Goal: Task Accomplishment & Management: Use online tool/utility

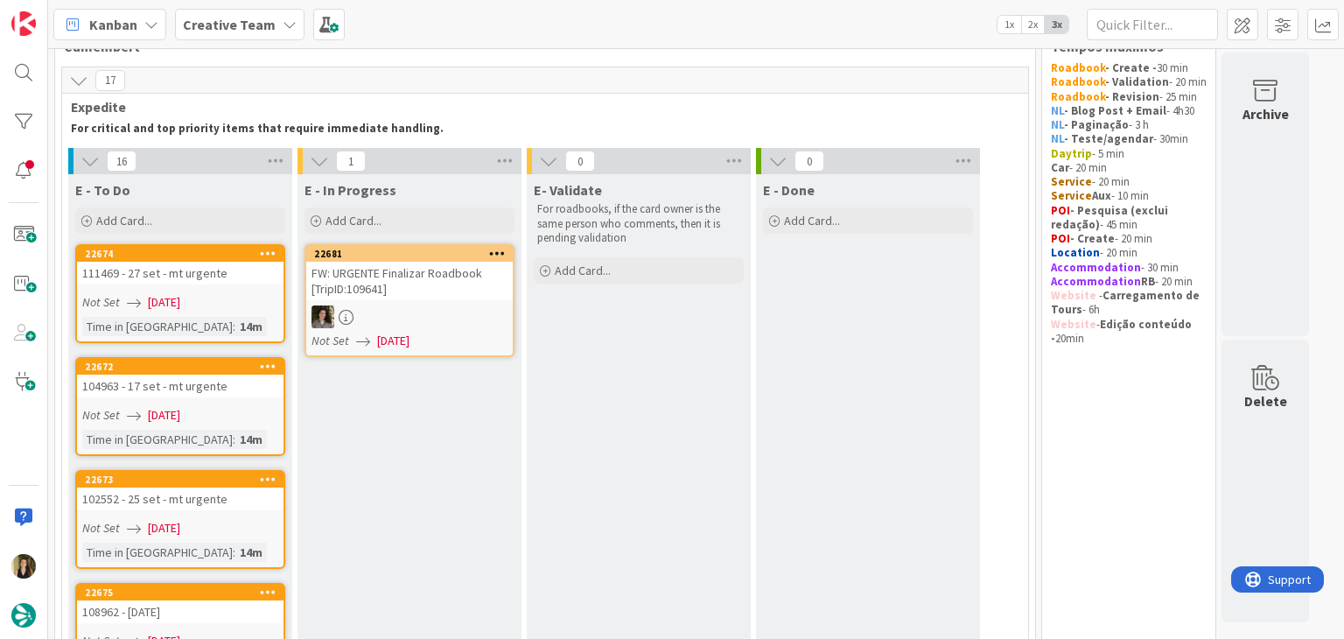
scroll to position [88, 0]
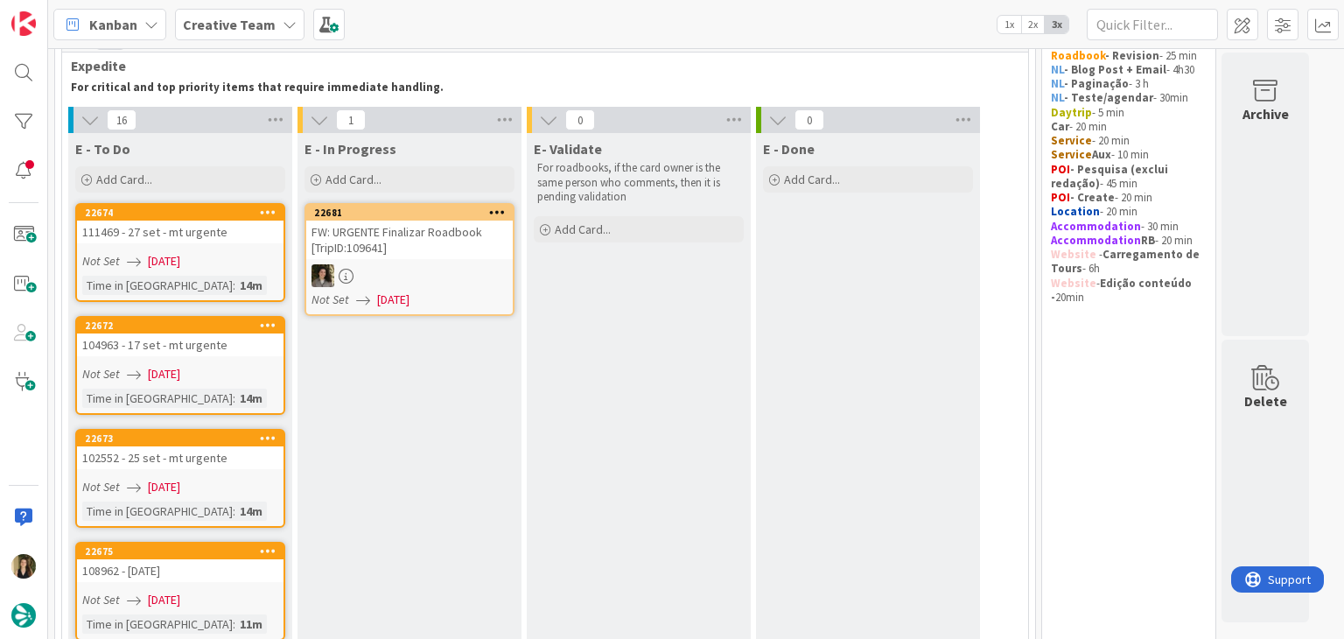
click at [210, 358] on link "22672 104963 - 17 set - mt urgente Not Set 09/09/2025 Time in Column : 14m" at bounding box center [180, 365] width 210 height 99
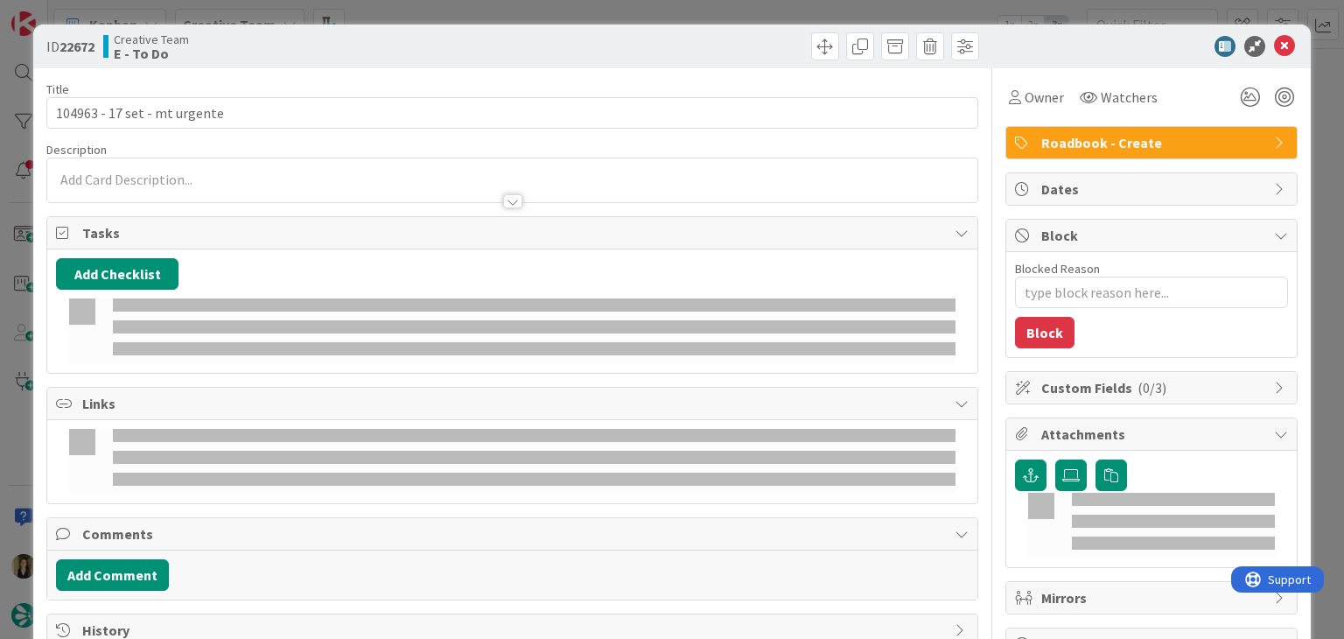
type textarea "x"
type input "104963 - 17 set - mt urgente"
type textarea "x"
type input "104963 - 17 set - mt urgente"
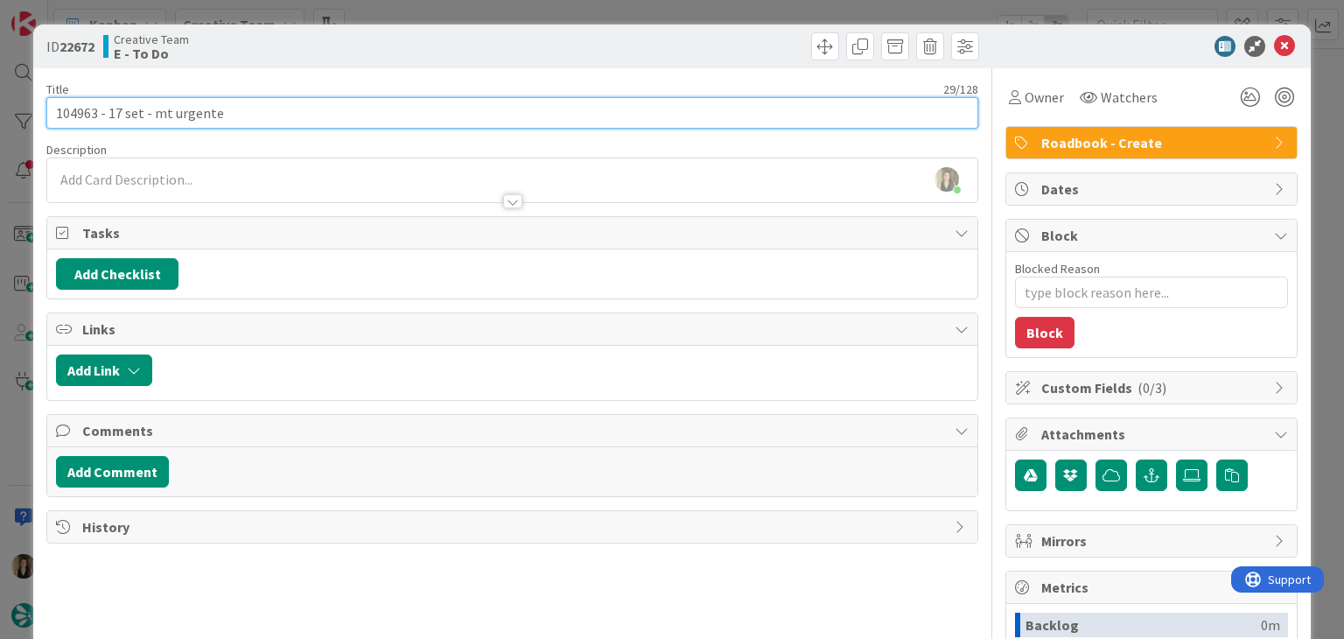
click at [73, 109] on input "104963 - 17 set - mt urgente" at bounding box center [511, 113] width 931 height 32
click at [72, 109] on input "104963 - 17 set - mt urgente" at bounding box center [511, 113] width 931 height 32
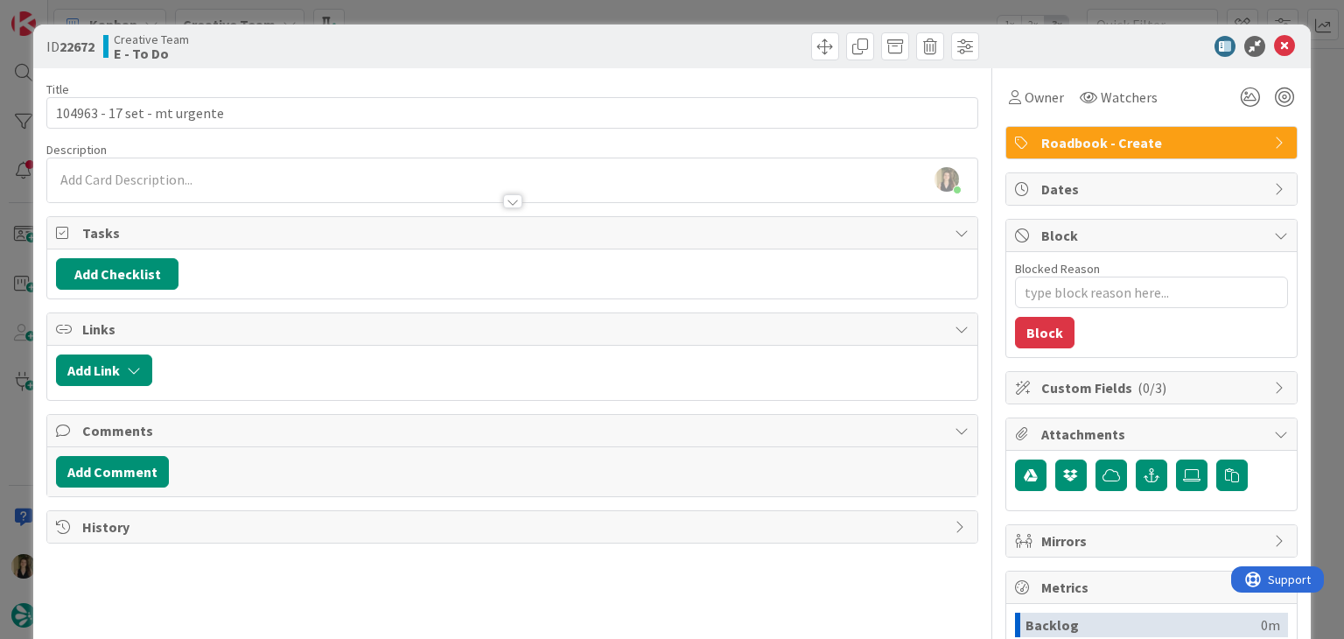
drag, startPoint x: 396, startPoint y: 33, endPoint x: 399, endPoint y: 18, distance: 15.3
click at [396, 32] on div "ID 22672 Creative Team E - To Do" at bounding box center [671, 47] width 1277 height 44
click at [401, 9] on div "ID 22672 Creative Team E - To Do Title 29 / 128 104963 - 17 set - mt urgente De…" at bounding box center [672, 319] width 1344 height 639
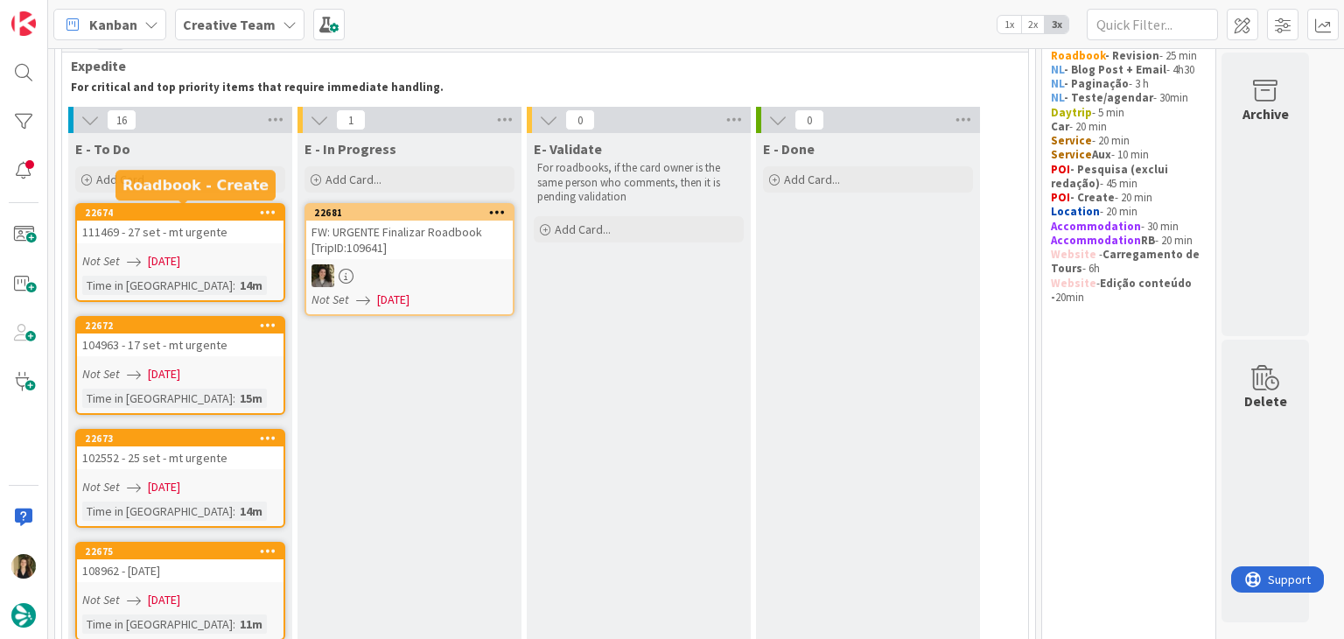
click at [245, 253] on div "Not Set 09/09/2025" at bounding box center [182, 261] width 201 height 18
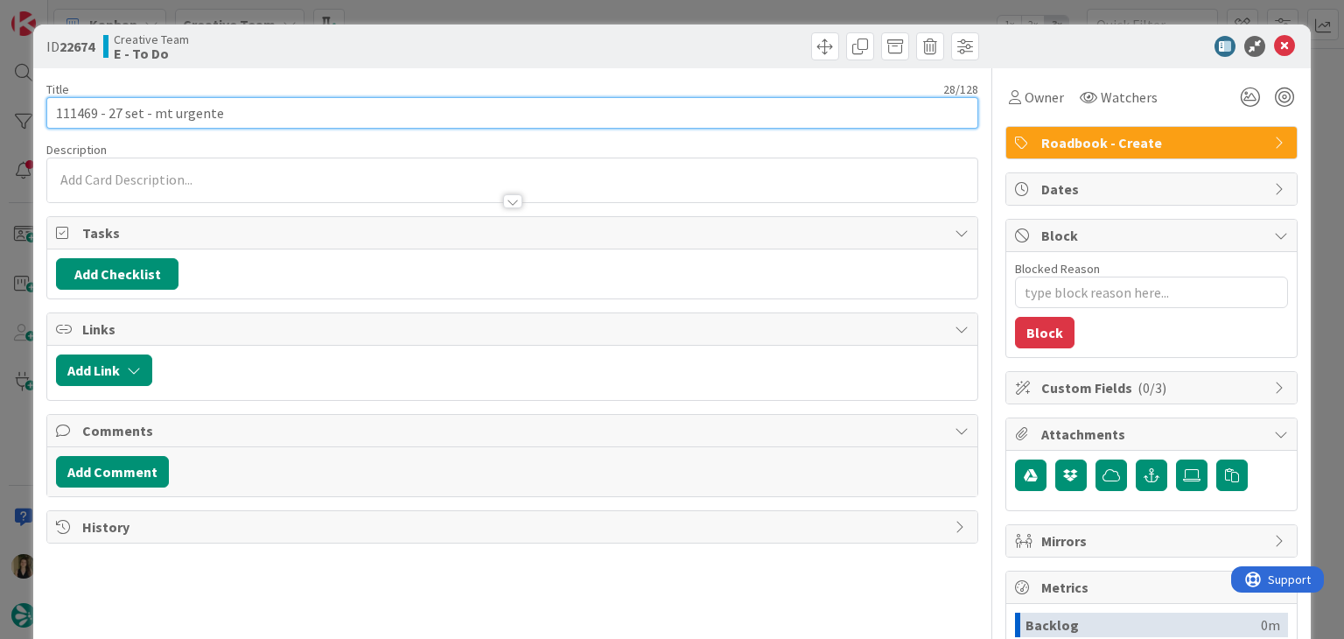
click at [71, 108] on input "111469 - 27 set - mt urgente" at bounding box center [511, 113] width 931 height 32
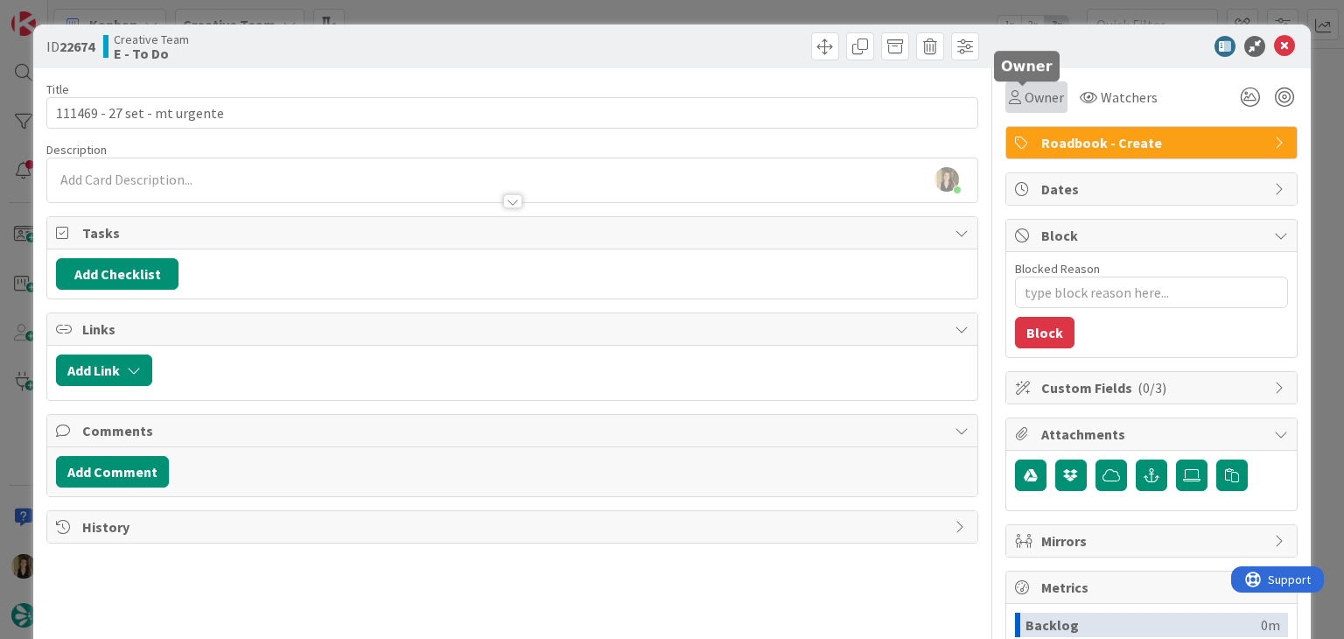
click at [1009, 99] on div "Owner" at bounding box center [1036, 97] width 55 height 21
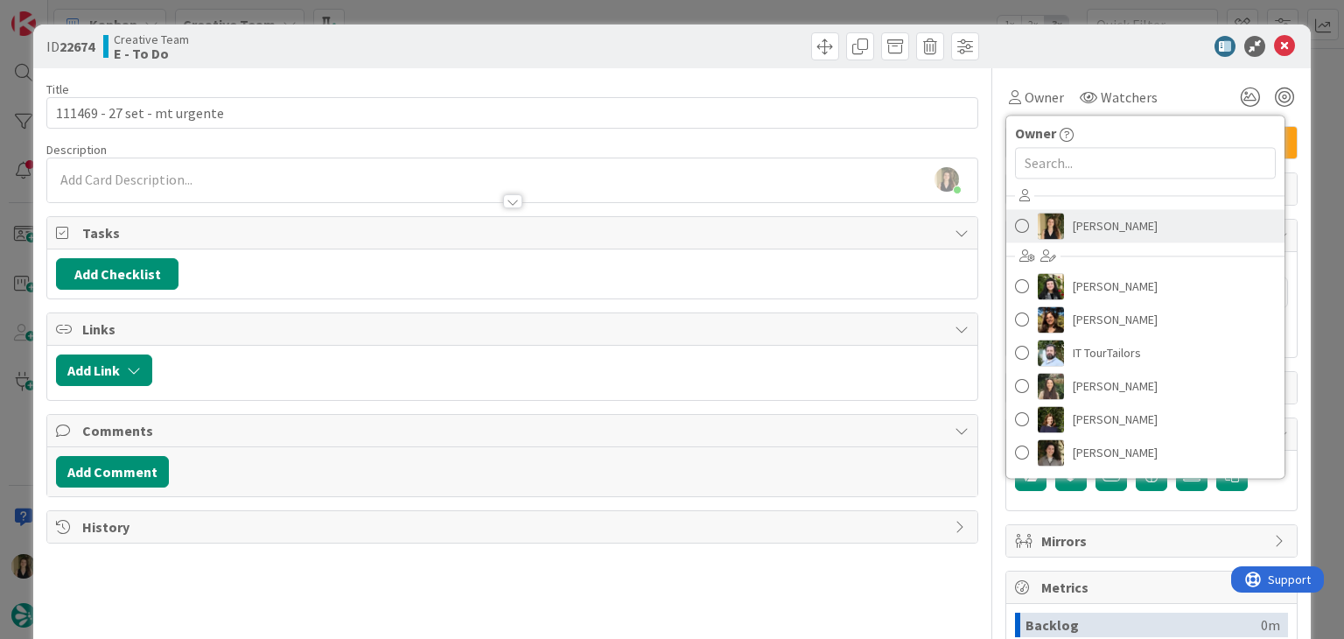
drag, startPoint x: 1091, startPoint y: 221, endPoint x: 938, endPoint y: 151, distance: 168.0
click at [1090, 220] on span "Sofia Palma" at bounding box center [1115, 226] width 85 height 26
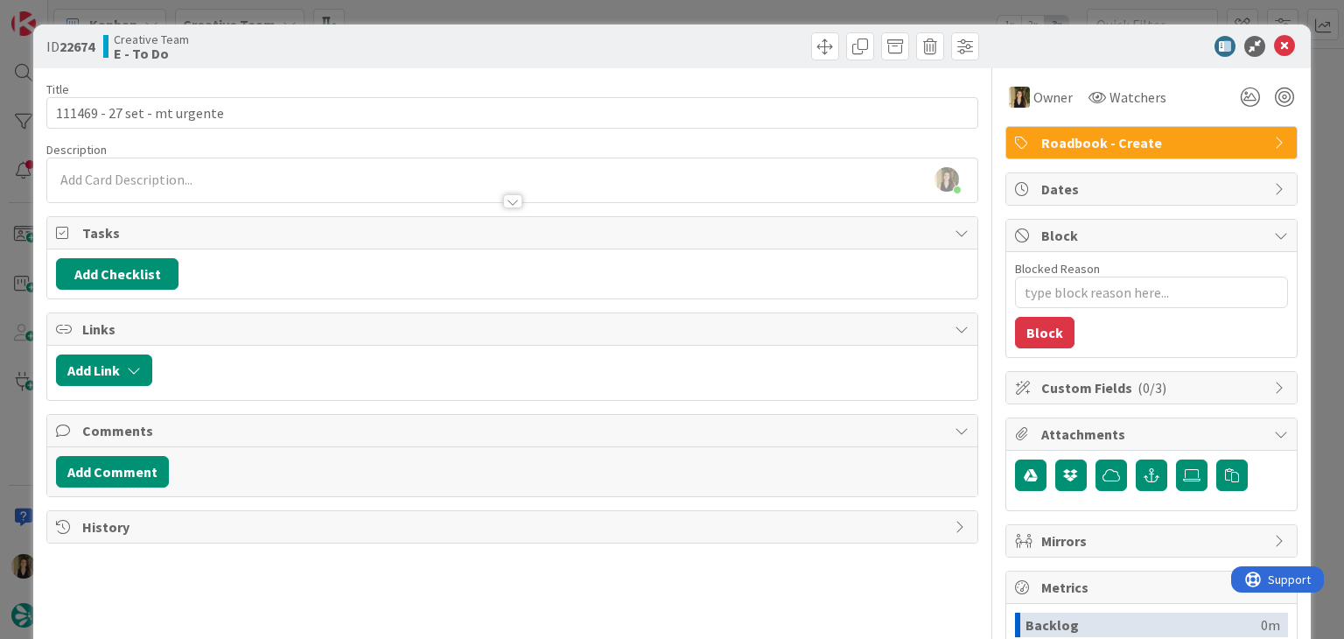
click at [651, 50] on div at bounding box center [748, 46] width 462 height 28
click at [637, 8] on div "ID 22674 Creative Team E - To Do Title 28 / 128 111469 - 27 set - mt urgente De…" at bounding box center [672, 319] width 1344 height 639
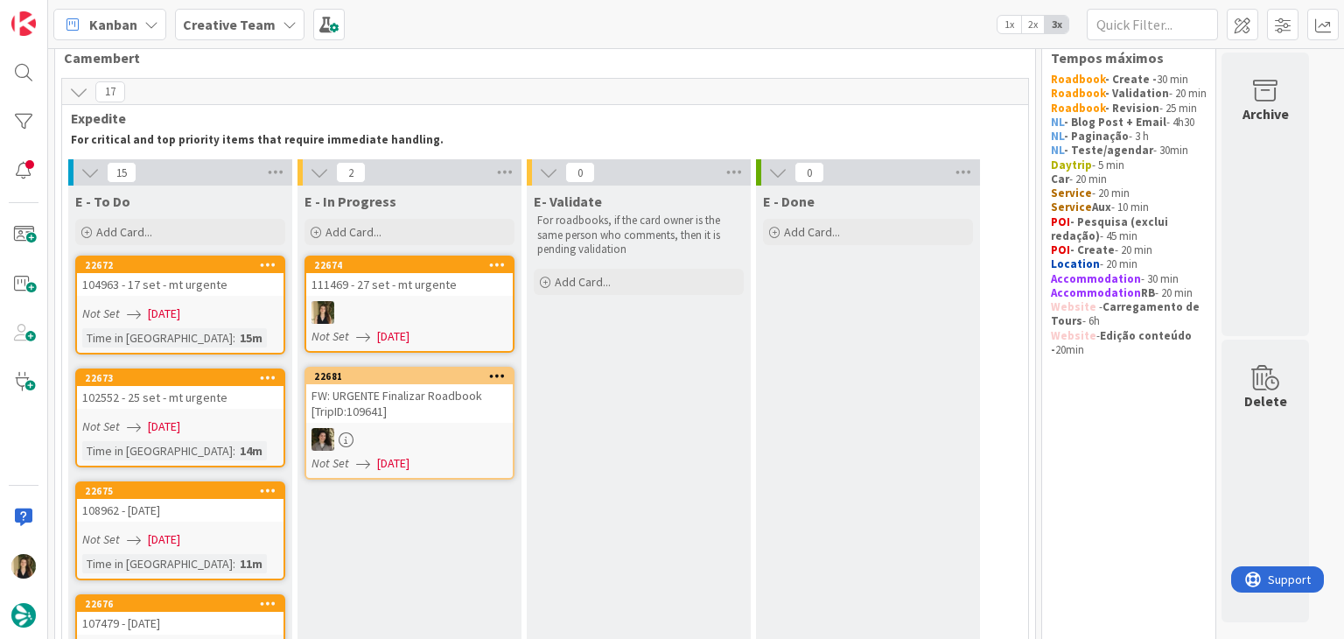
click at [466, 309] on div at bounding box center [409, 312] width 207 height 23
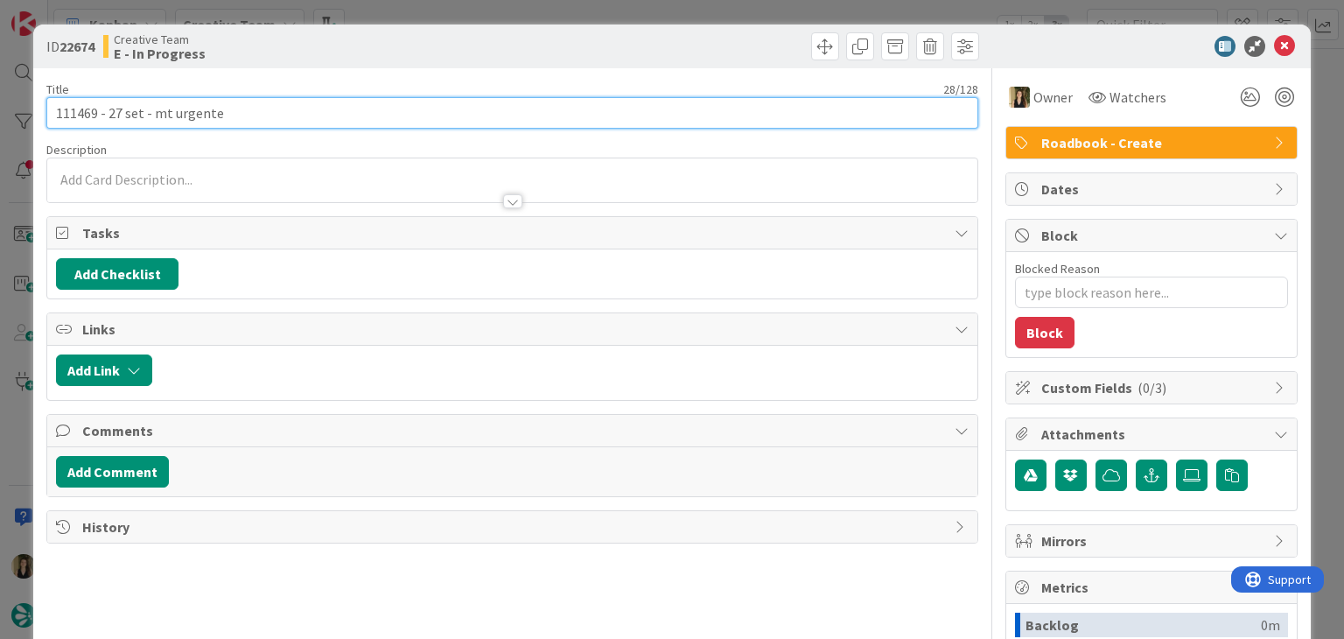
click at [80, 109] on input "111469 - 27 set - mt urgente" at bounding box center [511, 113] width 931 height 32
click at [78, 109] on input "111469 - 27 set - mt urgente" at bounding box center [511, 113] width 931 height 32
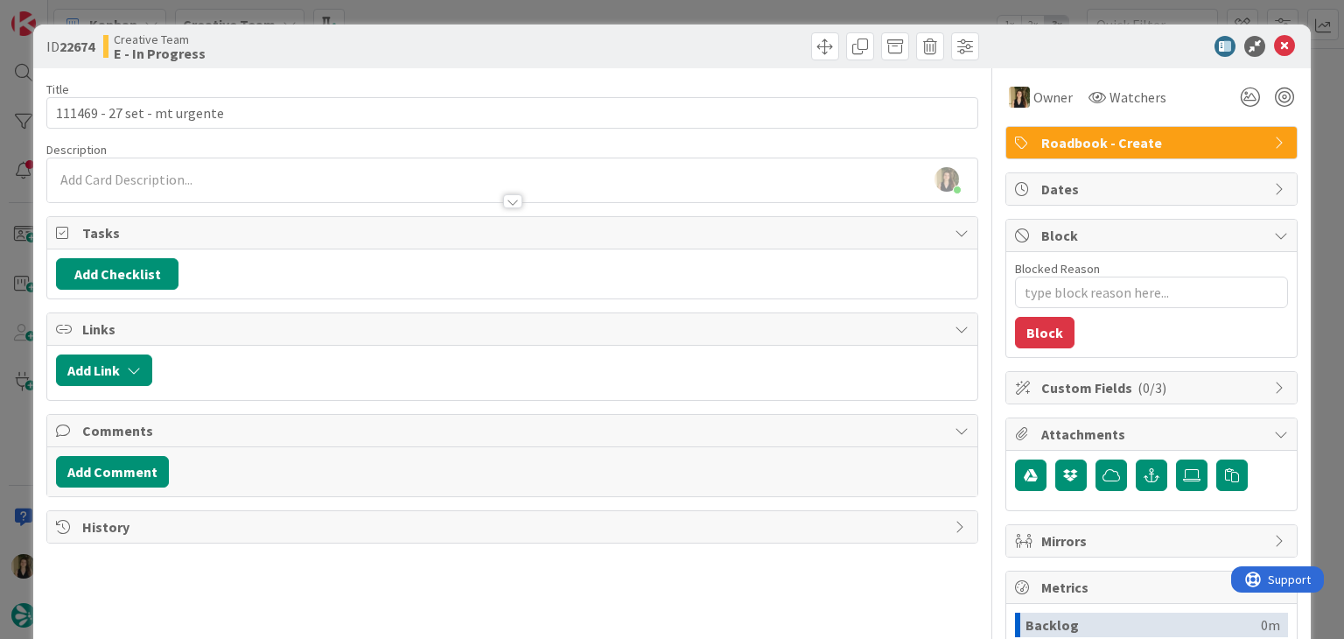
click at [336, 49] on div "Creative Team E - In Progress" at bounding box center [305, 46] width 405 height 28
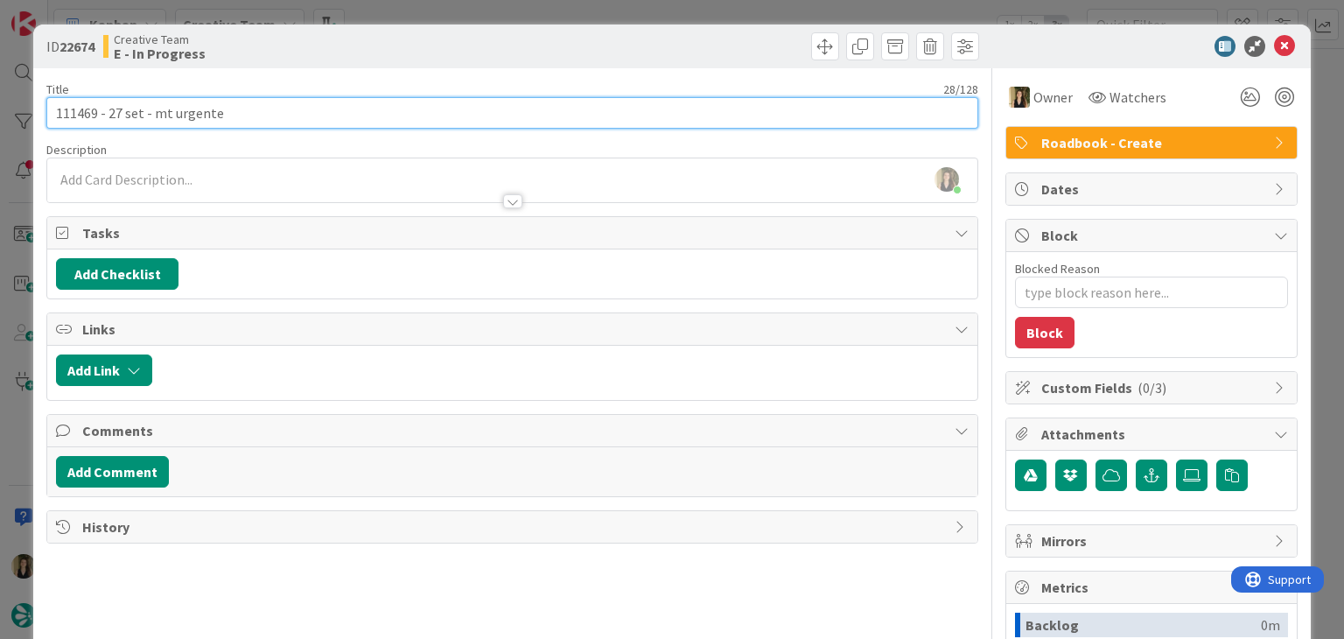
drag, startPoint x: 210, startPoint y: 112, endPoint x: 37, endPoint y: 109, distance: 173.3
click at [38, 110] on div "ID 22674 Creative Team E - In Progress Title 28 / 128 111469 - 27 set - mt urge…" at bounding box center [671, 470] width 1277 height 891
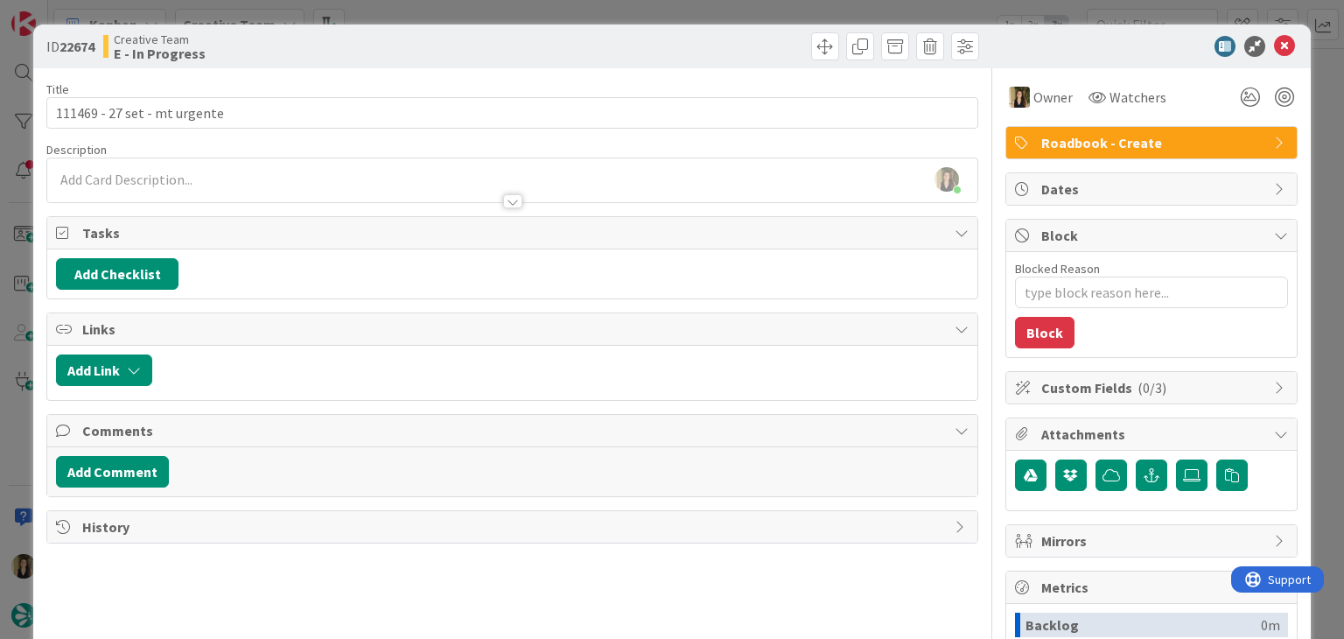
click at [508, 43] on div "ID 22674 Creative Team E - In Progress" at bounding box center [512, 46] width 932 height 28
click at [518, 10] on div "ID 22674 Creative Team E - In Progress Title 28 / 128 111469 - 27 set - mt urge…" at bounding box center [672, 319] width 1344 height 639
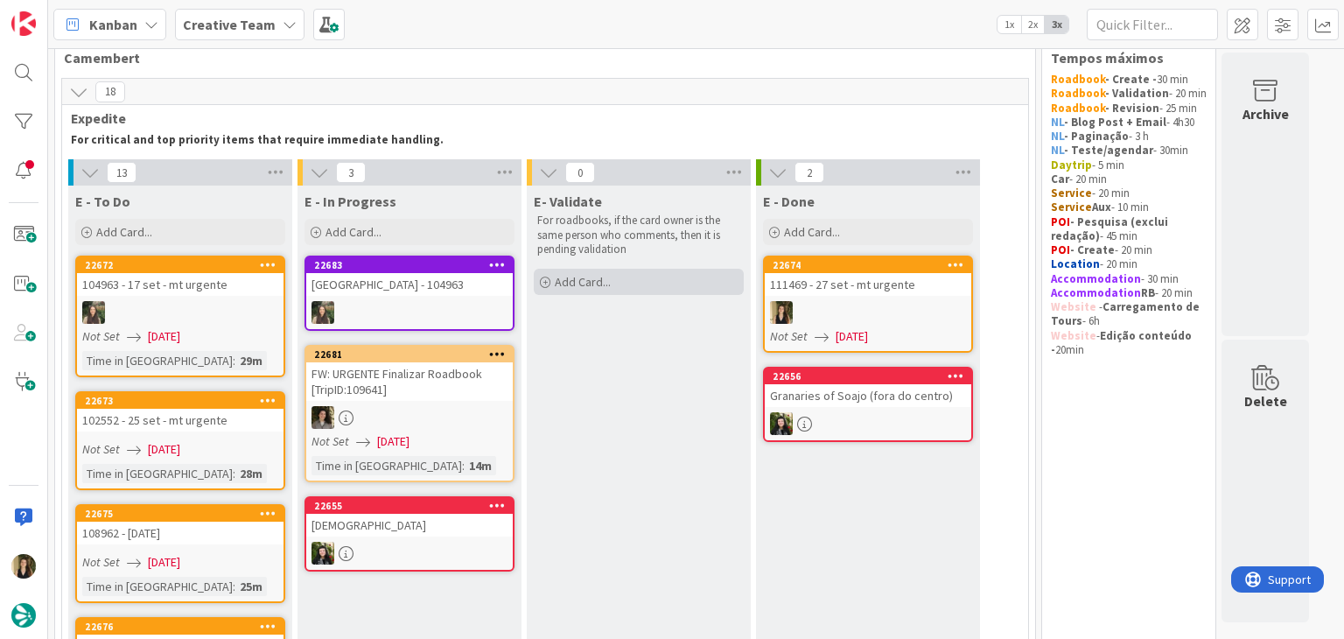
click at [630, 282] on div "Add Card..." at bounding box center [639, 282] width 210 height 26
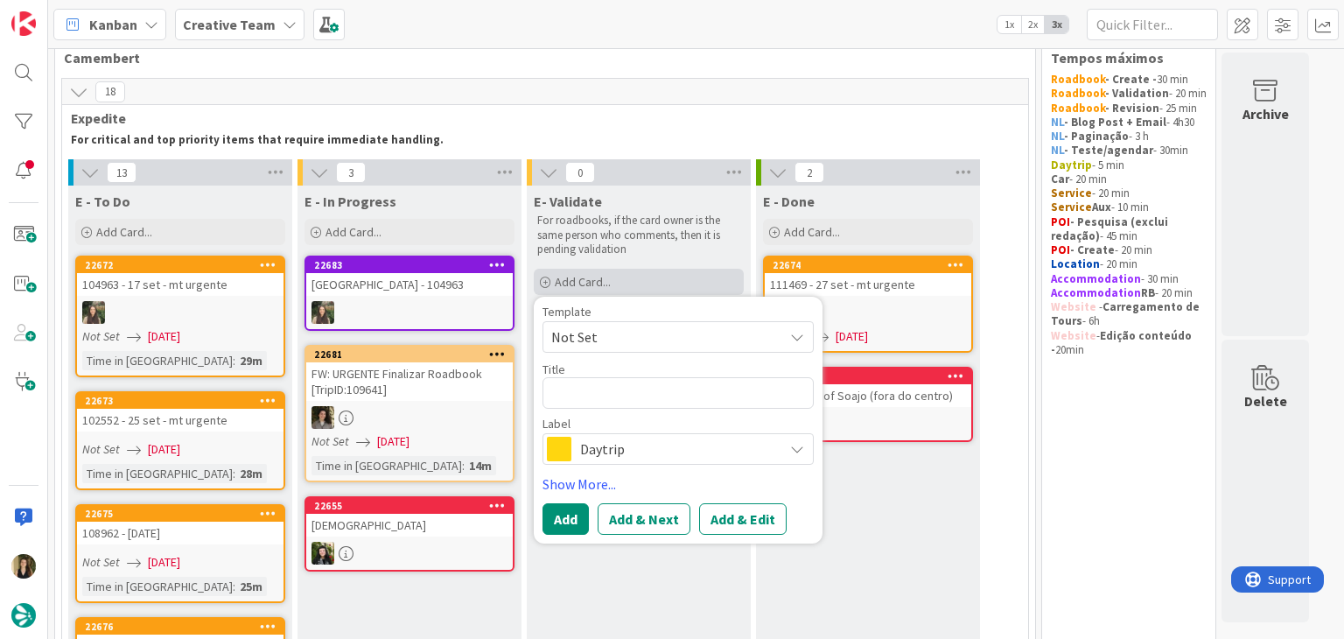
type textarea "x"
type textarea "111469 - 27 set - mt urgente"
type textarea "x"
type textarea "111469 - 27 set - mt urgente"
type textarea "x"
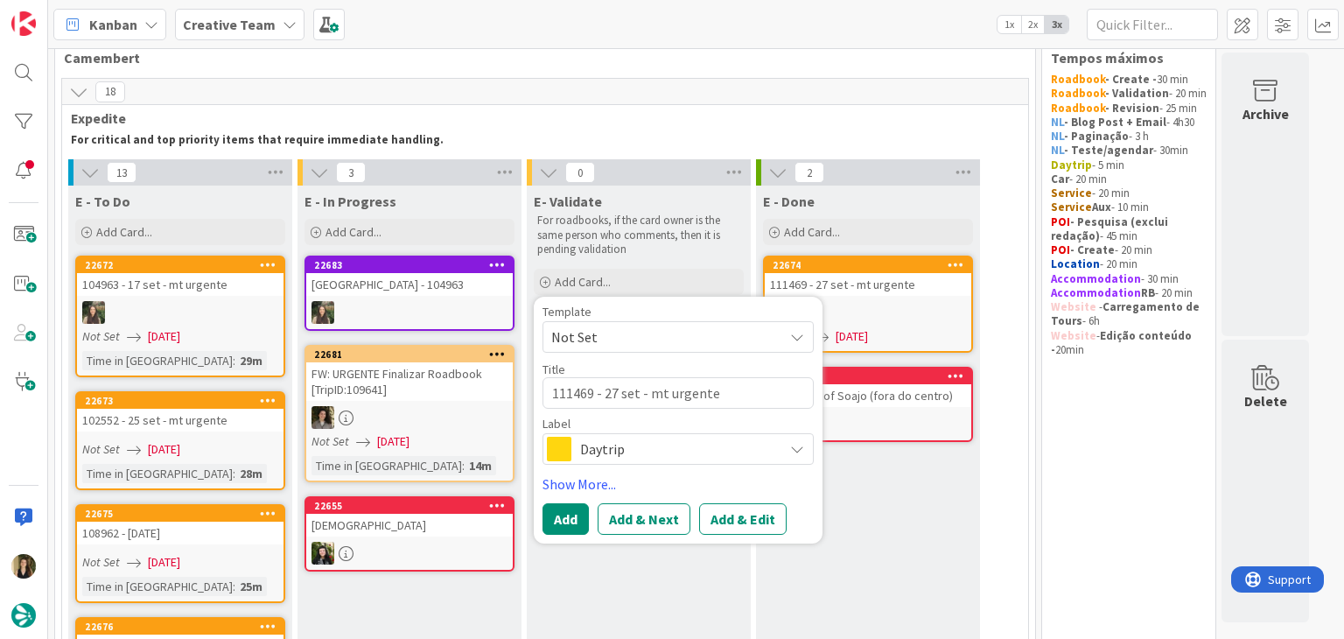
type textarea "111469 - 27 set - mt urgente V"
type textarea "x"
type textarea "111469 - 27 set - mt urgente VA"
type textarea "x"
type textarea "111469 - 27 set - mt urgente VAL"
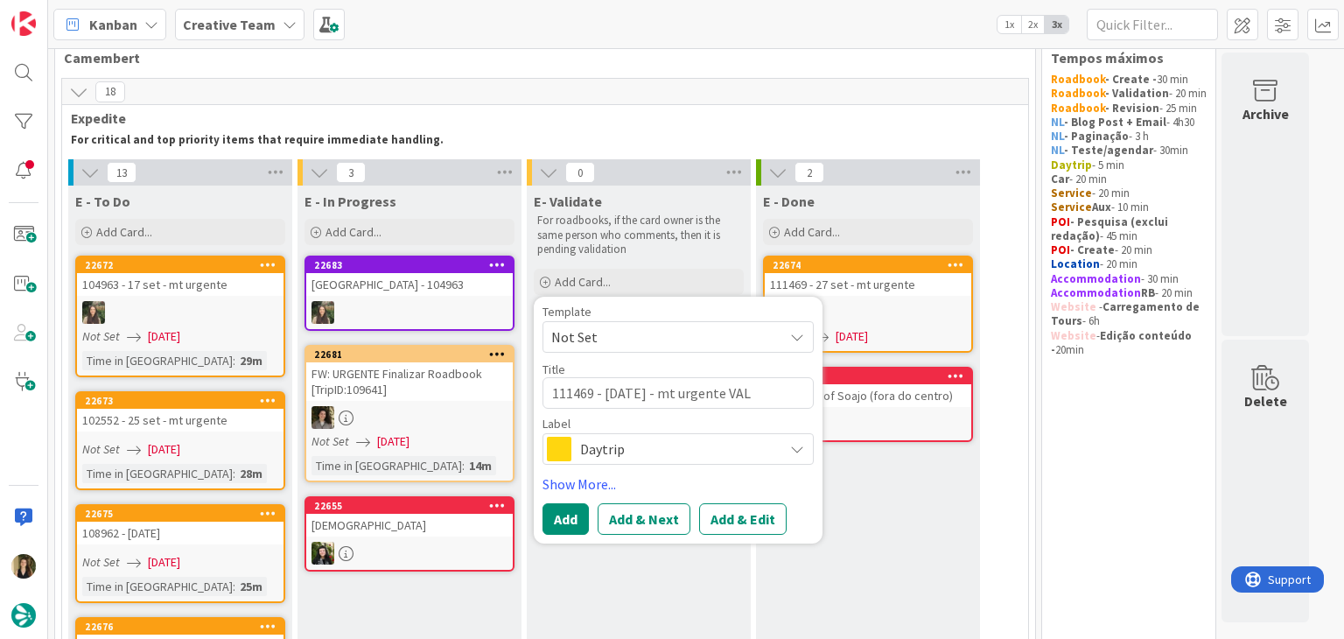
type textarea "x"
type textarea "111469 - 27 set - mt urgente VALI"
type textarea "x"
type textarea "111469 - 27 set - mt urgente VALID"
type textarea "x"
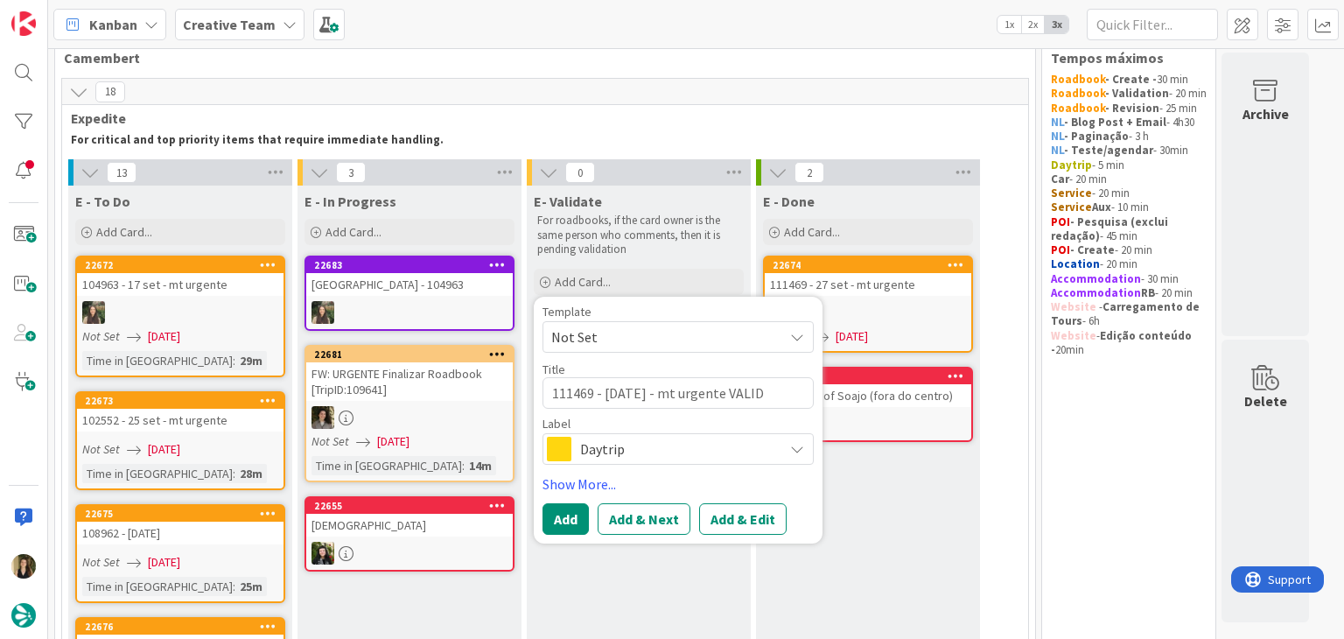
type textarea "111469 - 27 set - mt urgente VALIDA"
type textarea "x"
type textarea "111469 - 27 set - mt urgente VALIDAT"
type textarea "x"
type textarea "111469 - 27 set - mt urgente VALIDATI"
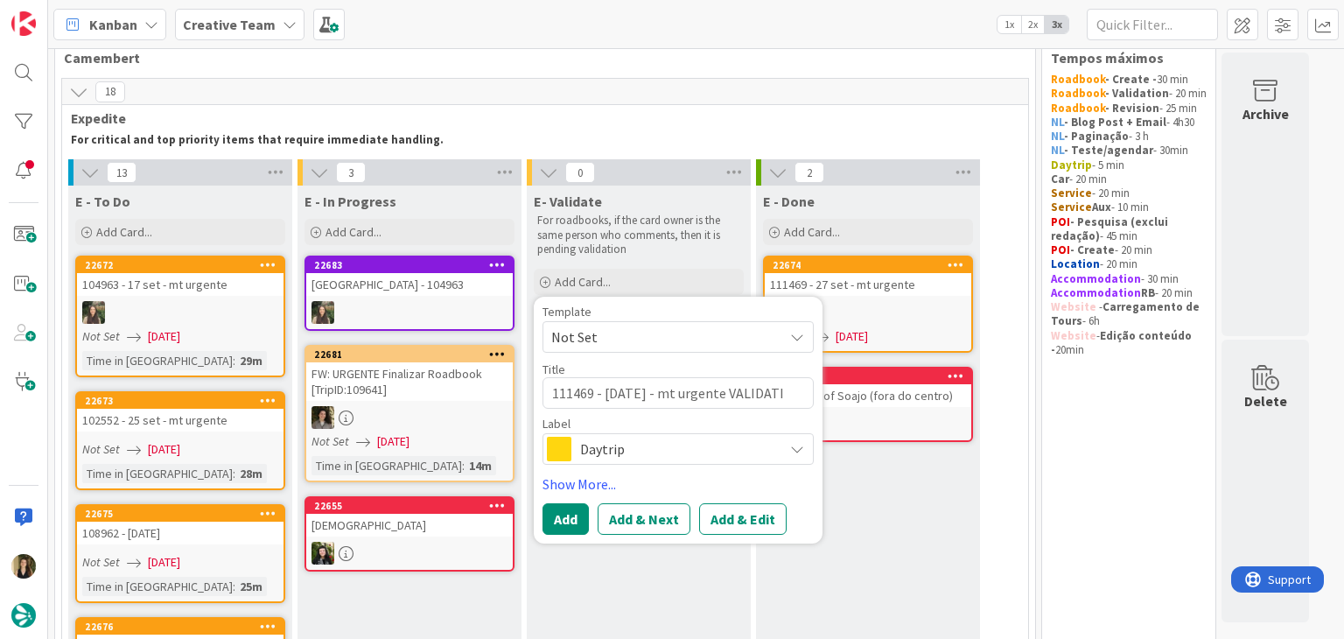
type textarea "x"
type textarea "111469 - 27 set - mt urgente VALIDATIO"
type textarea "x"
type textarea "111469 - 27 set - mt urgente VALIDATION"
drag, startPoint x: 732, startPoint y: 463, endPoint x: 728, endPoint y: 452, distance: 12.2
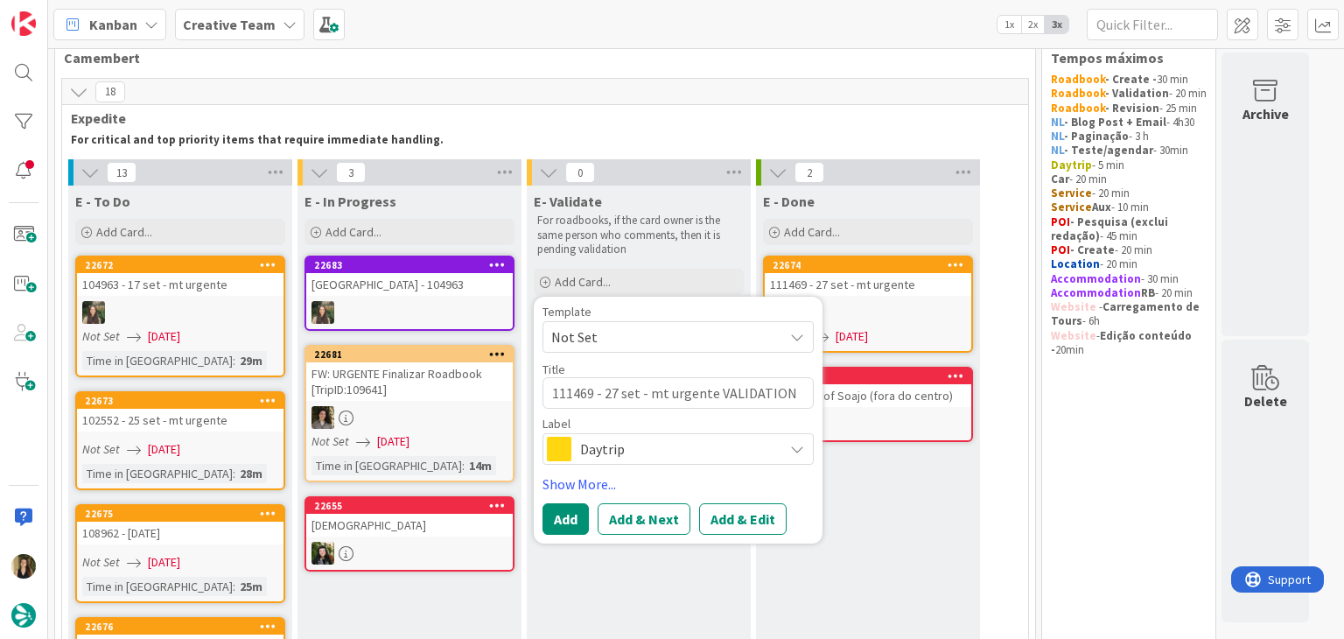
click at [731, 462] on div "Daytrip" at bounding box center [678, 449] width 271 height 32
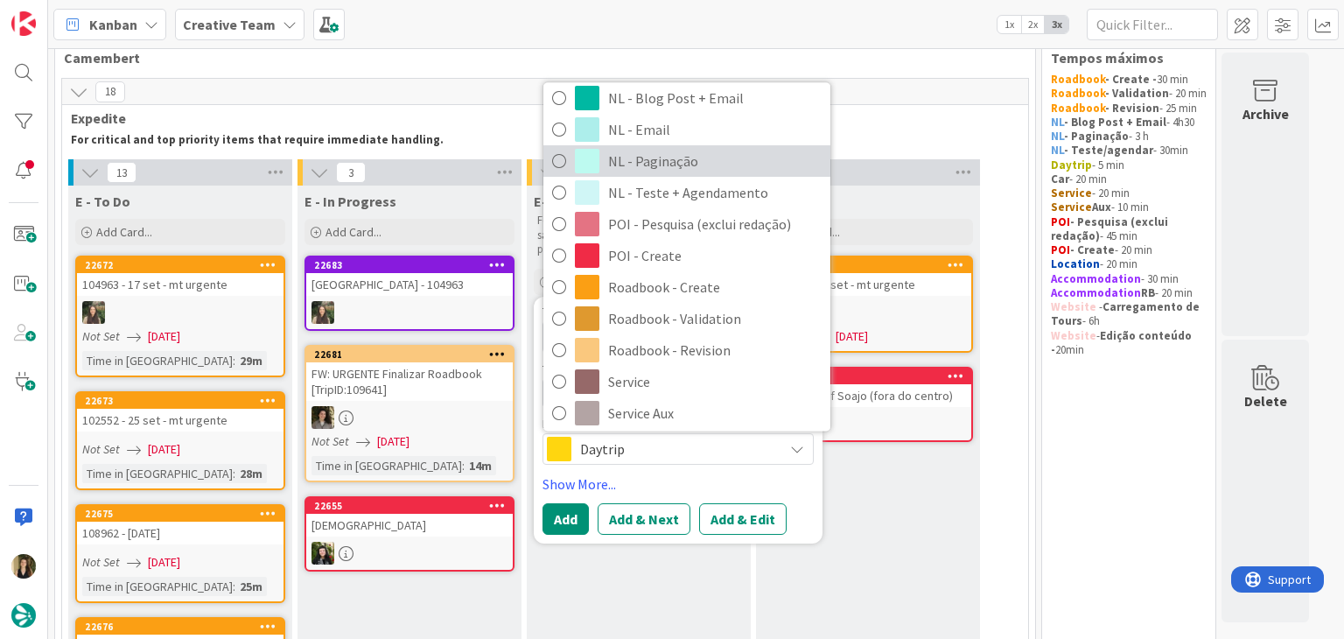
scroll to position [175, 0]
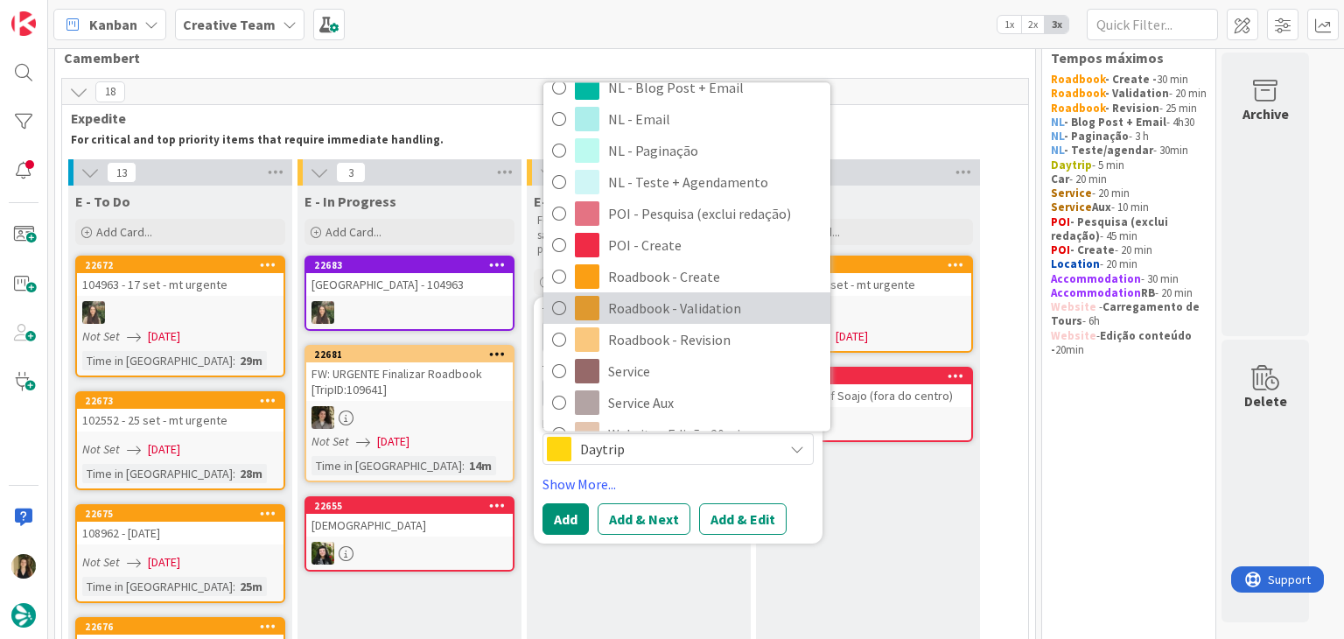
drag, startPoint x: 697, startPoint y: 310, endPoint x: 669, endPoint y: 396, distance: 91.3
click at [697, 311] on span "Roadbook - Validation" at bounding box center [715, 308] width 214 height 26
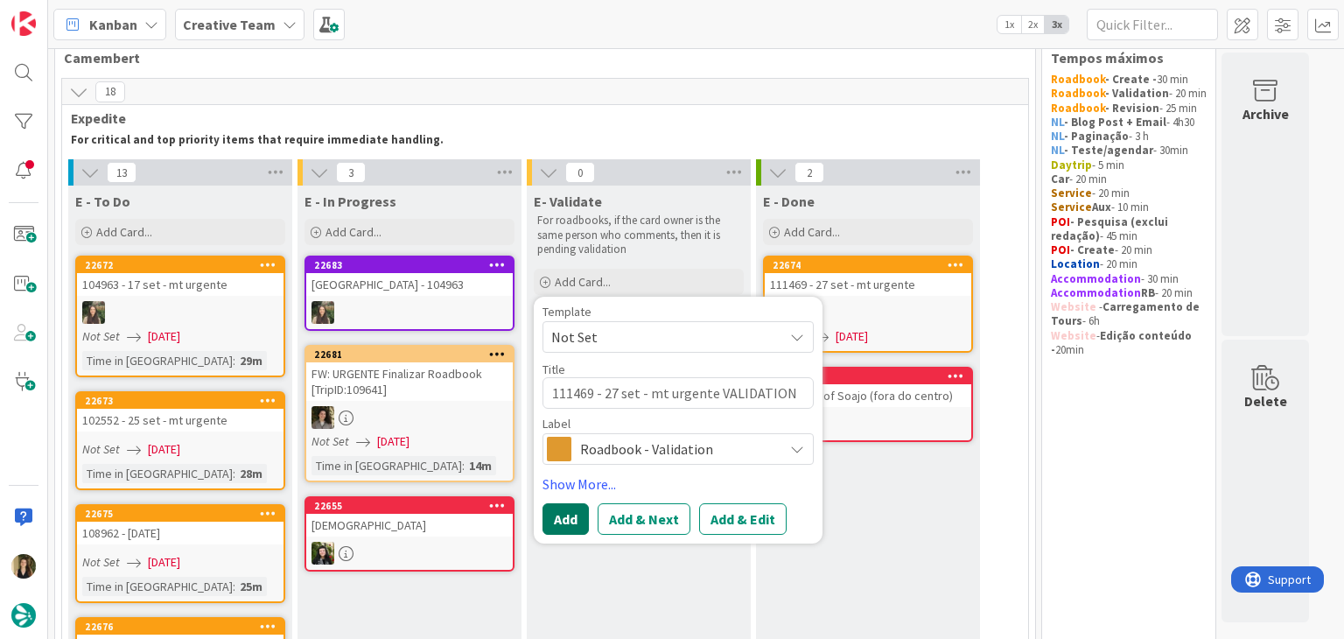
click at [567, 510] on button "Add" at bounding box center [566, 519] width 46 height 32
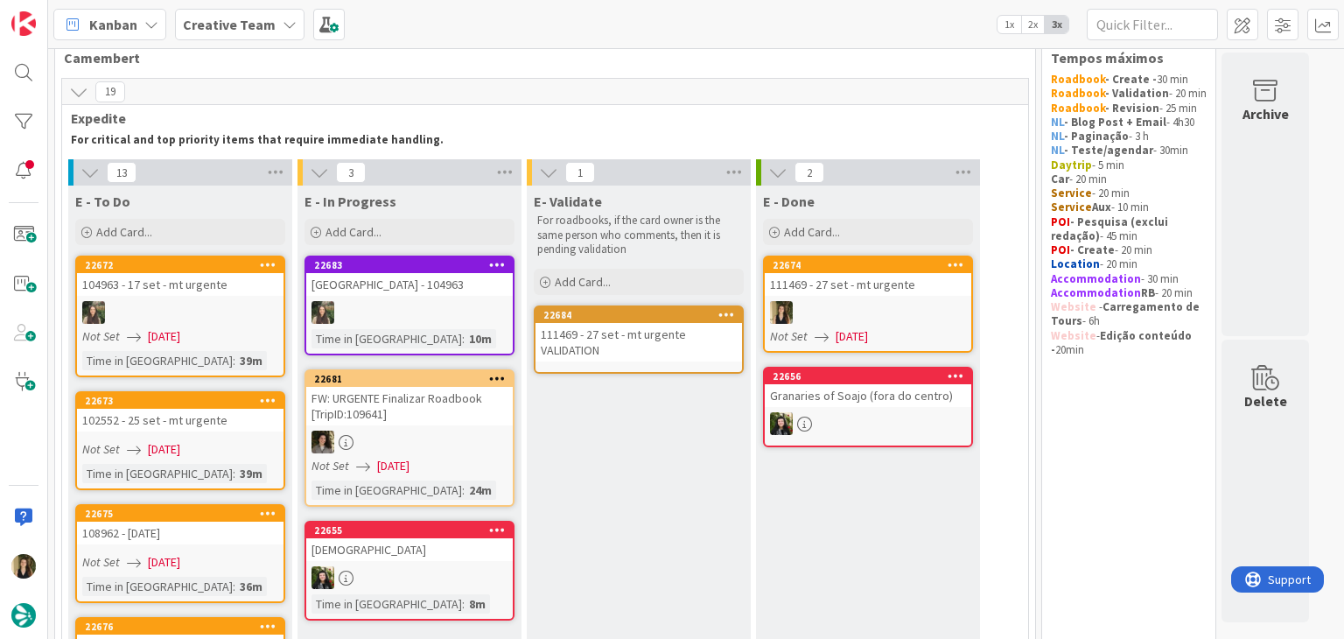
click at [633, 351] on div "111469 - 27 set - mt urgente VALIDATION" at bounding box center [639, 342] width 207 height 39
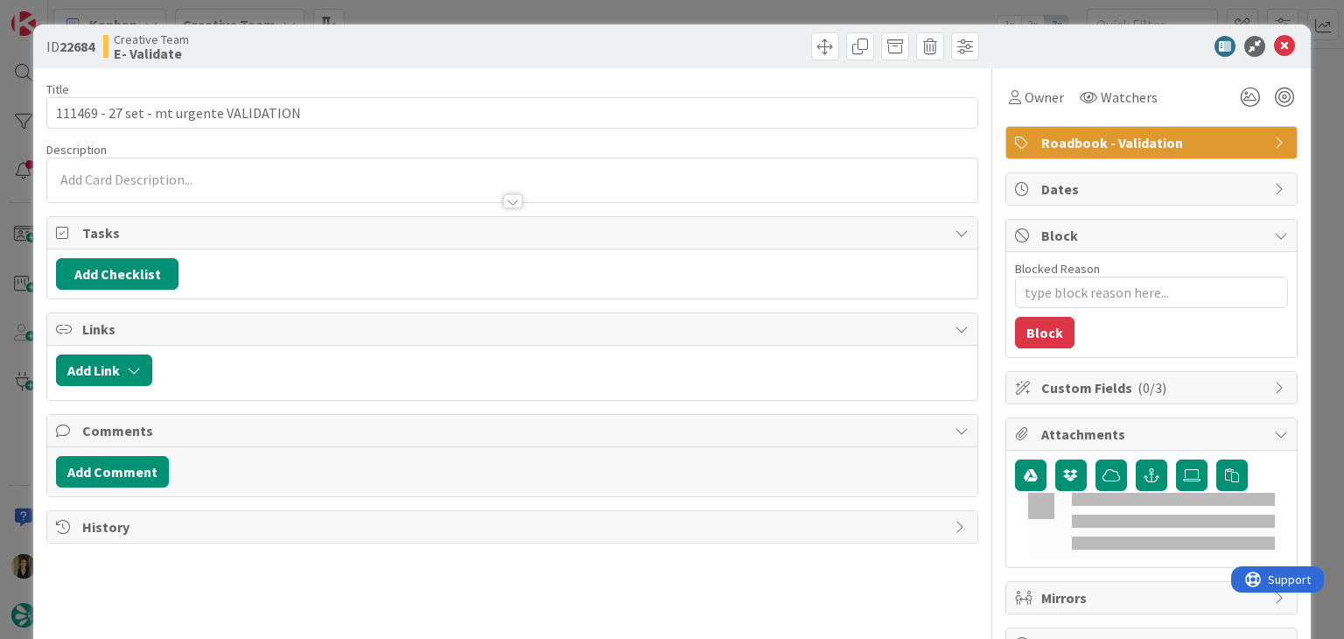
type textarea "x"
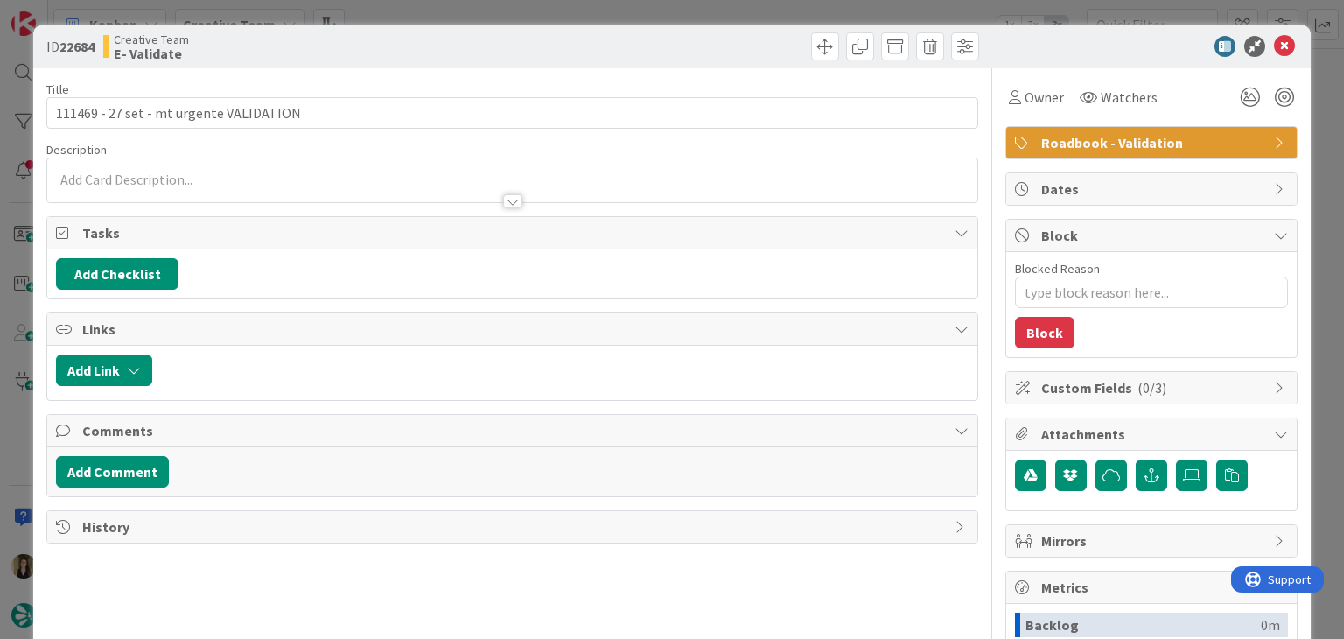
click at [553, 178] on p at bounding box center [512, 180] width 912 height 20
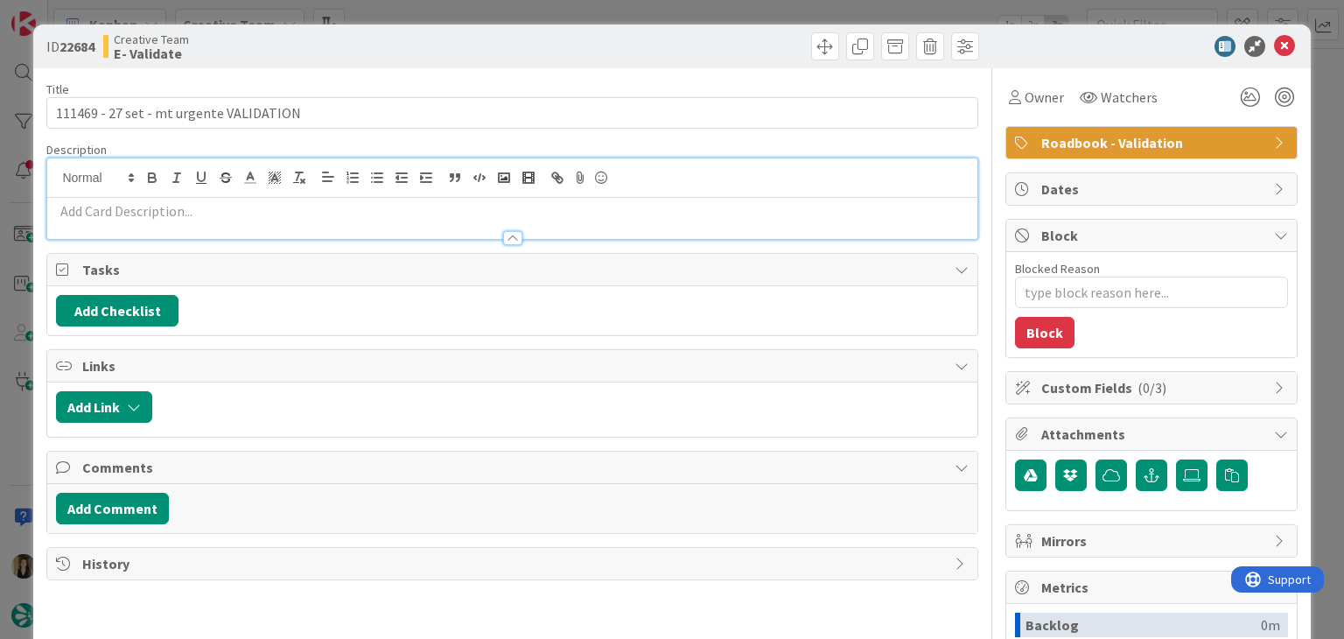
click at [563, 208] on p at bounding box center [512, 211] width 912 height 20
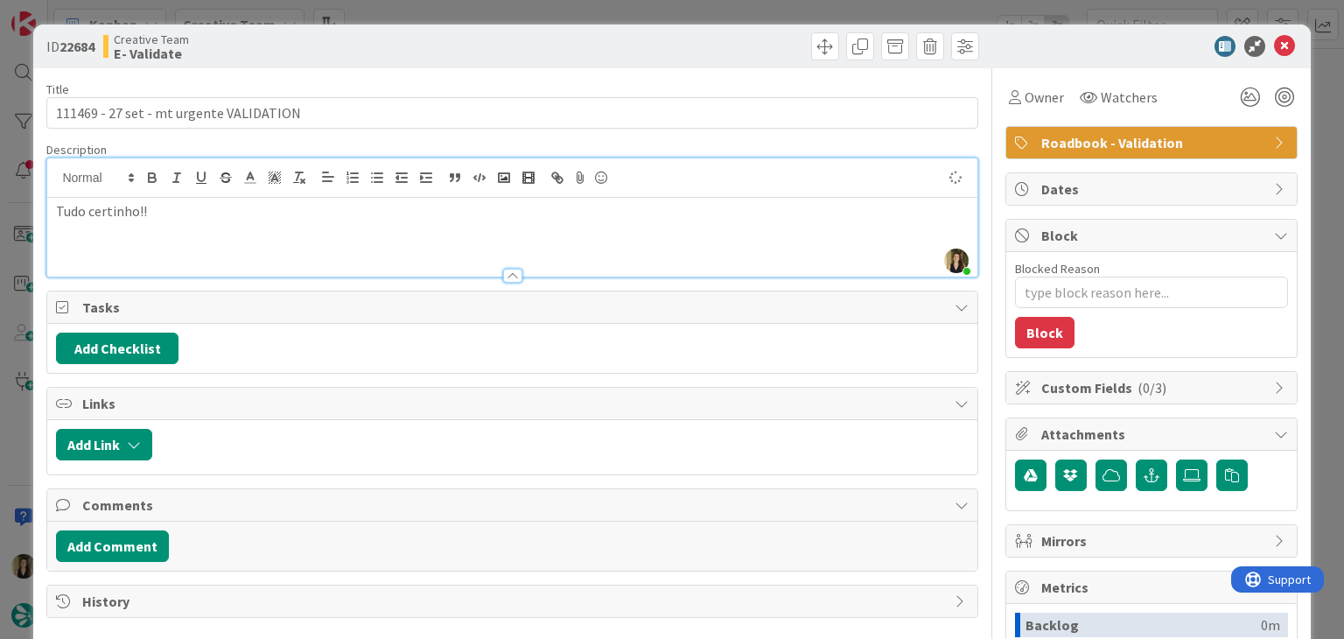
drag, startPoint x: 543, startPoint y: 52, endPoint x: 551, endPoint y: 6, distance: 46.2
click at [543, 50] on div at bounding box center [748, 46] width 462 height 28
click at [554, 13] on div "ID 22684 Creative Team E- Validate Title 39 / 128 111469 - 27 set - mt urgente …" at bounding box center [672, 319] width 1344 height 639
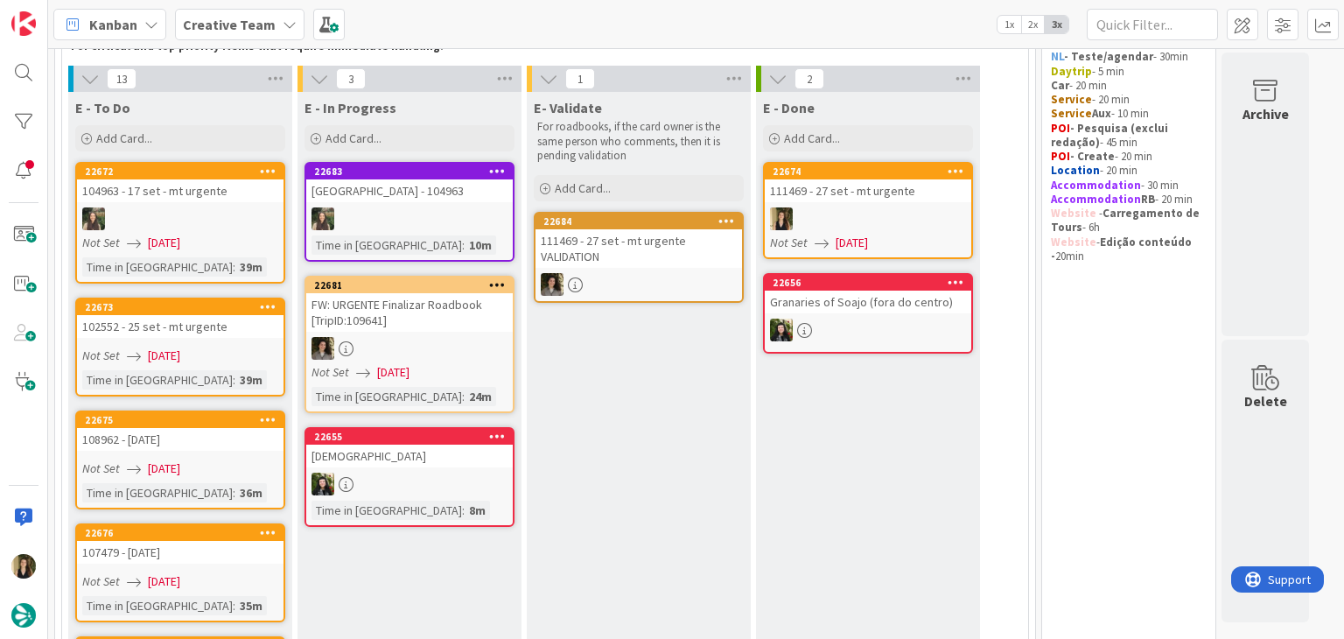
scroll to position [123, 0]
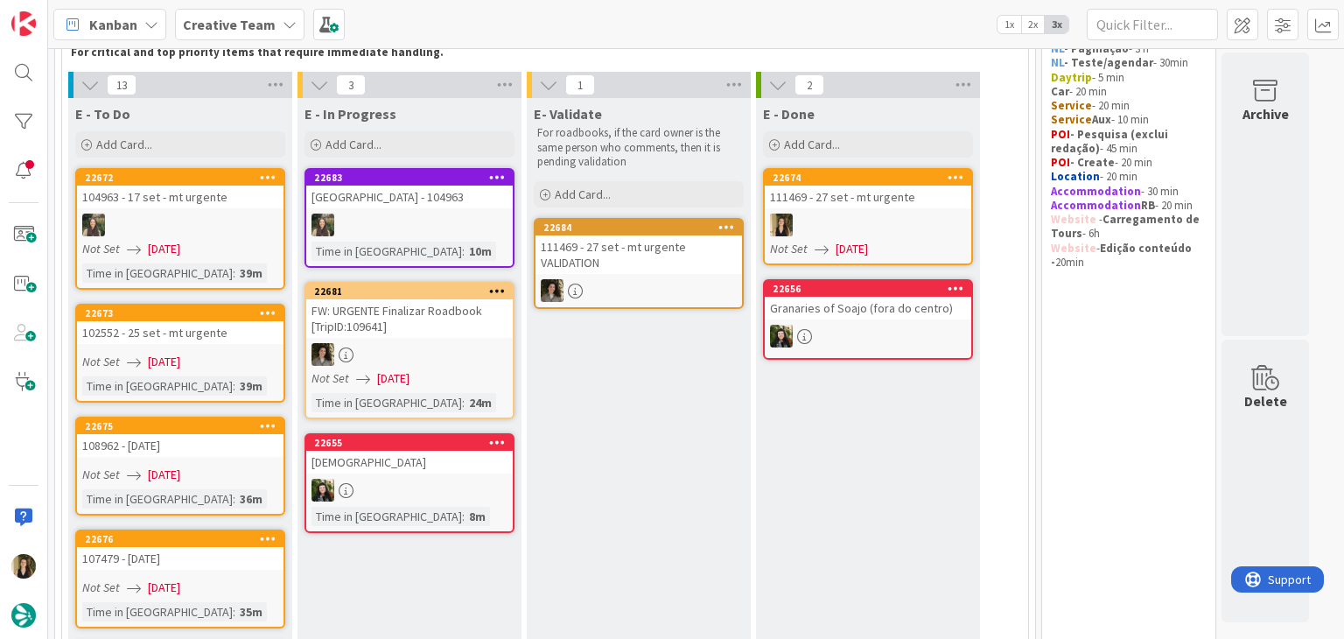
click at [249, 353] on div "Not Set 09/09/2025" at bounding box center [182, 362] width 201 height 18
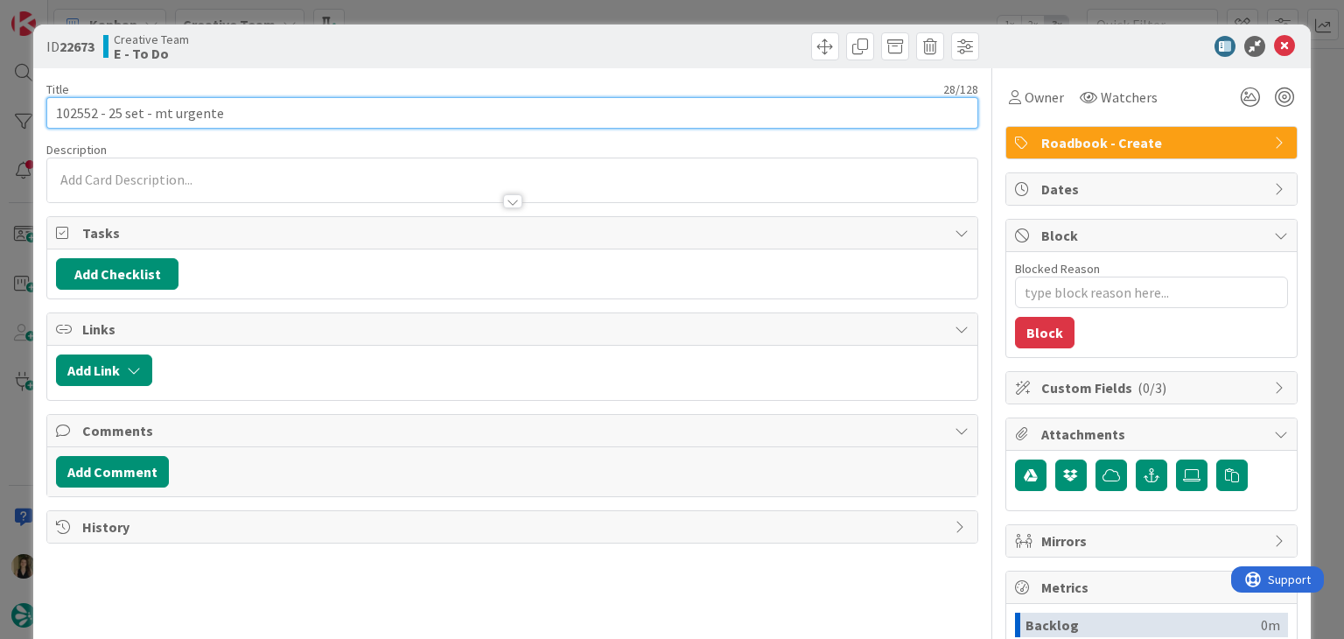
click at [77, 110] on input "102552 - 25 set - mt urgente" at bounding box center [511, 113] width 931 height 32
click at [74, 109] on input "102552 - 25 set - mt urgente" at bounding box center [511, 113] width 931 height 32
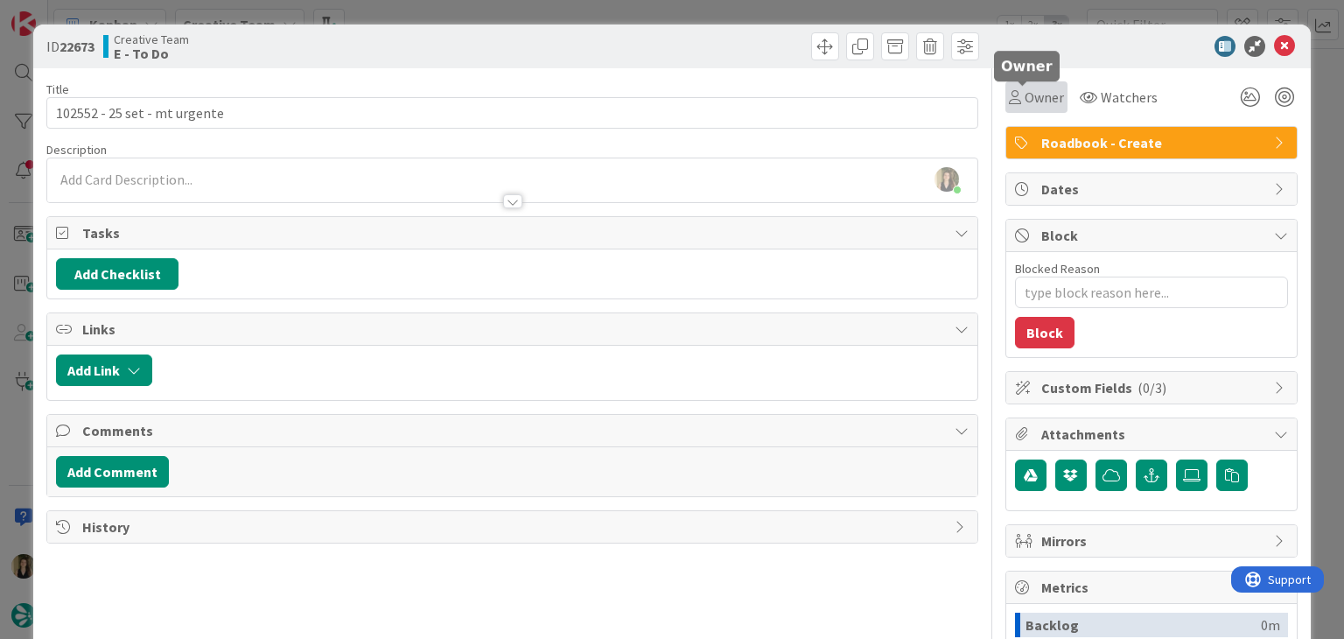
drag, startPoint x: 1022, startPoint y: 94, endPoint x: 1020, endPoint y: 107, distance: 13.2
click at [1025, 94] on span "Owner" at bounding box center [1044, 97] width 39 height 21
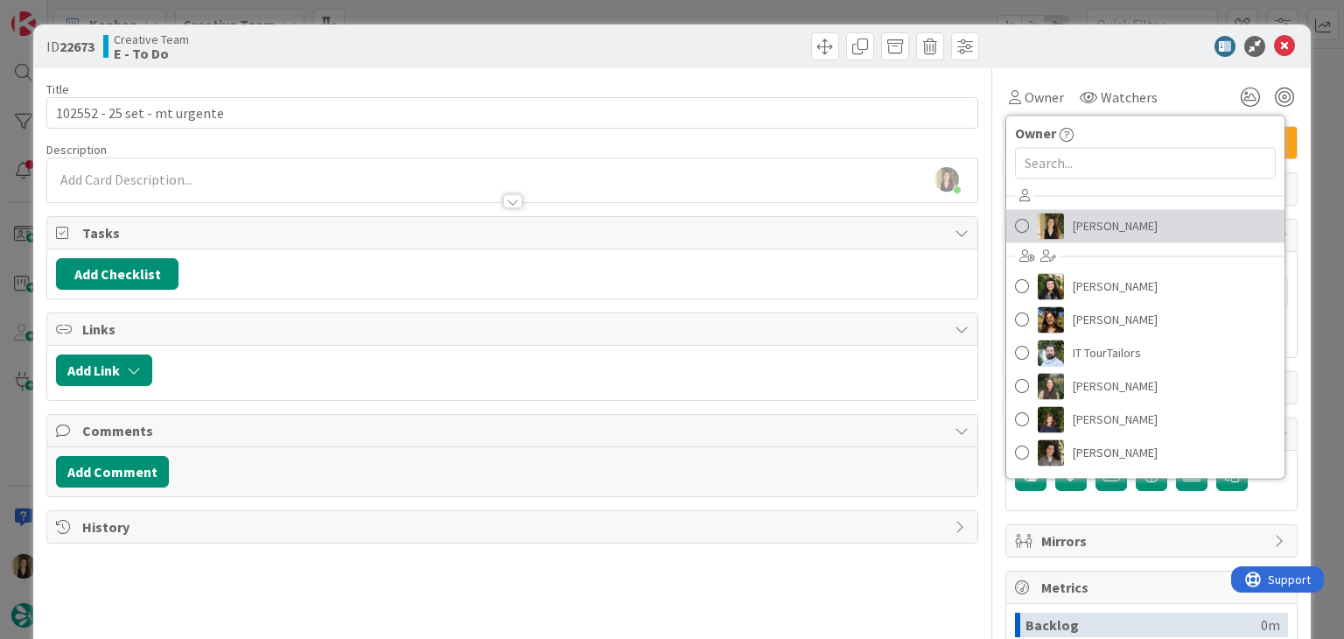
drag, startPoint x: 1079, startPoint y: 225, endPoint x: 941, endPoint y: 130, distance: 167.5
click at [1078, 225] on span "Sofia Palma" at bounding box center [1115, 226] width 85 height 26
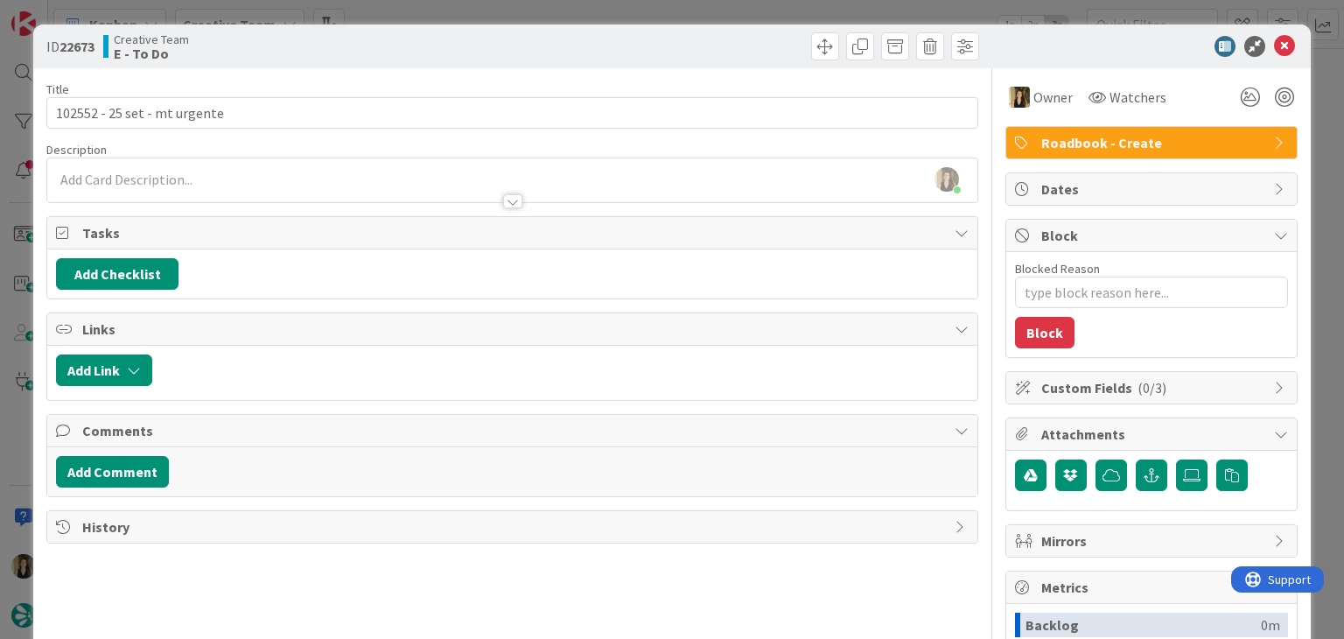
click at [692, 45] on div at bounding box center [748, 46] width 462 height 28
drag, startPoint x: 683, startPoint y: 11, endPoint x: 670, endPoint y: 12, distance: 12.4
click at [683, 10] on div "ID 22673 Creative Team E - To Do Title 28 / 128 102552 - 25 set - mt urgente De…" at bounding box center [672, 319] width 1344 height 639
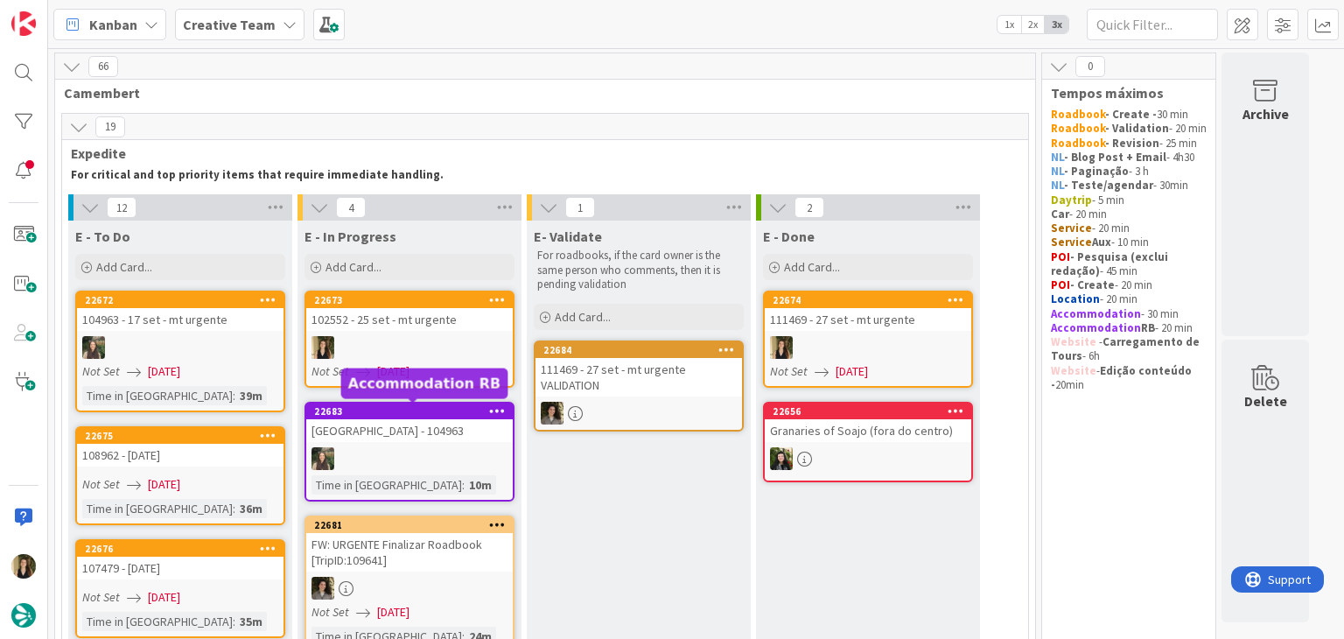
click at [424, 332] on link "22673 102552 - 25 set - mt urgente Not Set 09/09/2025" at bounding box center [410, 339] width 210 height 97
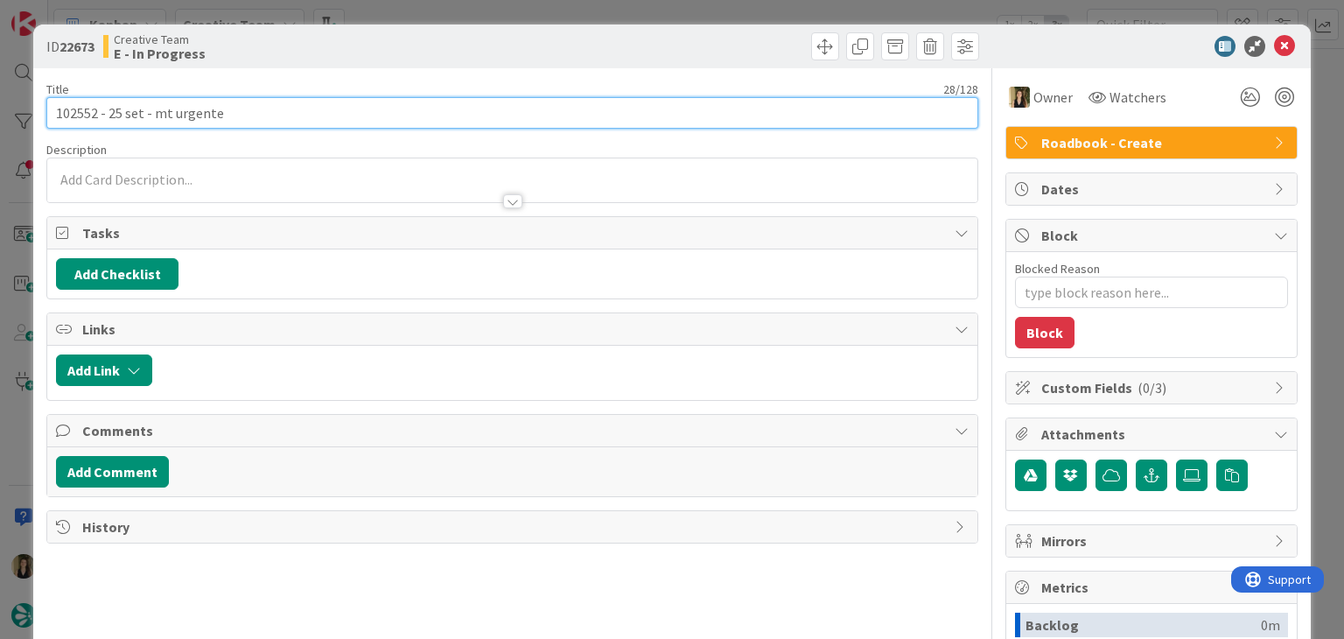
click at [81, 119] on input "102552 - 25 set - mt urgente" at bounding box center [511, 113] width 931 height 32
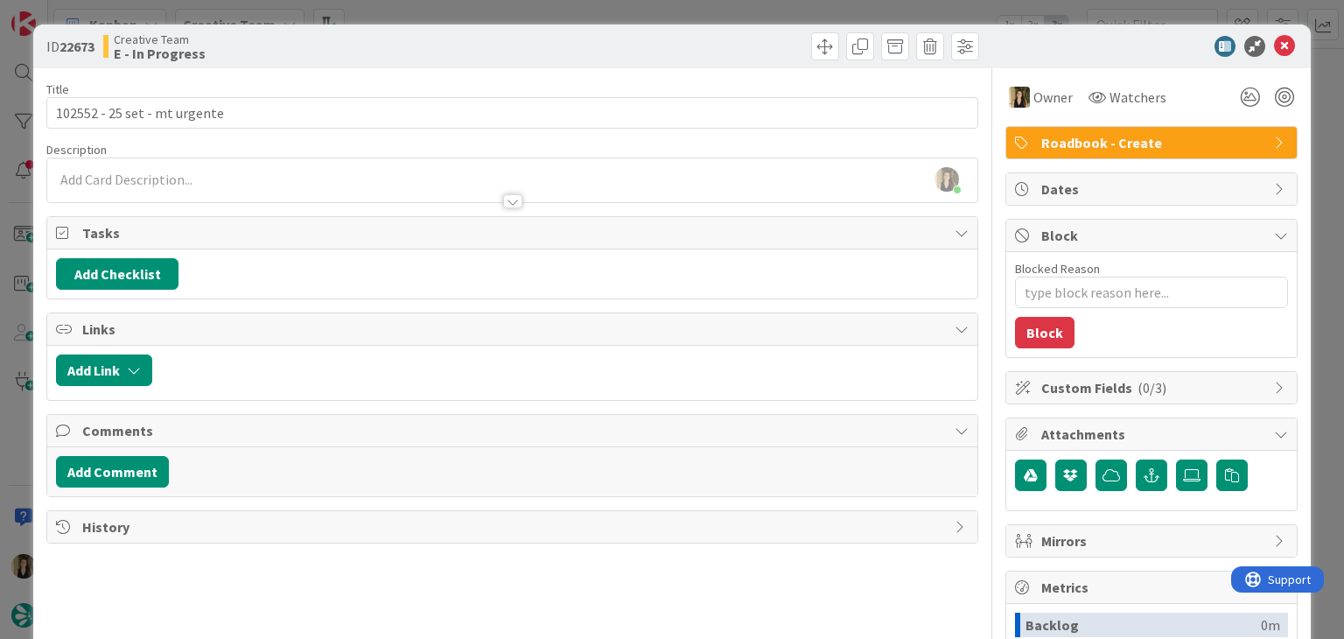
type textarea "x"
click at [257, 184] on div at bounding box center [511, 193] width 929 height 18
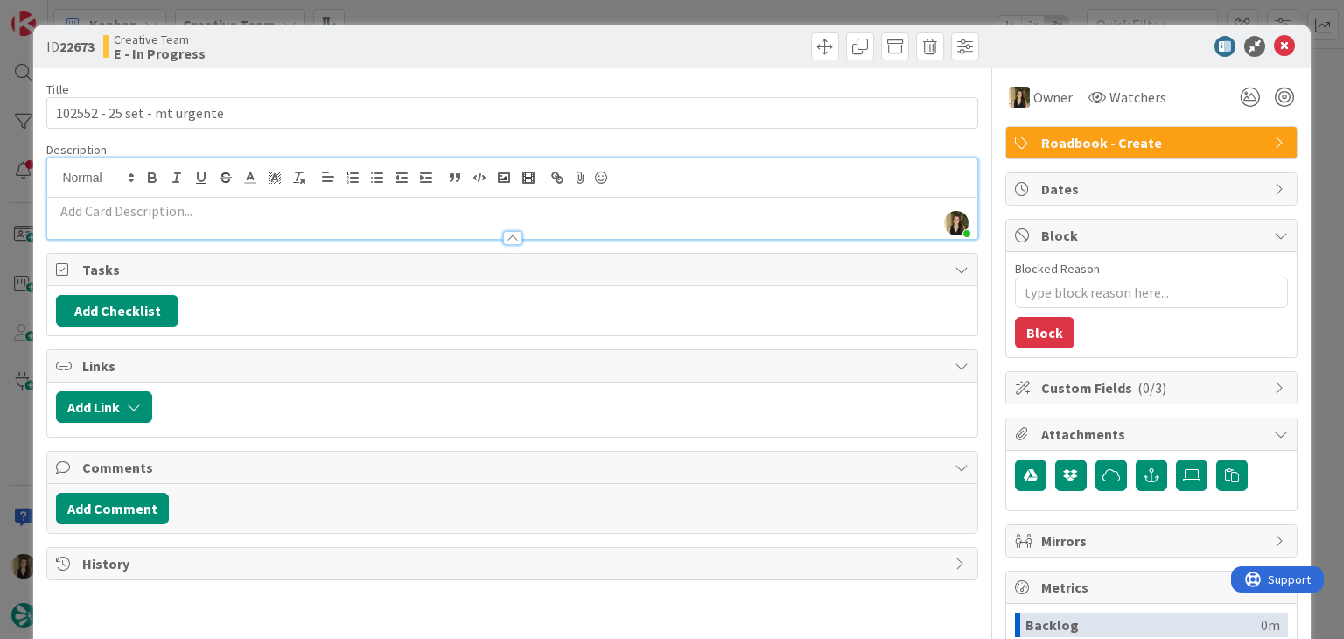
click at [263, 202] on p at bounding box center [512, 211] width 912 height 20
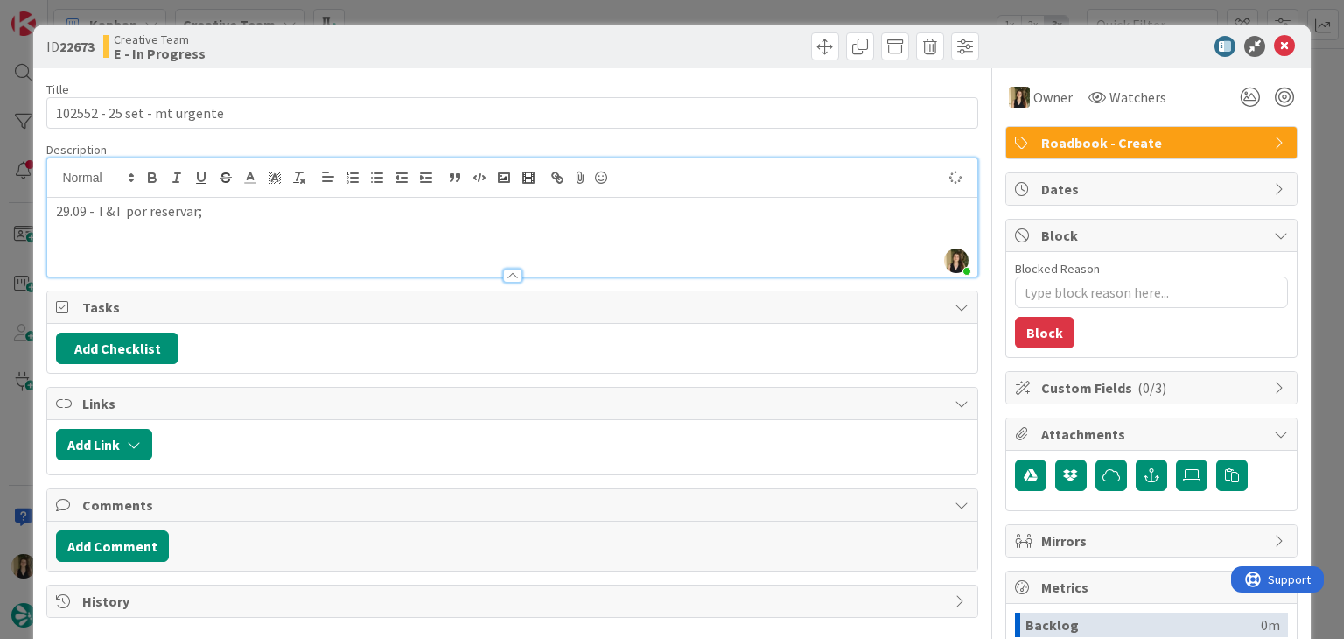
click at [123, 211] on p "29.09 - T&T por reservar;" at bounding box center [512, 211] width 912 height 20
drag, startPoint x: 571, startPoint y: 37, endPoint x: 562, endPoint y: 4, distance: 33.5
click at [570, 37] on div at bounding box center [748, 46] width 462 height 28
click at [309, 216] on p "29.09 - T&T para Toledo por reservar;" at bounding box center [512, 211] width 912 height 20
click at [386, 39] on div "Creative Team E - In Progress" at bounding box center [305, 46] width 405 height 28
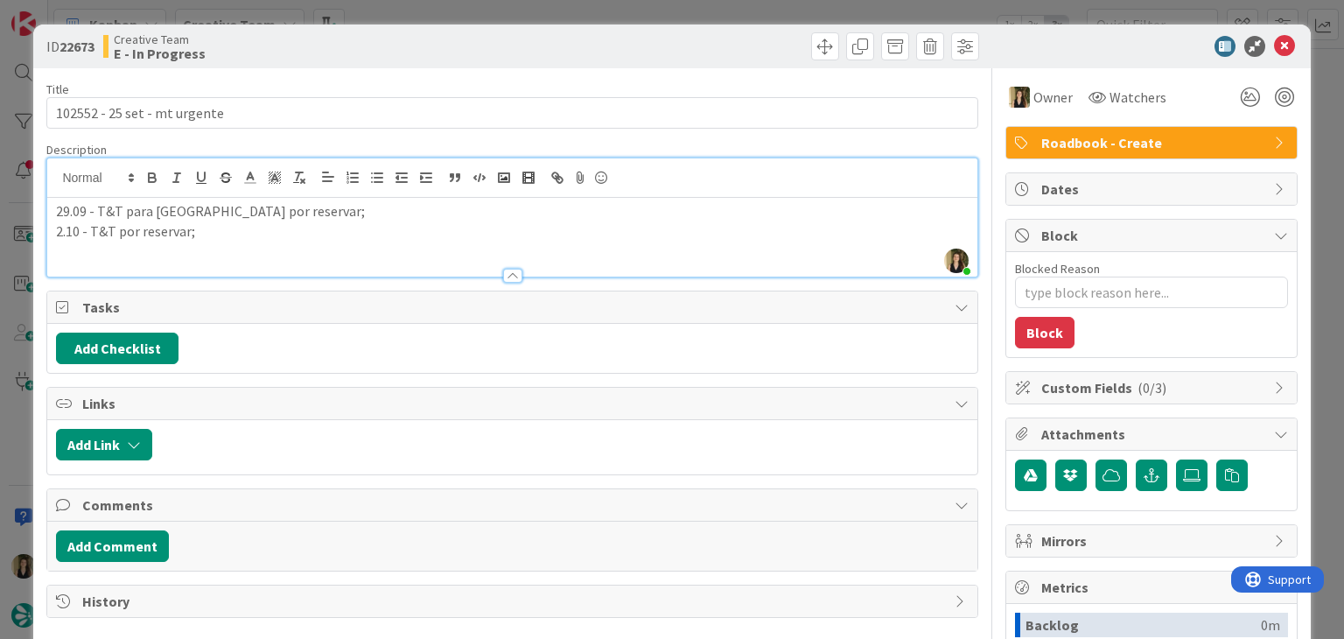
click at [255, 234] on p "2.10 - T&T por reservar;" at bounding box center [512, 231] width 912 height 20
drag, startPoint x: 253, startPoint y: 234, endPoint x: 27, endPoint y: 233, distance: 225.8
click at [28, 234] on div "ID 22673 Creative Team E - In Progress Title 28 / 128 102552 - 25 set - mt urge…" at bounding box center [672, 319] width 1344 height 639
copy p "2.10 - T&T por reservar;"
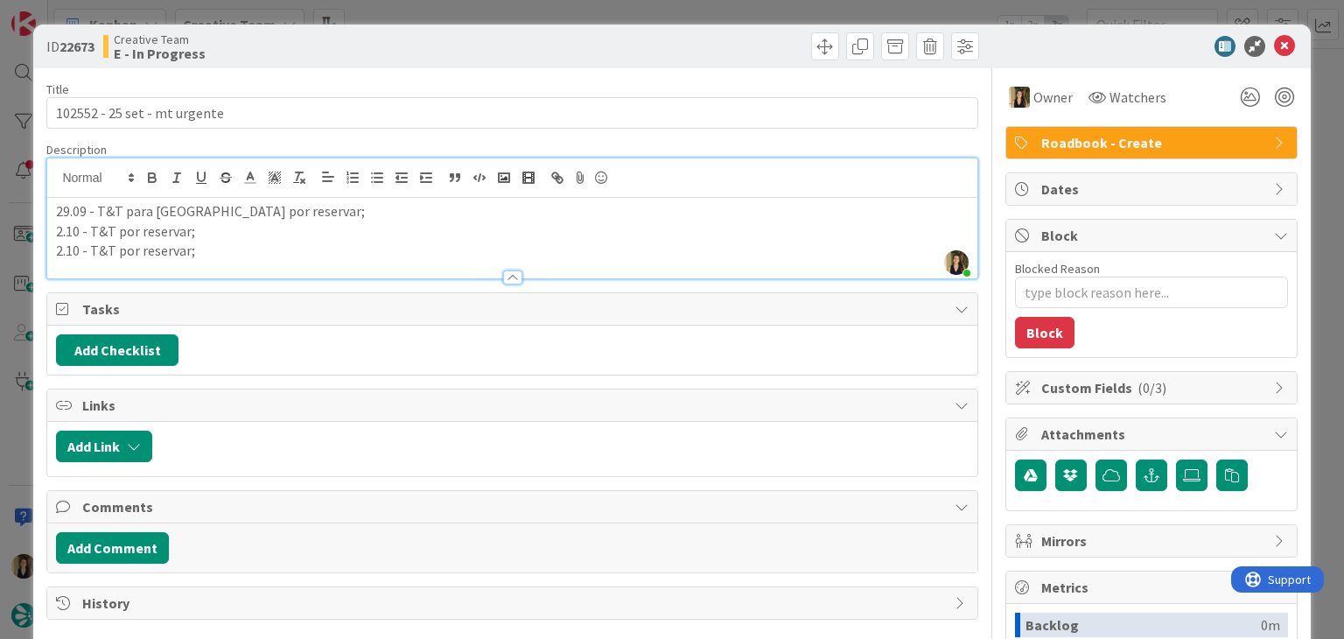
drag, startPoint x: 61, startPoint y: 249, endPoint x: 108, endPoint y: 225, distance: 52.5
click at [63, 247] on p "2.10 - T&T por reservar;" at bounding box center [512, 251] width 912 height 20
click at [472, 40] on div "Creative Team E - In Progress" at bounding box center [305, 46] width 405 height 28
click at [469, 16] on div "ID 22673 Creative Team E - In Progress Title 28 / 128 102552 - 25 set - mt urge…" at bounding box center [672, 319] width 1344 height 639
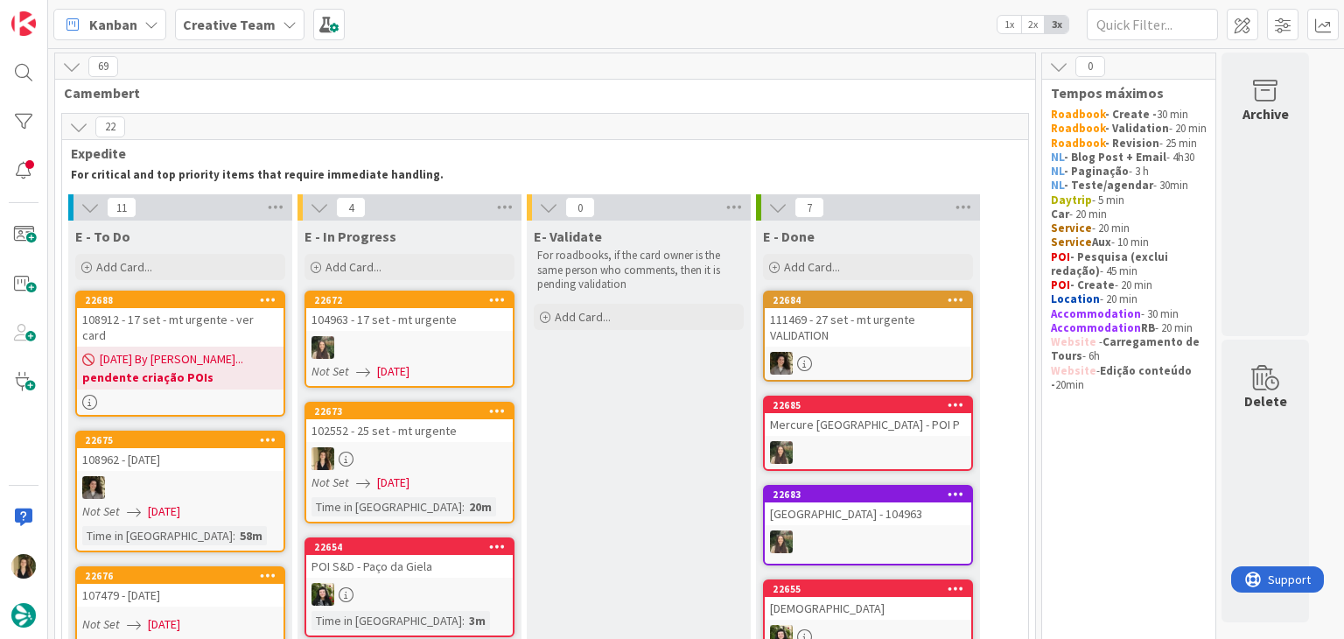
click at [448, 465] on div at bounding box center [409, 458] width 207 height 23
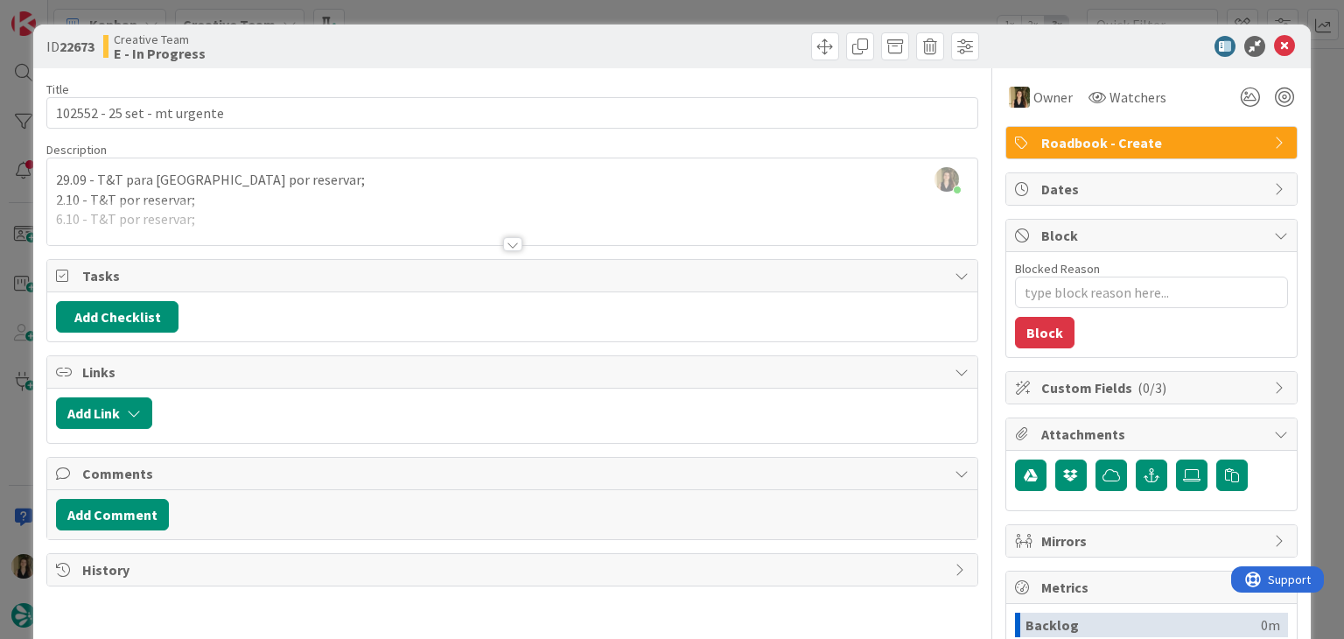
drag, startPoint x: 290, startPoint y: 193, endPoint x: 272, endPoint y: 226, distance: 36.8
click at [289, 193] on div "Sofia Palma joined 4 m ago 29.09 - T&T para Toledo por reservar; 2.10 - T&T por…" at bounding box center [511, 201] width 929 height 87
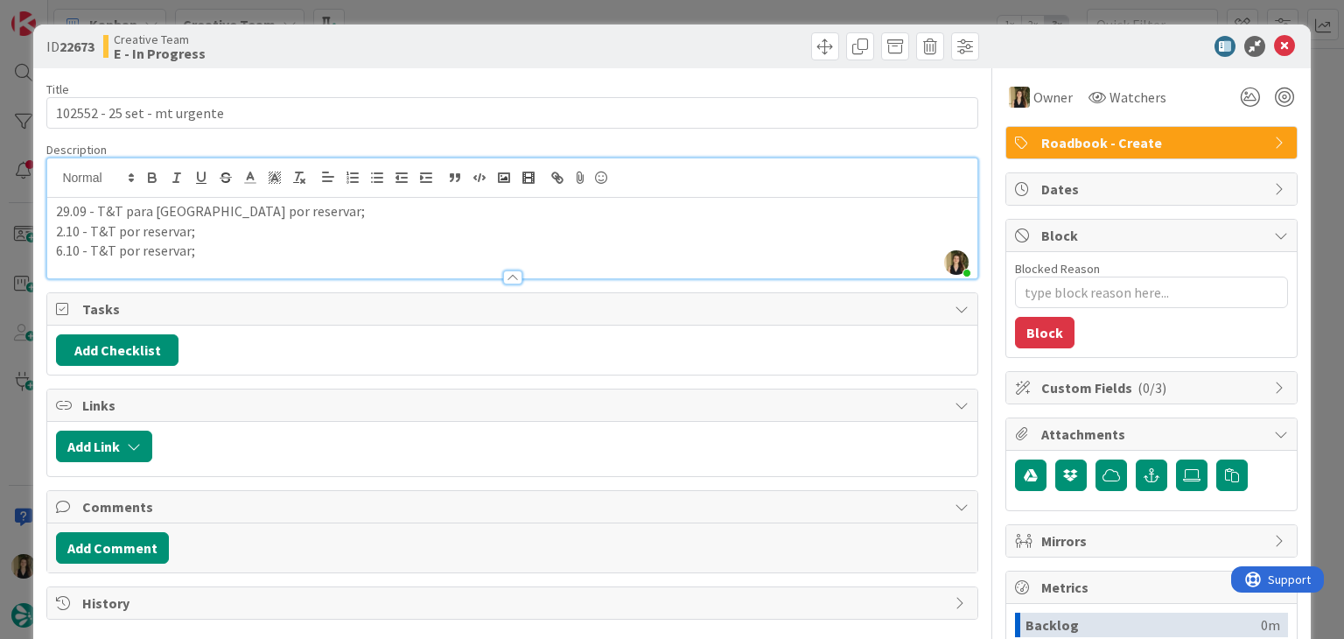
click at [210, 256] on div "Description Sofia Palma joined 4 m ago 29.09 - T&T para Toledo por reservar; 2.…" at bounding box center [511, 210] width 931 height 137
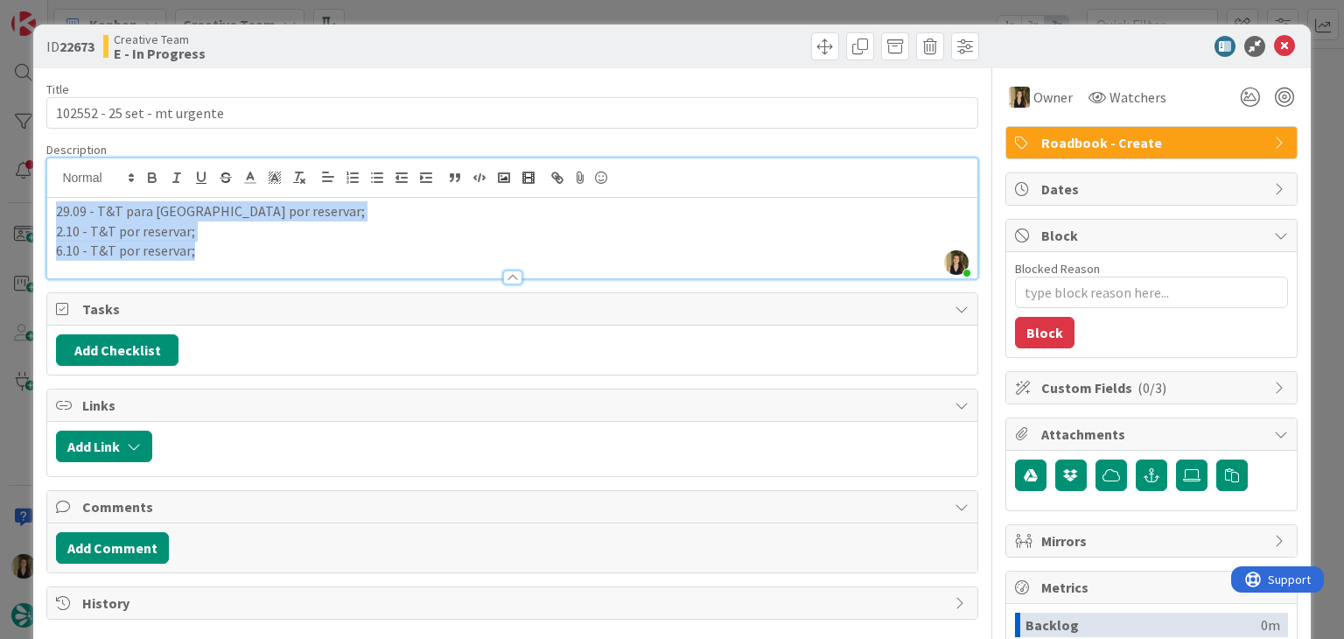
drag, startPoint x: 209, startPoint y: 256, endPoint x: 23, endPoint y: 207, distance: 193.0
click at [23, 207] on div "ID 22673 Creative Team E - In Progress Title 28 / 128 102552 - 25 set - mt urge…" at bounding box center [672, 319] width 1344 height 639
copy div "29.09 - T&T para Toledo por reservar; 2.10 - T&T por reservar; 6.10 - T&T por r…"
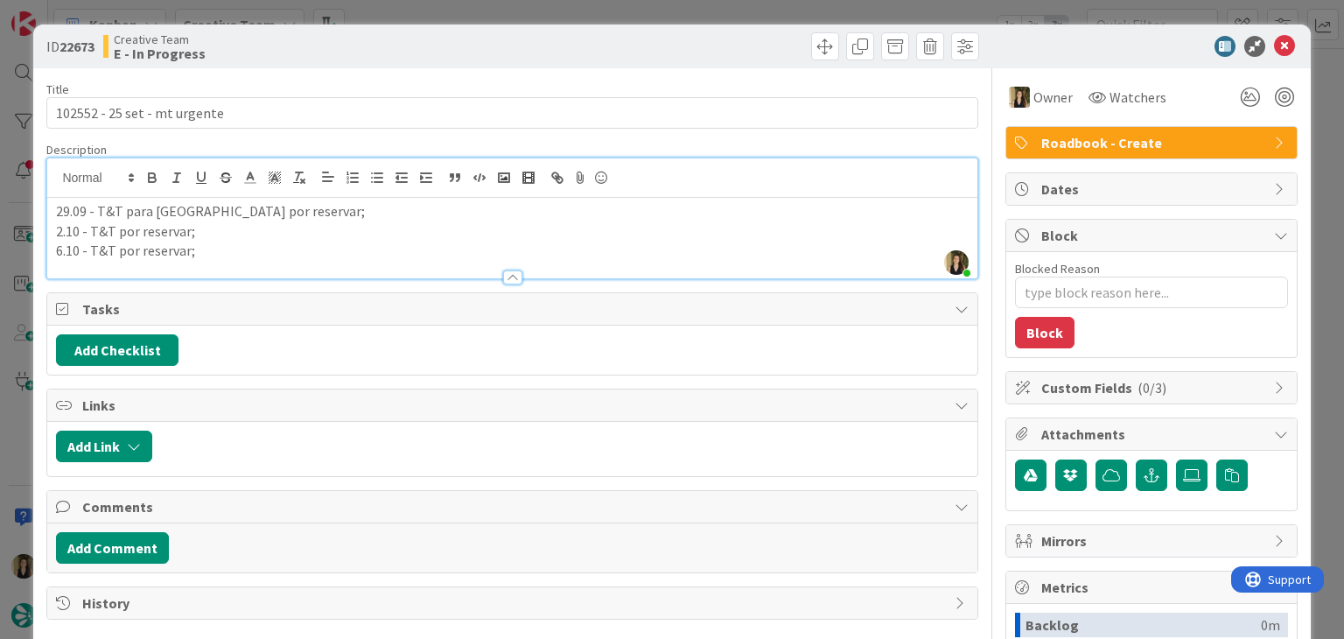
drag, startPoint x: 507, startPoint y: 74, endPoint x: 504, endPoint y: 58, distance: 16.0
click at [506, 71] on div "Title 28 / 128 102552 - 25 set - mt urgente Description Sofia Palma joined 5 m …" at bounding box center [511, 485] width 931 height 834
click at [507, 12] on div "ID 22673 Creative Team E - In Progress Title 28 / 128 102552 - 25 set - mt urge…" at bounding box center [672, 319] width 1344 height 639
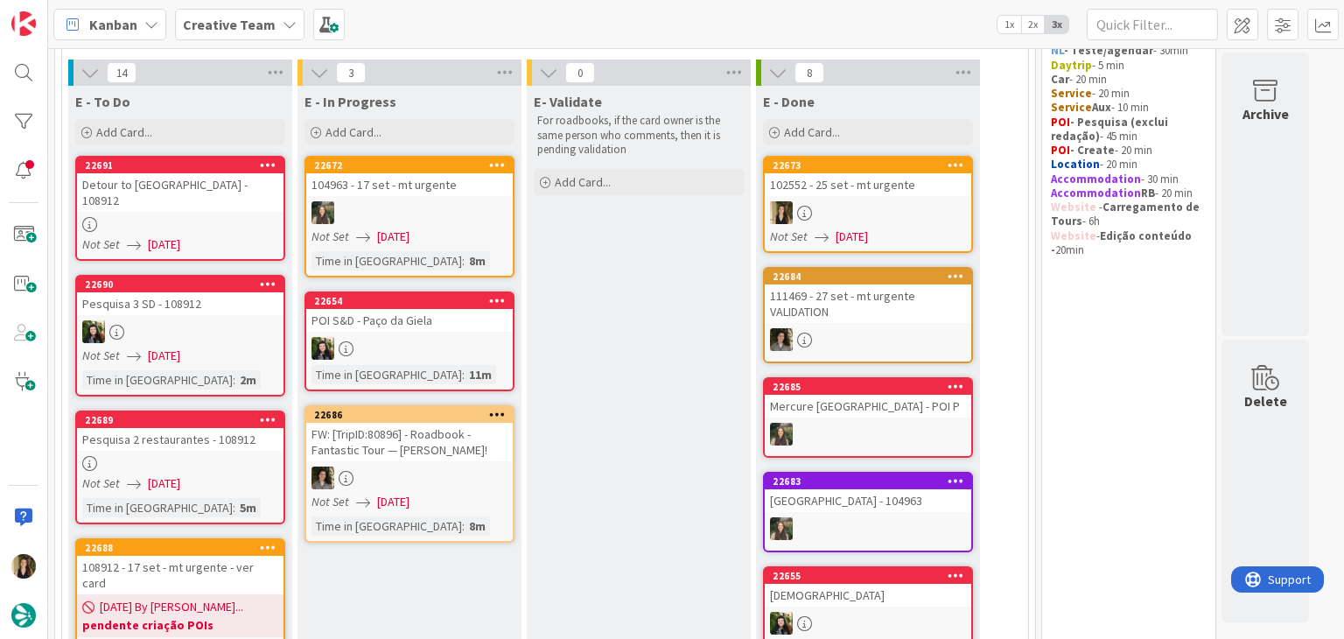
scroll to position [35, 0]
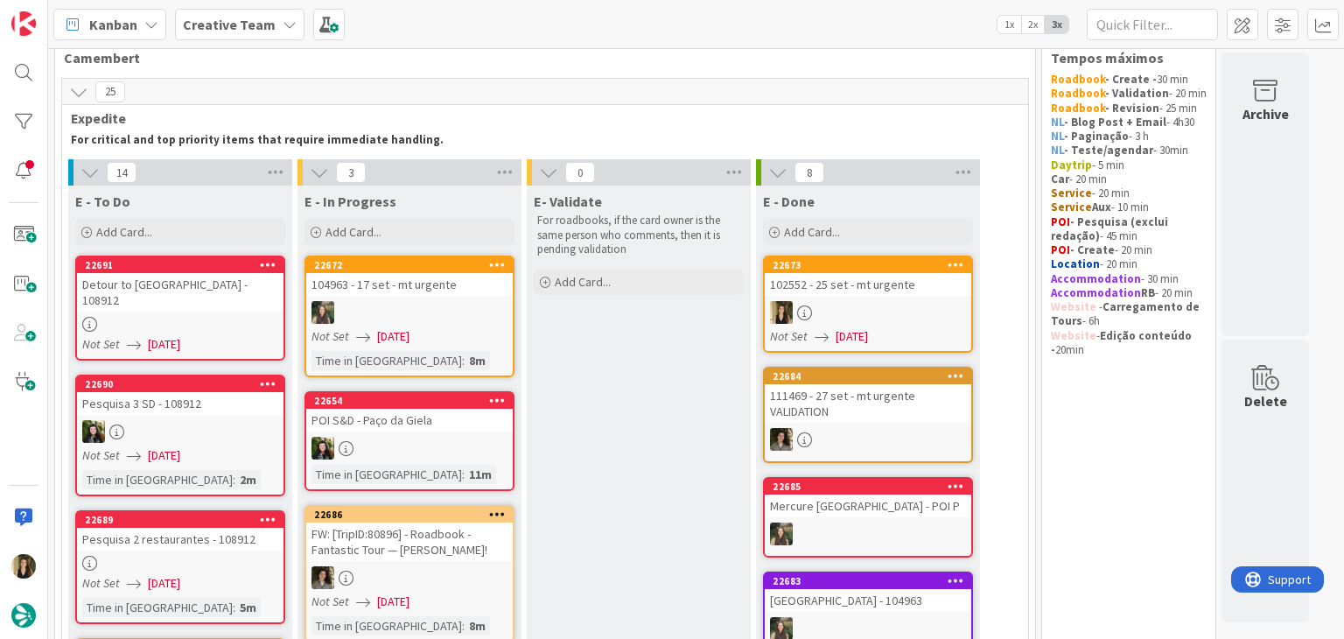
click at [254, 317] on div at bounding box center [180, 324] width 207 height 15
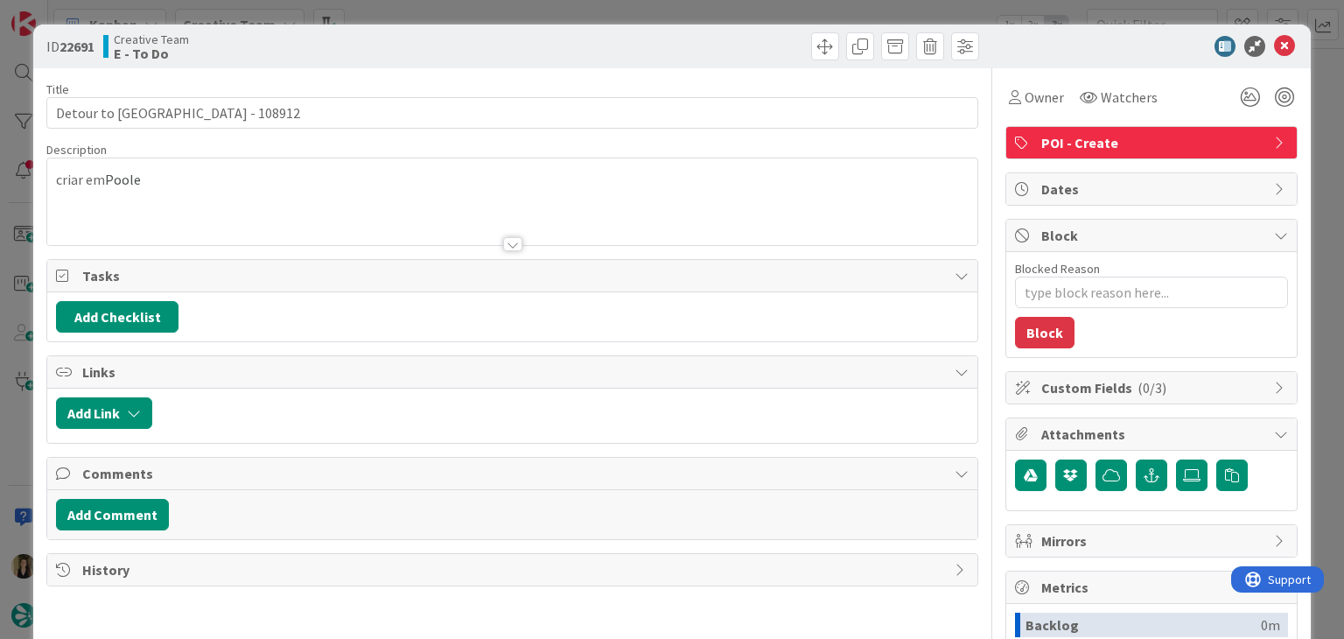
click at [623, 51] on div at bounding box center [748, 46] width 462 height 28
click at [623, 16] on div "ID 22691 Creative Team E - To Do Title 31 / 128 Detour to Chesil Beach - 108912…" at bounding box center [672, 319] width 1344 height 639
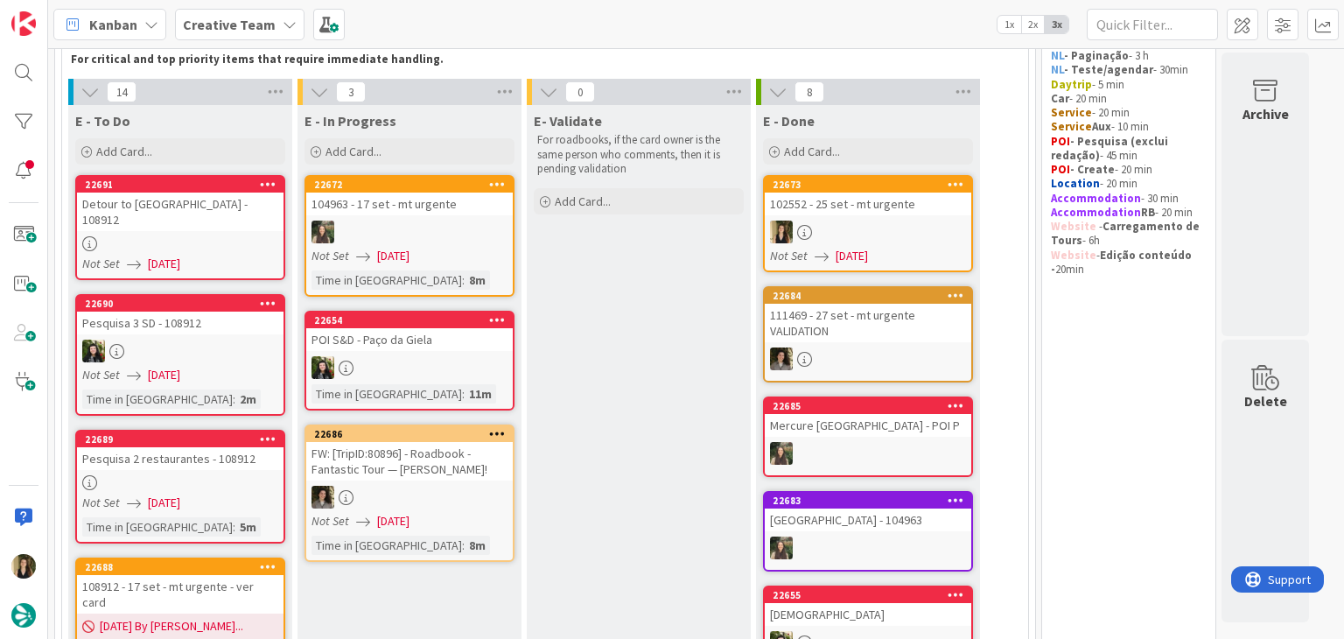
scroll to position [123, 0]
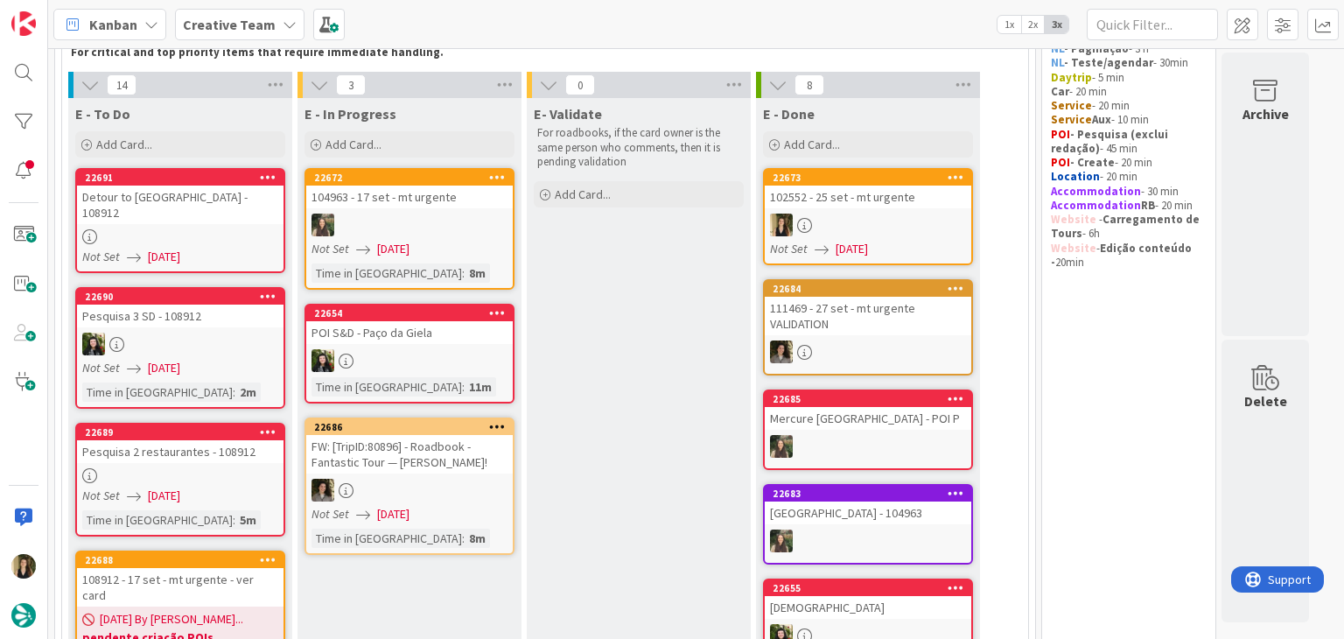
click at [240, 467] on link "22689 Pesquisa 2 restaurantes - 108912 Not Set 09/09/2025 Time in Column : 5m" at bounding box center [180, 480] width 210 height 114
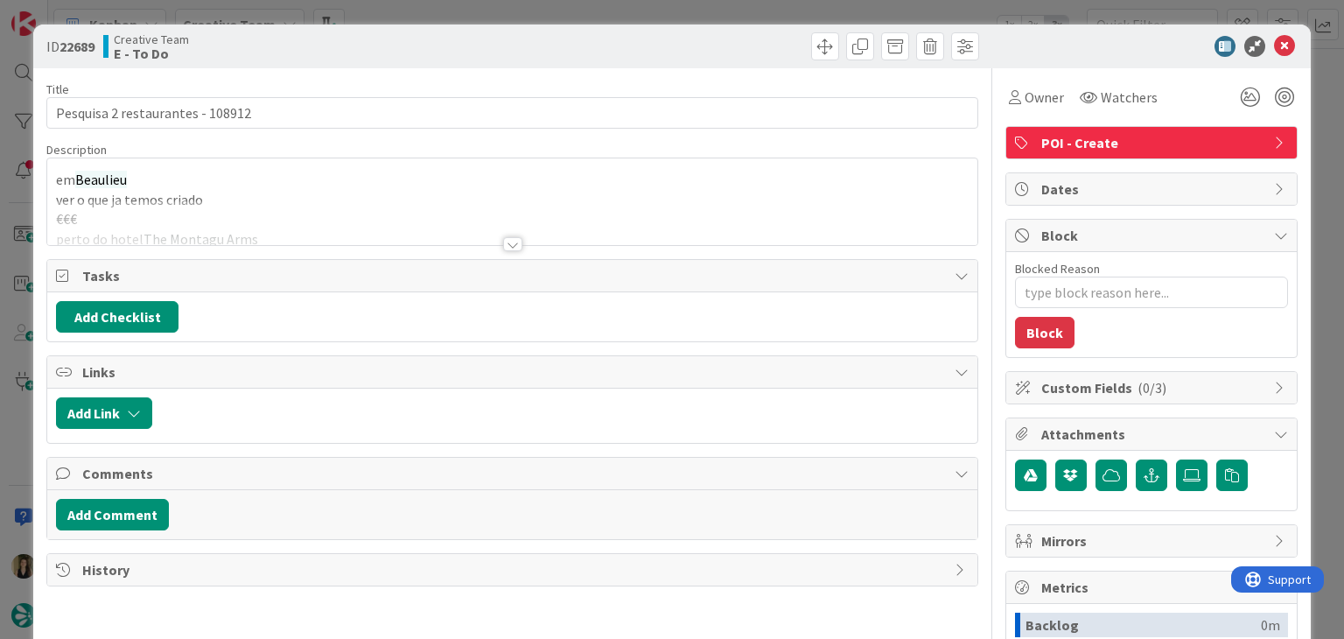
click at [510, 242] on div at bounding box center [512, 244] width 19 height 14
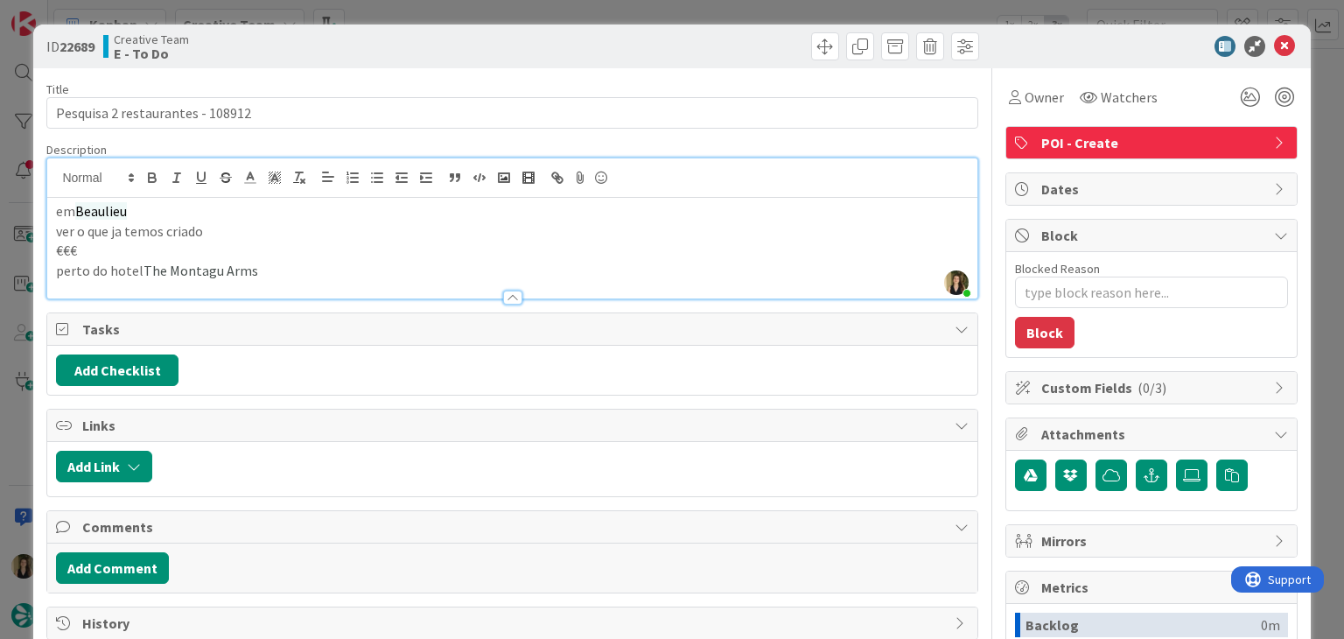
drag, startPoint x: 585, startPoint y: 57, endPoint x: 583, endPoint y: 47, distance: 9.8
click at [585, 55] on div at bounding box center [748, 46] width 462 height 28
click at [583, 11] on div "ID 22689 Creative Team E - To Do Title 32 / 128 Pesquisa 2 restaurantes - 10891…" at bounding box center [672, 319] width 1344 height 639
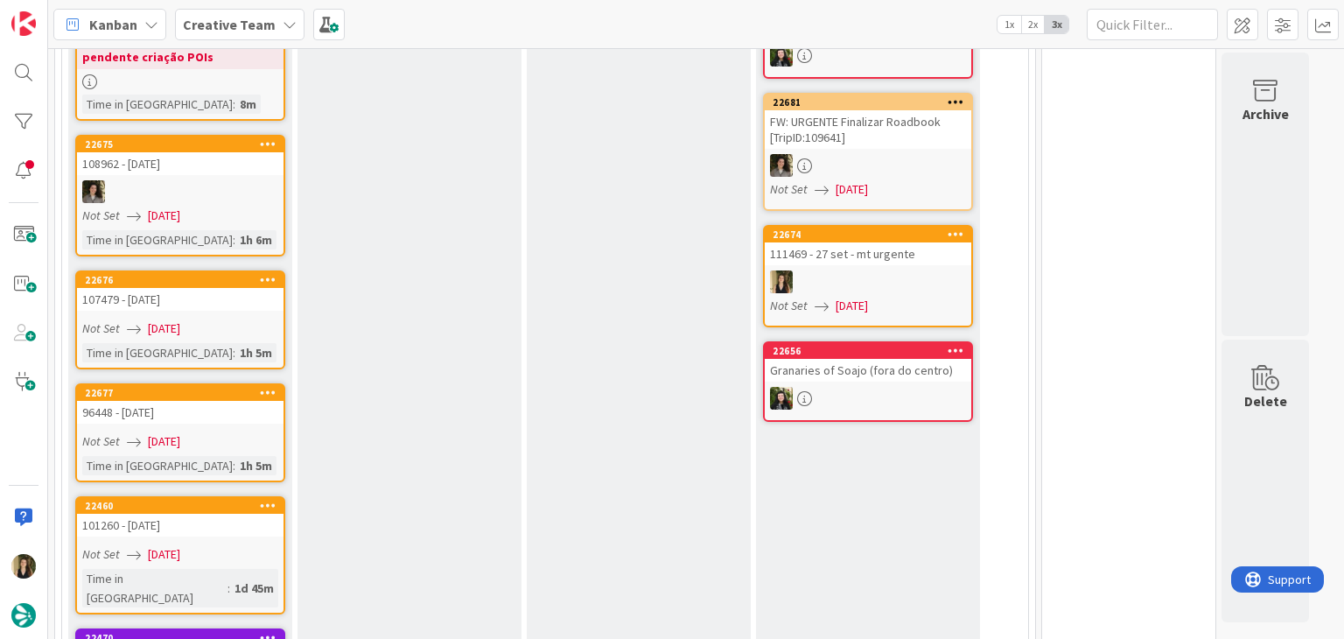
scroll to position [735, 0]
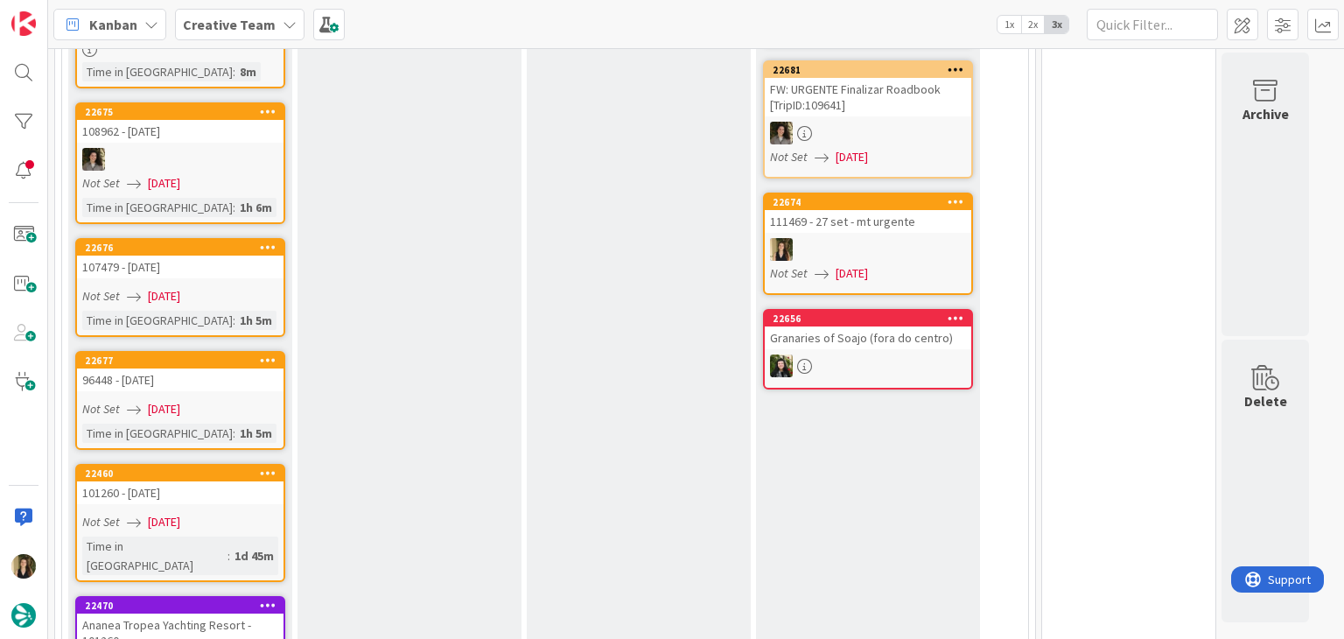
click at [267, 256] on div "107479 - 6 oct" at bounding box center [180, 267] width 207 height 23
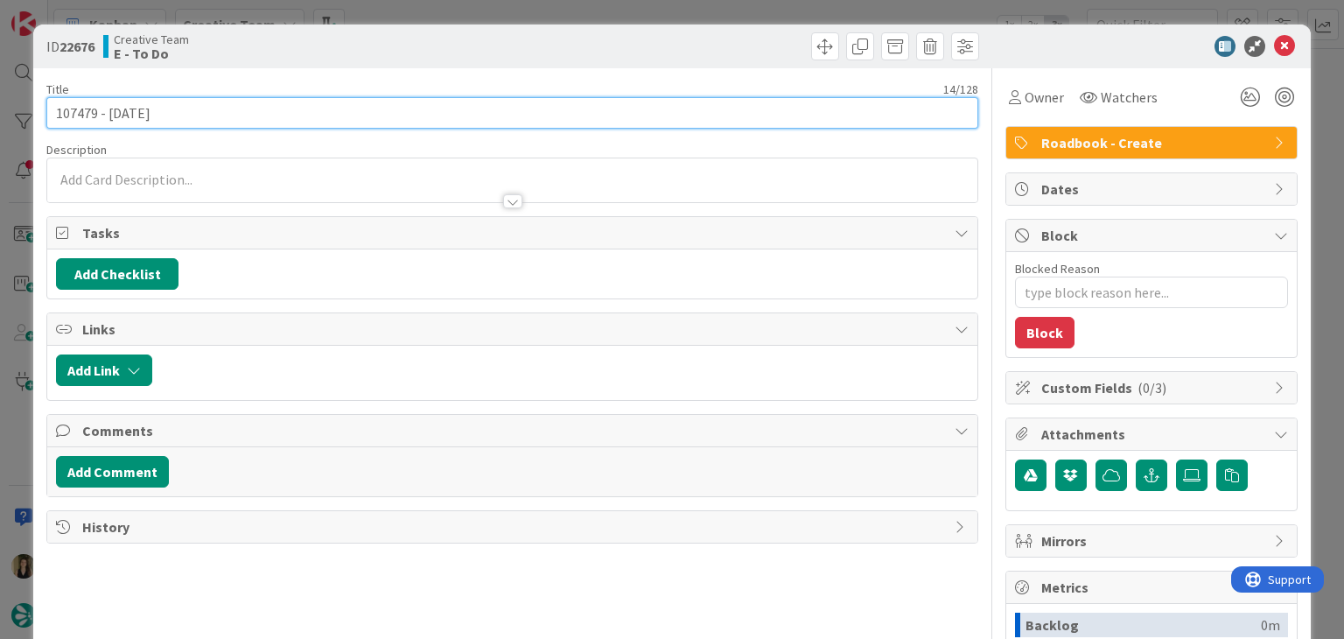
click at [74, 105] on input "107479 - 6 oct" at bounding box center [511, 113] width 931 height 32
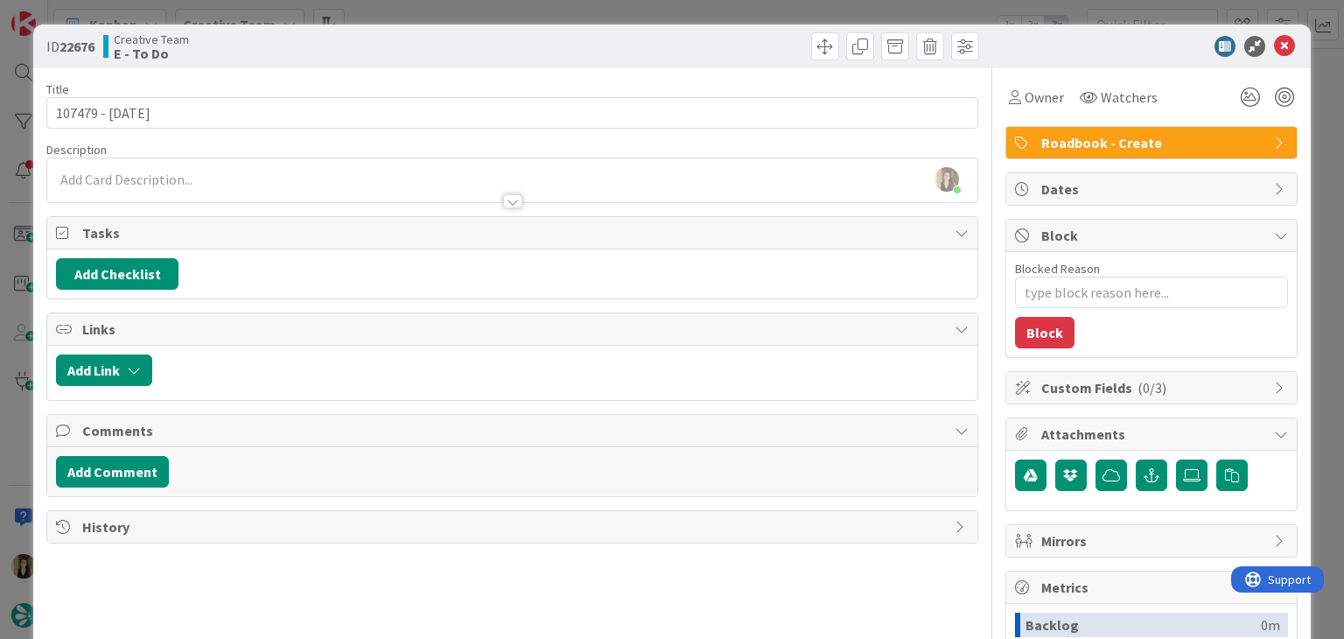
click at [483, 39] on div "Creative Team E - To Do" at bounding box center [305, 46] width 405 height 28
click at [485, 7] on div "ID 22676 Creative Team E - To Do Title 14 / 128 107479 - 6 oct Description Sofi…" at bounding box center [672, 319] width 1344 height 639
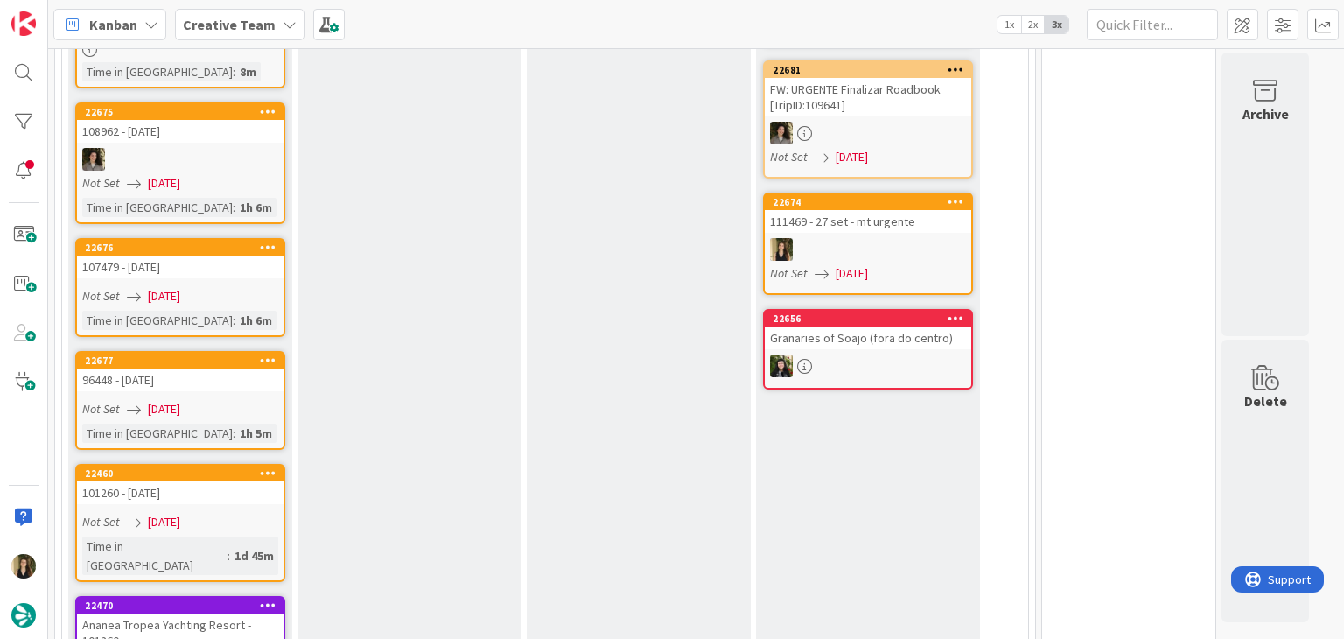
click at [250, 400] on div "Not Set 09/09/2025" at bounding box center [182, 409] width 201 height 18
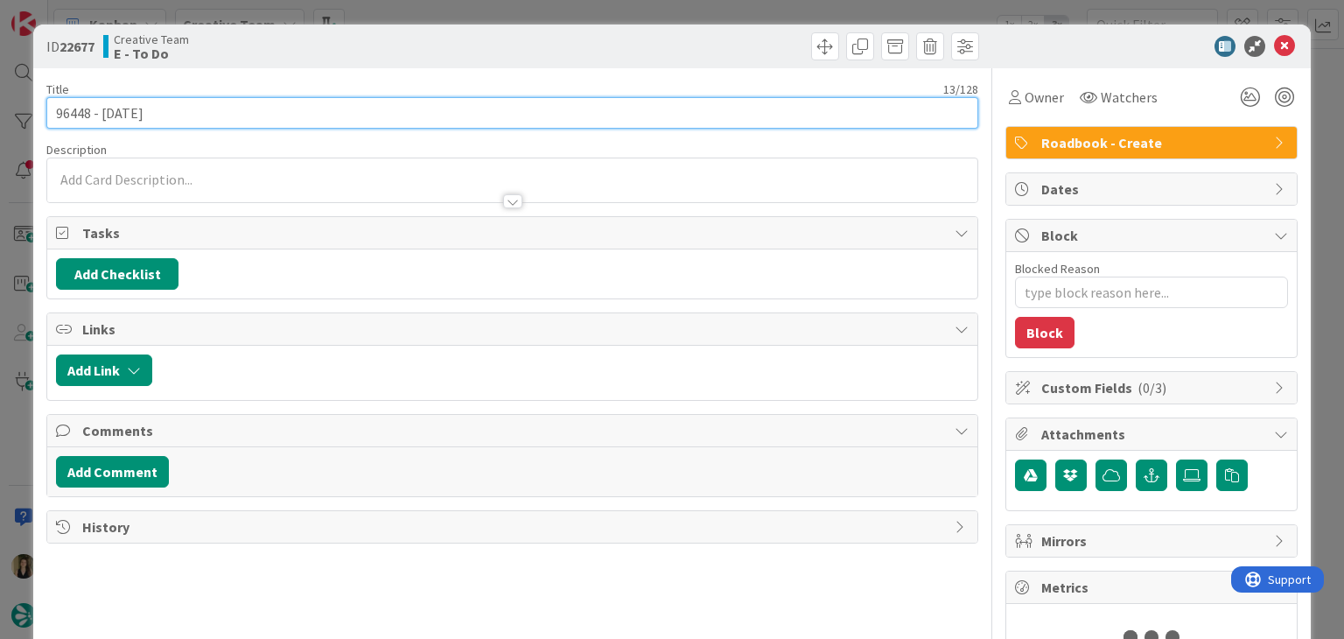
click at [66, 115] on input "96448 - 6 oct" at bounding box center [511, 113] width 931 height 32
drag, startPoint x: 66, startPoint y: 115, endPoint x: 60, endPoint y: 105, distance: 11.4
click at [65, 114] on input "96448 - 6 oct" at bounding box center [511, 113] width 931 height 32
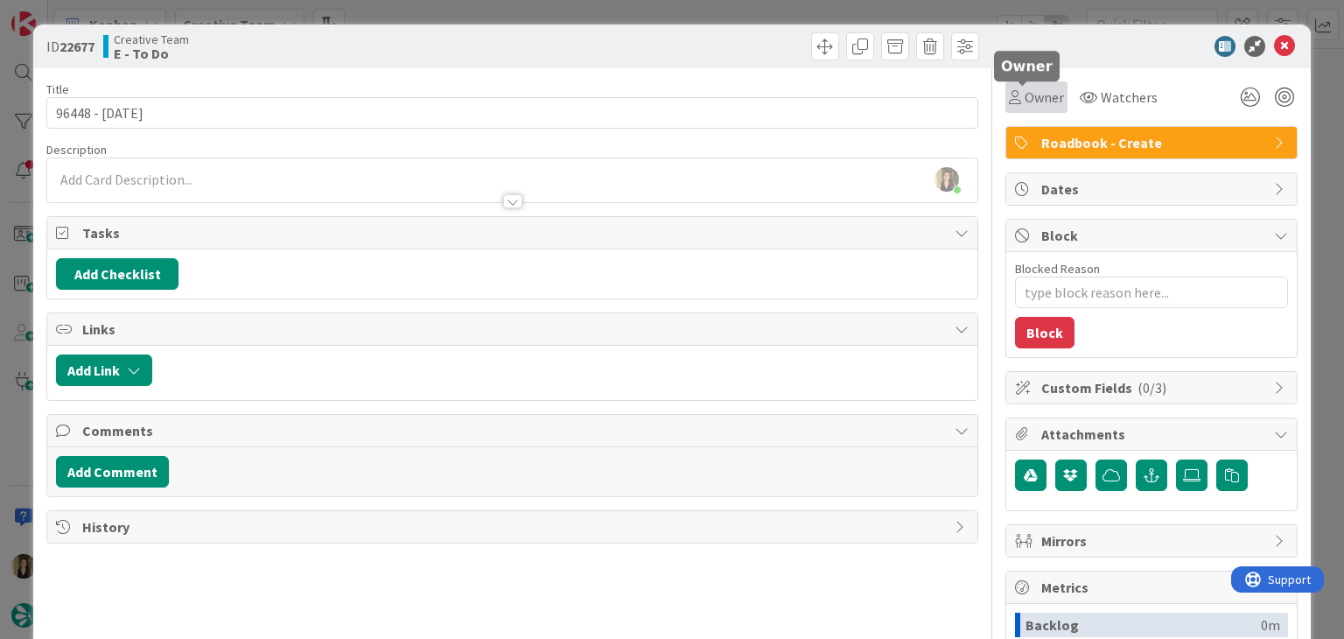
click at [1006, 106] on div "Owner" at bounding box center [1037, 97] width 62 height 32
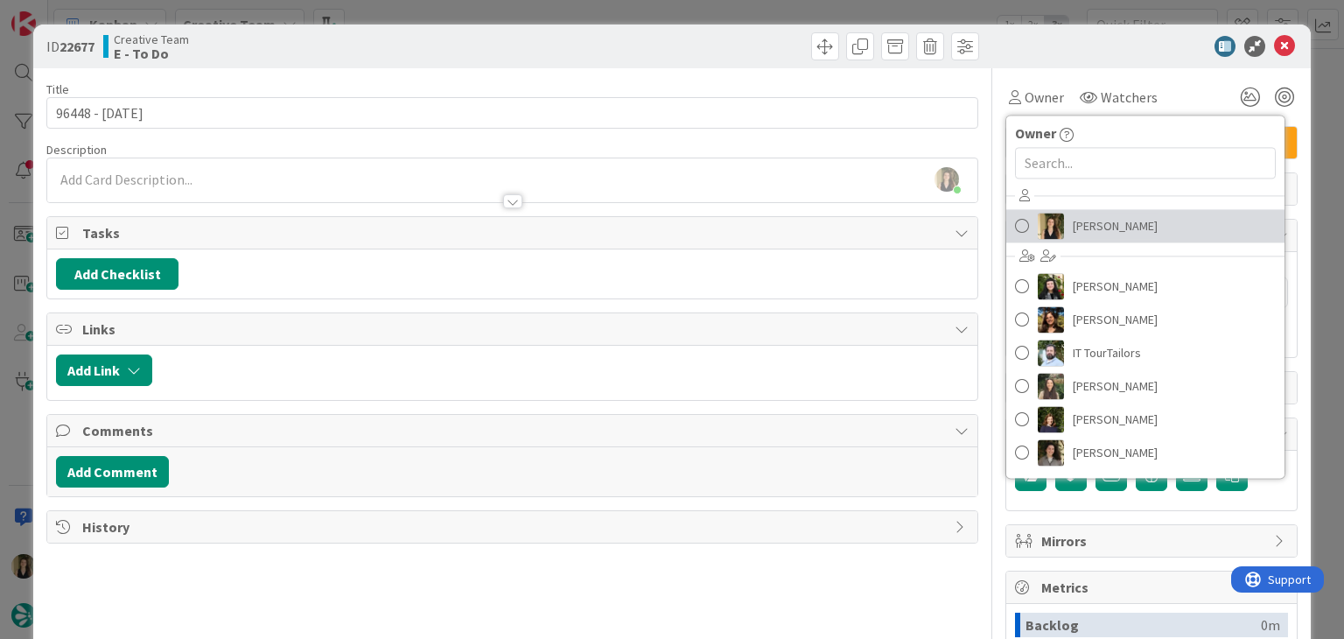
click at [1105, 221] on span "Sofia Palma" at bounding box center [1115, 226] width 85 height 26
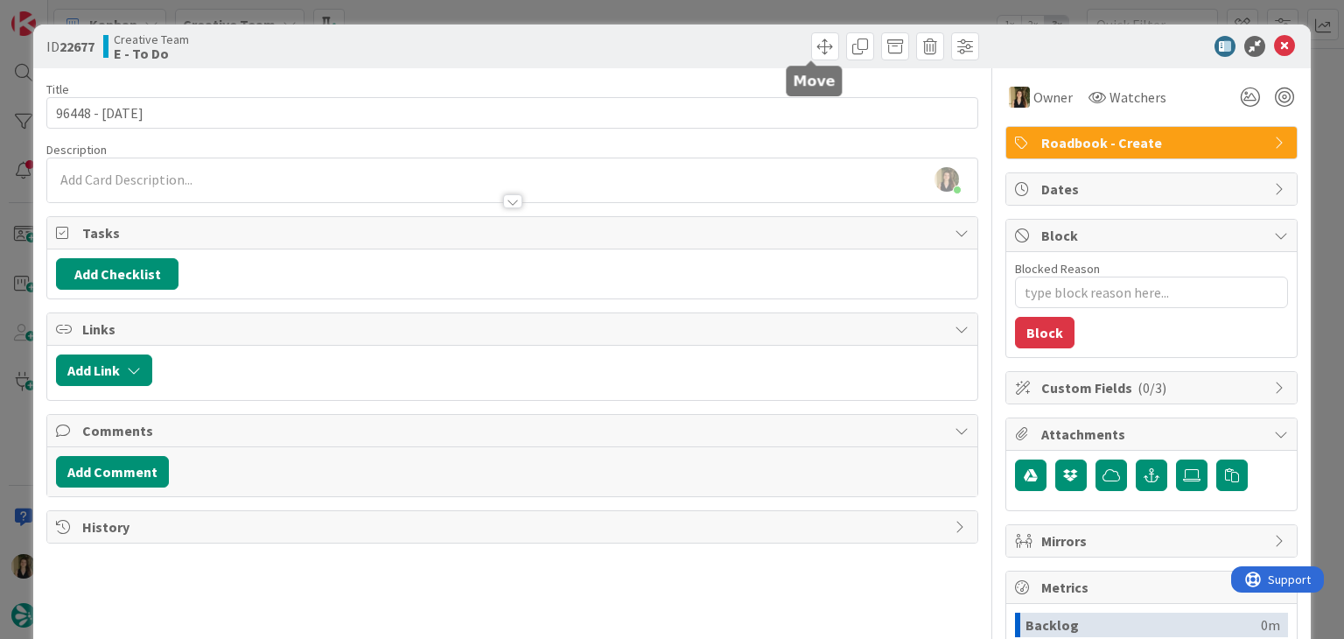
click at [706, 36] on div at bounding box center [748, 46] width 462 height 28
click at [704, 13] on div "ID 22677 Creative Team E - To Do Title 13 / 128 96448 - 6 oct Description Sofia…" at bounding box center [672, 319] width 1344 height 639
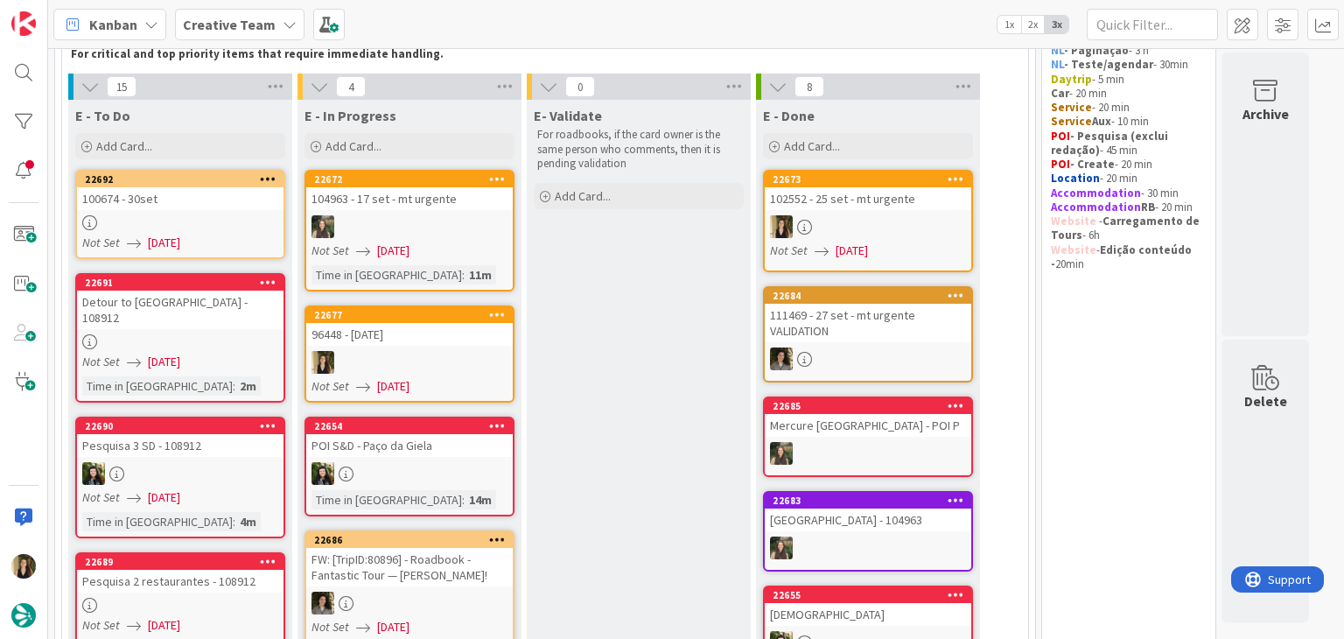
click at [444, 326] on div "96448 - 6 oct" at bounding box center [409, 334] width 207 height 23
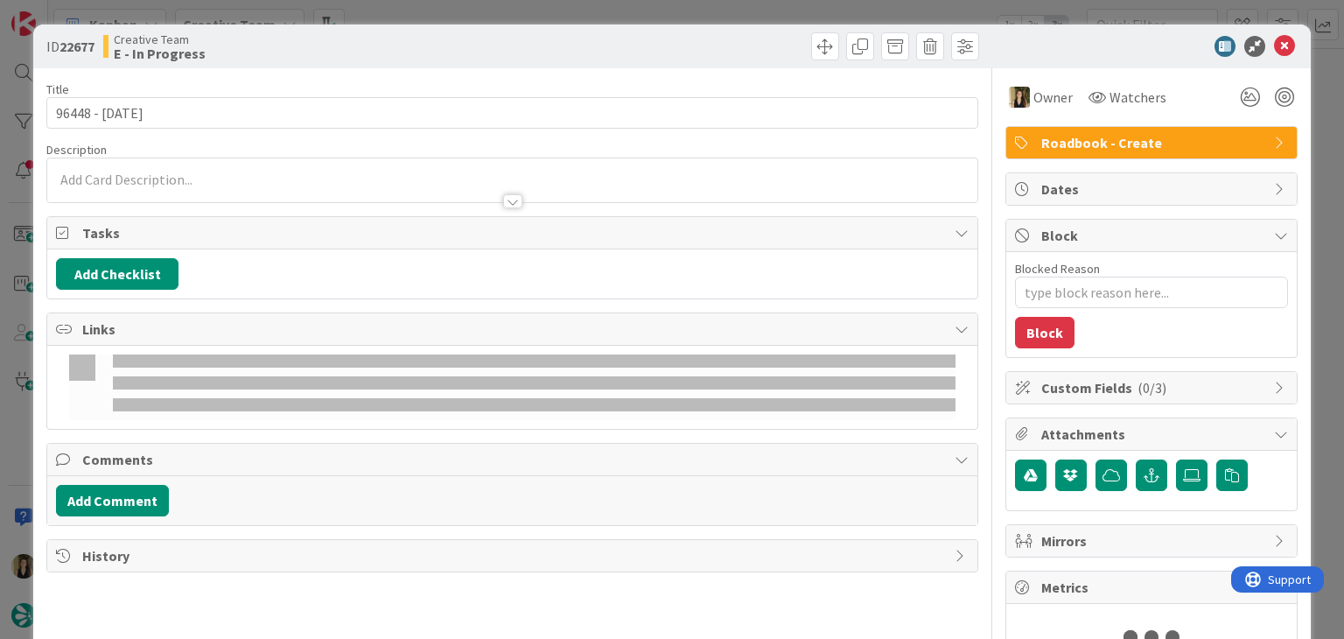
type textarea "x"
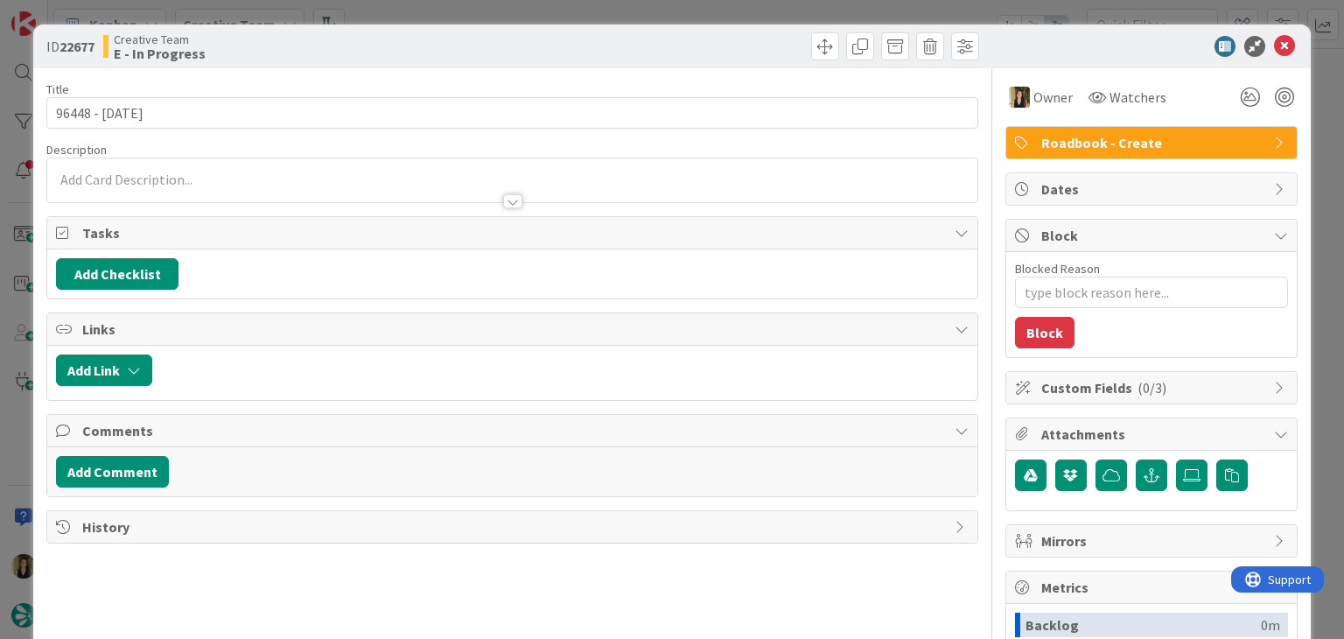
drag, startPoint x: 148, startPoint y: 171, endPoint x: 156, endPoint y: 186, distance: 16.8
click at [149, 172] on p at bounding box center [512, 180] width 912 height 20
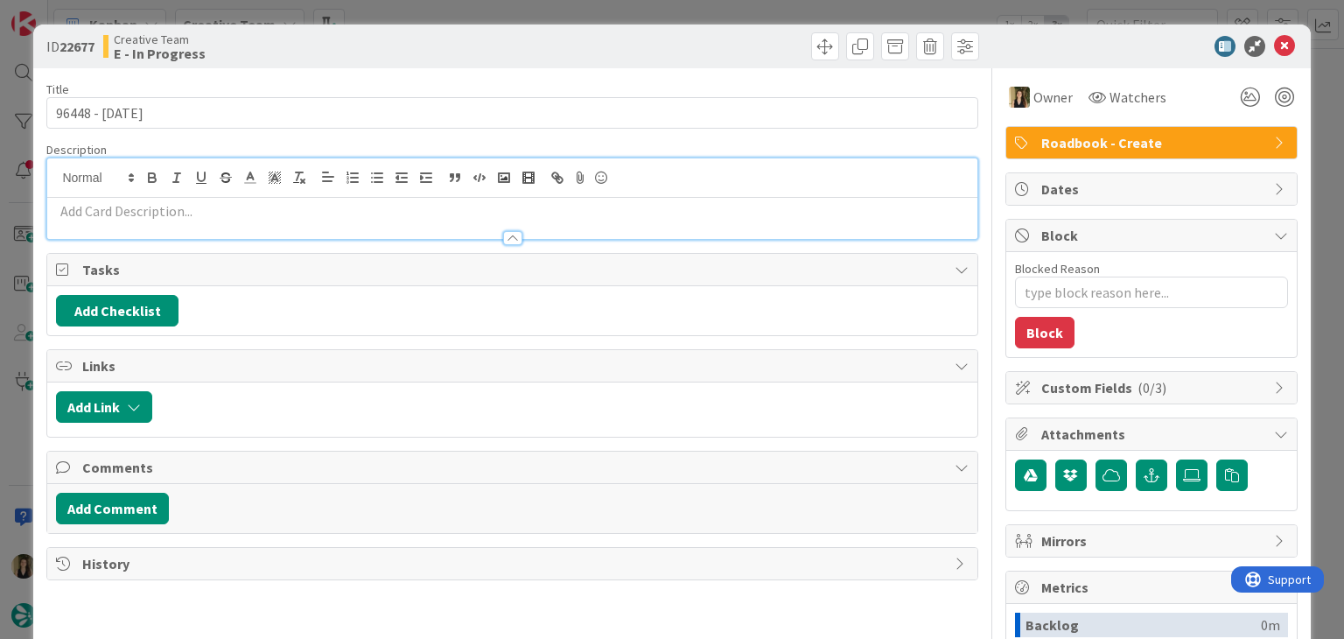
drag, startPoint x: 169, startPoint y: 206, endPoint x: 151, endPoint y: 201, distance: 18.9
click at [165, 204] on p at bounding box center [512, 211] width 912 height 20
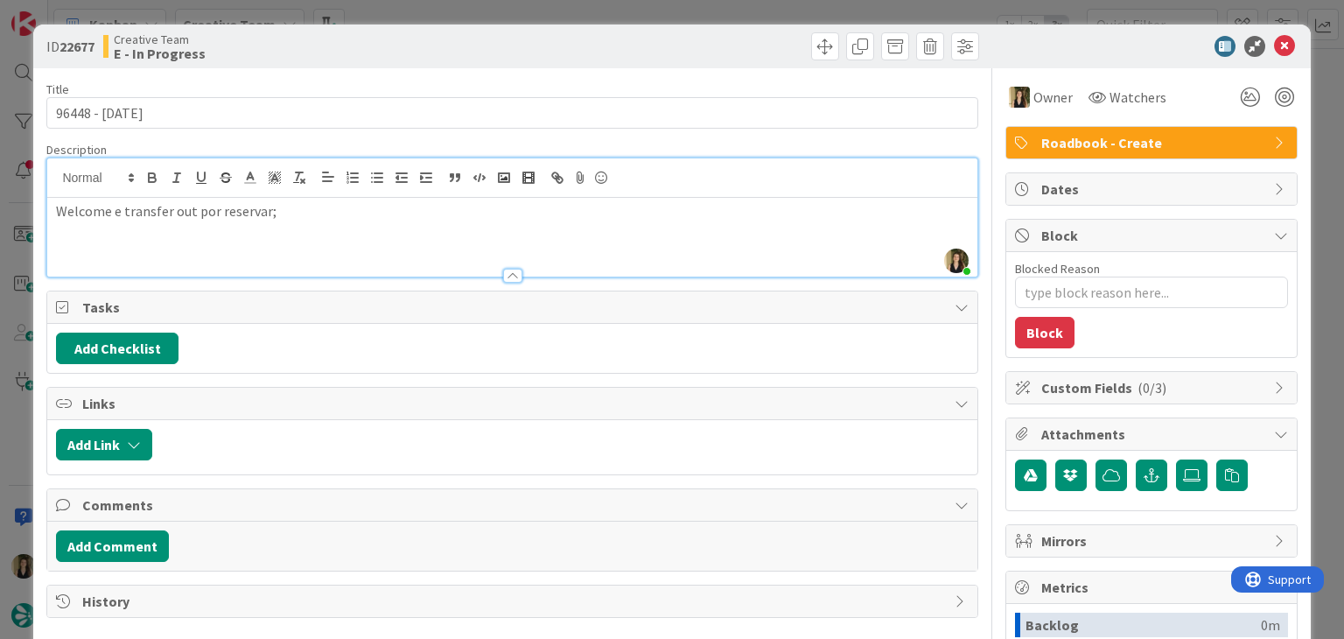
click at [365, 58] on div "Creative Team E - In Progress" at bounding box center [305, 46] width 405 height 28
click at [489, 4] on div "ID 22677 Creative Team E - In Progress Title 13 / 128 96448 - 6 oct Description…" at bounding box center [672, 319] width 1344 height 639
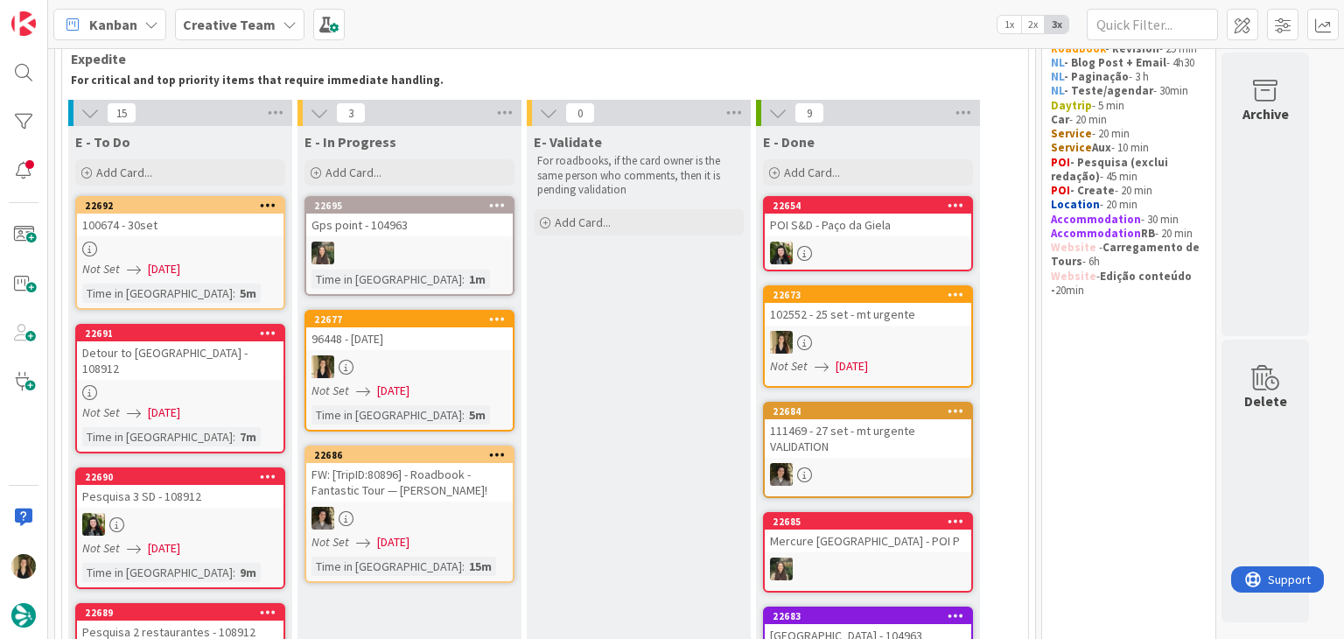
scroll to position [102, 0]
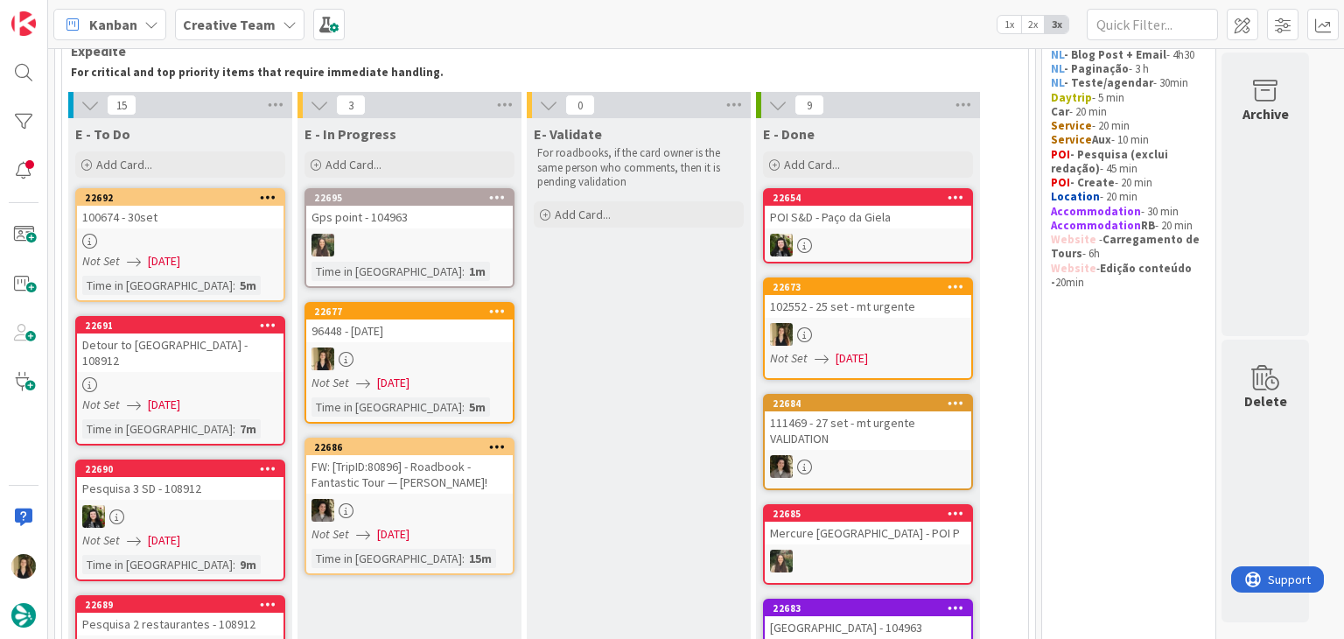
click at [480, 374] on div "Not Set 09/09/2025" at bounding box center [412, 383] width 201 height 18
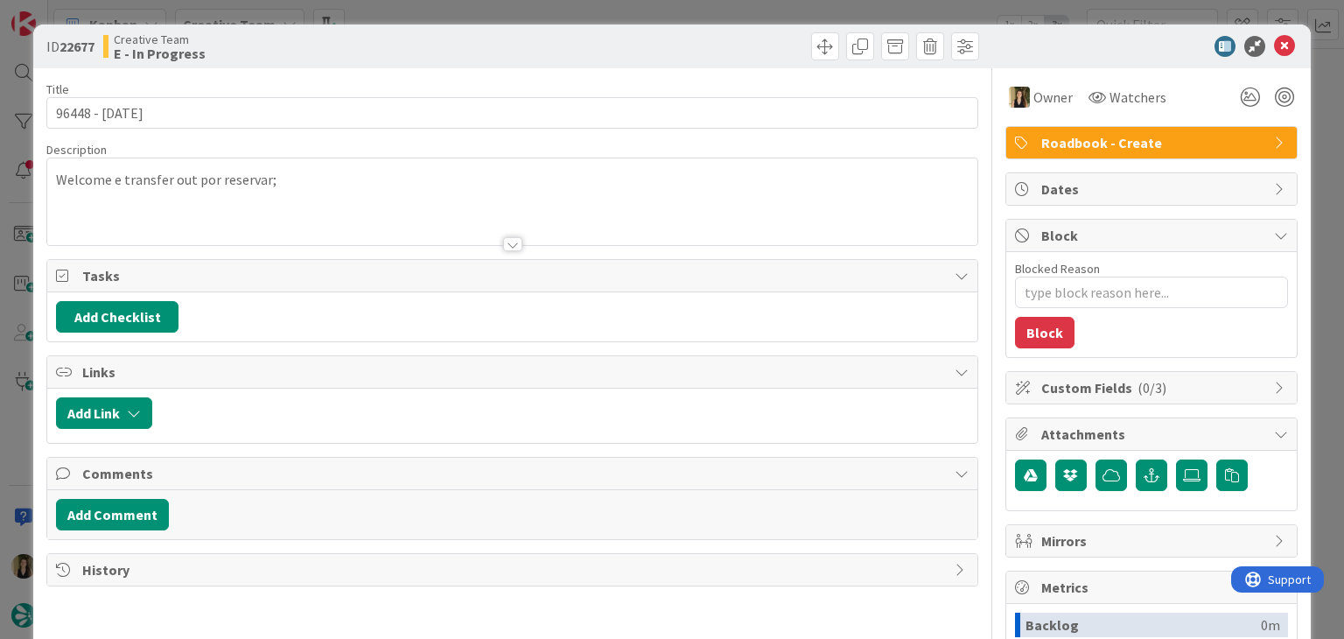
click at [341, 176] on p "Welcome e transfer out por reservar;" at bounding box center [512, 180] width 912 height 20
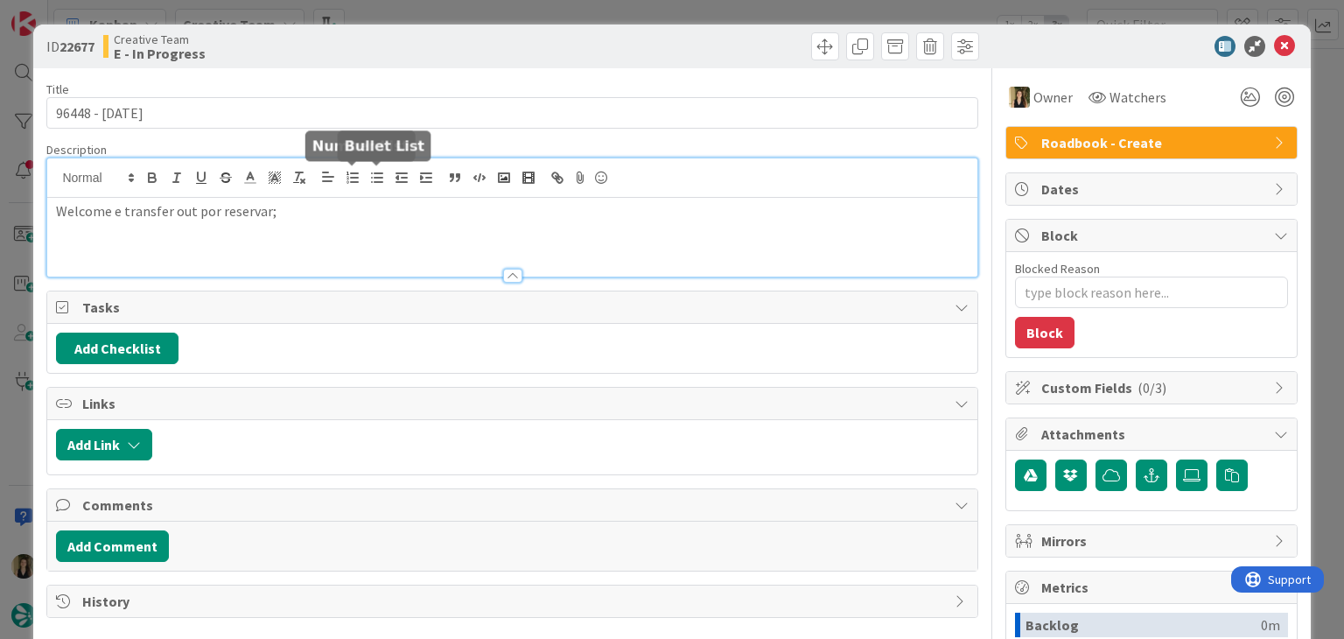
click at [426, 214] on p "Welcome e transfer out por reservar;" at bounding box center [512, 211] width 912 height 20
click at [530, 26] on div "ID 22677 Creative Team E - In Progress" at bounding box center [671, 47] width 1277 height 44
click at [530, 9] on div "ID 22677 Creative Team E - In Progress Title 13 / 128 96448 - 6 oct Description…" at bounding box center [672, 319] width 1344 height 639
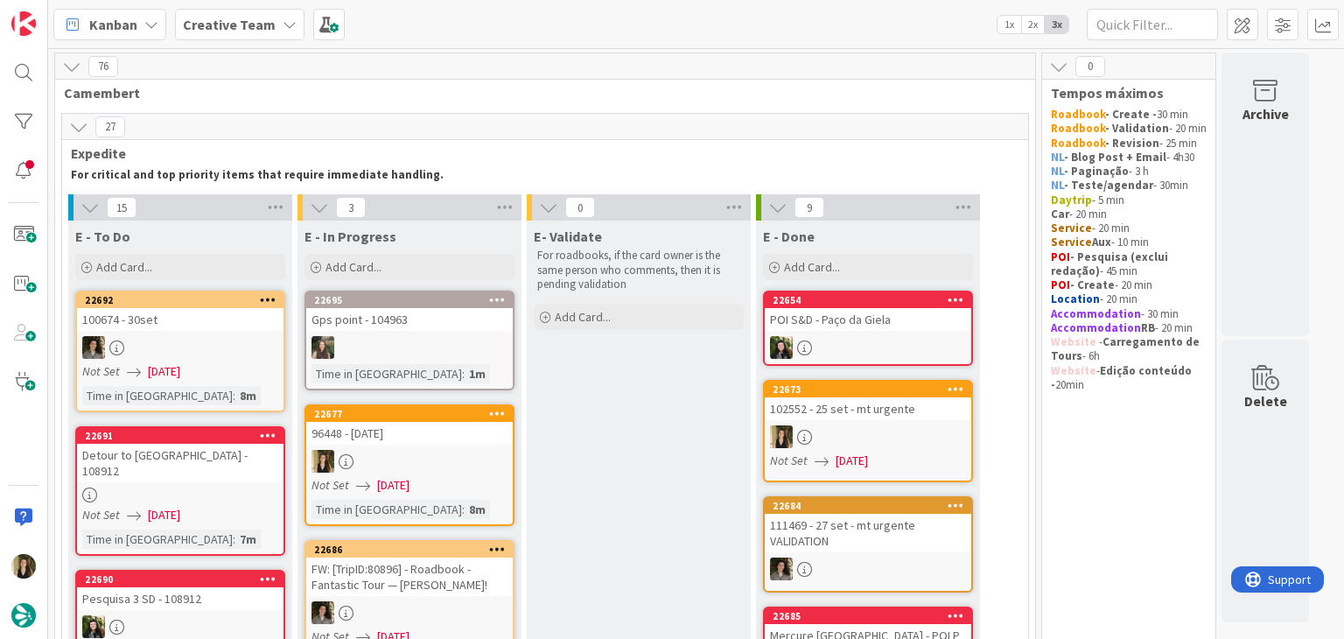
click at [460, 463] on div at bounding box center [409, 461] width 207 height 23
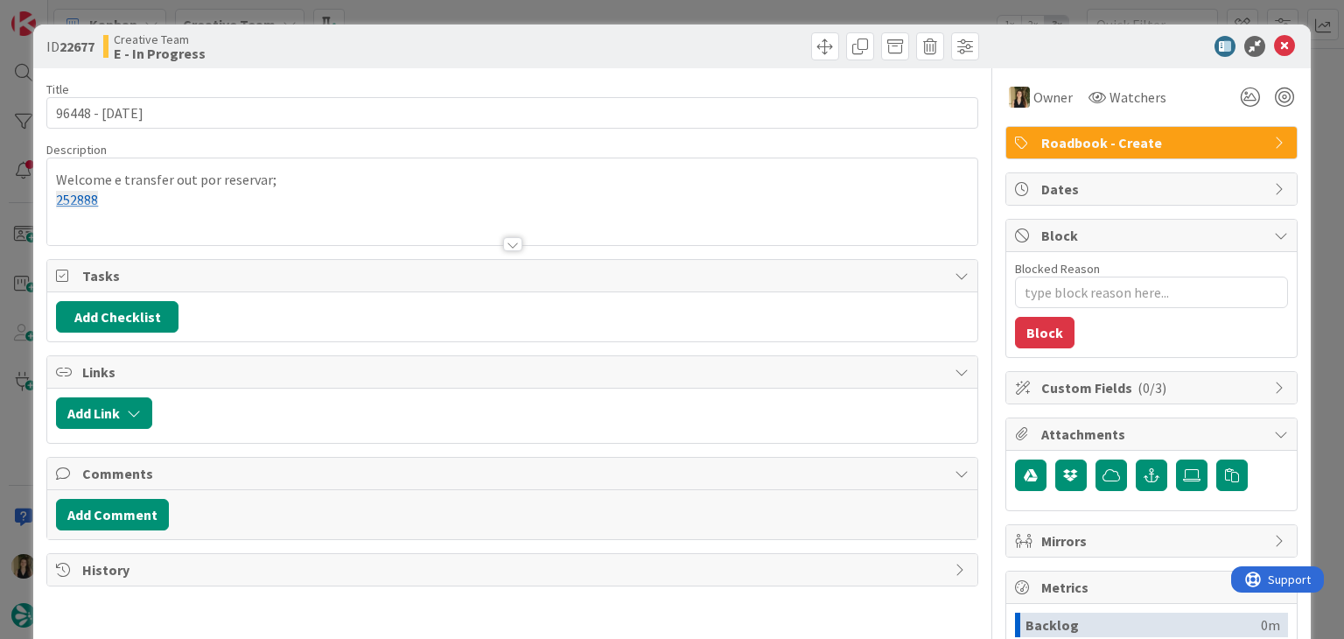
type textarea "x"
click at [225, 206] on div at bounding box center [511, 222] width 929 height 45
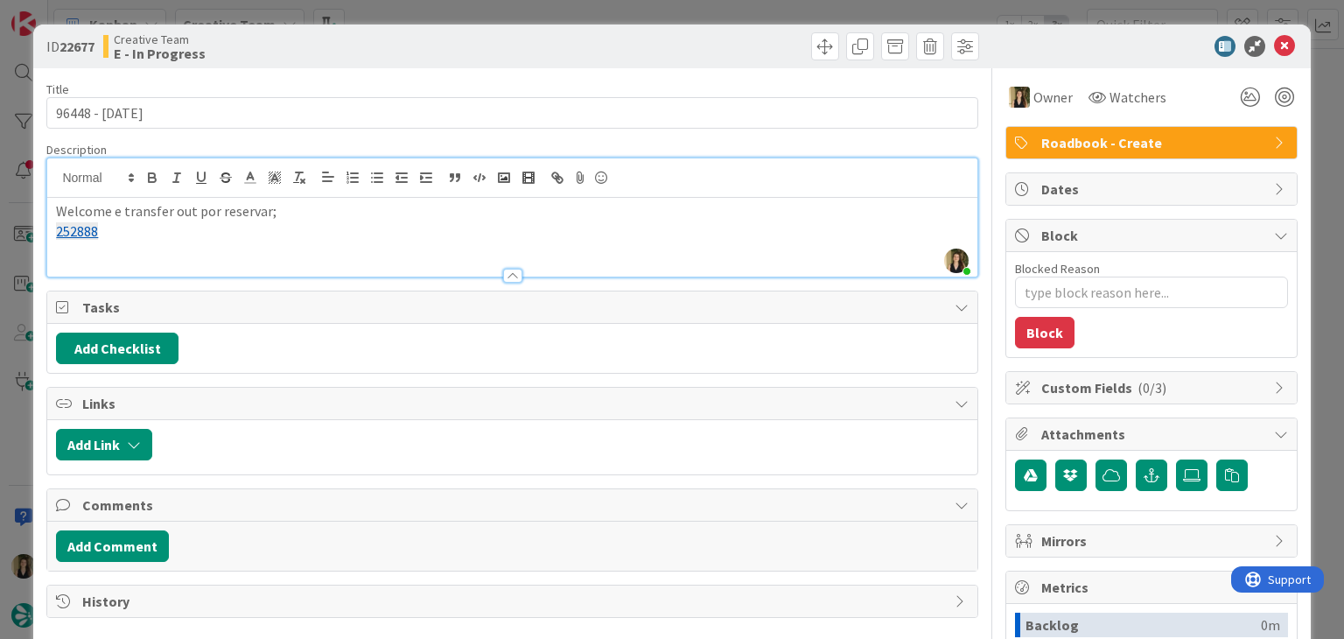
click at [213, 227] on p "252888" at bounding box center [512, 231] width 912 height 20
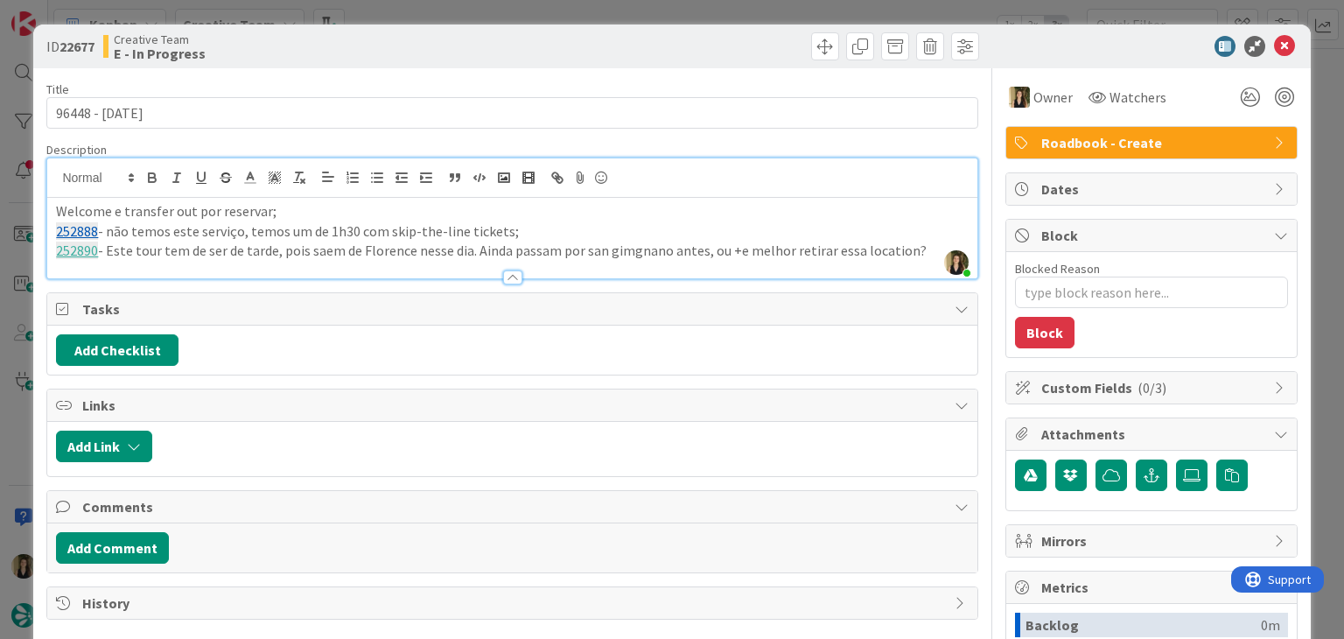
drag, startPoint x: 735, startPoint y: 249, endPoint x: 750, endPoint y: 240, distance: 17.7
click at [738, 249] on p "252890 - Este tour tem de ser de tarde, pois saem de Florence nesse dia. Ainda …" at bounding box center [512, 251] width 912 height 20
click at [907, 252] on p "252890 - Este tour tem de ser de tarde, pois saem de Florence nesse dia. Ainda …" at bounding box center [512, 251] width 912 height 20
drag, startPoint x: 380, startPoint y: 42, endPoint x: 380, endPoint y: 29, distance: 13.1
click at [379, 42] on div "Creative Team E - In Progress" at bounding box center [305, 46] width 405 height 28
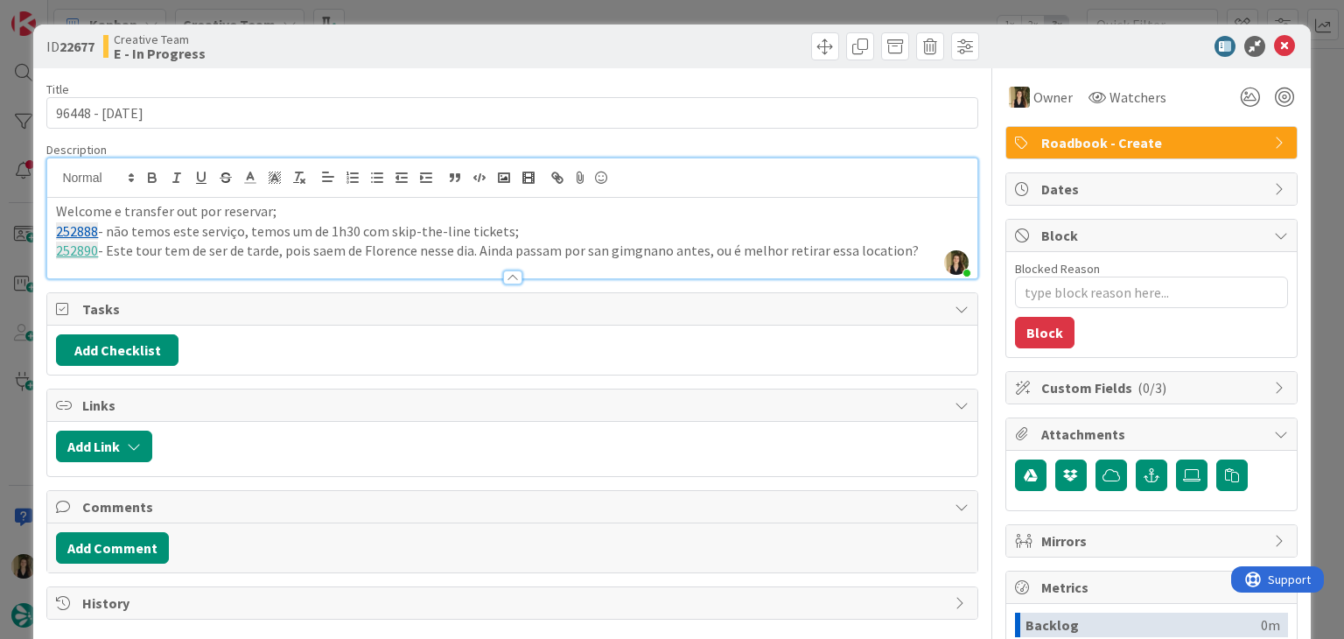
click at [385, 18] on div "ID 22677 Creative Team E - In Progress Title 13 / 128 96448 - 6 oct Description…" at bounding box center [672, 319] width 1344 height 639
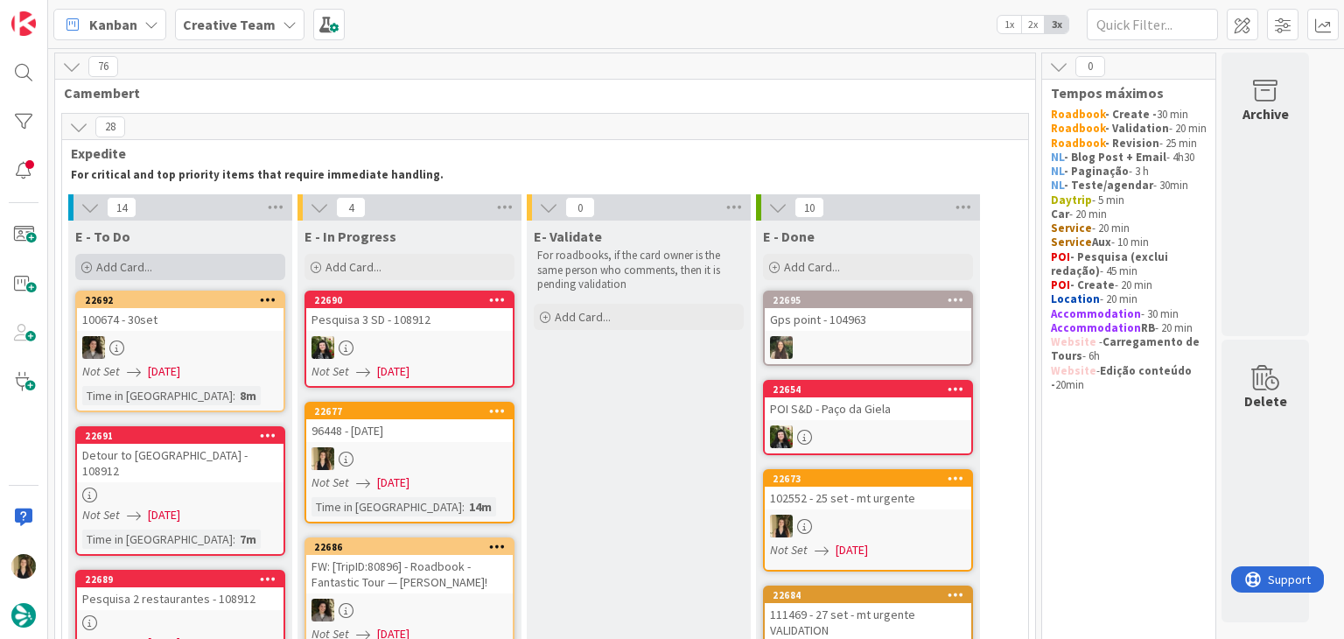
click at [229, 270] on div "Add Card..." at bounding box center [180, 267] width 210 height 26
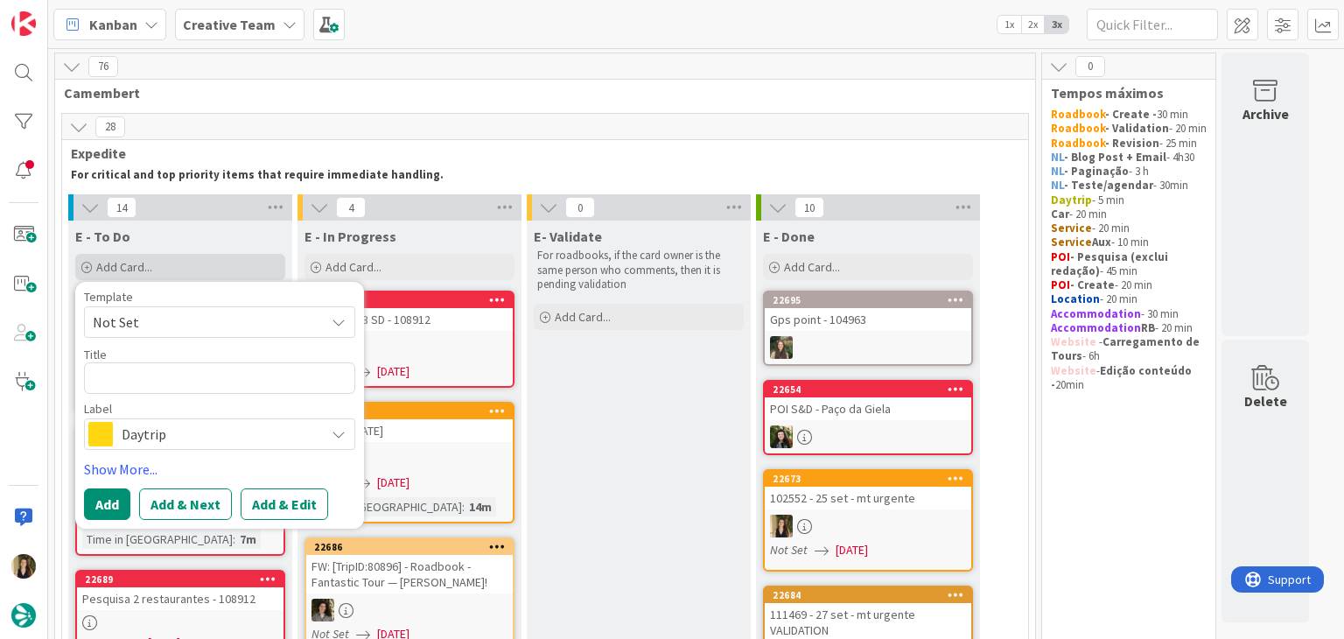
type textarea "x"
type textarea "1 hour tour of Accademia Gallery and David"
click at [196, 383] on textarea "1 hour tour of Accademia Gallery and David" at bounding box center [219, 378] width 271 height 32
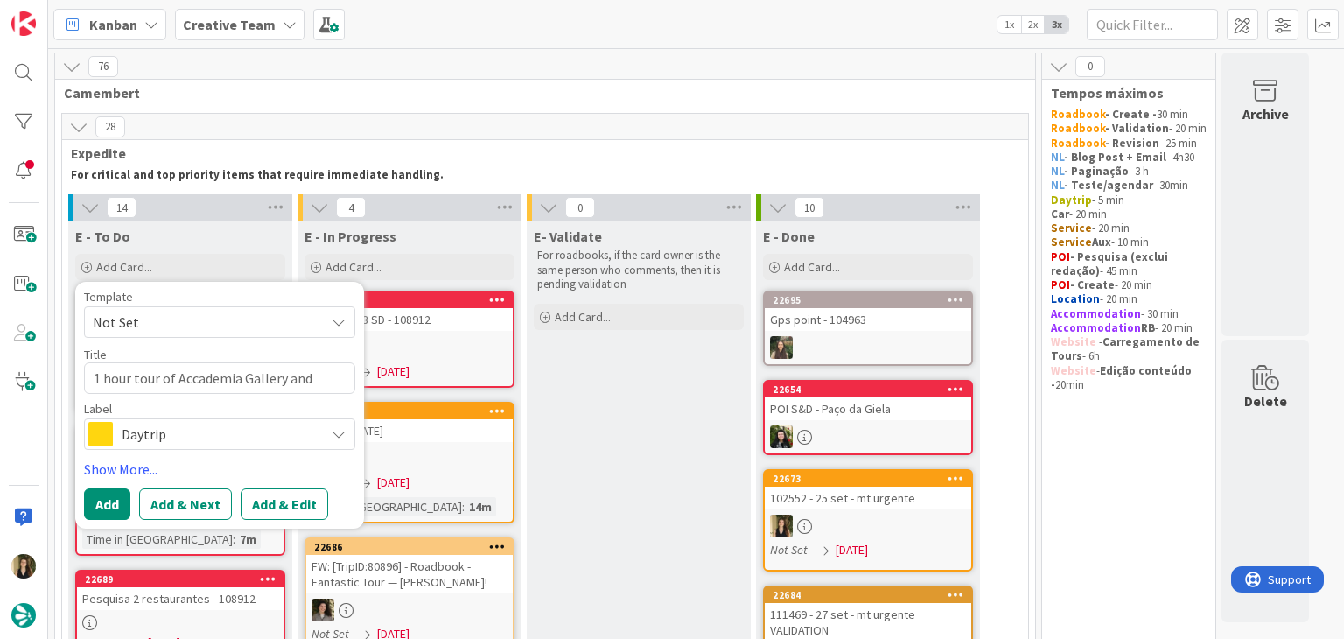
type textarea "x"
type textarea "C"
type textarea "x"
type textarea "Cr"
type textarea "x"
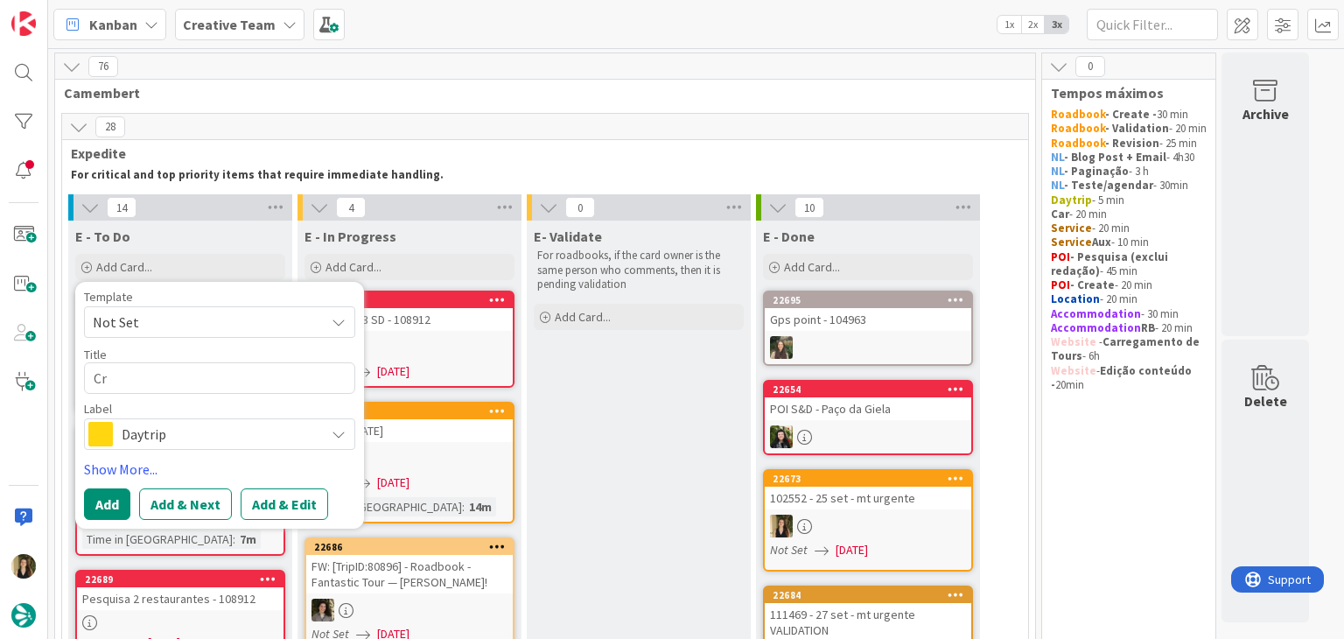
type textarea "Cri"
type textarea "x"
type textarea "Cria"
type textarea "x"
type textarea "Criaç"
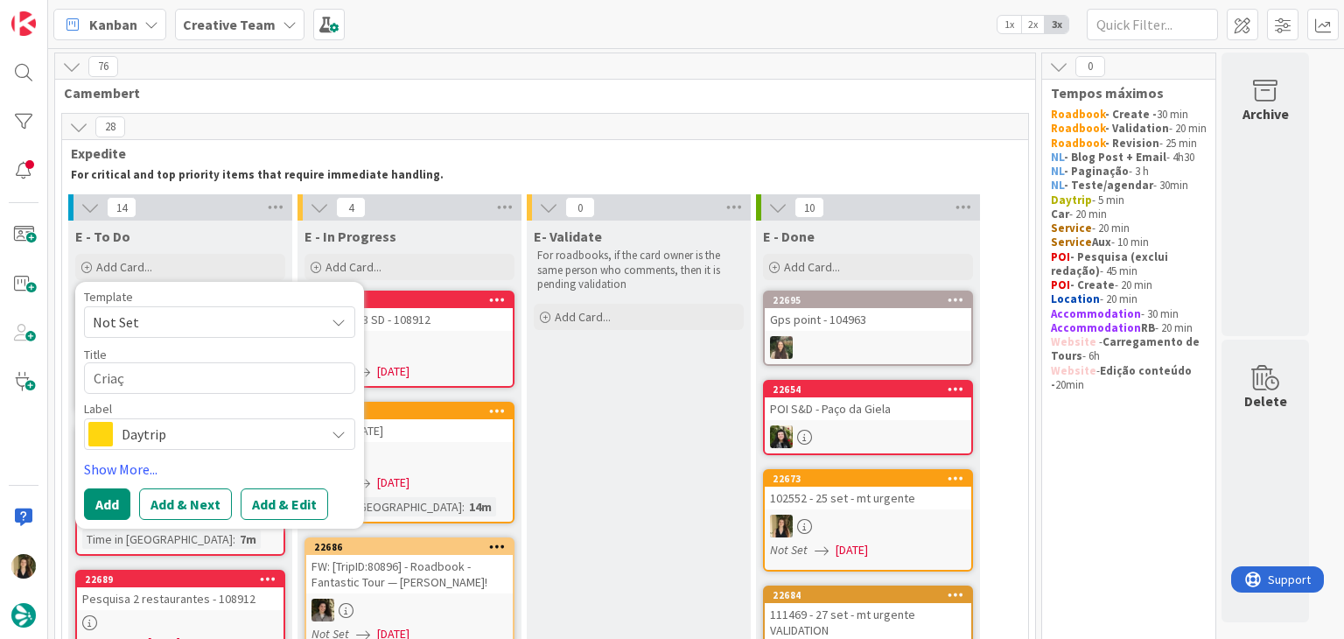
type textarea "x"
type textarea "Criaçã"
type textarea "x"
type textarea "Criação"
type textarea "x"
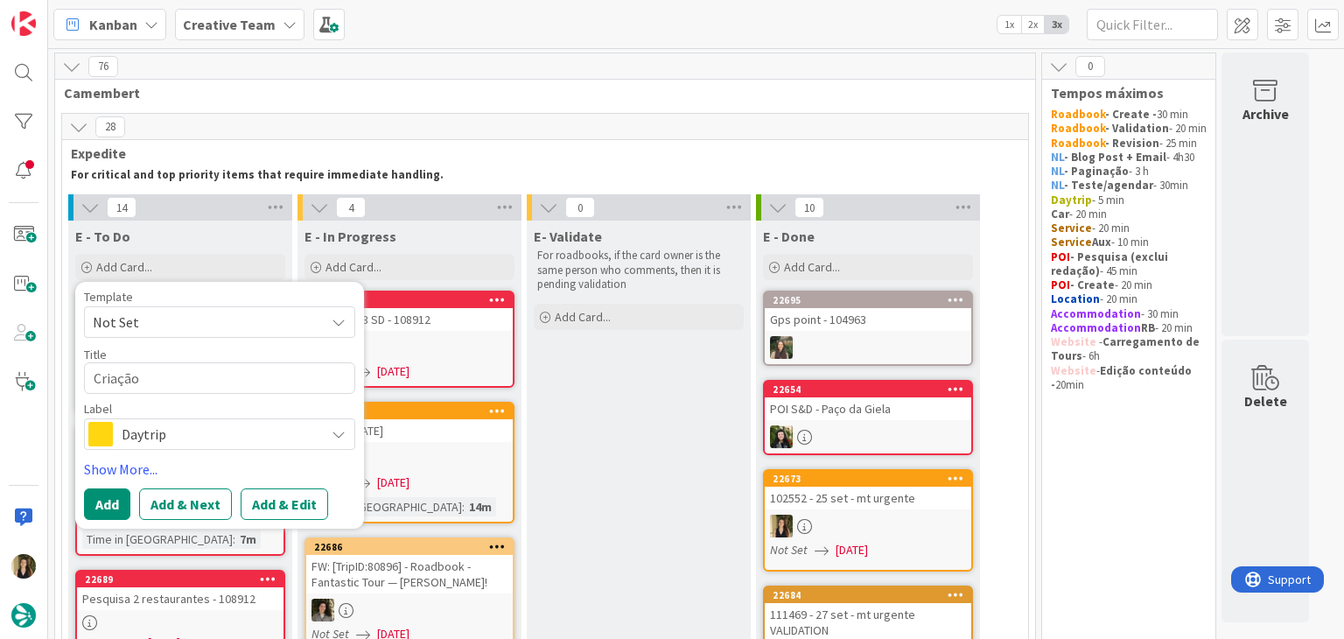
type textarea "Criação"
type textarea "x"
type textarea "Criação d"
type textarea "x"
type textarea "Criação de"
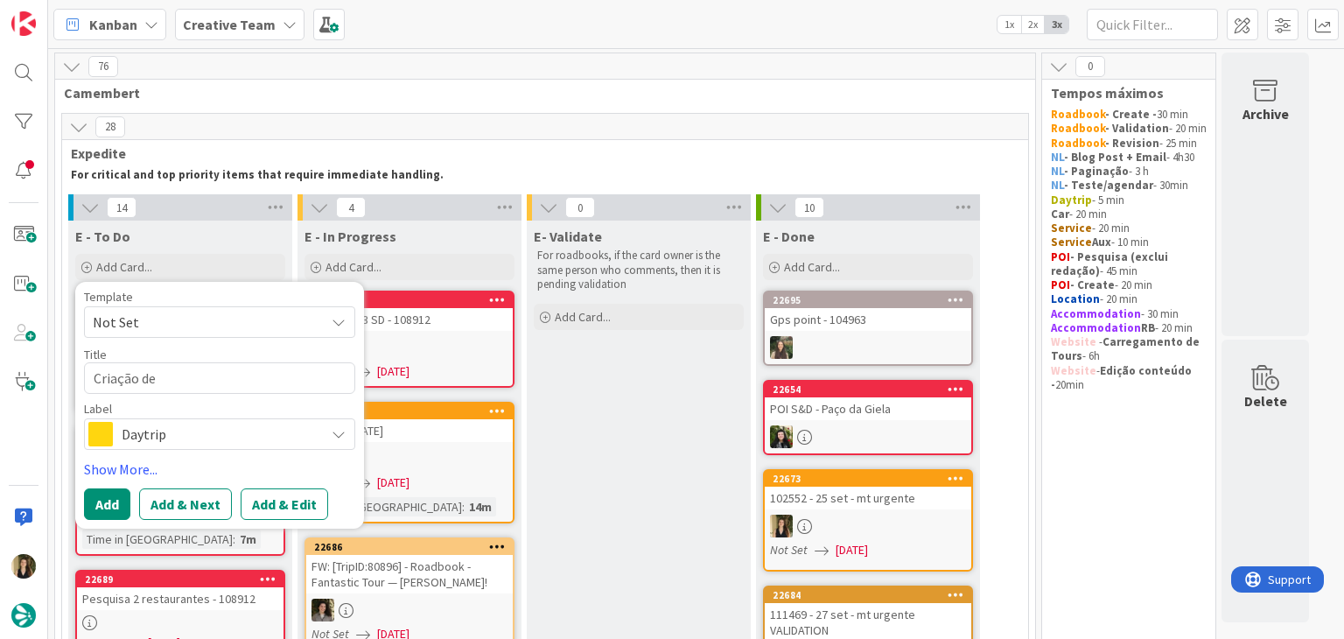
type textarea "x"
type textarea "Criação de"
type textarea "x"
type textarea "Criação de s"
type textarea "x"
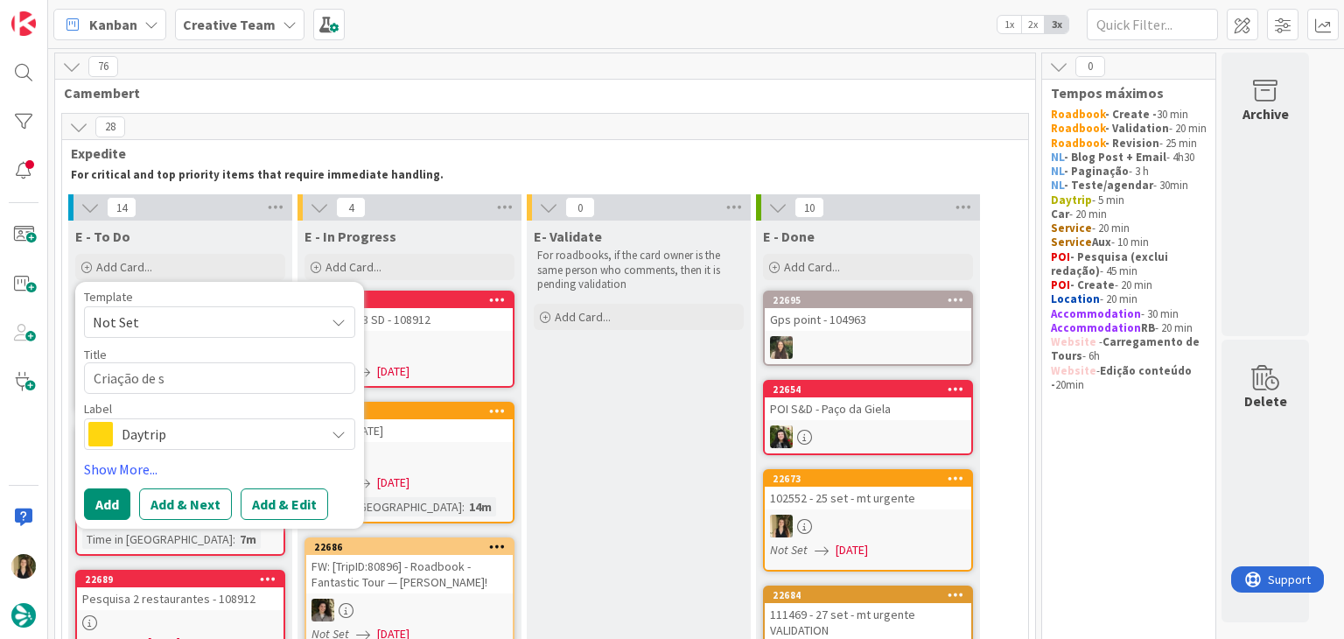
type textarea "Criação de se"
type textarea "x"
type textarea "Criação de ser"
type textarea "x"
type textarea "Criação de serv"
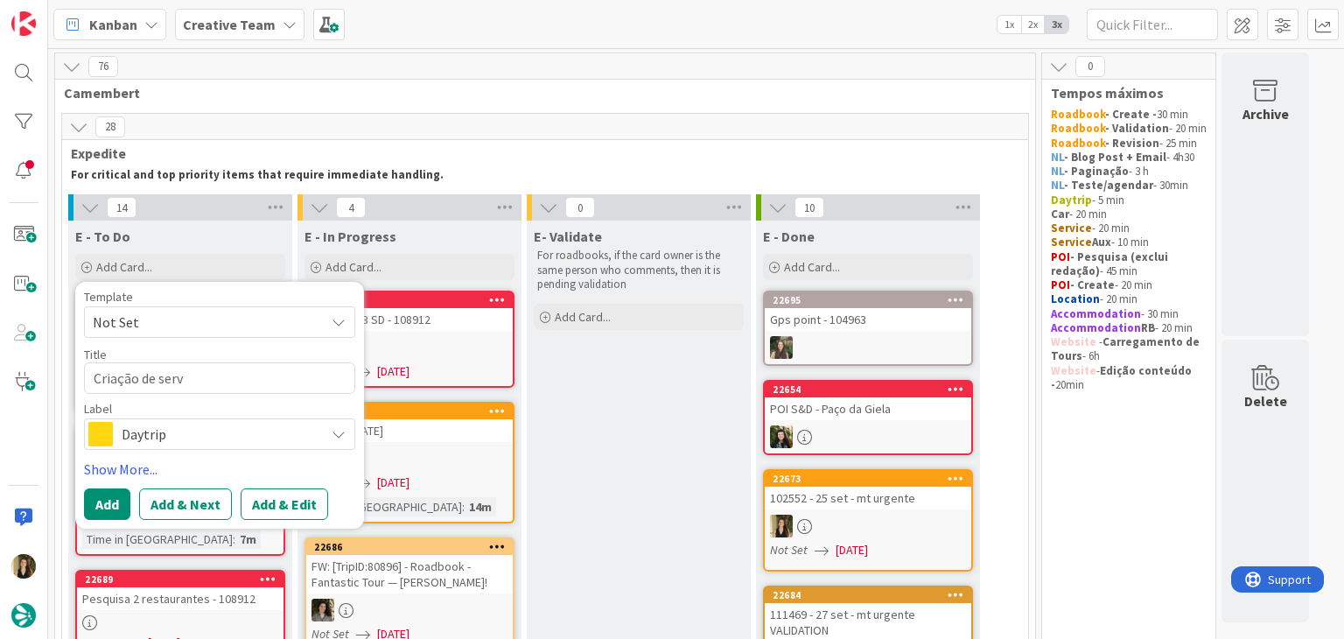
type textarea "x"
type textarea "Criação de servi"
type textarea "x"
type textarea "Criação de servic"
type textarea "x"
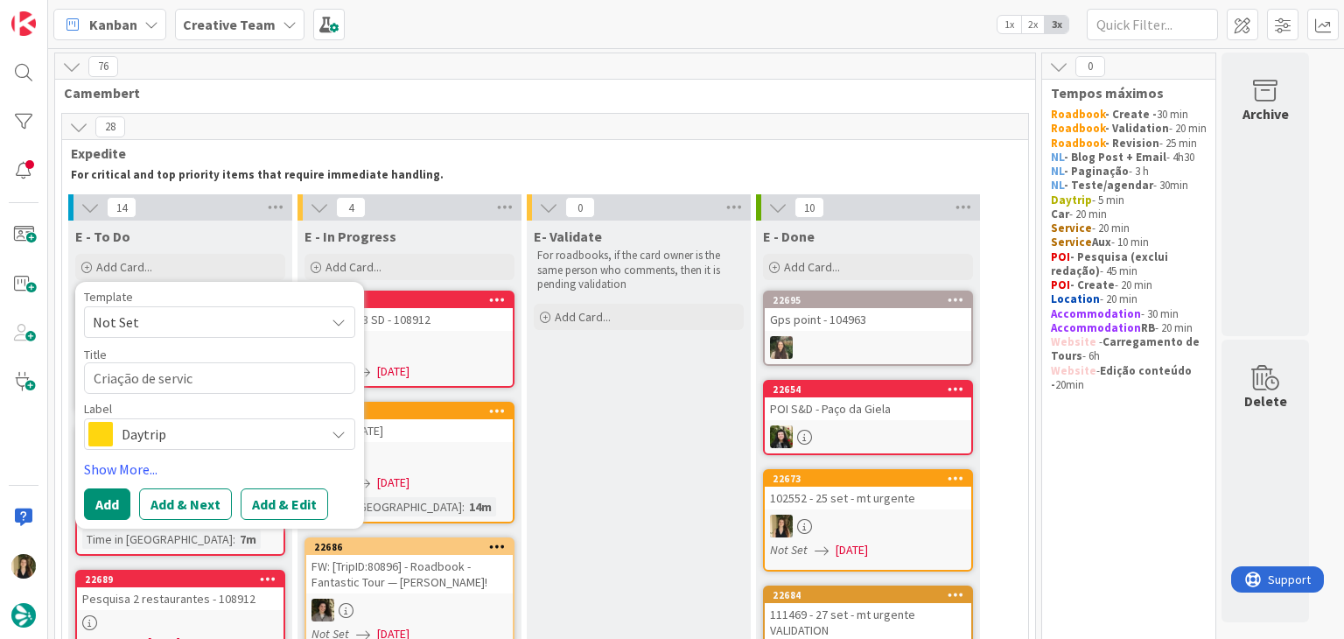
type textarea "Criação de service"
type textarea "x"
type textarea "Criação de service"
type textarea "x"
type textarea "Criação de service -"
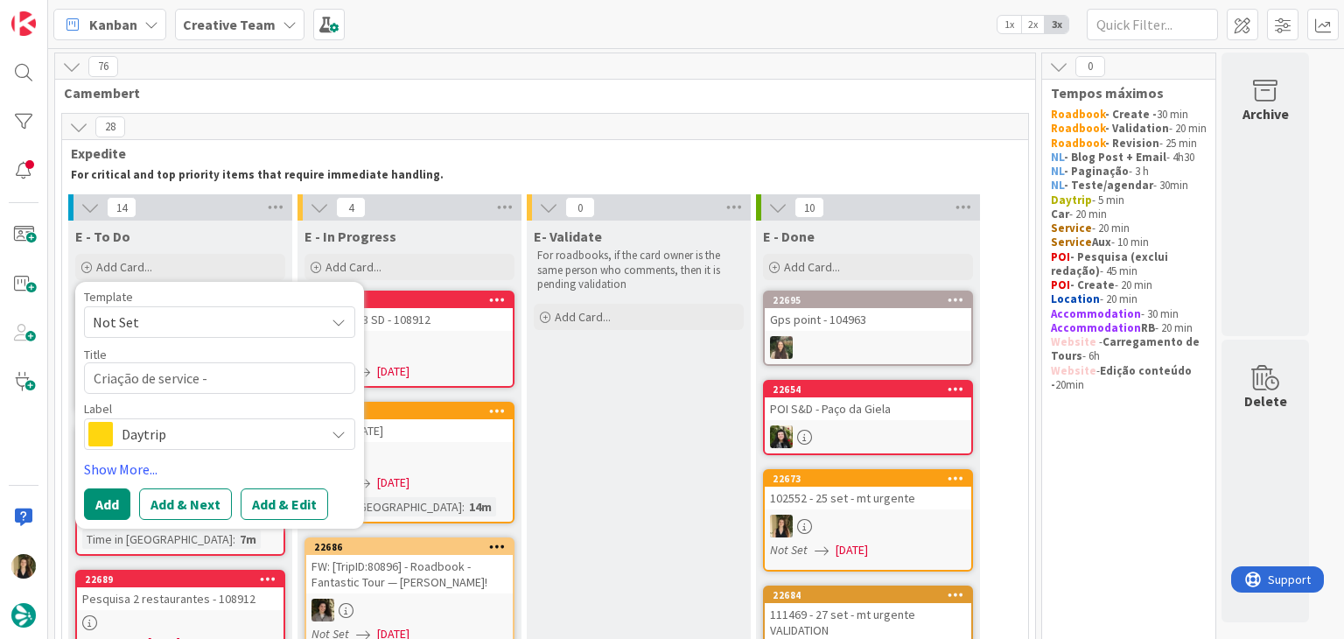
type textarea "x"
type textarea "Criação de service -"
click at [214, 436] on span "Daytrip" at bounding box center [219, 434] width 194 height 25
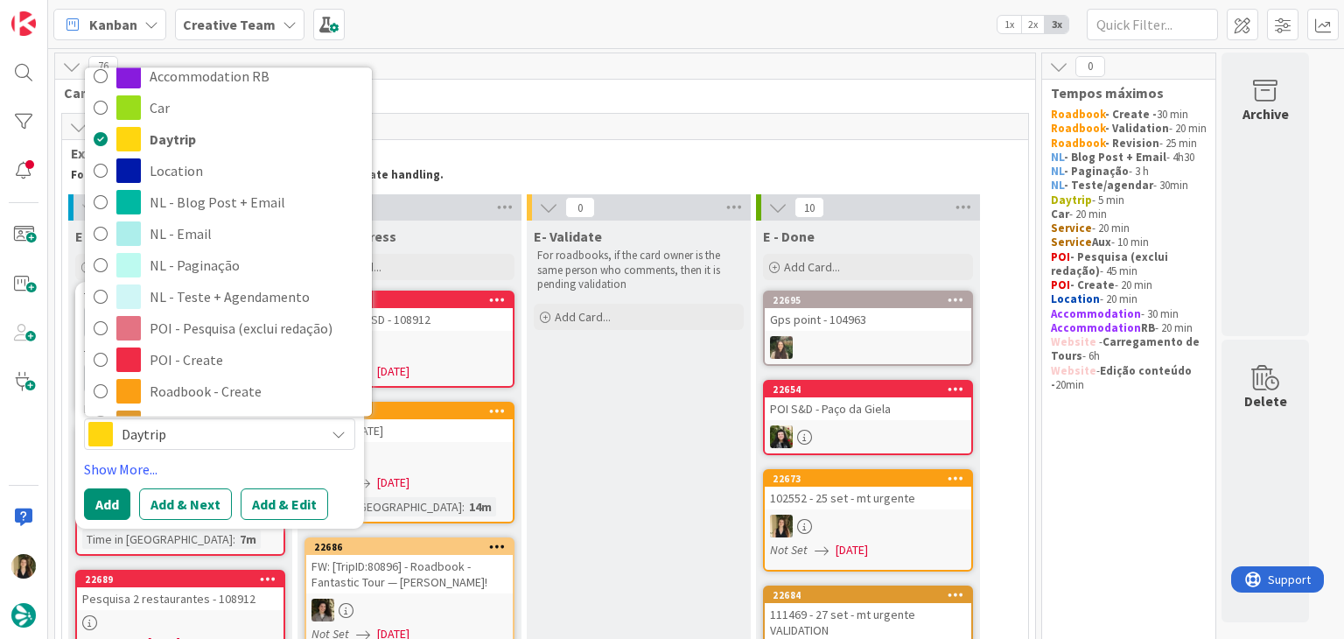
scroll to position [175, 0]
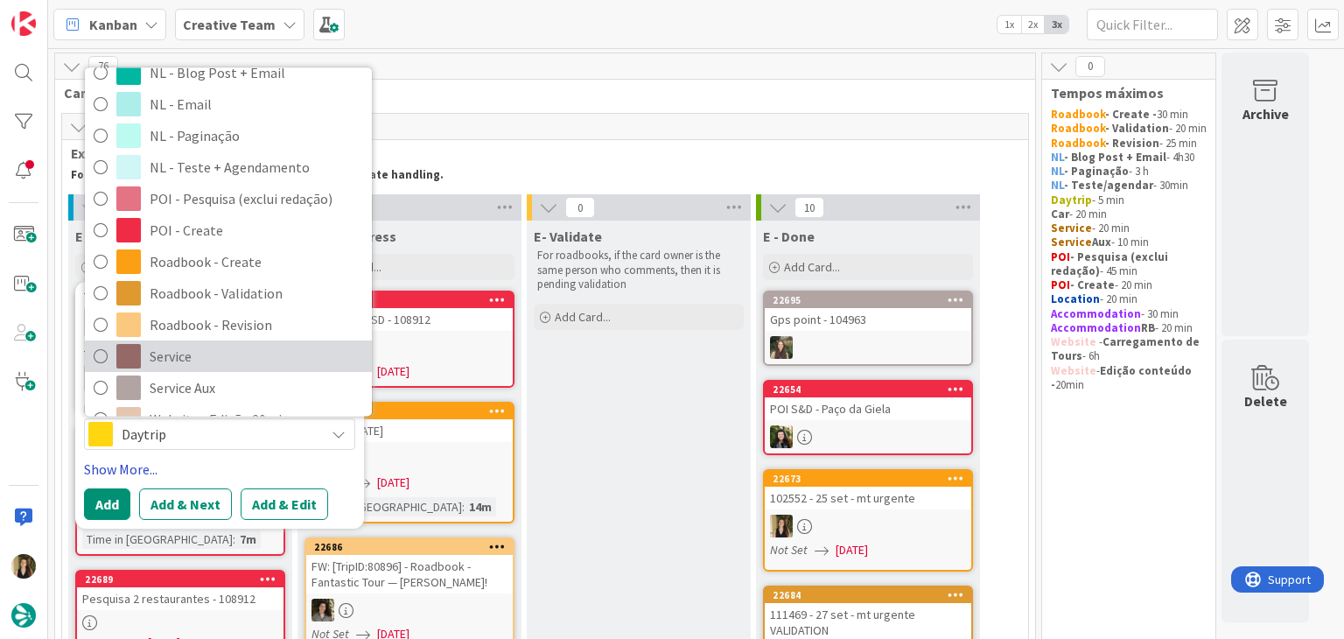
drag, startPoint x: 233, startPoint y: 360, endPoint x: 147, endPoint y: 470, distance: 139.7
click at [232, 359] on span "Service" at bounding box center [257, 357] width 214 height 26
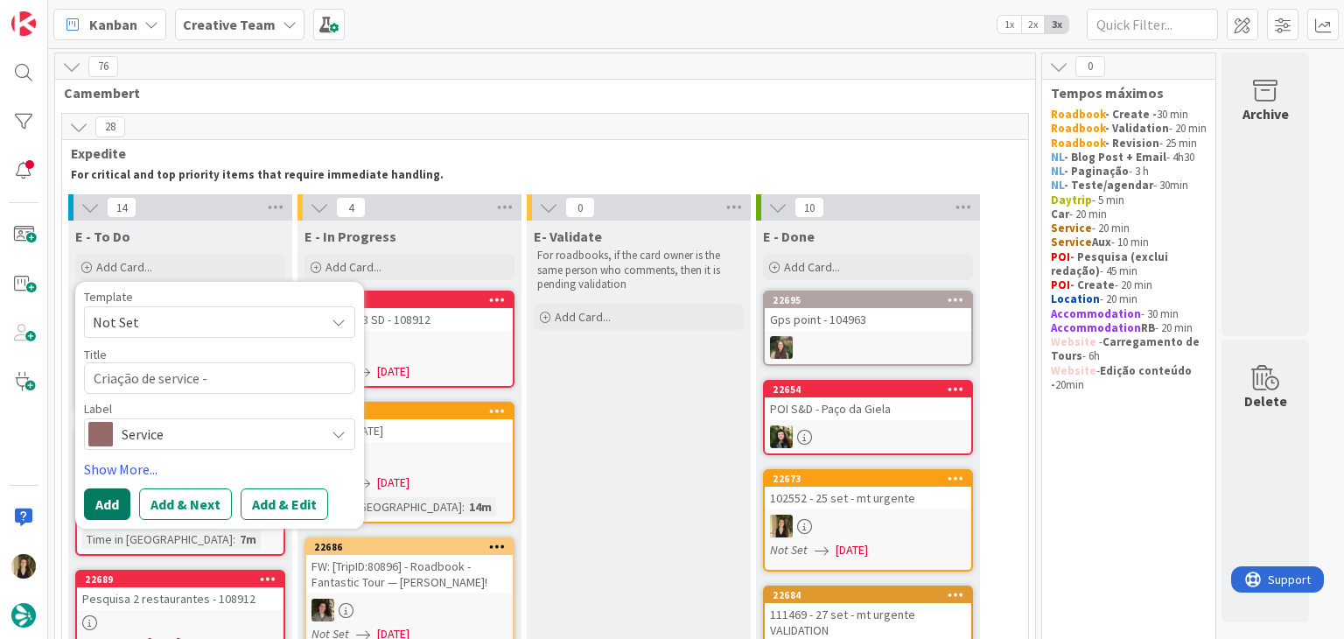
click at [123, 495] on button "Add" at bounding box center [107, 504] width 46 height 32
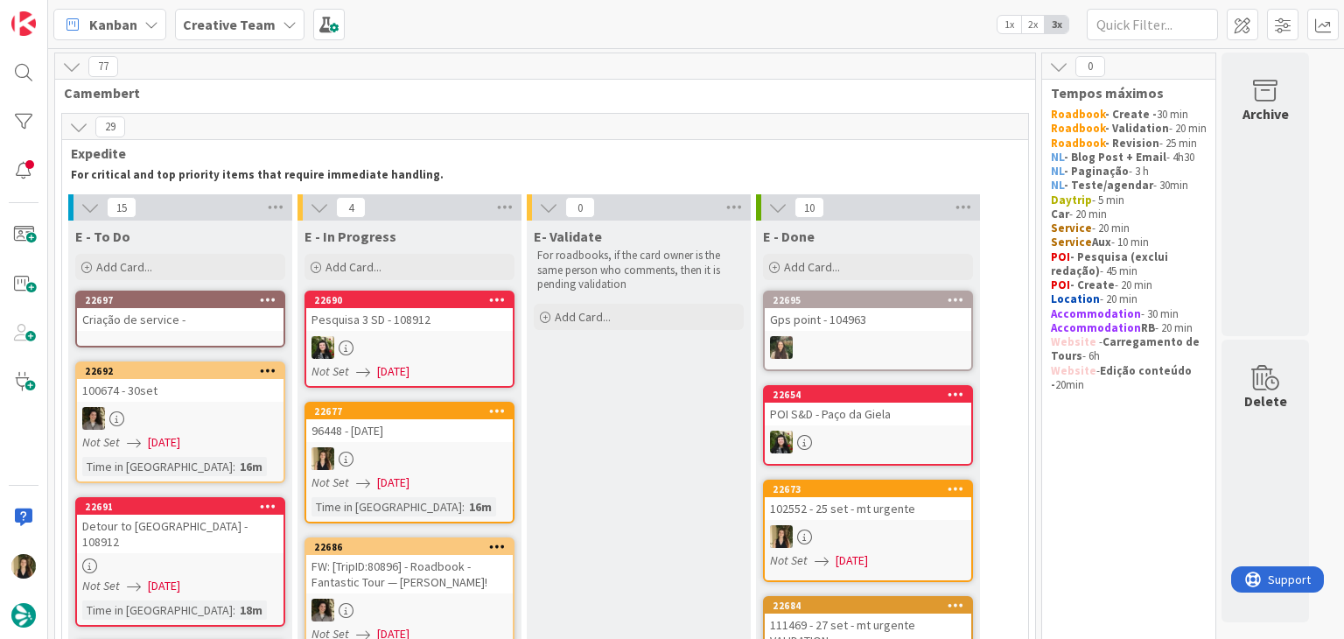
click at [183, 321] on div "Criação de service -" at bounding box center [180, 319] width 207 height 23
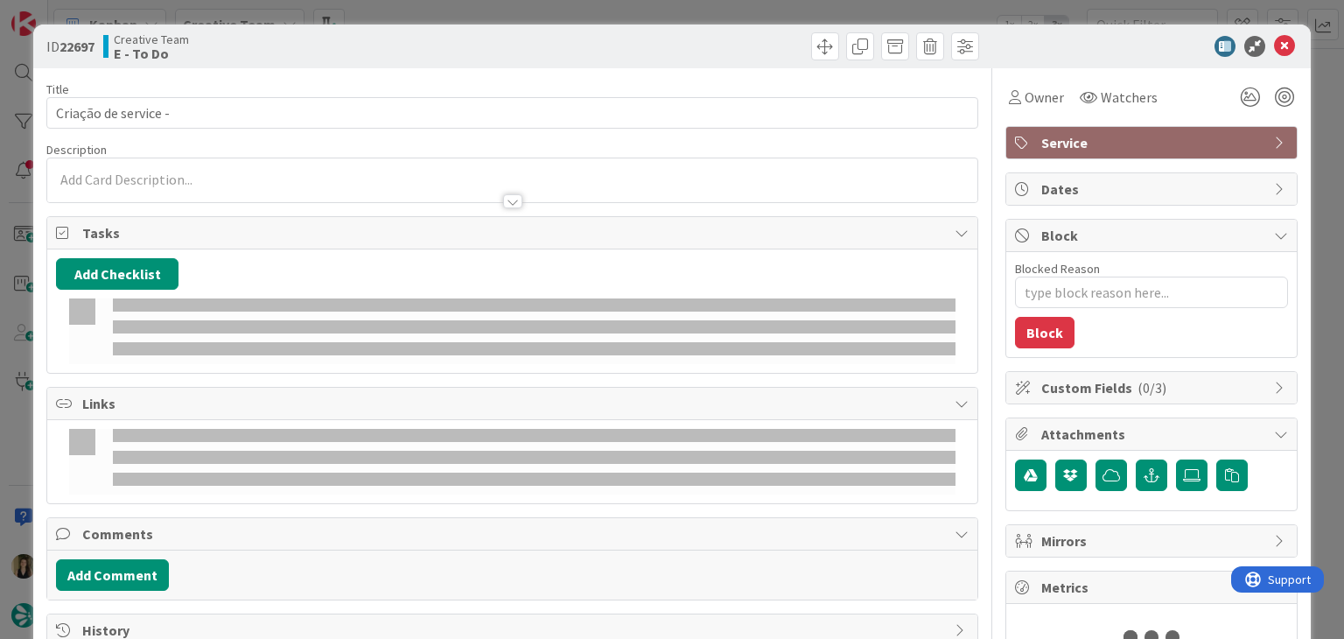
type textarea "x"
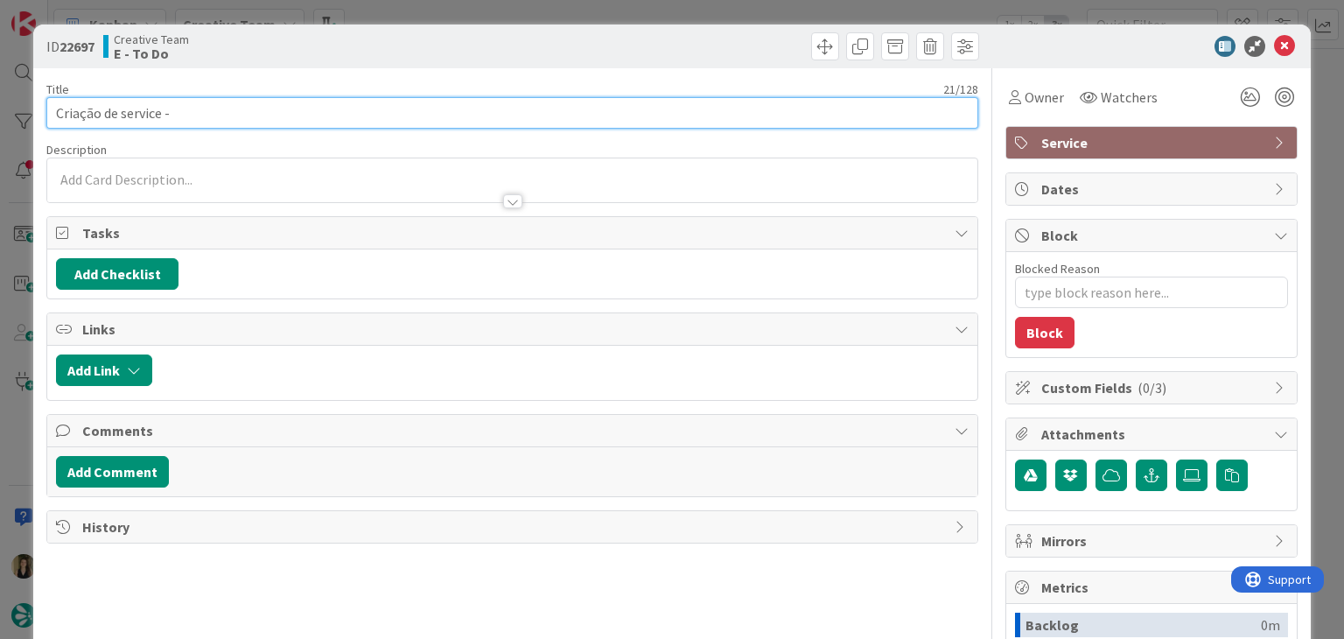
drag, startPoint x: 312, startPoint y: 110, endPoint x: 304, endPoint y: 102, distance: 11.8
click at [312, 109] on input "Criação de service -" at bounding box center [511, 113] width 931 height 32
type input "Criação de service - 96"
type textarea "x"
type input "Criação de service - 9644"
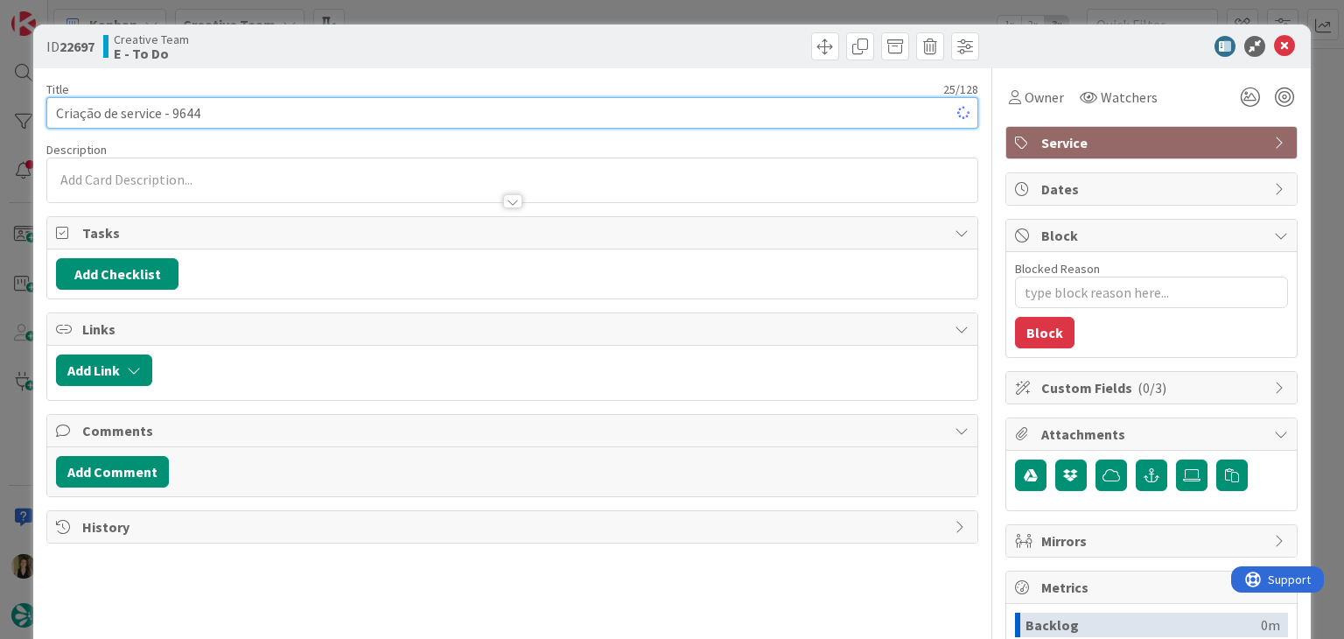
type textarea "x"
type input "Criação de service - 96448"
type textarea "x"
type input "Criação de service - 96448"
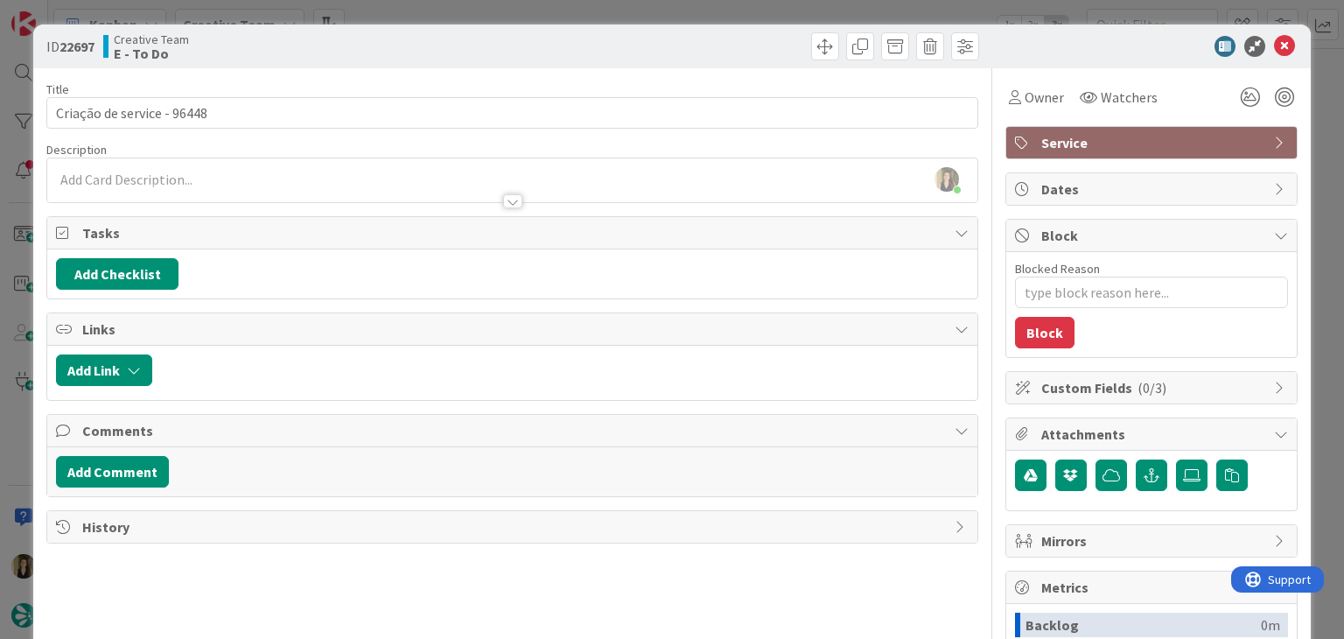
click at [268, 171] on div "Sofia Palma just joined" at bounding box center [511, 180] width 929 height 44
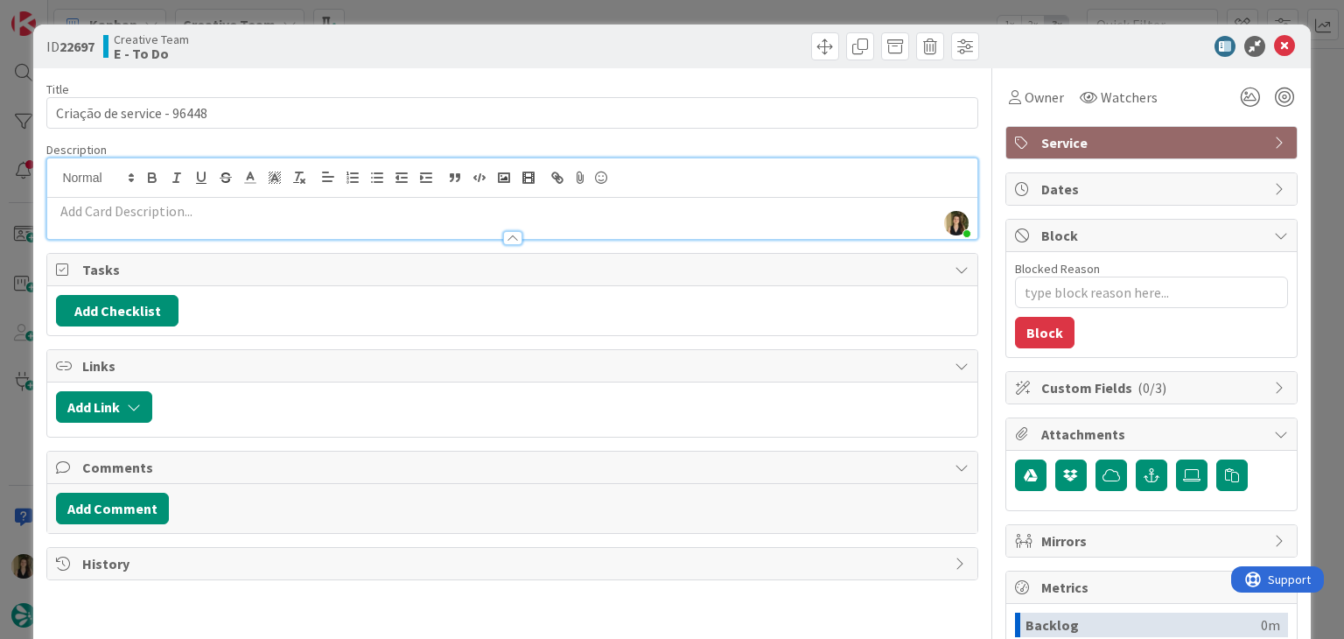
click at [272, 211] on p at bounding box center [512, 211] width 912 height 20
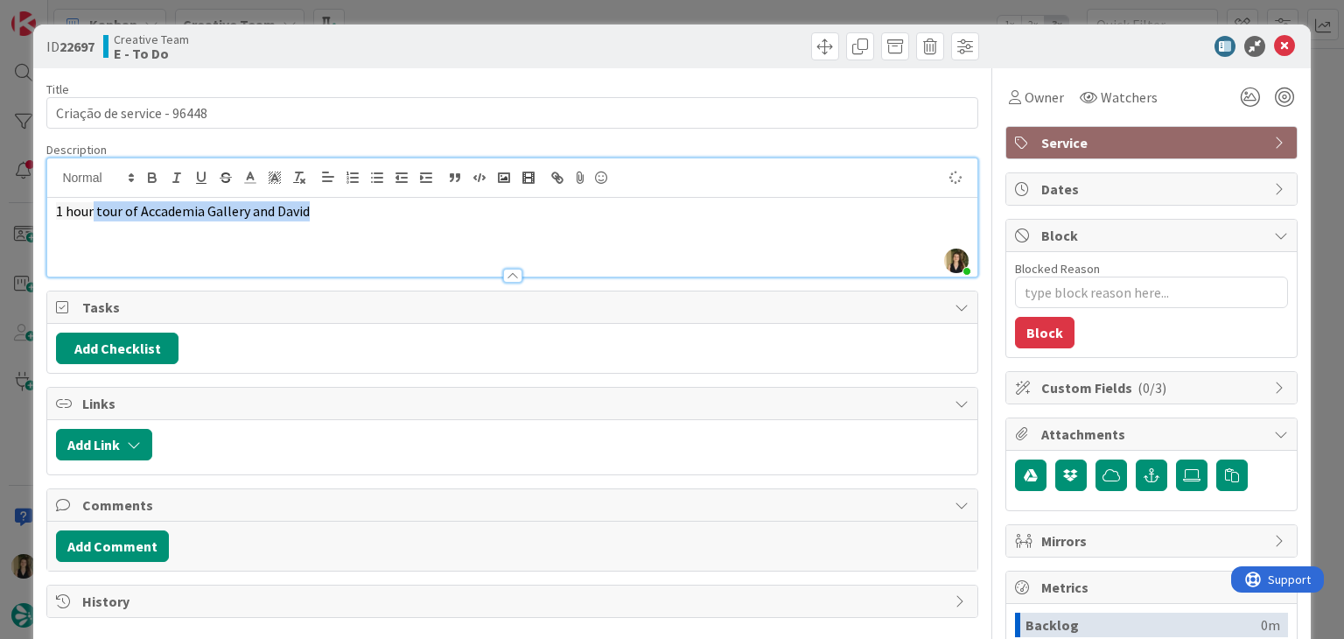
type textarea "x"
drag, startPoint x: 378, startPoint y: 220, endPoint x: 40, endPoint y: 219, distance: 337.8
click at [40, 219] on div "ID 22697 Creative Team E - To Do Title 26 / 128 Criação de service - 96448 Desc…" at bounding box center [671, 470] width 1277 height 891
click at [301, 172] on icon "button" at bounding box center [299, 178] width 16 height 16
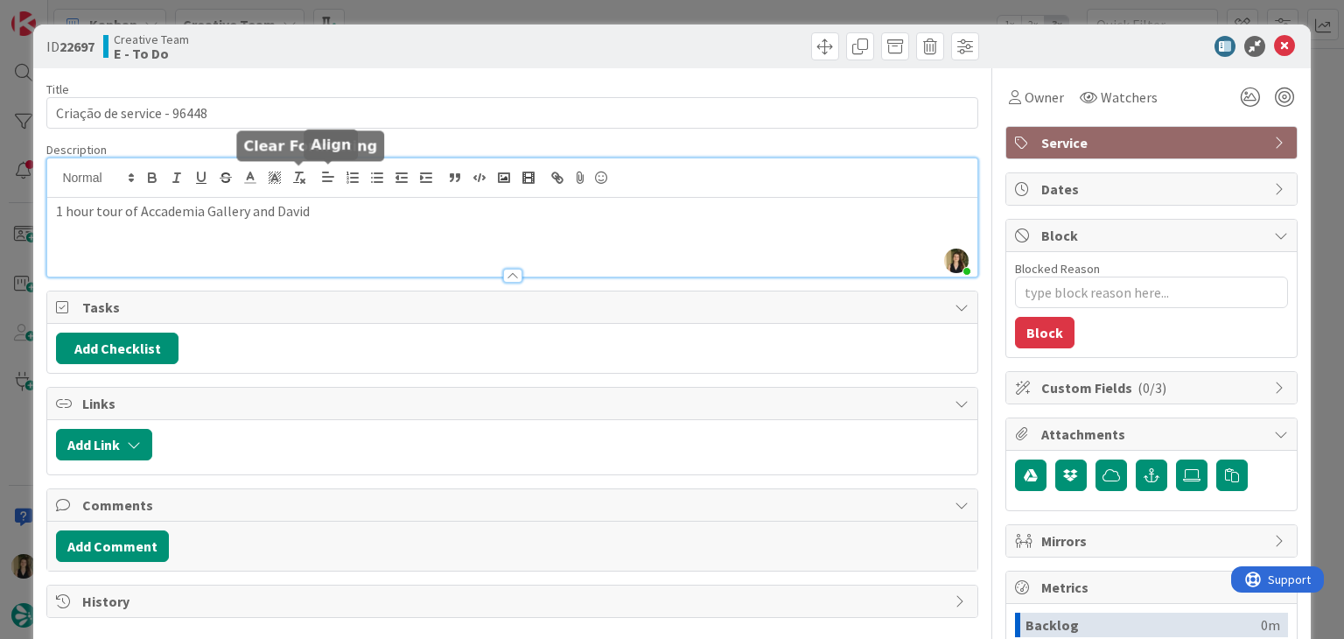
click at [372, 218] on p "1 hour tour of Accademia Gallery and David" at bounding box center [512, 211] width 912 height 20
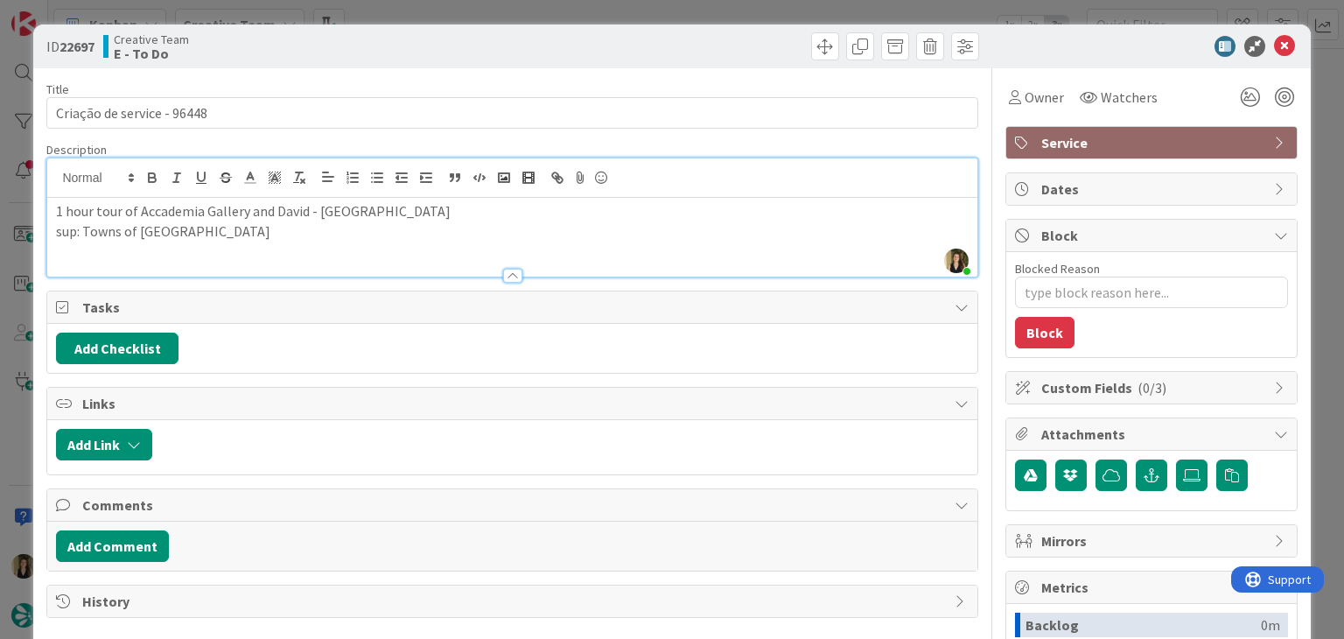
click at [416, 52] on div "Creative Team E - To Do" at bounding box center [305, 46] width 405 height 28
click at [466, 8] on div "ID 22697 Creative Team E - To Do Title 26 / 128 Criação de service - 96448 Desc…" at bounding box center [672, 319] width 1344 height 639
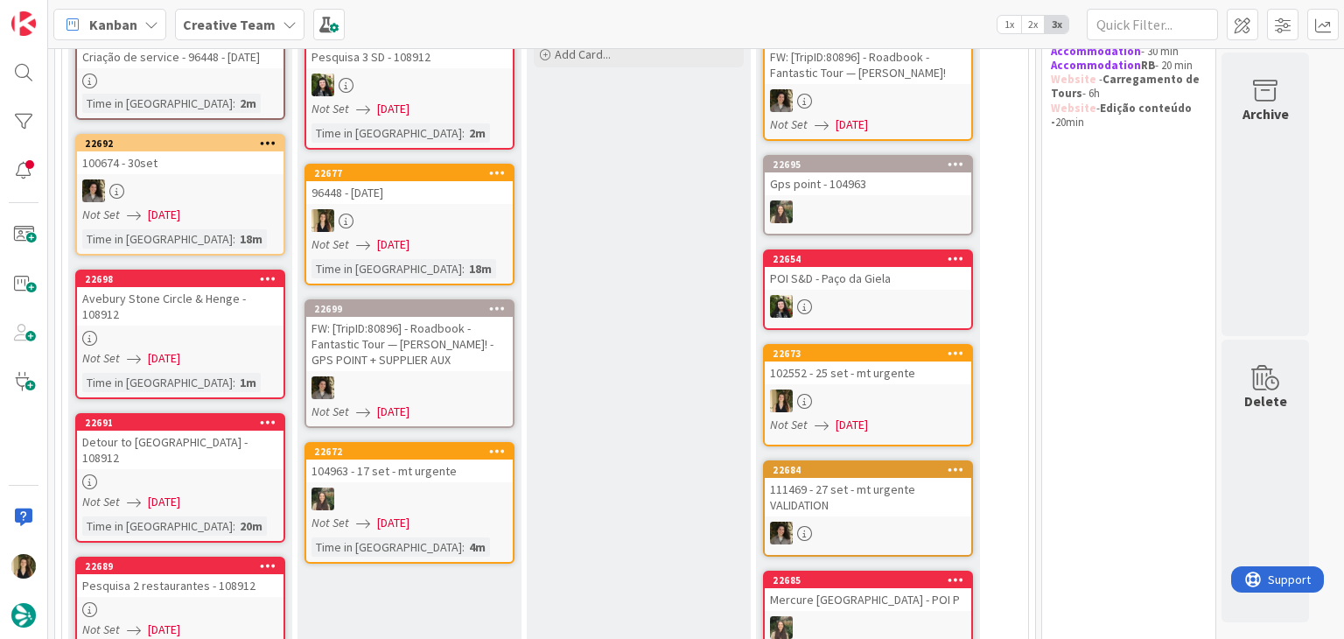
scroll to position [175, 0]
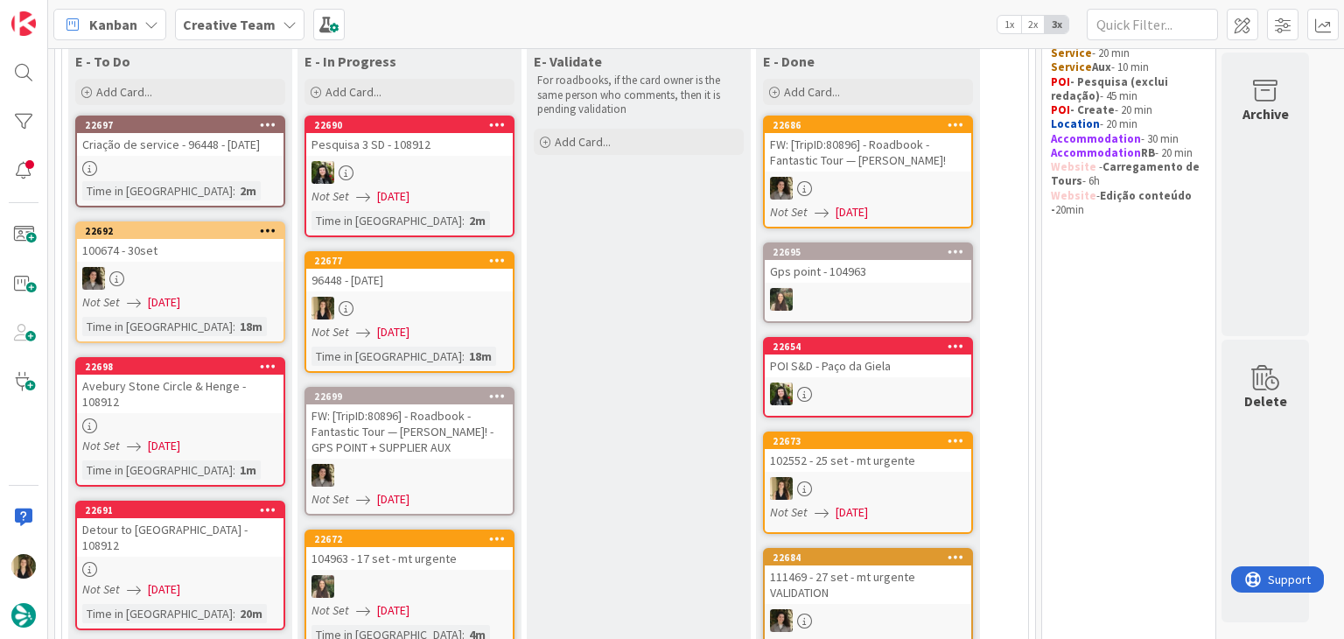
click at [456, 309] on div at bounding box center [409, 308] width 207 height 23
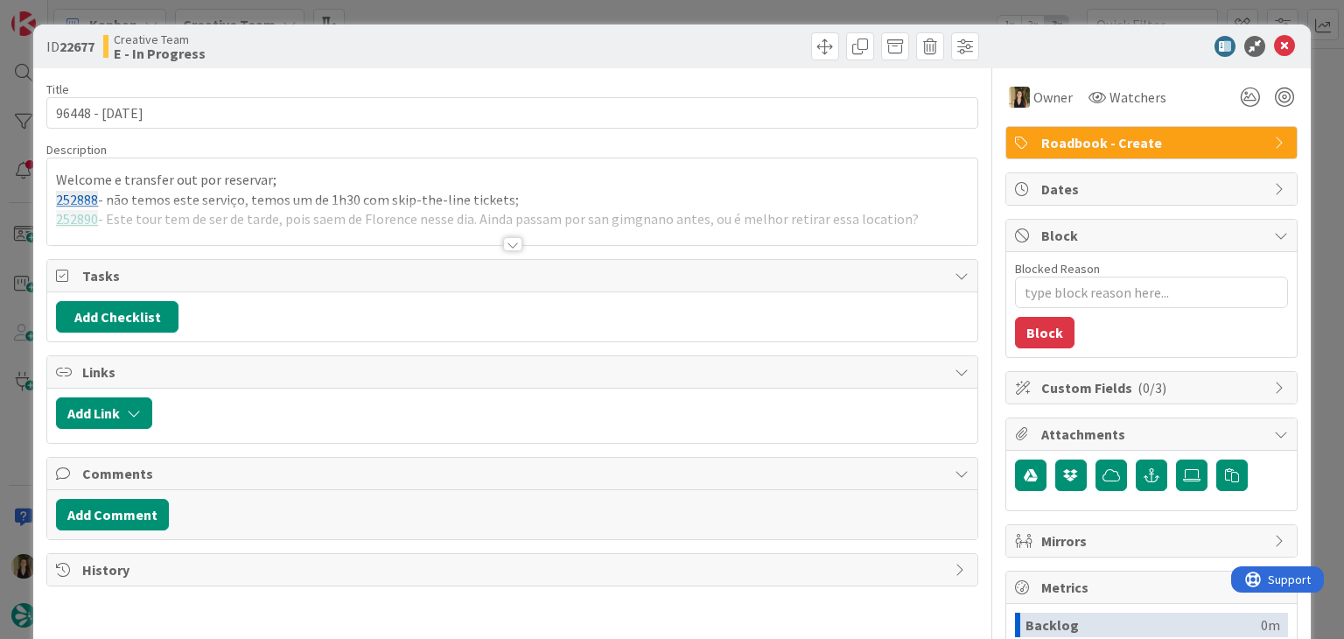
click at [513, 232] on div at bounding box center [511, 222] width 929 height 45
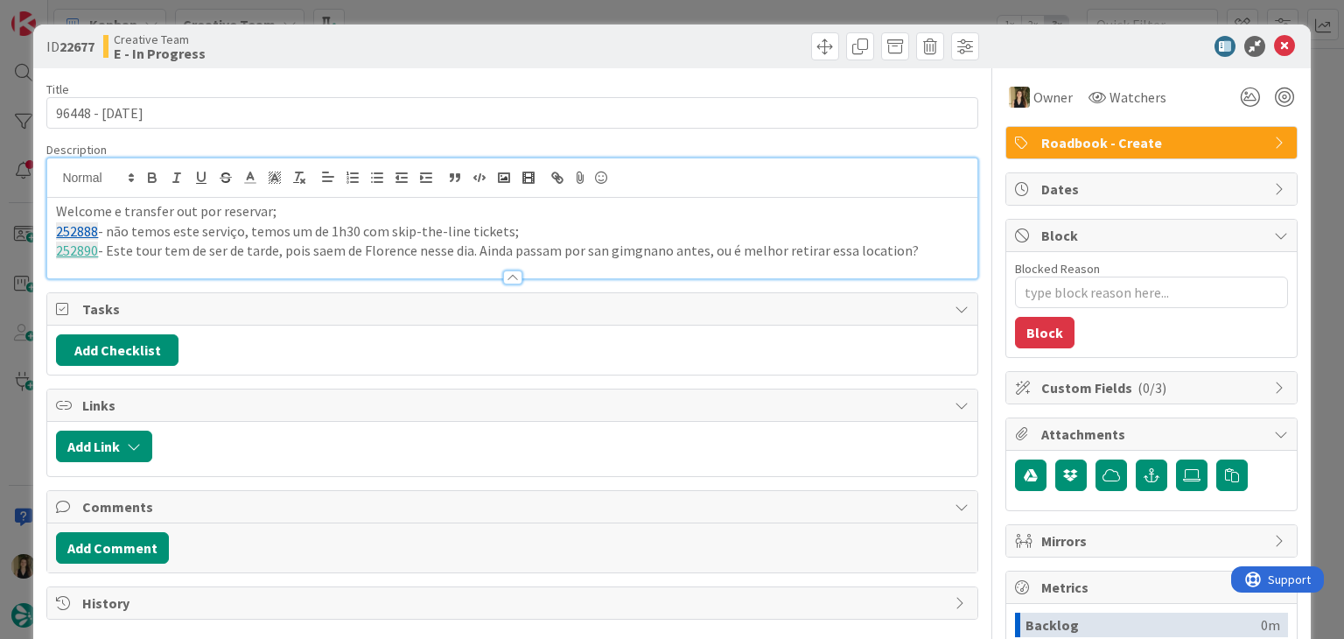
drag, startPoint x: 518, startPoint y: 228, endPoint x: 56, endPoint y: 228, distance: 462.1
click at [56, 228] on p "252888 - não temos este serviço, temos um de 1h30 com skip-the-line tickets;" at bounding box center [512, 231] width 912 height 20
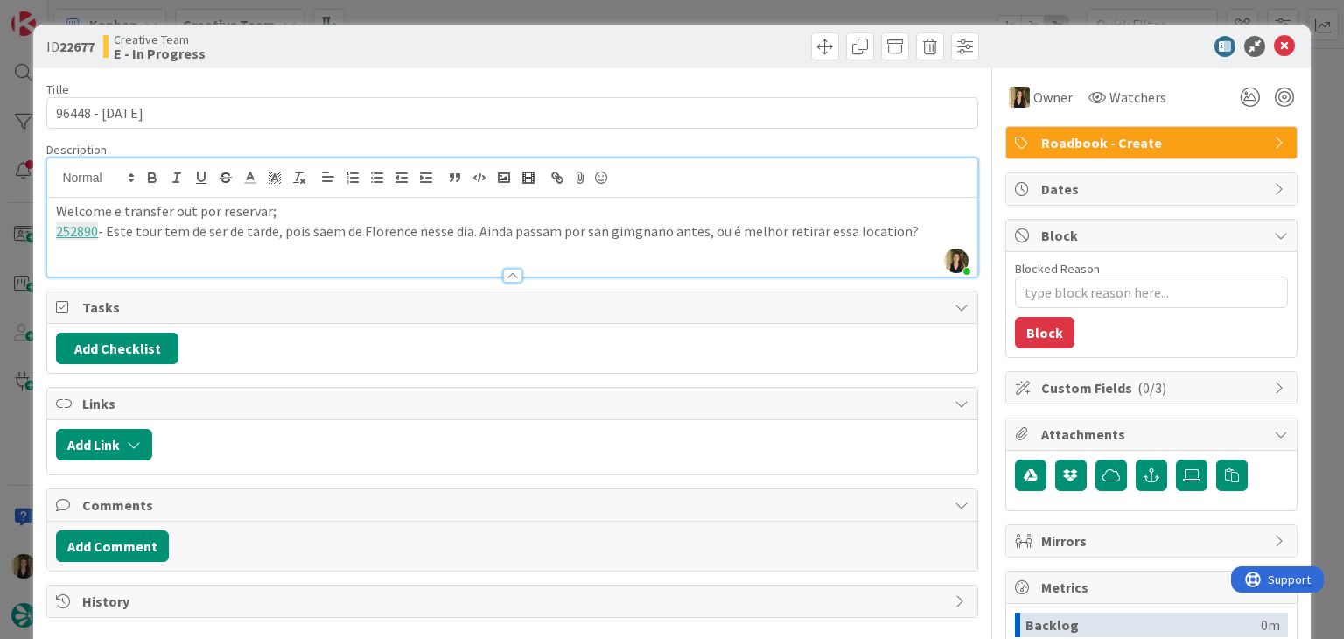
click at [906, 228] on p "252890 - Este tour tem de ser de tarde, pois saem de Florence nesse dia. Ainda …" at bounding box center [512, 231] width 912 height 20
type textarea "x"
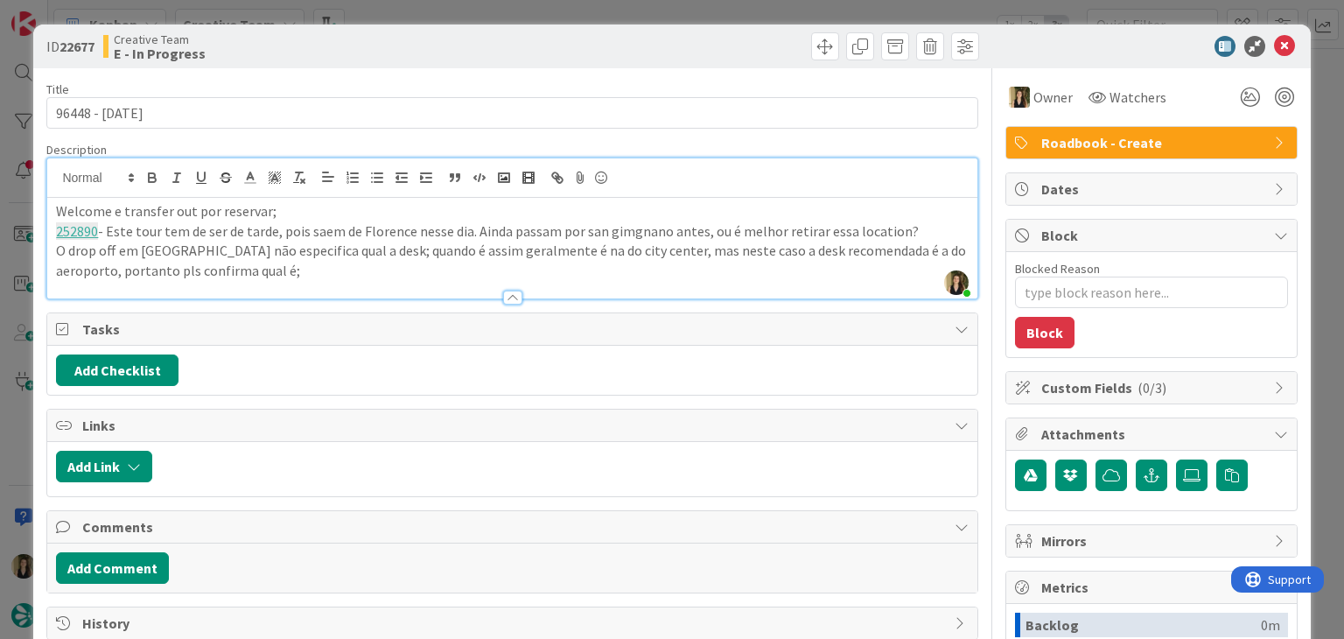
drag, startPoint x: 665, startPoint y: 42, endPoint x: 647, endPoint y: 36, distance: 19.4
click at [664, 40] on div at bounding box center [748, 46] width 462 height 28
click at [256, 267] on p "O drop off em Naples não especifica qual a desk; quando é assim geralmente é na…" at bounding box center [512, 260] width 912 height 39
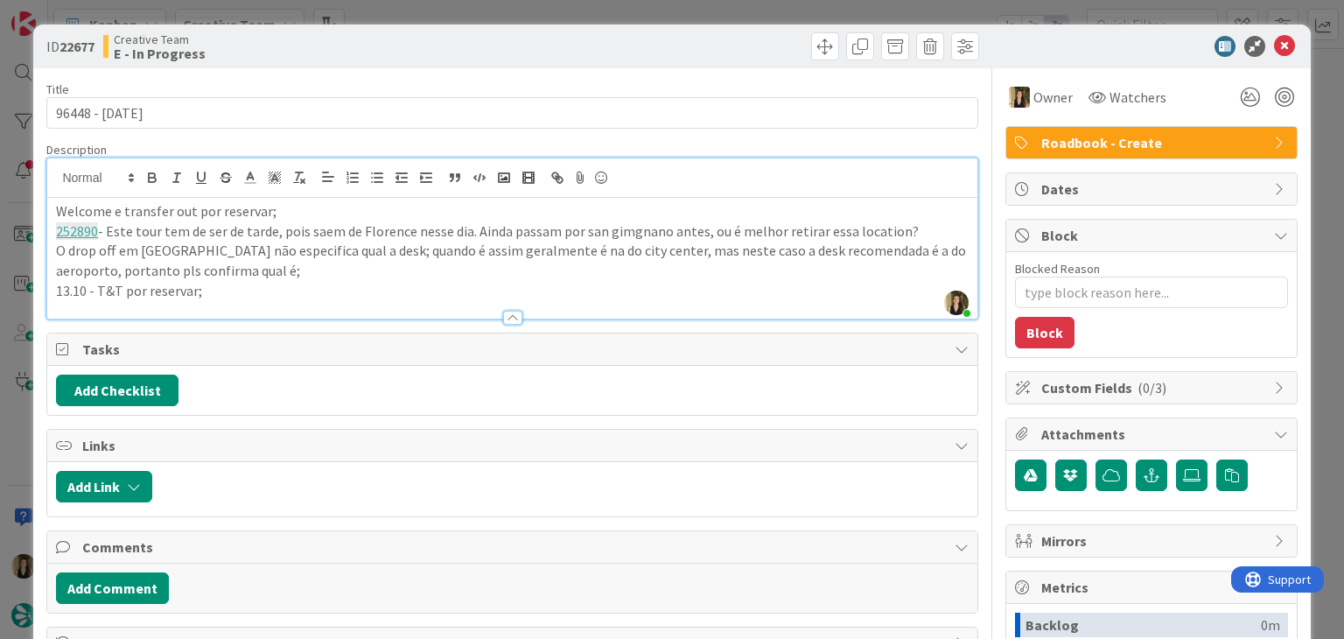
drag, startPoint x: 487, startPoint y: 52, endPoint x: 481, endPoint y: 2, distance: 50.2
click at [487, 46] on div "Creative Team E - In Progress" at bounding box center [305, 46] width 405 height 28
click at [291, 214] on p "Welcome e transfer out por reservar;" at bounding box center [512, 211] width 912 height 20
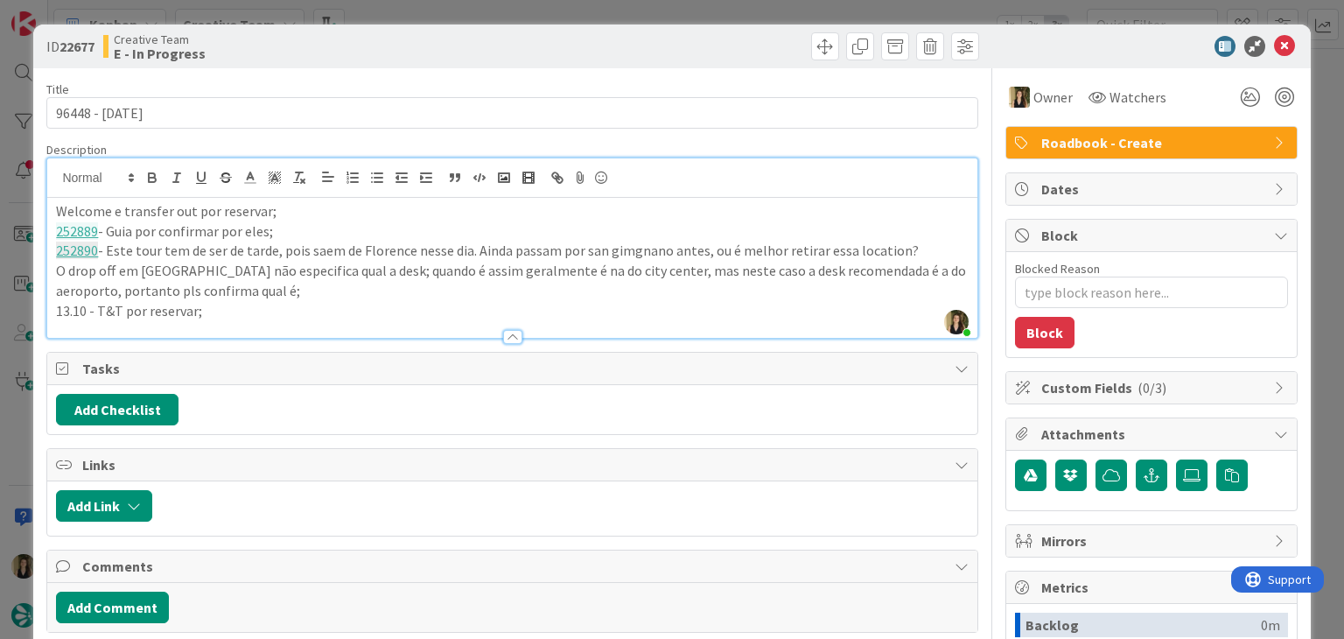
drag, startPoint x: 410, startPoint y: 44, endPoint x: 407, endPoint y: 10, distance: 34.2
click at [410, 45] on div "Creative Team E - In Progress" at bounding box center [305, 46] width 405 height 28
click at [408, 9] on div "ID 22677 Creative Team E - In Progress Title 13 / 128 96448 - 6 oct Description…" at bounding box center [672, 319] width 1344 height 639
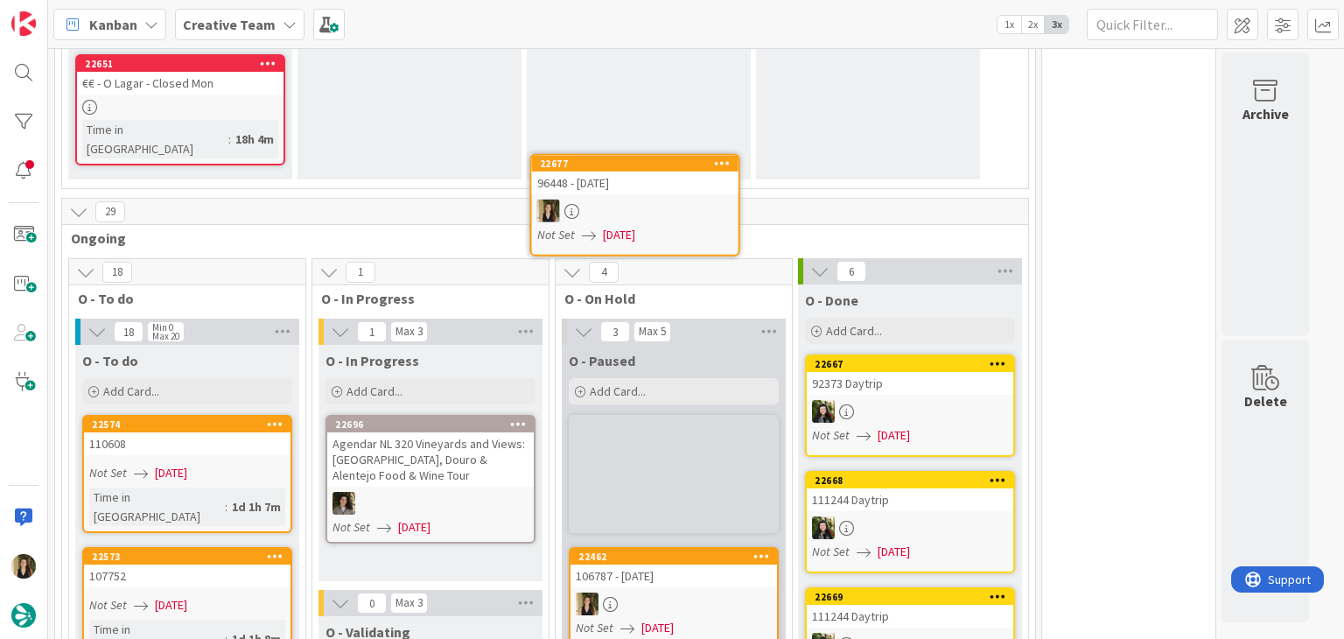
scroll to position [2421, 0]
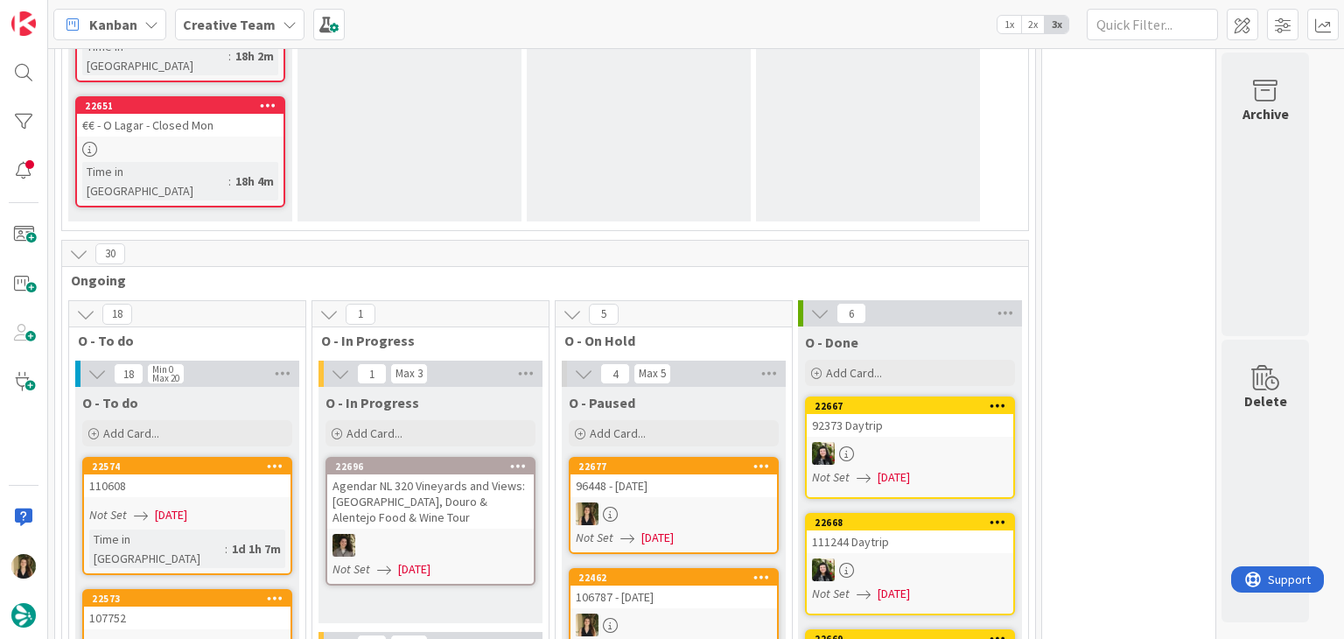
click at [710, 502] on div at bounding box center [674, 513] width 207 height 23
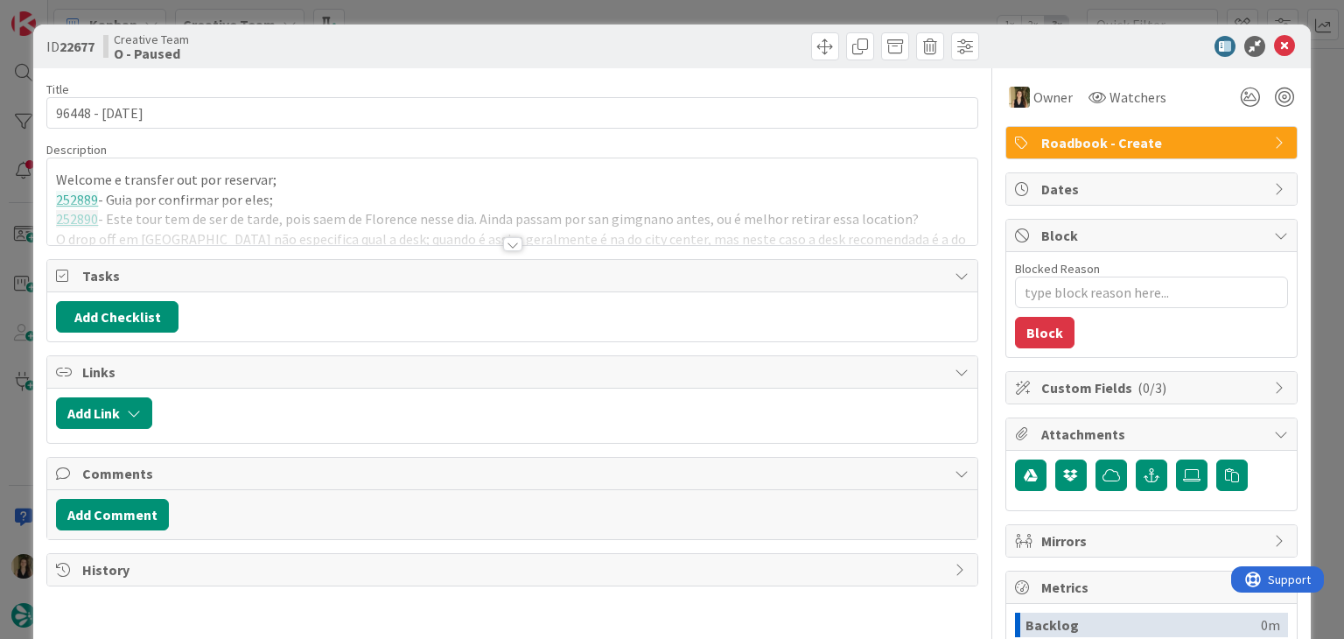
drag, startPoint x: 1097, startPoint y: 307, endPoint x: 1094, endPoint y: 295, distance: 12.7
click at [1094, 305] on div "Blocked Reason 0 / 256 Block" at bounding box center [1151, 304] width 291 height 105
click at [1094, 293] on textarea "Blocked Reason" at bounding box center [1151, 293] width 273 height 32
type textarea "x"
type textarea "f"
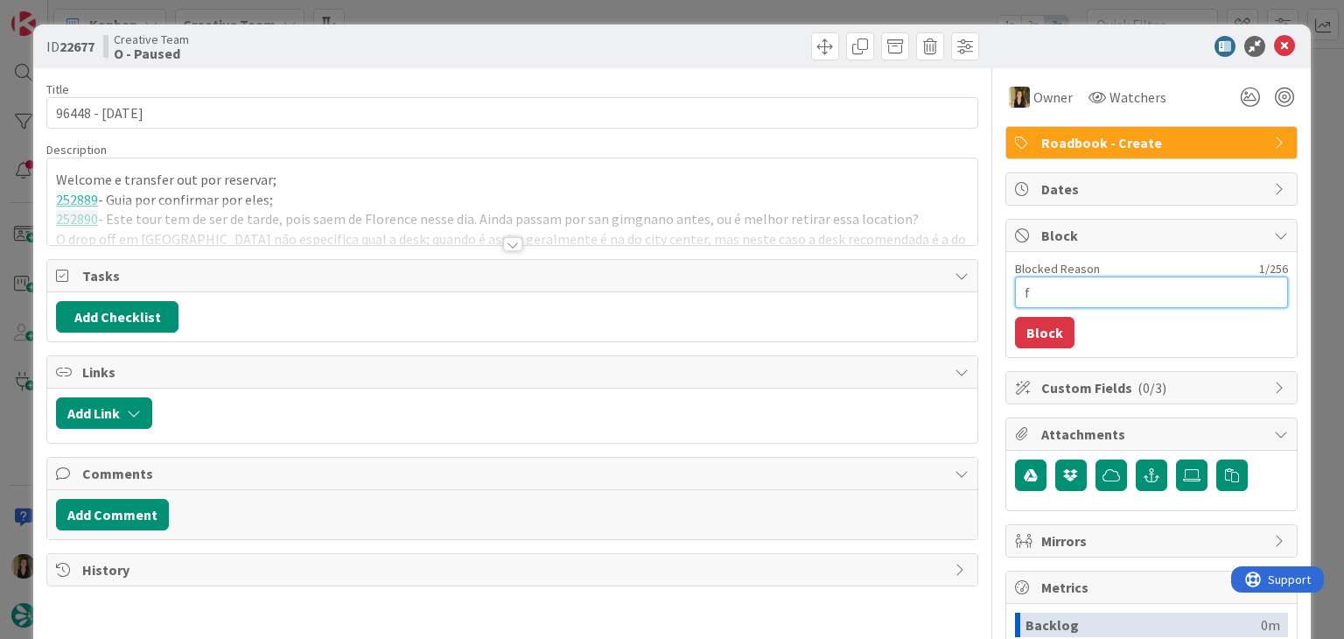
type textarea "x"
type textarea "fa"
type textarea "x"
type textarea "fal"
type textarea "x"
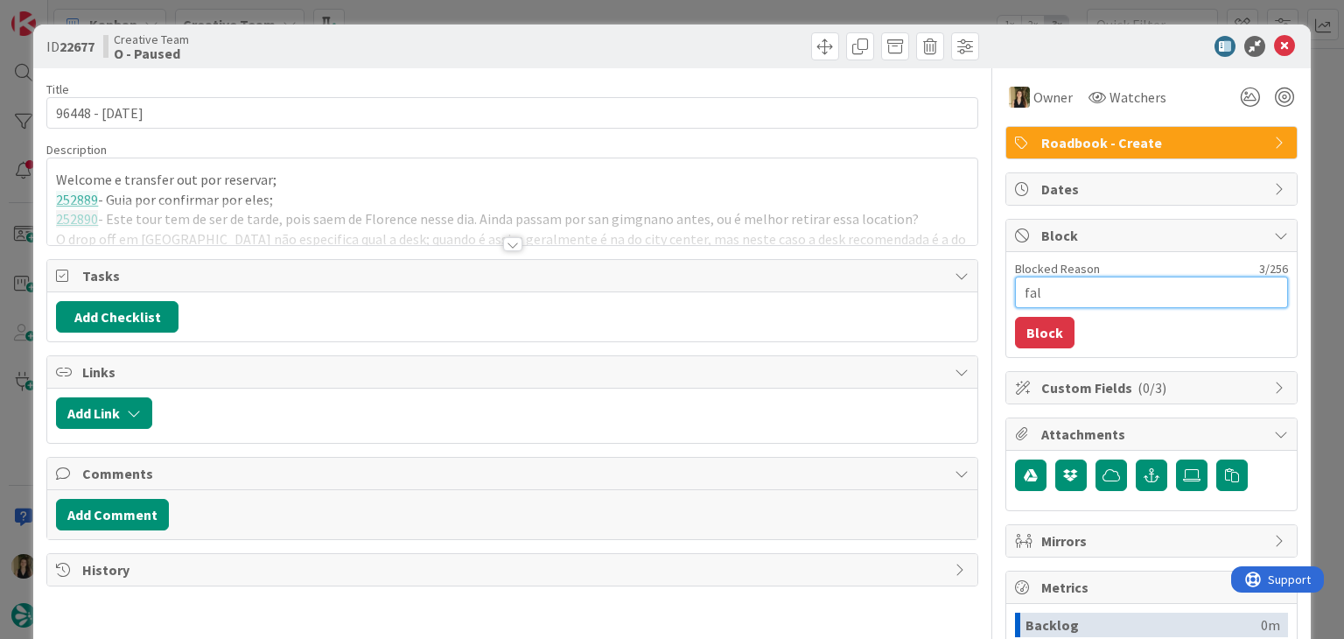
type textarea "falt"
type textarea "x"
type textarea "falta"
type textarea "x"
type textarea "falta"
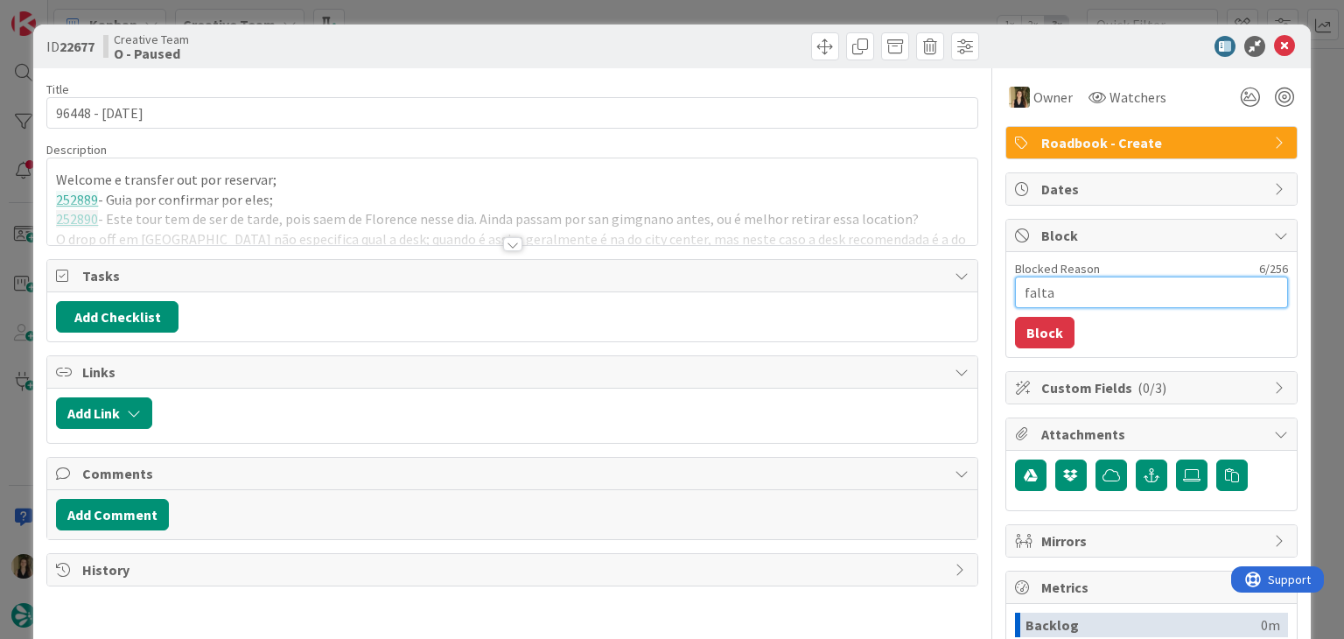
type textarea "x"
type textarea "falta c"
type textarea "x"
type textarea "falta cr"
type textarea "x"
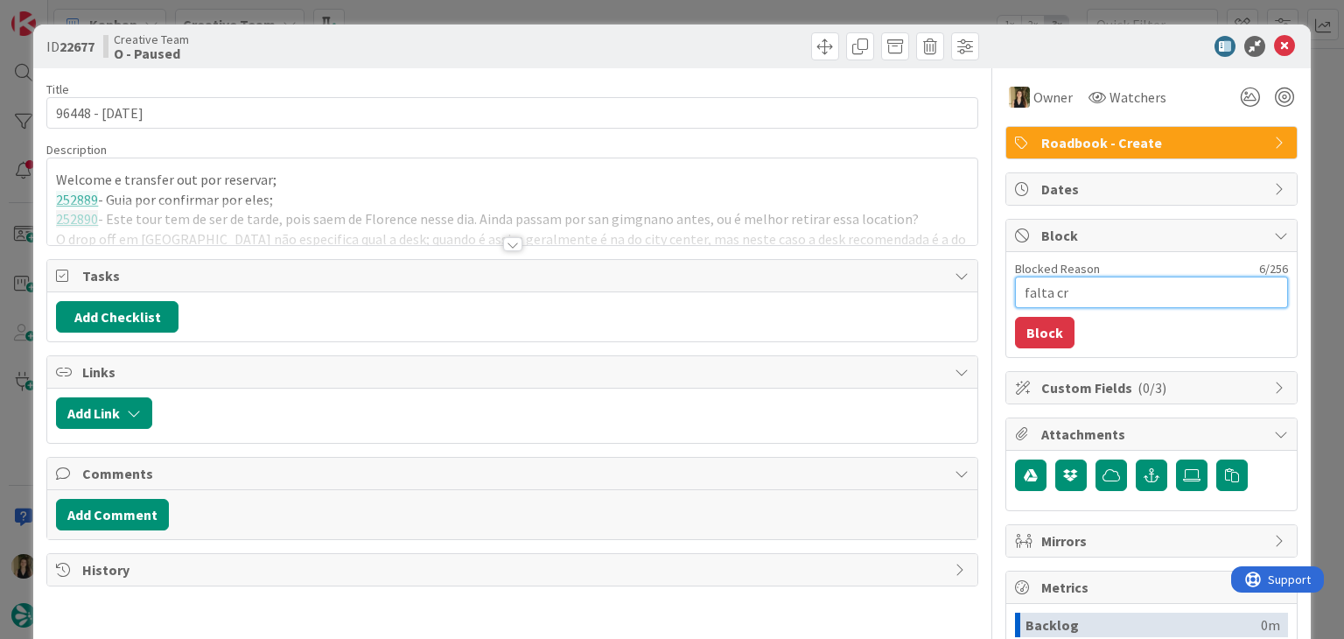
type textarea "falta cri"
type textarea "x"
type textarea "falta cria"
type textarea "x"
type textarea "falta criar"
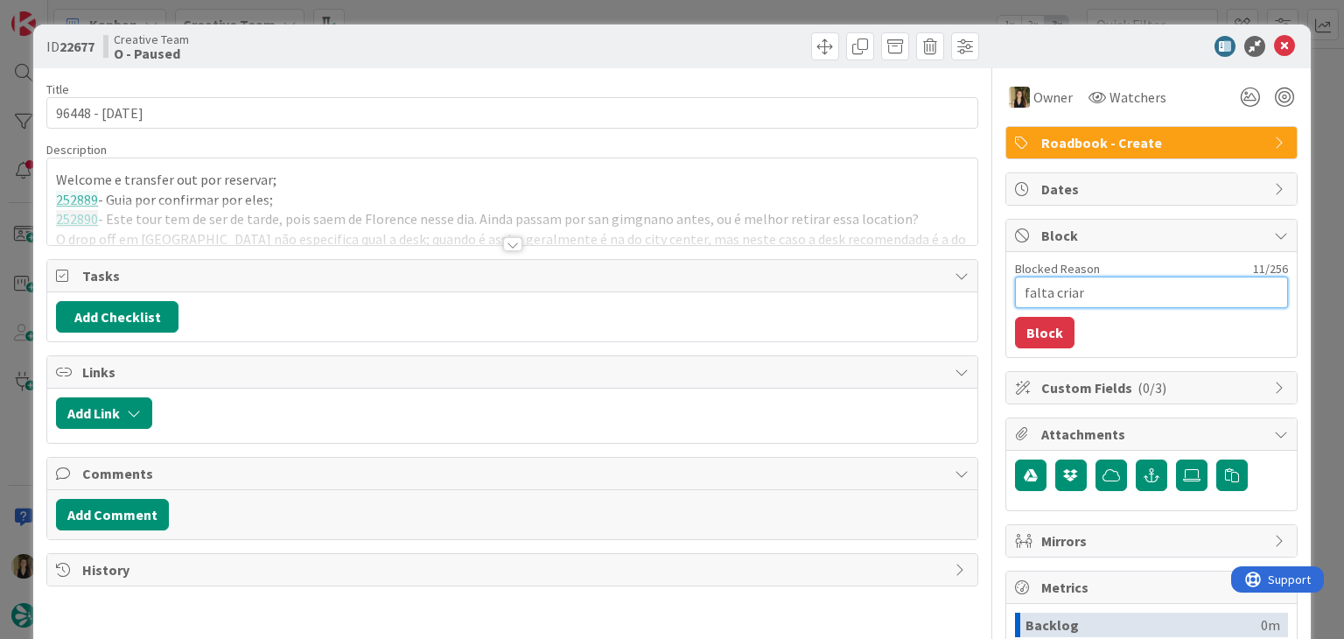
type textarea "x"
type textarea "falta criar"
type textarea "x"
type textarea "falta criar s"
type textarea "x"
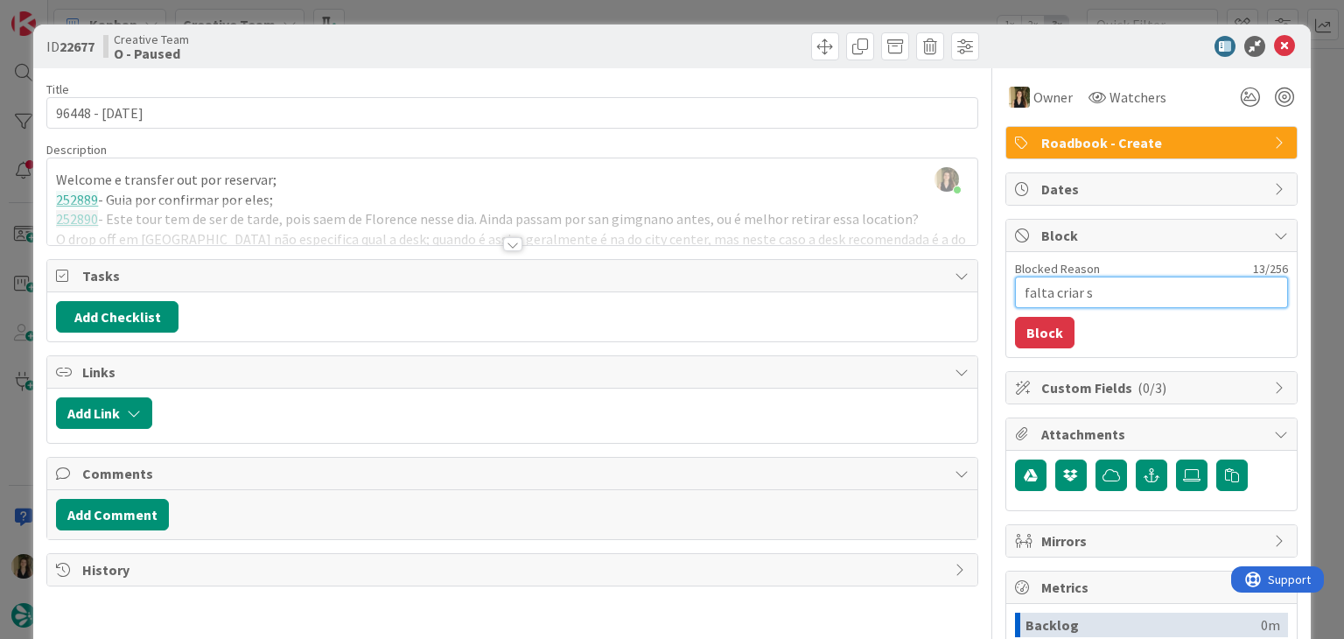
type textarea "falta criar se"
type textarea "x"
type textarea "falta criar ser"
type textarea "x"
type textarea "falta criar serv"
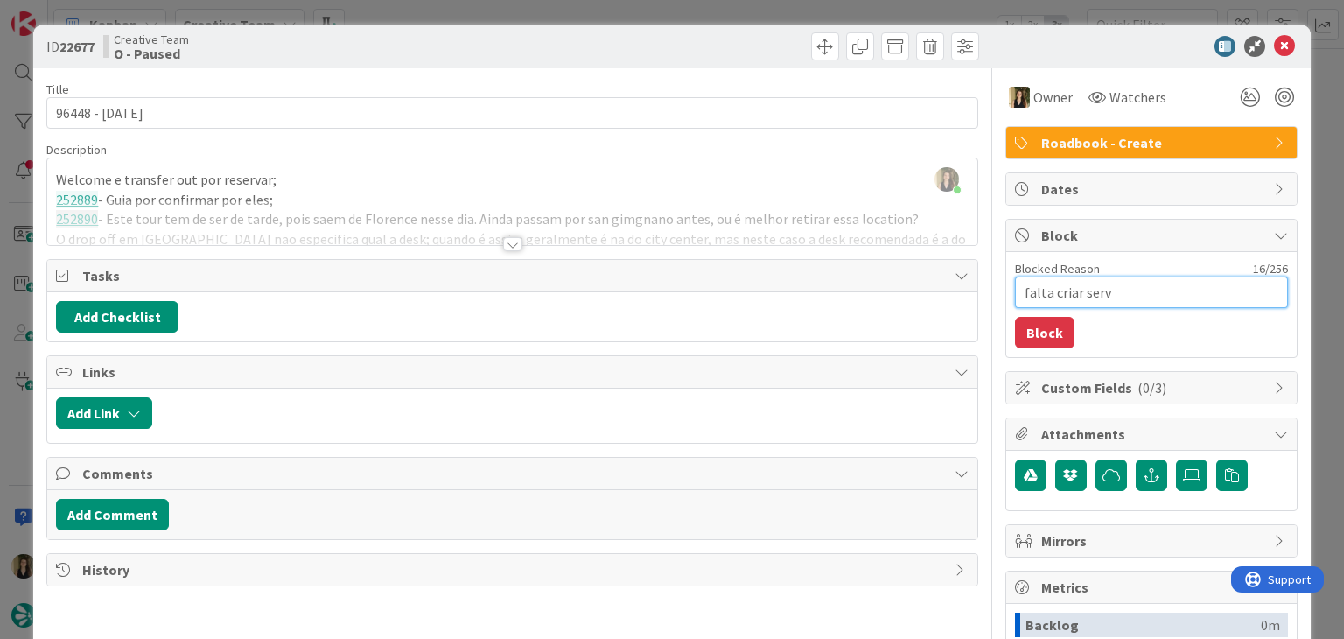
type textarea "x"
type textarea "falta criar servi"
type textarea "x"
type textarea "falta criar servic"
type textarea "x"
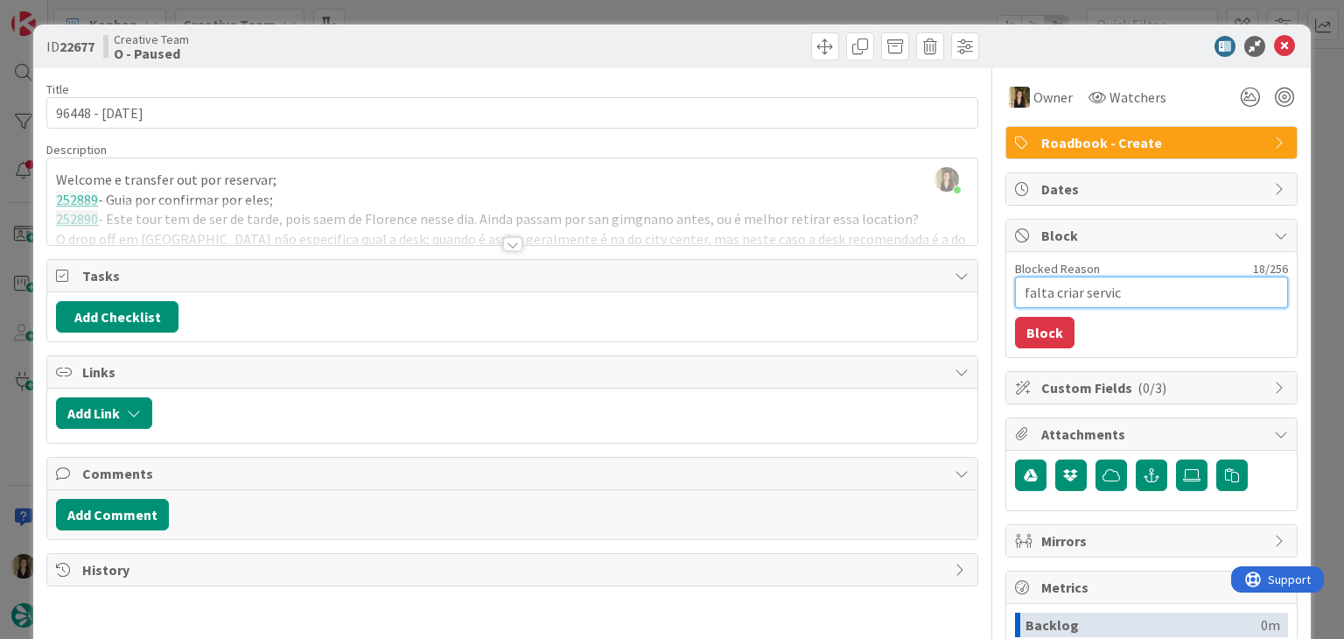
type textarea "falta criar service"
type textarea "x"
type textarea "falta criar service"
type textarea "x"
type textarea "falta criar service e"
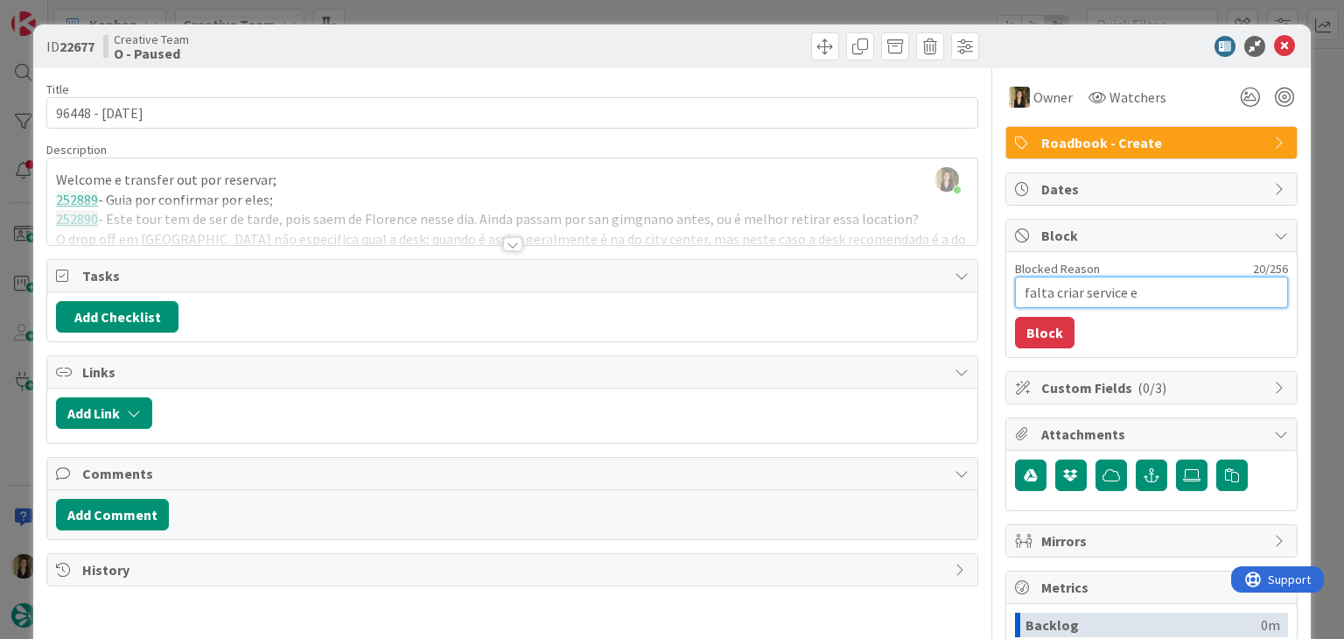
type textarea "x"
type textarea "falta criar service e"
type textarea "x"
type textarea "falta criar service e d"
type textarea "x"
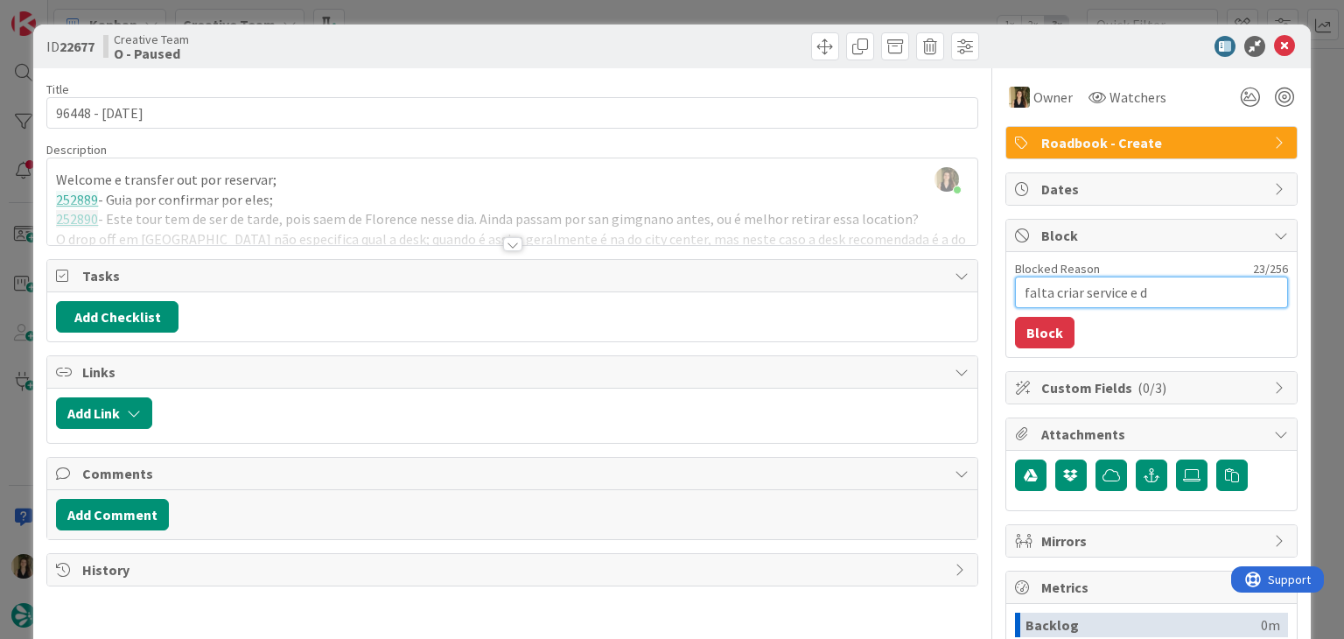
type textarea "falta criar service e dp"
type textarea "x"
type textarea "falta criar service e dp"
type textarea "x"
type textarea "falta criar service e dp e"
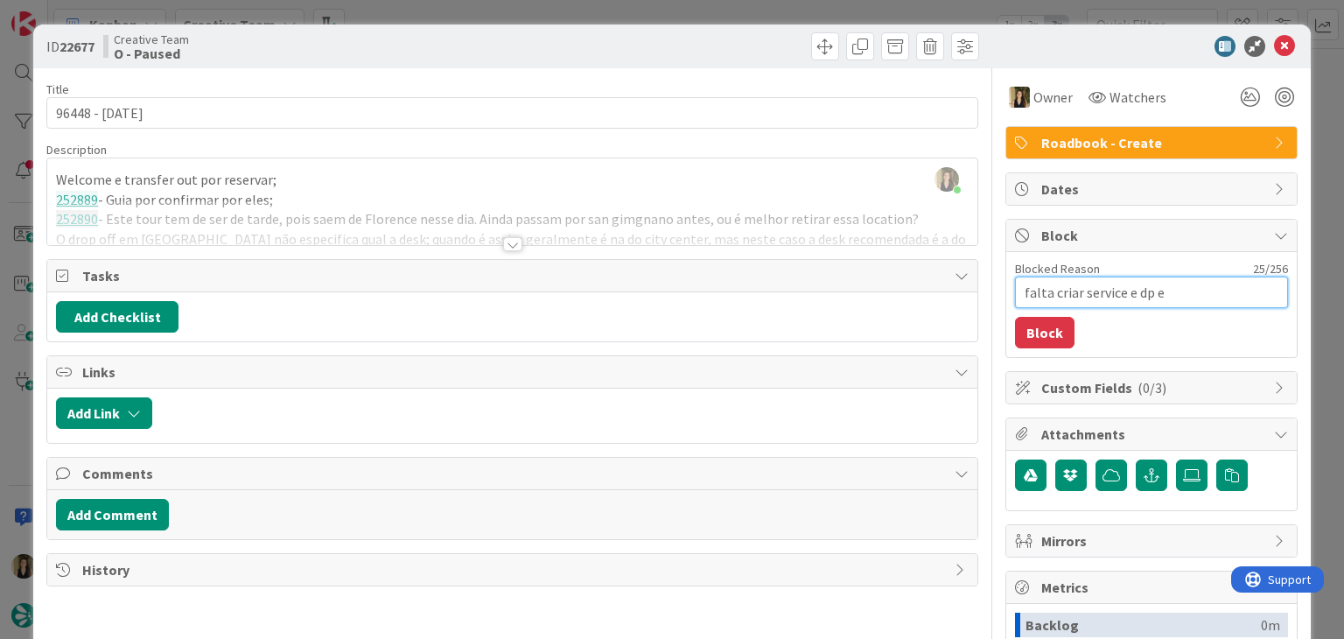
type textarea "x"
type textarea "falta criar service e dp en"
type textarea "x"
type textarea "falta criar service e dp ent"
type textarea "x"
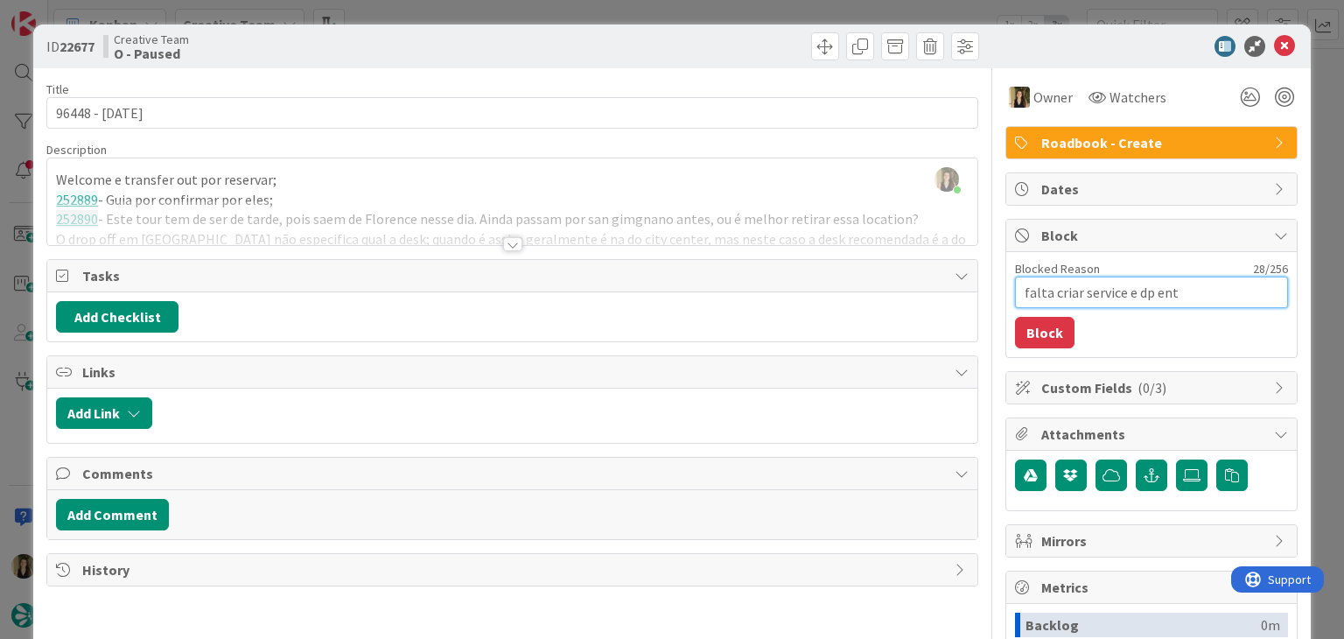
type textarea "falta criar service e dp entr"
type textarea "x"
type textarea "falta criar service e dp entrg"
type textarea "x"
type textarea "falta criar service e dp entr"
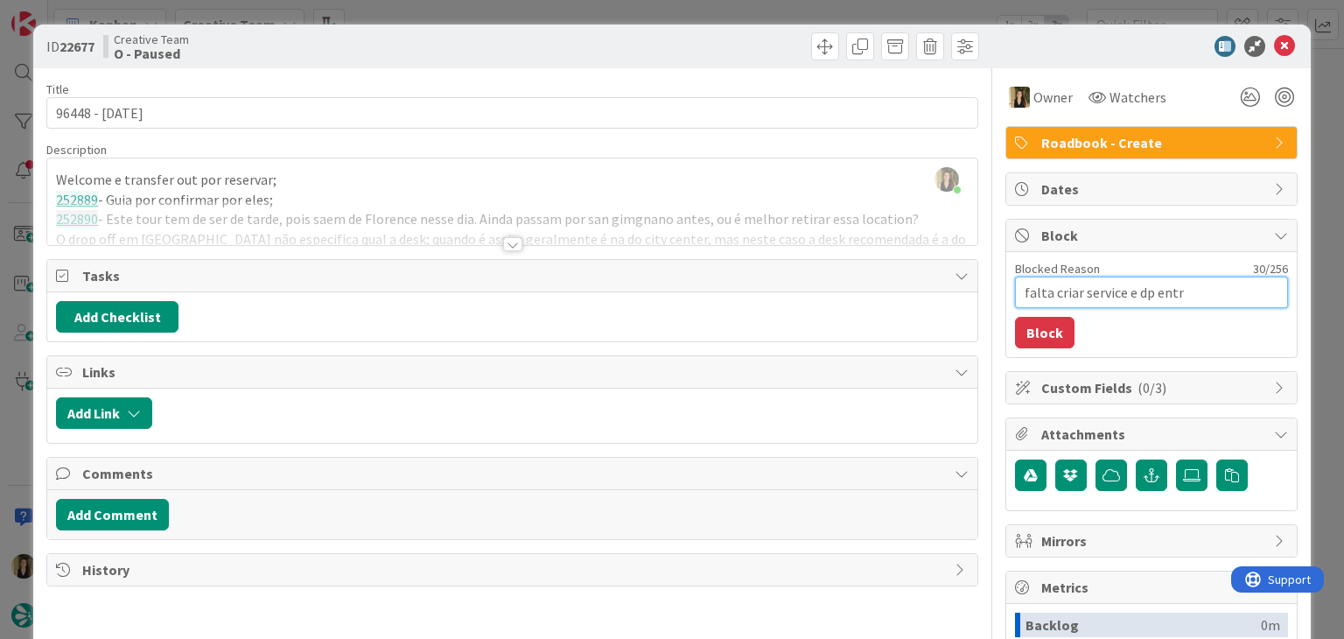
type textarea "x"
type textarea "falta criar service e dp entre"
type textarea "x"
type textarea "falta criar service e dp entreg"
type textarea "x"
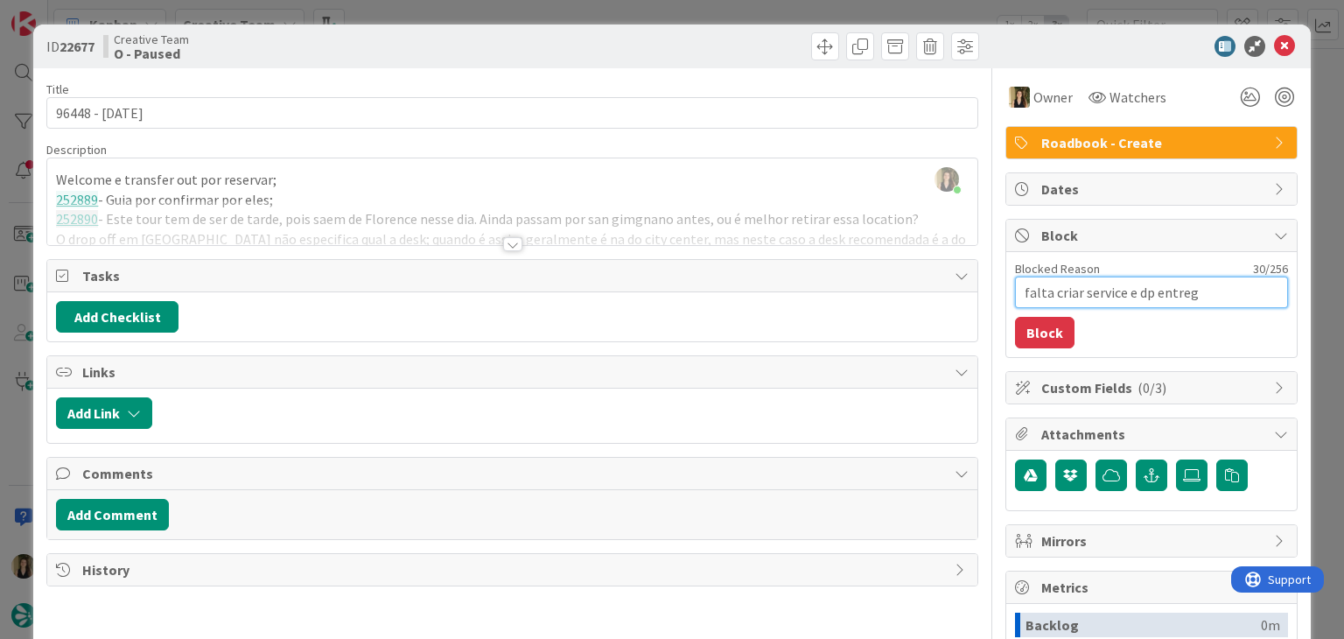
type textarea "falta criar service e dp entrega"
type textarea "x"
type textarea "falta criar service e dp entregar"
type textarea "x"
type textarea "falta criar service e dp entregar"
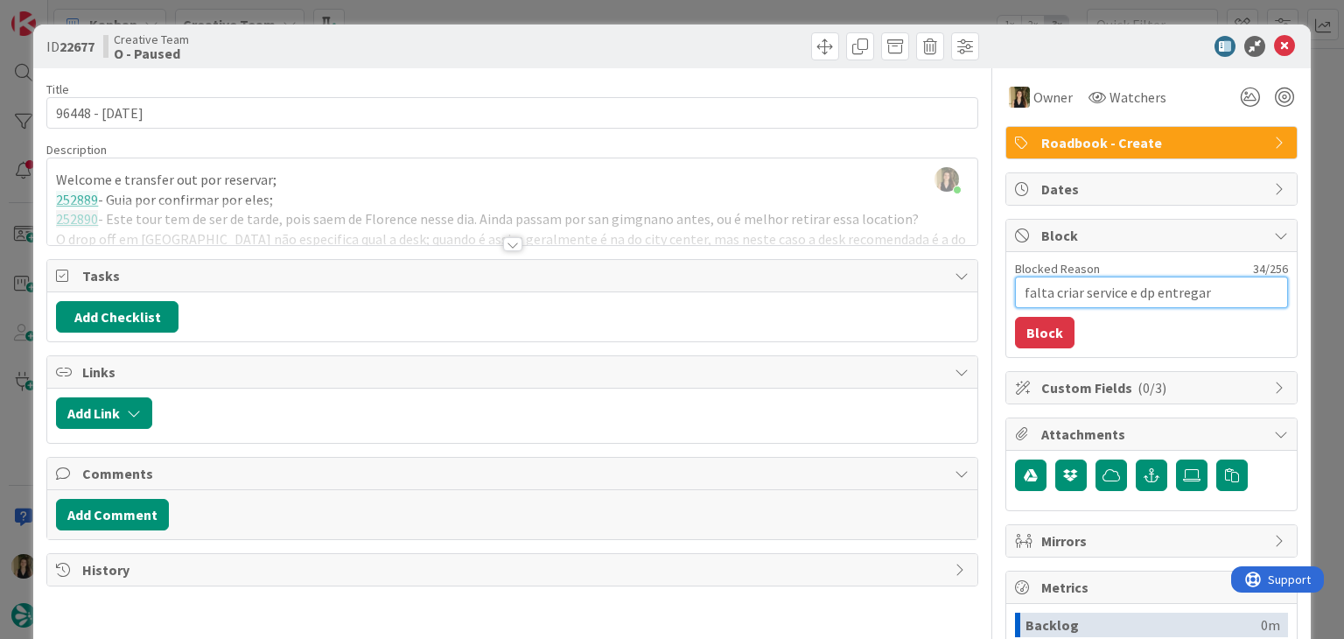
type textarea "x"
type textarea "falta criar service e dp entregar a"
type textarea "x"
type textarea "falta criar service e dp entregar a"
type textarea "x"
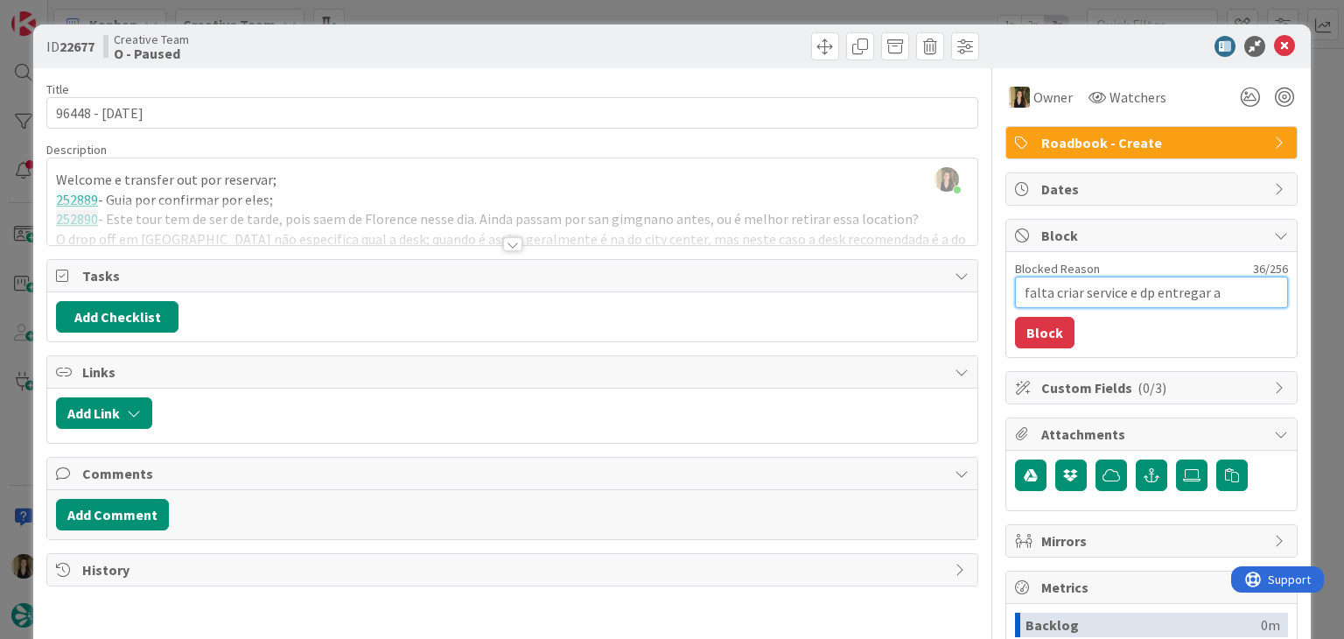
type textarea "falta criar service e dp entregar a t"
type textarea "x"
type textarea "falta criar service e dp entregar a tc"
click at [1036, 331] on button "Block" at bounding box center [1045, 333] width 60 height 32
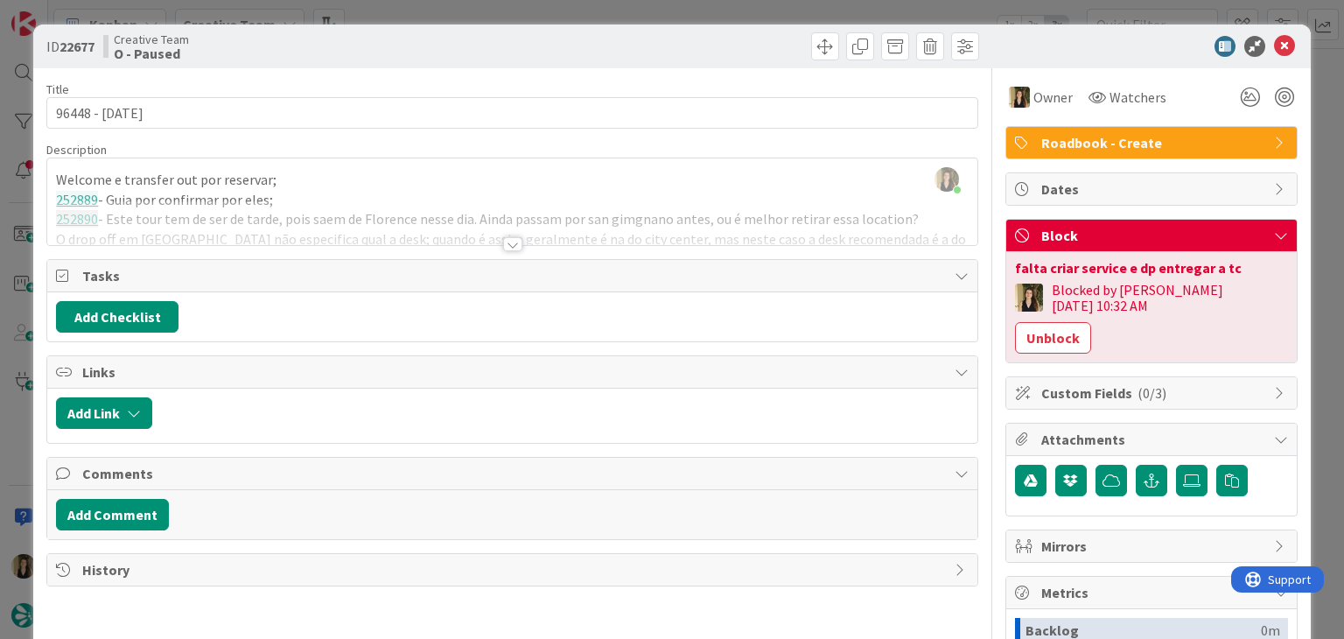
click at [575, 18] on div "ID 22677 Creative Team O - Paused Title 13 / 128 96448 - 6 oct Description Sofi…" at bounding box center [672, 319] width 1344 height 639
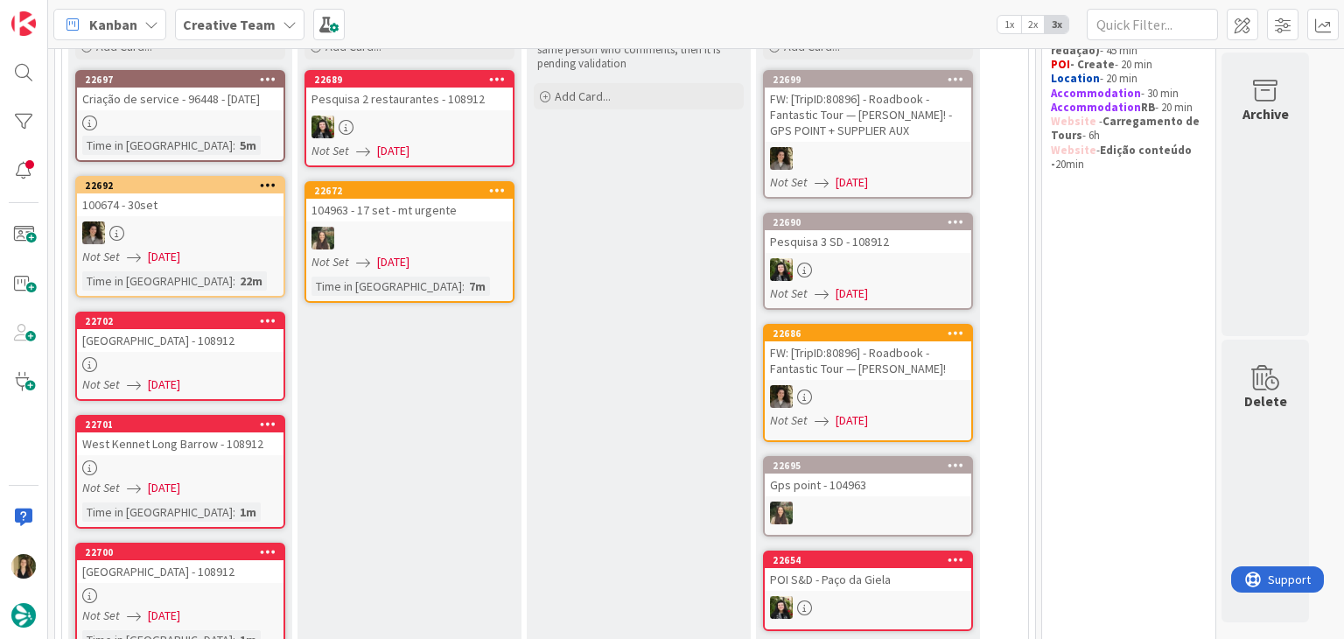
scroll to position [194, 0]
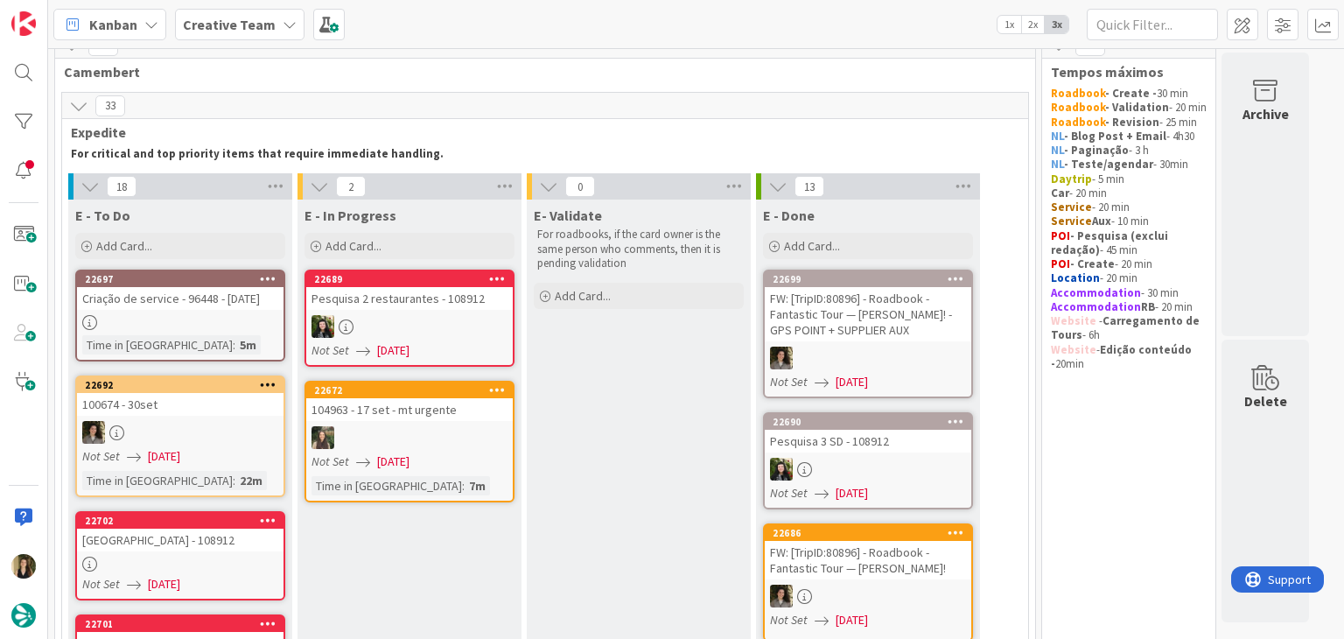
scroll to position [0, 0]
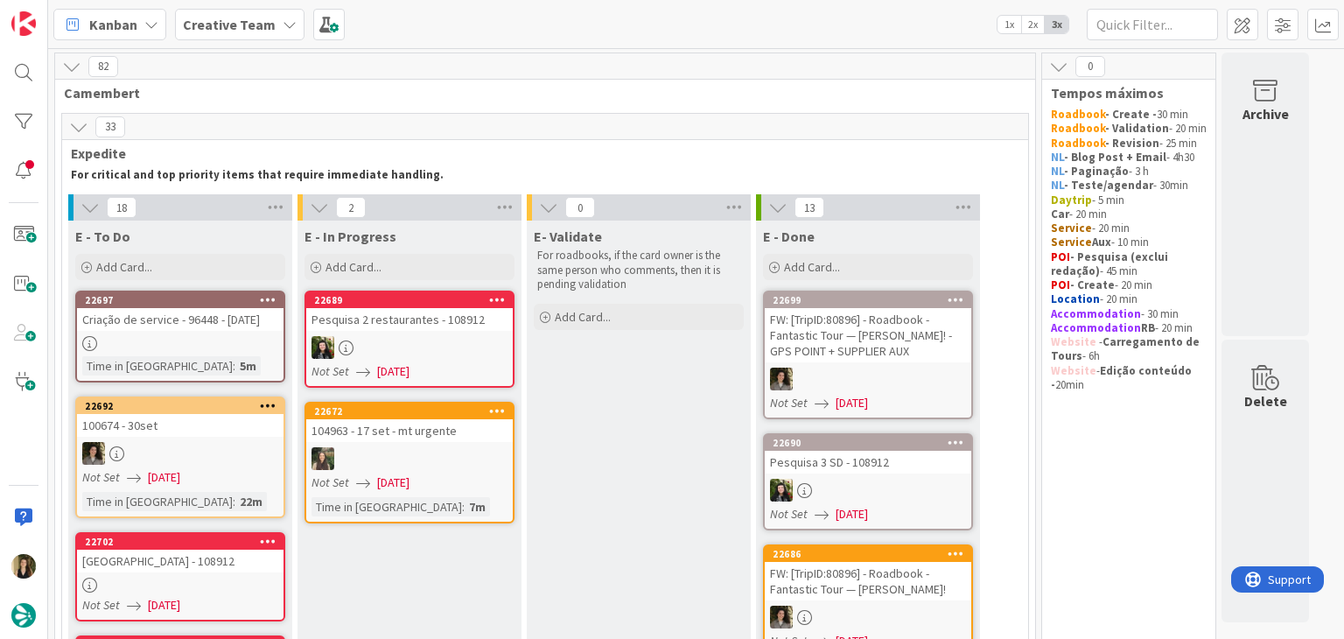
drag, startPoint x: 676, startPoint y: 445, endPoint x: 662, endPoint y: 442, distance: 13.6
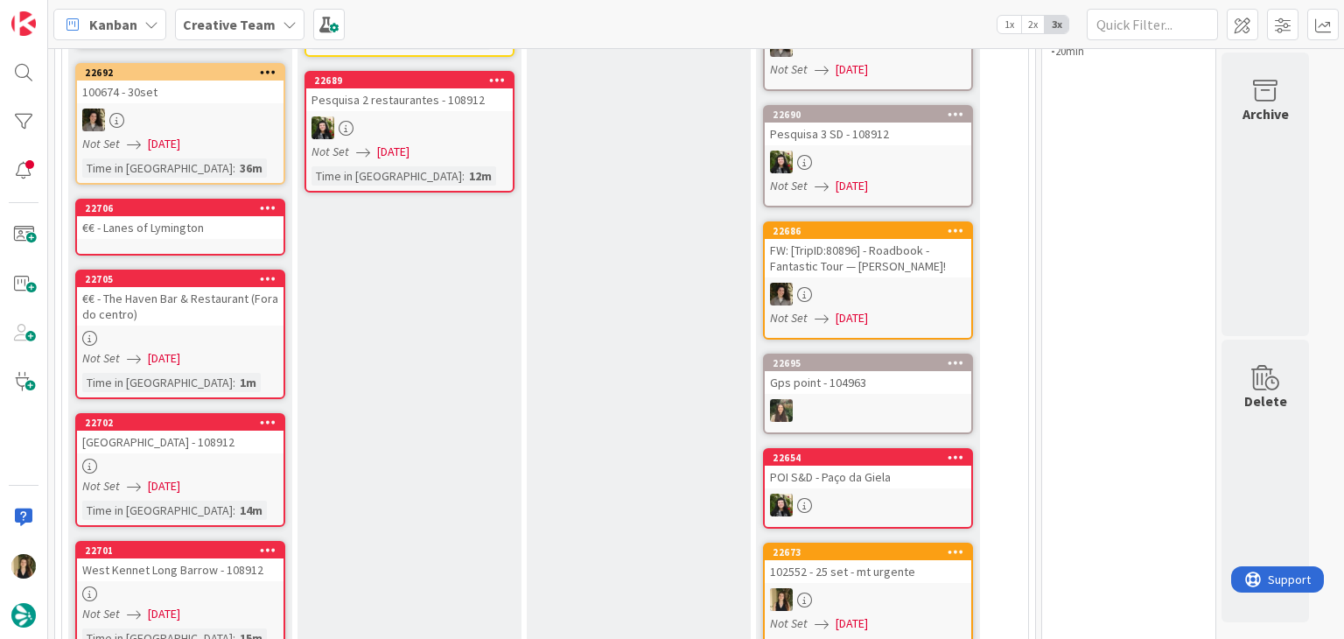
scroll to position [263, 0]
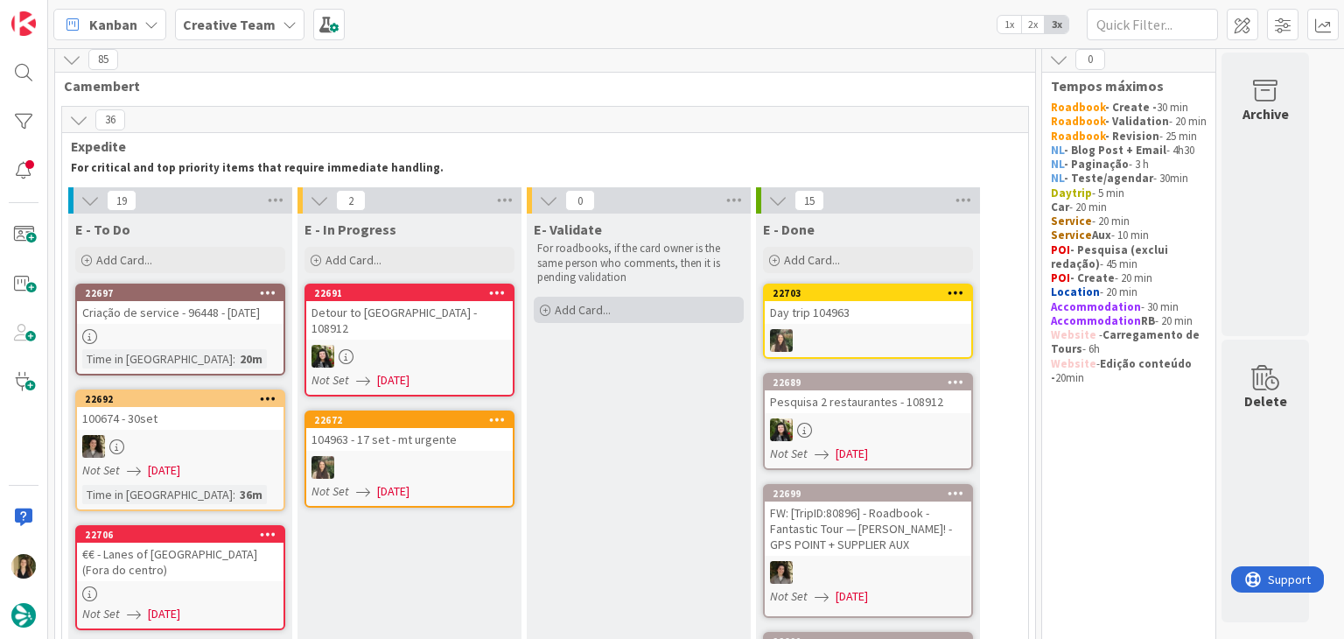
scroll to position [0, 0]
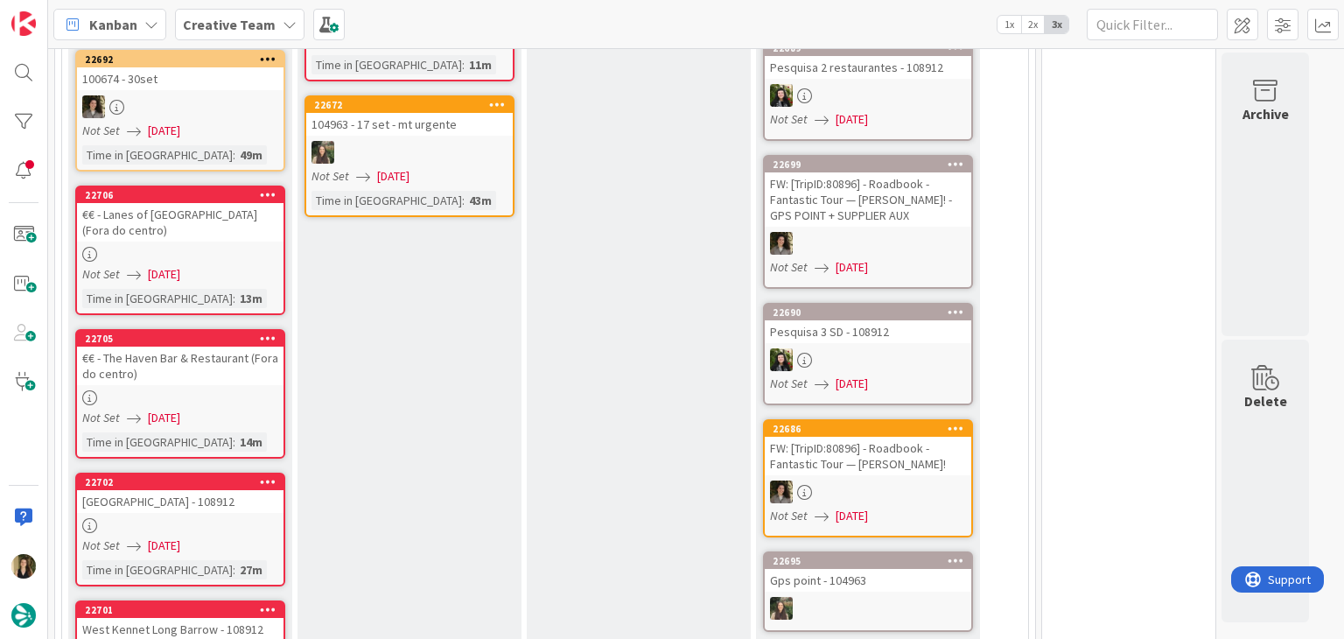
scroll to position [350, 0]
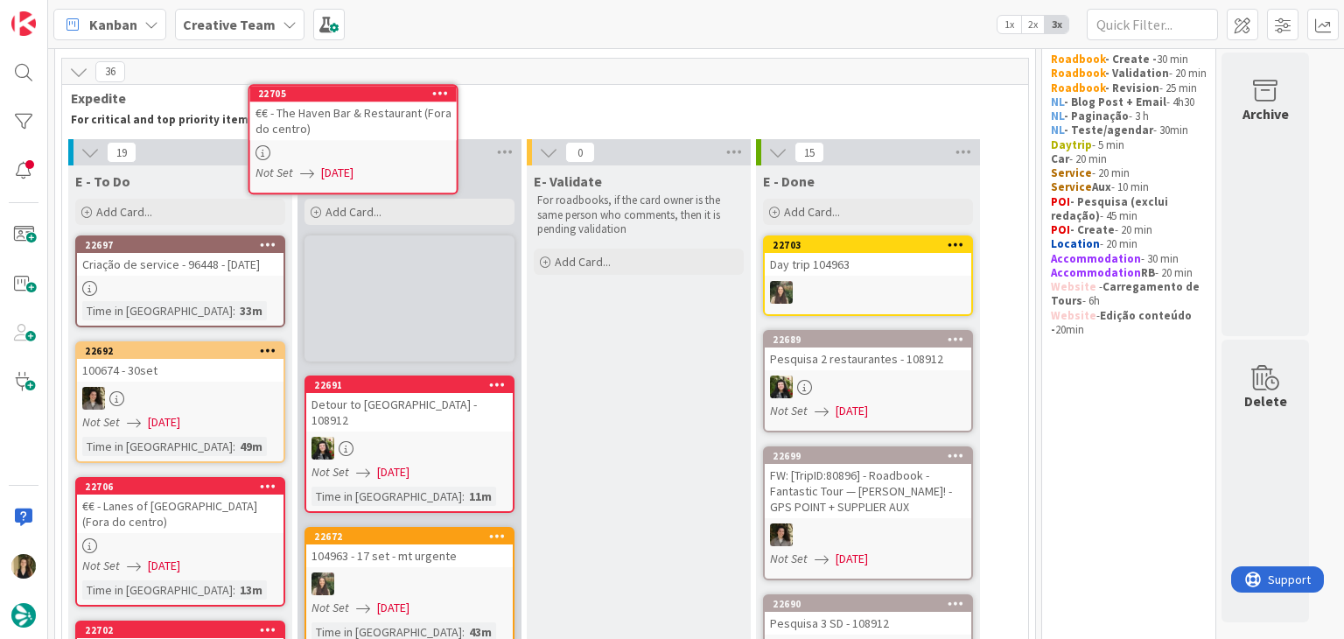
scroll to position [0, 0]
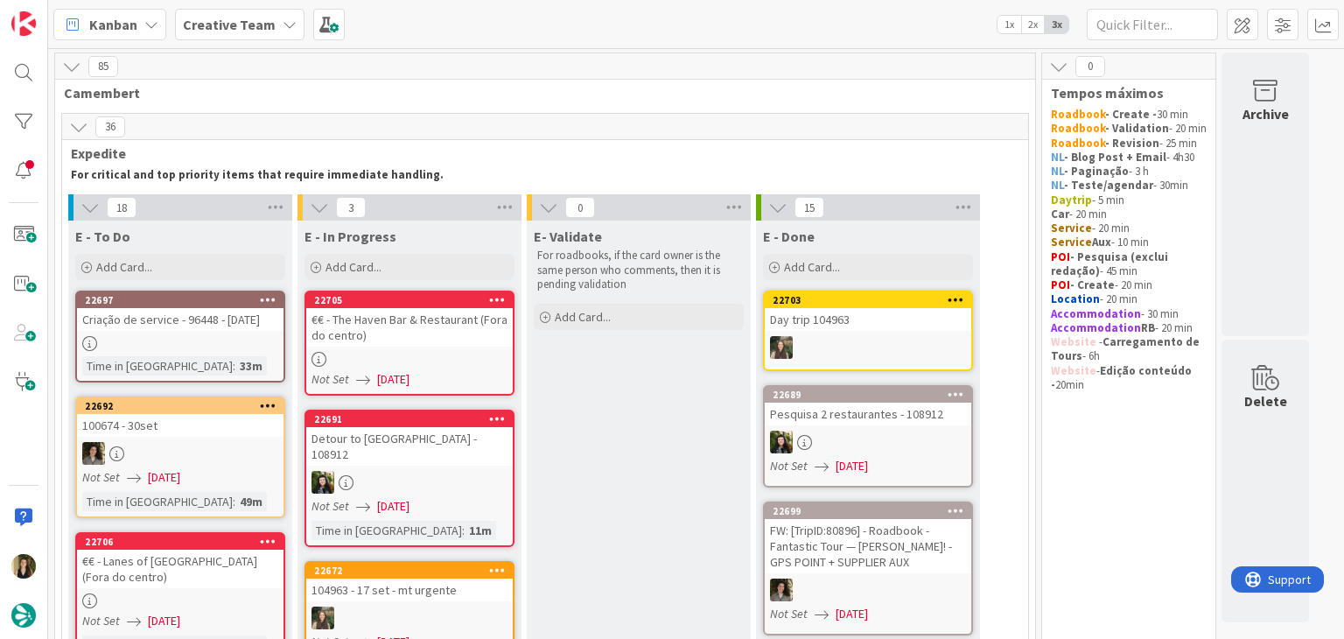
click at [481, 350] on link "22705 €€ - The Haven Bar & Restaurant (Fora do centro) Not Set 09/09/2025" at bounding box center [410, 343] width 210 height 105
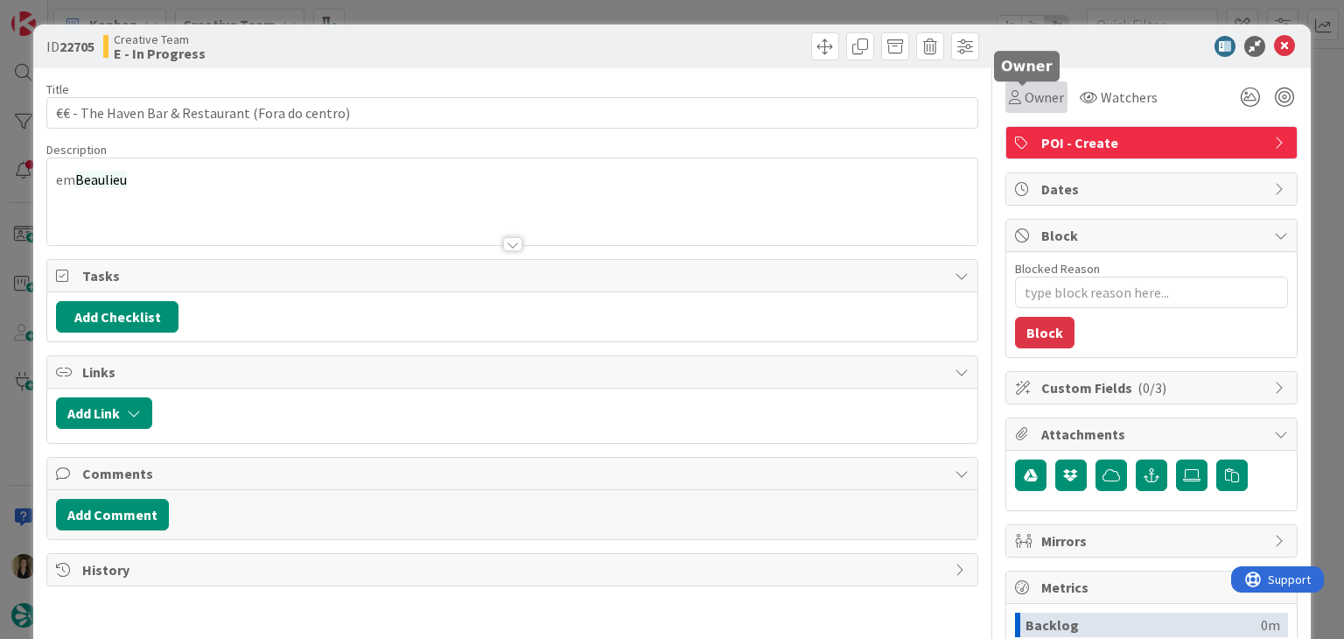
click at [1025, 99] on span "Owner" at bounding box center [1044, 97] width 39 height 21
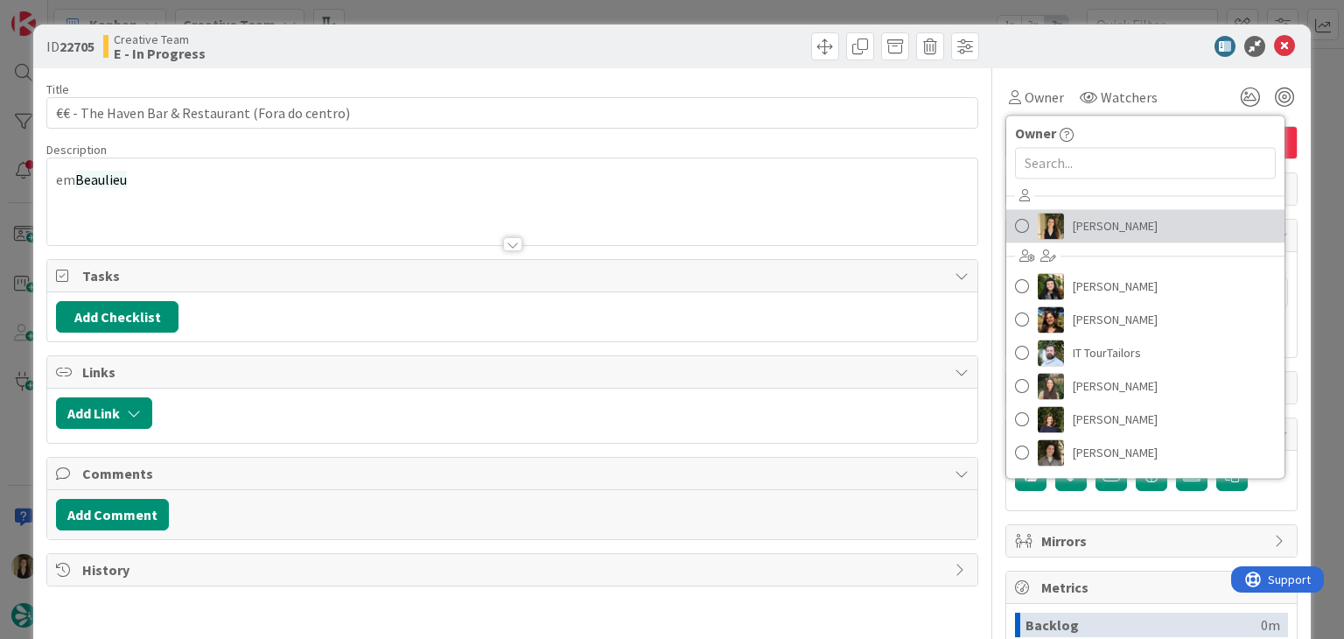
click at [1073, 209] on link "Sofia Palma" at bounding box center [1145, 225] width 278 height 33
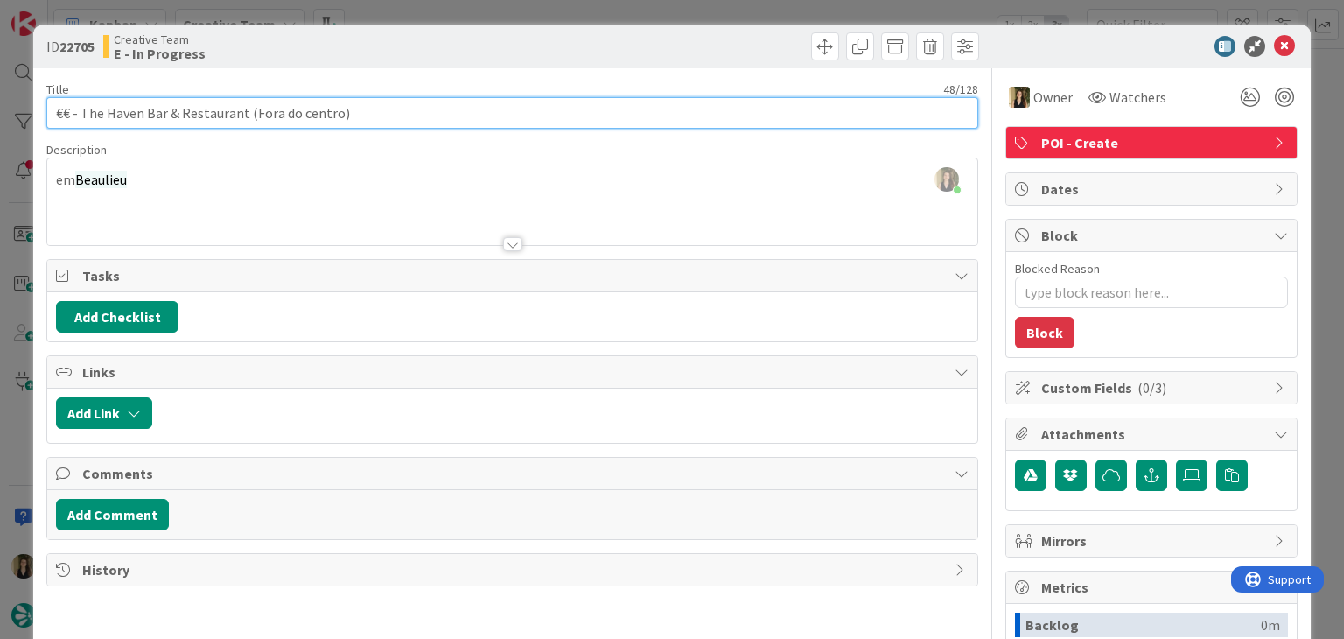
drag, startPoint x: 371, startPoint y: 113, endPoint x: 45, endPoint y: 124, distance: 326.6
click at [45, 124] on div "ID 22705 Creative Team E - In Progress Title 48 / 128 €€ - The Haven Bar & Rest…" at bounding box center [671, 470] width 1277 height 891
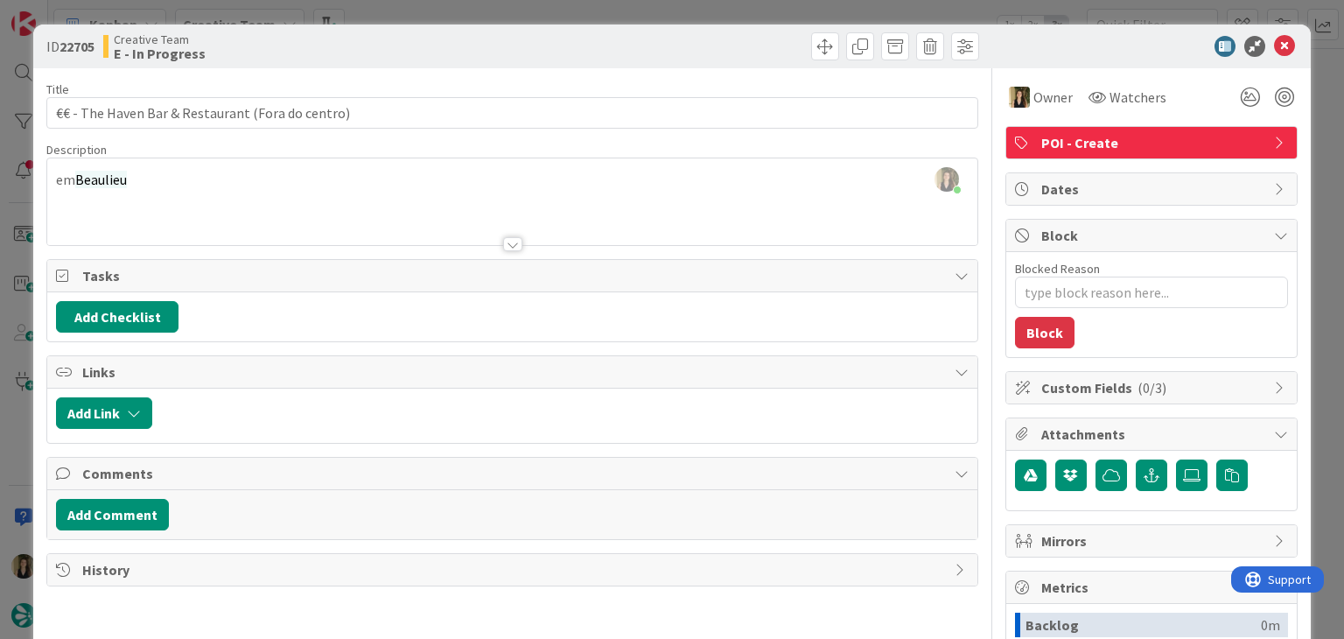
click at [275, 203] on div at bounding box center [511, 222] width 929 height 45
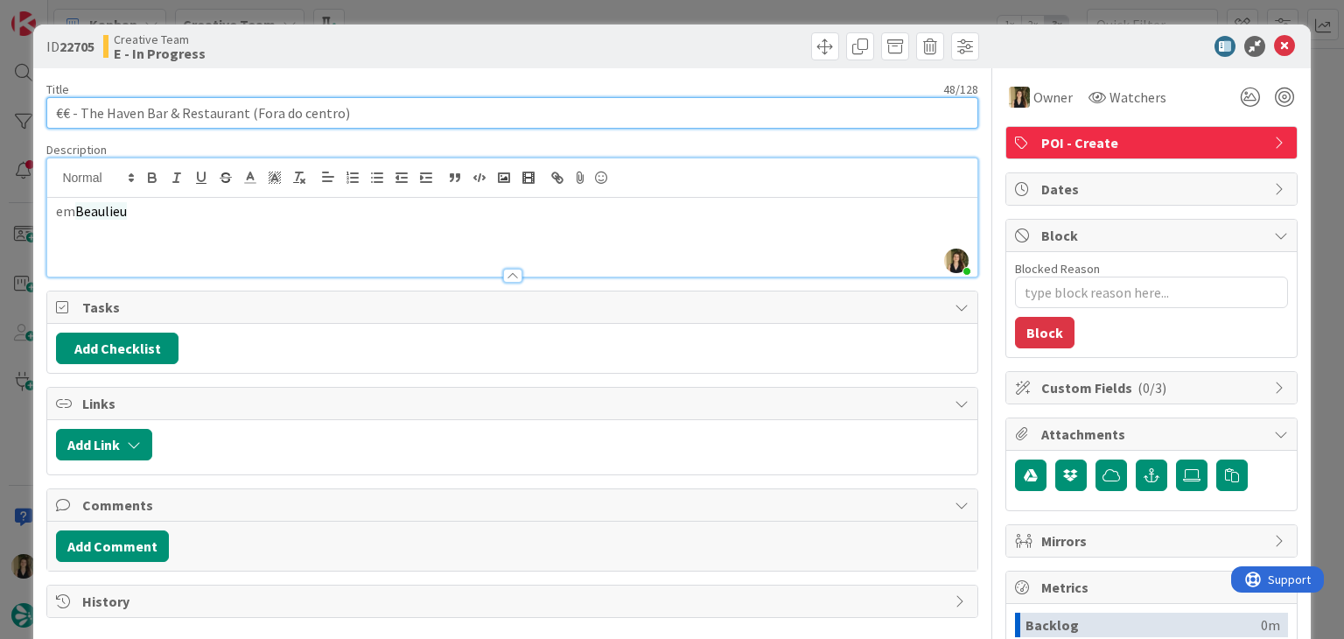
drag, startPoint x: 242, startPoint y: 109, endPoint x: 81, endPoint y: 113, distance: 162.0
click at [81, 113] on input "€€ - The Haven Bar & Restaurant (Fora do centro)" at bounding box center [511, 113] width 931 height 32
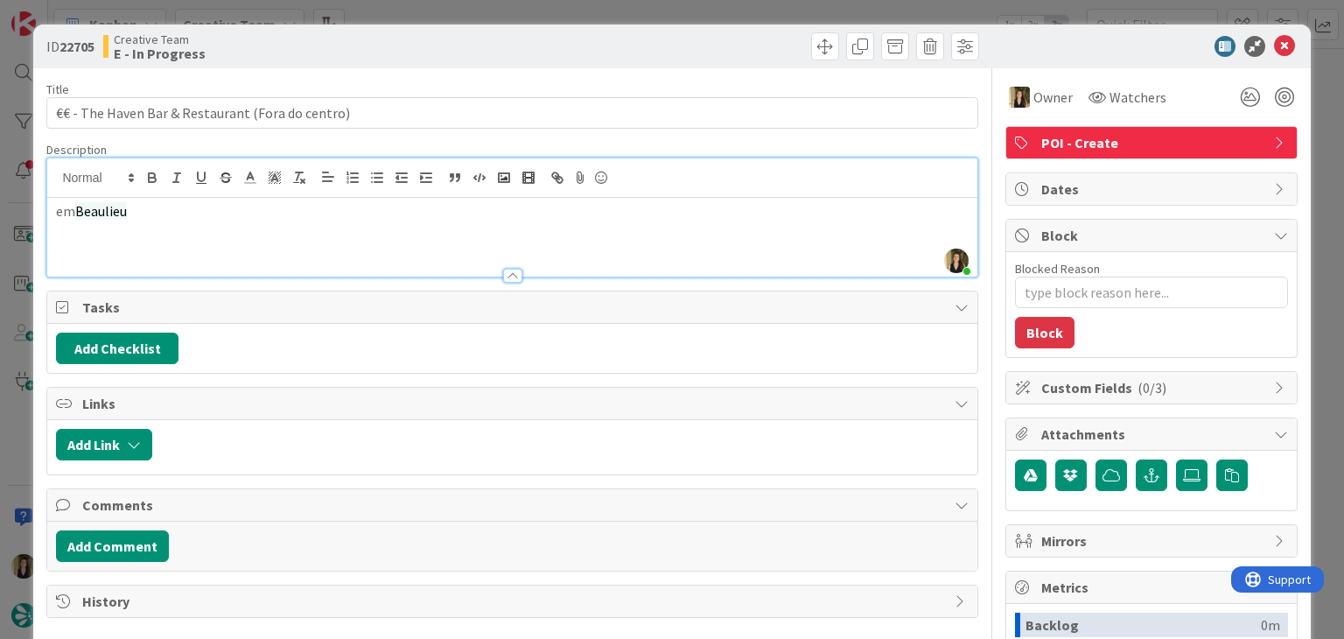
drag, startPoint x: 487, startPoint y: 63, endPoint x: 493, endPoint y: 29, distance: 34.5
click at [487, 62] on div "ID 22705 Creative Team E - In Progress" at bounding box center [671, 47] width 1277 height 44
click at [496, 14] on div "ID 22705 Creative Team E - In Progress Title 48 / 128 €€ - The Haven Bar & Rest…" at bounding box center [672, 319] width 1344 height 639
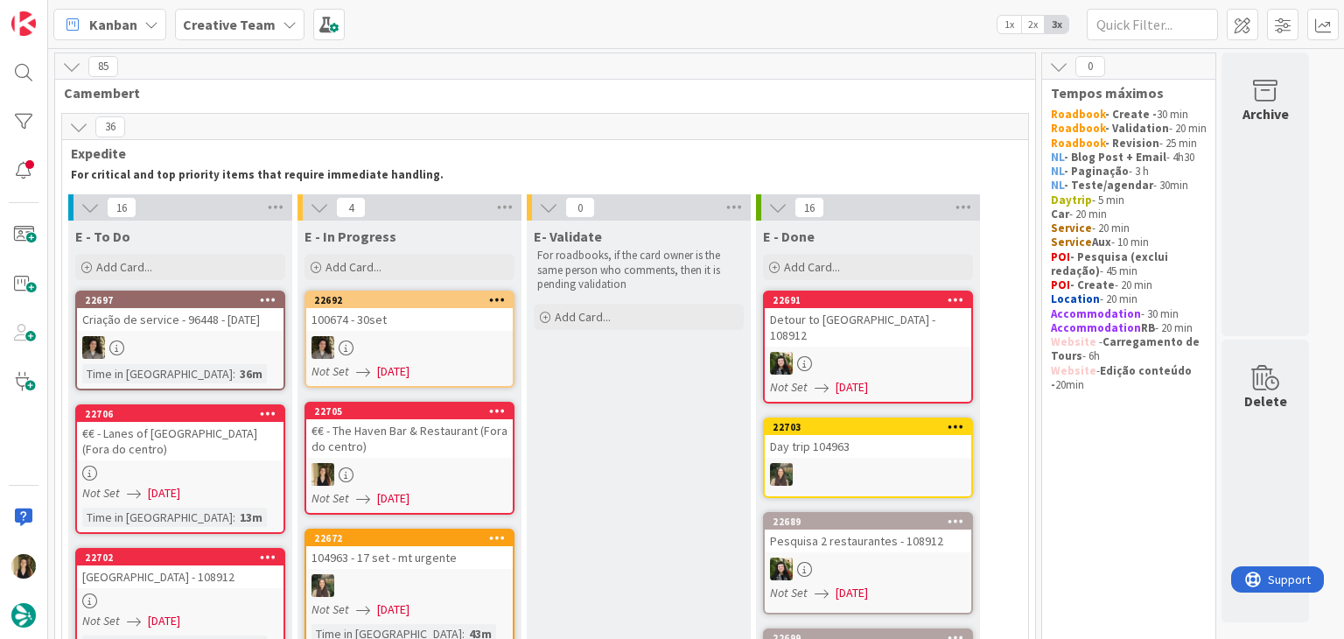
click at [465, 454] on div "€€ - The Haven Bar & Restaurant (Fora do centro)" at bounding box center [409, 438] width 207 height 39
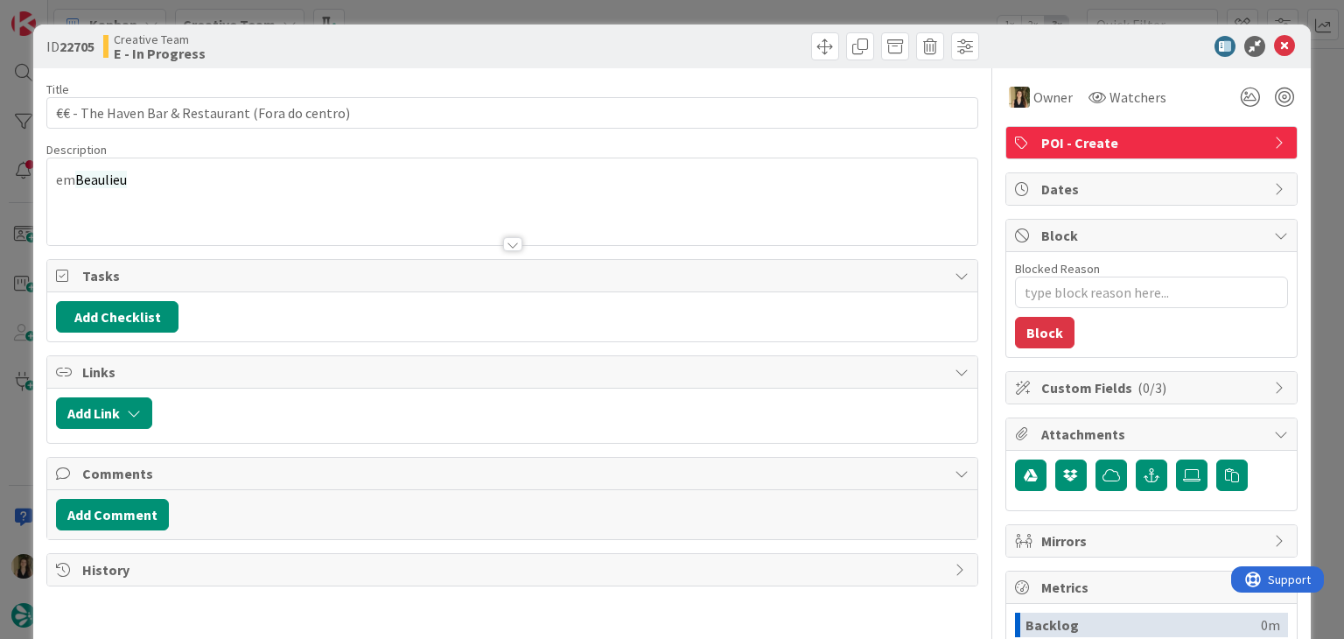
click at [721, 36] on div at bounding box center [748, 46] width 462 height 28
click at [719, 13] on div "ID 22705 Creative Team E - In Progress Title 48 / 128 €€ - The Haven Bar & Rest…" at bounding box center [672, 319] width 1344 height 639
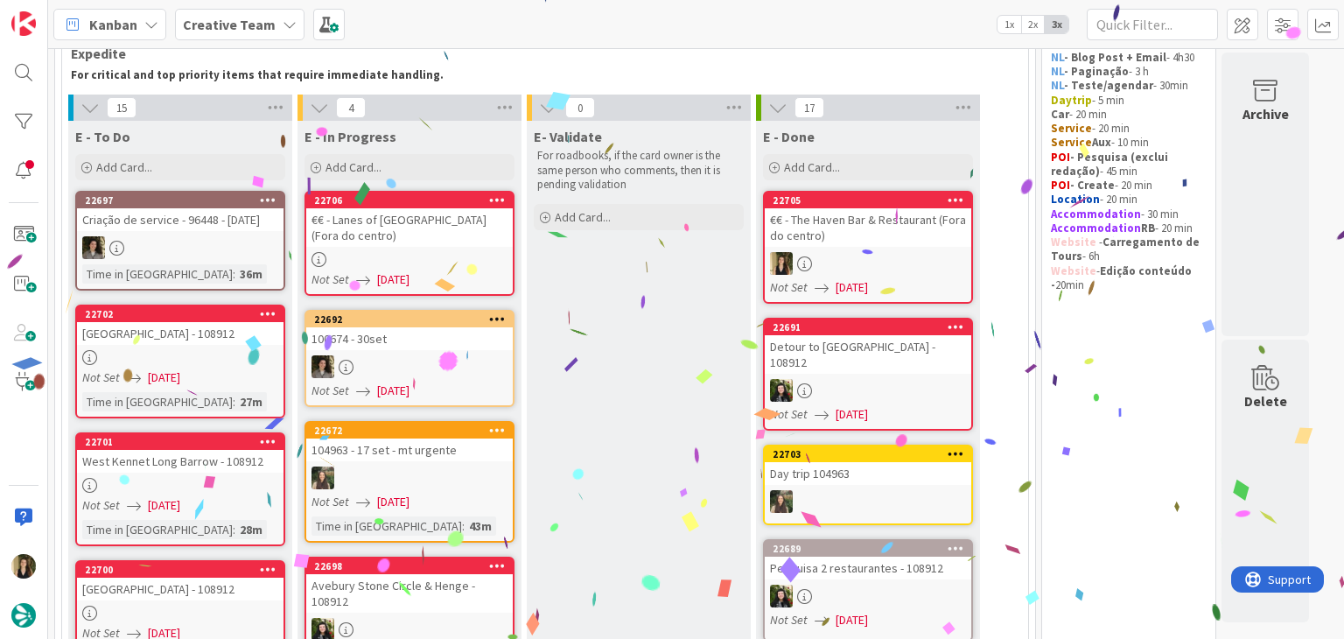
scroll to position [83, 0]
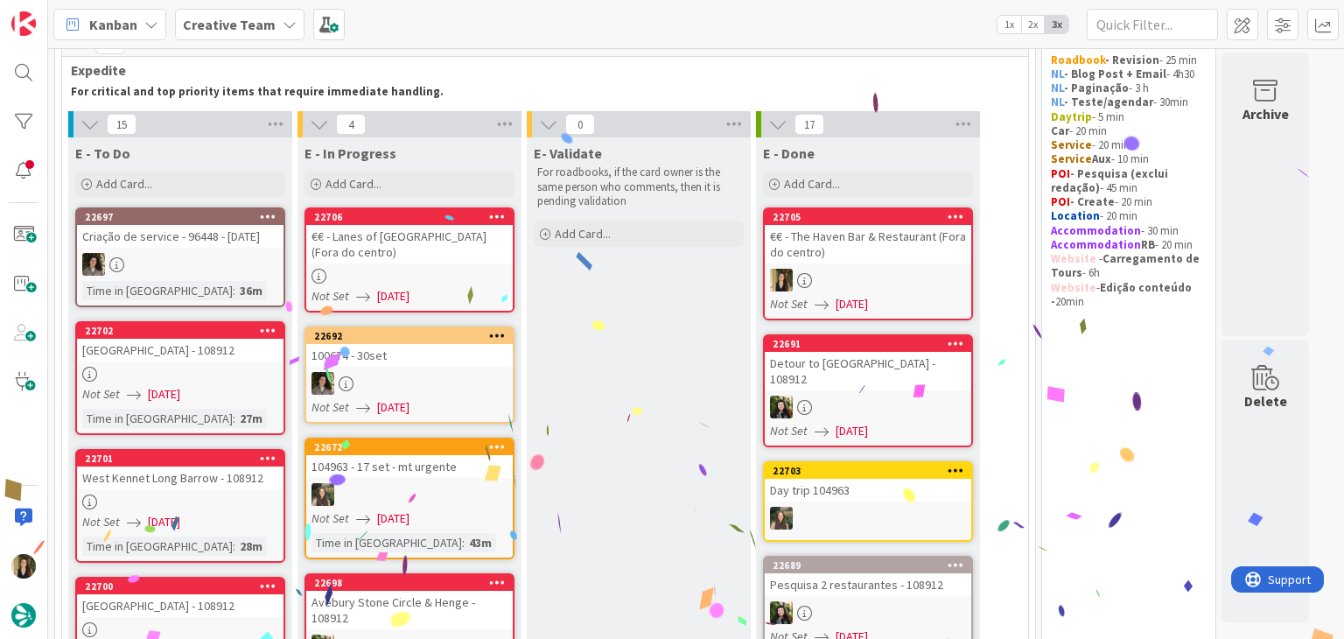
click at [479, 263] on link "22706 €€ - Lanes of Lymington (Fora do centro) Not Set 09/09/2025" at bounding box center [410, 259] width 210 height 105
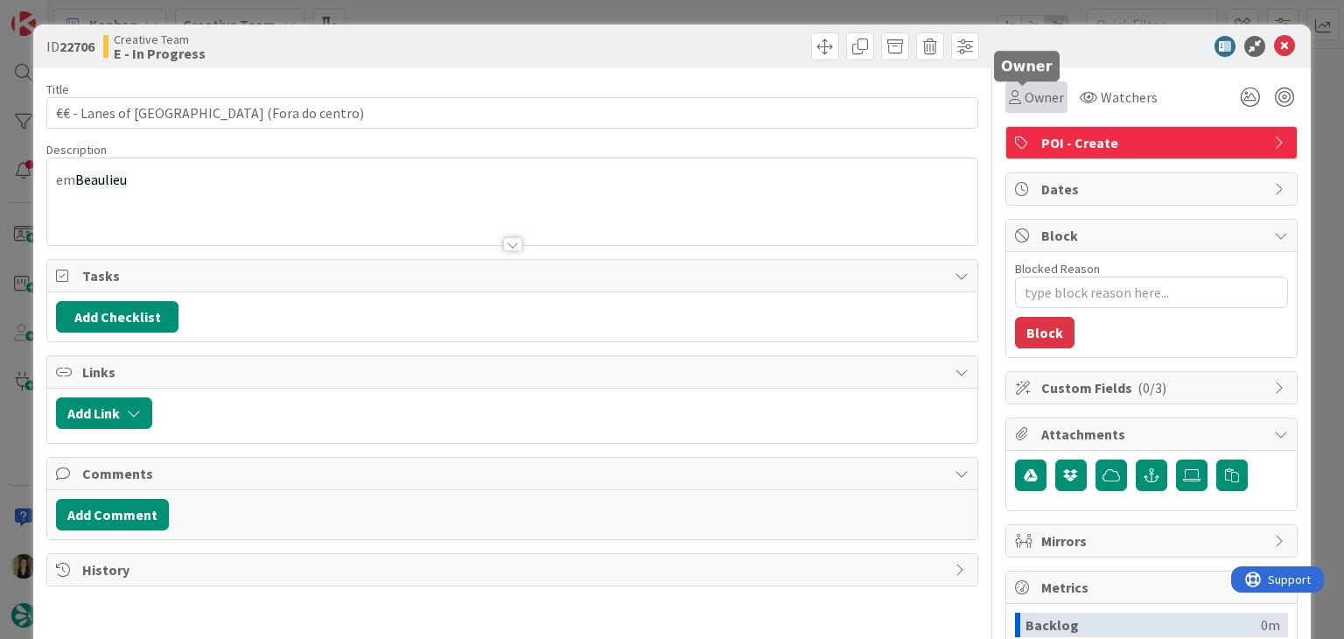
drag, startPoint x: 1038, startPoint y: 88, endPoint x: 1043, endPoint y: 112, distance: 24.2
click at [1036, 88] on span "Owner" at bounding box center [1044, 97] width 39 height 21
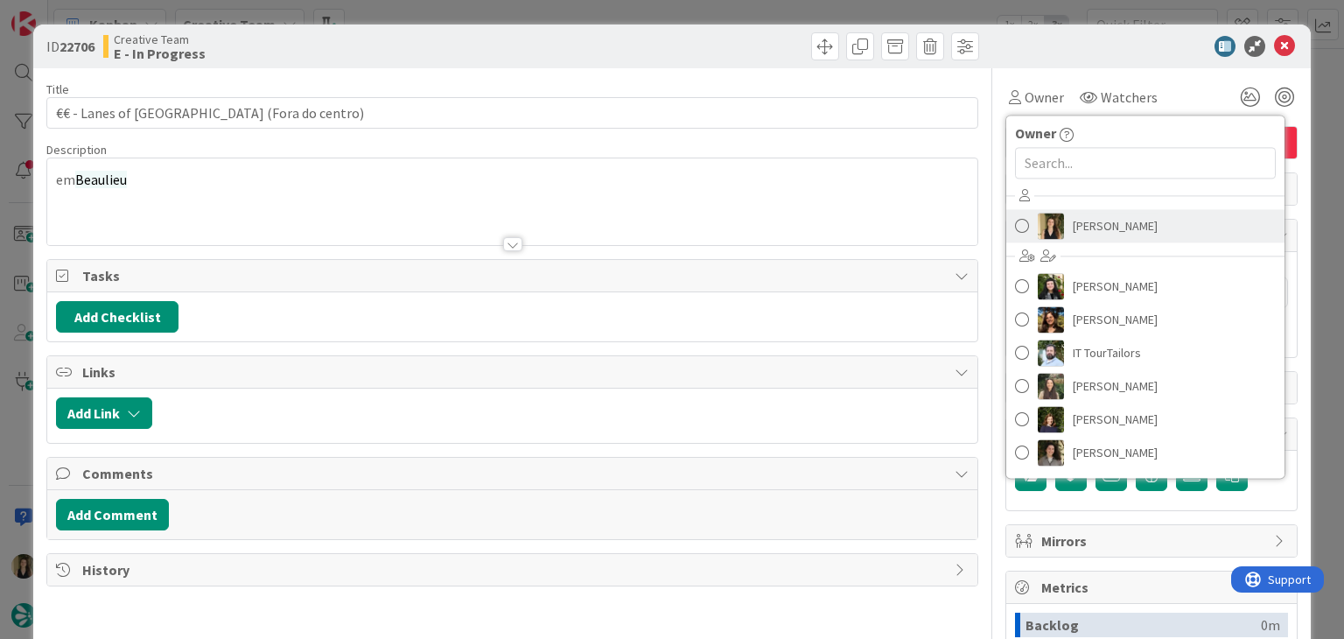
click at [1110, 230] on span "Sofia Palma" at bounding box center [1115, 226] width 85 height 26
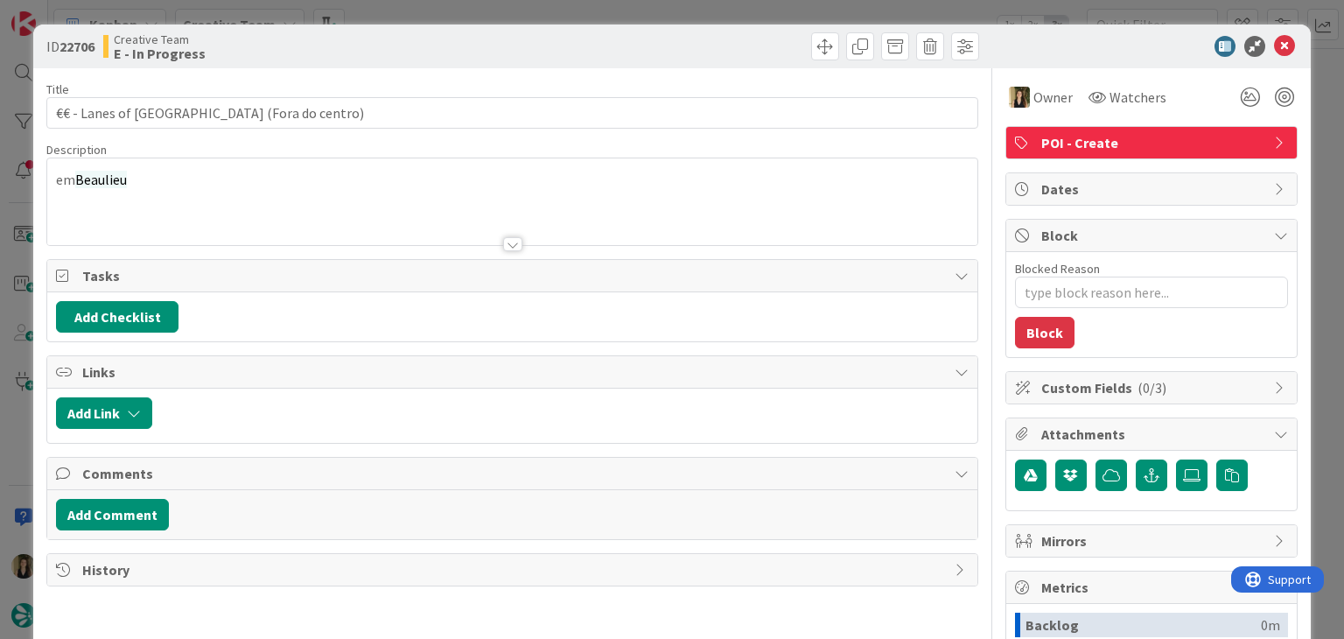
type textarea "x"
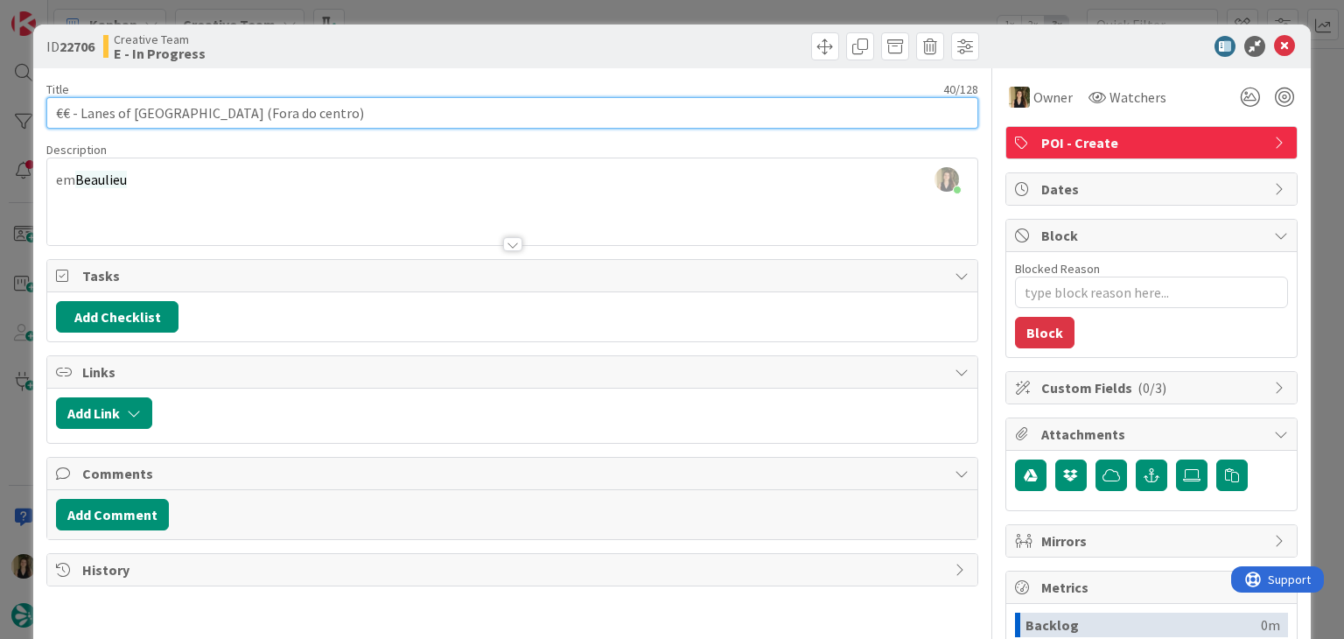
drag, startPoint x: 194, startPoint y: 109, endPoint x: 81, endPoint y: 116, distance: 114.0
click at [81, 116] on input "€€ - Lanes of Lymington (Fora do centro)" at bounding box center [511, 113] width 931 height 32
click at [348, 116] on input "€€ - Lanes of Lymington (Fora do centro)" at bounding box center [511, 113] width 931 height 32
type input "€€ - Lanes of Lymington (Fora do centro) - Closed Sun&Mon"
type textarea "x"
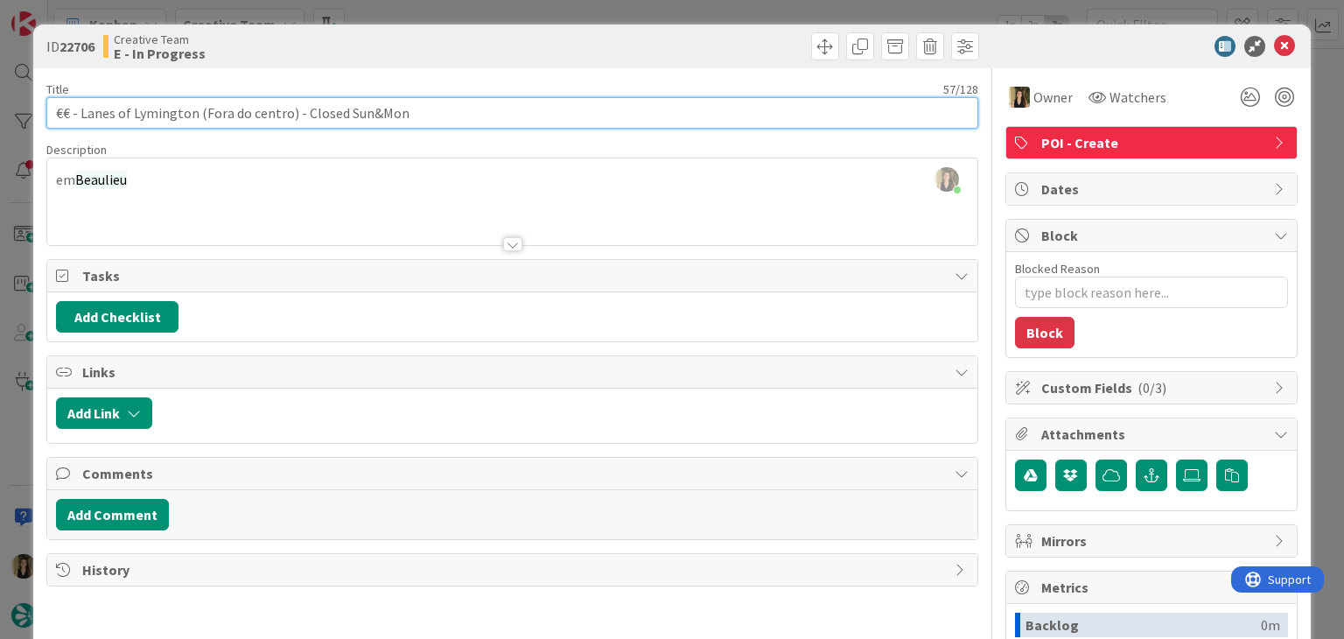
drag, startPoint x: 444, startPoint y: 104, endPoint x: 44, endPoint y: 123, distance: 400.4
click at [46, 123] on div "ID 22706 Creative Team E - In Progress Title 57 / 128 €€ - Lanes of Lymington (…" at bounding box center [671, 470] width 1277 height 891
type input "€€ - Lanes of Lymington (Fora do centro) - Closed Sun&Mon"
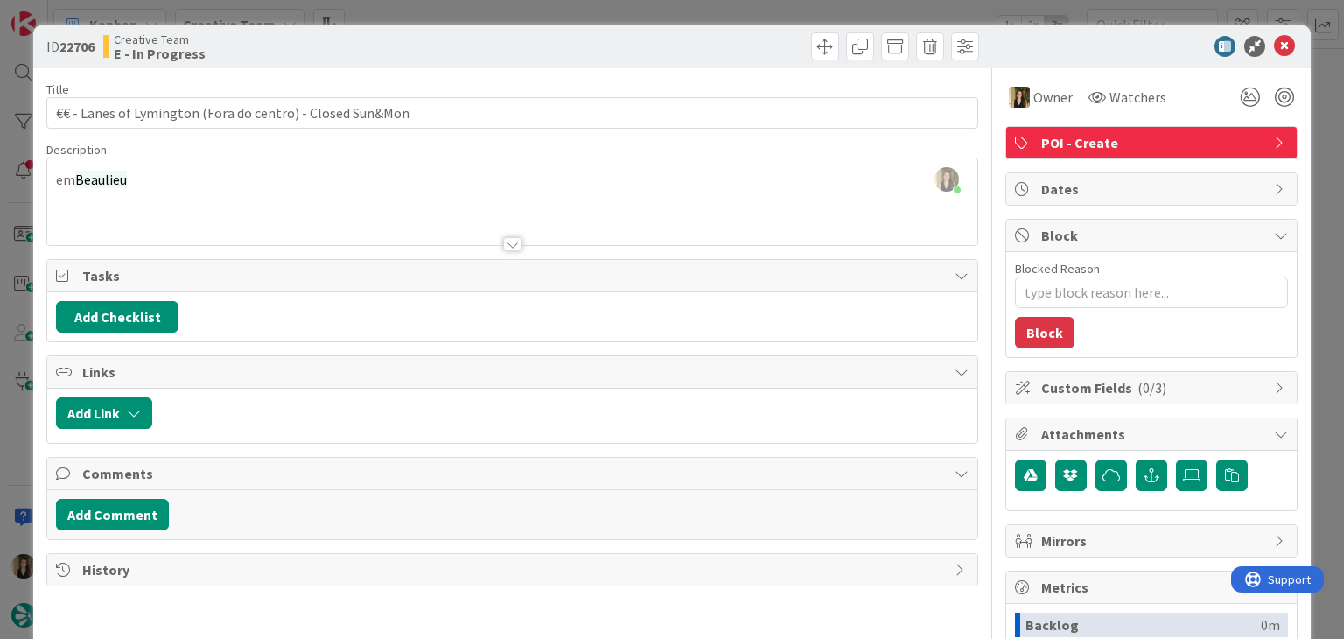
click at [266, 186] on div "Sofia Palma joined 13 m ago em Beaulieu" at bounding box center [511, 201] width 929 height 87
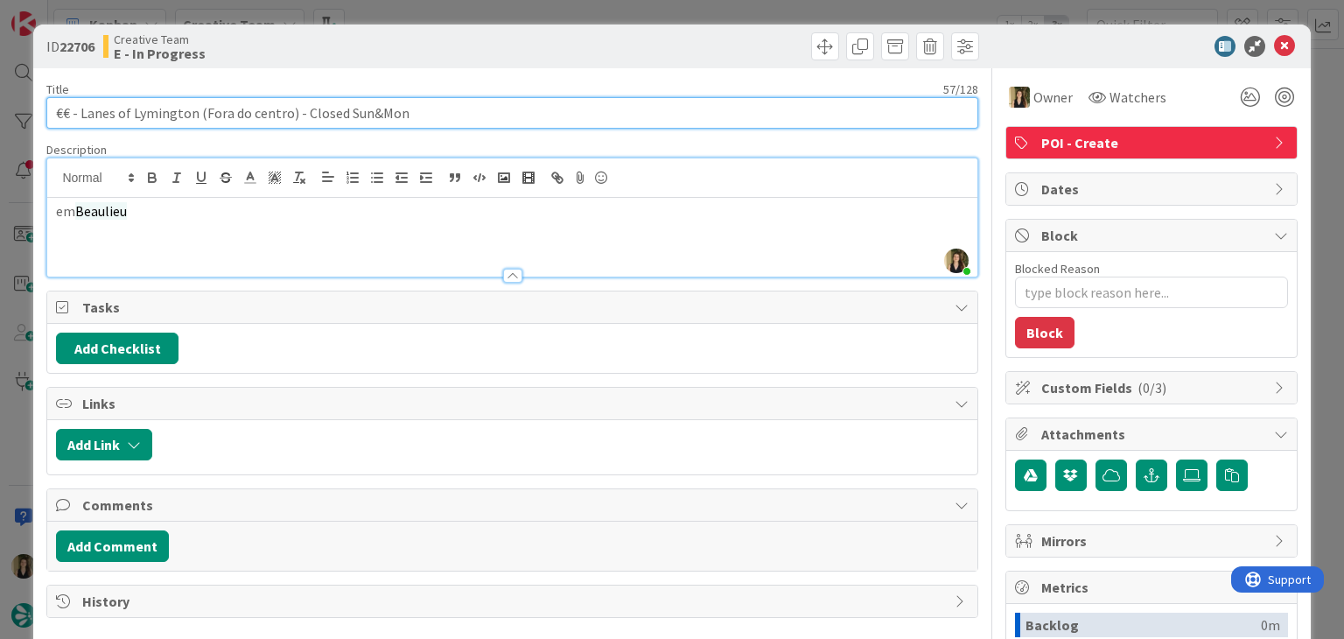
drag, startPoint x: 193, startPoint y: 107, endPoint x: 81, endPoint y: 116, distance: 112.4
click at [81, 116] on input "€€ - Lanes of Lymington (Fora do centro) - Closed Sun&Mon" at bounding box center [511, 113] width 931 height 32
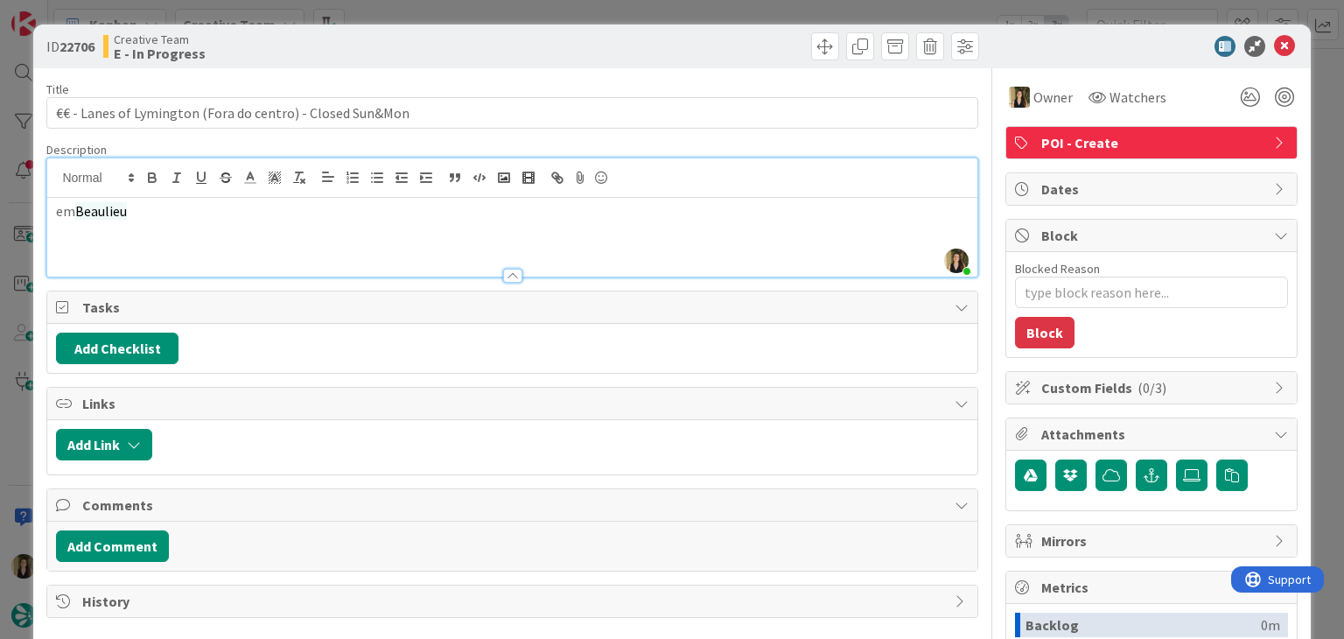
drag, startPoint x: 382, startPoint y: 68, endPoint x: 382, endPoint y: 57, distance: 11.4
click at [382, 60] on div "ID 22706 Creative Team E - In Progress Title 57 / 128 €€ - Lanes of Lymington (…" at bounding box center [671, 470] width 1277 height 891
click at [395, 9] on div "ID 22706 Creative Team E - In Progress Title 57 / 128 €€ - Lanes of Lymington (…" at bounding box center [672, 319] width 1344 height 639
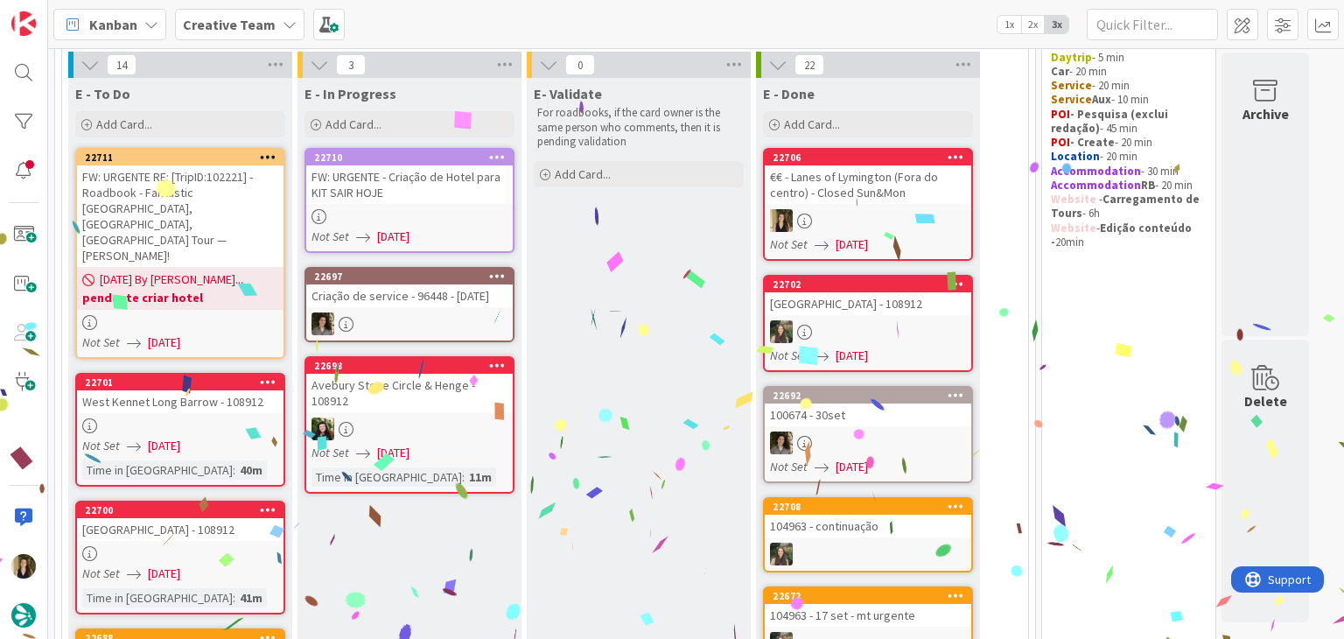
scroll to position [125, 0]
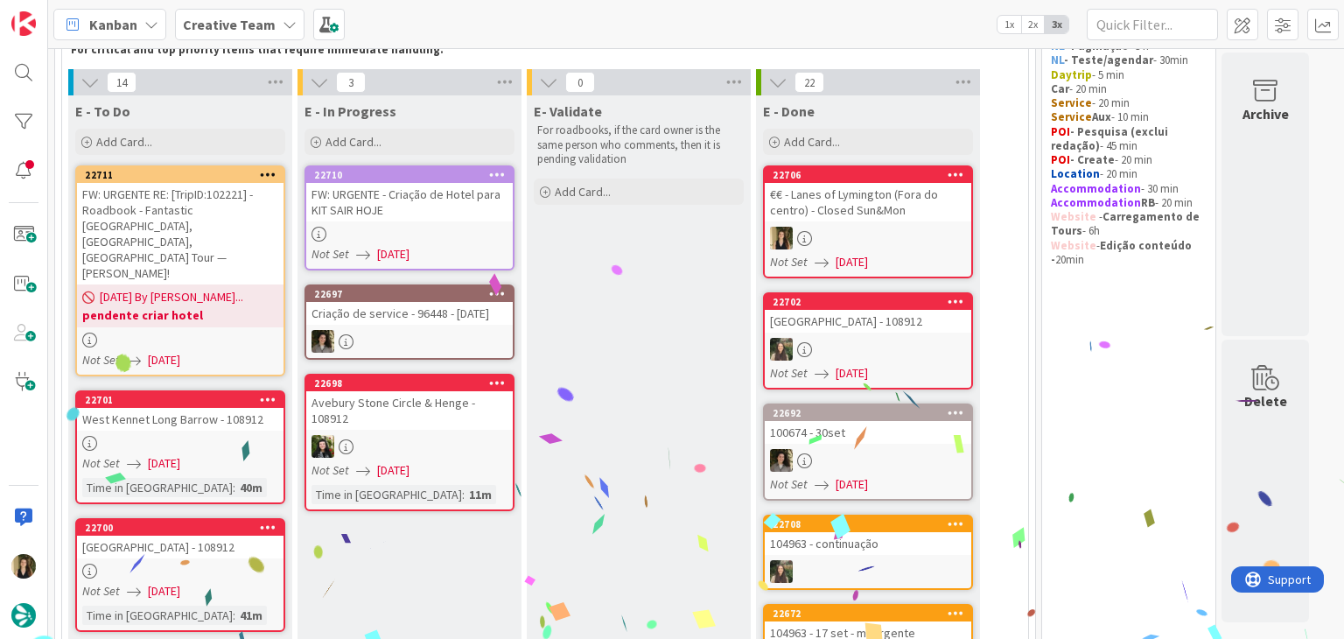
click at [466, 227] on div at bounding box center [409, 234] width 207 height 15
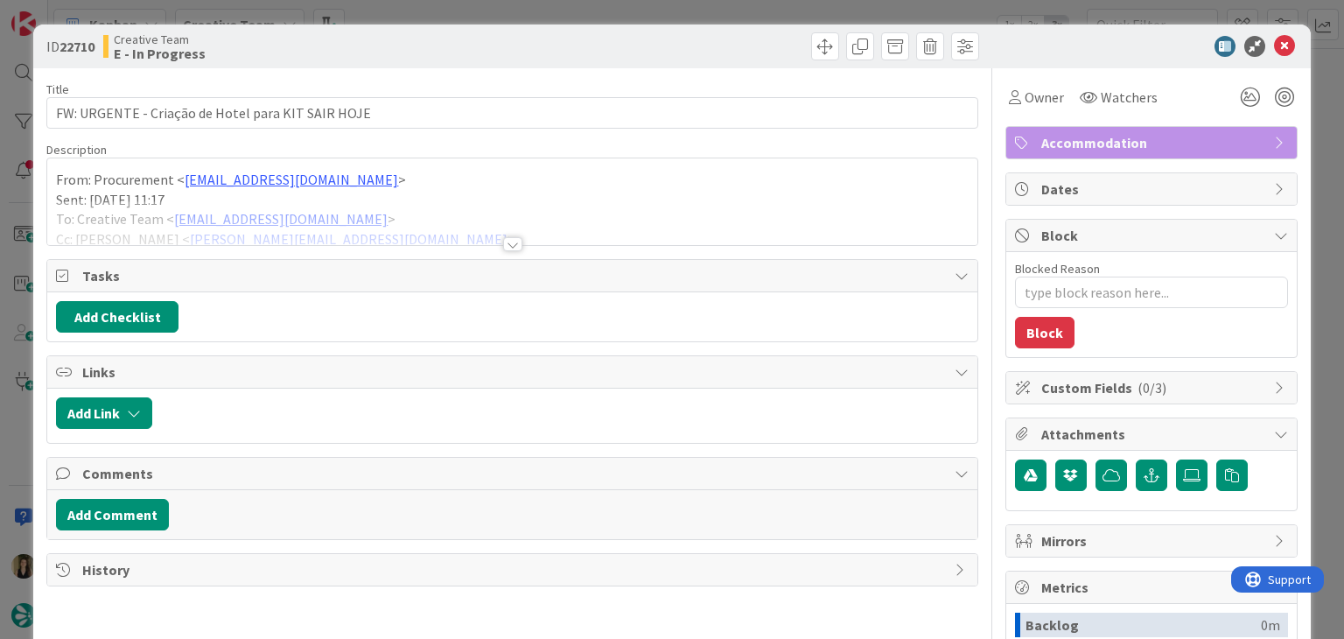
click at [504, 242] on div at bounding box center [512, 244] width 19 height 14
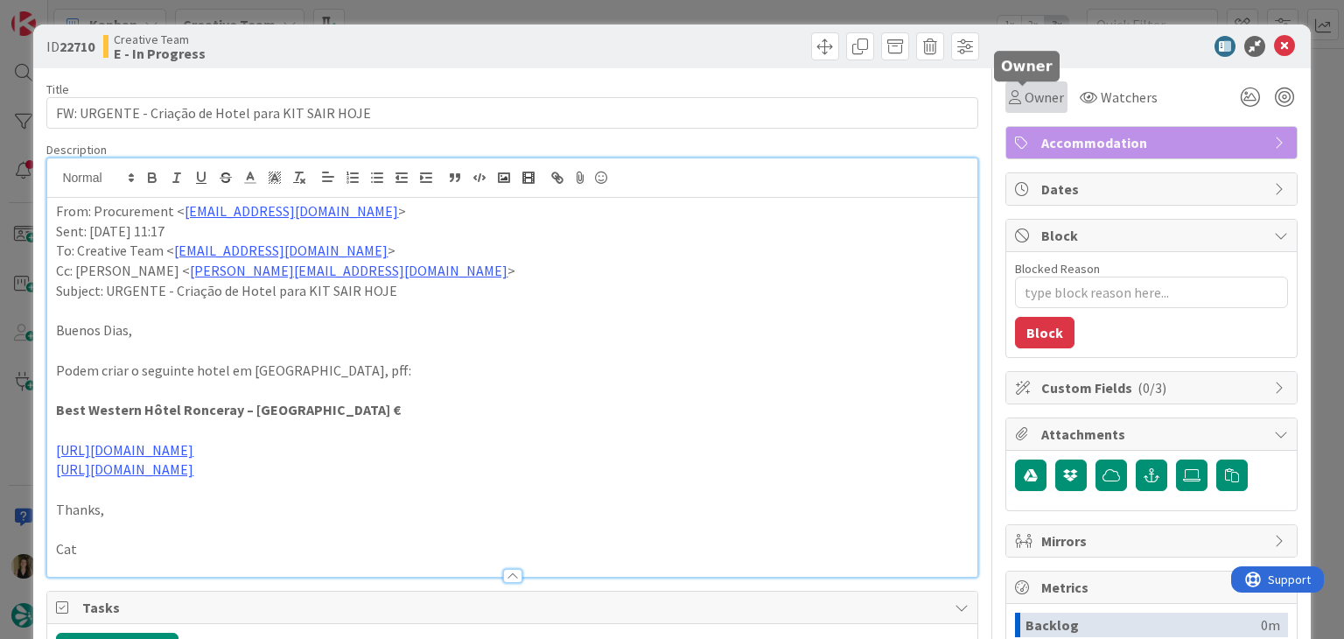
click at [1029, 104] on span "Owner" at bounding box center [1044, 97] width 39 height 21
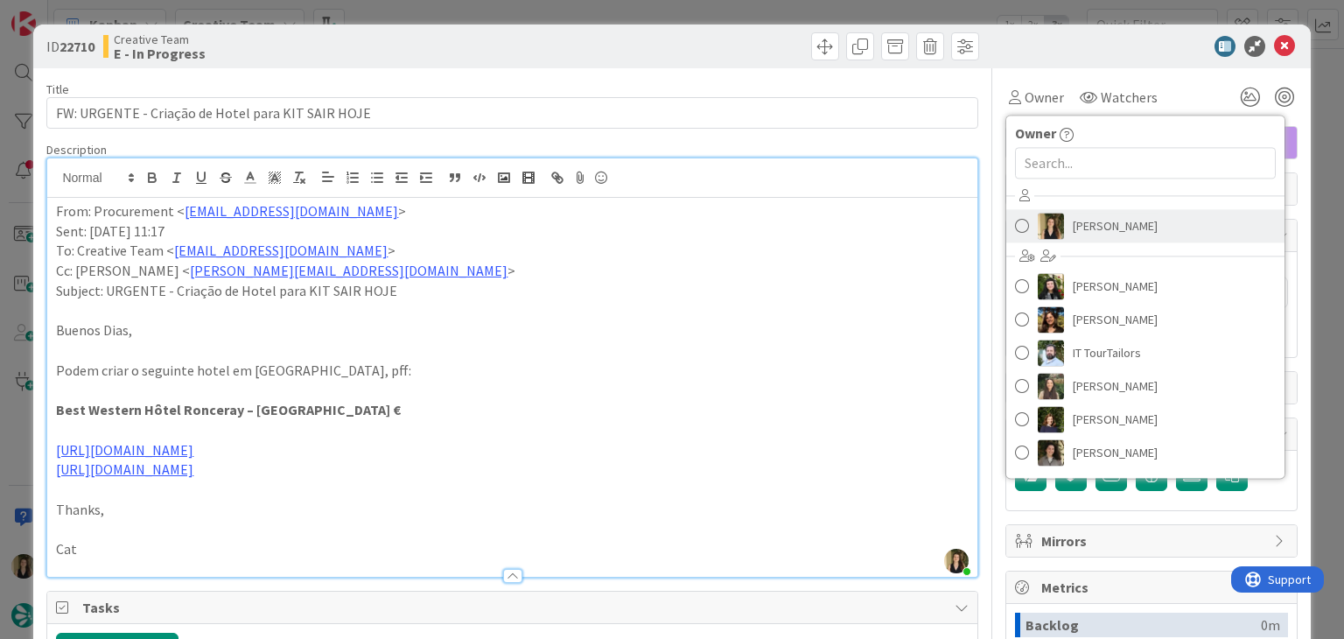
click at [1085, 222] on span "Sofia Palma" at bounding box center [1115, 226] width 85 height 26
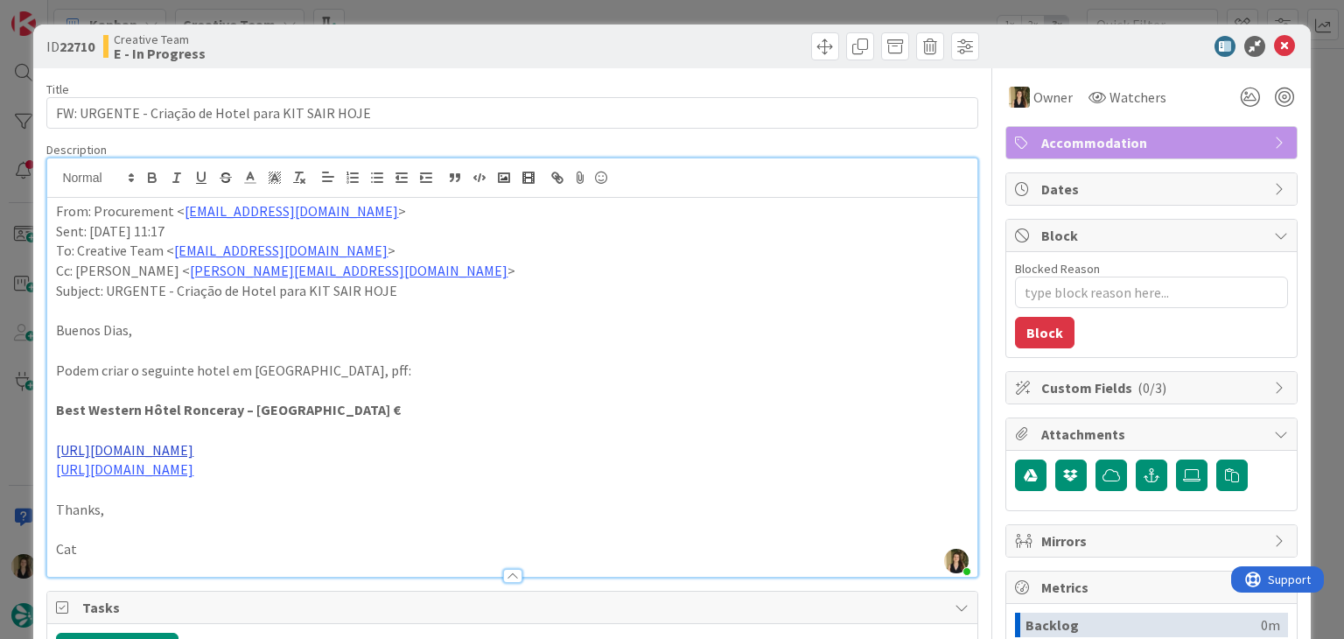
click at [193, 452] on link "https://hotelroncerayopera.com/en/" at bounding box center [124, 450] width 137 height 18
click at [180, 486] on link "https://hotelroncerayopera.com/en/" at bounding box center [129, 483] width 120 height 23
drag, startPoint x: 231, startPoint y: 409, endPoint x: 35, endPoint y: 410, distance: 196.0
click at [33, 412] on div "ID 22710 Creative Team E - In Progress Title 49 / 128 FW: URGENTE - Criação de …" at bounding box center [671, 478] width 1277 height 907
copy strong "Best Western Hôtel Ronceray"
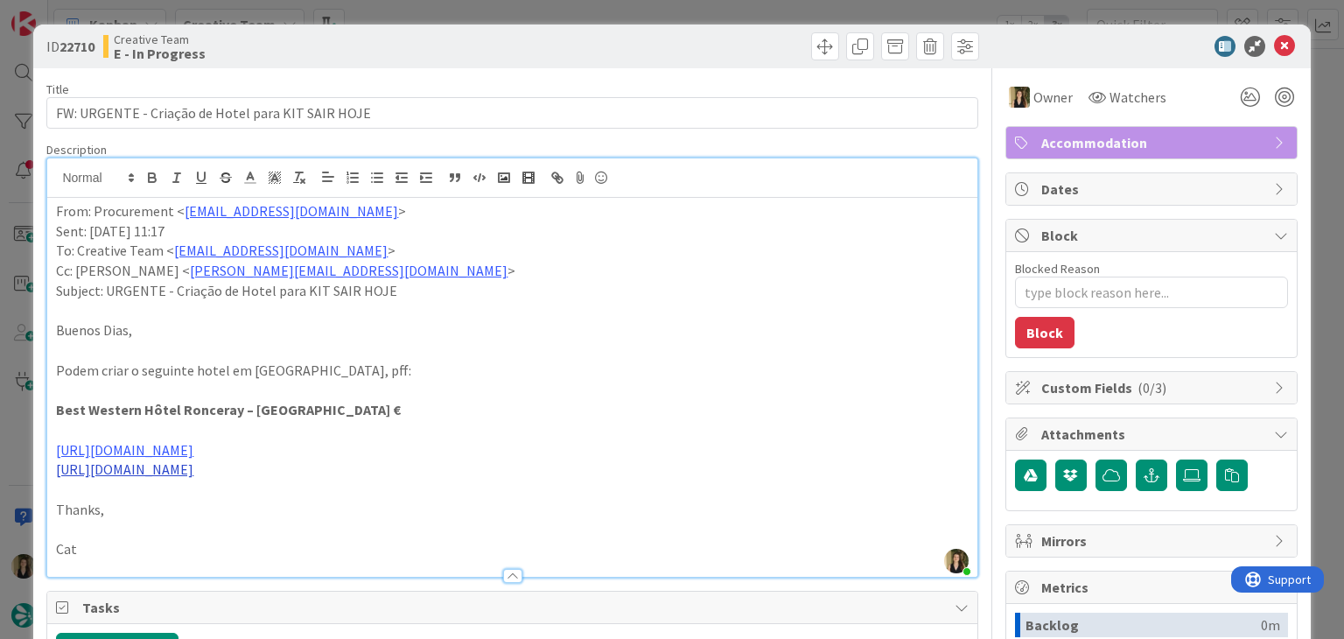
click at [193, 473] on link "https://www.booking.com/Share-BsdTAo" at bounding box center [124, 469] width 137 height 18
click at [166, 504] on link "https://www.booking.com/Share-BsdTAo" at bounding box center [133, 503] width 120 height 23
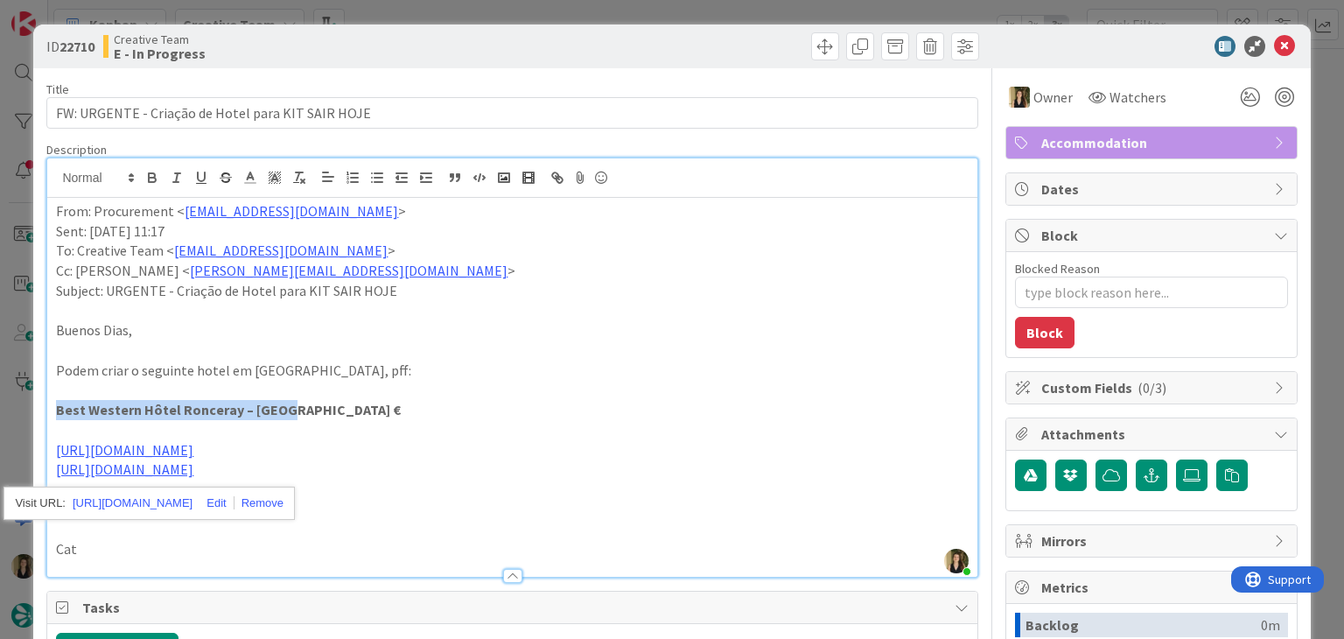
drag, startPoint x: 282, startPoint y: 409, endPoint x: 40, endPoint y: 410, distance: 241.5
click at [42, 410] on div "ID 22710 Creative Team E - In Progress Title 49 / 128 FW: URGENTE - Criação de …" at bounding box center [671, 478] width 1277 height 907
copy strong "Best Western Hôtel Ronceray – Opéra"
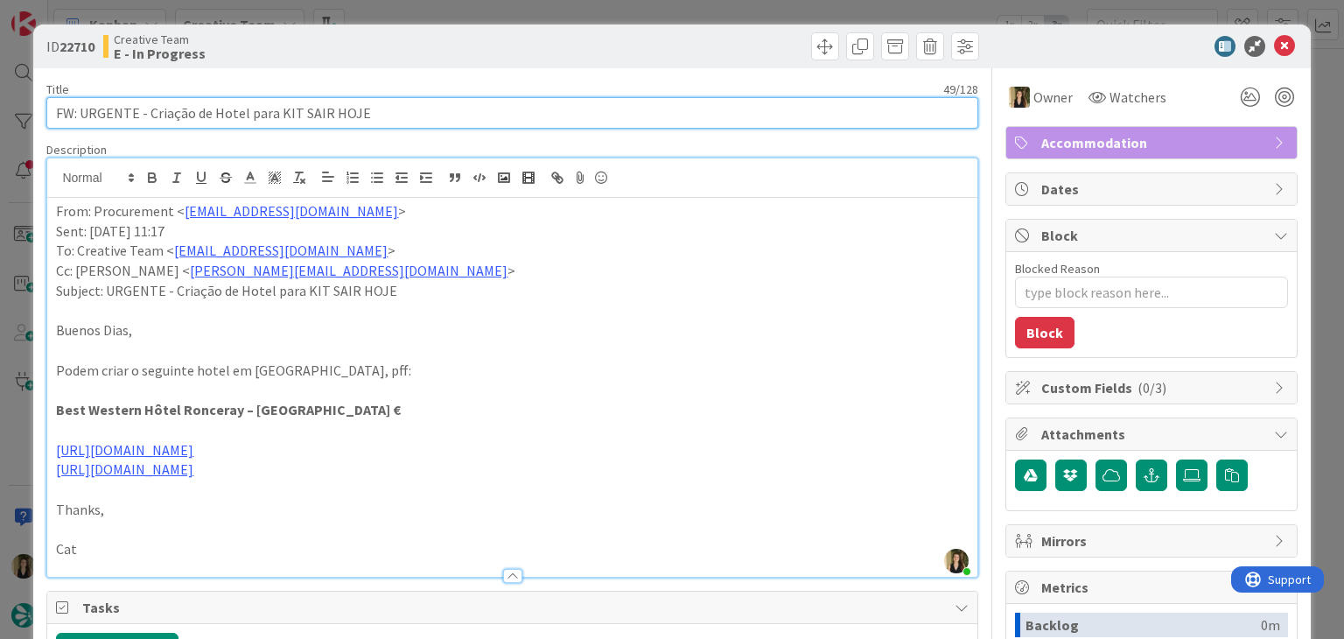
drag, startPoint x: 378, startPoint y: 113, endPoint x: 46, endPoint y: 111, distance: 332.5
click at [46, 112] on div "ID 22710 Creative Team E - In Progress Title 49 / 128 FW: URGENTE - Criação de …" at bounding box center [671, 478] width 1277 height 907
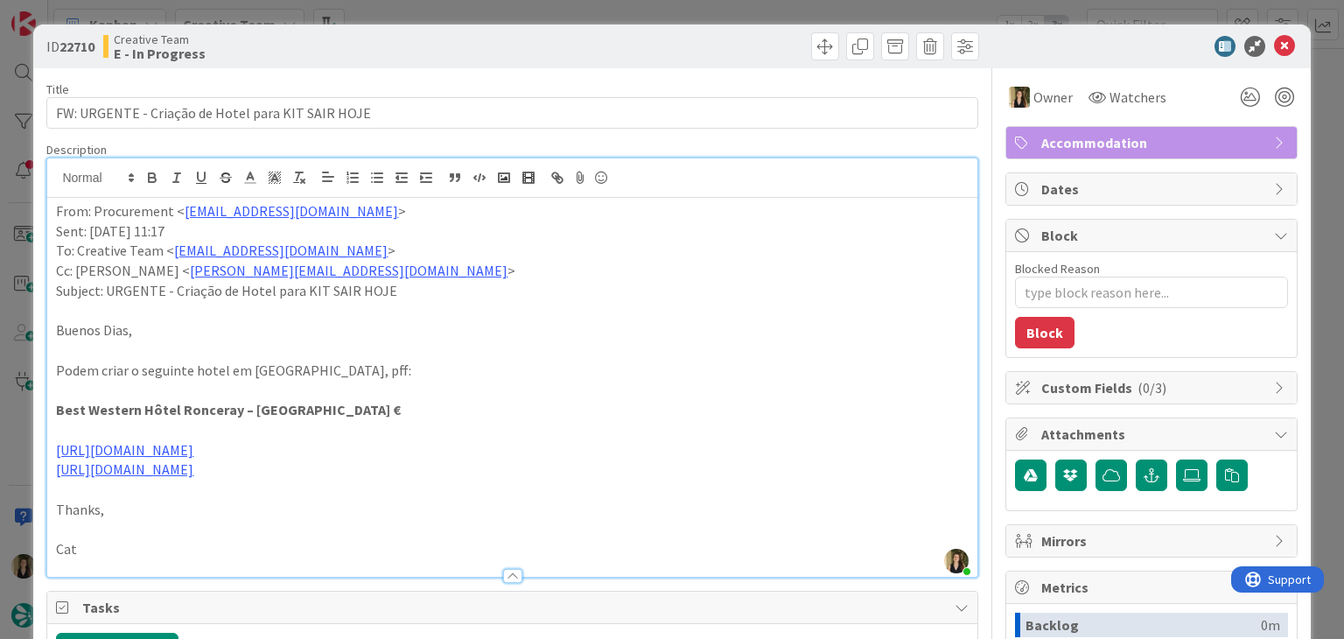
click at [308, 408] on p "Best Western Hôtel Ronceray – Opéra €" at bounding box center [512, 410] width 912 height 20
drag, startPoint x: 207, startPoint y: 414, endPoint x: 41, endPoint y: 409, distance: 165.5
click at [41, 409] on div "ID 22710 Creative Team E - In Progress Title 49 / 128 FW: URGENTE - Criação de …" at bounding box center [671, 478] width 1277 height 907
copy strong "Best Western Hôtel Ronceray – Opéra"
click at [552, 26] on div "ID 22710 Creative Team E - In Progress" at bounding box center [671, 47] width 1277 height 44
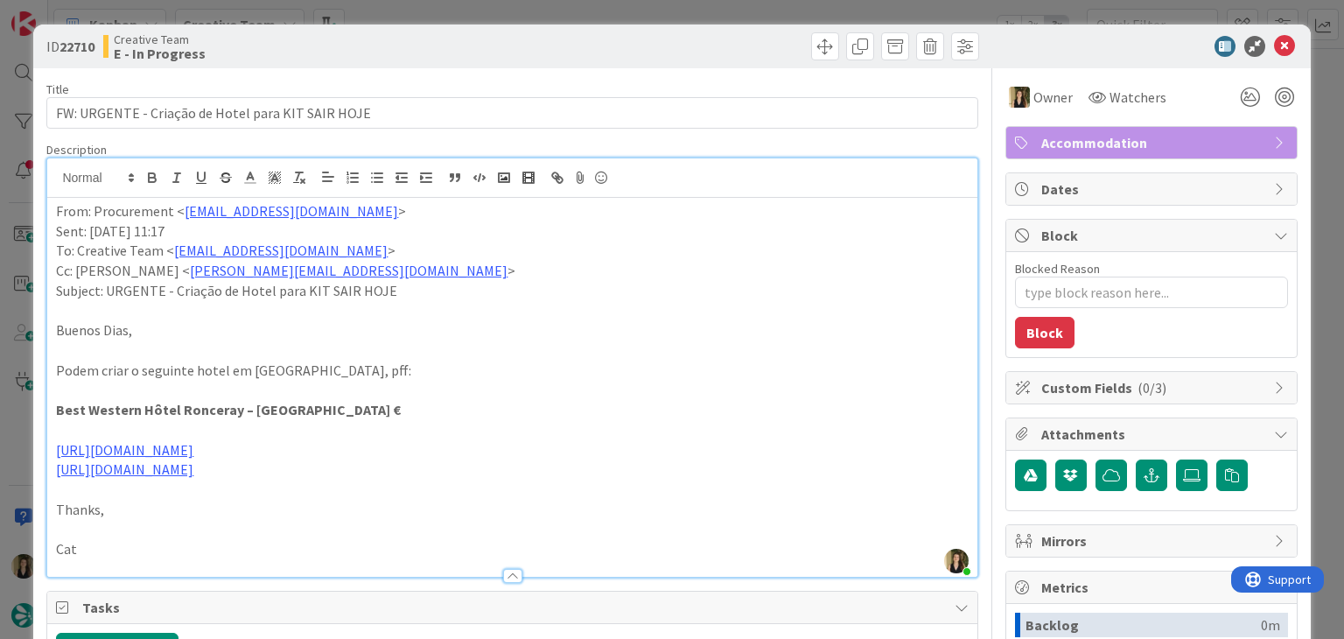
click at [576, 11] on div "ID 22710 Creative Team E - In Progress Title 49 / 128 FW: URGENTE - Criação de …" at bounding box center [672, 319] width 1344 height 639
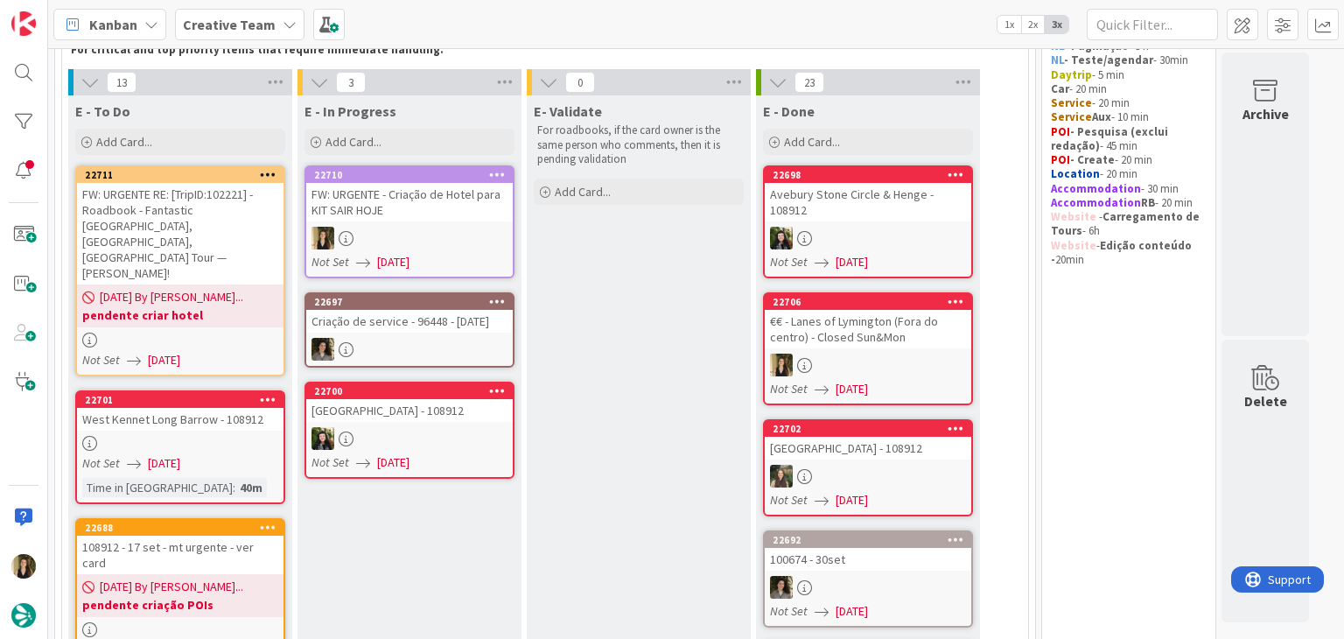
click at [468, 244] on div at bounding box center [409, 238] width 207 height 23
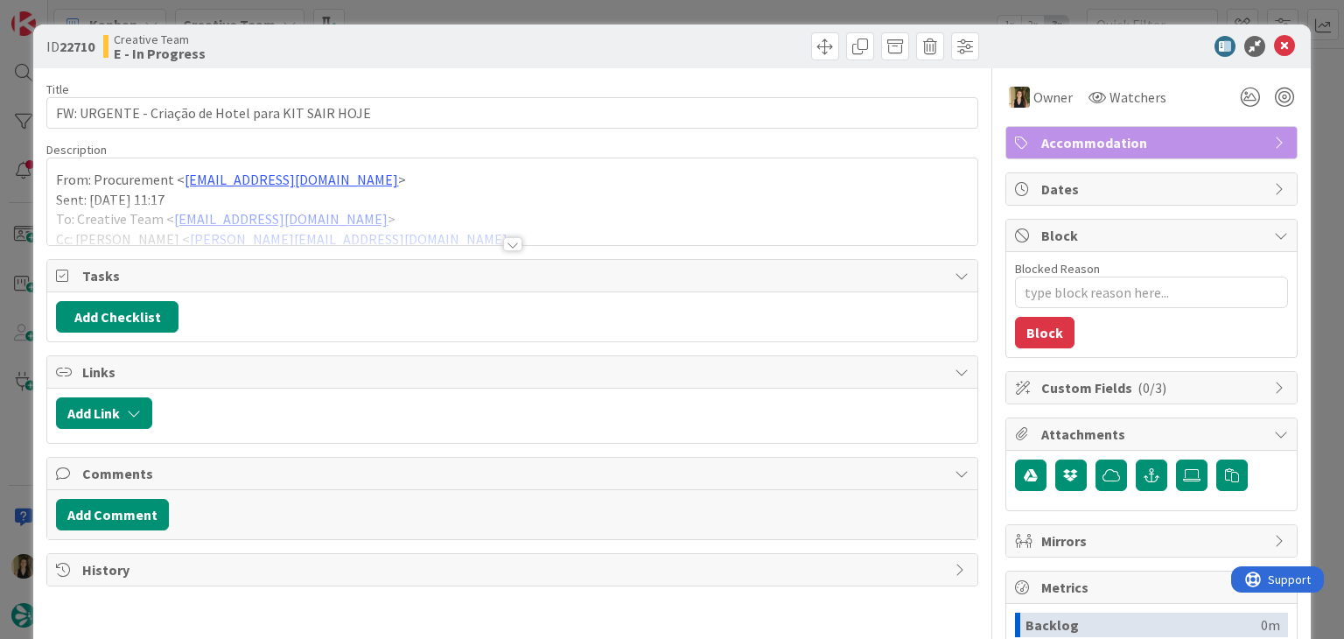
click at [727, 49] on div at bounding box center [748, 46] width 462 height 28
click at [725, 18] on div "ID 22710 Creative Team E - In Progress Title 49 / 128 FW: URGENTE - Criação de …" at bounding box center [672, 319] width 1344 height 639
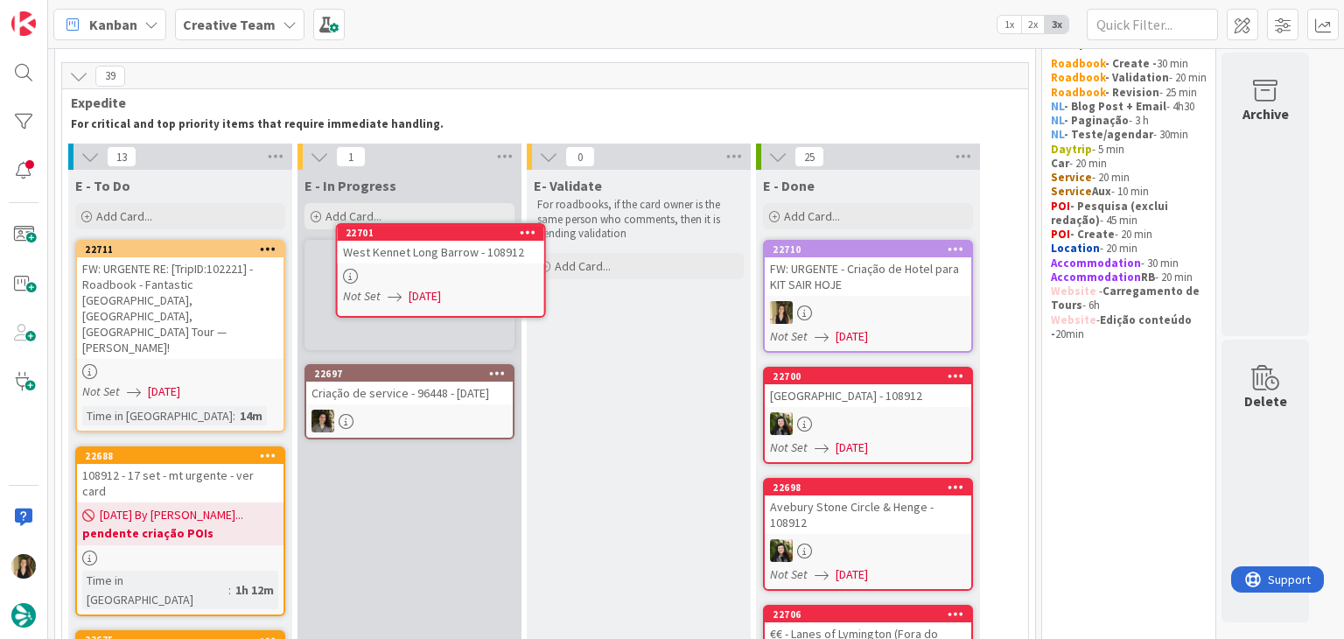
scroll to position [47, 0]
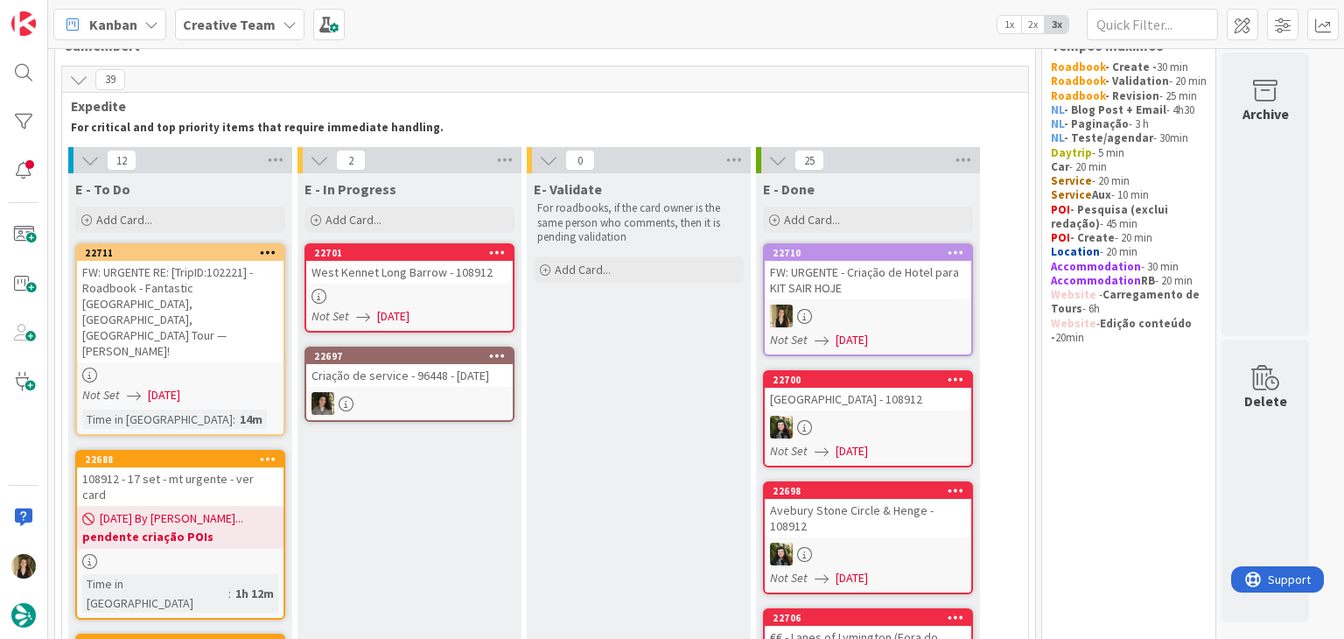
click at [476, 304] on link "22701 West Kennet Long Barrow - 108912 Not Set 09/09/2025" at bounding box center [410, 287] width 210 height 89
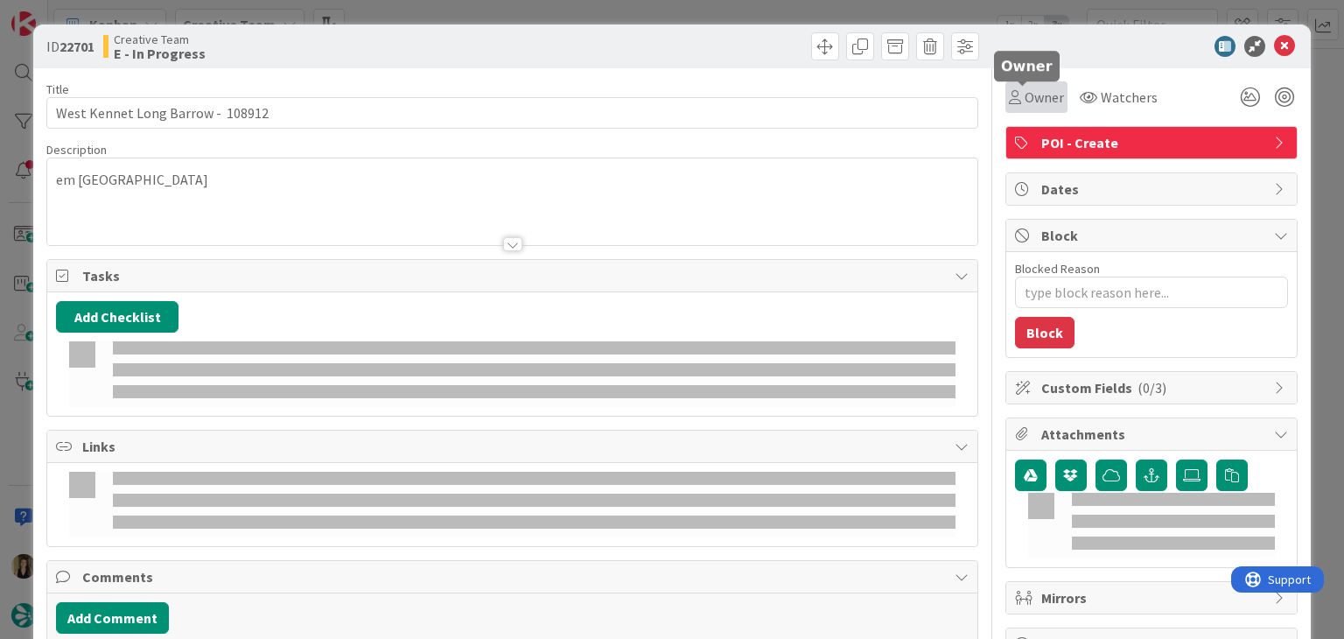
click at [1027, 95] on span "Owner" at bounding box center [1044, 97] width 39 height 21
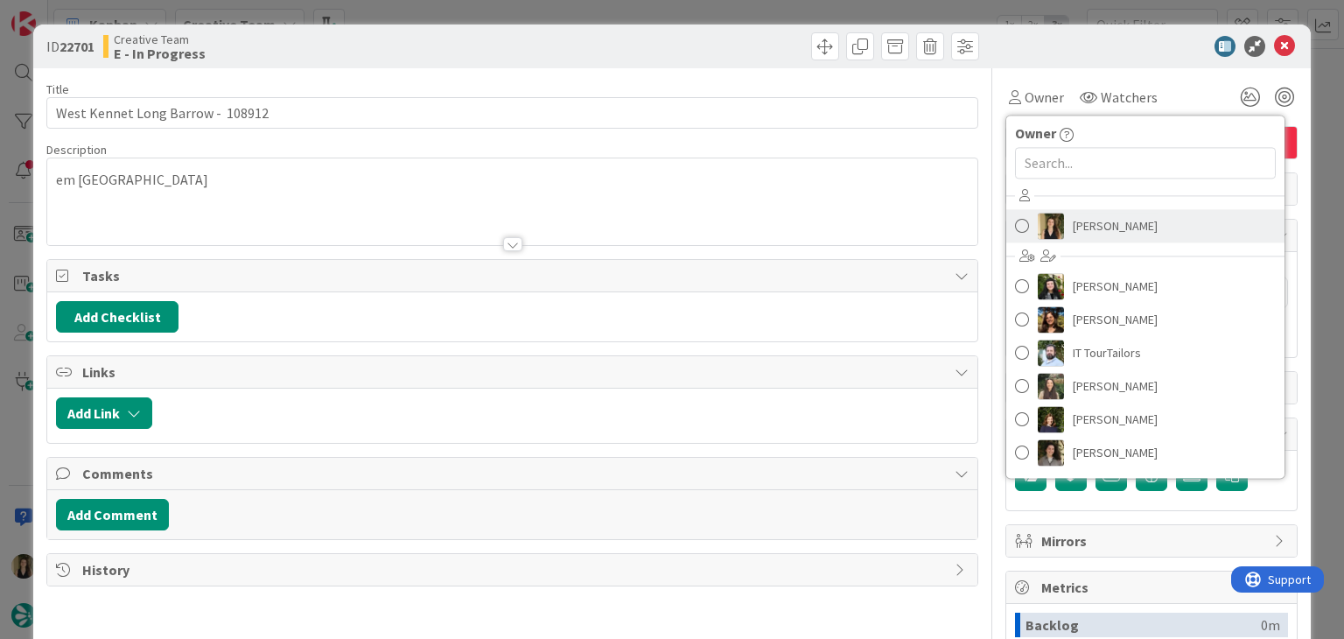
click at [1089, 228] on span "Sofia Palma" at bounding box center [1115, 226] width 85 height 26
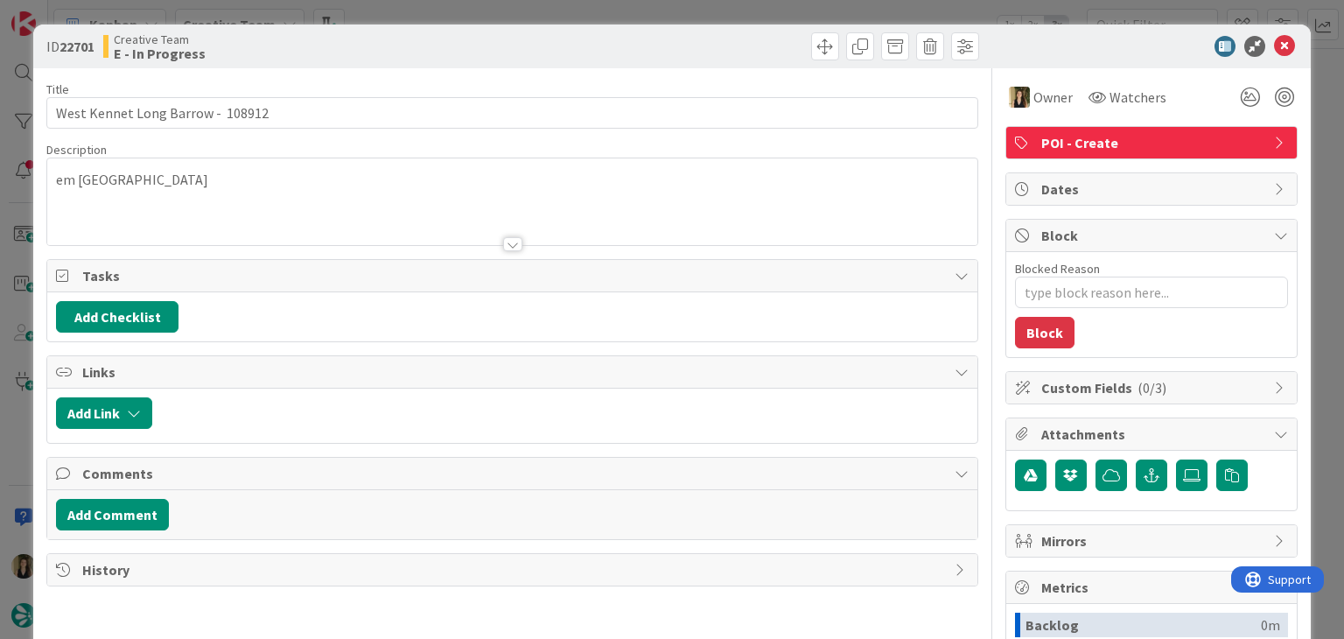
click at [655, 47] on div at bounding box center [748, 46] width 462 height 28
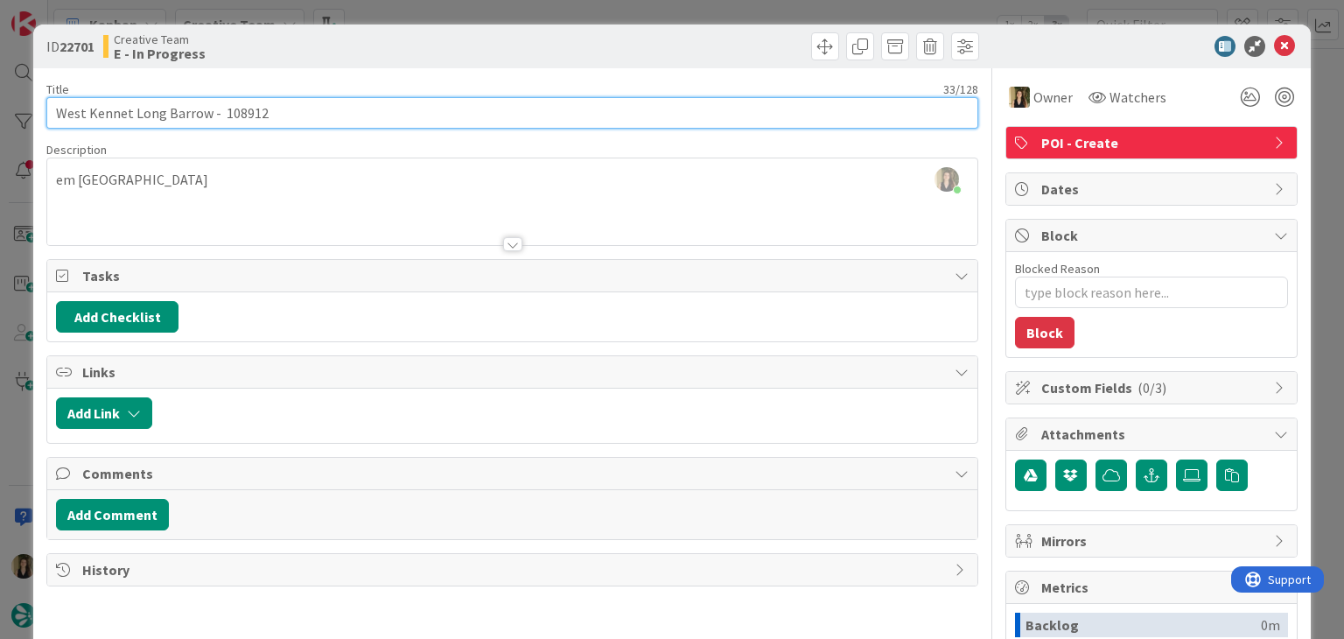
drag, startPoint x: 206, startPoint y: 112, endPoint x: 43, endPoint y: 111, distance: 162.8
click at [43, 111] on div "ID 22701 Creative Team E - In Progress Title 33 / 128 West Kennet Long Barrow -…" at bounding box center [671, 470] width 1277 height 891
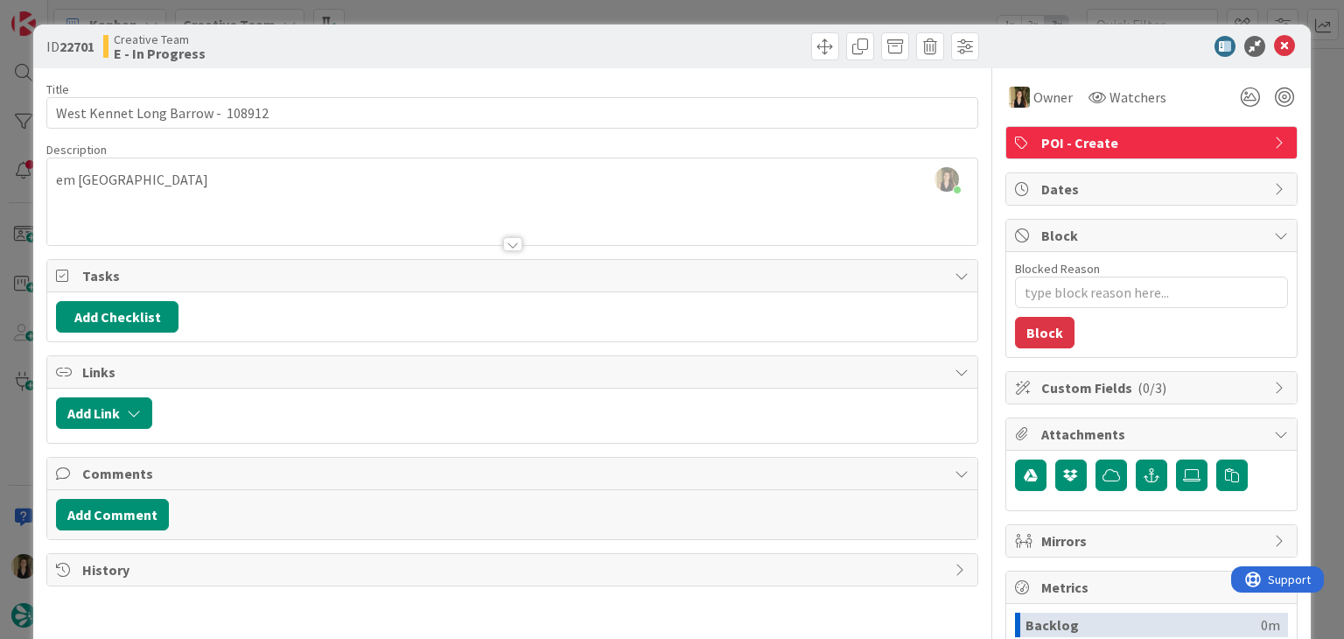
drag, startPoint x: 354, startPoint y: 39, endPoint x: 366, endPoint y: 37, distance: 12.5
click at [354, 39] on div "Creative Team E - In Progress" at bounding box center [305, 46] width 405 height 28
click at [403, 20] on div "ID 22701 Creative Team E - In Progress Title 33 / 128 West Kennet Long Barrow -…" at bounding box center [672, 319] width 1344 height 639
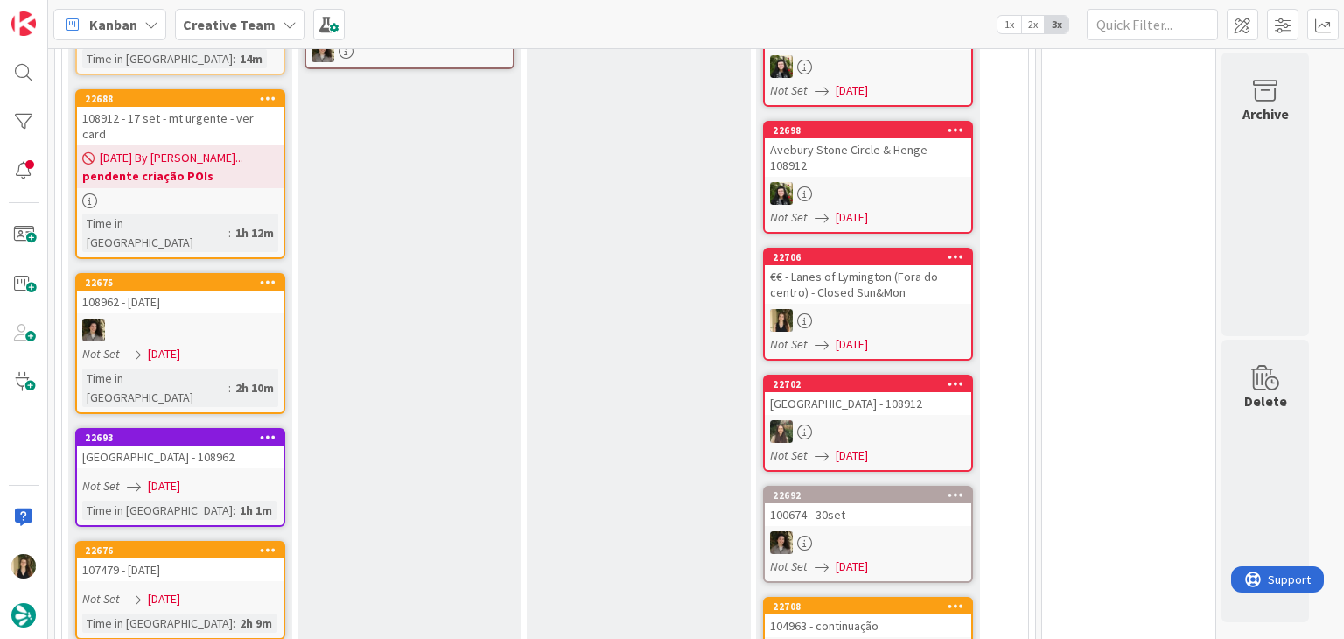
scroll to position [310, 0]
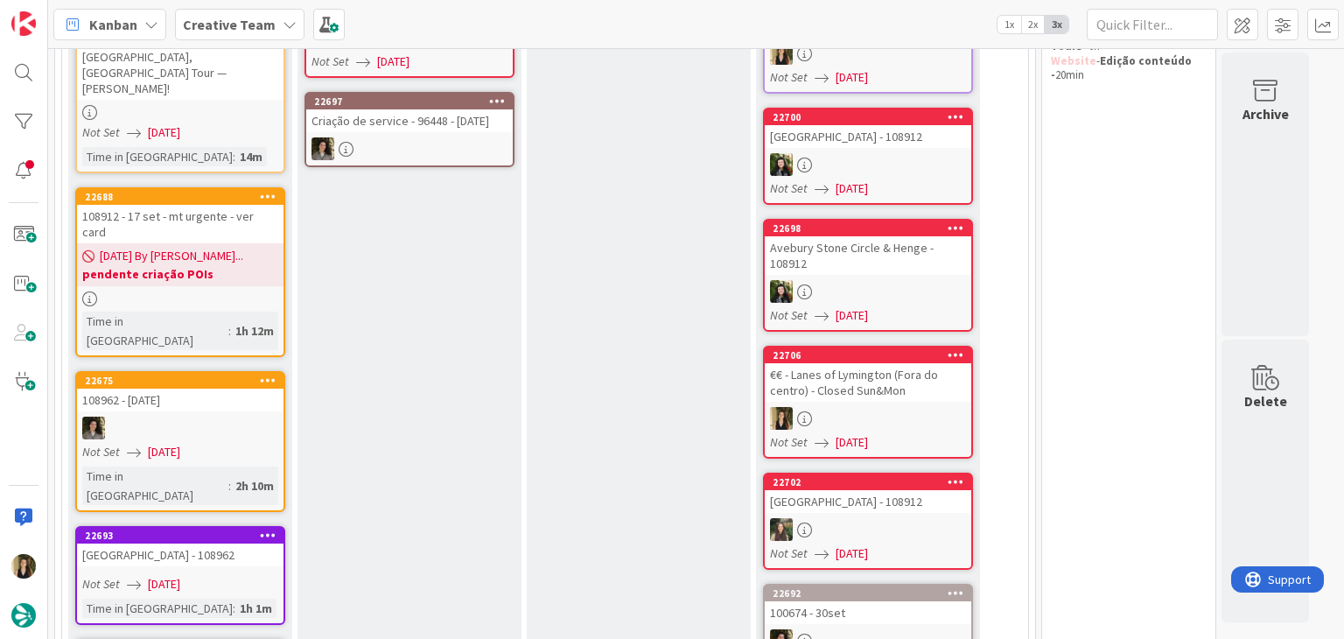
click at [262, 291] on div at bounding box center [180, 298] width 207 height 15
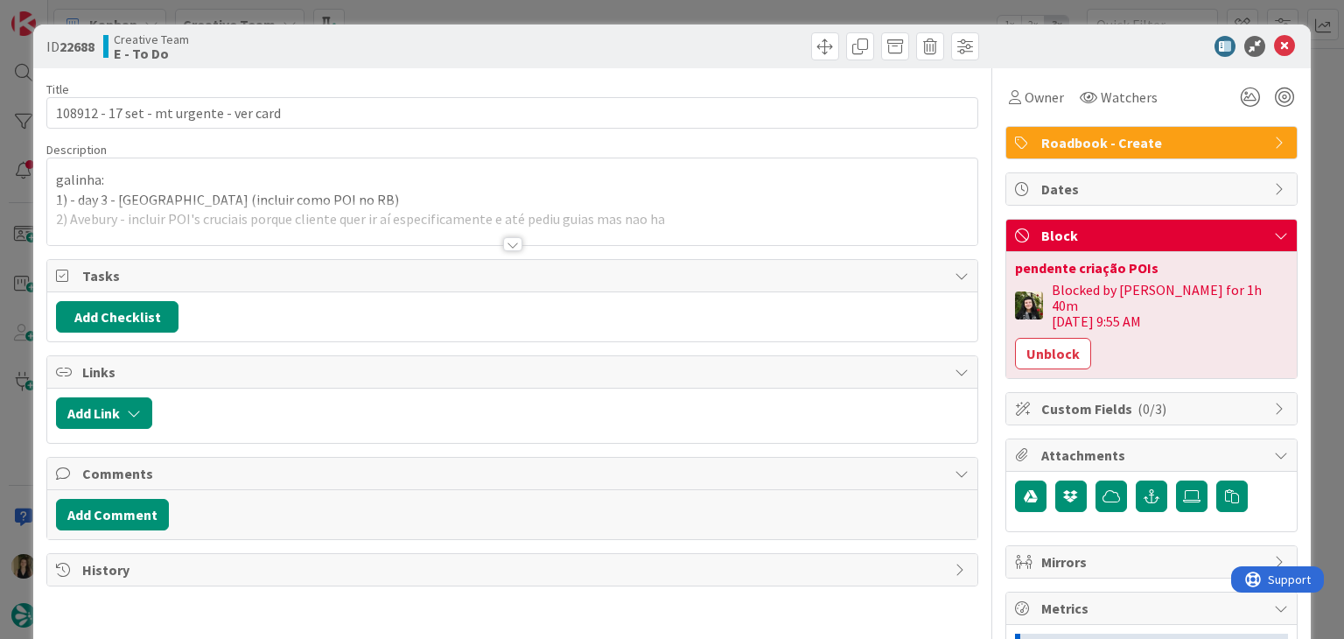
click at [514, 244] on div at bounding box center [512, 244] width 19 height 14
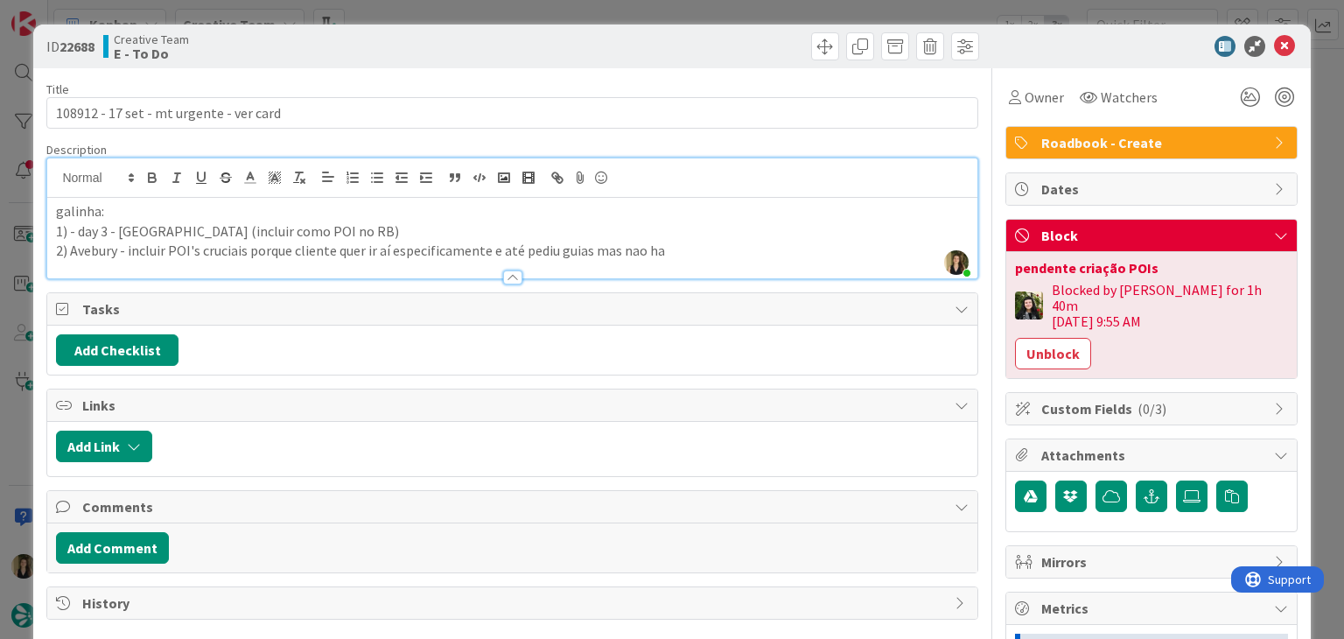
click at [672, 46] on div at bounding box center [748, 46] width 462 height 28
drag, startPoint x: 671, startPoint y: 15, endPoint x: 627, endPoint y: 1, distance: 46.8
click at [669, 13] on div "ID 22688 Creative Team E - To Do Title 39 / 128 108912 - 17 set - mt urgente - …" at bounding box center [672, 319] width 1344 height 639
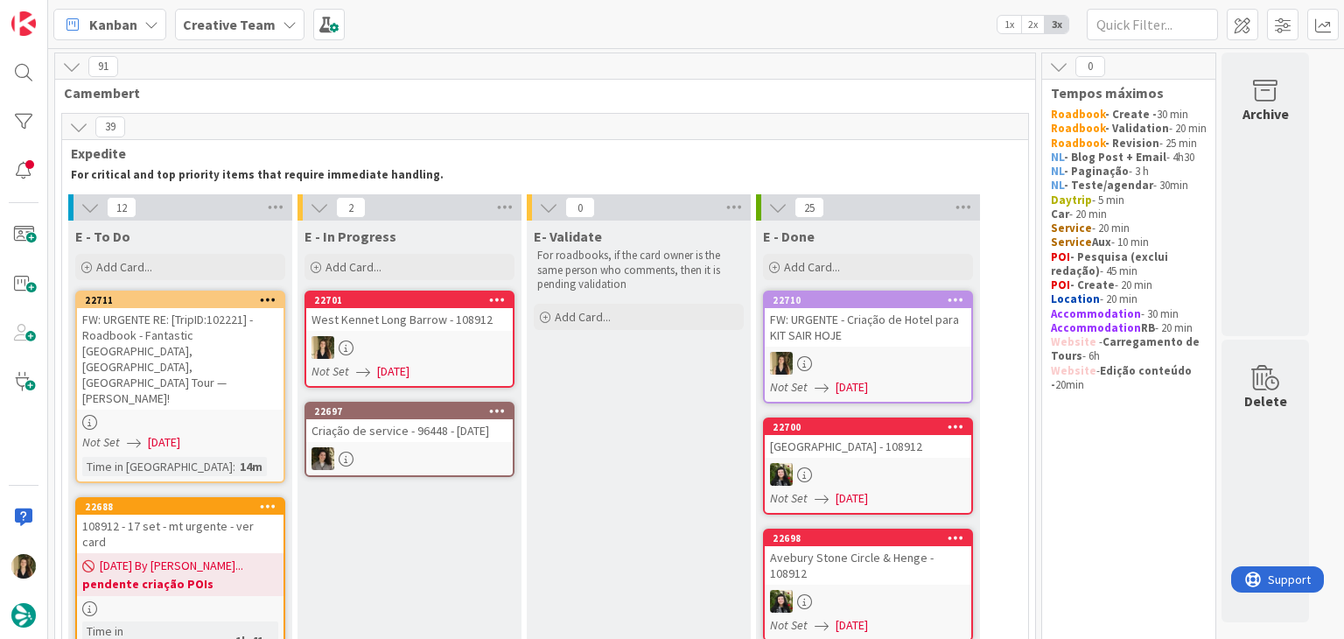
click at [469, 331] on link "22701 West Kennet Long Barrow - 108912 Not Set 09/09/2025" at bounding box center [410, 339] width 210 height 97
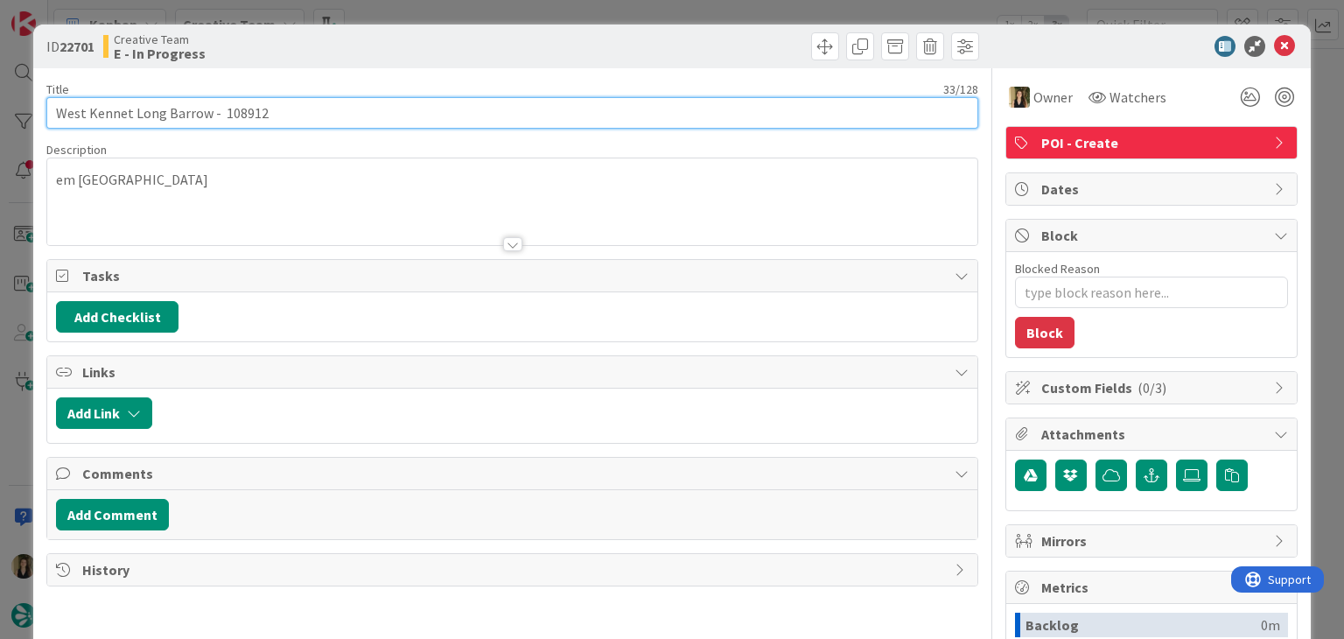
drag, startPoint x: 207, startPoint y: 109, endPoint x: 31, endPoint y: 120, distance: 176.2
click at [32, 120] on div "ID 22701 Creative Team E - In Progress Title 33 / 128 West Kennet Long Barrow -…" at bounding box center [672, 319] width 1344 height 639
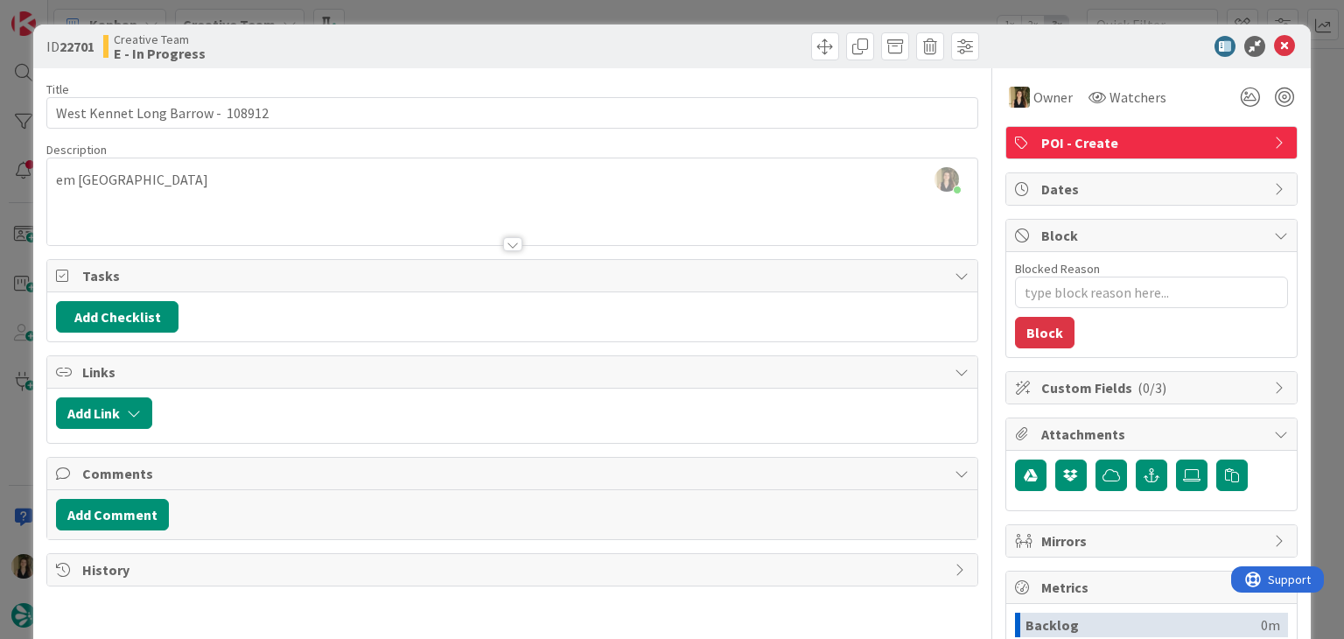
drag, startPoint x: 368, startPoint y: 36, endPoint x: 379, endPoint y: 18, distance: 20.4
click at [368, 34] on div "Creative Team E - In Progress" at bounding box center [305, 46] width 405 height 28
click at [381, 16] on div "ID 22701 Creative Team E - In Progress Title 33 / 128 West Kennet Long Barrow -…" at bounding box center [672, 319] width 1344 height 639
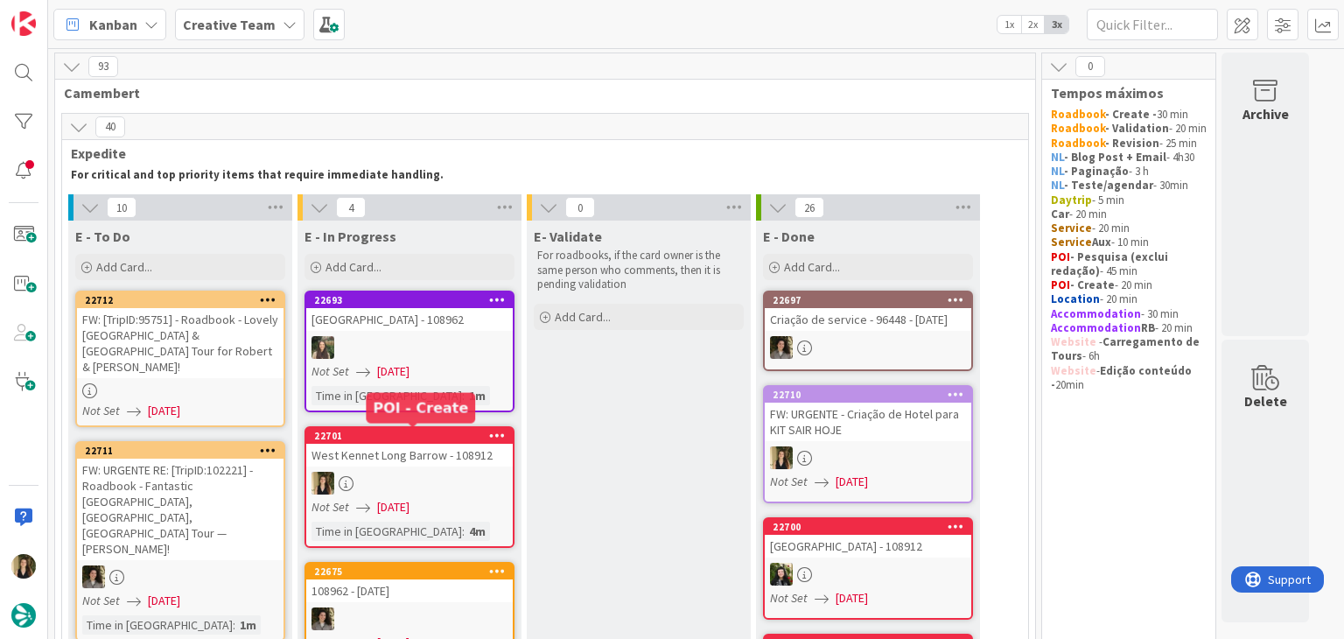
click at [425, 466] on link "22701 West Kennet Long Barrow - 108912 Not Set 09/09/2025 Time in Column : 4m" at bounding box center [410, 487] width 210 height 122
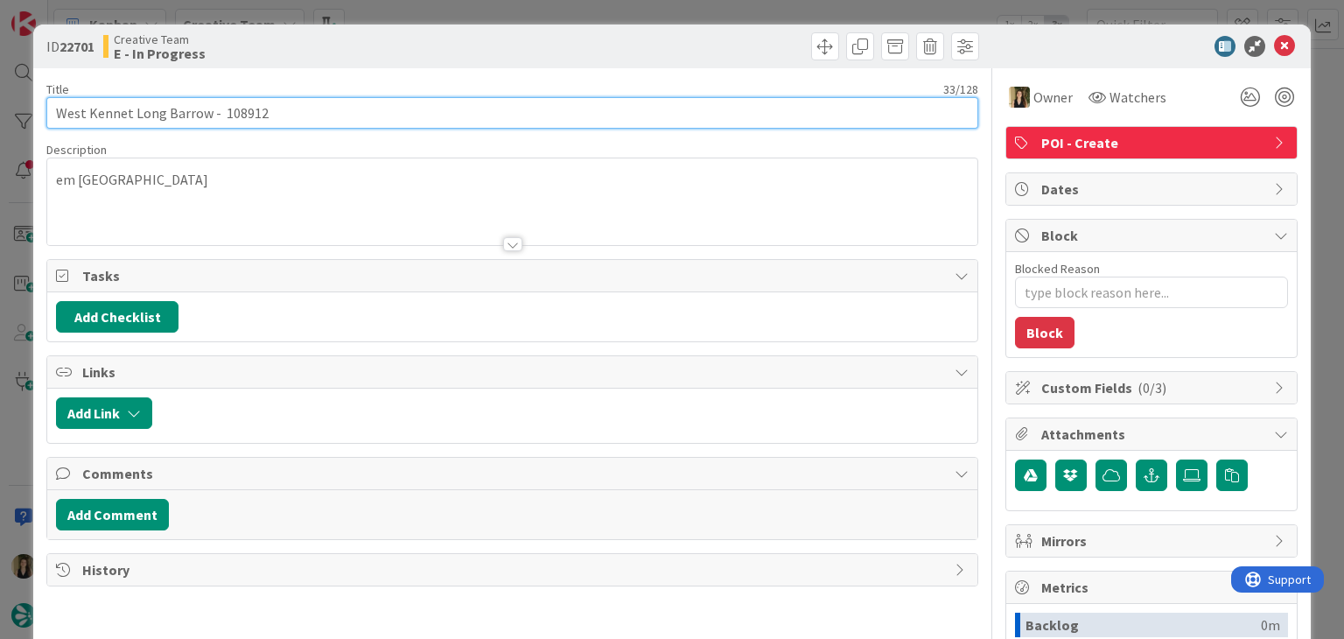
drag, startPoint x: 207, startPoint y: 109, endPoint x: 29, endPoint y: 109, distance: 177.6
click at [31, 109] on div "ID 22701 Creative Team E - In Progress Title 33 / 128 West Kennet Long Barrow -…" at bounding box center [672, 319] width 1344 height 639
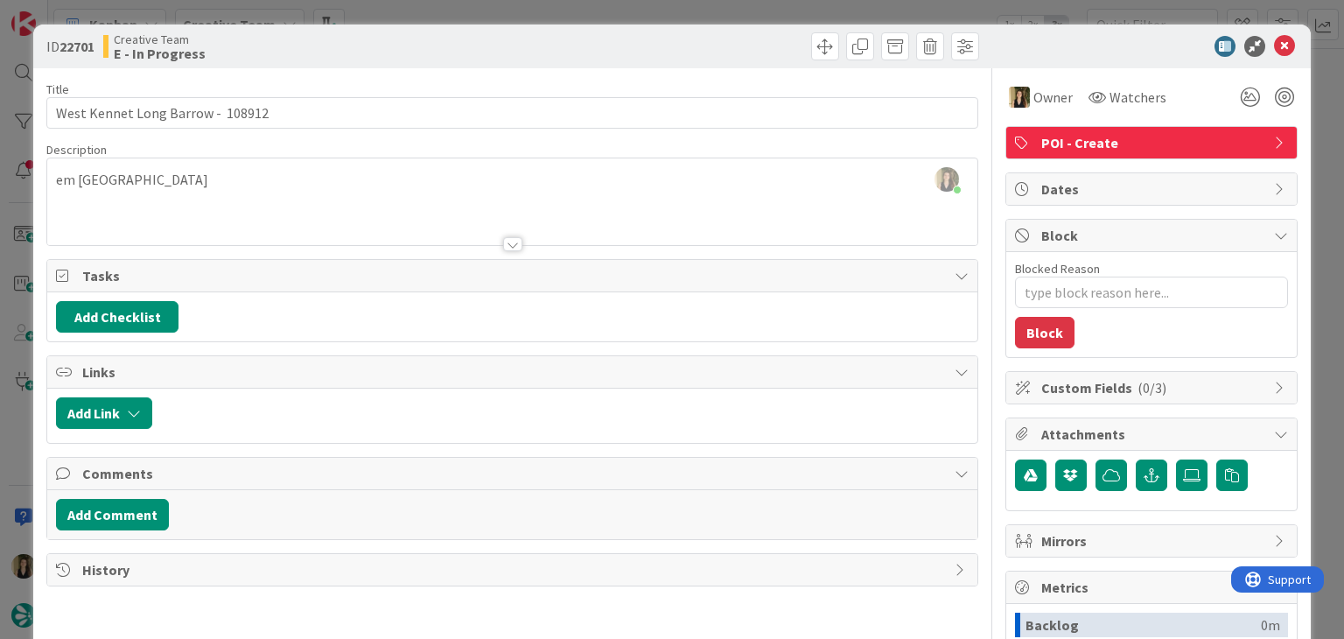
click at [865, 88] on div "Title 33 / 128" at bounding box center [511, 89] width 931 height 16
click at [413, 39] on div "Creative Team E - In Progress" at bounding box center [305, 46] width 405 height 28
click at [418, 18] on div "ID 22701 Creative Team E - In Progress Title 33 / 128 West Kennet Long Barrow -…" at bounding box center [672, 319] width 1344 height 639
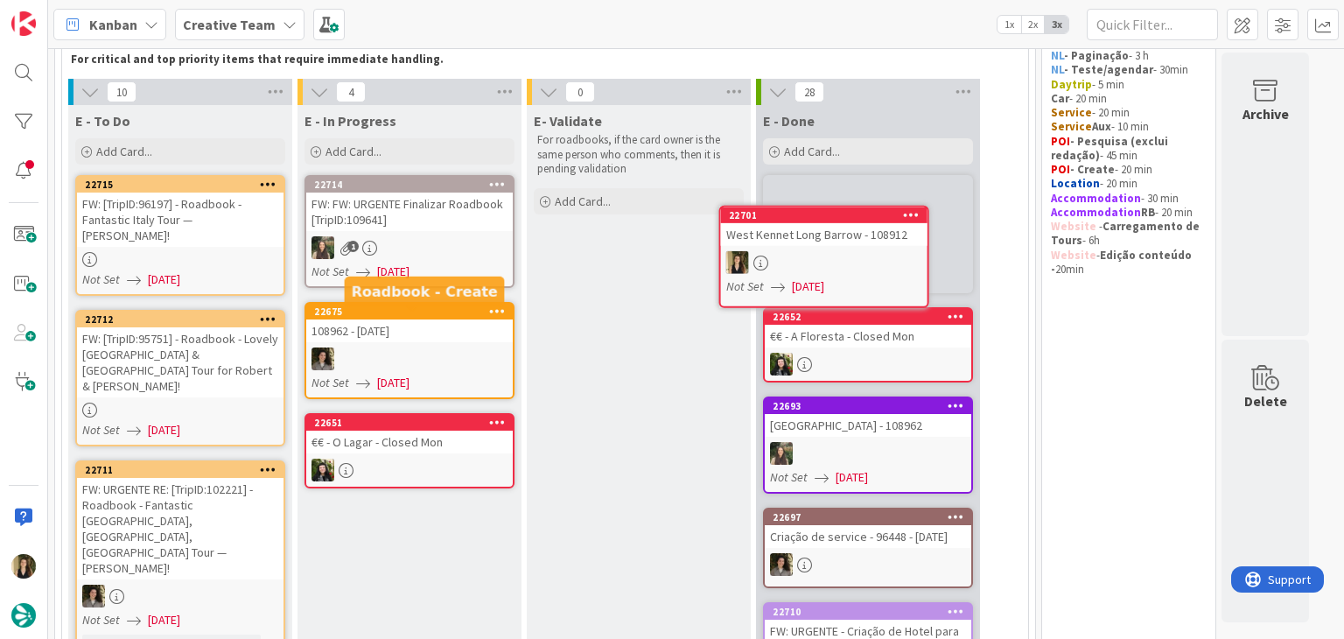
scroll to position [95, 0]
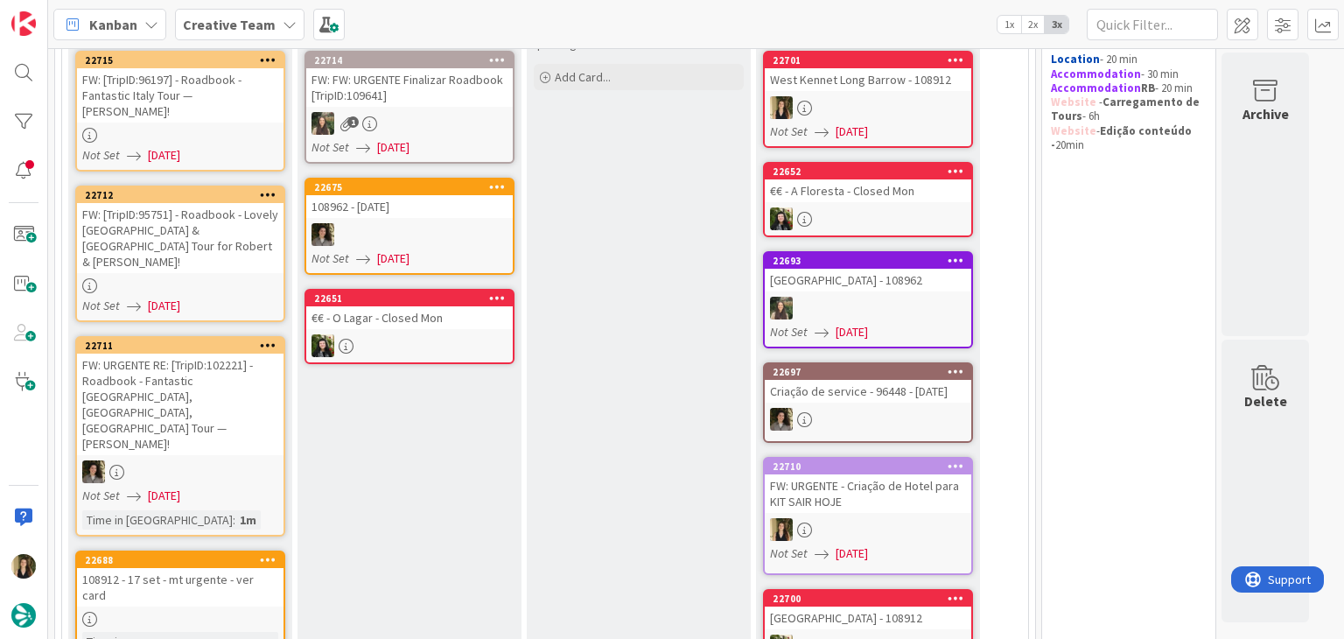
scroll to position [357, 0]
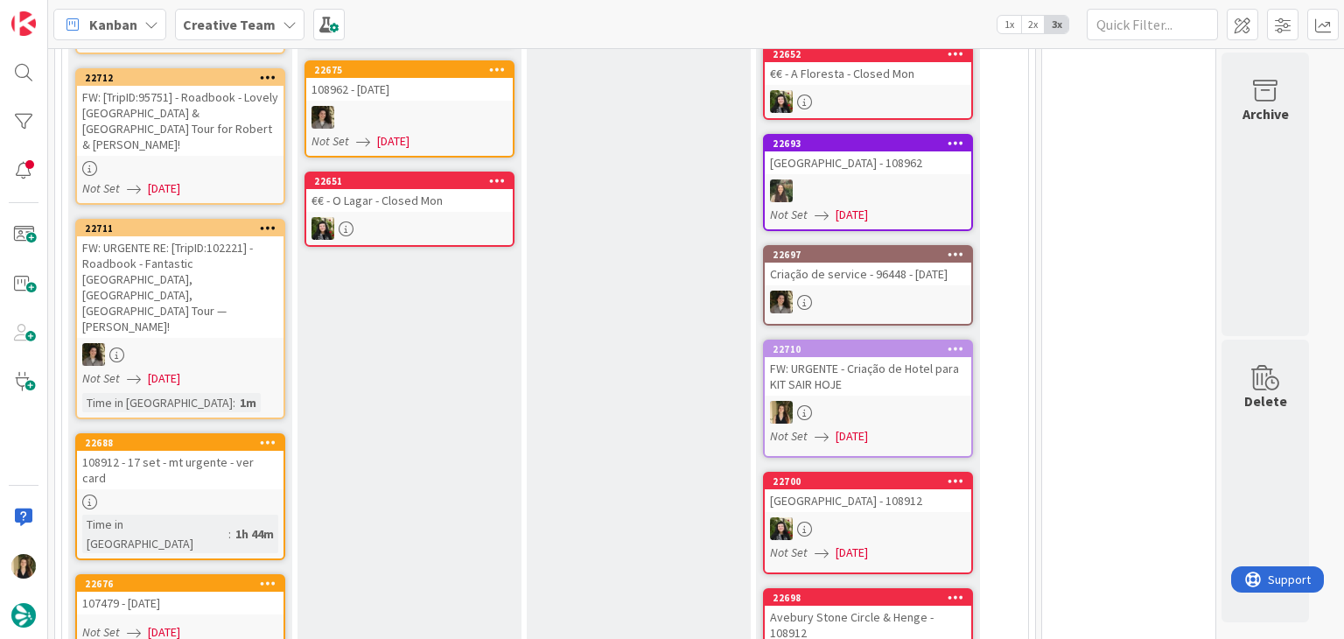
click at [214, 435] on div "22688" at bounding box center [180, 443] width 207 height 16
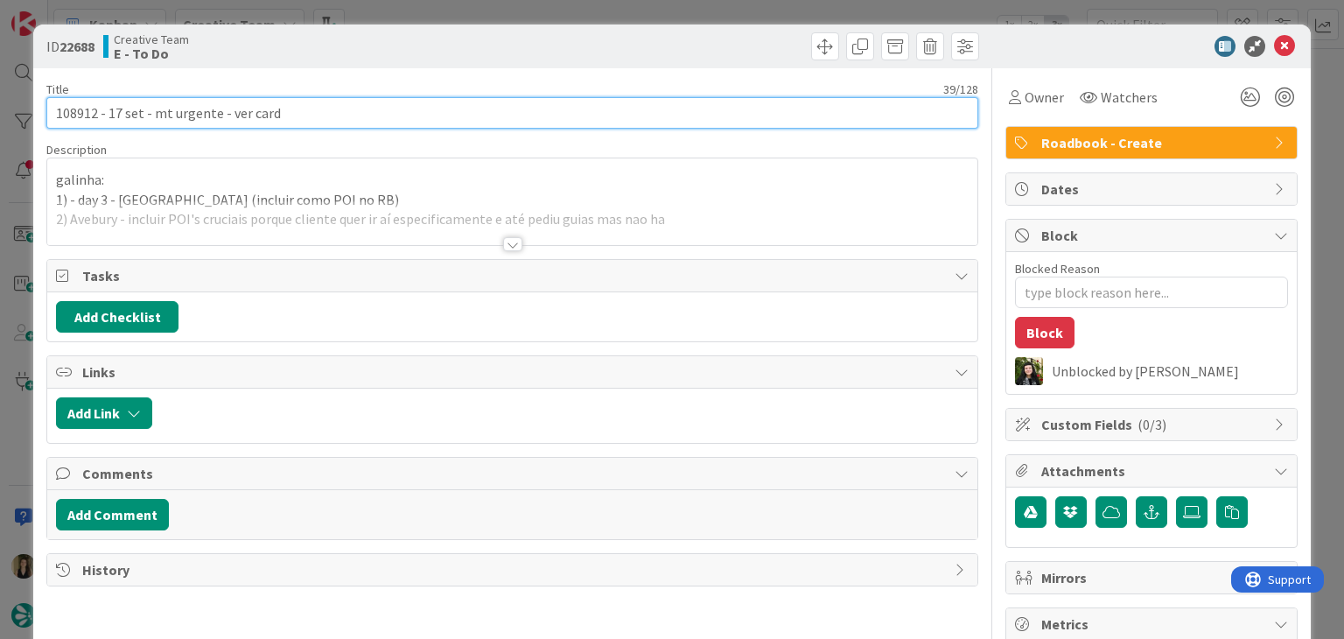
click at [67, 111] on input "108912 - 17 set - mt urgente - ver card" at bounding box center [511, 113] width 931 height 32
drag, startPoint x: 67, startPoint y: 111, endPoint x: 103, endPoint y: 126, distance: 38.8
click at [67, 111] on input "108912 - 17 set - mt urgente - ver card" at bounding box center [511, 113] width 931 height 32
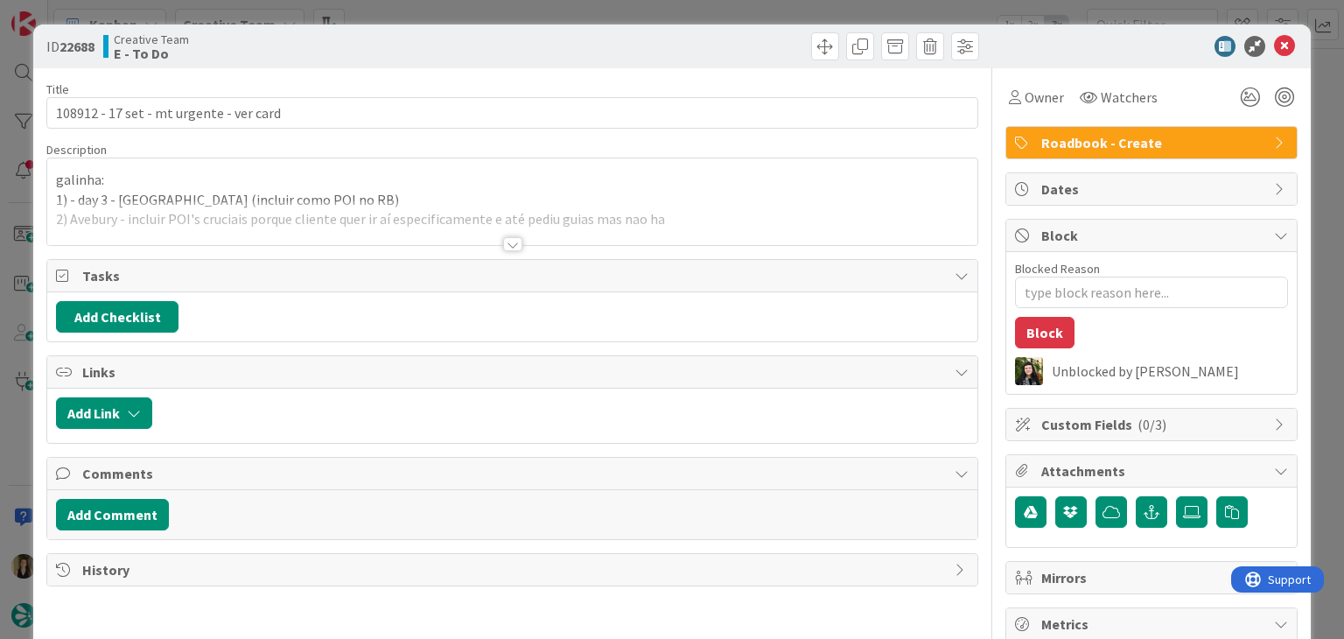
drag, startPoint x: 509, startPoint y: 243, endPoint x: 474, endPoint y: 144, distance: 104.9
click at [508, 242] on div at bounding box center [512, 244] width 19 height 14
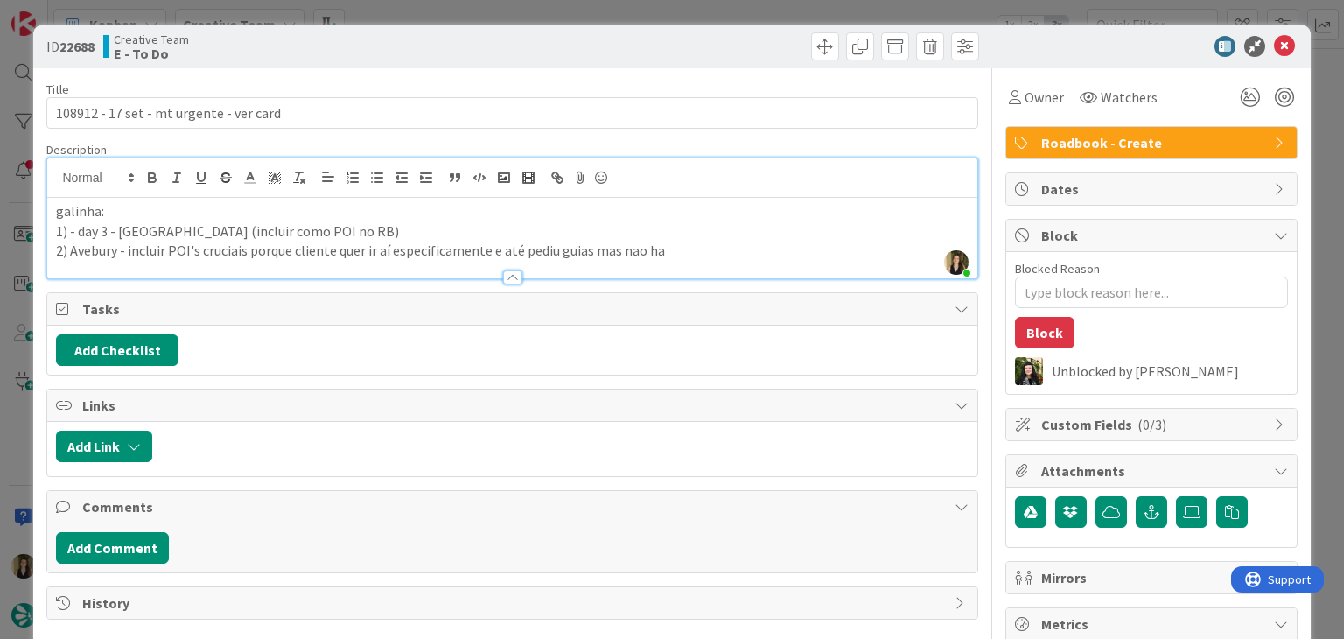
drag, startPoint x: 546, startPoint y: 43, endPoint x: 545, endPoint y: 26, distance: 16.7
click at [546, 43] on div at bounding box center [748, 46] width 462 height 28
click at [550, 16] on div "ID 22688 Creative Team E - To Do Title 39 / 128 108912 - 17 set - mt urgente - …" at bounding box center [672, 319] width 1344 height 639
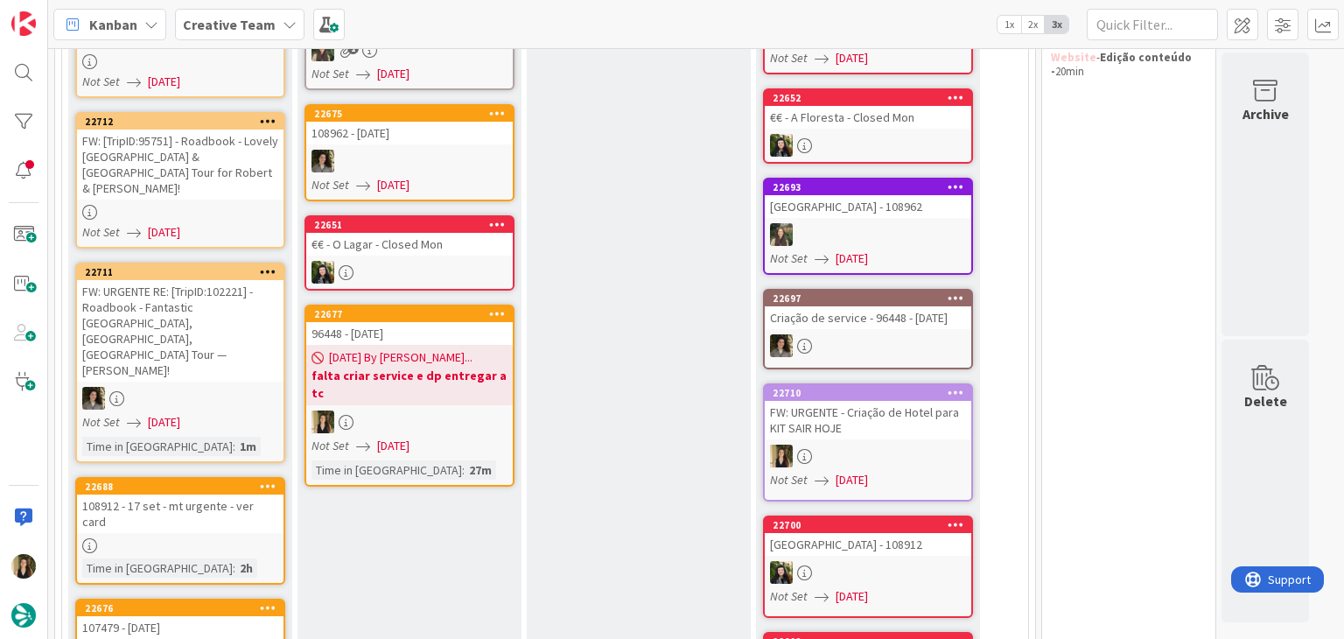
scroll to position [438, 0]
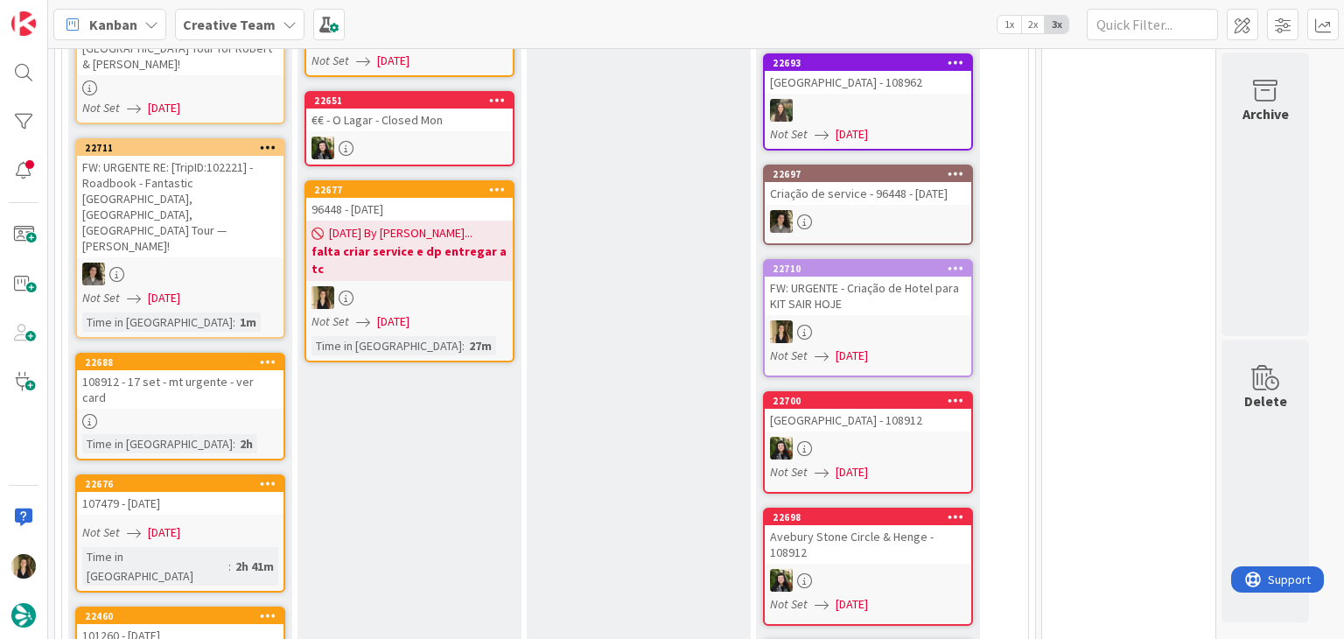
click at [458, 336] on div "Time in Column : 27m" at bounding box center [410, 345] width 196 height 19
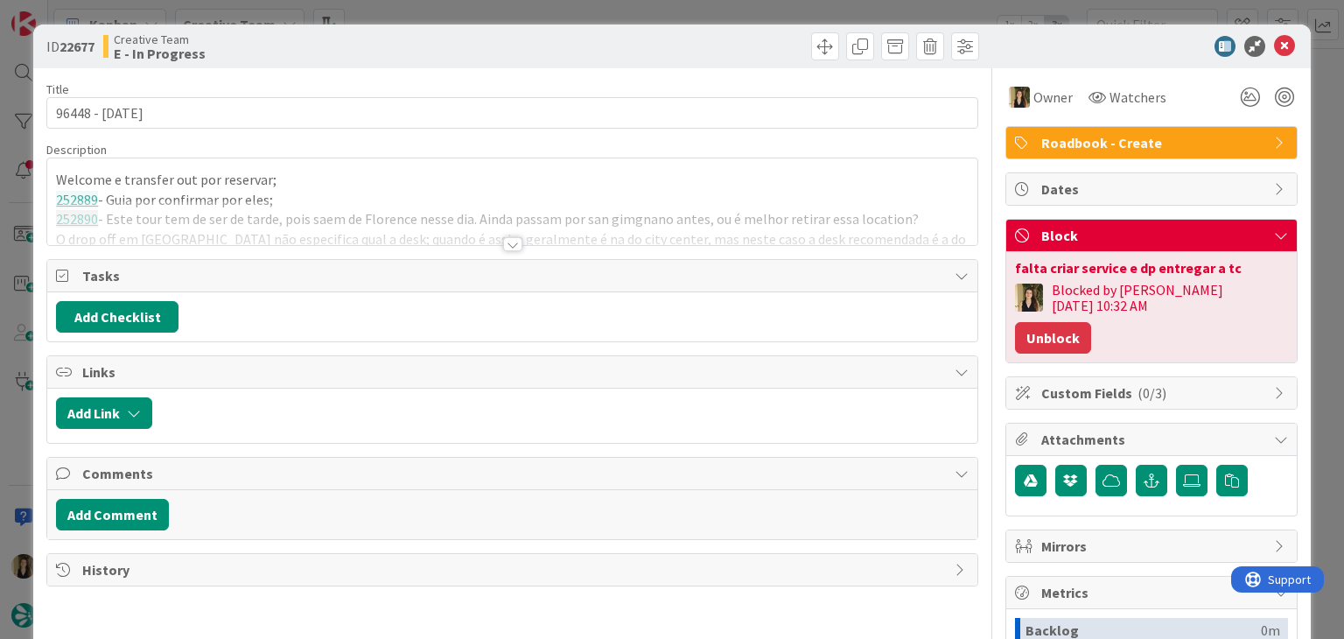
click at [1091, 322] on button "Unblock" at bounding box center [1053, 338] width 76 height 32
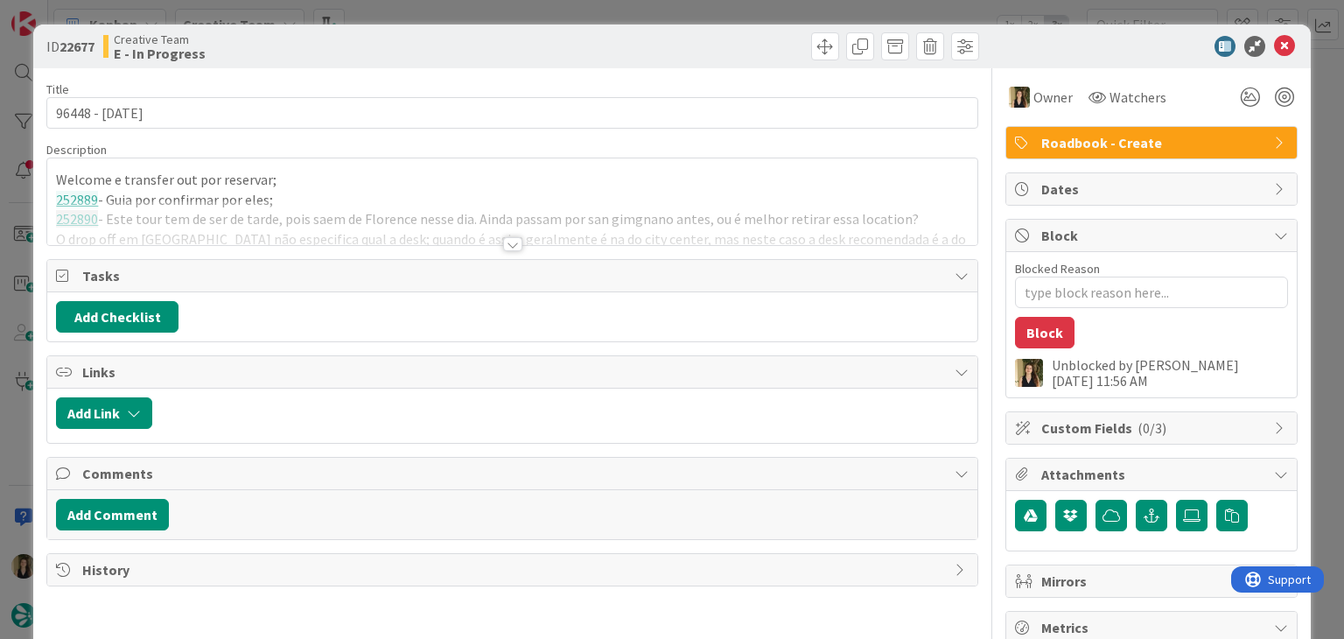
drag, startPoint x: 508, startPoint y: 247, endPoint x: 493, endPoint y: 242, distance: 15.5
click at [508, 246] on div at bounding box center [512, 244] width 19 height 14
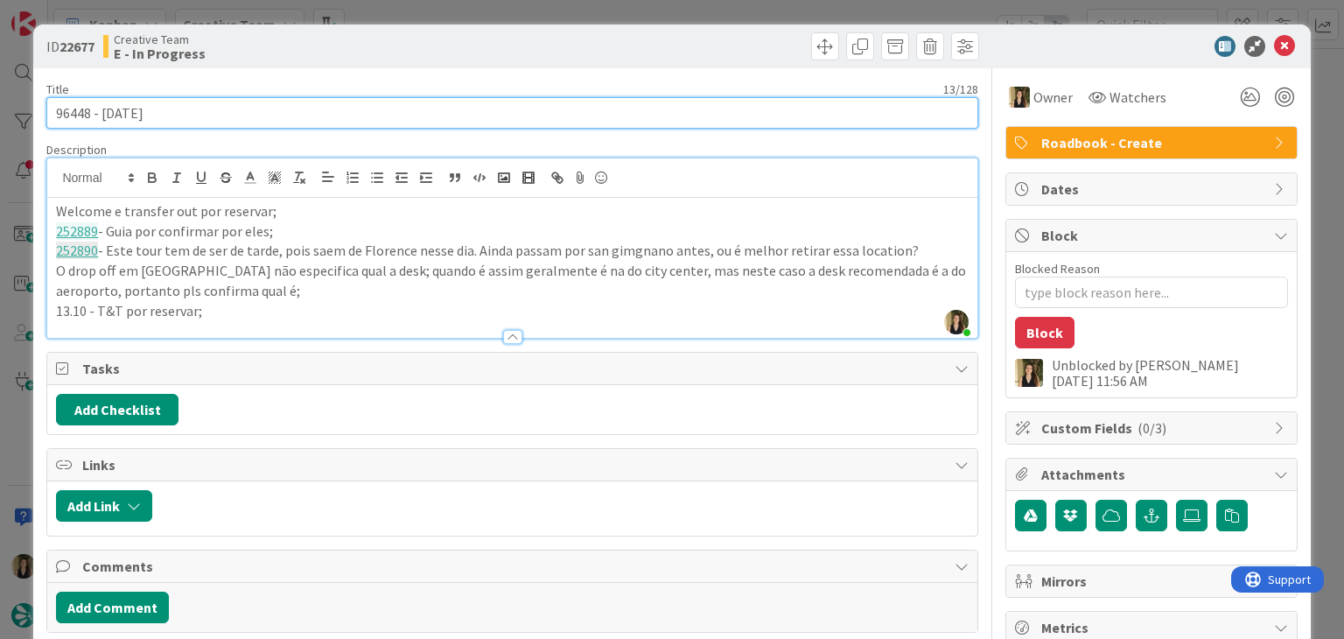
click at [76, 113] on input "96448 - 6 oct" at bounding box center [511, 113] width 931 height 32
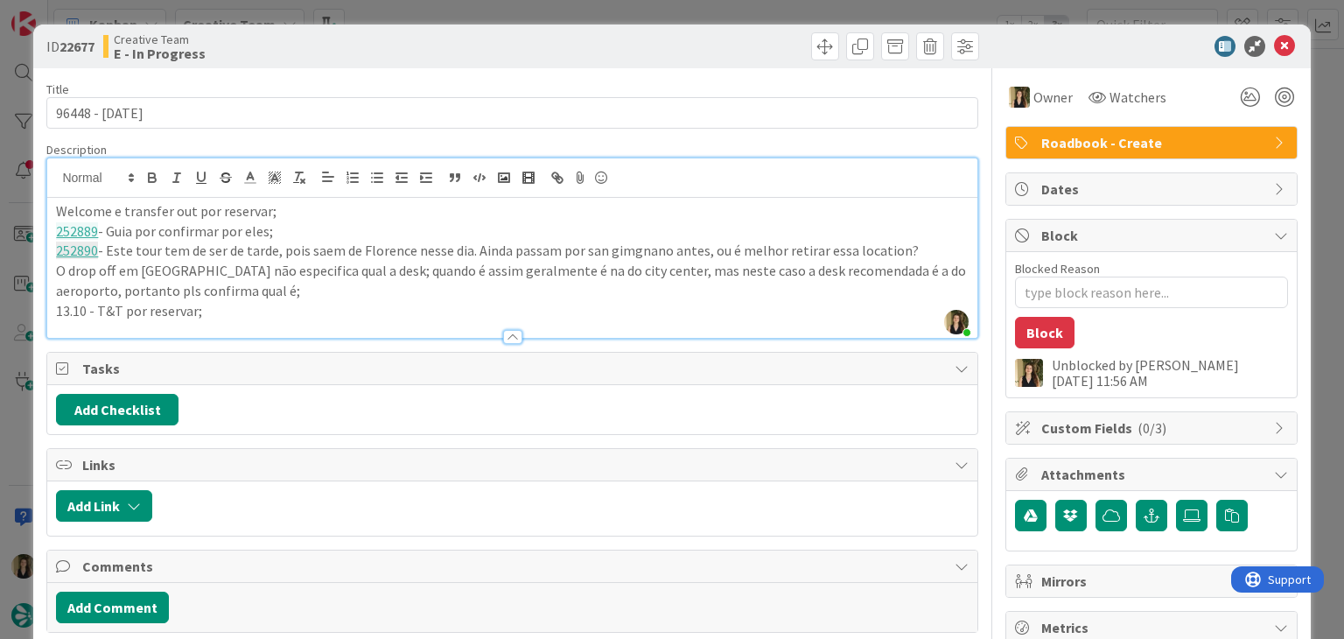
click at [517, 49] on div at bounding box center [748, 46] width 462 height 28
click at [517, 38] on div at bounding box center [748, 46] width 462 height 28
click at [518, 14] on div "ID 22677 Creative Team E - In Progress Title 13 / 128 96448 - 6 oct Description…" at bounding box center [672, 319] width 1344 height 639
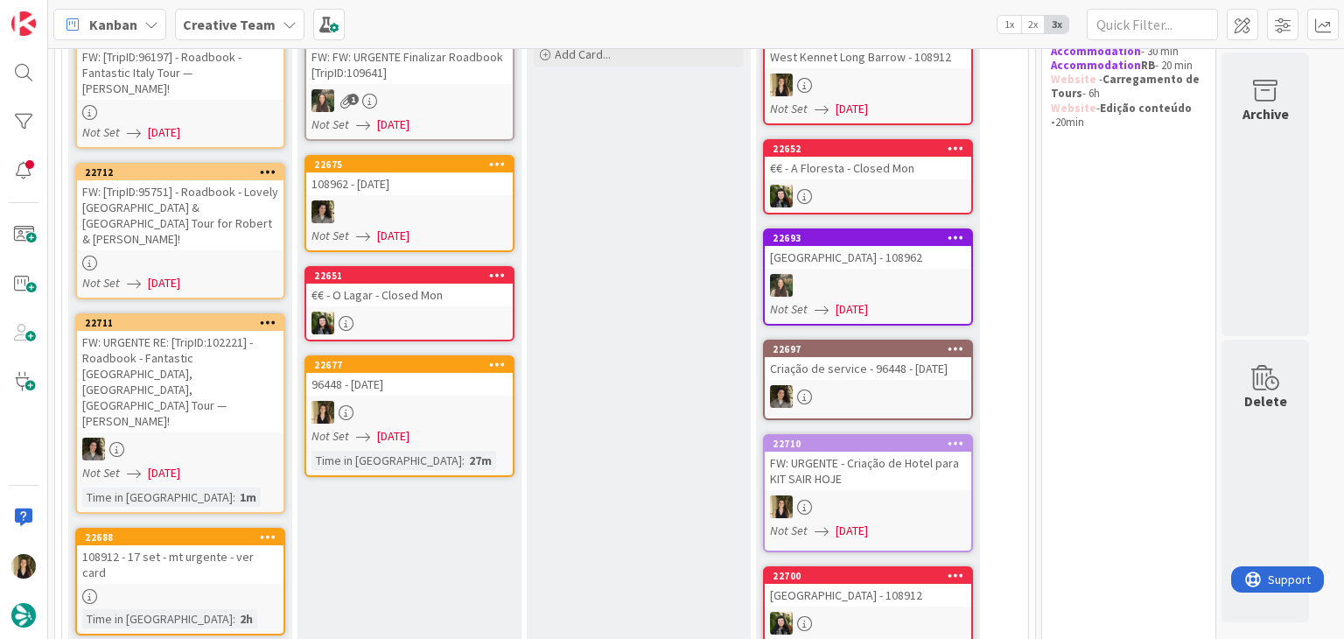
click at [231, 545] on div "108912 - 17 set - mt urgente - ver card" at bounding box center [180, 564] width 207 height 39
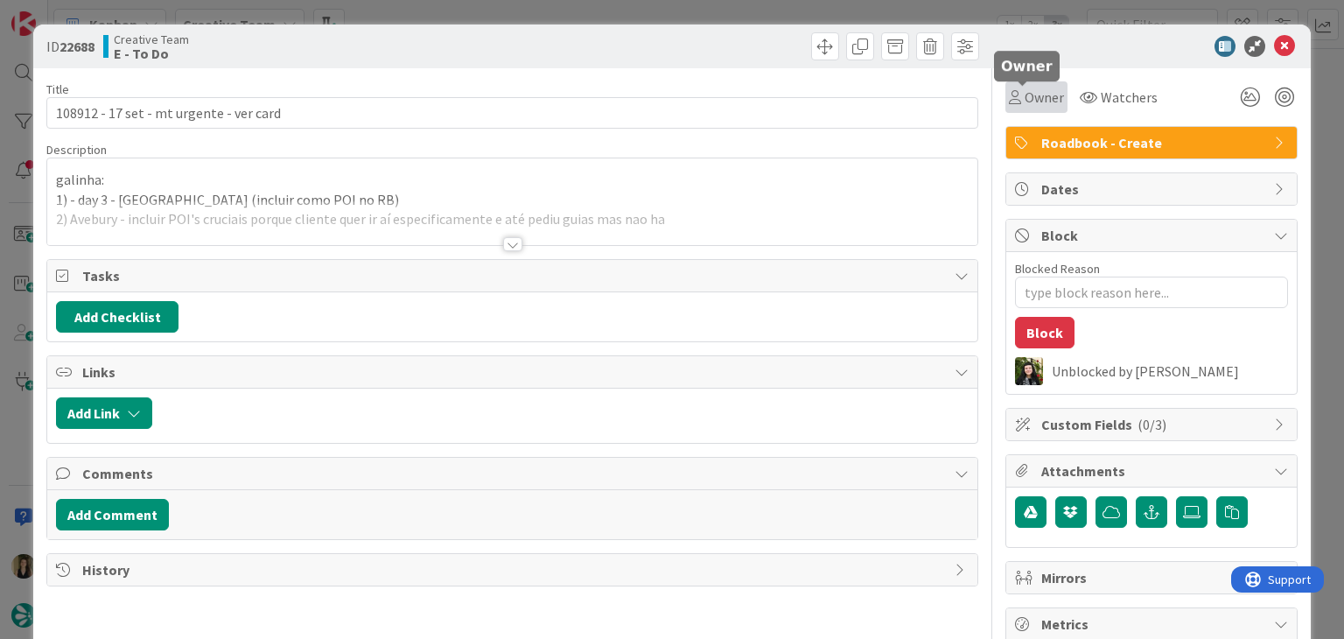
click at [1009, 101] on icon at bounding box center [1015, 97] width 12 height 14
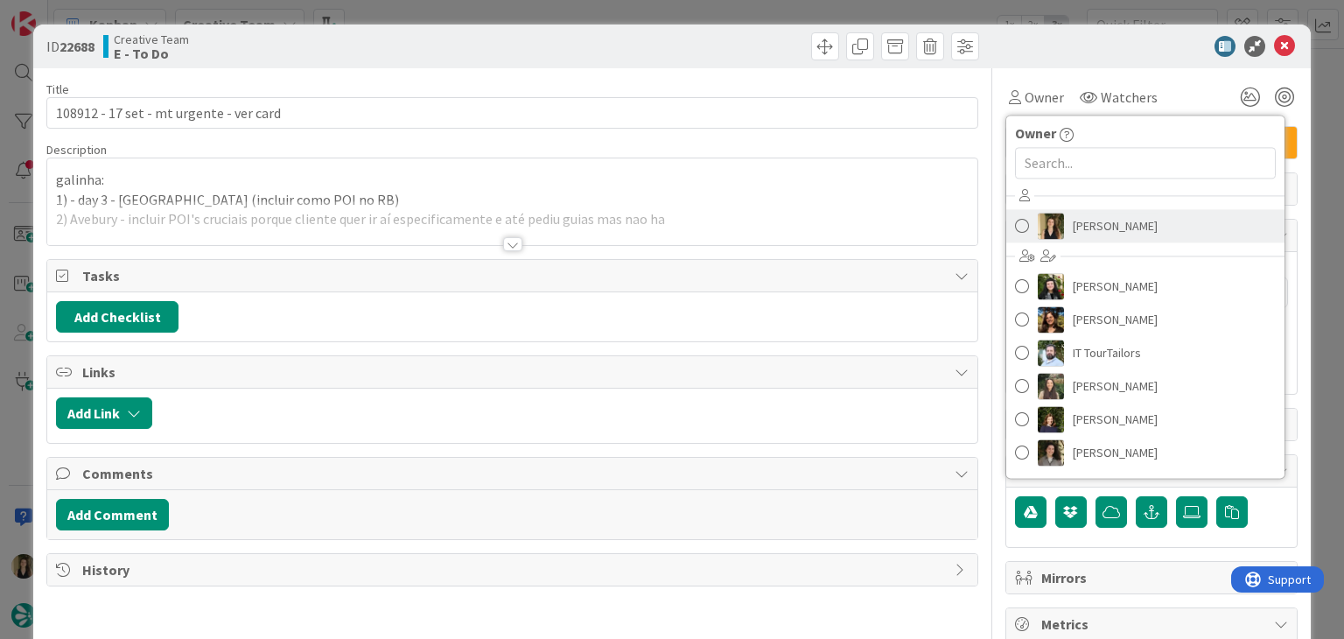
drag, startPoint x: 1089, startPoint y: 227, endPoint x: 1076, endPoint y: 203, distance: 27.0
click at [1089, 227] on span "Sofia Palma" at bounding box center [1115, 226] width 85 height 26
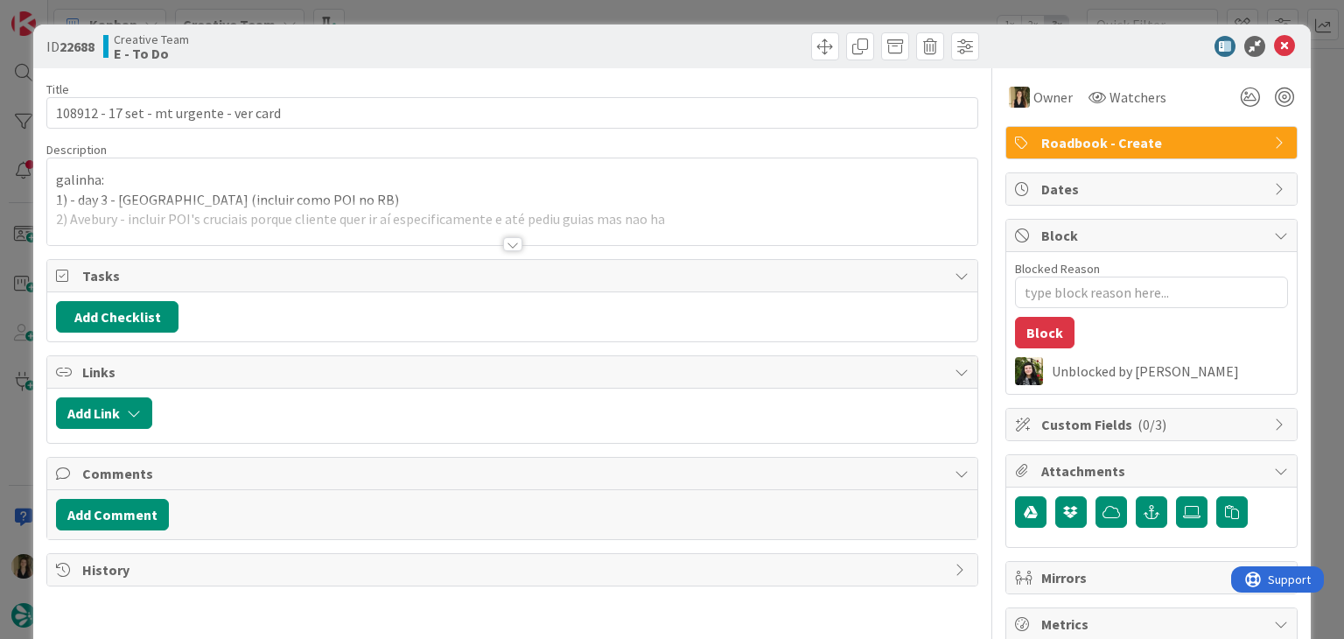
click at [680, 46] on div at bounding box center [748, 46] width 462 height 28
click at [417, 16] on div "ID 22688 Creative Team E - To Do Title 39 / 128 108912 - 17 set - mt urgente - …" at bounding box center [672, 319] width 1344 height 639
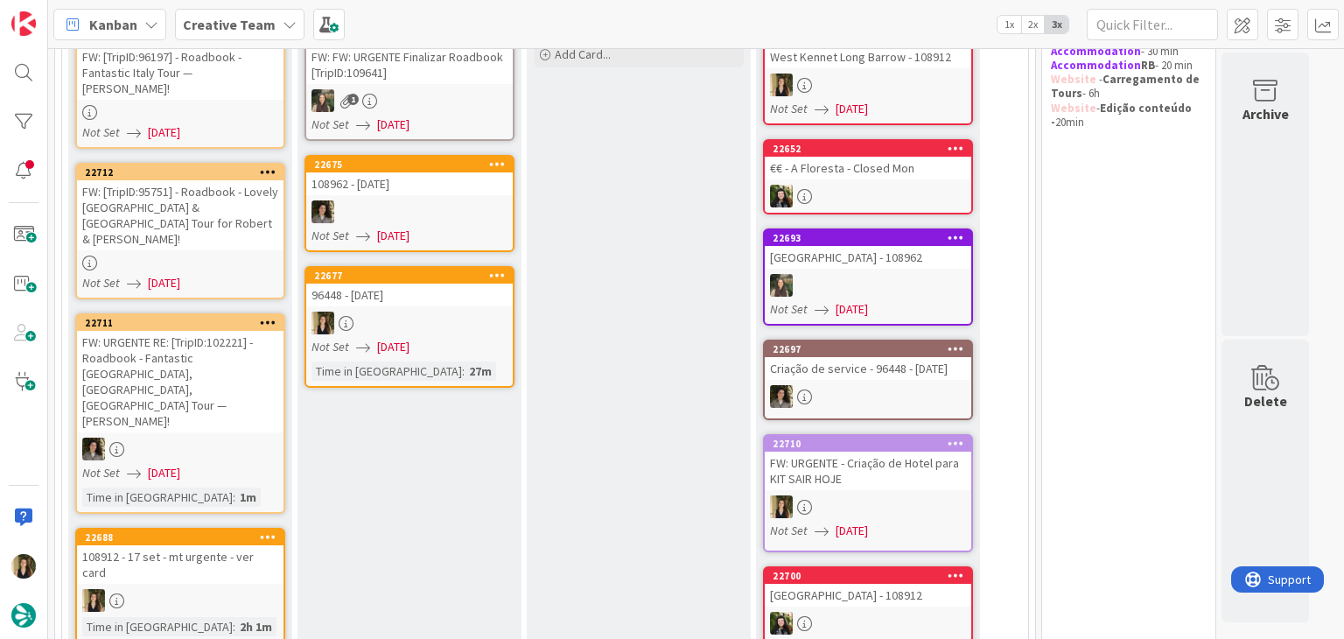
click at [488, 326] on div at bounding box center [409, 323] width 207 height 23
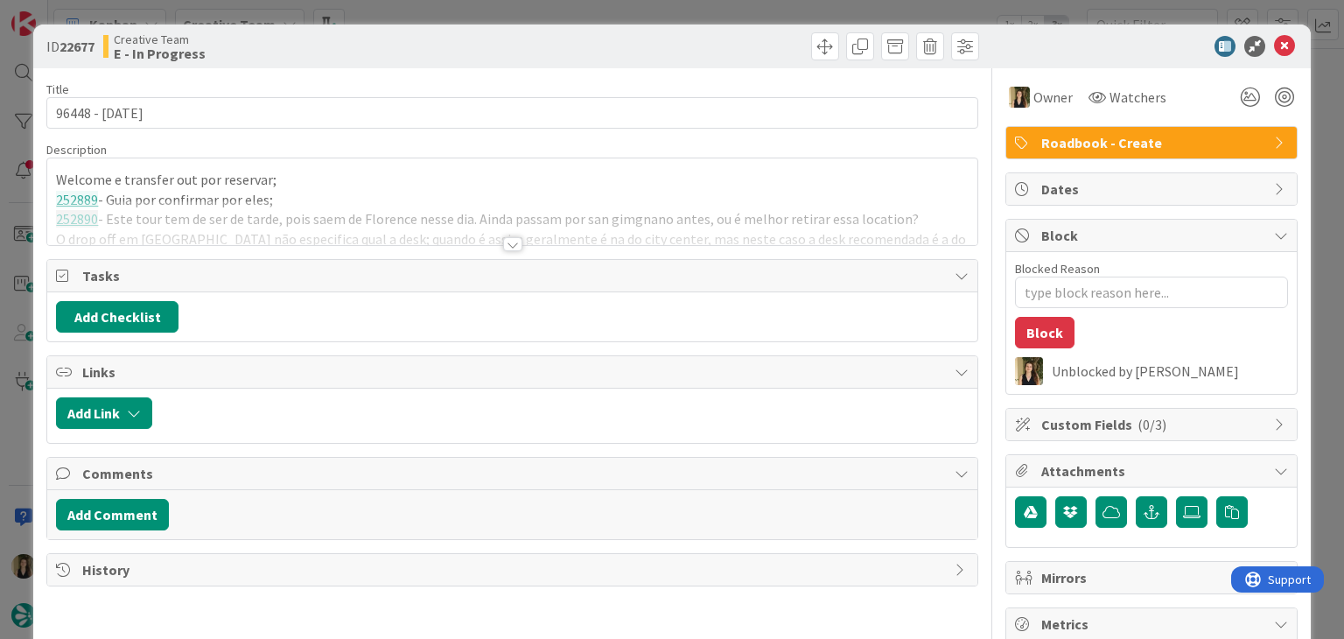
type textarea "x"
click at [503, 243] on div at bounding box center [512, 244] width 19 height 14
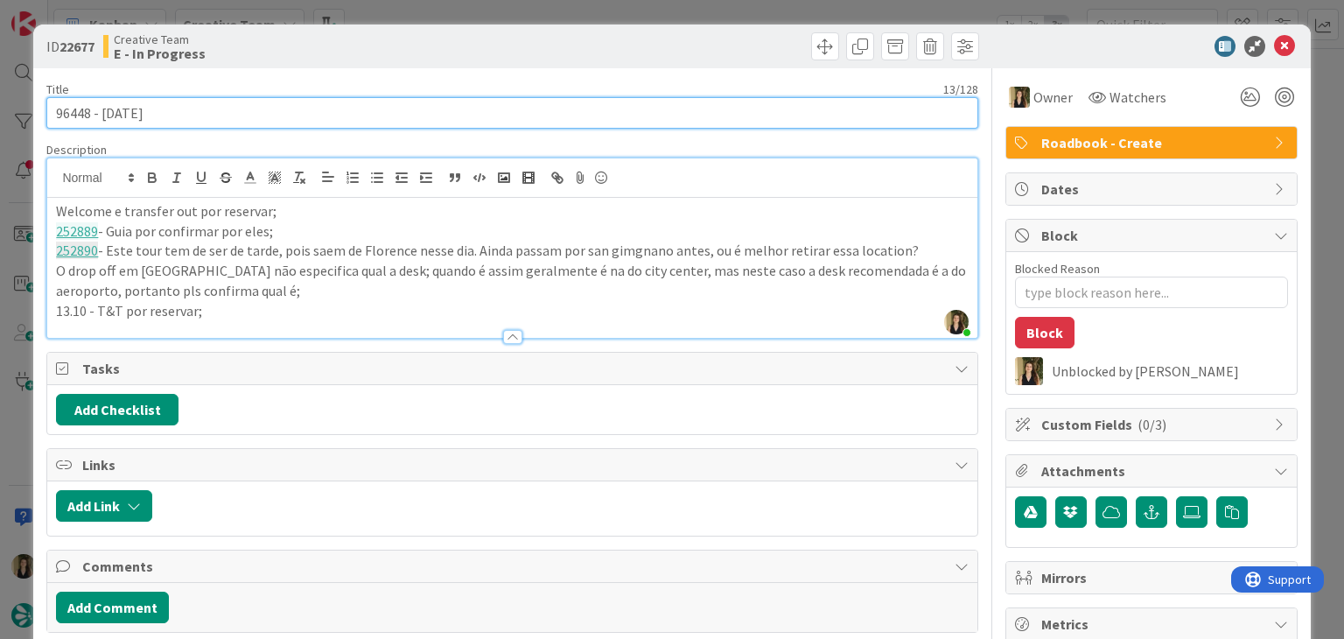
click at [69, 113] on input "96448 - 6 oct" at bounding box center [511, 113] width 931 height 32
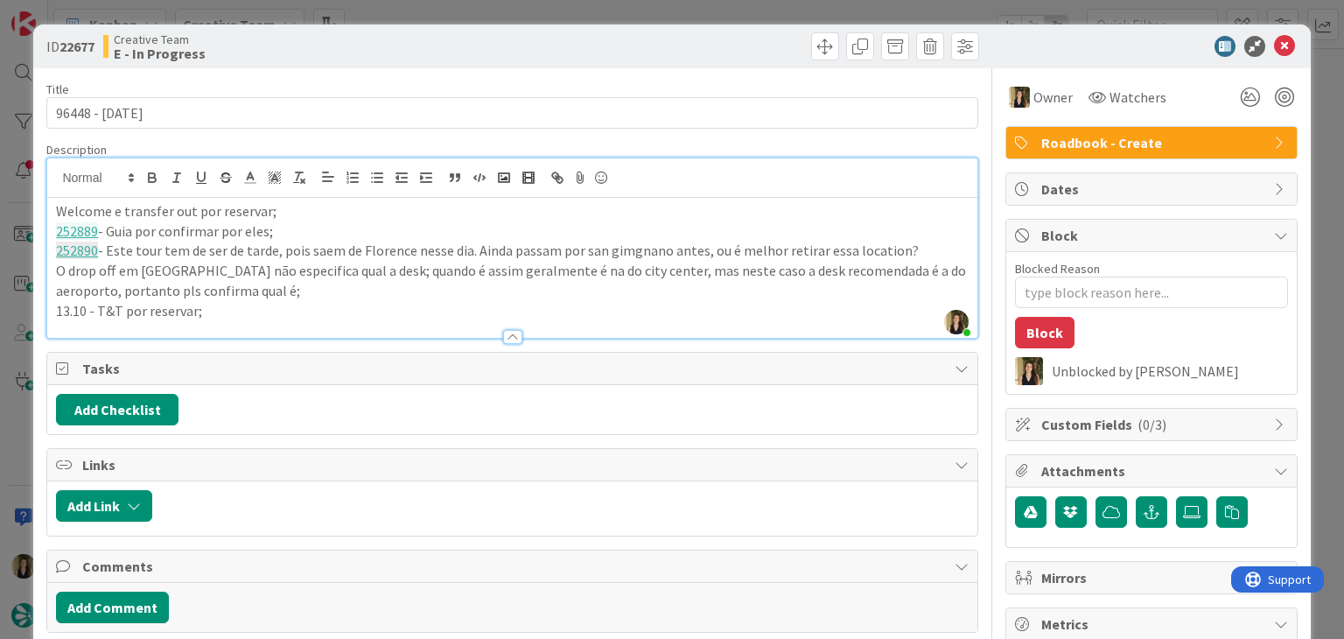
click at [305, 207] on p "Welcome e transfer out por reservar;" at bounding box center [512, 211] width 912 height 20
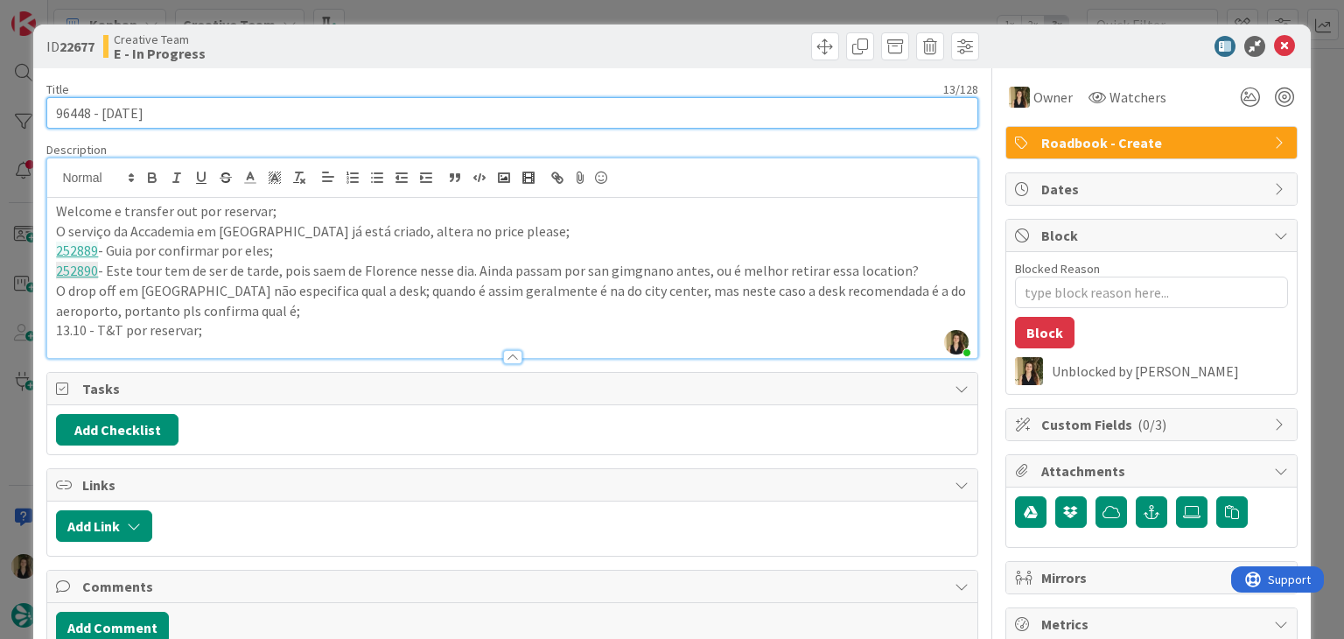
click at [67, 116] on input "96448 - 6 oct" at bounding box center [511, 113] width 931 height 32
click at [67, 115] on input "96448 - 6 oct" at bounding box center [511, 113] width 931 height 32
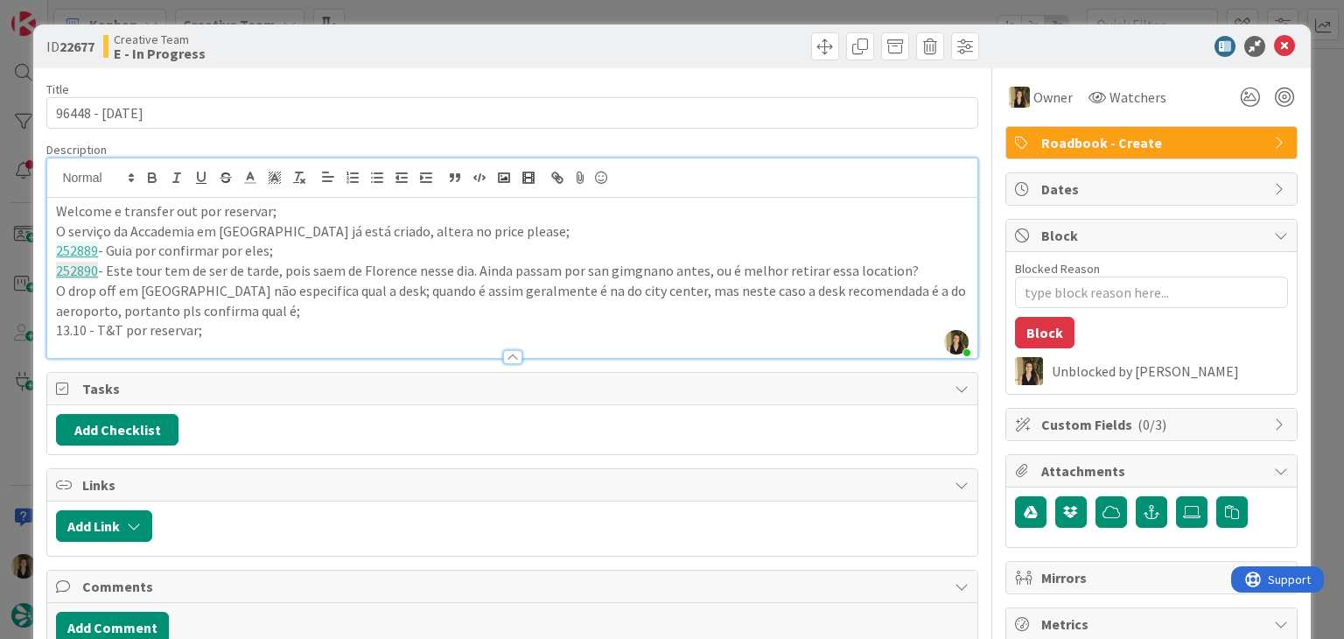
drag, startPoint x: 60, startPoint y: 232, endPoint x: 78, endPoint y: 222, distance: 20.7
click at [60, 230] on p "O serviço da Accademia em Florence já está criado, altera no price please;" at bounding box center [512, 231] width 912 height 20
click at [560, 234] on p "252888 - O serviço da Accademia em Florence já está criado, altera no price ple…" at bounding box center [512, 231] width 912 height 20
drag, startPoint x: 564, startPoint y: 48, endPoint x: 303, endPoint y: 277, distance: 347.3
click at [564, 47] on div at bounding box center [748, 46] width 462 height 28
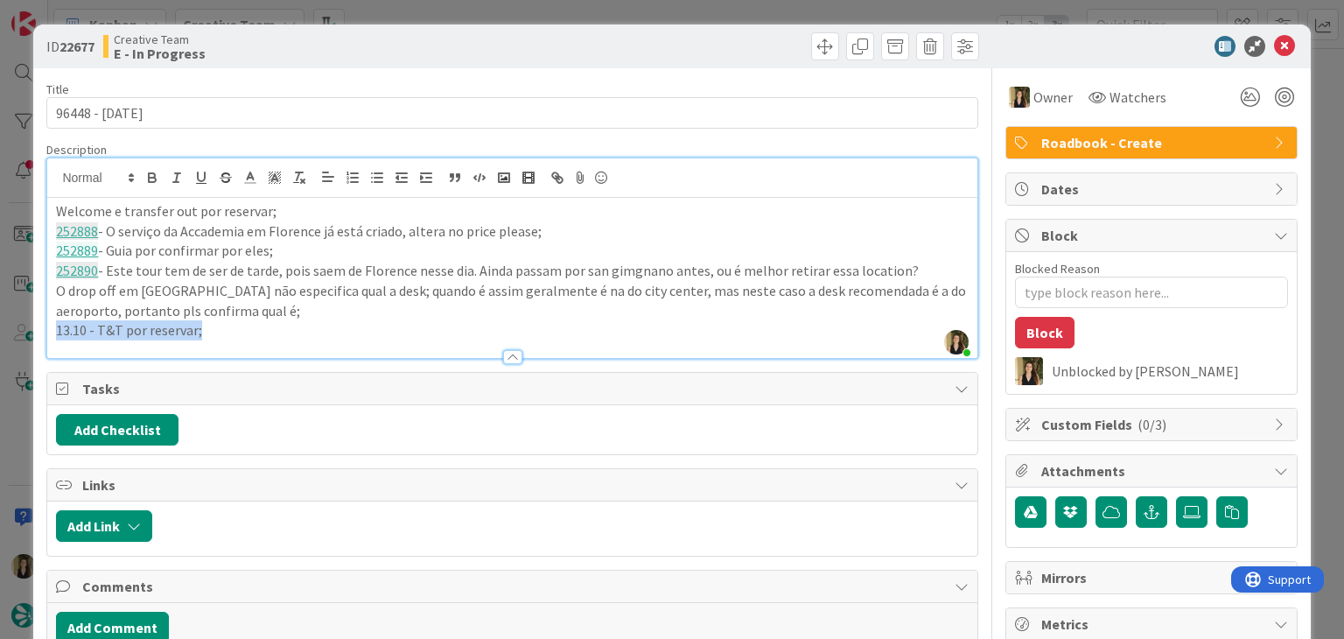
drag, startPoint x: 227, startPoint y: 340, endPoint x: 141, endPoint y: 295, distance: 97.1
click at [141, 295] on div "Description Sofia Palma joined 2 m ago Welcome e transfer out por reservar; 252…" at bounding box center [511, 250] width 931 height 217
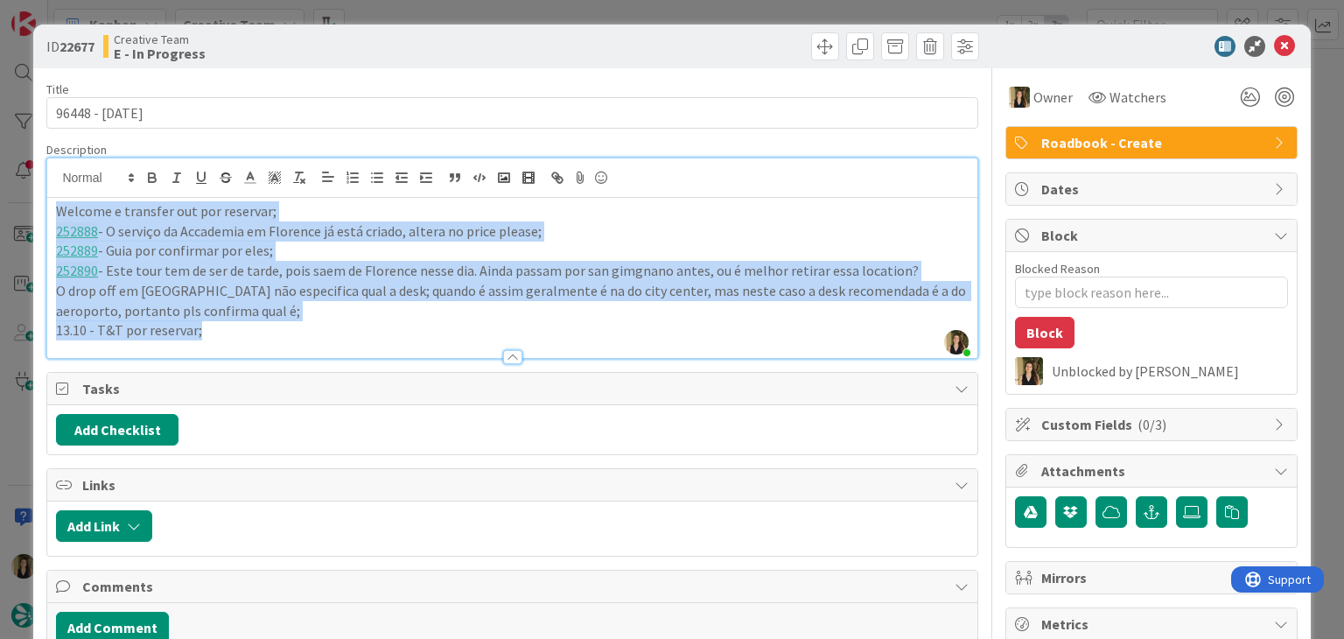
drag, startPoint x: 228, startPoint y: 334, endPoint x: -4, endPoint y: 195, distance: 269.7
click at [0, 195] on html "Kanban Creative Team 1x 2x 3x 95 Camembert 42 Expedite For critical and top pri…" at bounding box center [672, 319] width 1344 height 639
copy div "Welcome e transfer out por reservar; 252888 - O serviço da Accademia em Florenc…"
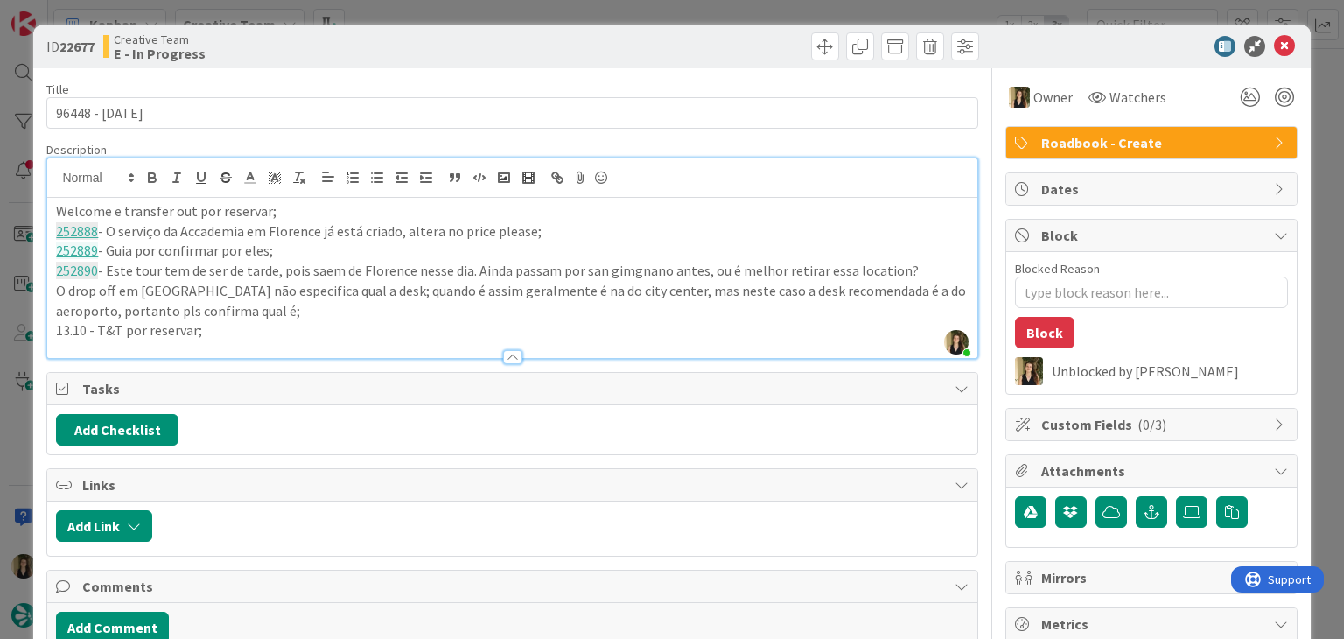
drag, startPoint x: 371, startPoint y: 40, endPoint x: 396, endPoint y: 14, distance: 35.9
click at [371, 40] on div "Creative Team E - In Progress" at bounding box center [305, 46] width 405 height 28
click at [397, 14] on div "ID 22677 Creative Team E - In Progress Title 13 / 128 96448 - 6 oct Description…" at bounding box center [672, 319] width 1344 height 639
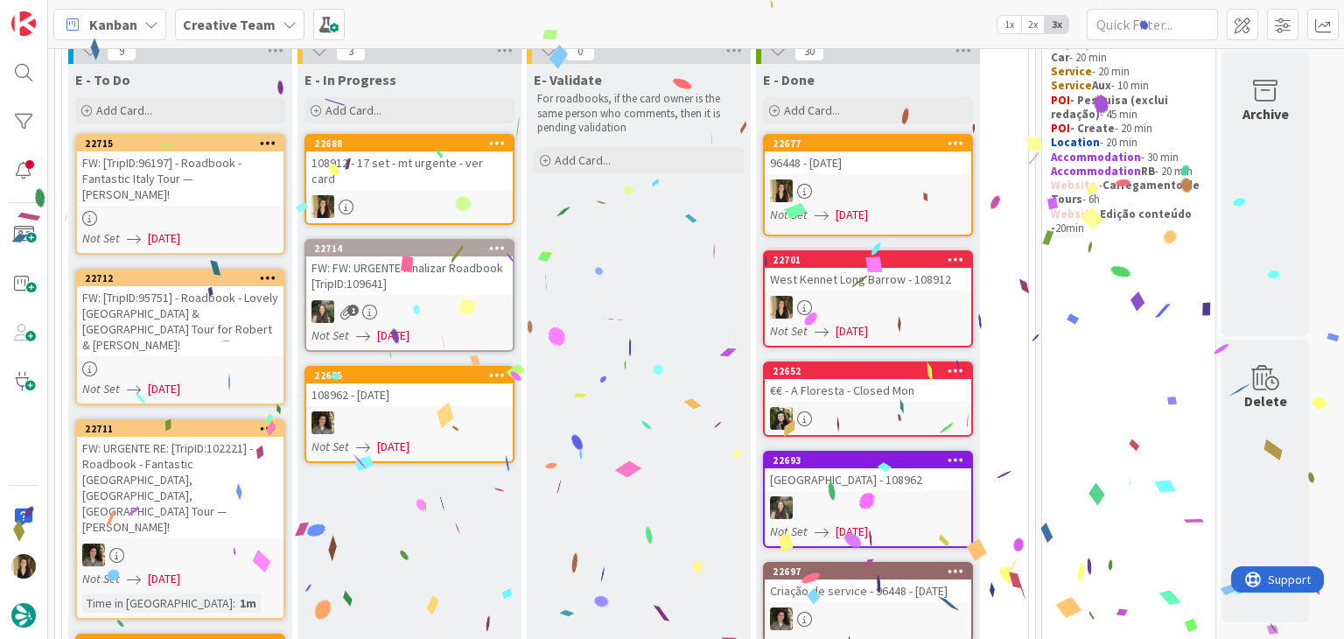
scroll to position [150, 0]
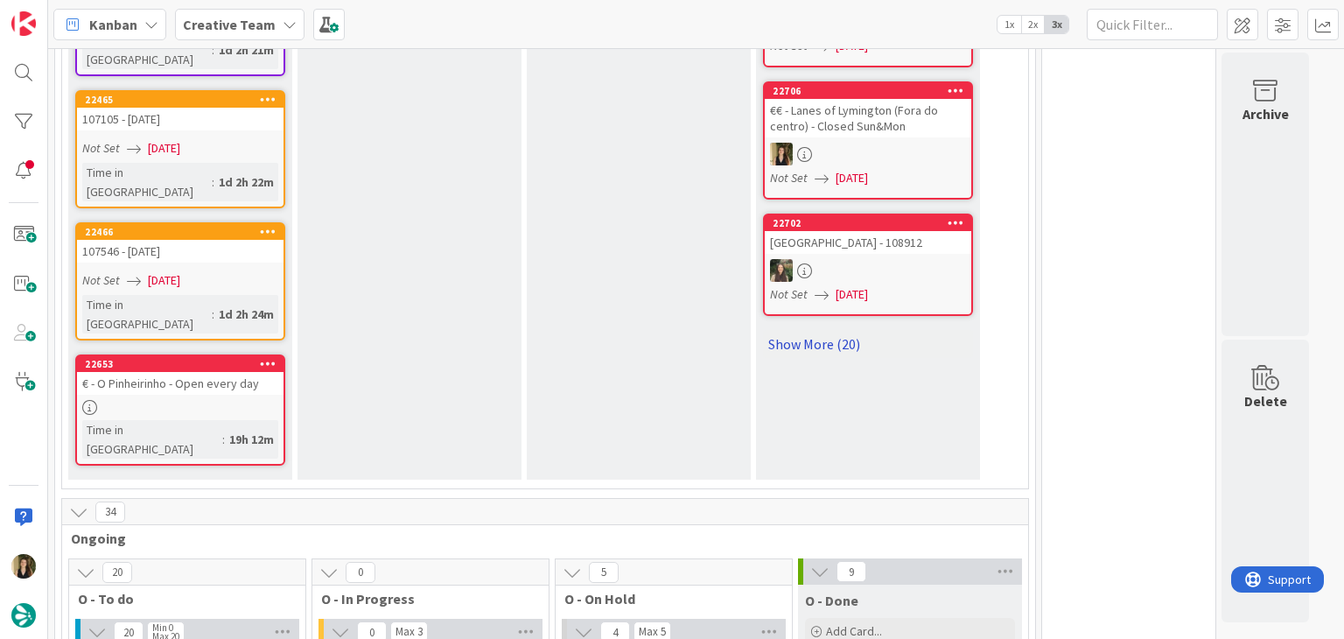
click at [844, 330] on link "Show More (20)" at bounding box center [868, 344] width 210 height 28
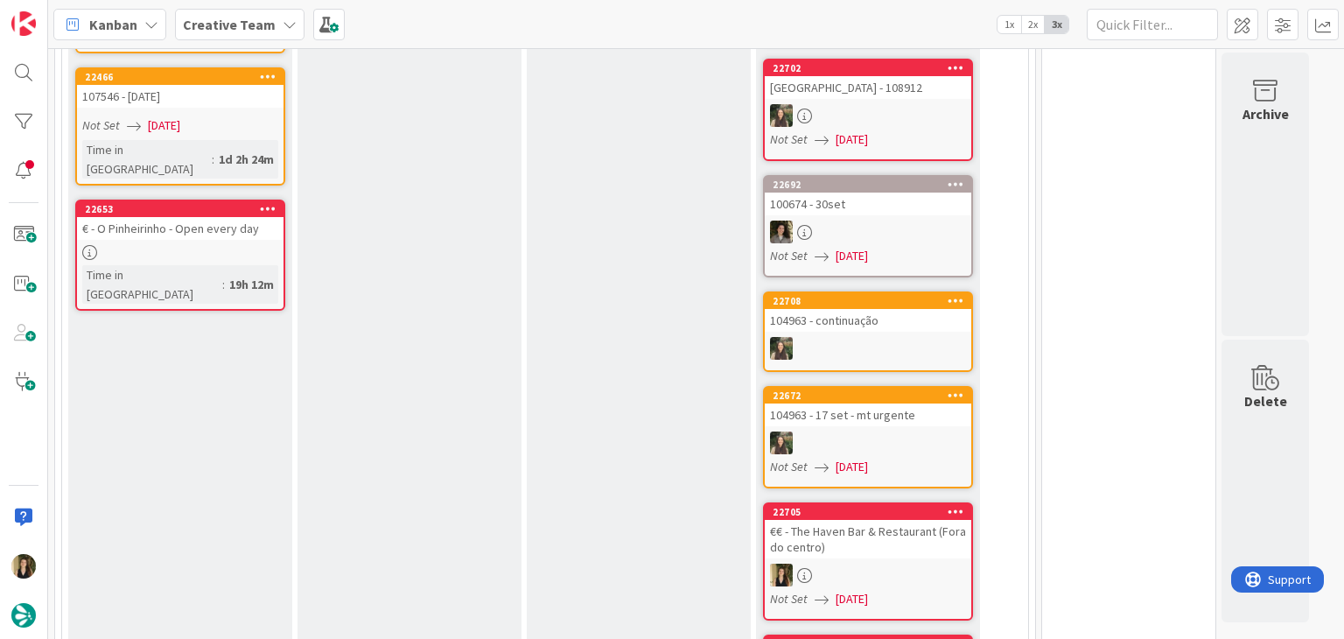
scroll to position [0, 0]
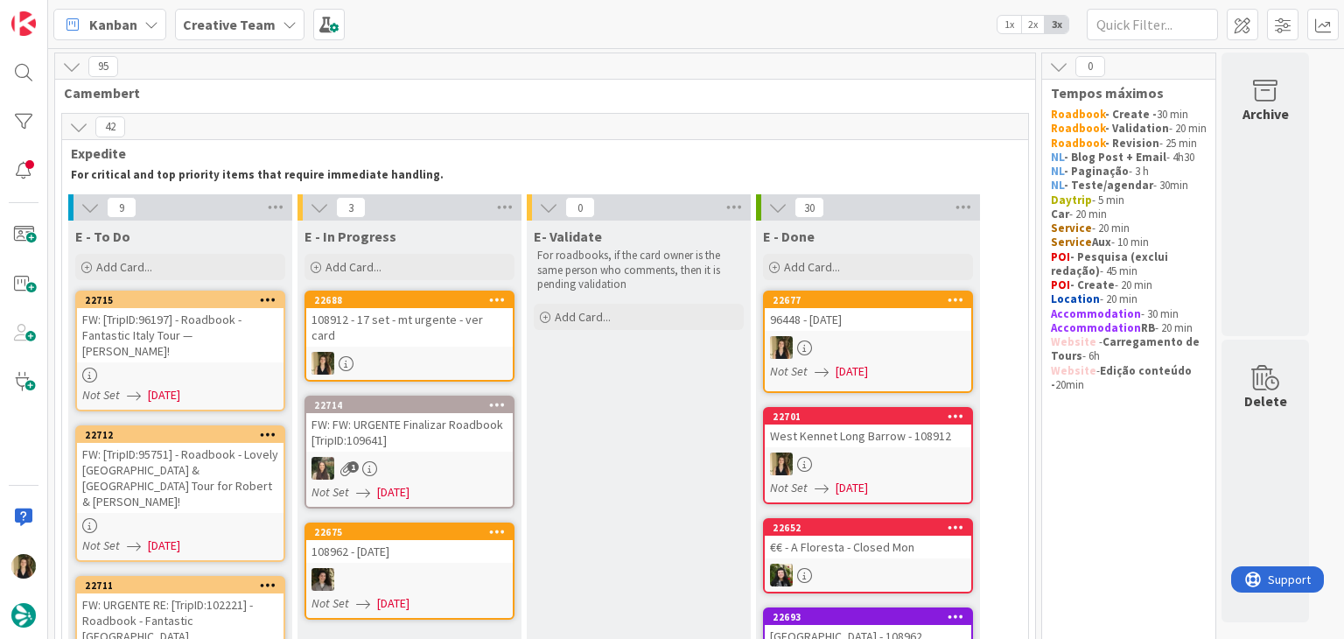
click at [450, 319] on div "108912 - 17 set - mt urgente - ver card" at bounding box center [409, 327] width 207 height 39
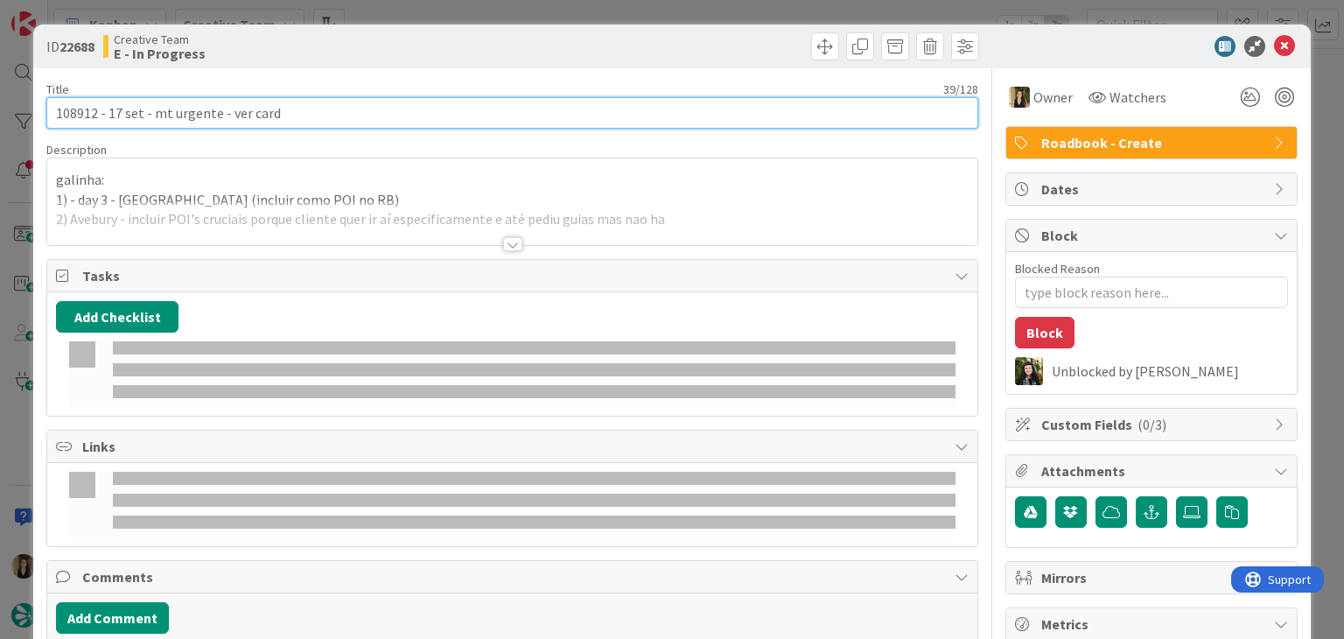
click at [74, 104] on input "108912 - 17 set - mt urgente - ver card" at bounding box center [511, 113] width 931 height 32
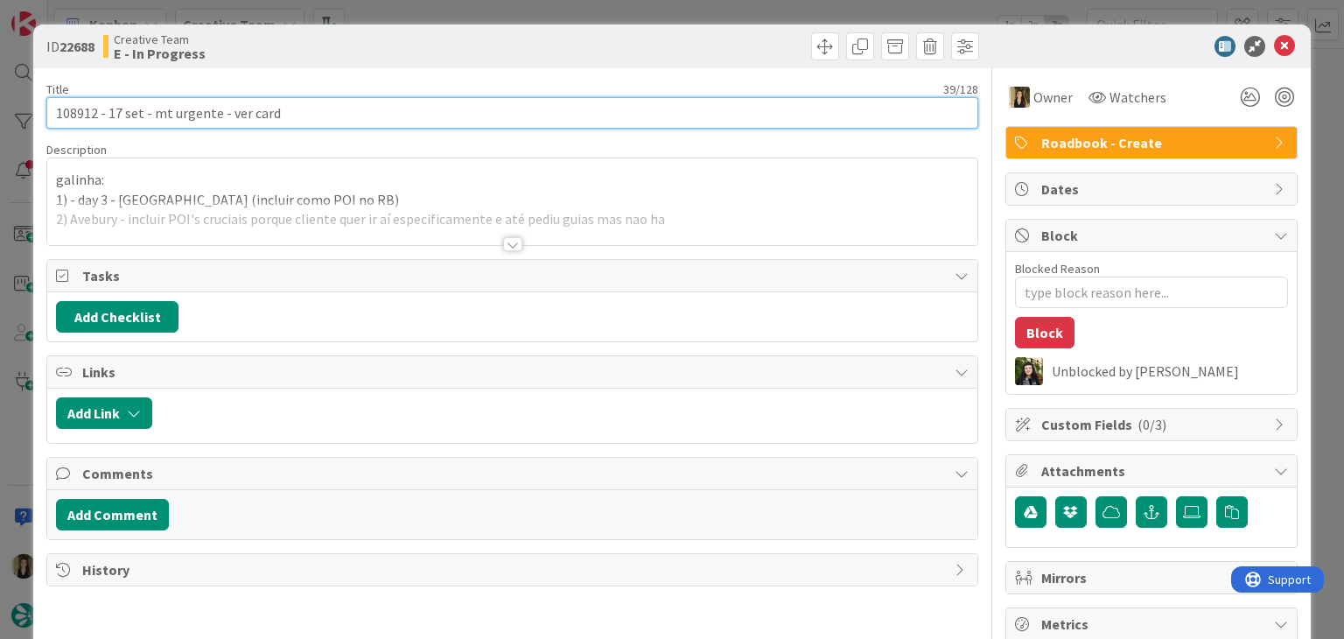
click at [74, 104] on input "108912 - 17 set - mt urgente - ver card" at bounding box center [511, 113] width 931 height 32
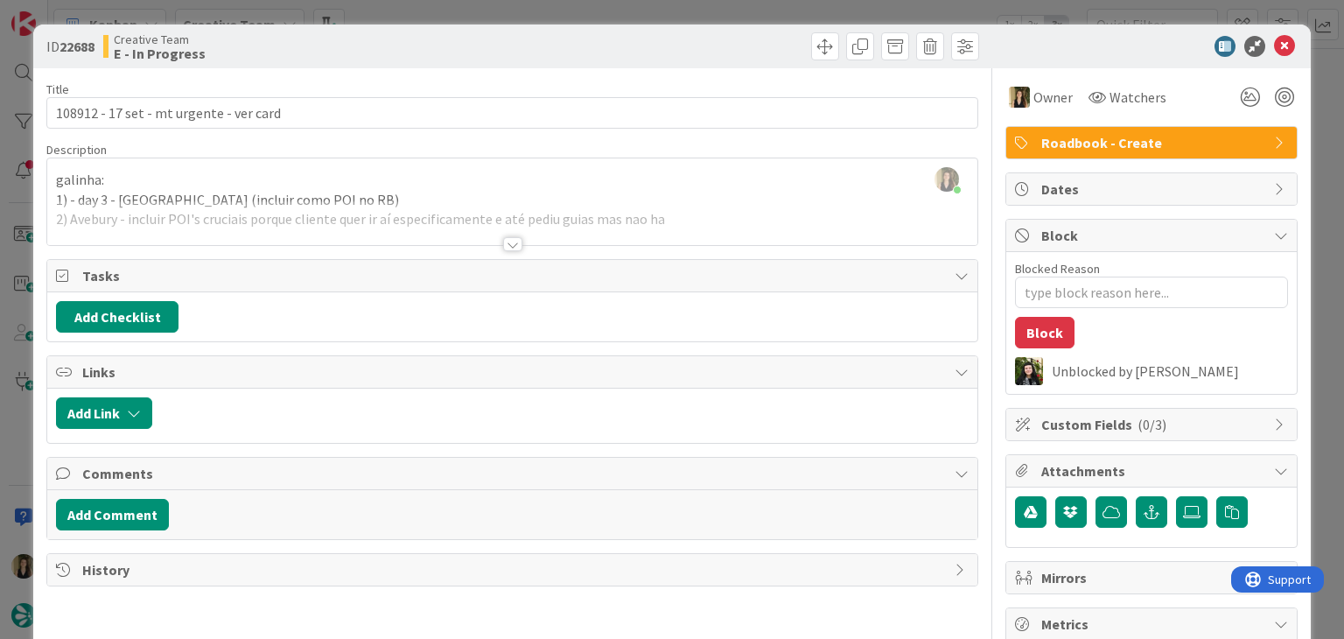
click at [503, 239] on div at bounding box center [512, 244] width 19 height 14
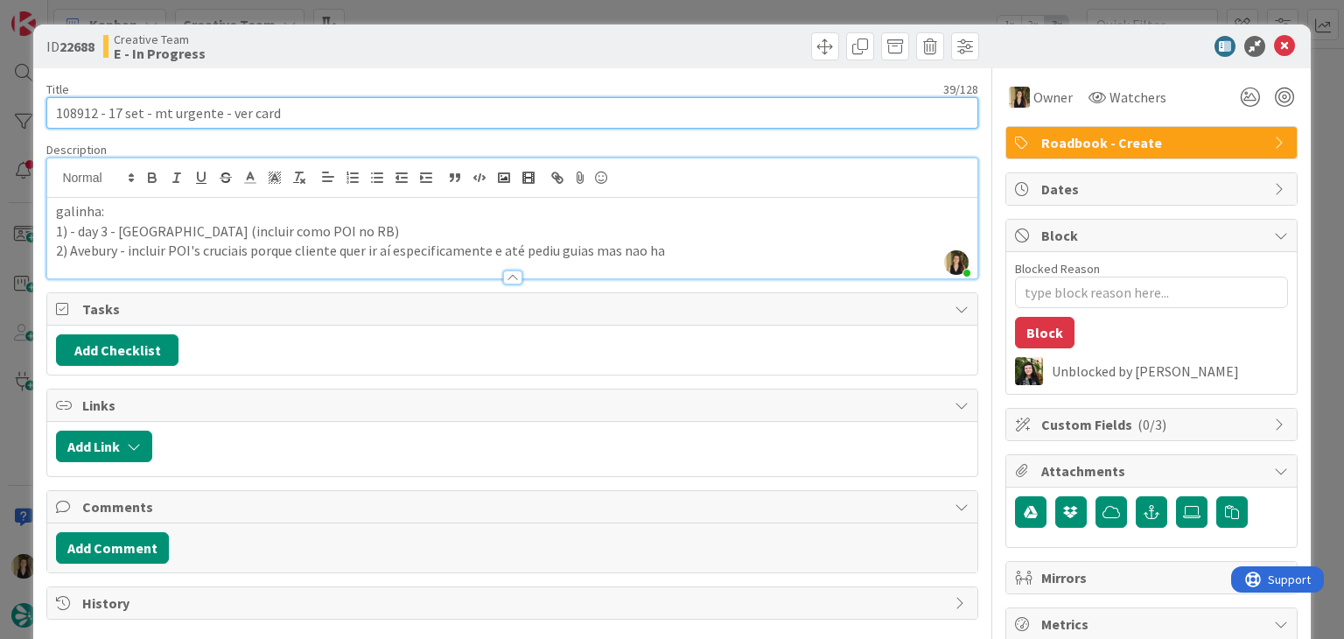
click at [79, 111] on input "108912 - 17 set - mt urgente - ver card" at bounding box center [511, 113] width 931 height 32
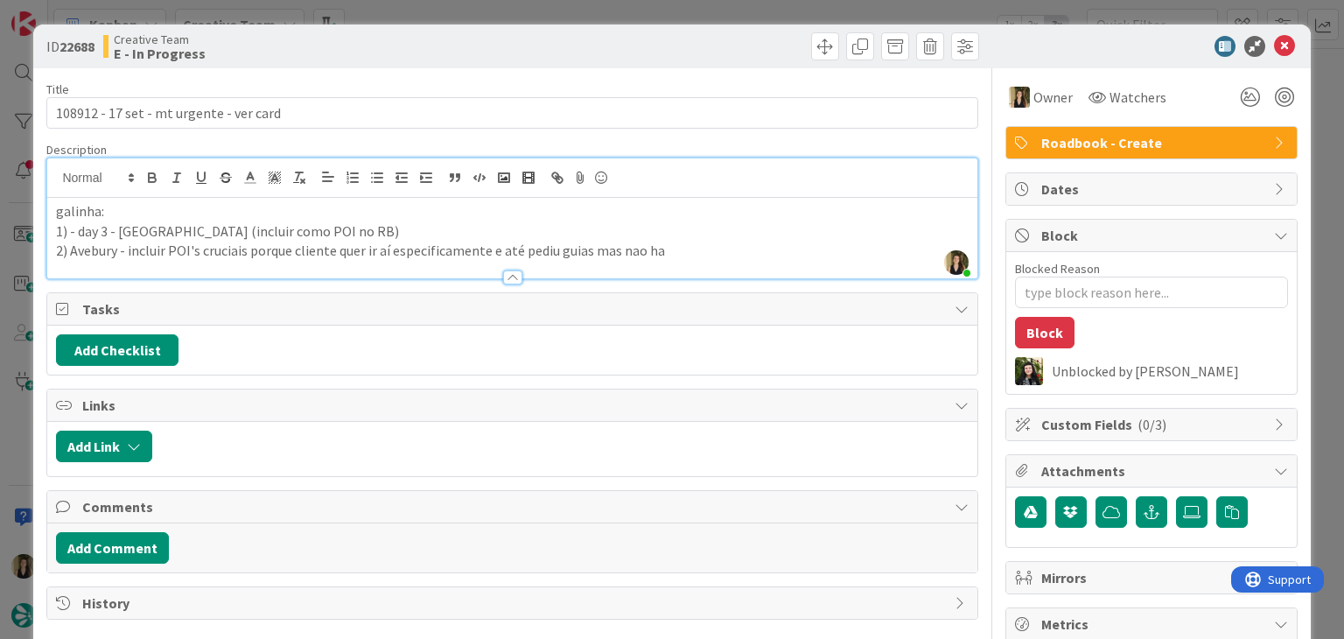
drag, startPoint x: 424, startPoint y: 43, endPoint x: 428, endPoint y: 29, distance: 14.4
click at [424, 42] on div "Creative Team E - In Progress" at bounding box center [305, 46] width 405 height 28
click at [435, 12] on div "ID 22688 Creative Team E - In Progress Title 39 / 128 108912 - 17 set - mt urge…" at bounding box center [672, 319] width 1344 height 639
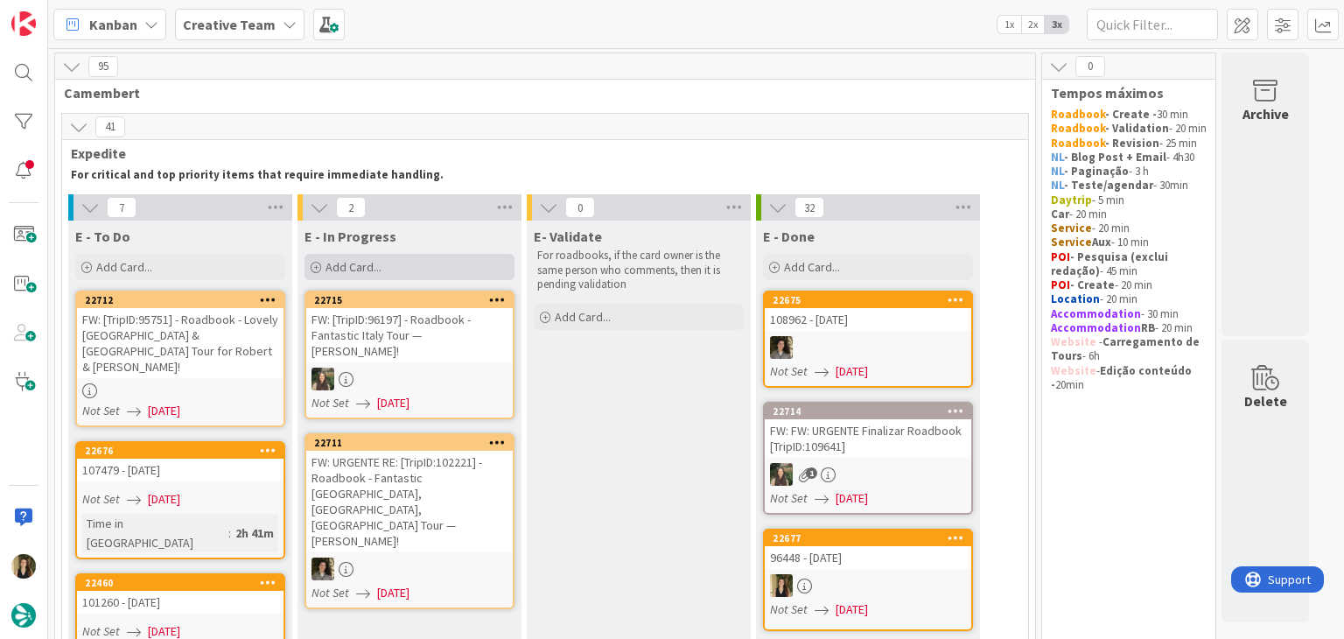
click at [405, 265] on div "Add Card..." at bounding box center [410, 267] width 210 height 26
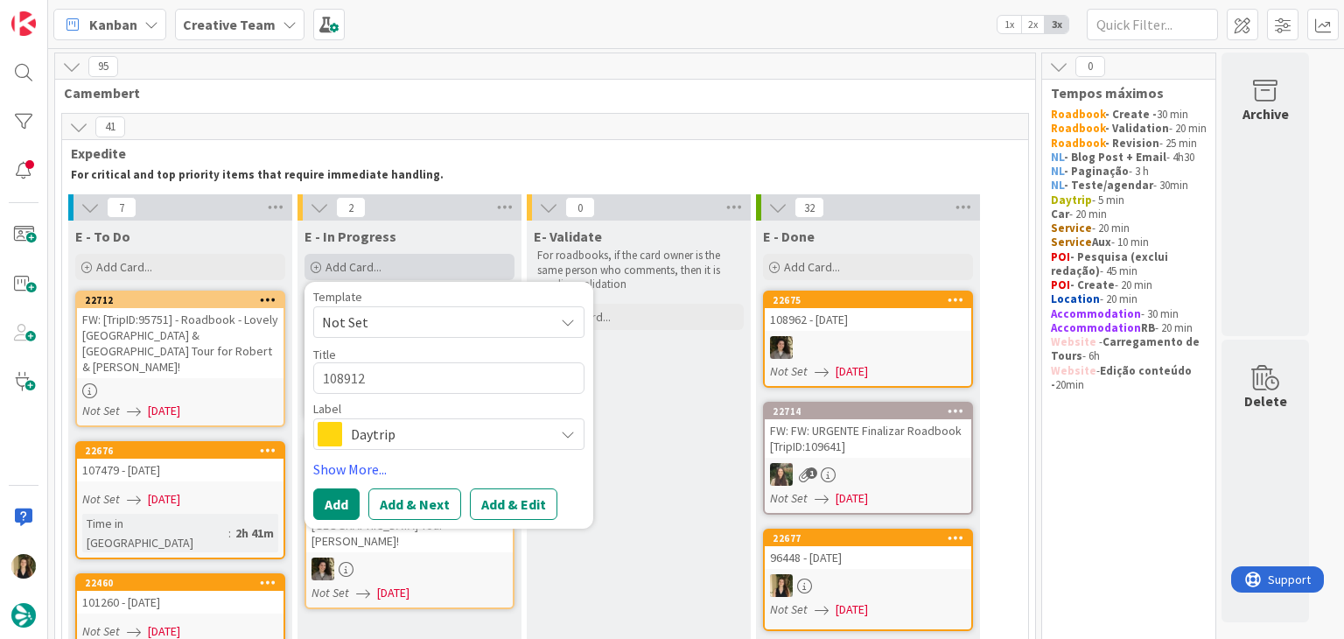
type textarea "x"
type textarea "108912 c"
type textarea "x"
type textarea "108912 cr"
type textarea "x"
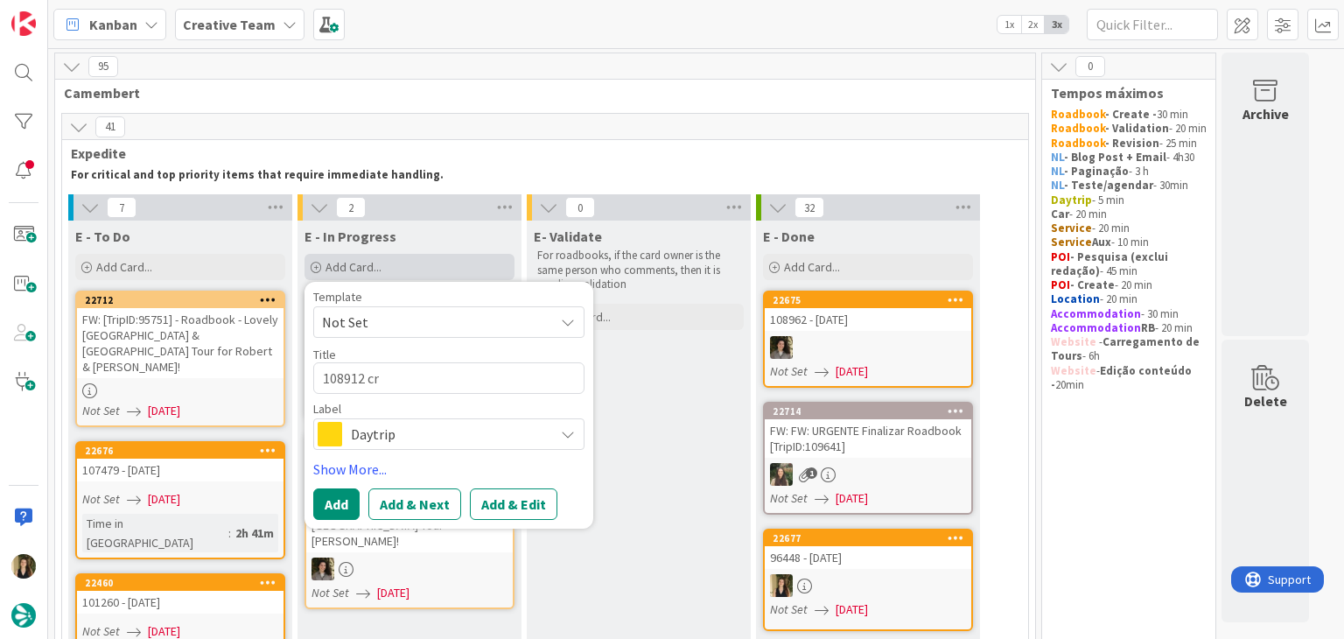
type textarea "108912 cri"
type textarea "x"
type textarea "108912 cria"
type textarea "x"
type textarea "108912 criar"
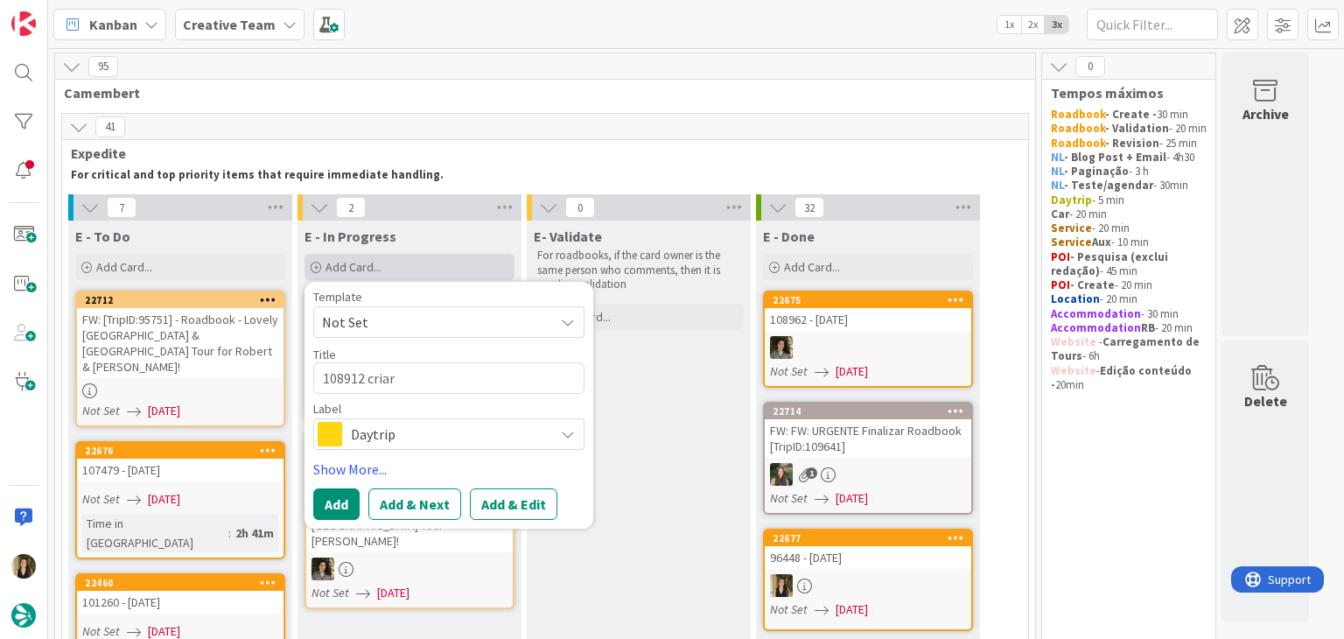
type textarea "x"
type textarea "108912 criar"
type textarea "x"
type textarea "108912 criar s"
type textarea "x"
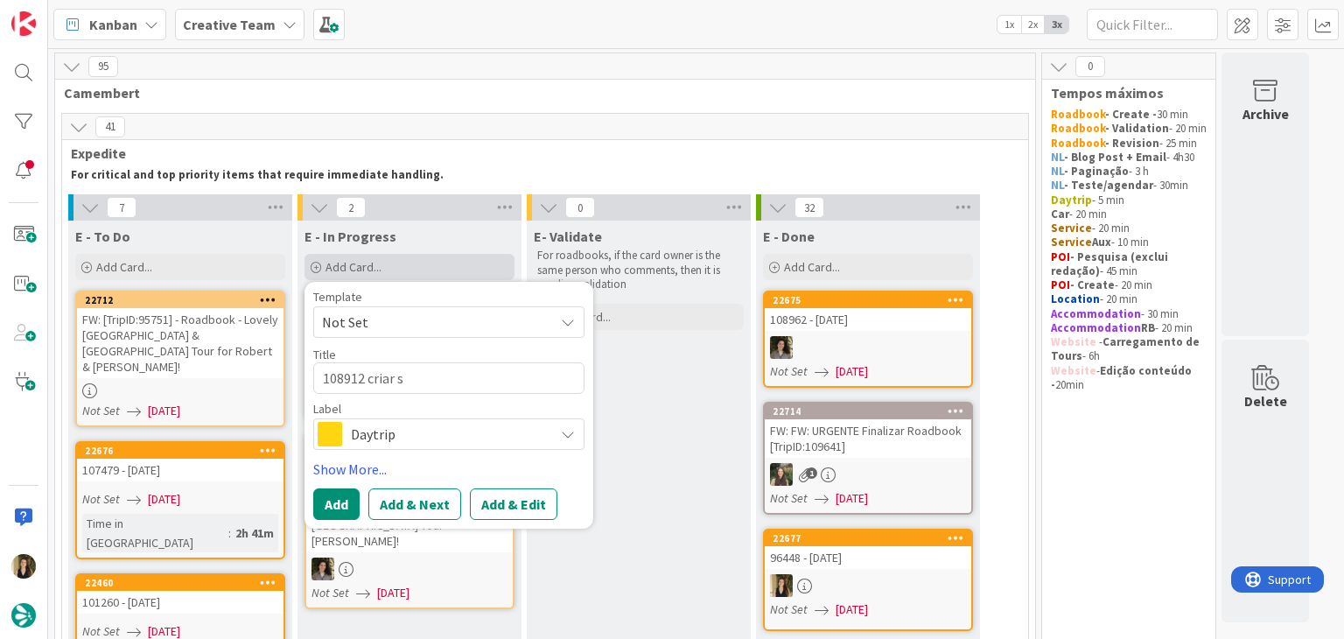
type textarea "108912 criar su"
type textarea "x"
type textarea "108912 criar sup"
type textarea "x"
type textarea "108912 criar supp"
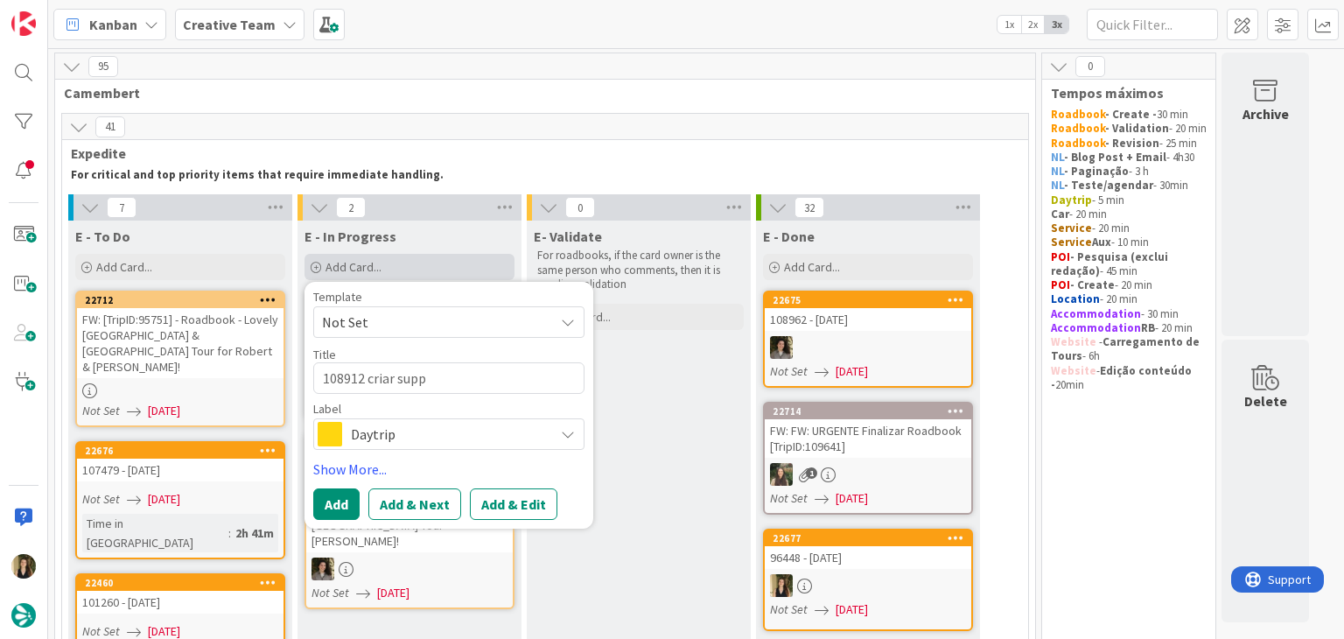
type textarea "x"
type textarea "108912 criar suppl"
type textarea "x"
type textarea "108912 criar suppli"
type textarea "x"
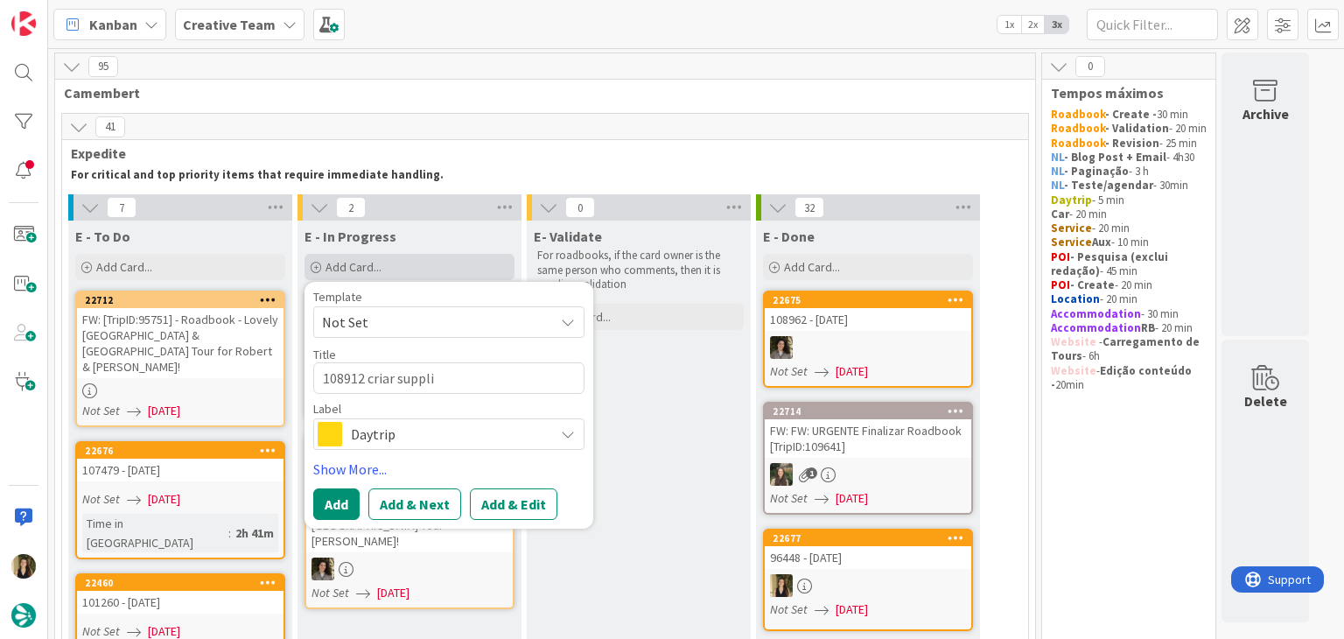
type textarea "108912 criar supplie"
type textarea "x"
type textarea "108912 criar supplier"
type textarea "x"
type textarea "108912 criar supplier"
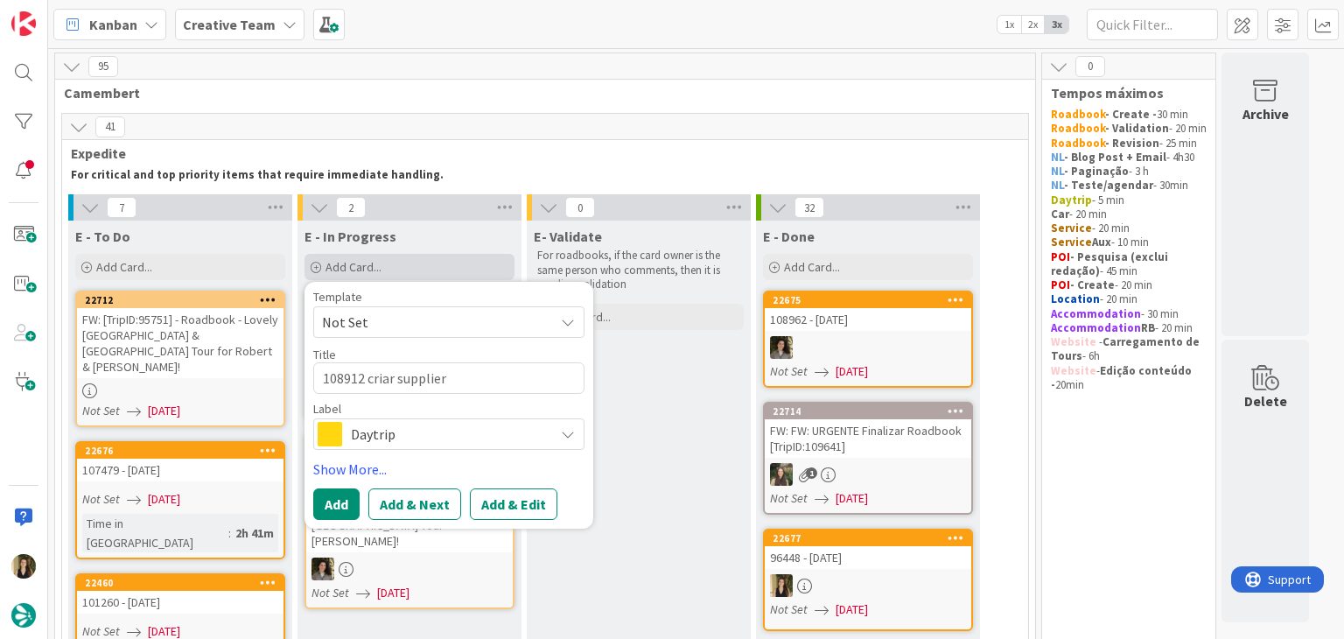
type textarea "x"
type textarea "108912 criar supplier q"
type textarea "x"
type textarea "108912 criar supplier qu"
type textarea "x"
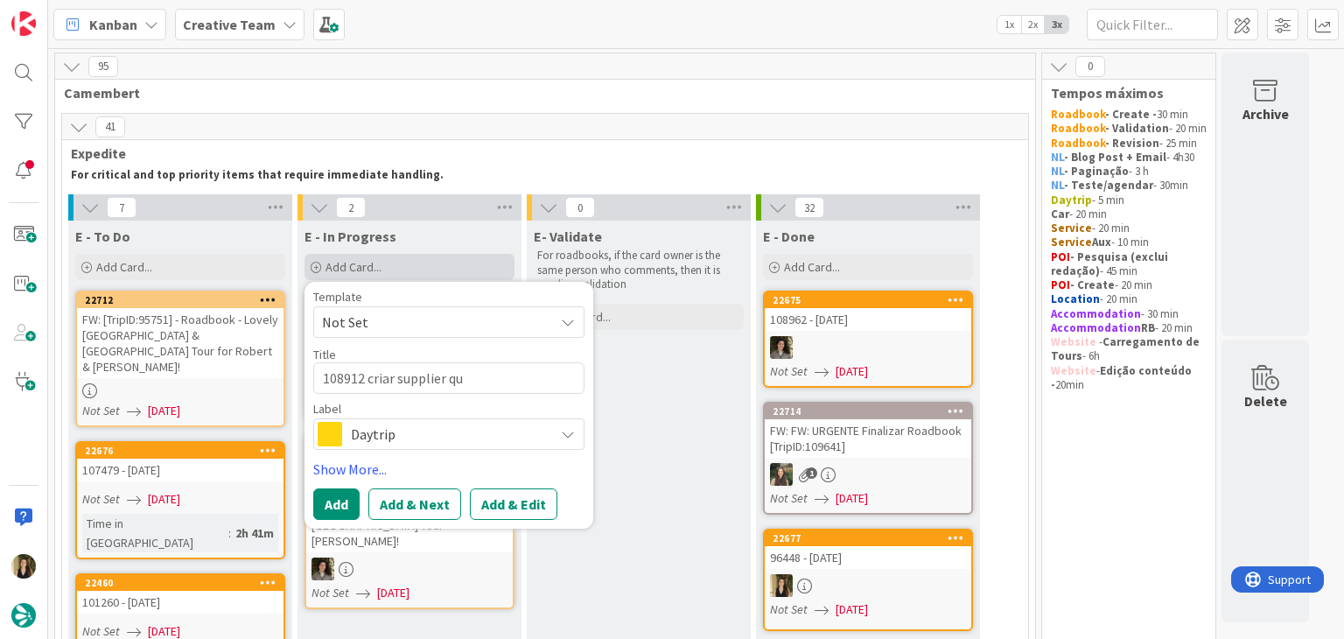
type textarea "108912 criar supplier que"
type textarea "x"
type textarea "108912 criar supplier que"
type textarea "x"
type textarea "108912 criar supplier que e"
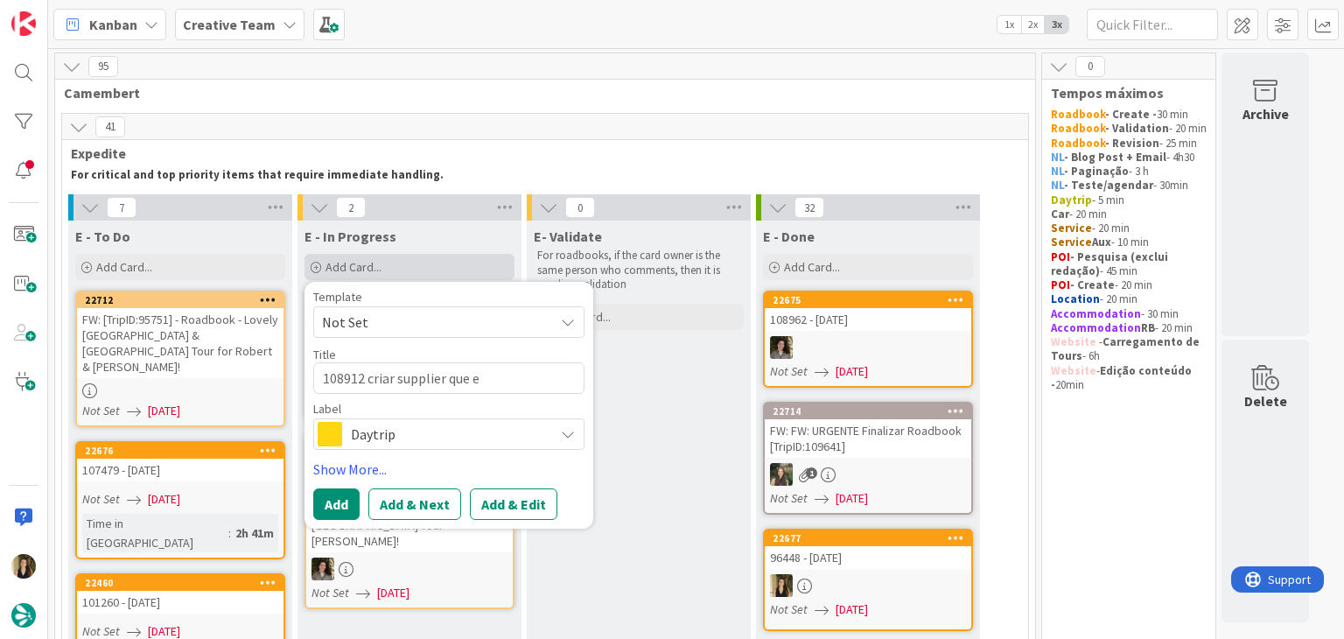
type textarea "x"
type textarea "108912 criar supplier que es"
type textarea "x"
type textarea "108912 criar supplier que est"
type textarea "x"
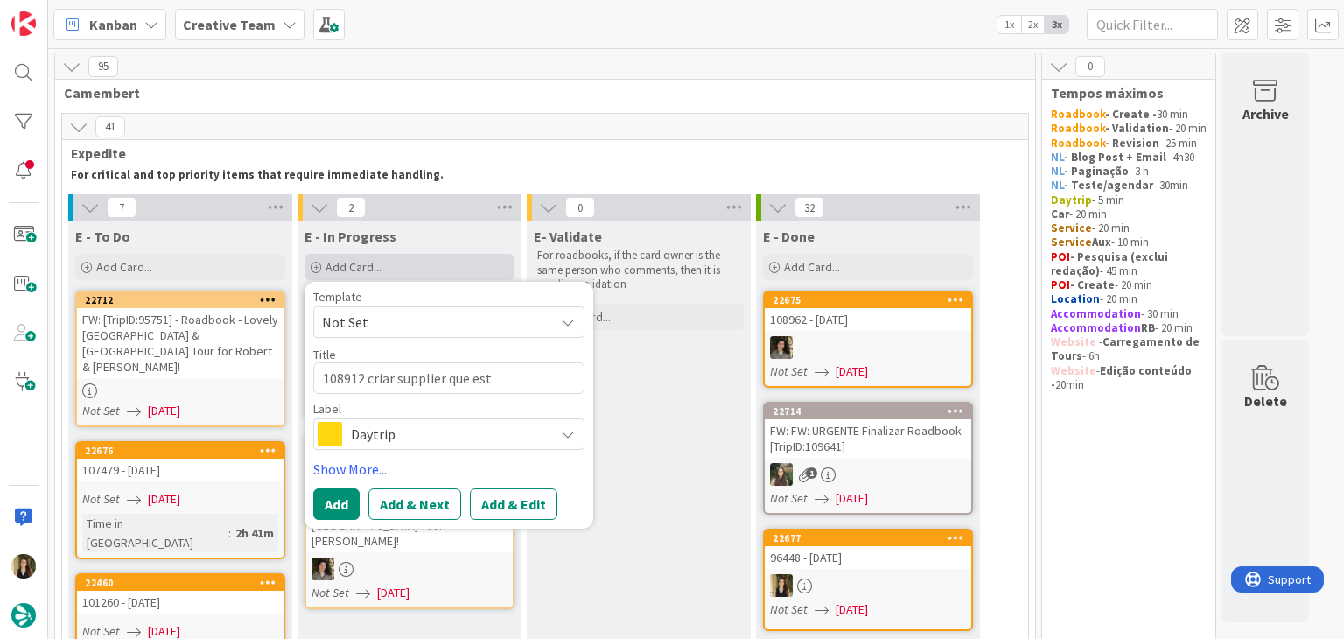
type textarea "108912 criar supplier que esta"
type textarea "x"
type textarea "108912 criar supplier que estav"
type textarea "x"
type textarea "108912 criar supplier que estava"
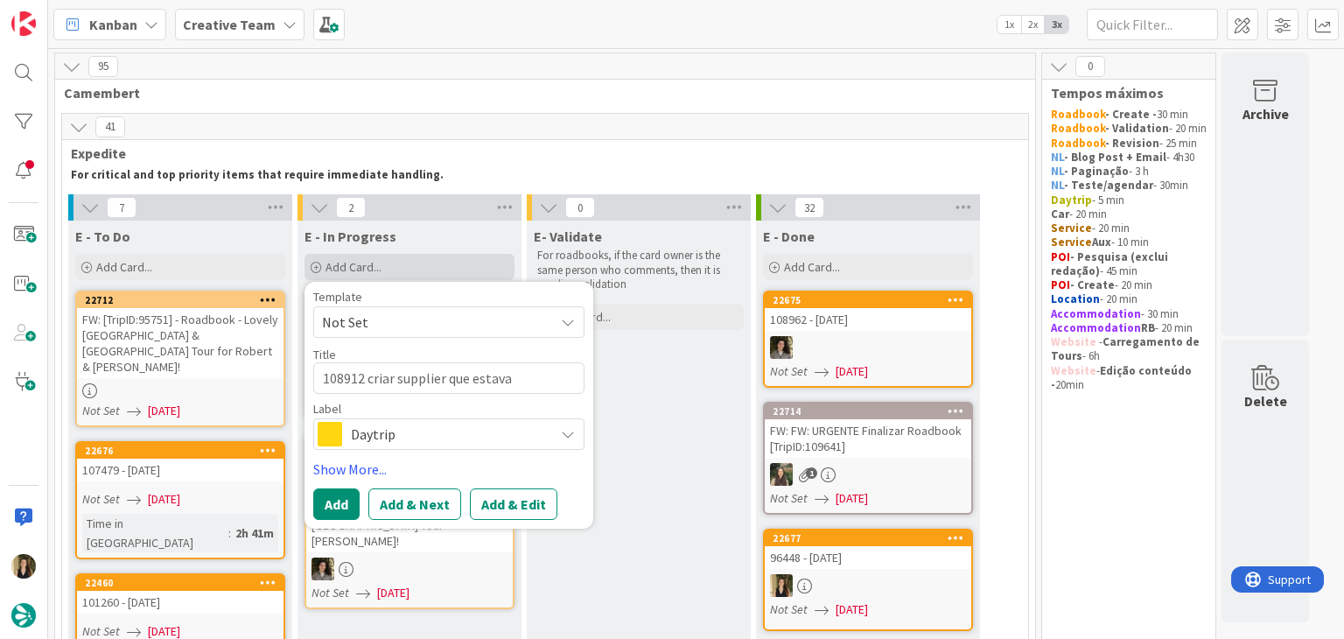
type textarea "x"
type textarea "108912 criar supplier que estava"
type textarea "x"
type textarea "108912 criar supplier que estava p"
type textarea "x"
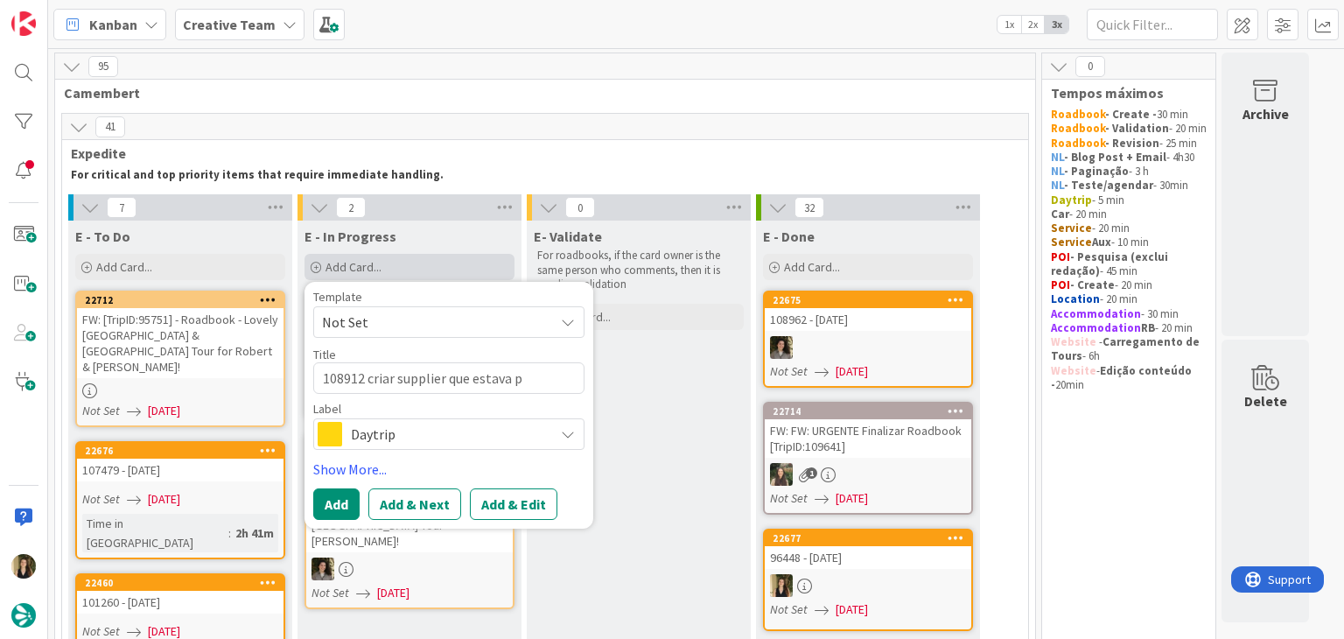
type textarea "108912 criar supplier que estava pe"
type textarea "x"
type textarea "108912 criar supplier que estava p"
type textarea "x"
type textarea "108912 criar supplier que estava"
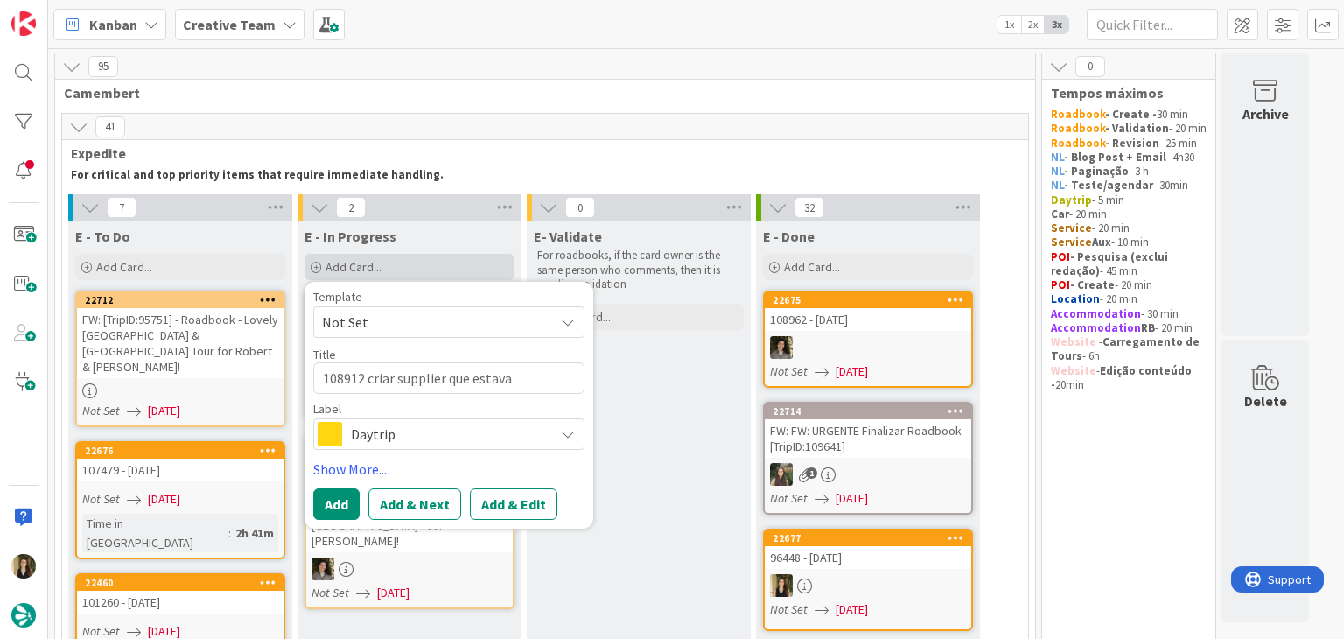
type textarea "x"
type textarea "108912 criar supplier que estava s"
type textarea "x"
type textarea "108912 criar supplier que estava se"
type textarea "x"
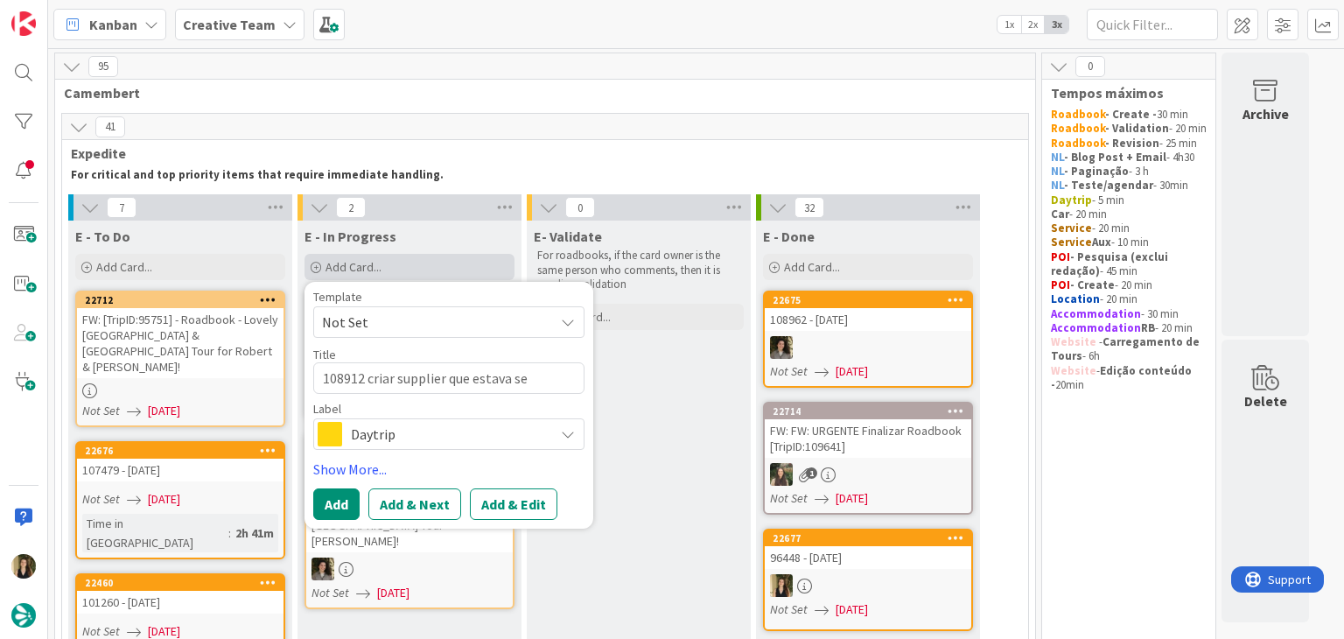
type textarea "108912 criar supplier que estava sem"
type textarea "x"
type textarea "108912 criar supplier que estava sem"
type textarea "x"
type textarea "108912 criar supplier que estava sem <"
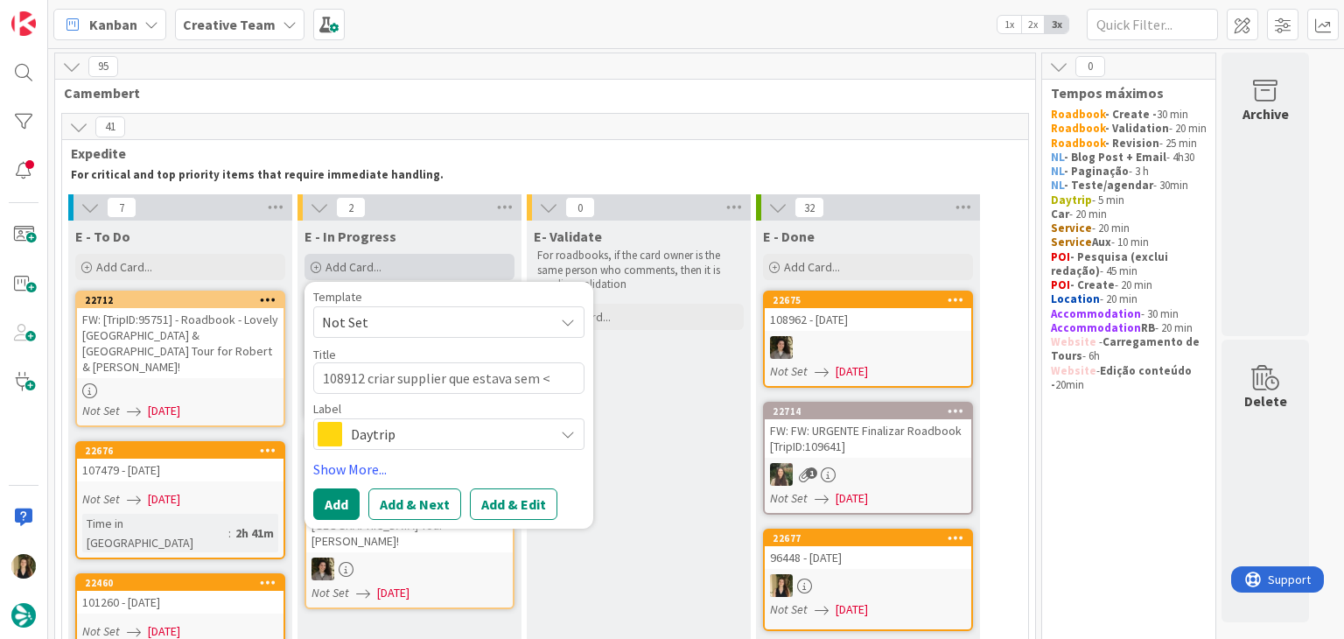
type textarea "x"
type textarea "108912 criar supplier que estava sem <t"
type textarea "x"
type textarea "108912 criar supplier que estava sem <te"
type textarea "x"
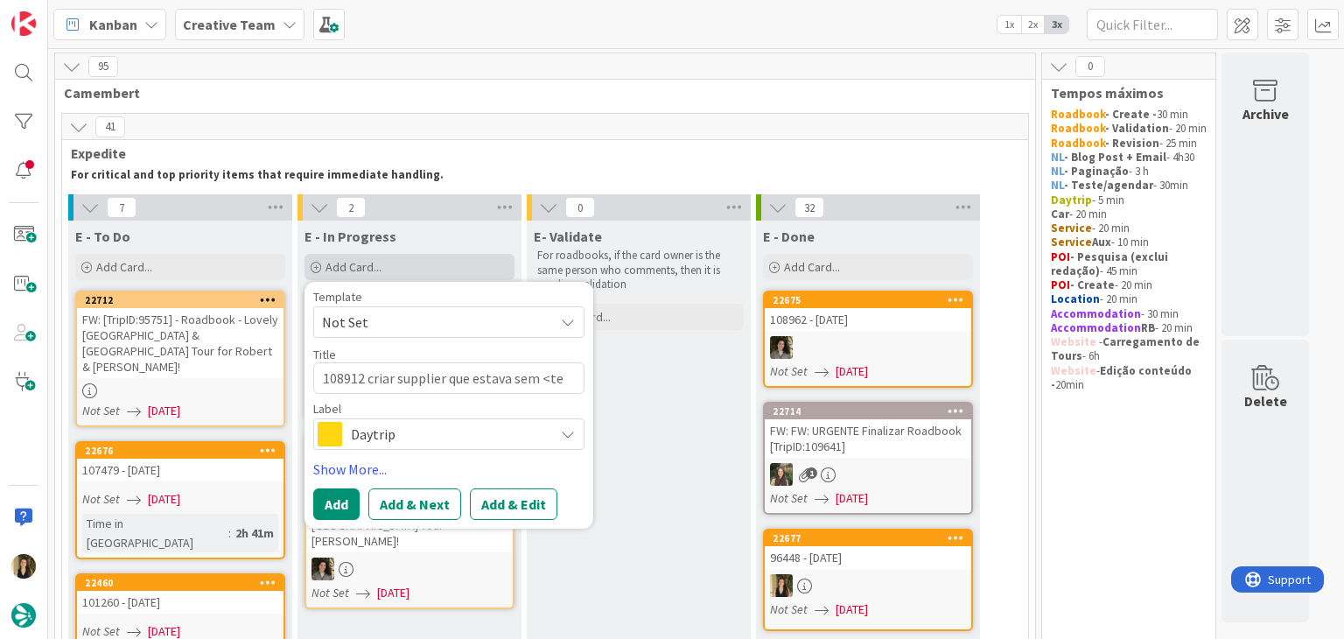
type textarea "108912 criar supplier que estava sem <t"
type textarea "x"
type textarea "108912 criar supplier que estava sem <"
type textarea "x"
type textarea "108912 criar supplier que estava sem"
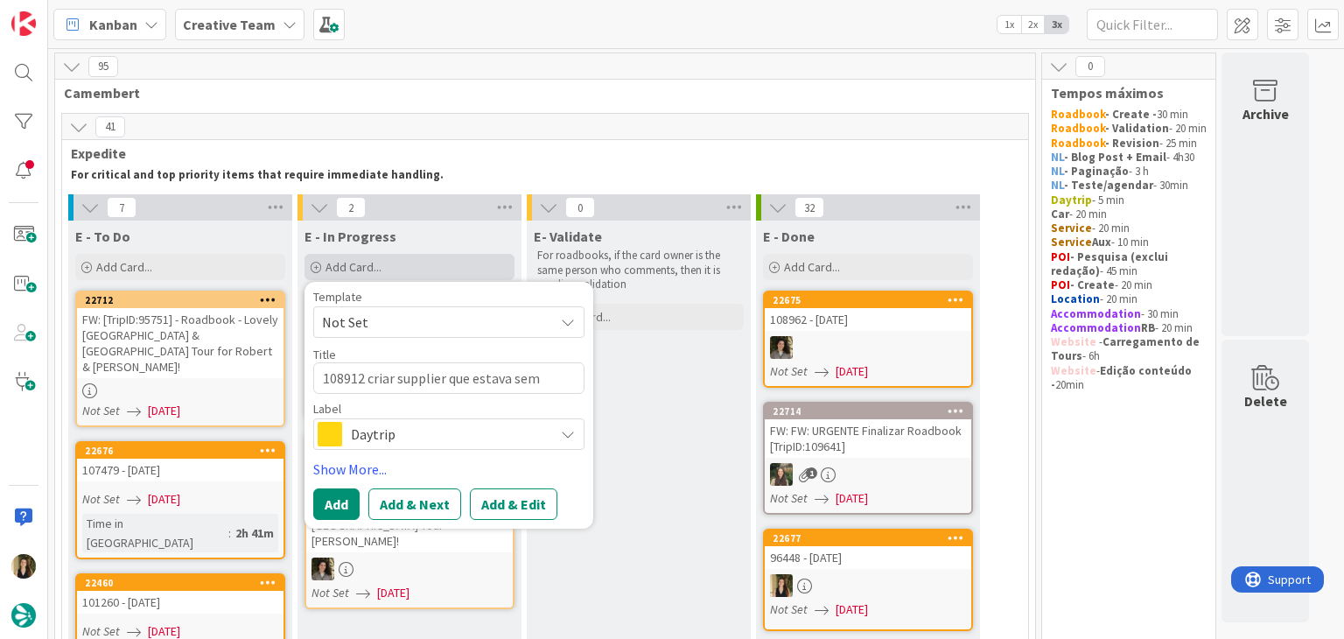
type textarea "x"
type textarea "108912 criar supplier que estava sem T"
type textarea "x"
type textarea "108912 criar supplier que estava sem TE"
type textarea "x"
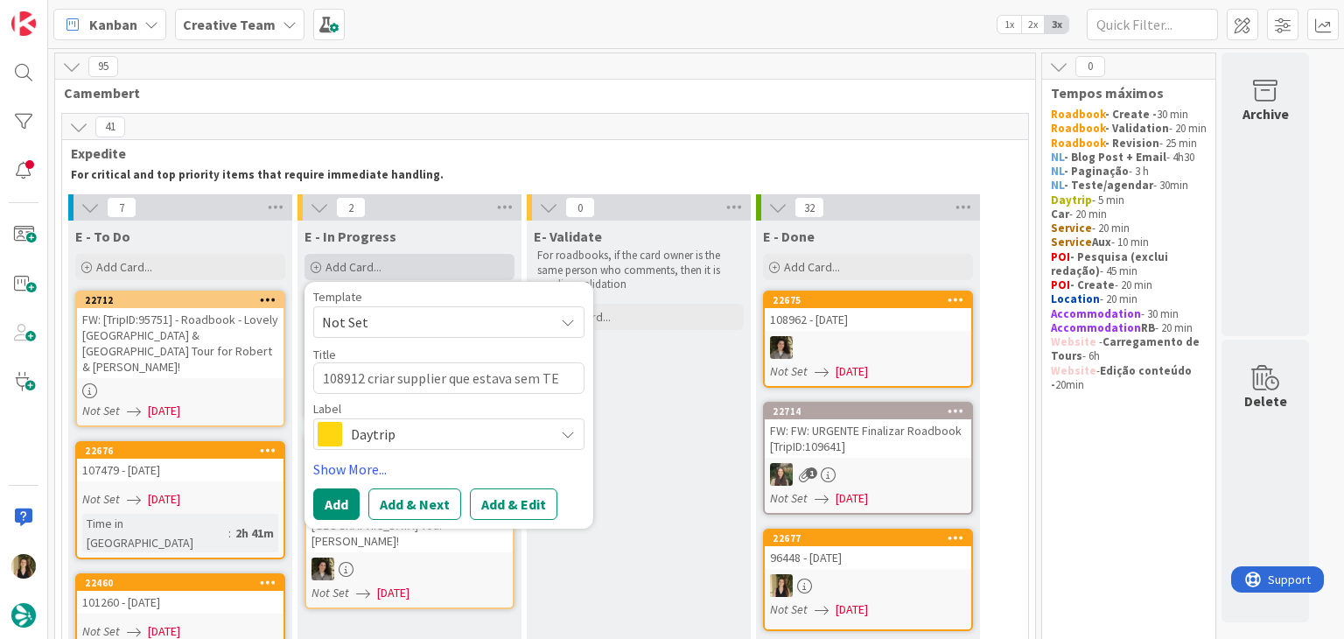
type textarea "108912 criar supplier que estava sem TER"
type textarea "x"
type textarea "108912 criar supplier que estava sem TER"
type textarea "x"
type textarea "108912 criar supplier que estava sem TER e"
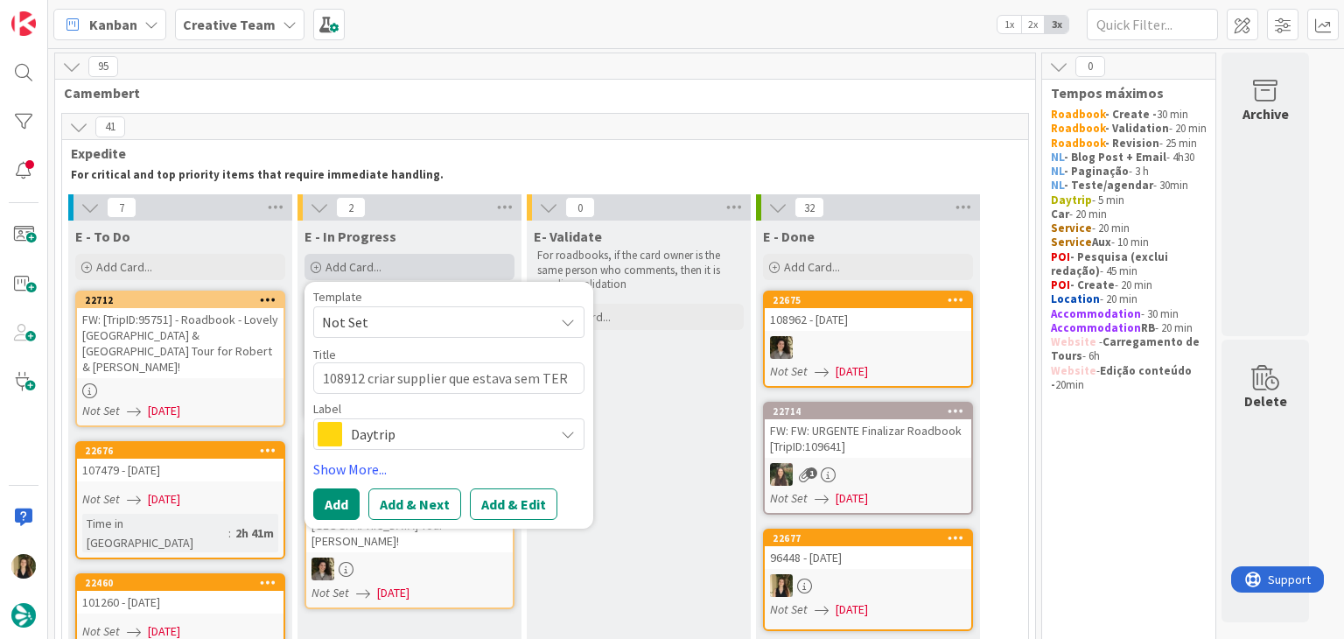
type textarea "x"
type textarea "108912 criar supplier que estava sem TER e"
type textarea "x"
type textarea "108912 criar supplier que estava sem TER e a"
type textarea "x"
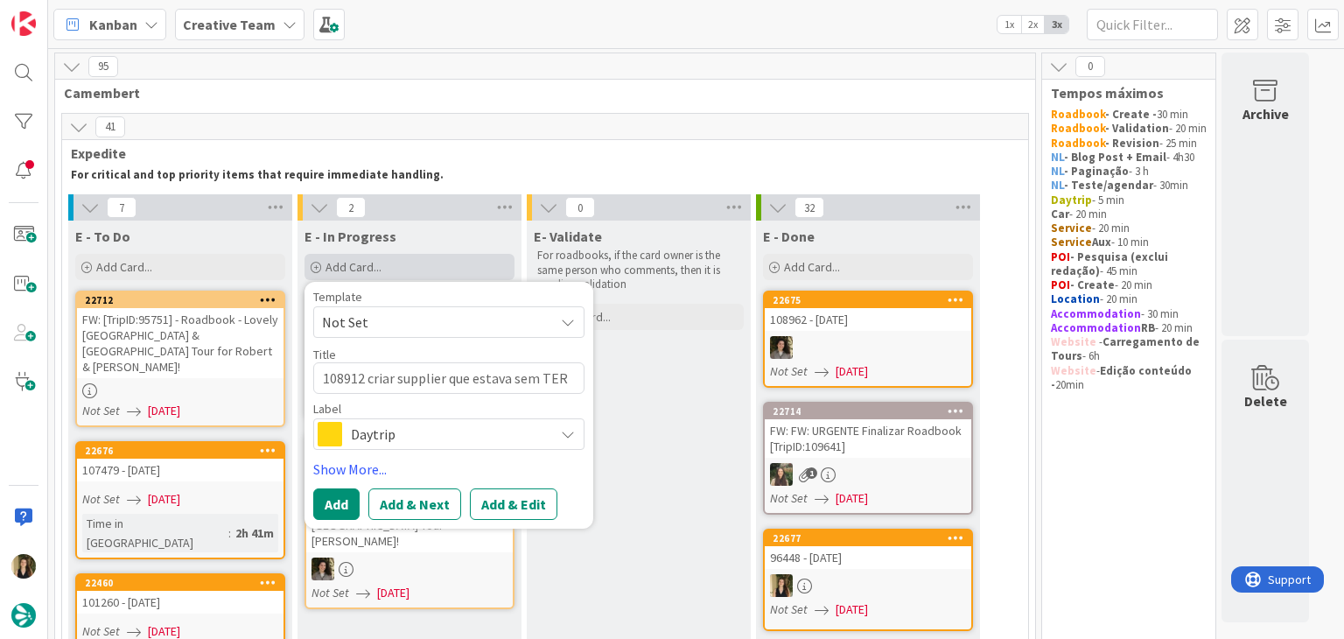
type textarea "108912 criar supplier que estava sem TER e as"
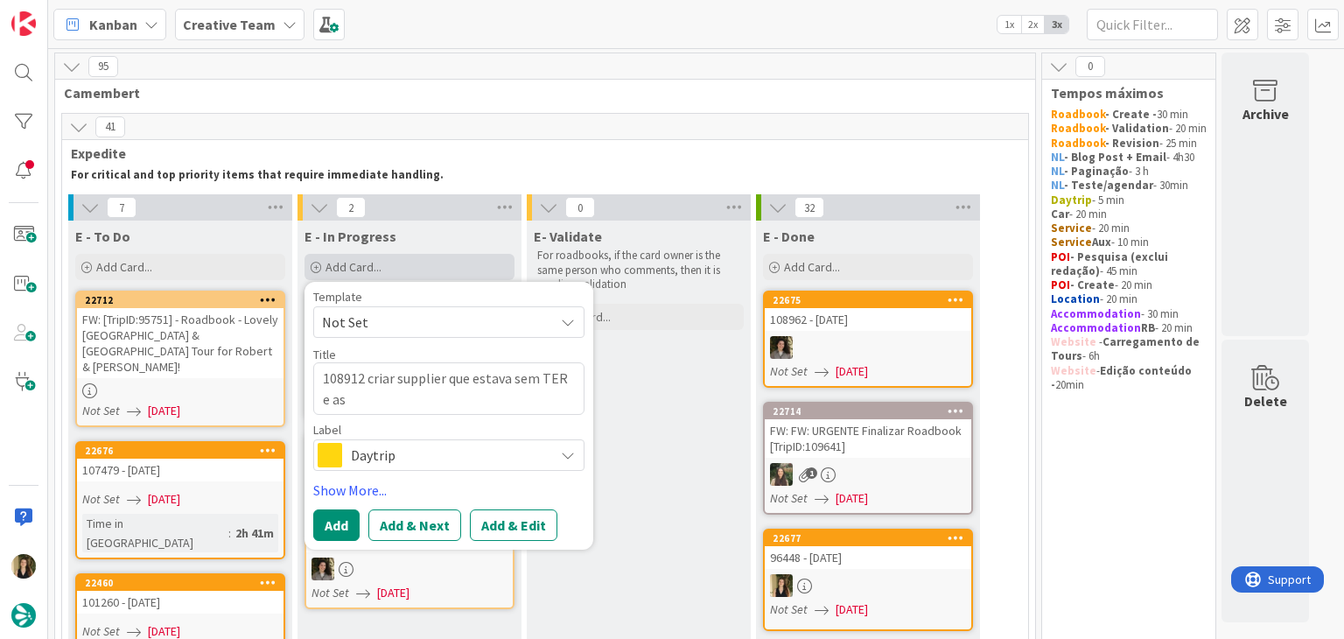
type textarea "x"
type textarea "108912 criar supplier que estava sem TER e ass"
type textarea "x"
type textarea "108912 criar supplier que estava sem TER e assc"
type textarea "x"
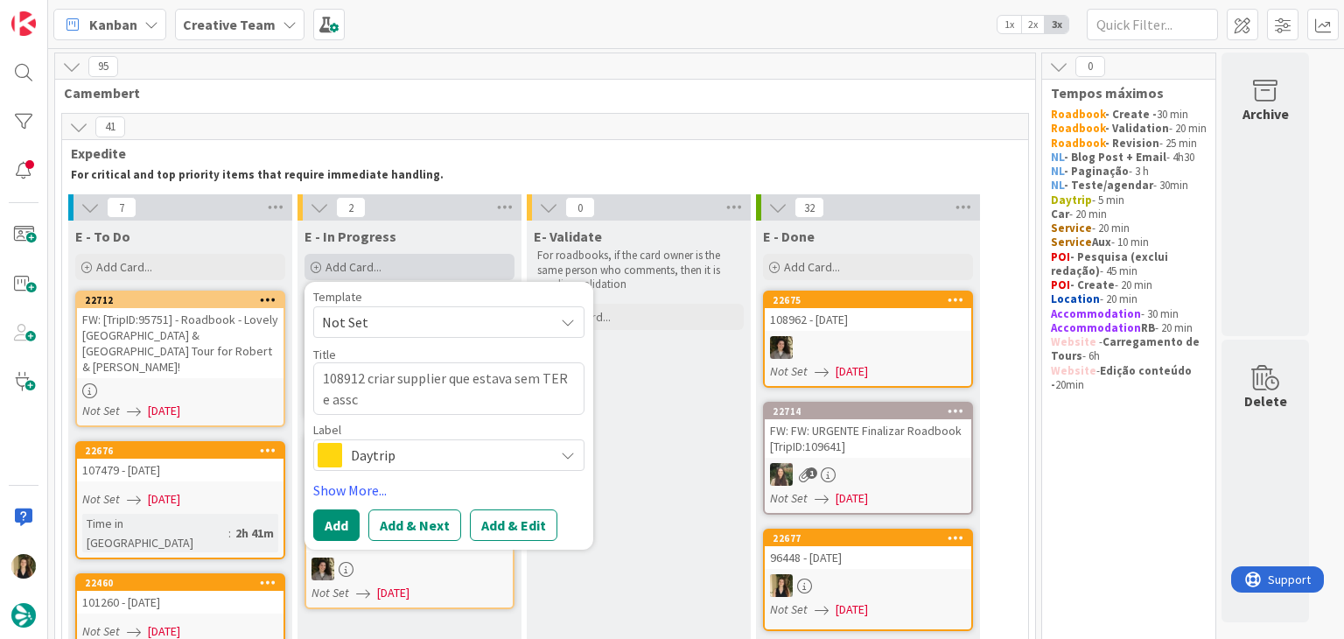
type textarea "108912 criar supplier que estava sem TER e assco"
type textarea "x"
type textarea "108912 criar supplier que estava sem TER e asscoa"
type textarea "x"
type textarea "108912 criar supplier que estava sem TER e assco"
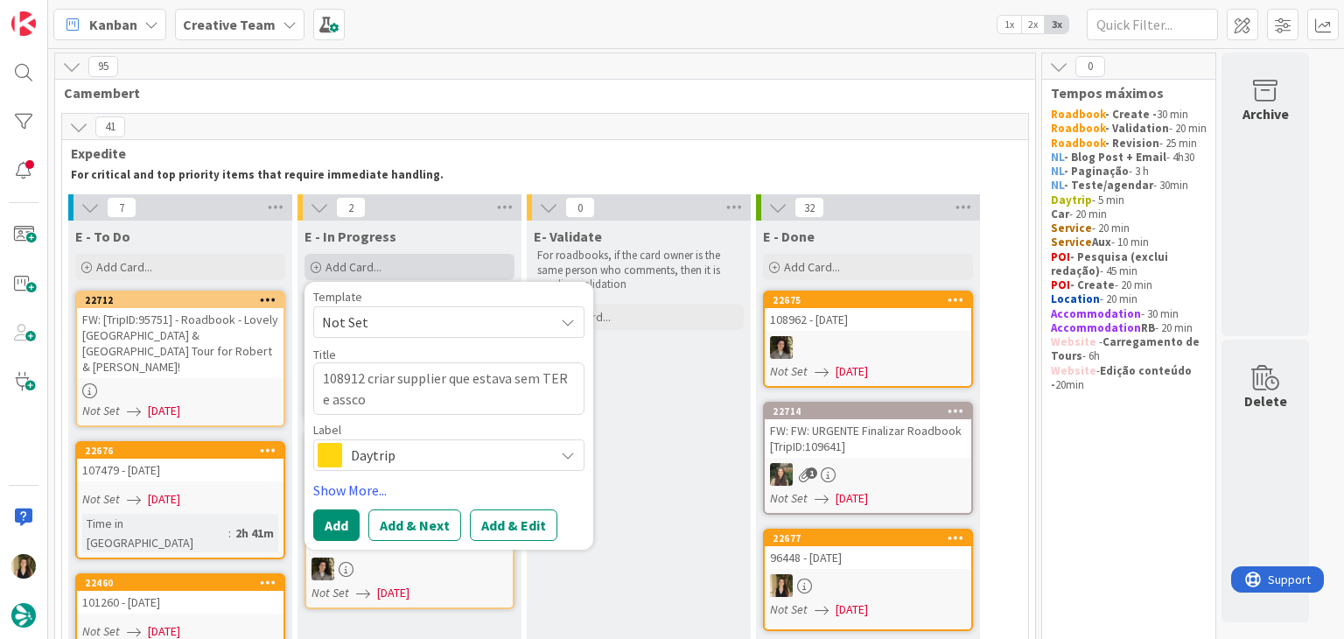
type textarea "x"
type textarea "108912 criar supplier que estava sem TER e assc"
type textarea "x"
type textarea "108912 criar supplier que estava sem TER e ass"
type textarea "x"
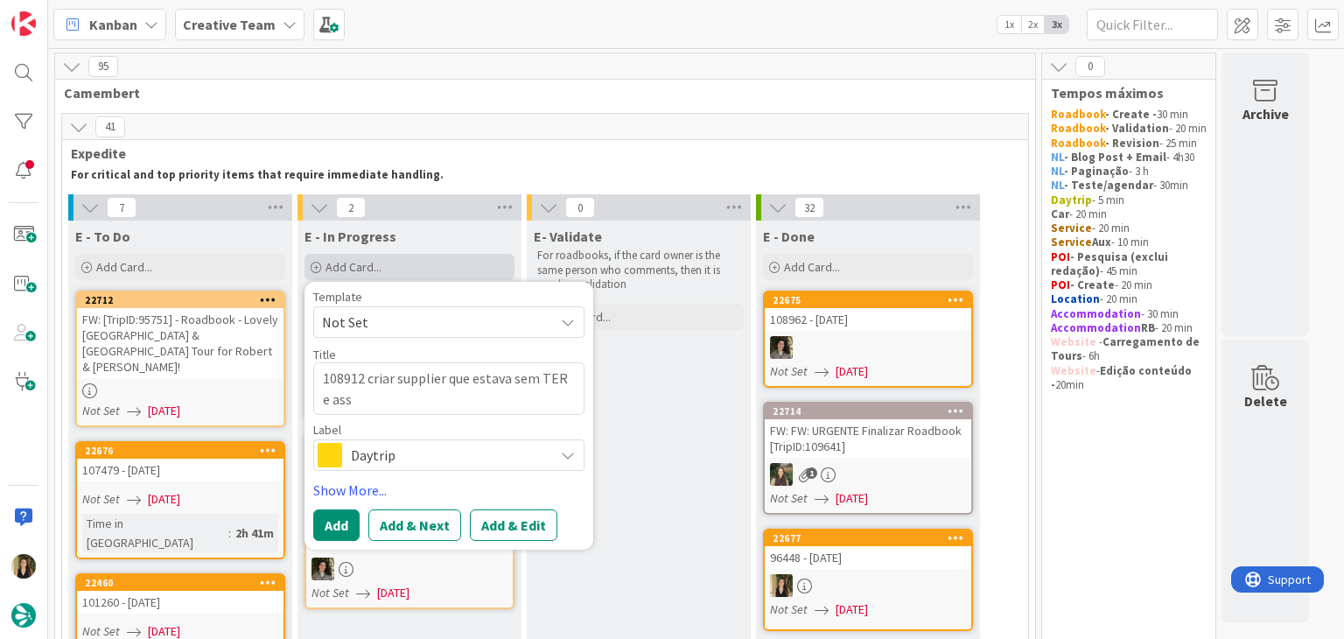
type textarea "108912 criar supplier que estava sem TER e asso"
type textarea "x"
type textarea "108912 criar supplier que estava sem TER e assoc"
type textarea "x"
type textarea "108912 criar supplier que estava sem TER e associ"
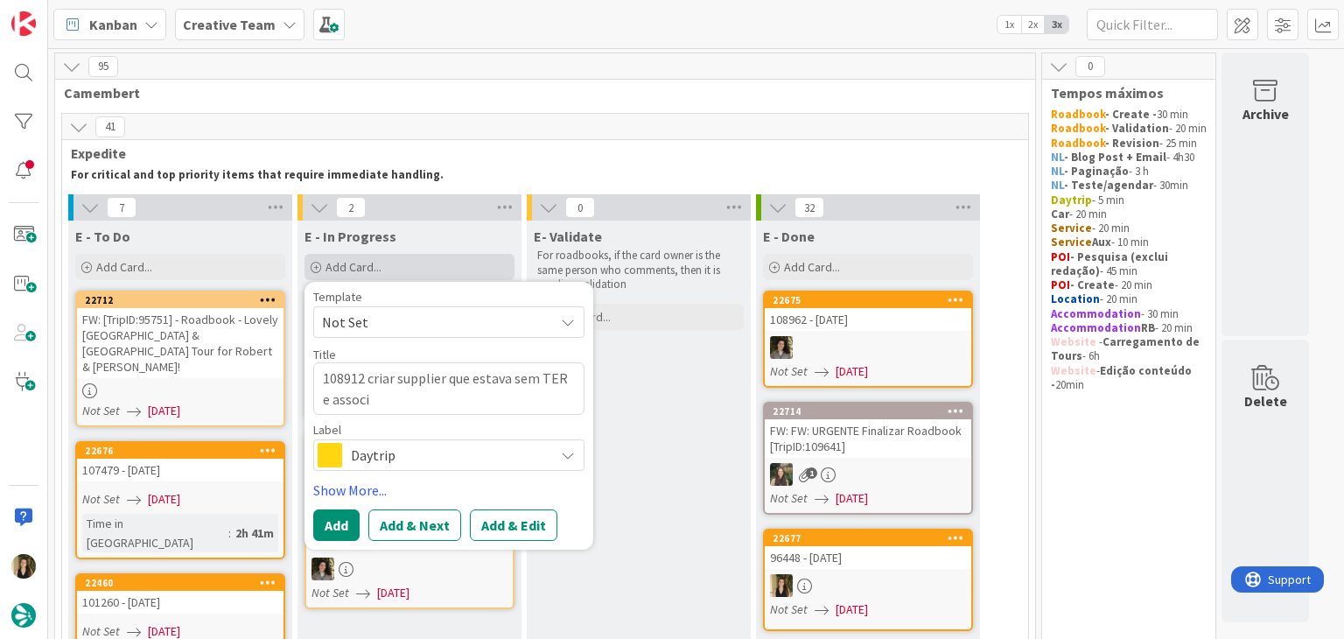
type textarea "x"
type textarea "108912 criar supplier que estava sem TER e associa"
type textarea "x"
type textarea "108912 criar supplier que estava sem TER e associar"
type textarea "x"
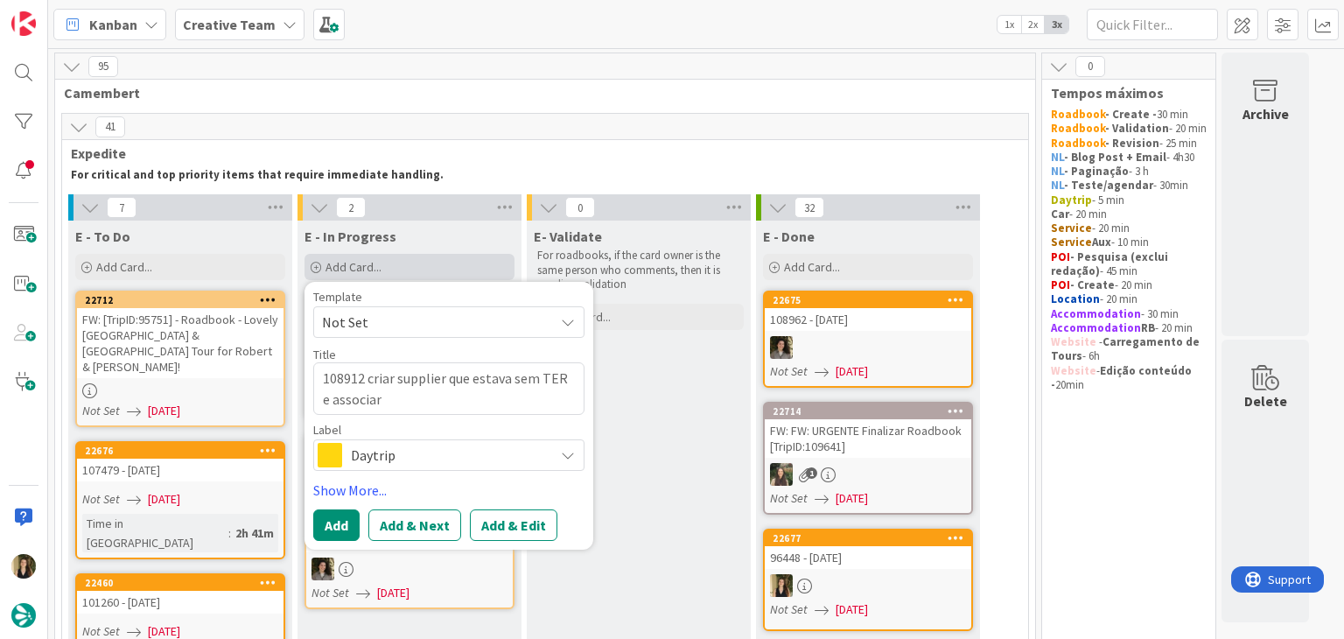
type textarea "108912 criar supplier que estava sem TER e associar"
type textarea "x"
type textarea "108912 criar supplier que estava sem TER e associar o"
type textarea "x"
type textarea "108912 criar supplier que estava sem TER e associar o"
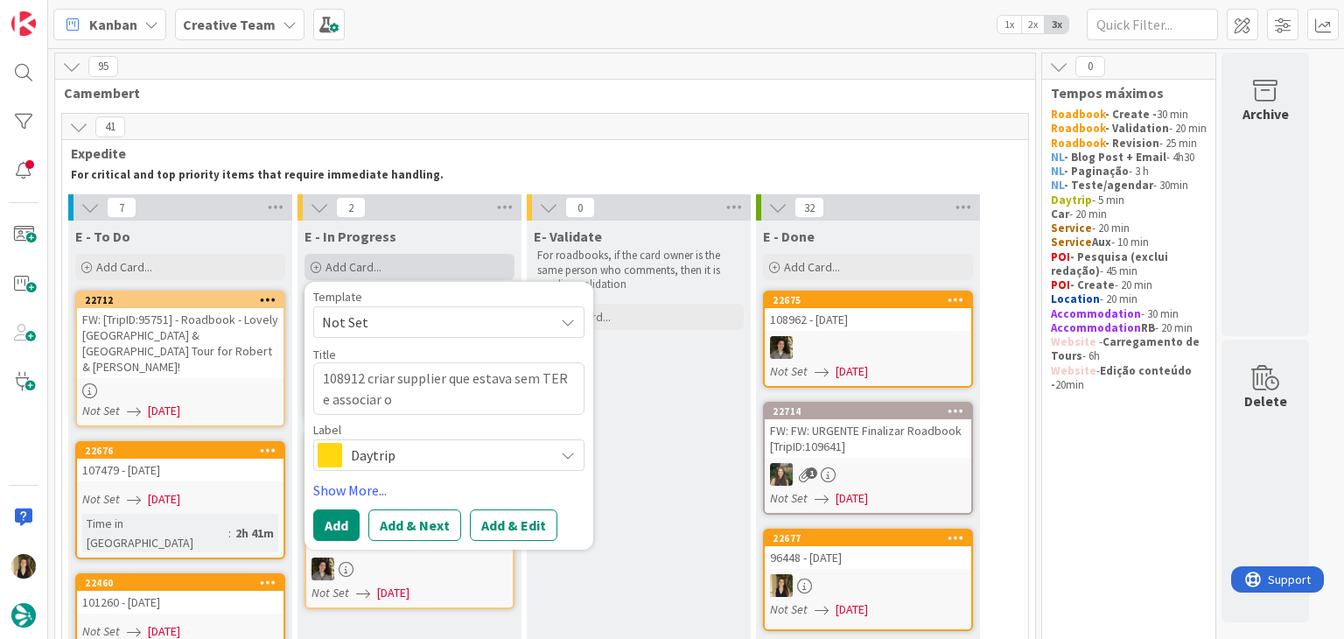
type textarea "x"
type textarea "108912 criar supplier que estava sem TER e associar o t"
type textarea "x"
type textarea "108912 criar supplier que estava sem TER e associar o te"
type textarea "x"
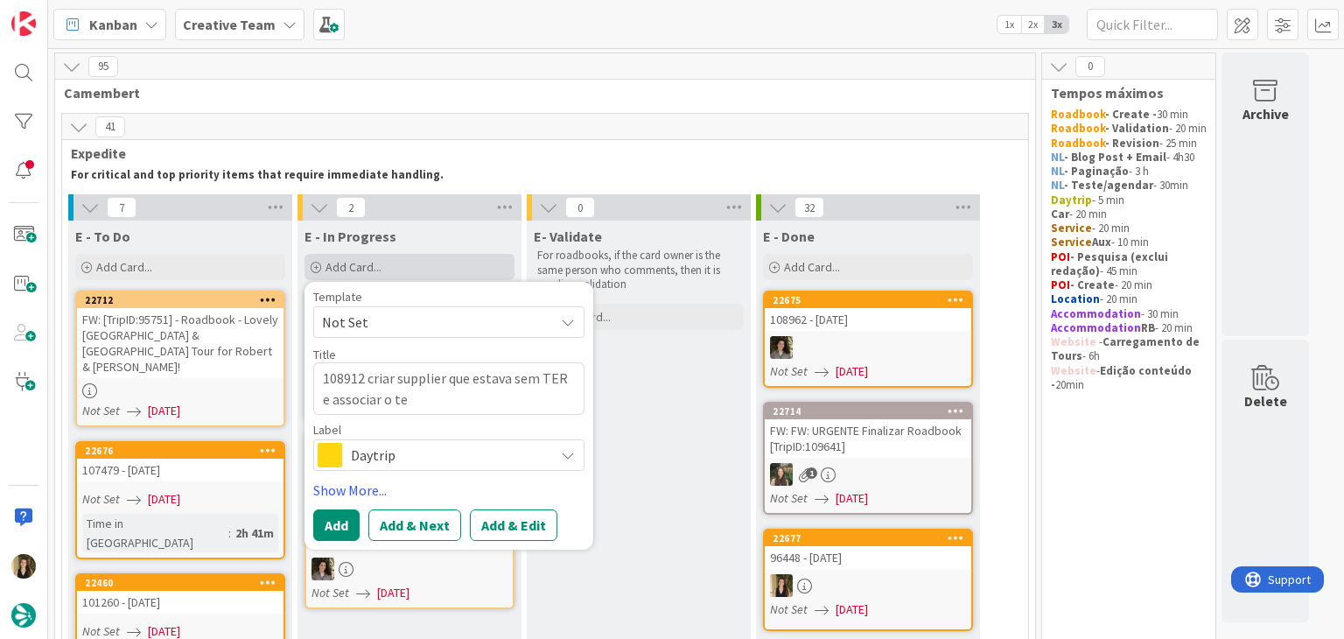
type textarea "108912 criar supplier que estava sem TER e associar o ter"
type textarea "x"
type textarea "108912 criar supplier que estava sem TER e associar o ter"
type textarea "x"
type textarea "108912 criar supplier que estava sem TER e associar o ter a"
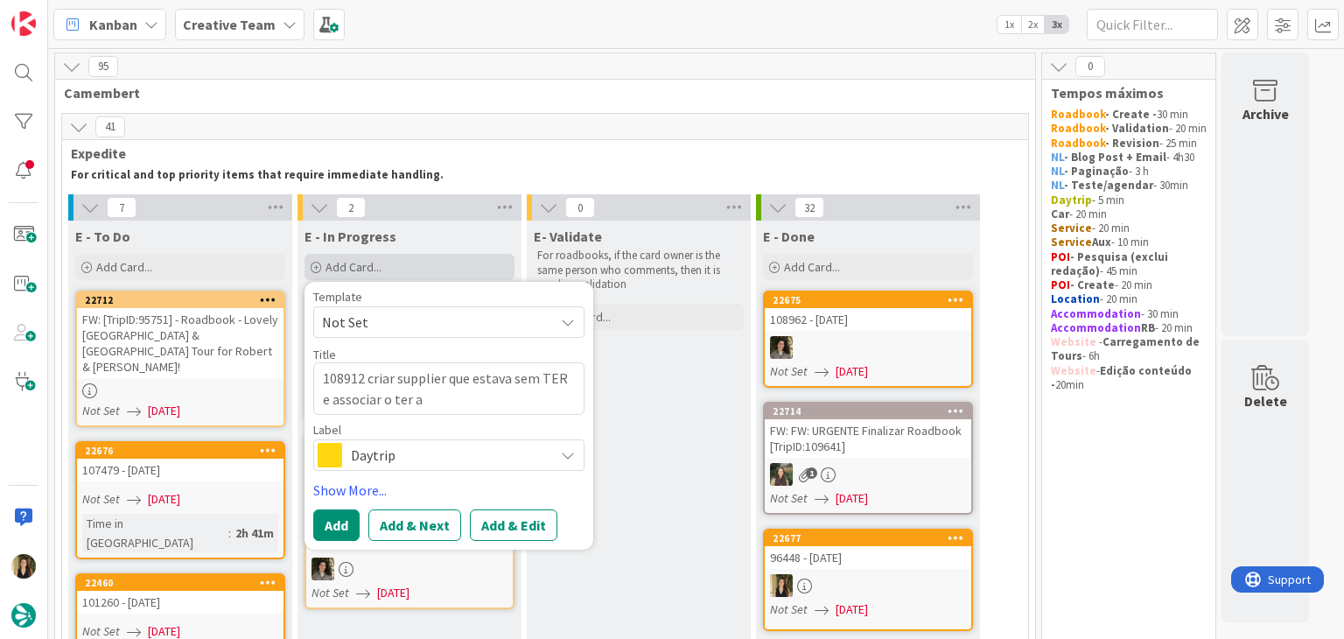
type textarea "x"
type textarea "108912 criar supplier que estava sem TER e associar o ter a"
type textarea "x"
type textarea "108912 criar supplier que estava sem TER e associar o ter a v"
type textarea "x"
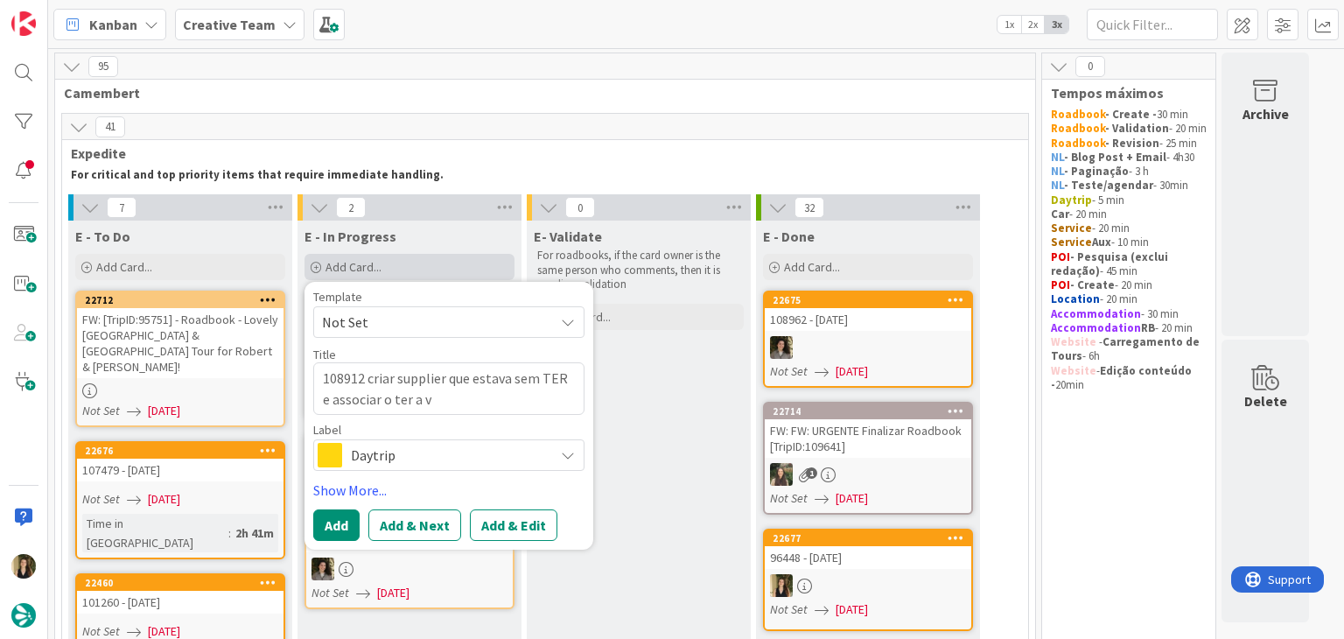
type textarea "108912 criar supplier que estava sem TER e associar o ter a"
type textarea "x"
type textarea "108912 criar supplier que estava sem TER e associar o ter a h"
type textarea "x"
type textarea "108912 criar supplier que estava sem TER e associar o ter a ho"
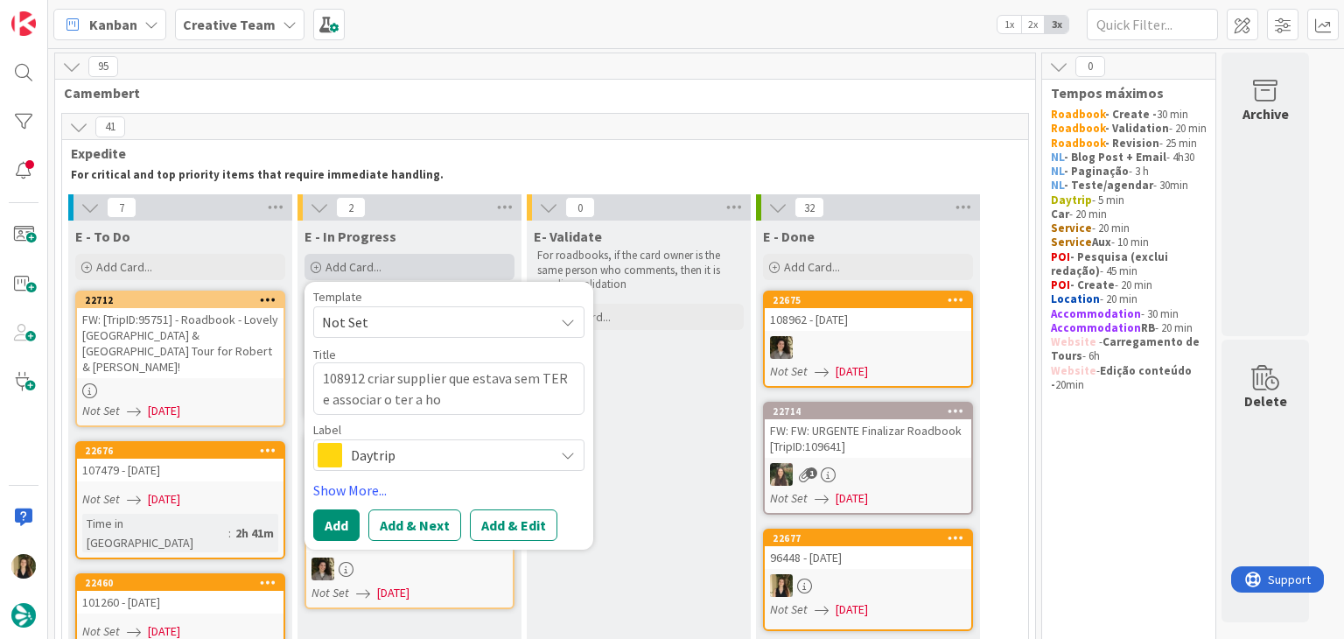
type textarea "x"
type textarea "108912 criar supplier que estava sem TER e associar o ter a hot"
type textarea "x"
type textarea "108912 criar supplier que estava sem TER e associar o ter a hote"
type textarea "x"
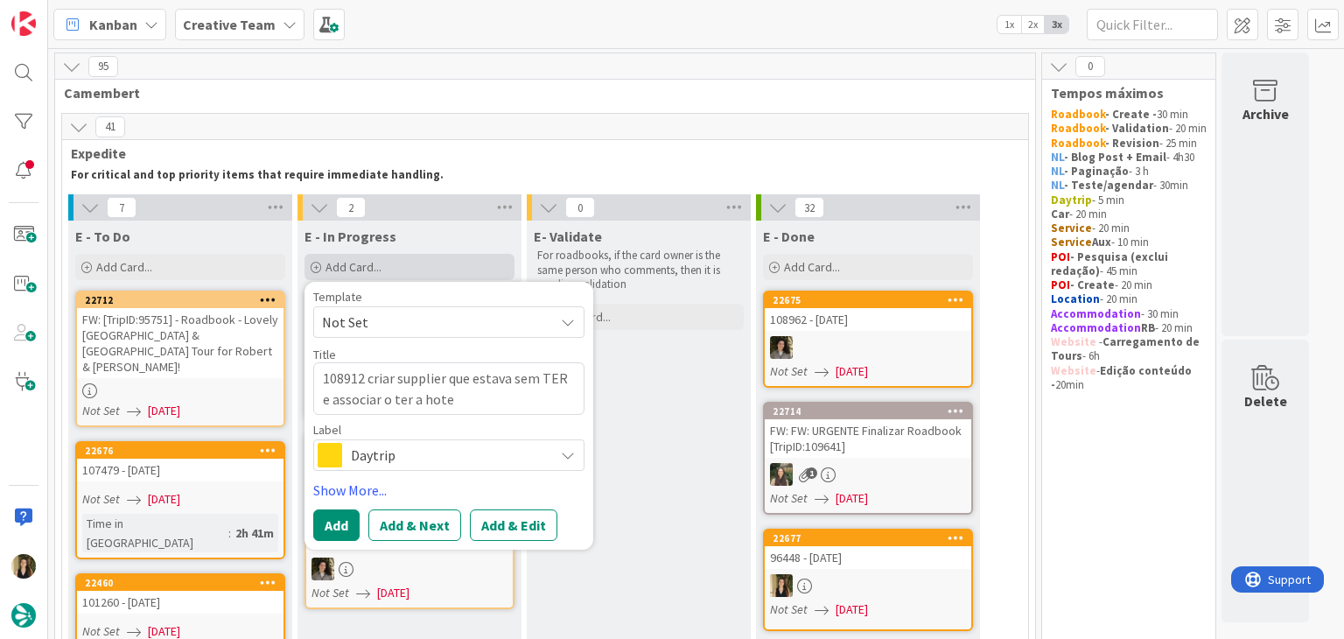
type textarea "108912 criar supplier que estava sem TER e associar o ter a hotei"
type textarea "x"
type textarea "108912 criar supplier que estava sem TER e associar o ter a hoteis"
type textarea "x"
type textarea "108912 criar supplier que estava sem TER e associar o ter a hoteis"
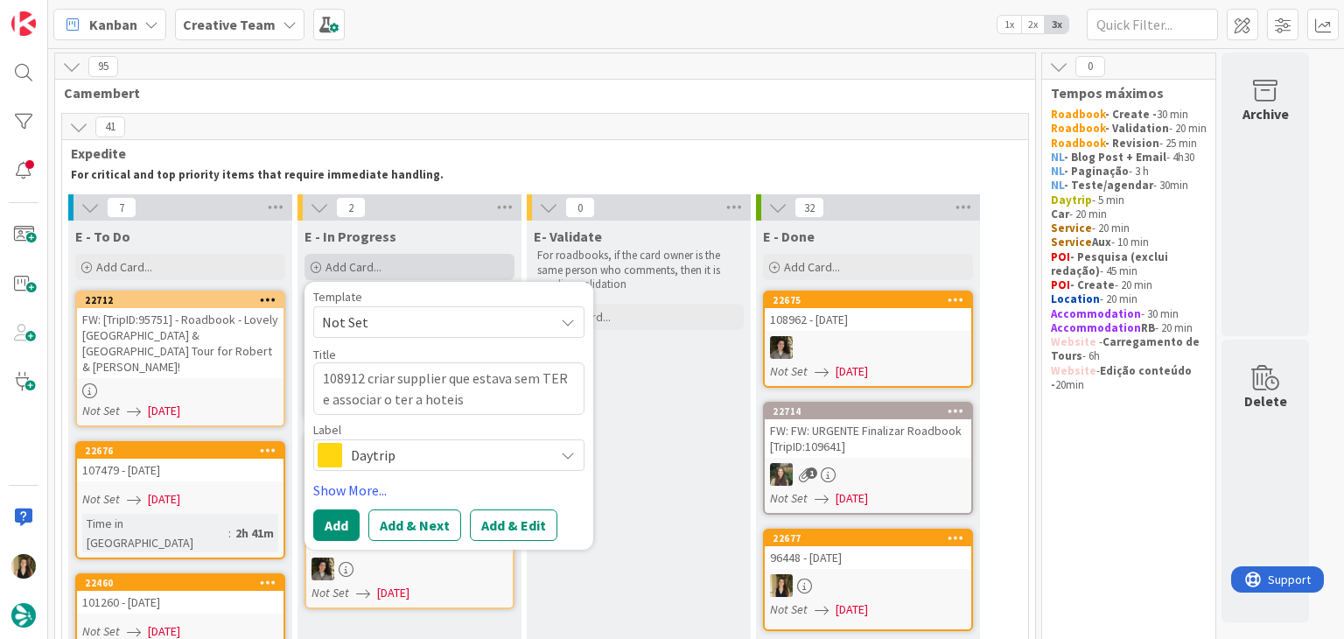
type textarea "x"
type textarea "108912 criar supplier que estava sem TER e associar o ter a hoteis e"
type textarea "x"
type textarea "108912 criar supplier que estava sem TER e associar o ter a hoteis e"
type textarea "x"
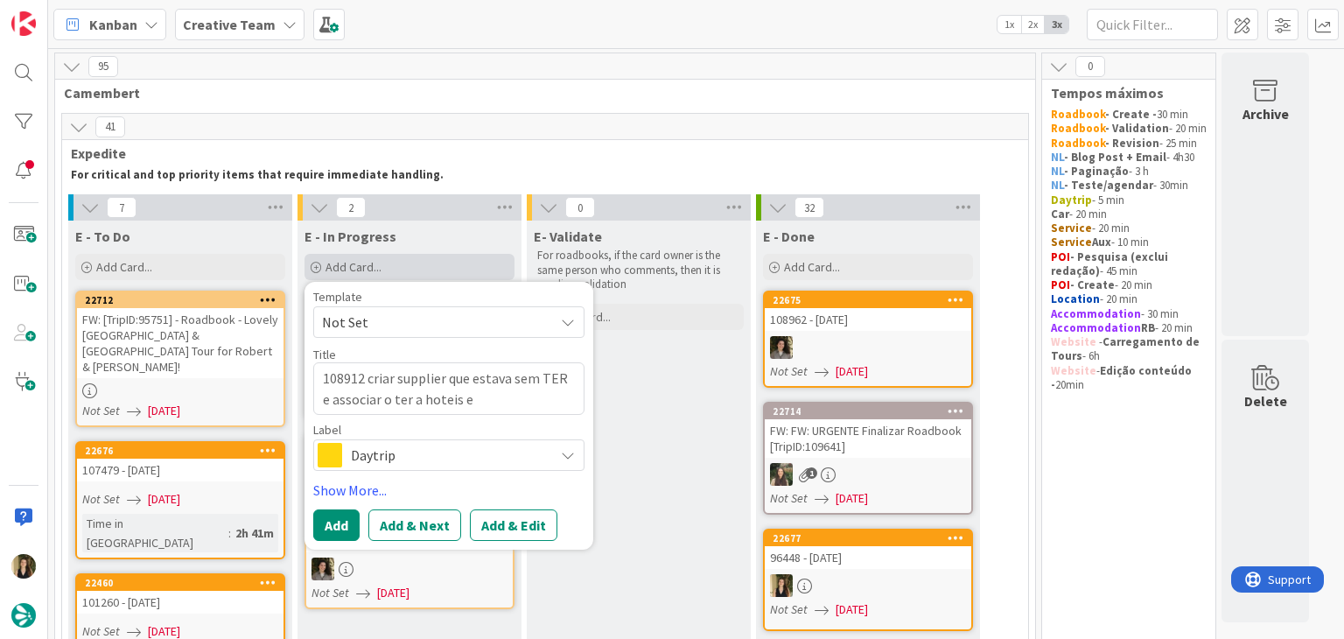
type textarea "108912 criar supplier que estava sem TER e associar o ter a hoteis e"
type textarea "x"
type textarea "108912 criar supplier que estava sem TER e associar o ter a hoteis"
type textarea "x"
type textarea "108912 criar supplier que estava sem TER e associar o ter a hoteis"
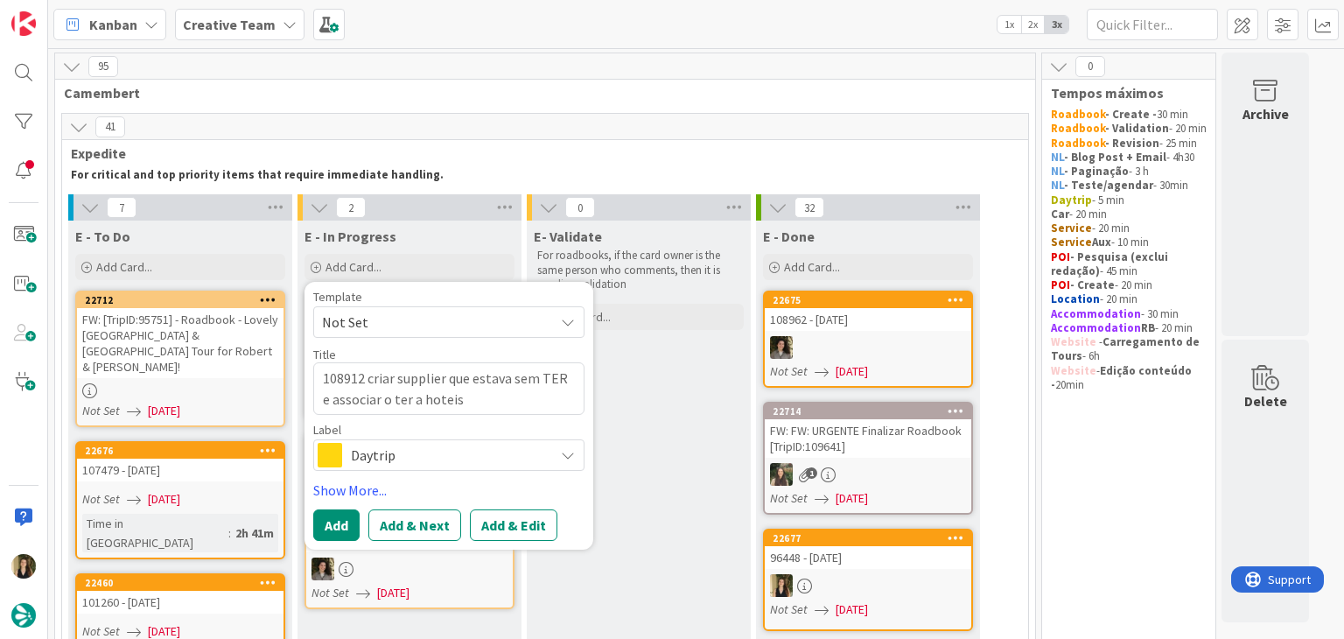
click at [422, 459] on span "Daytrip" at bounding box center [448, 455] width 194 height 25
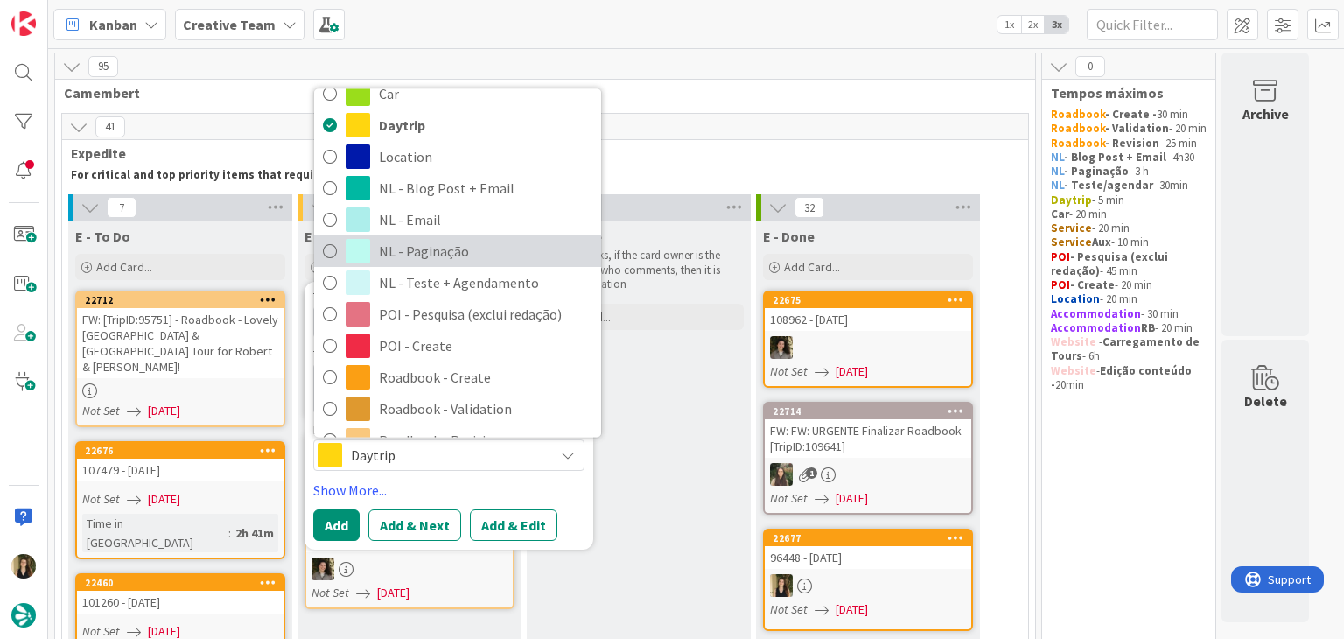
scroll to position [263, 0]
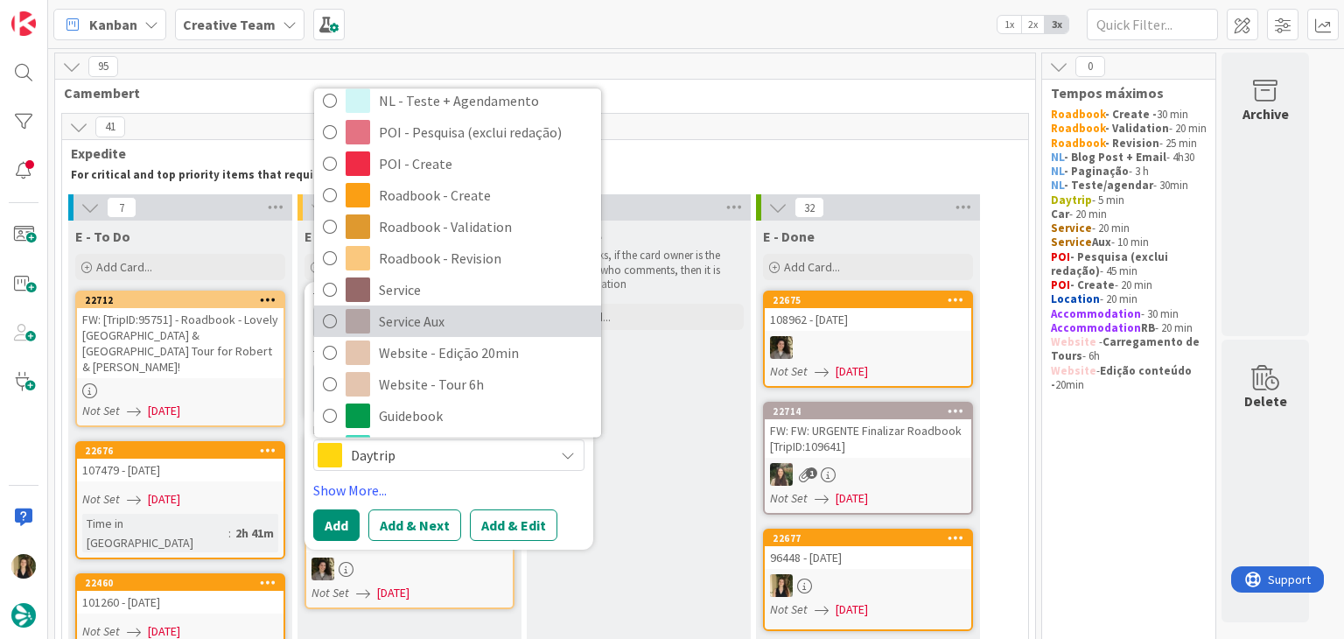
click at [423, 317] on span "Service Aux" at bounding box center [486, 321] width 214 height 26
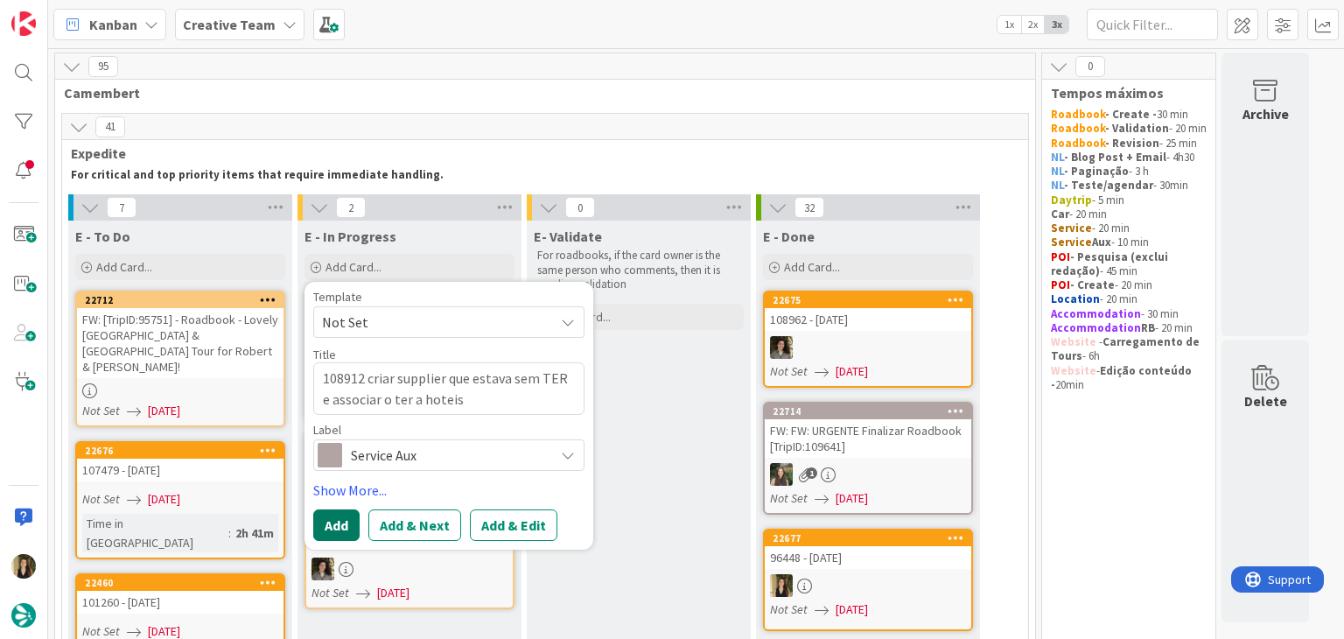
click at [330, 526] on button "Add" at bounding box center [336, 525] width 46 height 32
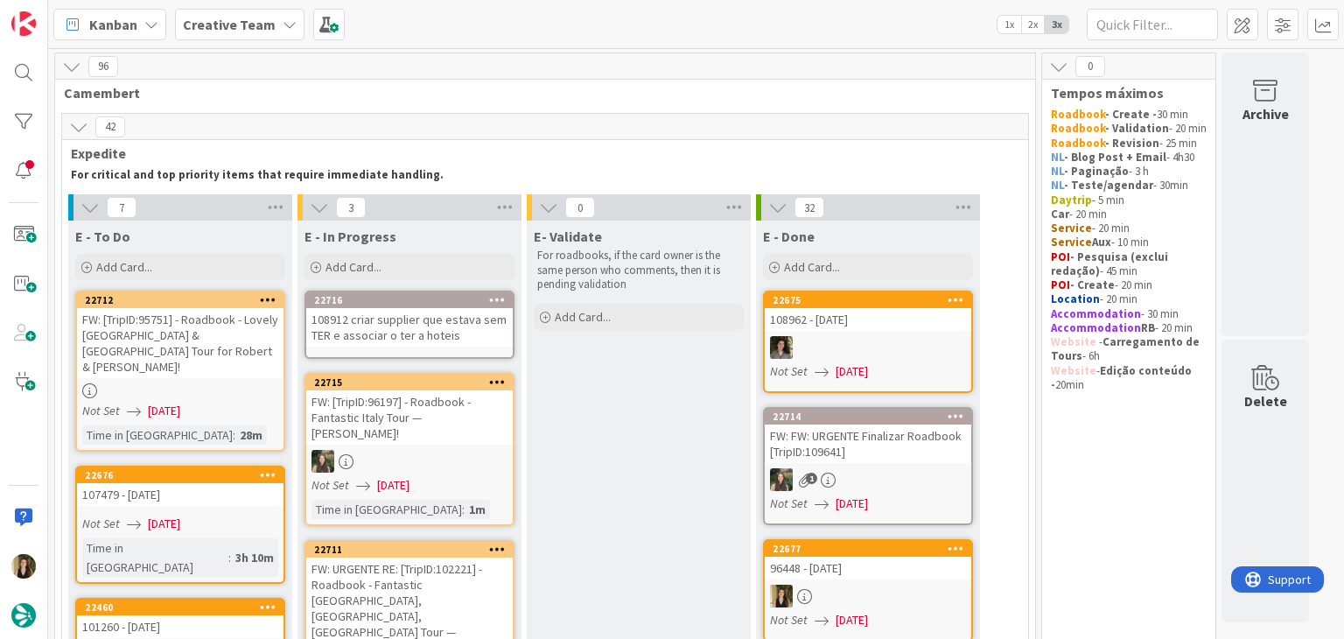
click at [439, 339] on div "108912 criar supplier que estava sem TER e associar o ter a hoteis" at bounding box center [409, 327] width 207 height 39
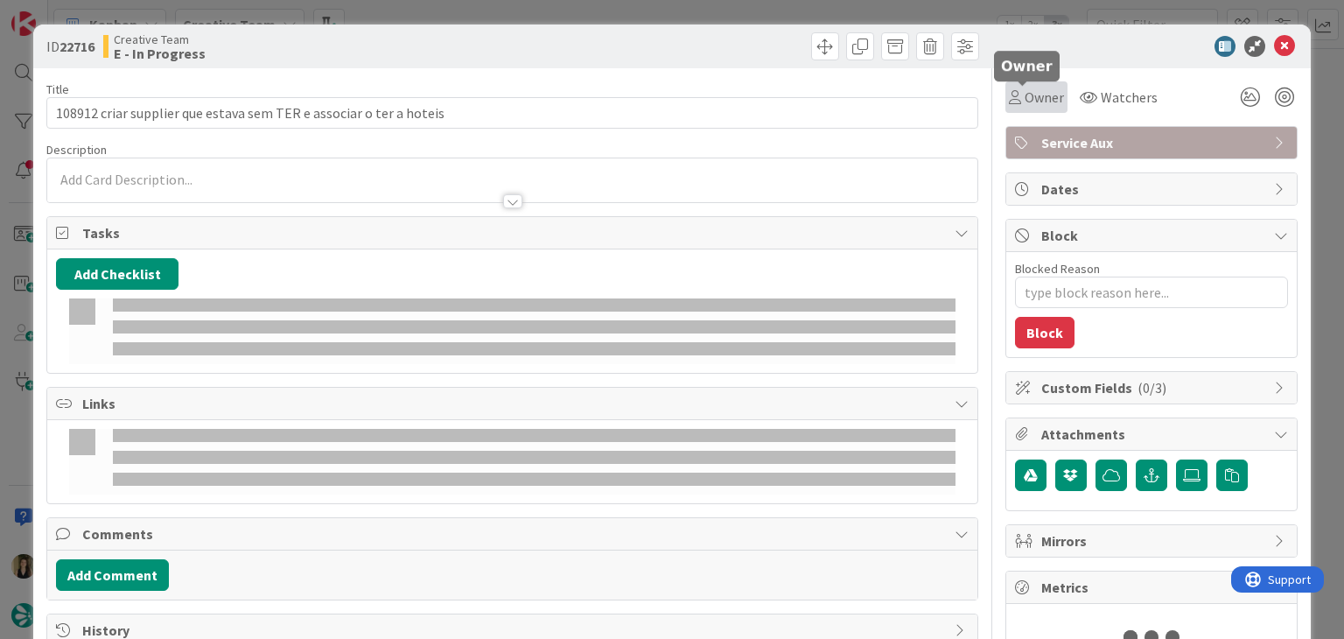
click at [1025, 95] on span "Owner" at bounding box center [1044, 97] width 39 height 21
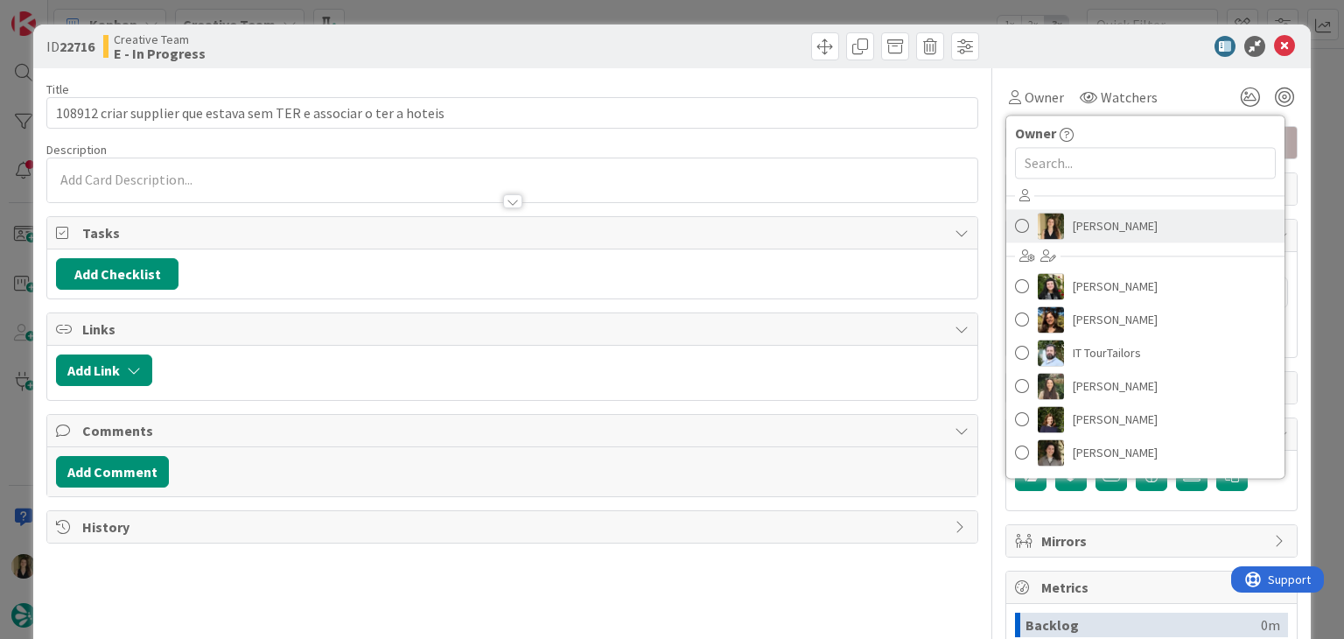
click at [1075, 227] on span "Sofia Palma" at bounding box center [1115, 226] width 85 height 26
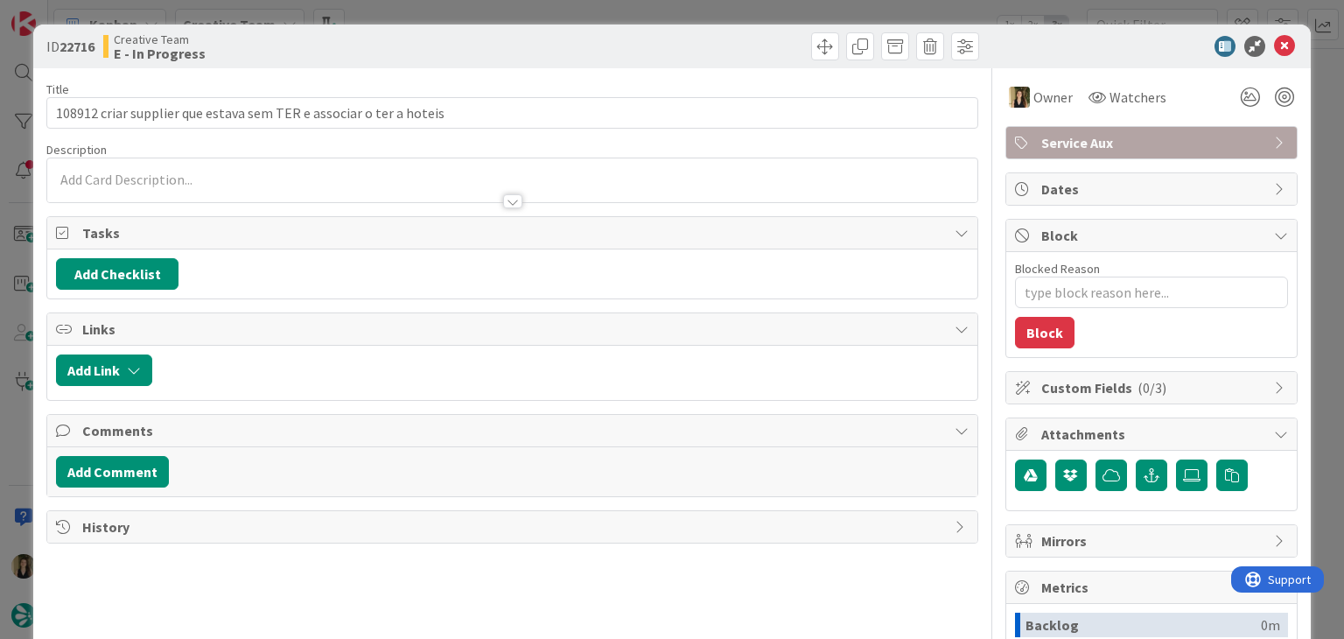
type textarea "x"
click at [179, 180] on div at bounding box center [511, 180] width 929 height 44
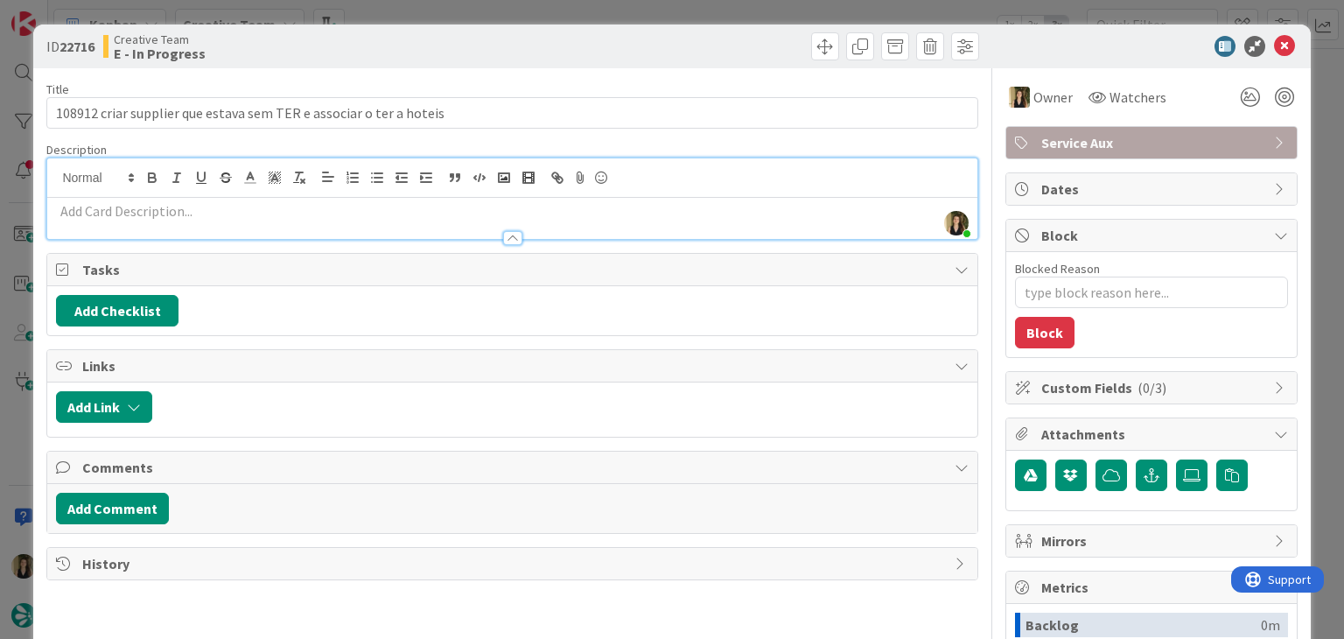
drag, startPoint x: 214, startPoint y: 208, endPoint x: 203, endPoint y: 232, distance: 26.2
click at [238, 220] on div "Description Sofia Palma just joined" at bounding box center [511, 191] width 931 height 98
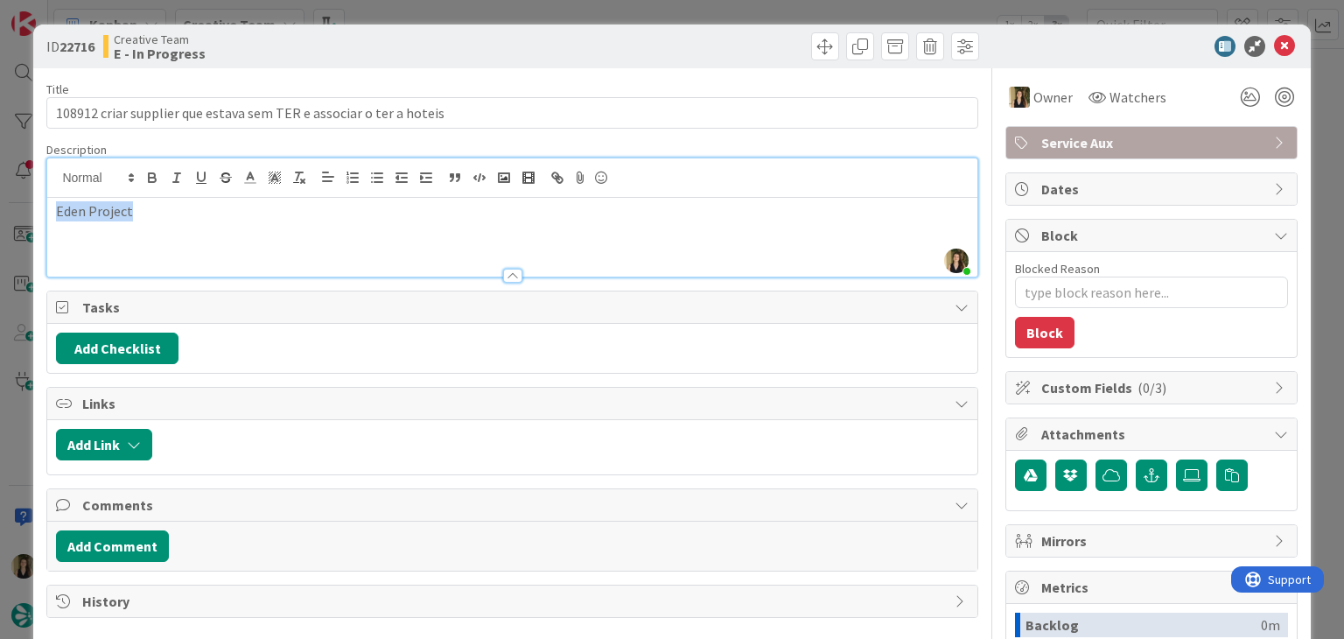
drag, startPoint x: 81, startPoint y: 211, endPoint x: 47, endPoint y: 211, distance: 33.3
click at [48, 211] on div "Eden Project" at bounding box center [511, 237] width 929 height 79
copy p "Eden Project"
click at [447, 43] on div "Creative Team E - In Progress" at bounding box center [305, 46] width 405 height 28
click at [452, 20] on div "ID 22716 Creative Team E - In Progress Title 66 / 128 108912 criar supplier que…" at bounding box center [672, 319] width 1344 height 639
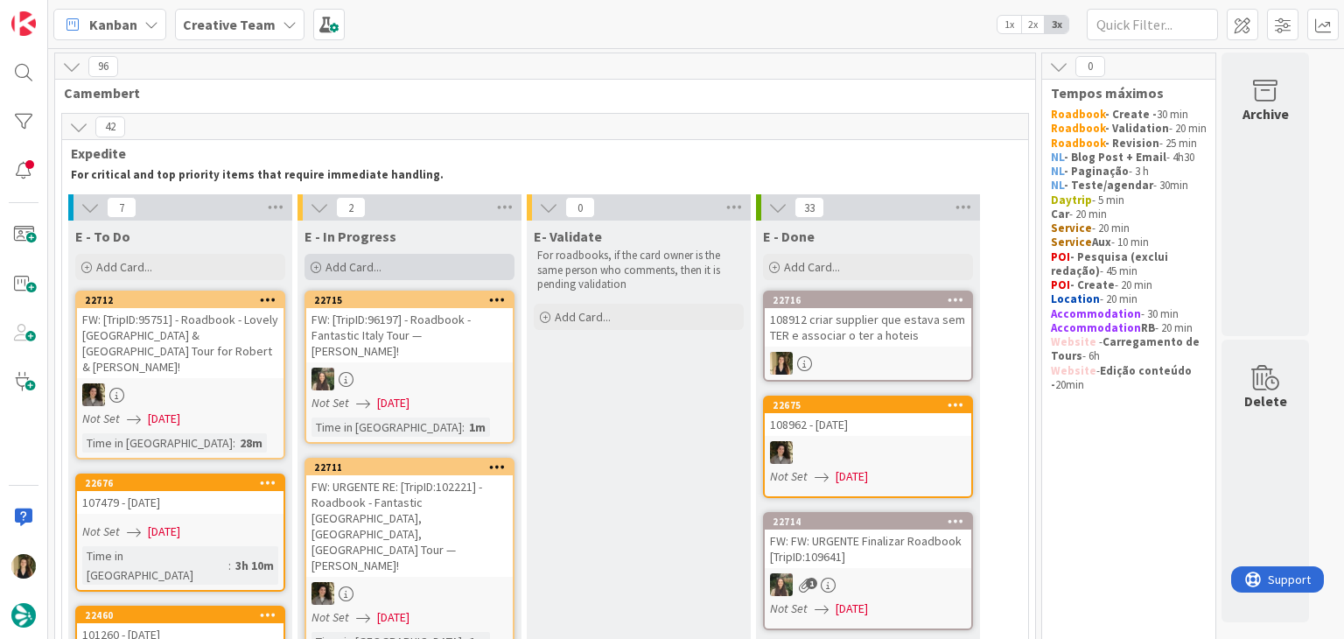
click at [420, 274] on div "Add Card..." at bounding box center [410, 267] width 210 height 26
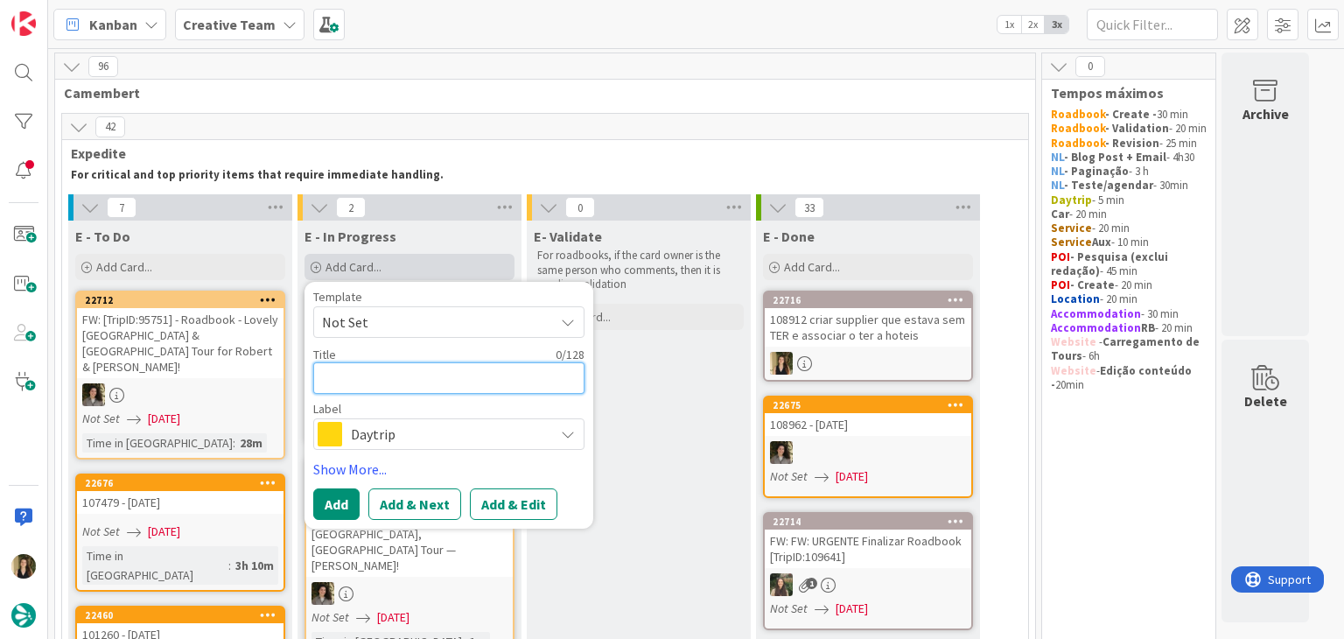
paste textarea "Glastonbury Abbey Trading Ltd"
type textarea "x"
type textarea "Glastonbury Abbey Trading Ltd"
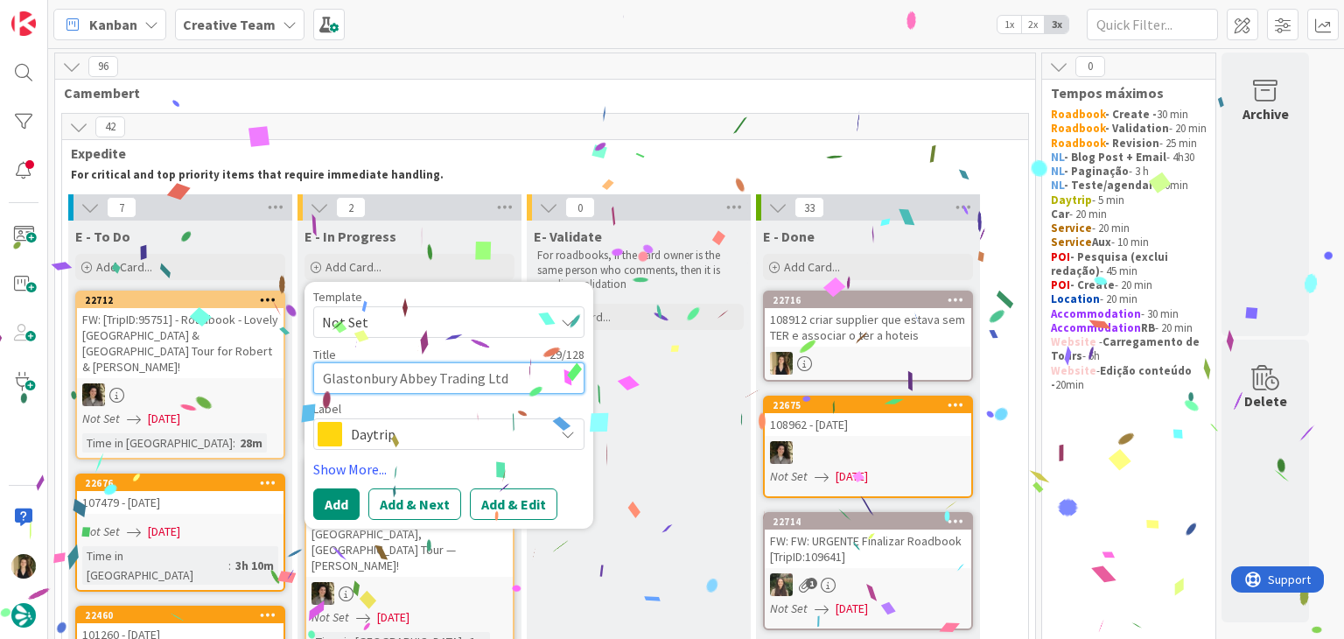
click at [323, 374] on textarea "Glastonbury Abbey Trading Ltd" at bounding box center [448, 378] width 271 height 32
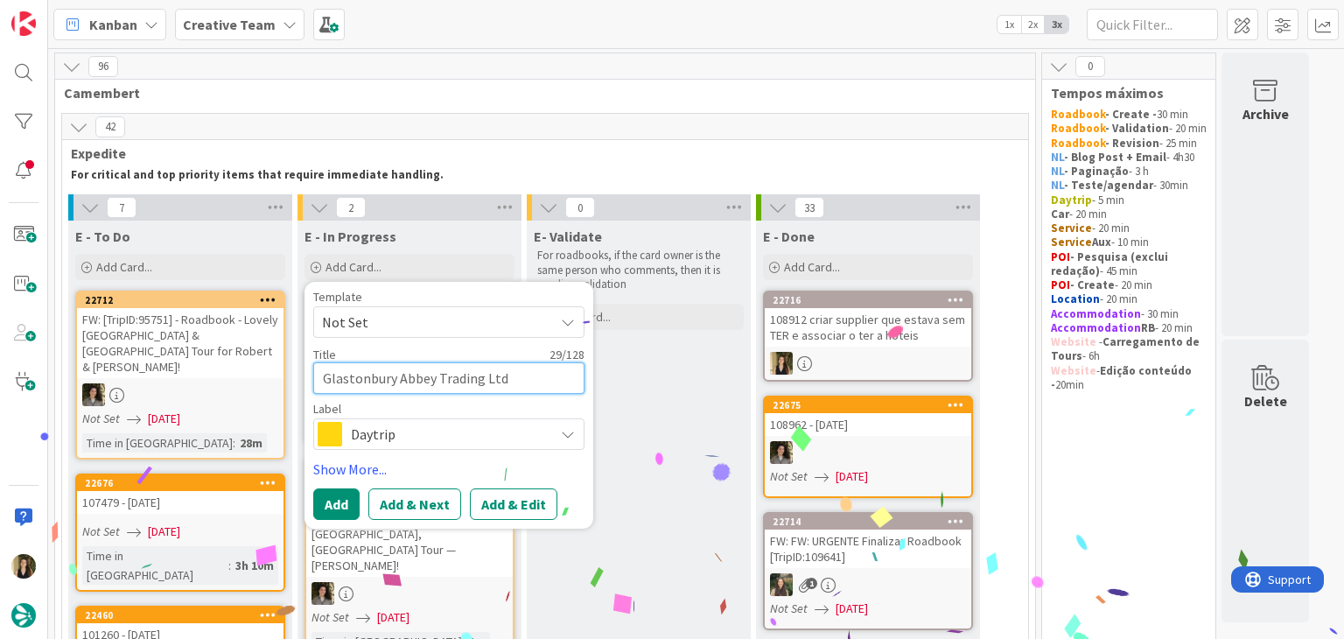
type textarea "x"
type textarea "cGlastonbury Abbey Trading Ltd"
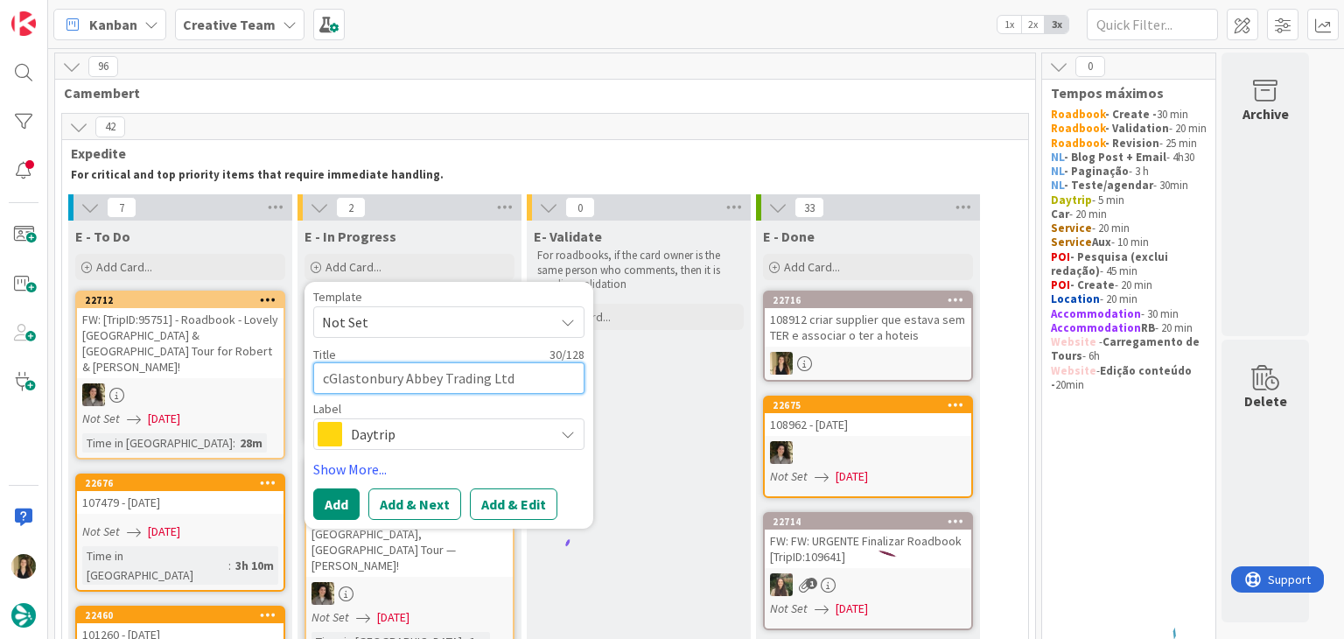
type textarea "x"
type textarea "crGlastonbury Abbey Trading Ltd"
type textarea "x"
type textarea "criGlastonbury Abbey Trading Ltd"
type textarea "x"
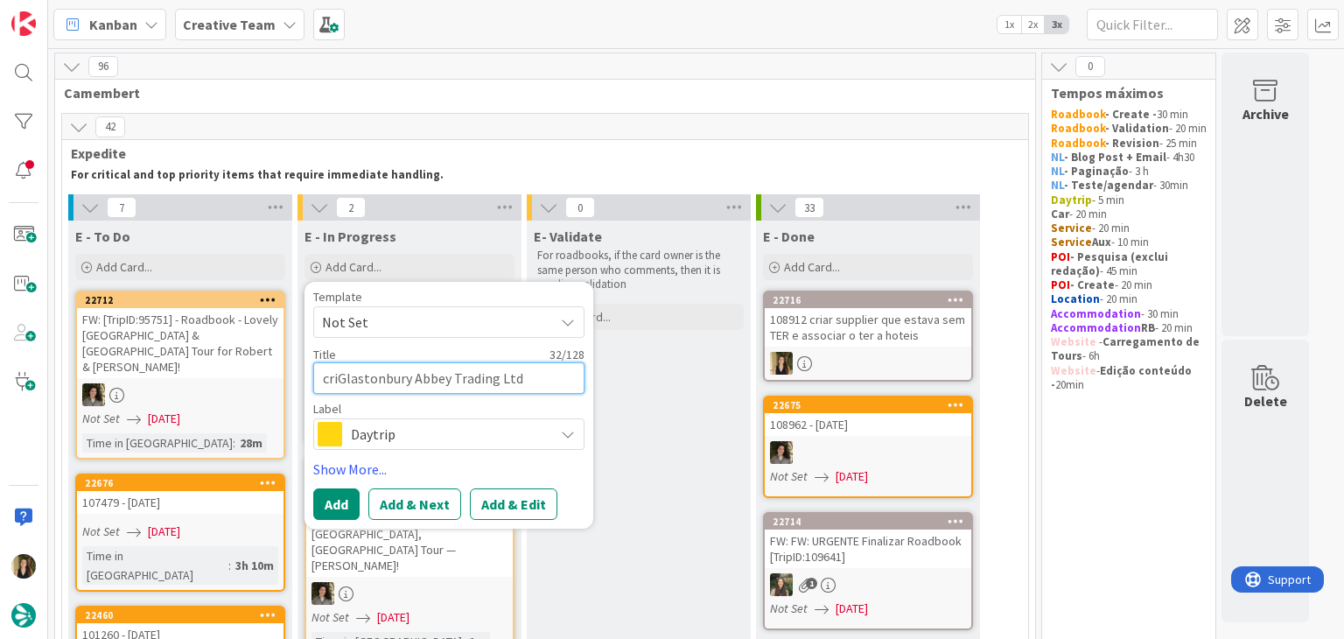
type textarea "criaGlastonbury Abbey Trading Ltd"
type textarea "x"
type textarea "criarGlastonbury Abbey Trading Ltd"
type textarea "x"
type textarea "criar Glastonbury Abbey Trading Ltd"
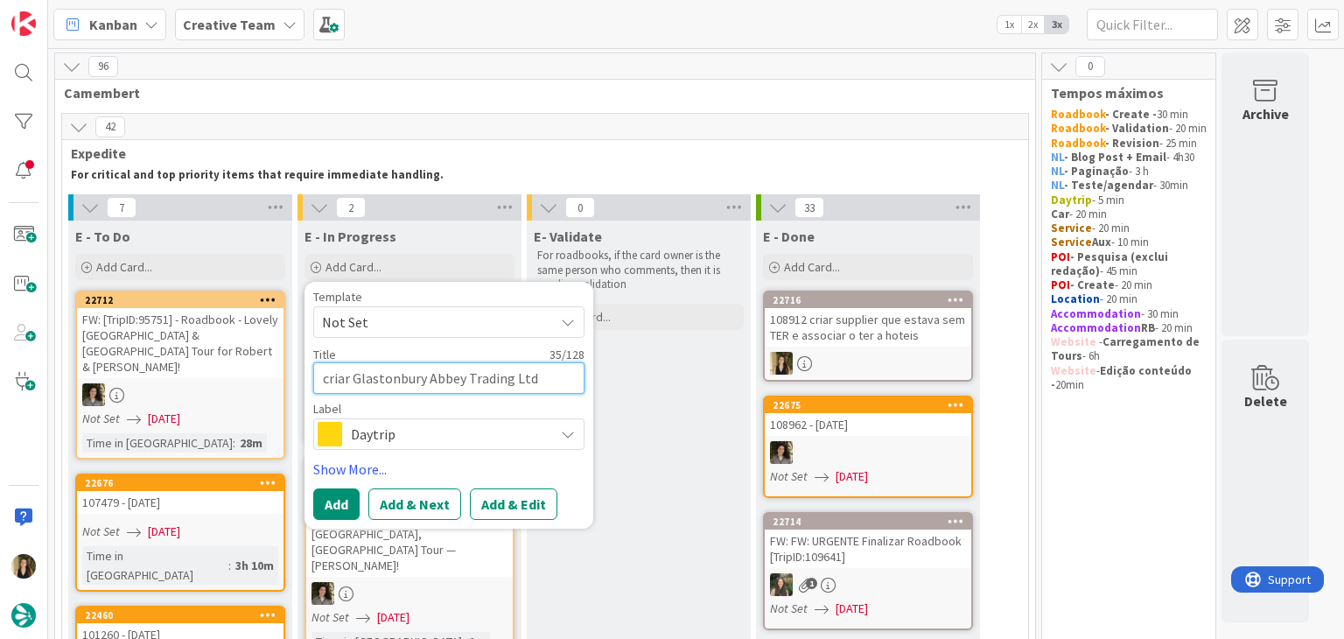
type textarea "x"
type textarea "criar sGlastonbury Abbey Trading Ltd"
type textarea "x"
type textarea "criar suGlastonbury Abbey Trading Ltd"
type textarea "x"
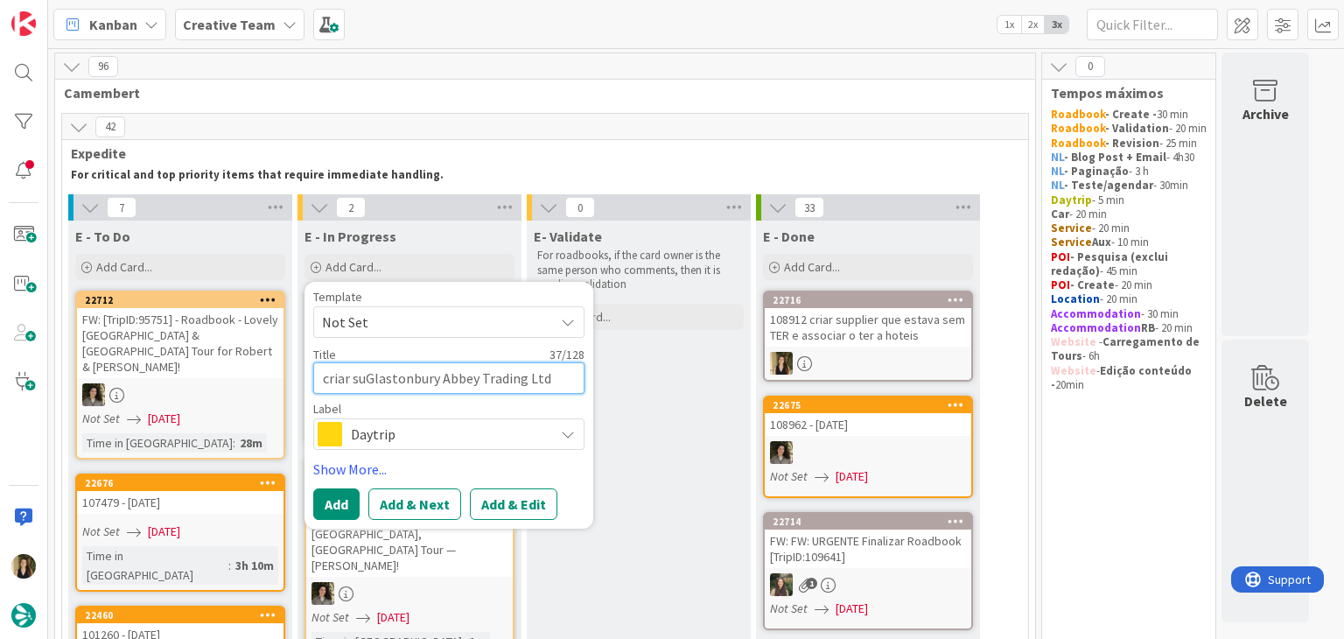
type textarea "criar supGlastonbury Abbey Trading Ltd"
type textarea "x"
type textarea "criar suppGlastonbury Abbey Trading Ltd"
type textarea "x"
type textarea "criar supplGlastonbury Abbey Trading Ltd"
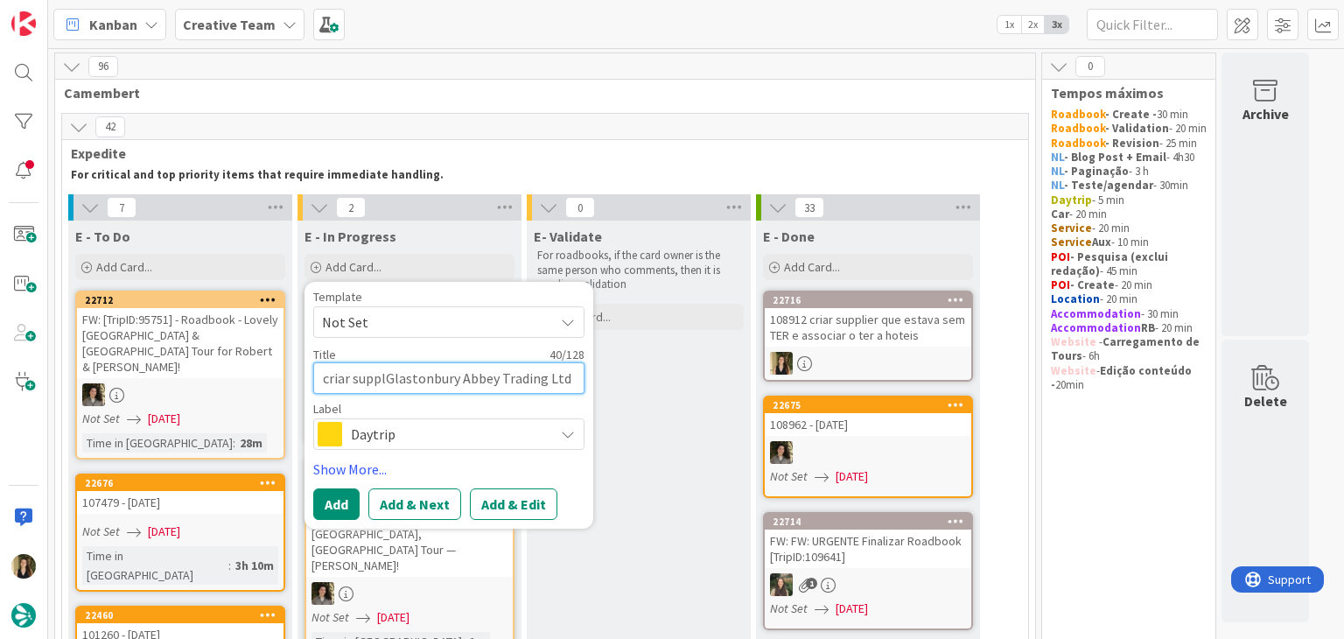
type textarea "x"
type textarea "criar suppliGlastonbury Abbey Trading Ltd"
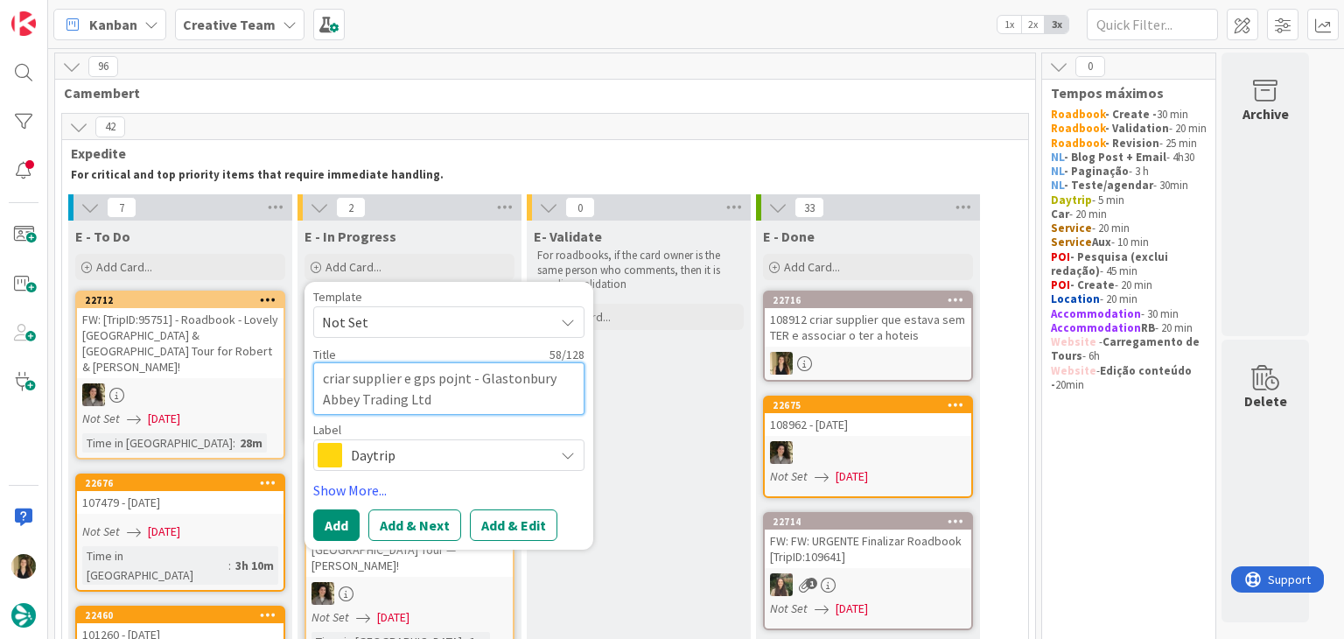
drag, startPoint x: 453, startPoint y: 376, endPoint x: 511, endPoint y: 316, distance: 83.6
click at [456, 372] on textarea "criar supplier e gps pojnt - Glastonbury Abbey Trading Ltd" at bounding box center [448, 388] width 271 height 53
click at [320, 375] on textarea "criar supplier e gps point - Glastonbury Abbey Trading Ltd" at bounding box center [448, 388] width 271 height 53
click at [493, 460] on span "Daytrip" at bounding box center [448, 455] width 194 height 25
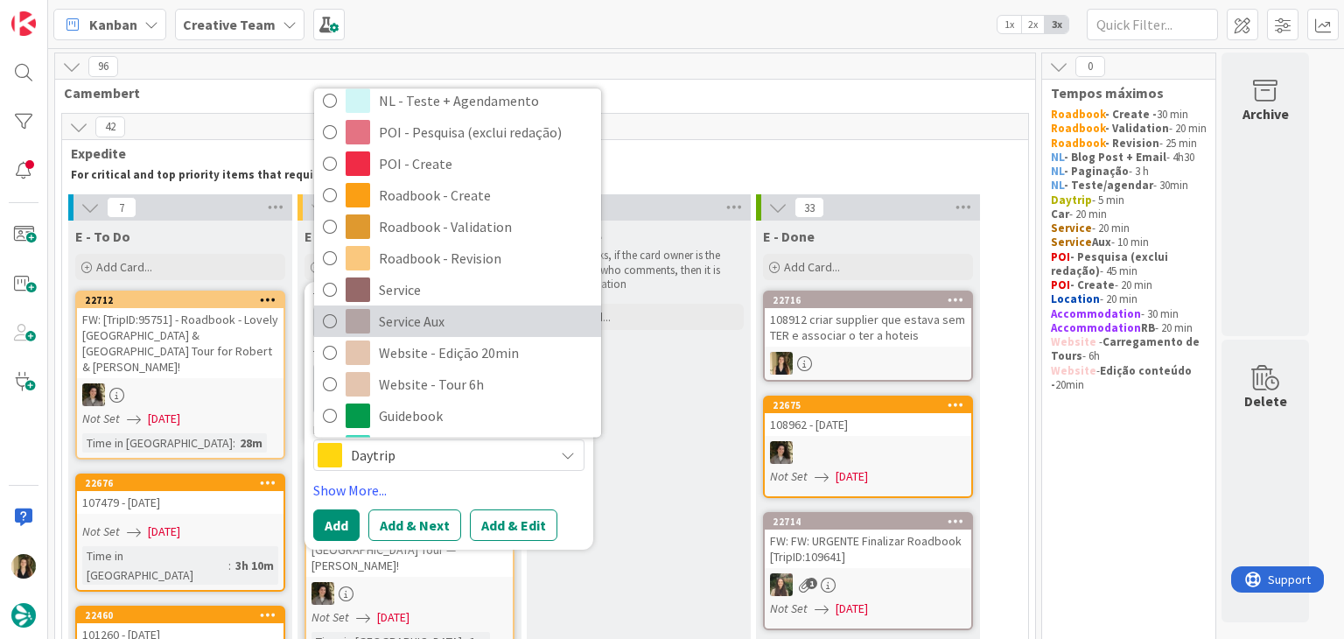
drag, startPoint x: 459, startPoint y: 322, endPoint x: 450, endPoint y: 333, distance: 13.7
click at [459, 322] on span "Service Aux" at bounding box center [486, 321] width 214 height 26
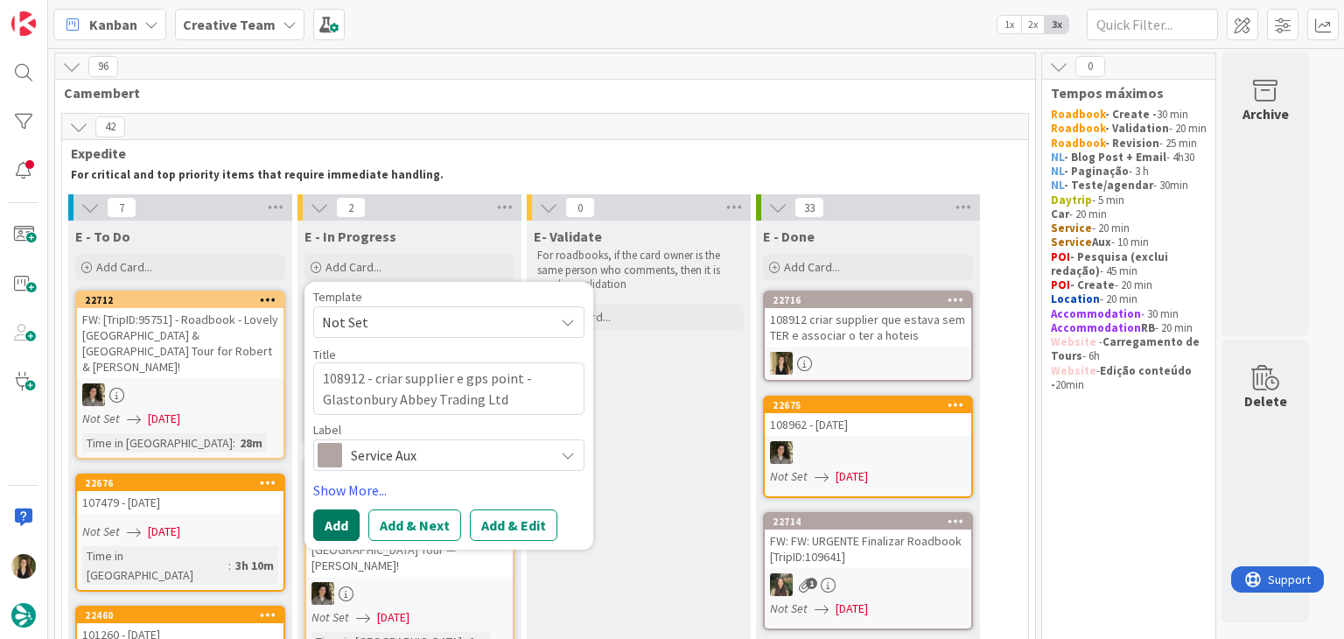
click at [340, 515] on button "Add" at bounding box center [336, 525] width 46 height 32
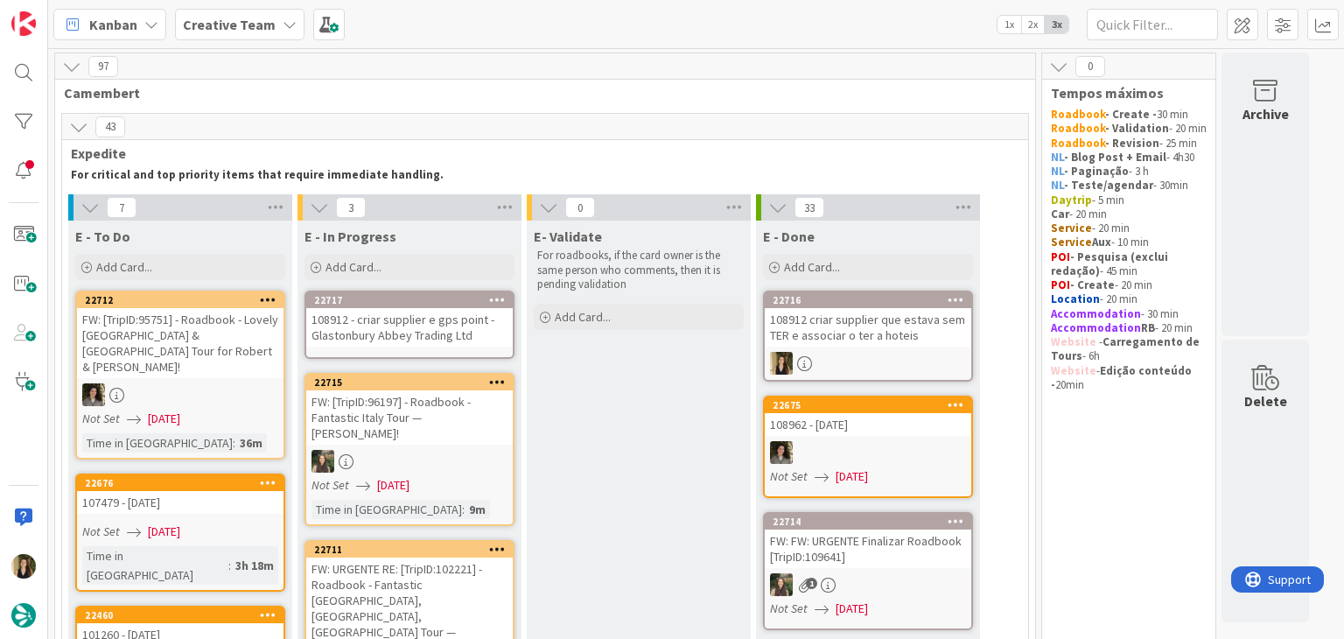
click at [406, 319] on div "108912 - criar supplier e gps point - Glastonbury Abbey Trading Ltd" at bounding box center [409, 327] width 207 height 39
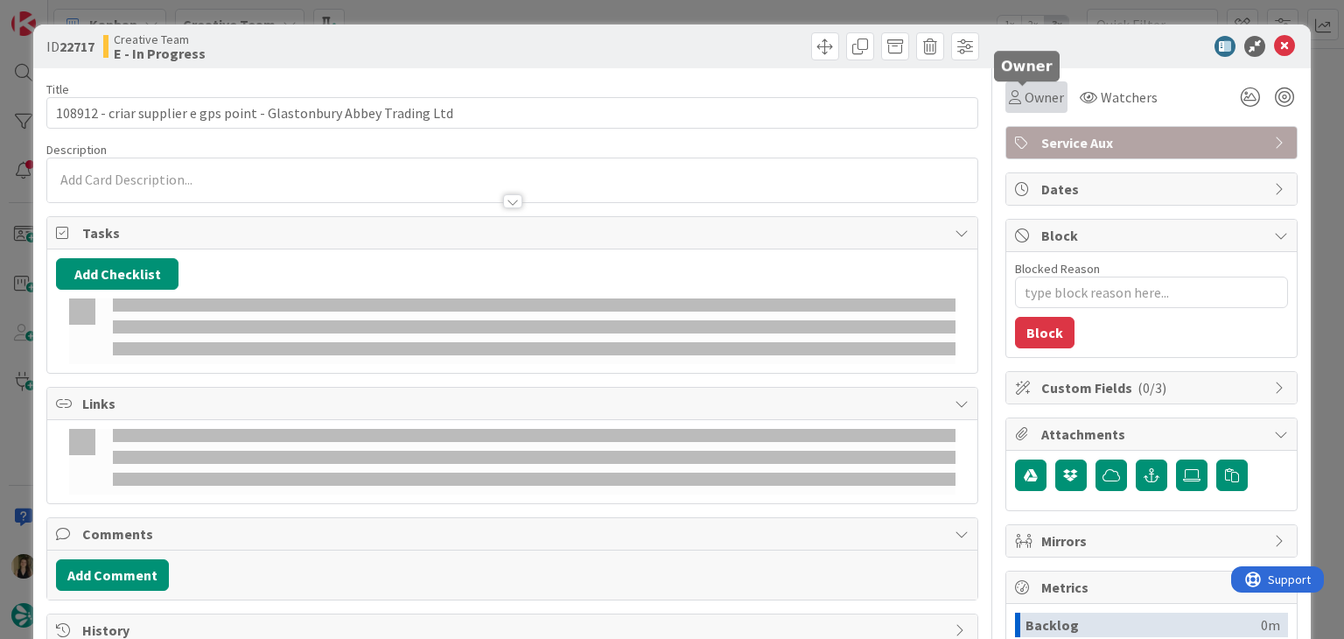
click at [1009, 95] on div "Owner" at bounding box center [1036, 97] width 55 height 21
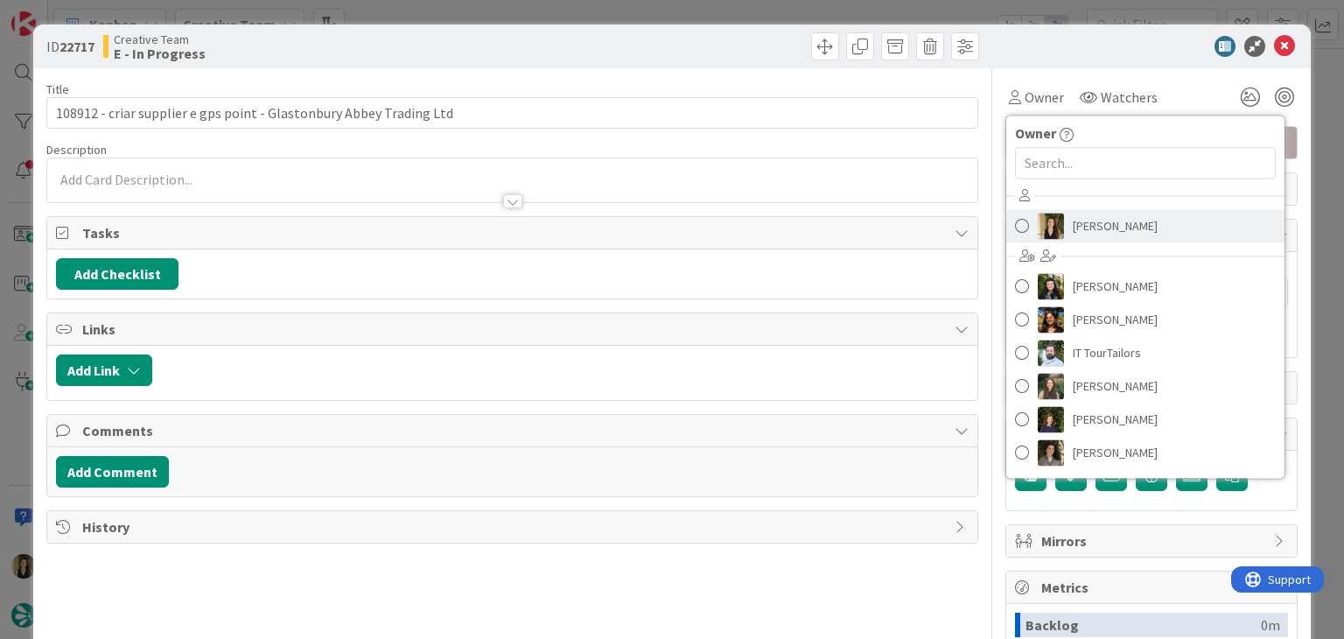
click at [1084, 221] on span "Sofia Palma" at bounding box center [1115, 226] width 85 height 26
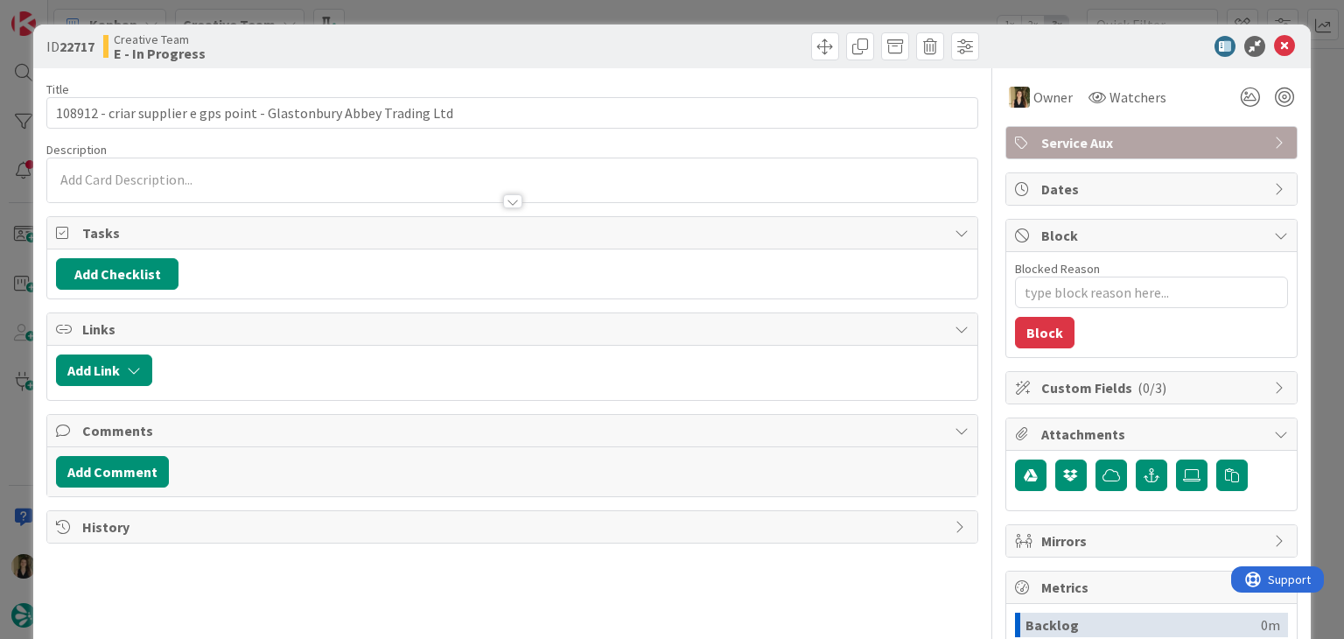
click at [536, 46] on div at bounding box center [748, 46] width 462 height 28
click at [585, 46] on div at bounding box center [748, 46] width 462 height 28
click at [541, 40] on div at bounding box center [748, 46] width 462 height 28
click at [396, 64] on div "ID 22717 Creative Team E - In Progress" at bounding box center [671, 47] width 1277 height 44
click at [399, 17] on div "ID 22717 Creative Team E - In Progress Title 67 / 128 108912 - criar supplier e…" at bounding box center [672, 319] width 1344 height 639
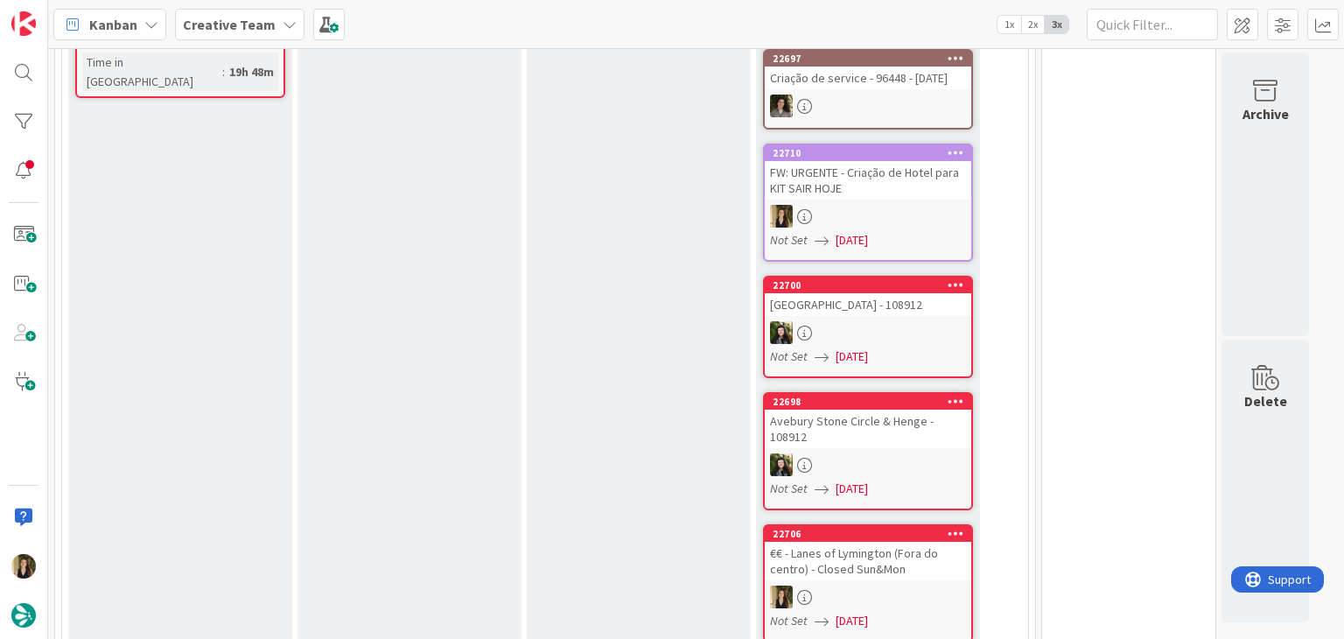
scroll to position [1138, 0]
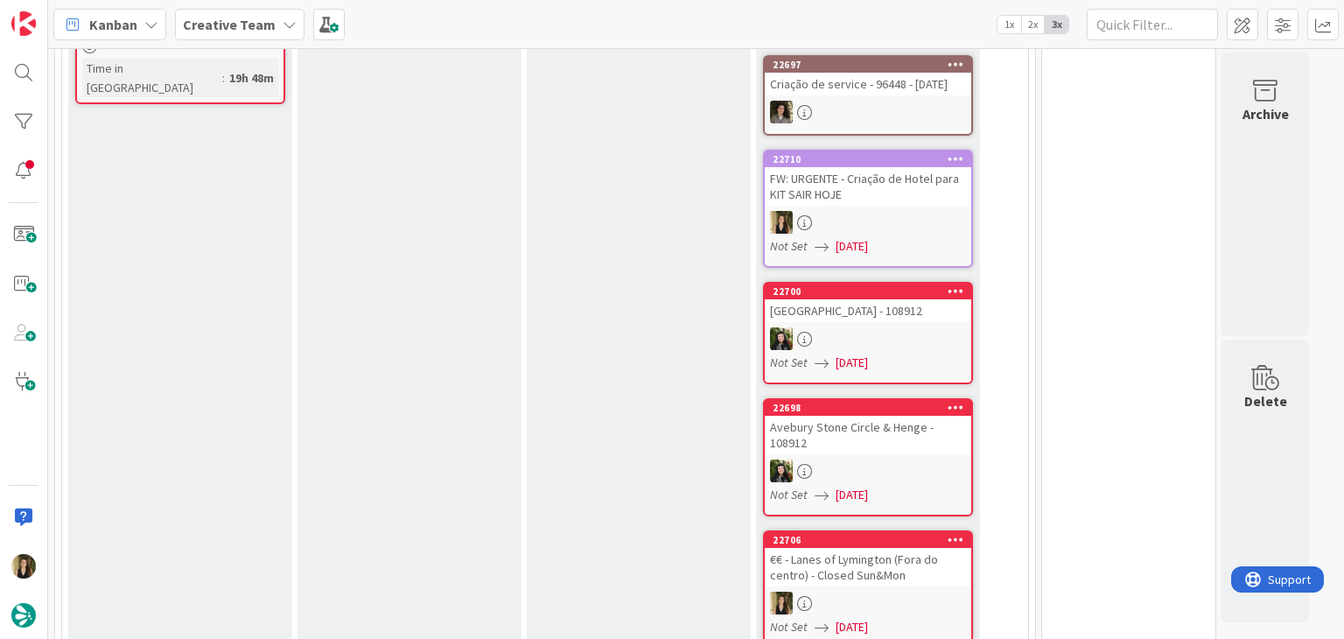
click at [896, 237] on div "Not Set 09/09/2025" at bounding box center [870, 246] width 201 height 18
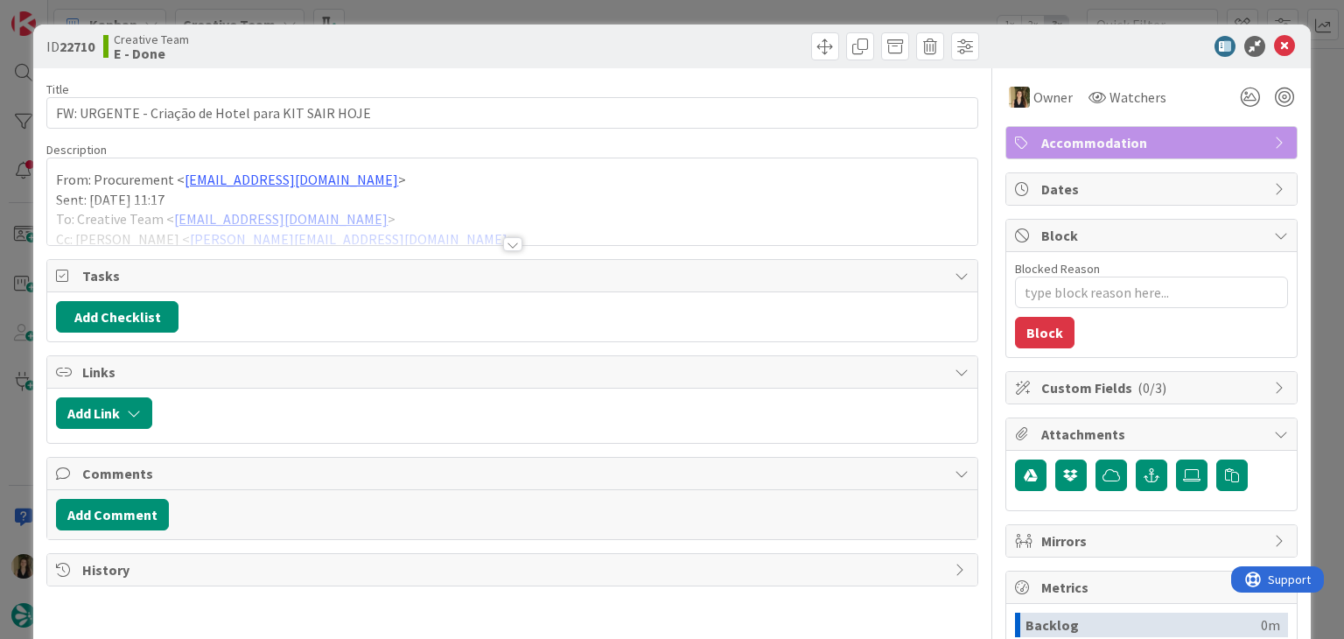
click at [511, 242] on div at bounding box center [512, 244] width 19 height 14
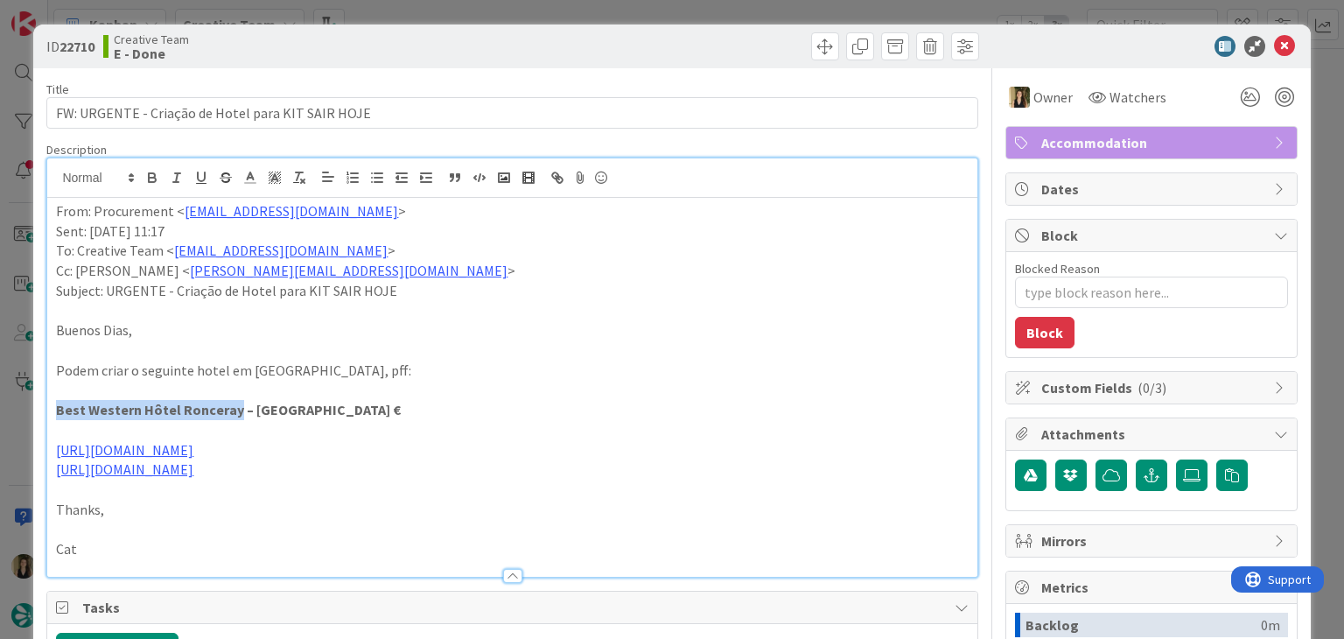
drag, startPoint x: 230, startPoint y: 407, endPoint x: 35, endPoint y: 402, distance: 195.2
click at [36, 403] on div "ID 22710 Creative Team E - Done Title 49 / 128 FW: URGENTE - Criação de Hotel p…" at bounding box center [671, 478] width 1277 height 907
copy strong "Best Western Hôtel Ronceray"
click at [487, 57] on div "Creative Team E - Done" at bounding box center [305, 46] width 405 height 28
drag, startPoint x: 543, startPoint y: 56, endPoint x: 541, endPoint y: 32, distance: 24.6
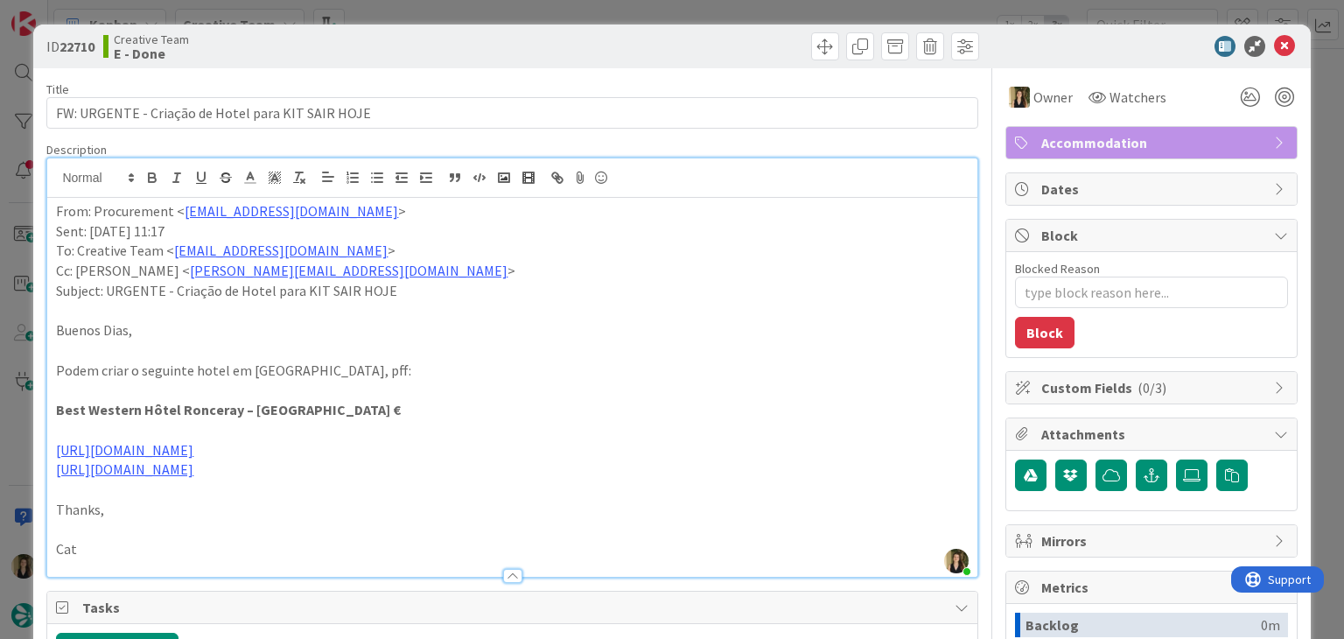
click at [543, 55] on div at bounding box center [748, 46] width 462 height 28
click at [543, 17] on div "ID 22710 Creative Team E - Done Title 49 / 128 FW: URGENTE - Criação de Hotel p…" at bounding box center [672, 319] width 1344 height 639
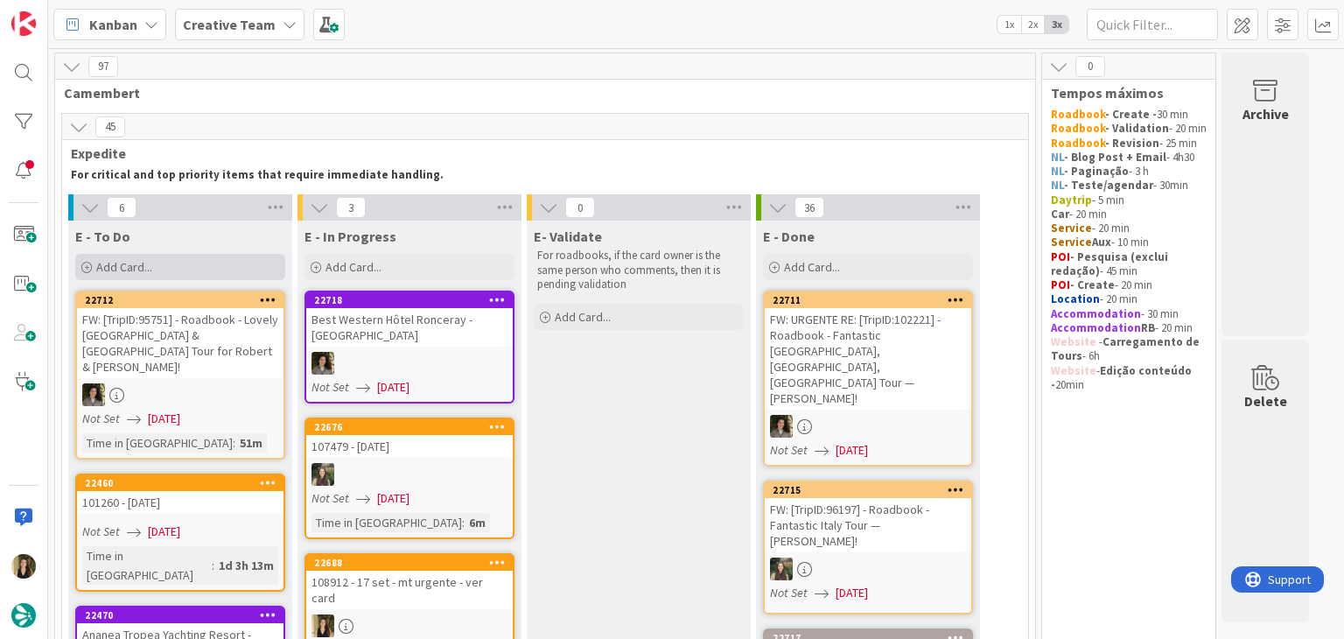
click at [242, 270] on div "Add Card..." at bounding box center [180, 267] width 210 height 26
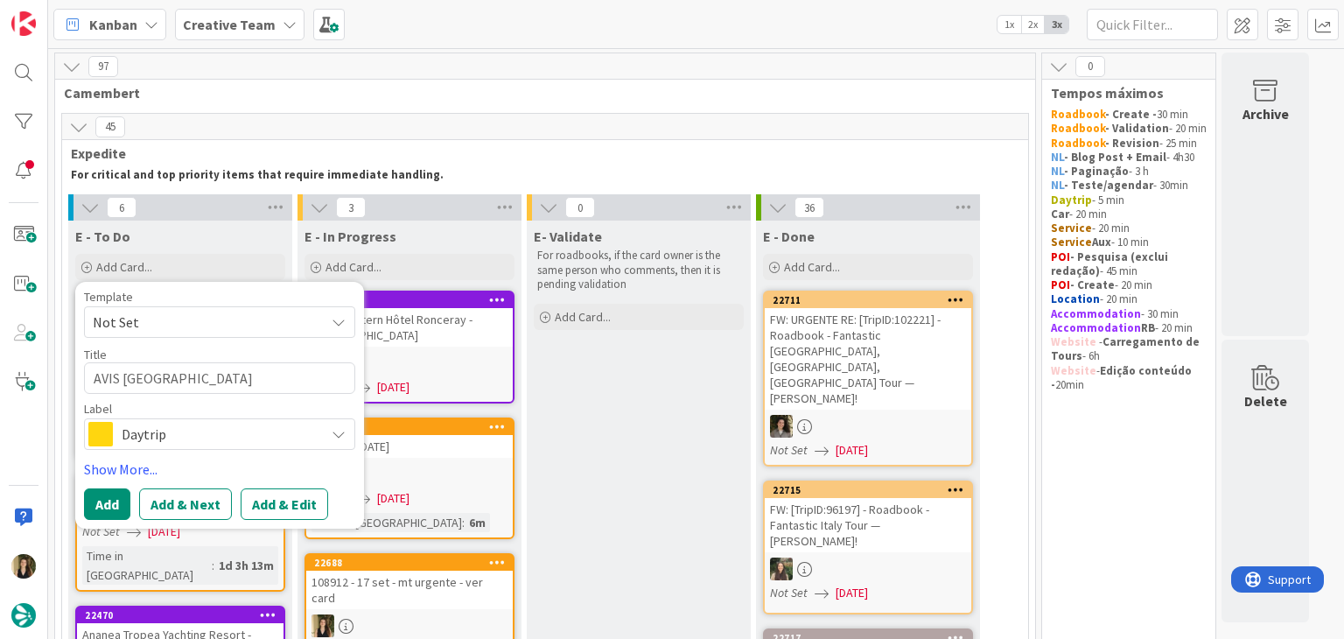
click at [219, 438] on span "Daytrip" at bounding box center [219, 434] width 194 height 25
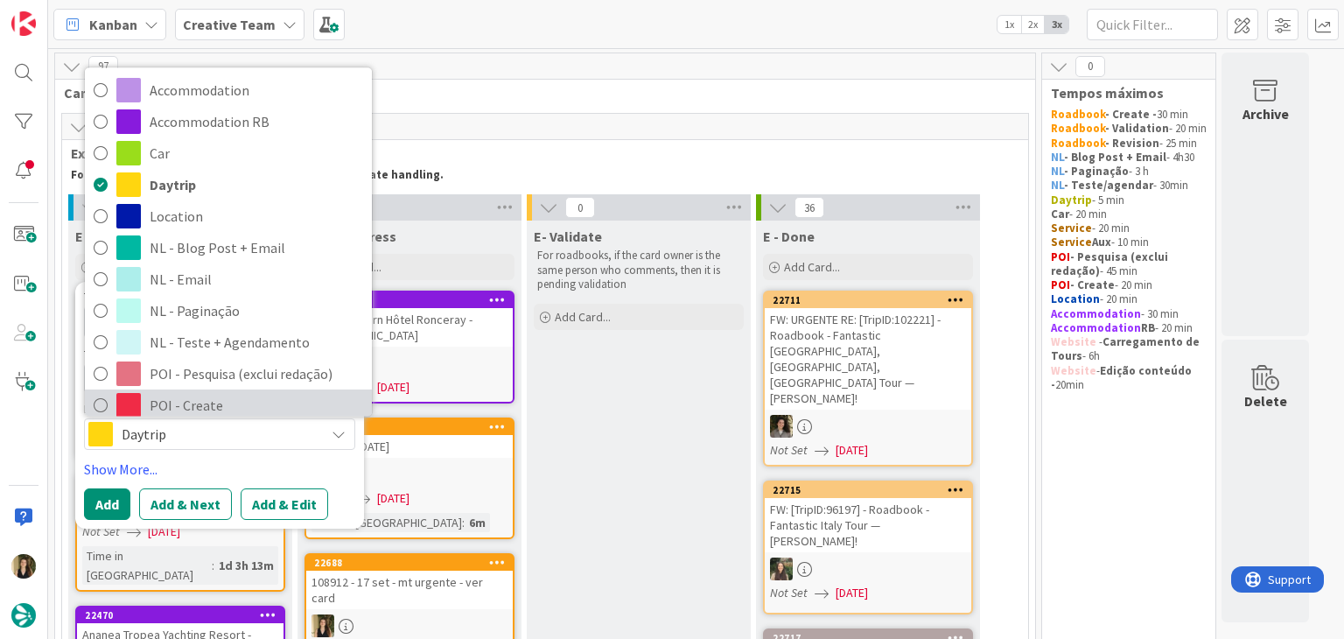
click at [206, 403] on span "POI - Create" at bounding box center [257, 406] width 214 height 26
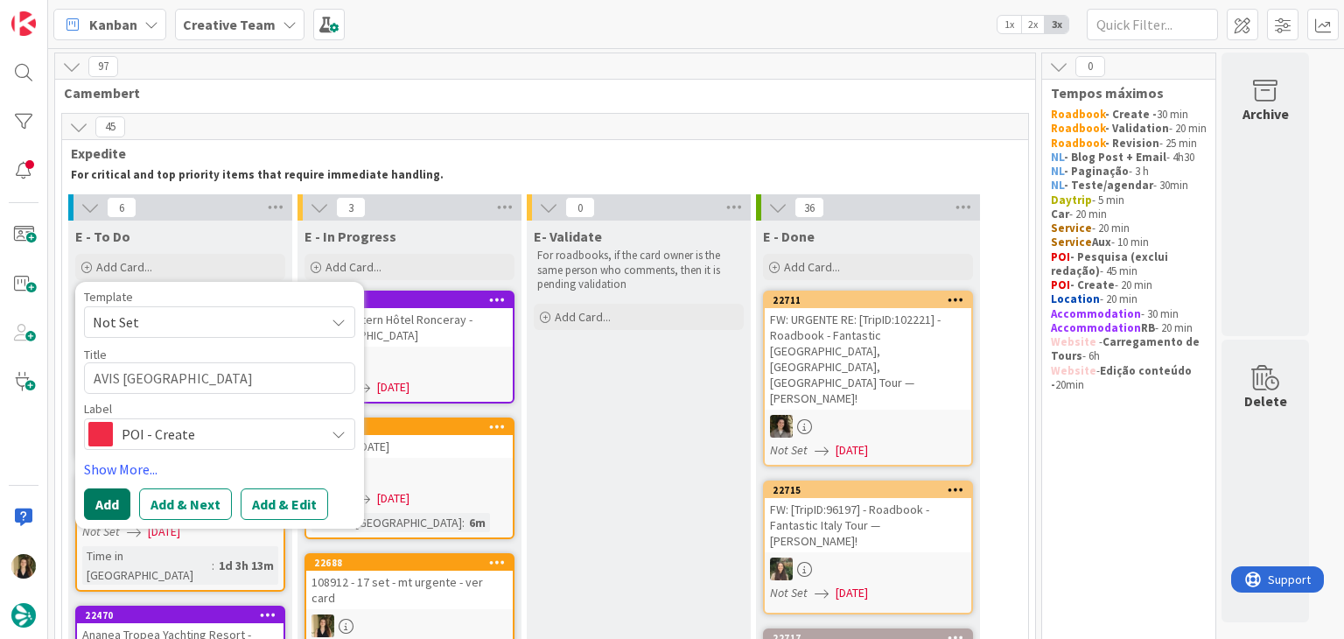
click at [98, 512] on button "Add" at bounding box center [107, 504] width 46 height 32
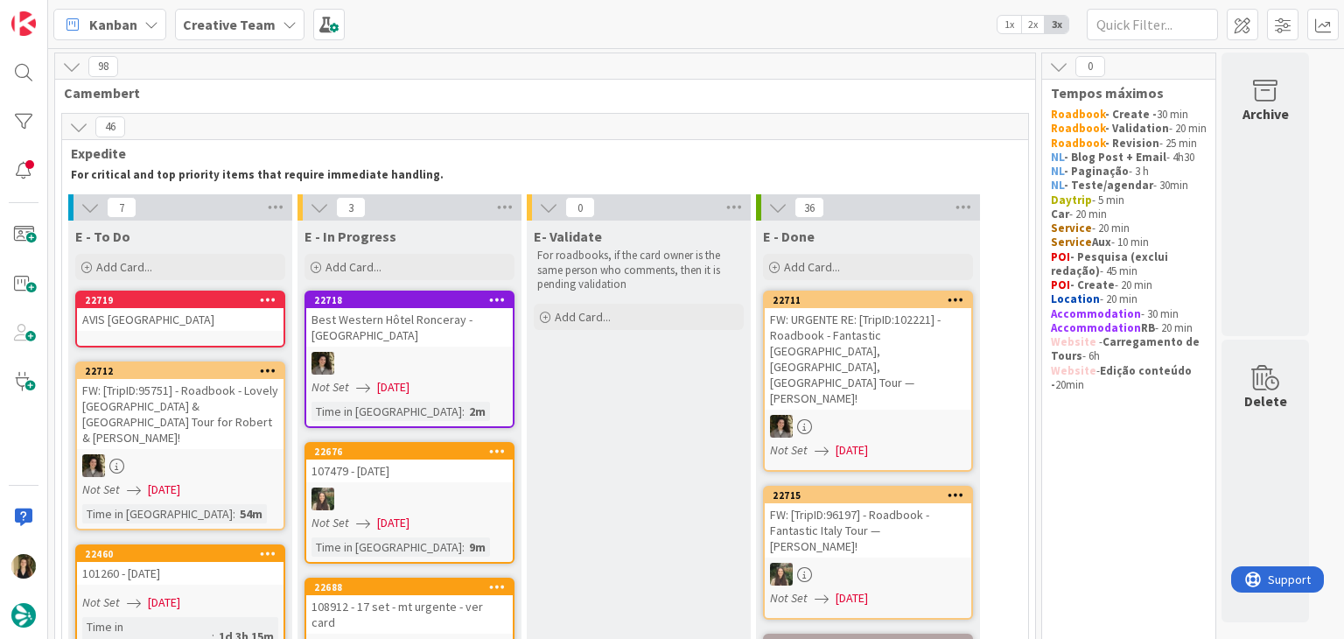
click at [171, 327] on div "AVIS Exeter Airport" at bounding box center [180, 319] width 207 height 23
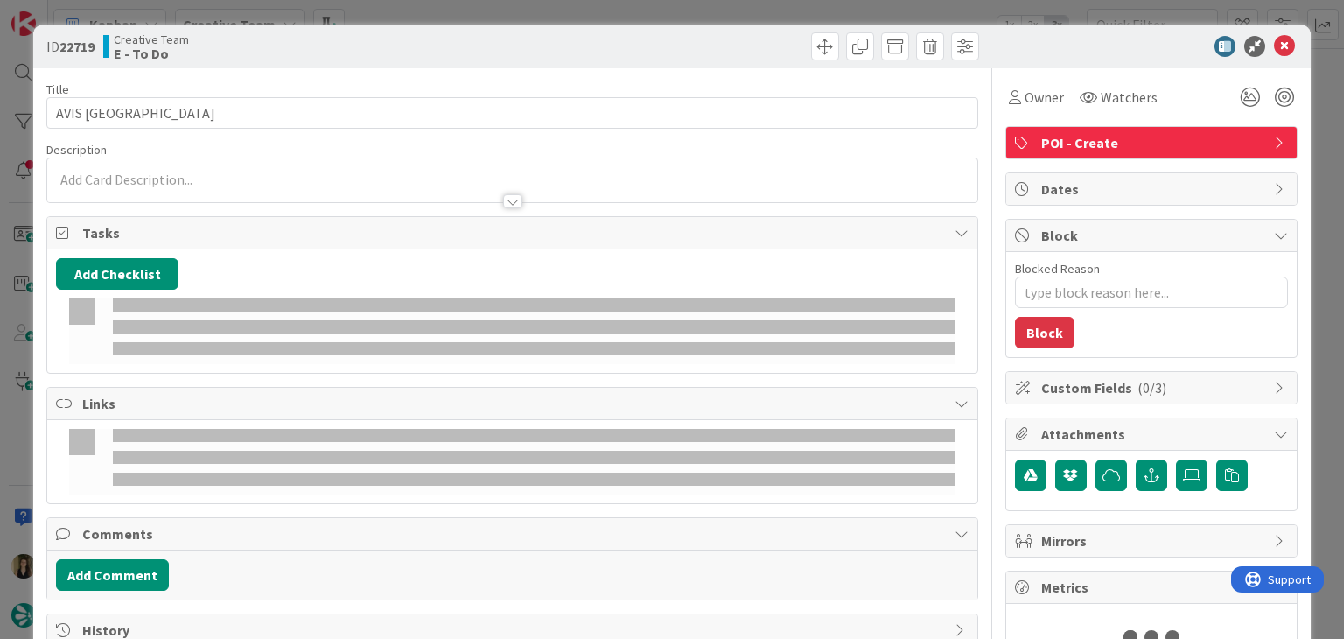
click at [193, 174] on p at bounding box center [512, 180] width 912 height 20
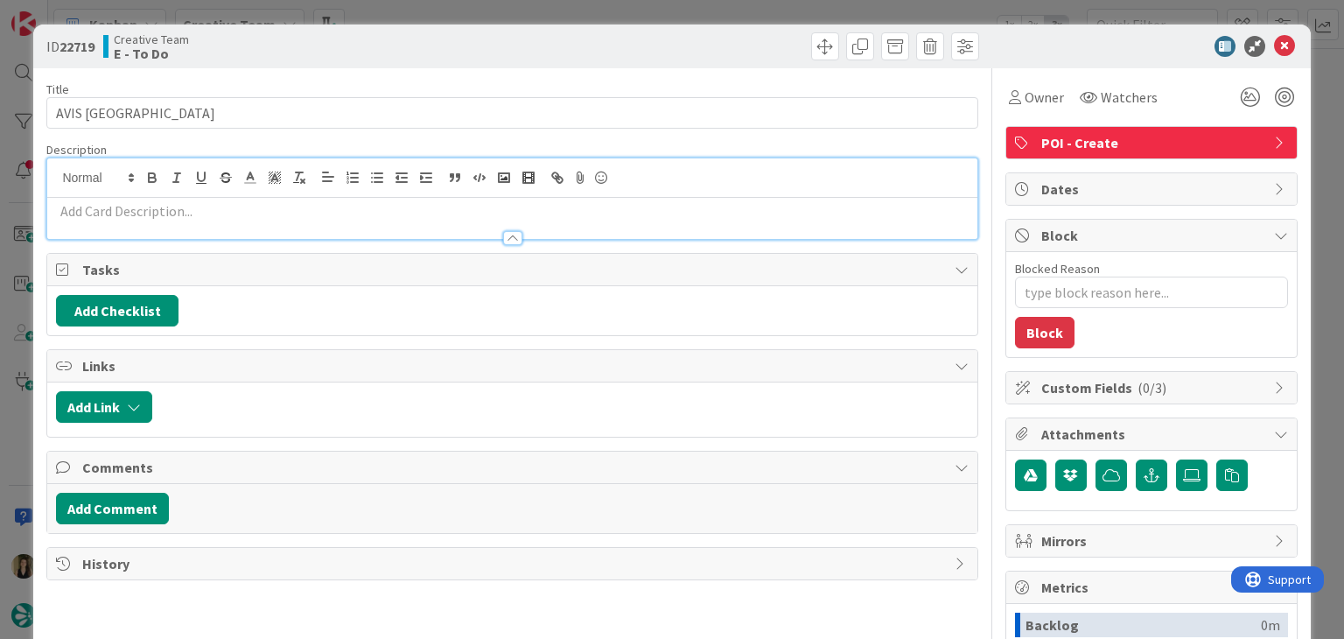
click at [206, 203] on p at bounding box center [512, 211] width 912 height 20
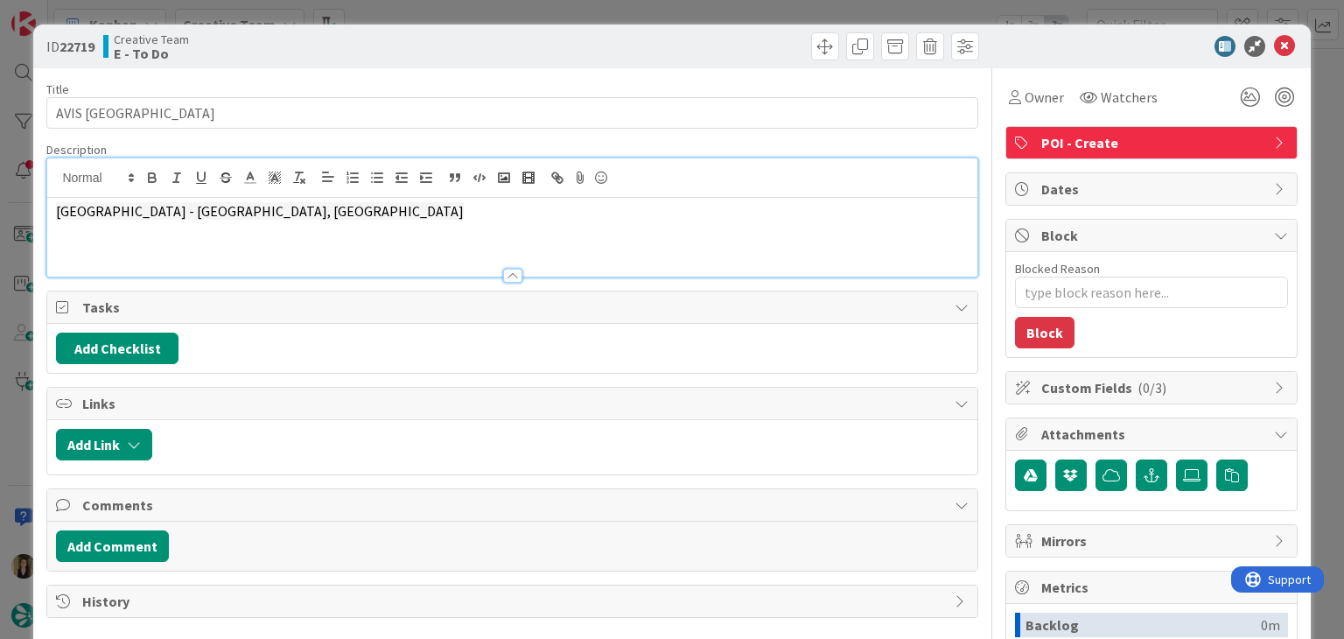
click at [473, 49] on div "Creative Team E - To Do" at bounding box center [305, 46] width 405 height 28
drag, startPoint x: 627, startPoint y: 39, endPoint x: 583, endPoint y: 49, distance: 44.8
click at [626, 39] on div at bounding box center [748, 46] width 462 height 28
click at [472, 12] on div "ID 22719 Creative Team E - To Do Title 19 / 128 AVIS Exeter Airport Description…" at bounding box center [672, 319] width 1344 height 639
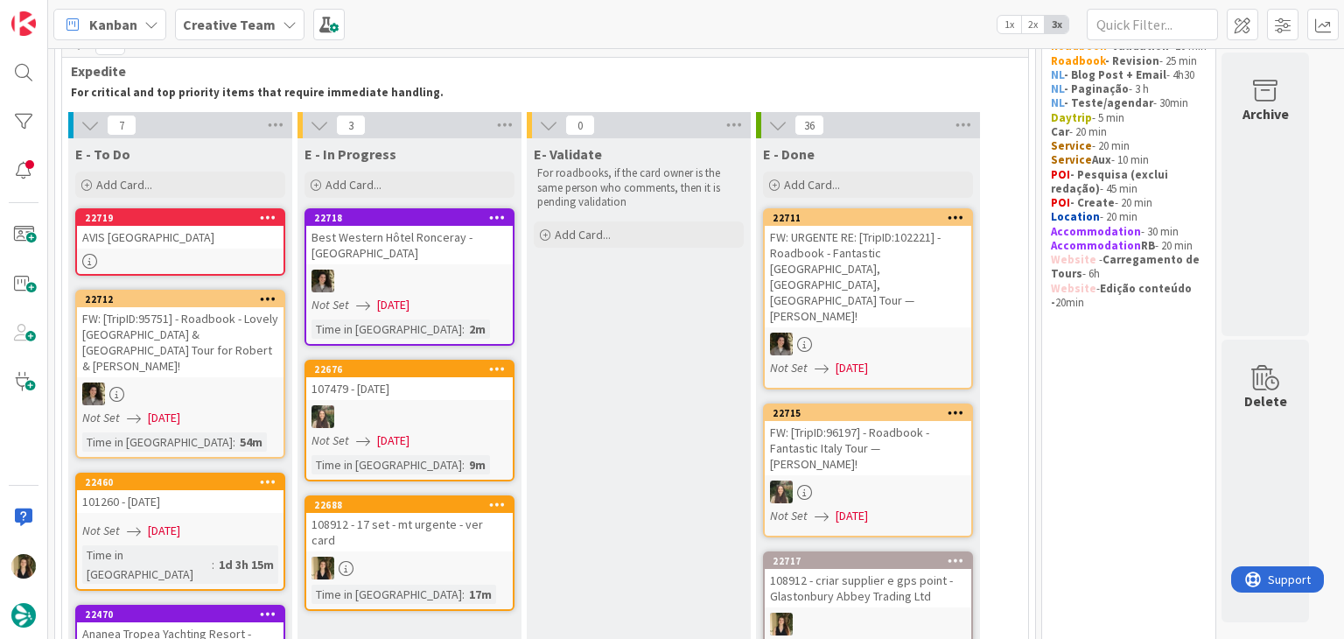
scroll to position [88, 0]
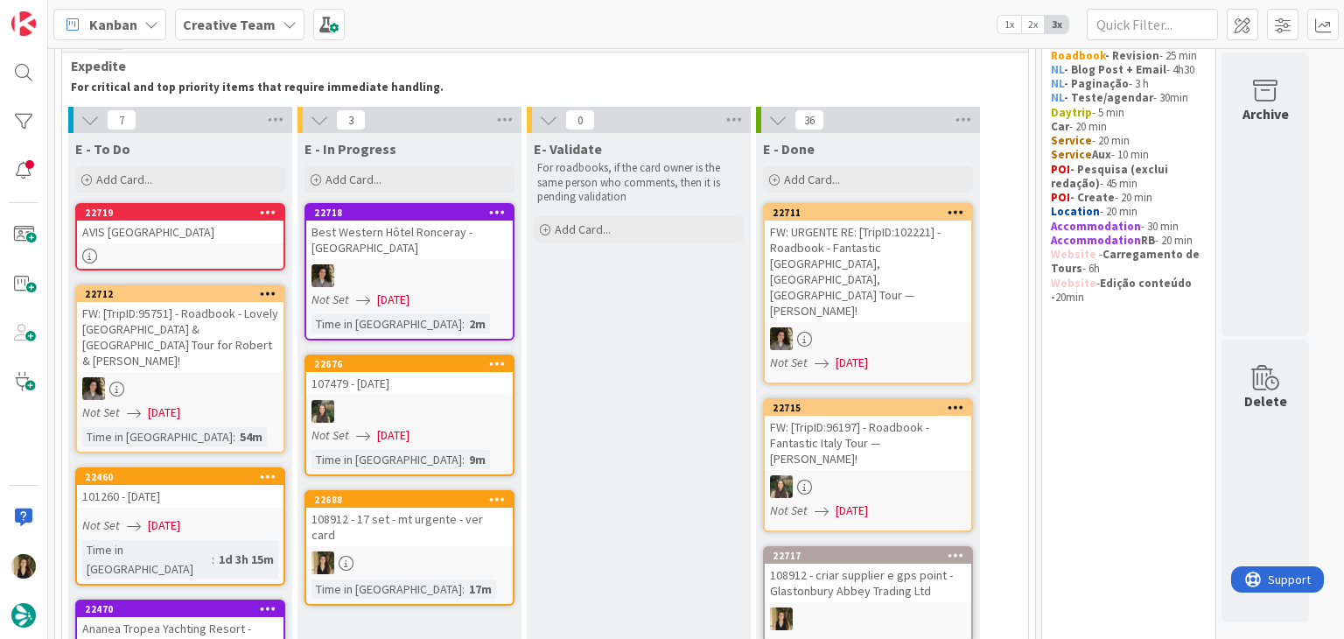
click at [470, 508] on div "108912 - 17 set - mt urgente - ver card" at bounding box center [409, 527] width 207 height 39
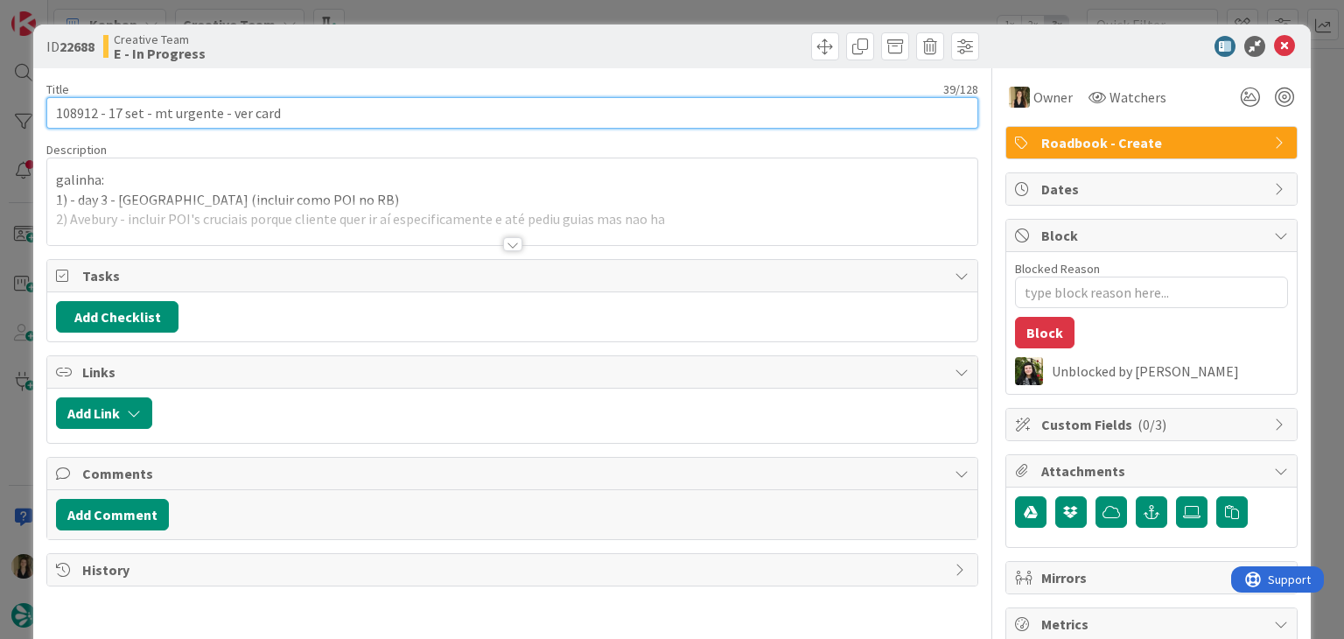
click at [76, 113] on input "108912 - 17 set - mt urgente - ver card" at bounding box center [511, 113] width 931 height 32
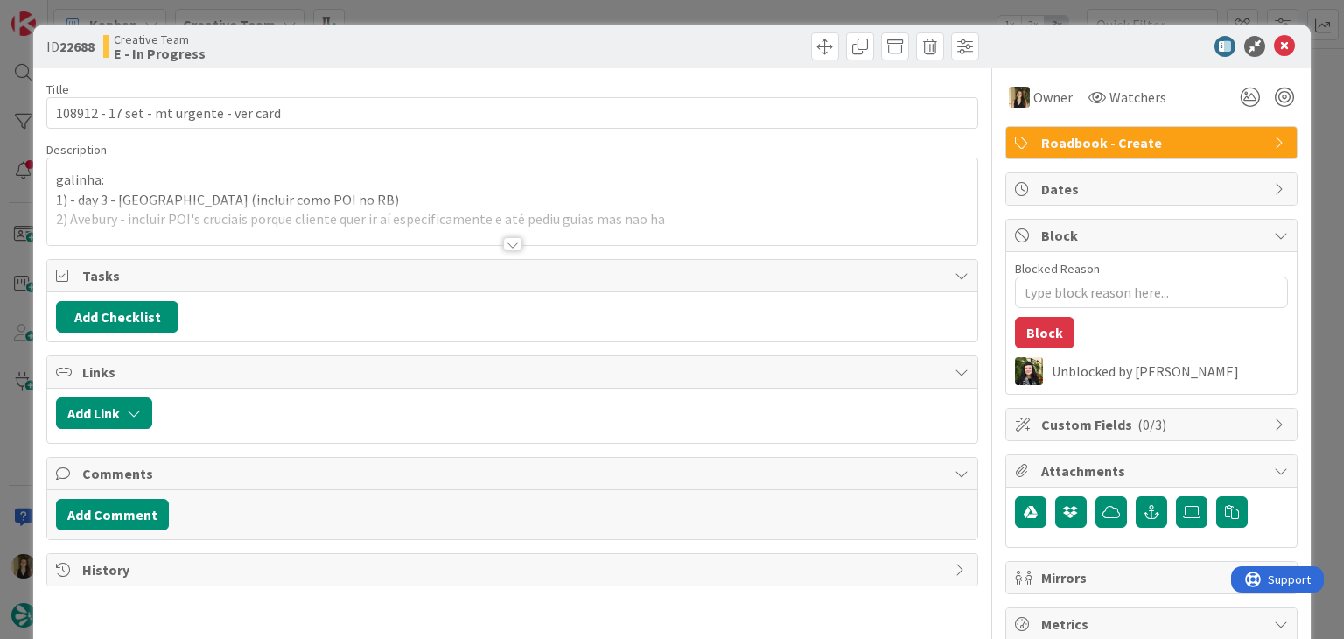
click at [424, 37] on div "Creative Team E - In Progress" at bounding box center [305, 46] width 405 height 28
click at [424, 11] on div "ID 22688 Creative Team E - In Progress Title 39 / 128 108912 - 17 set - mt urge…" at bounding box center [672, 319] width 1344 height 639
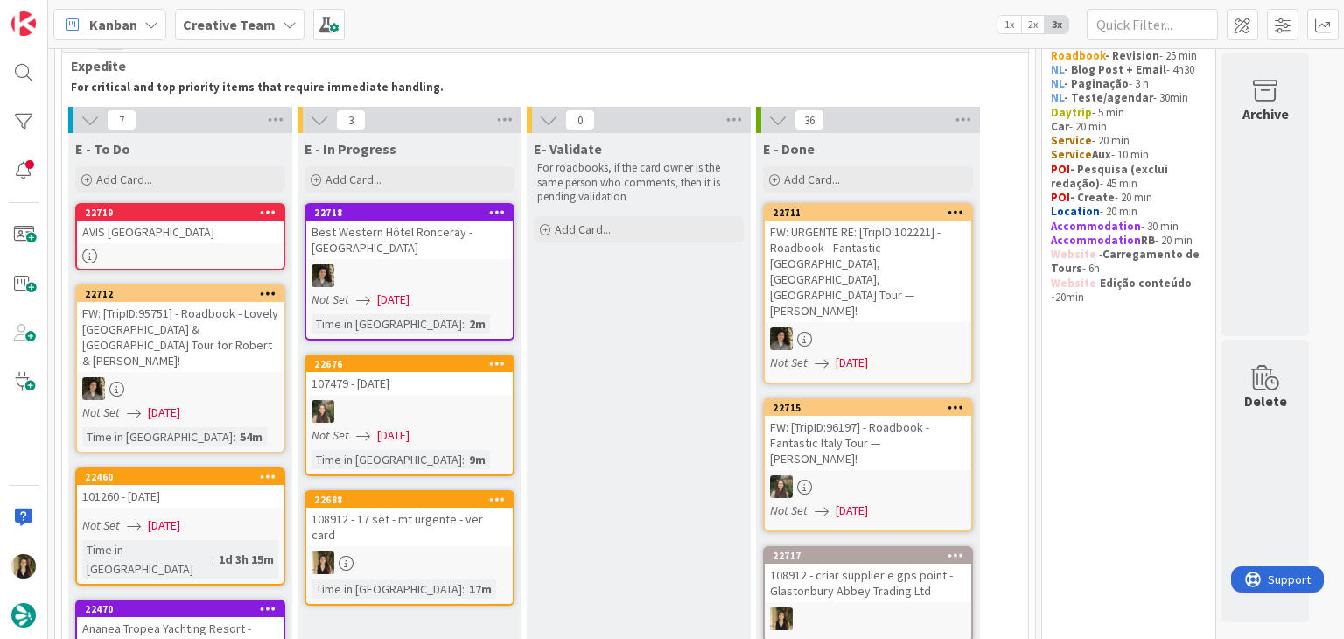
click at [221, 250] on div at bounding box center [180, 256] width 207 height 15
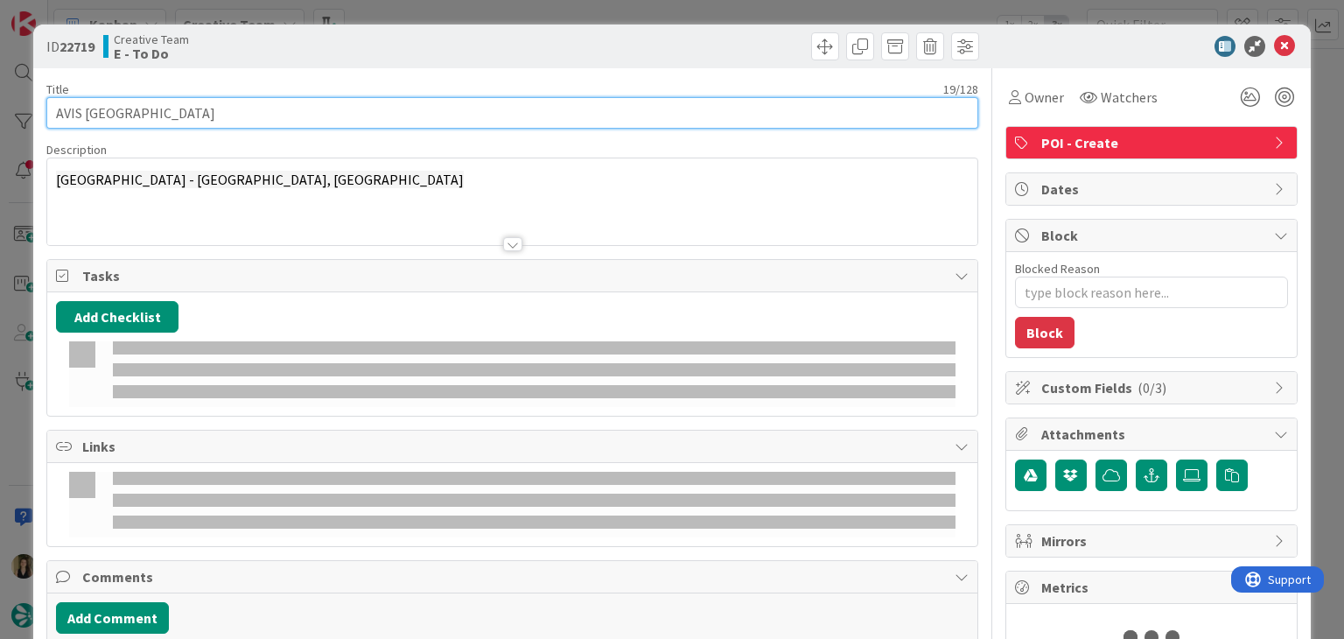
click at [248, 108] on input "AVIS Exeter Airport" at bounding box center [511, 113] width 931 height 32
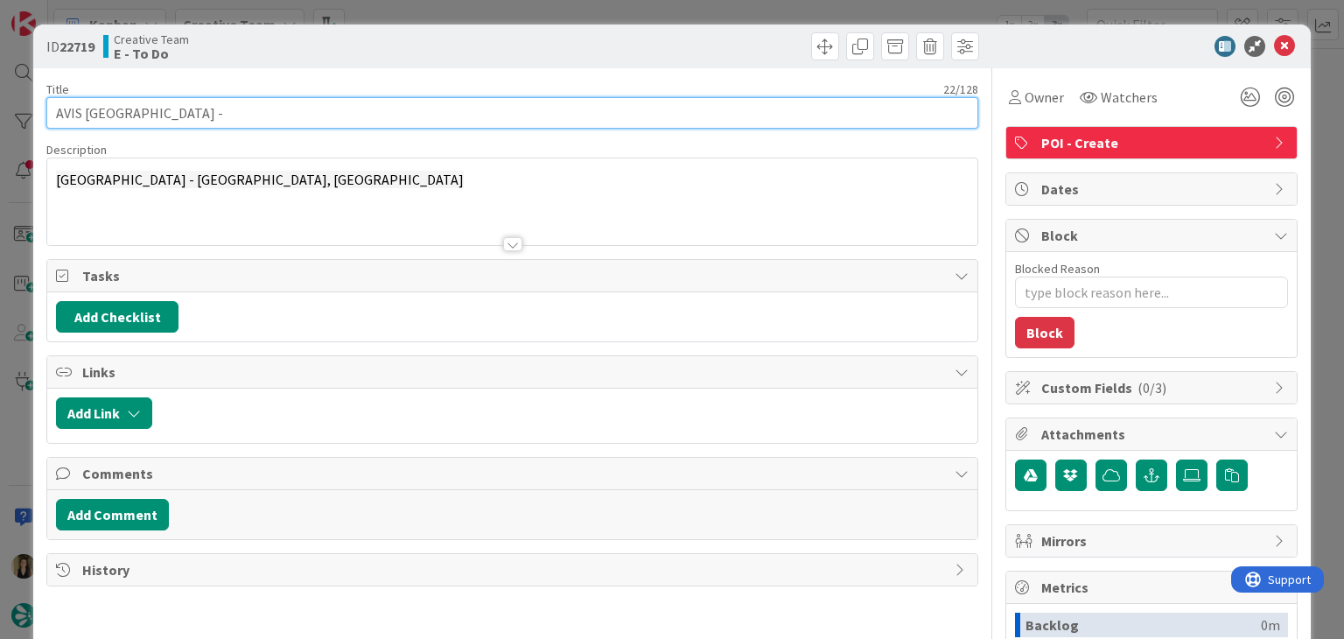
paste input "108912"
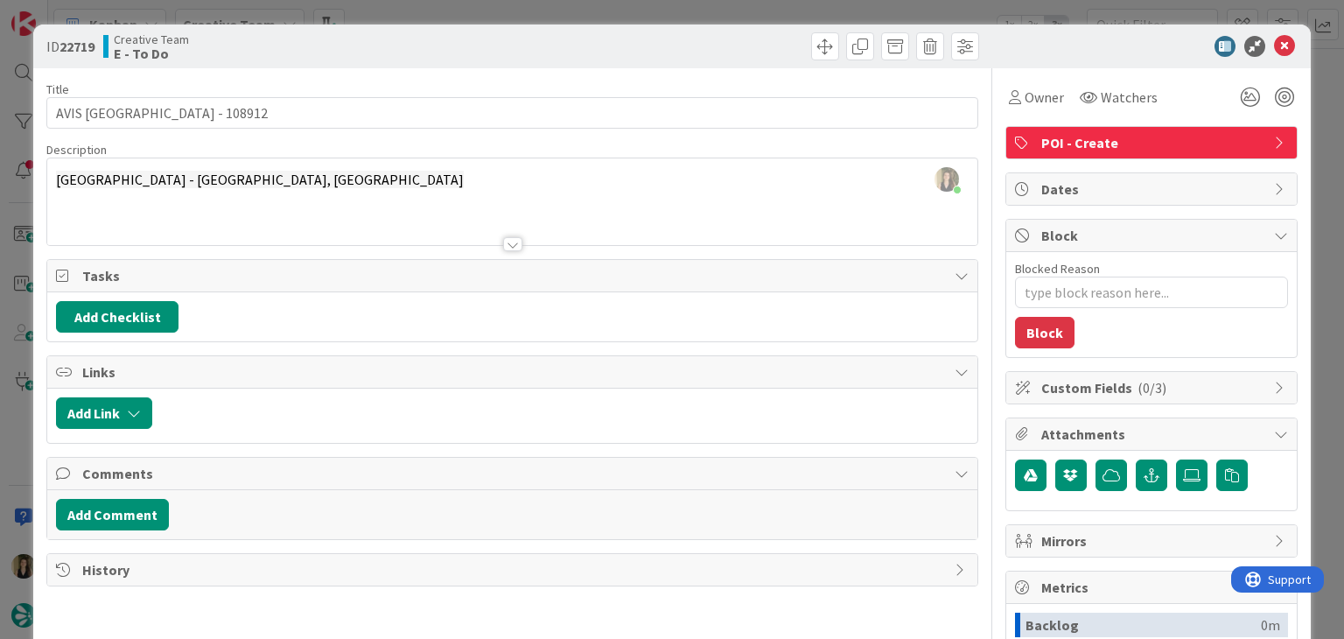
click at [501, 40] on div "Creative Team E - To Do" at bounding box center [305, 46] width 405 height 28
click at [504, 8] on div "ID 22719 Creative Team E - To Do Title 28 / 128 AVIS Exeter Airport - 108912 De…" at bounding box center [672, 319] width 1344 height 639
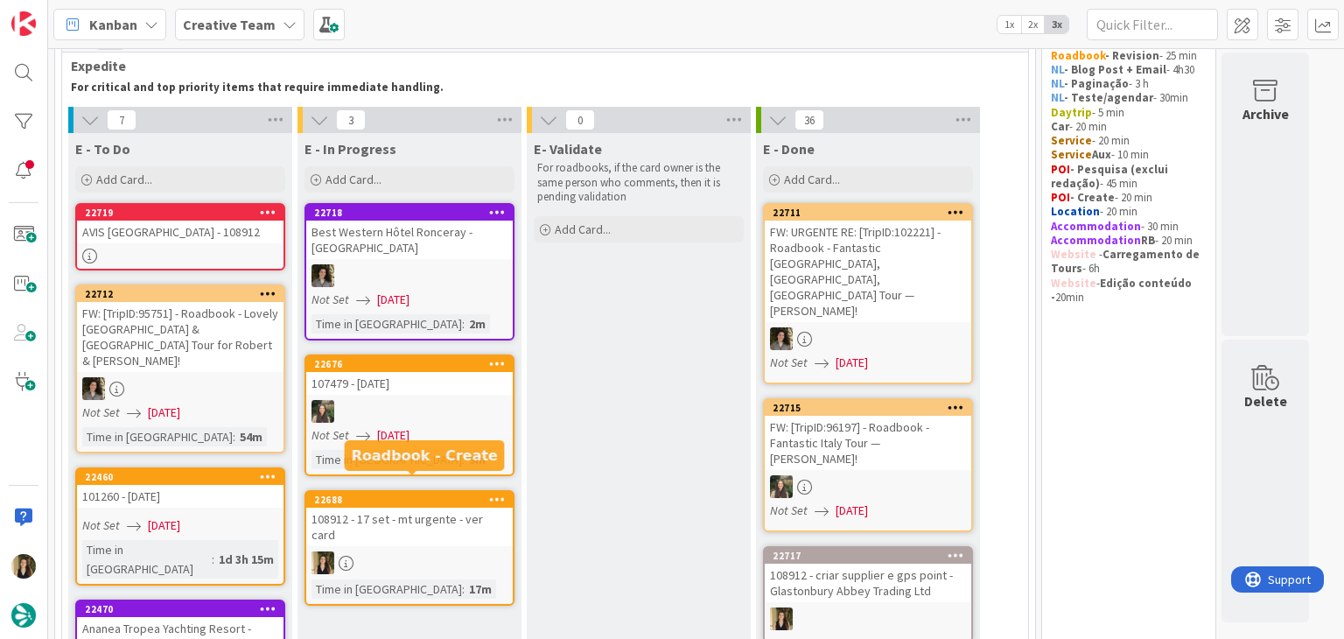
click at [456, 551] on div at bounding box center [409, 562] width 207 height 23
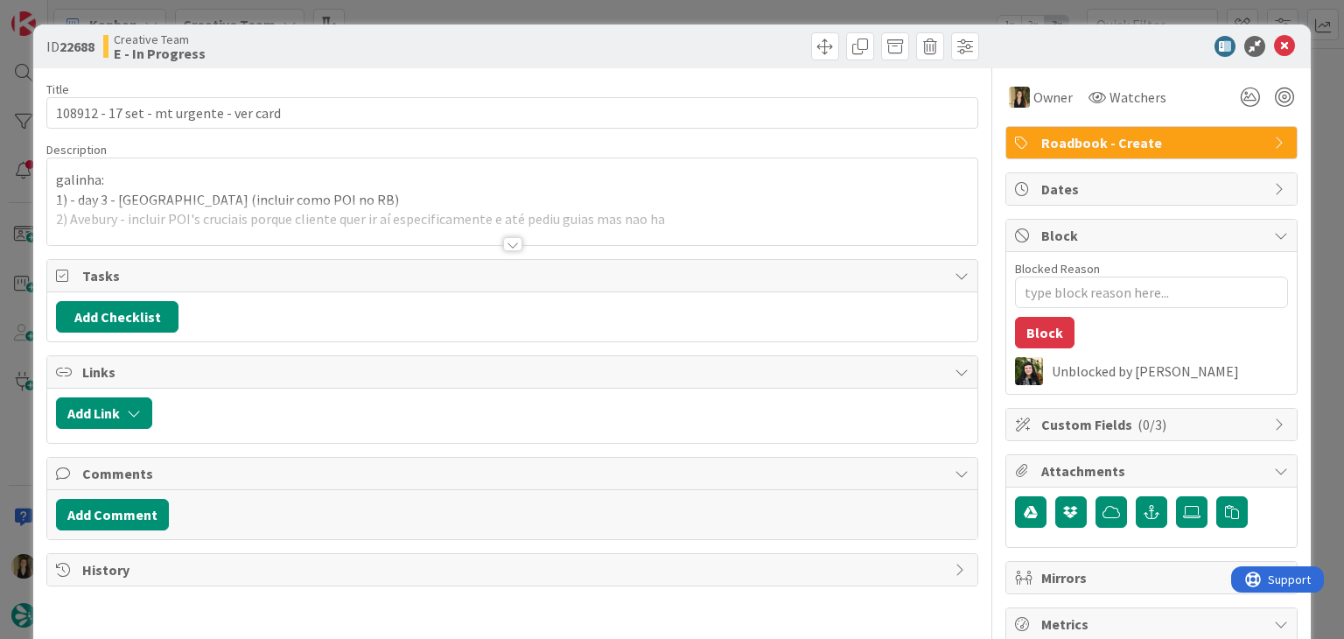
click at [518, 242] on div at bounding box center [511, 222] width 929 height 45
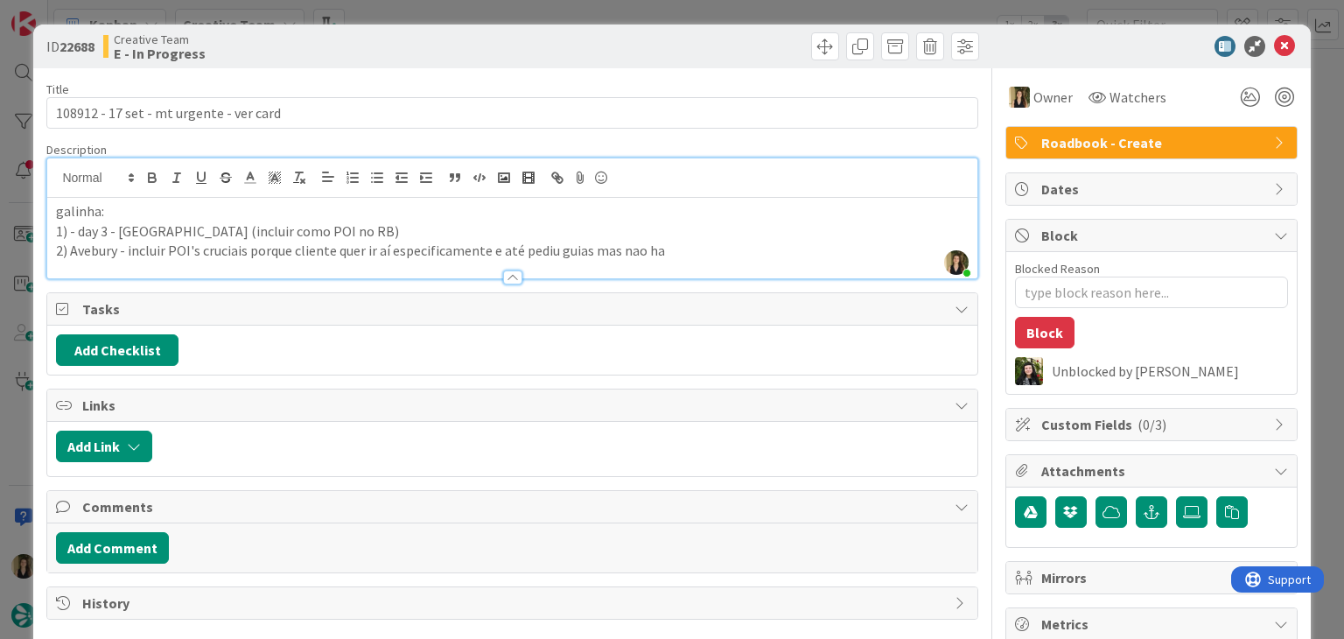
click at [377, 228] on p "1) - day 3 - Chesil Beach (incluir como POI no RB)" at bounding box center [512, 231] width 912 height 20
click at [732, 246] on p "2) Avebury - incluir POI's cruciais porque cliente quer ir aí especificamente e…" at bounding box center [512, 251] width 912 height 20
drag, startPoint x: 711, startPoint y: 248, endPoint x: 743, endPoint y: 246, distance: 32.4
click at [711, 248] on p "2) Avebury - incluir POI's cruciais porque cliente quer ir aí especificamente e…" at bounding box center [512, 251] width 912 height 20
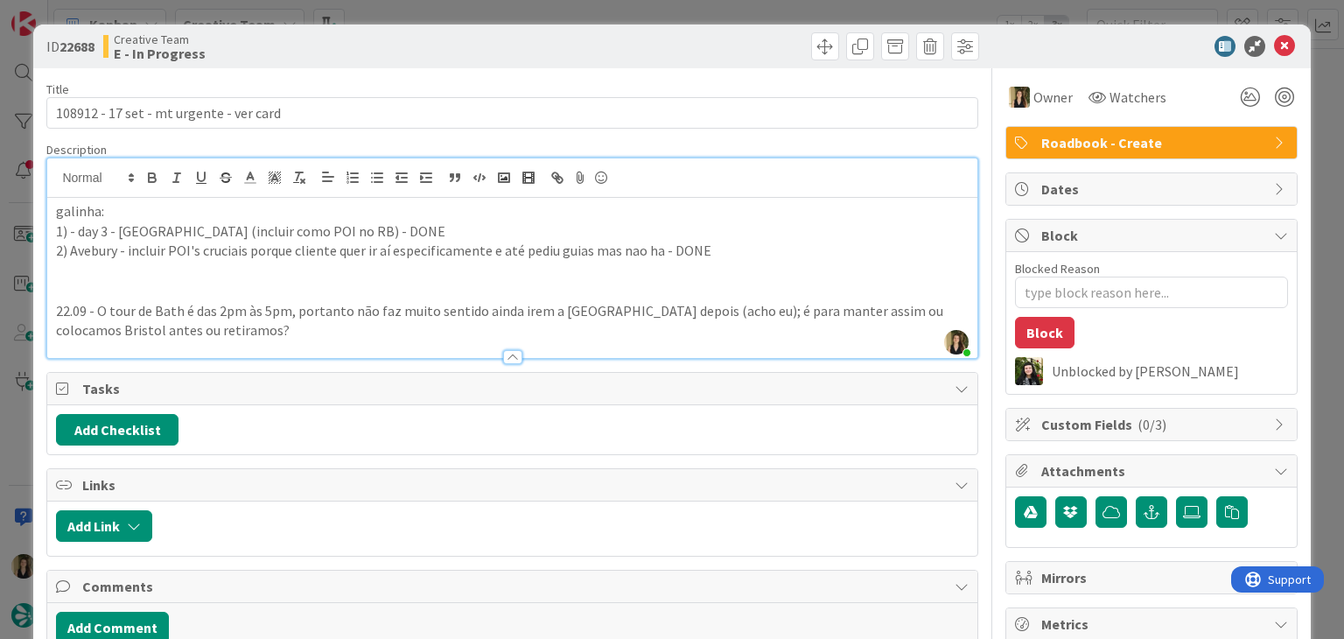
click at [415, 46] on div "Creative Team E - In Progress" at bounding box center [305, 46] width 405 height 28
click at [460, 39] on div "Creative Team E - In Progress" at bounding box center [305, 46] width 405 height 28
click at [464, 15] on div "ID 22688 Creative Team E - In Progress Title 39 / 128 108912 - 17 set - mt urge…" at bounding box center [672, 319] width 1344 height 639
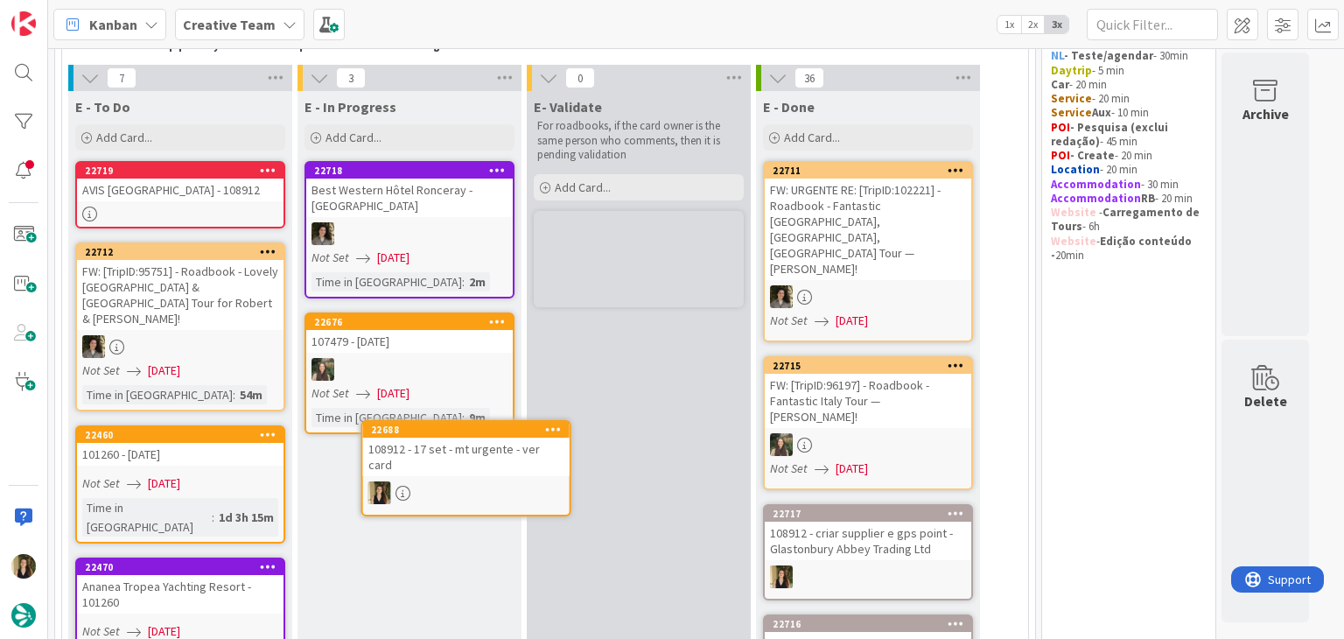
scroll to position [137, 0]
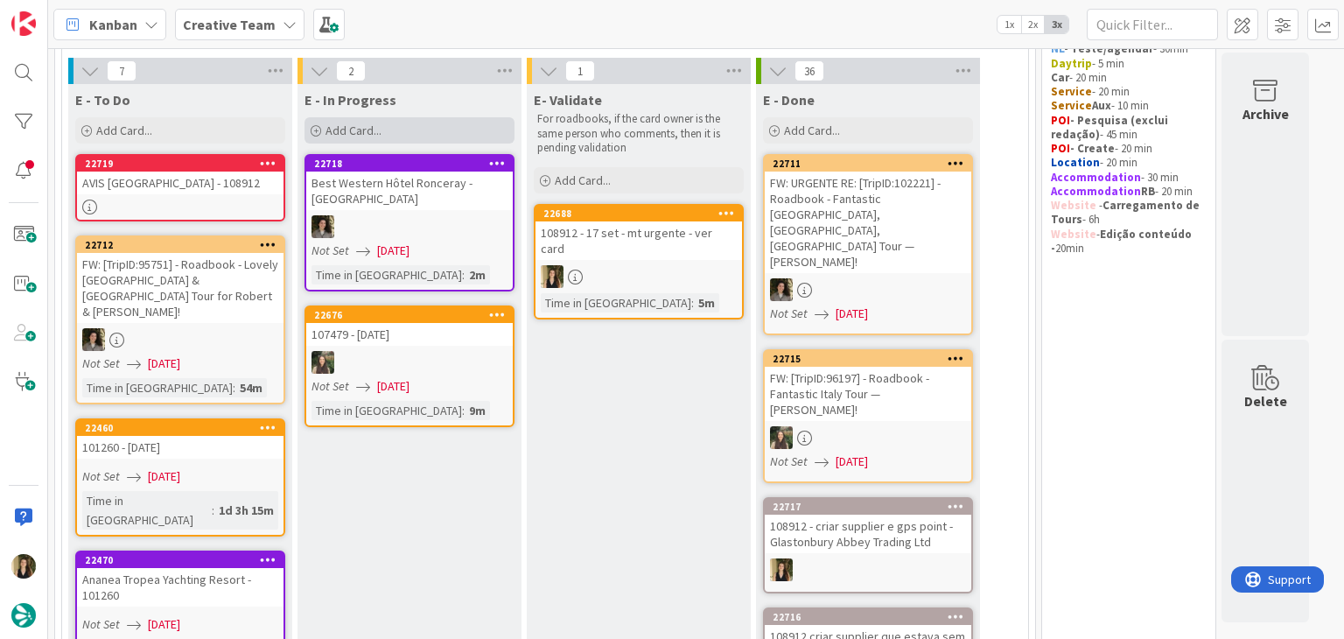
click at [452, 125] on div "Add Card..." at bounding box center [410, 130] width 210 height 26
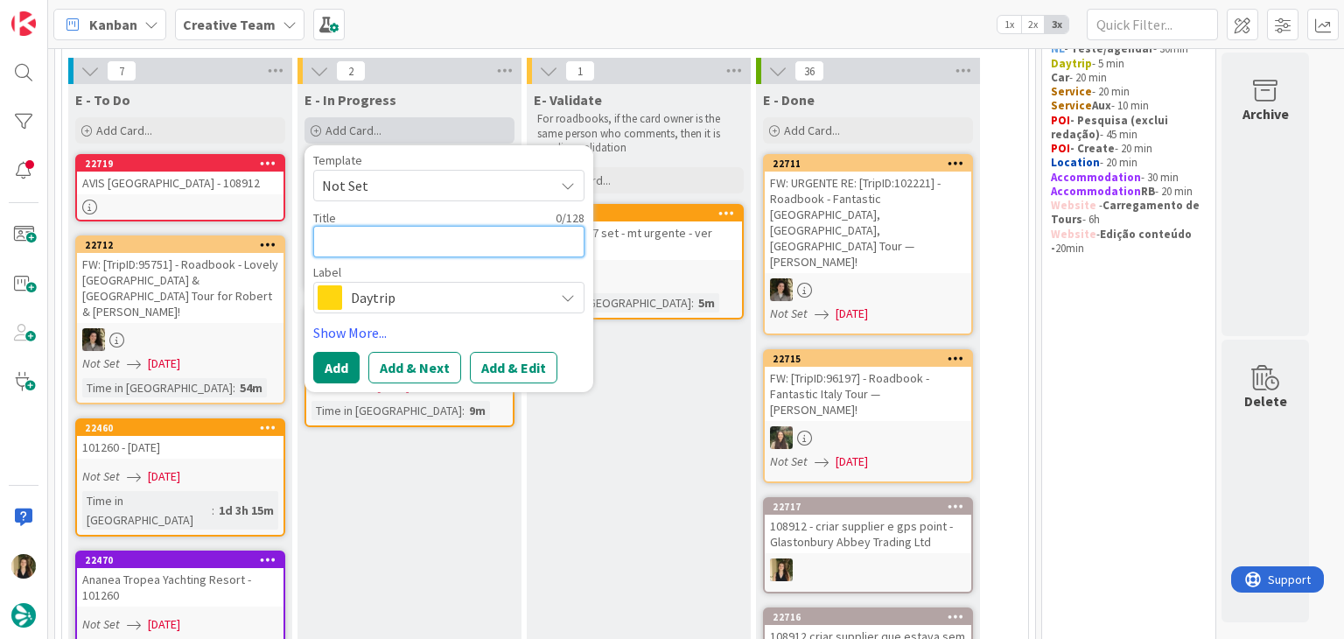
paste textarea "Thornbury / Cheddar / Glastonbury / Thornbury"
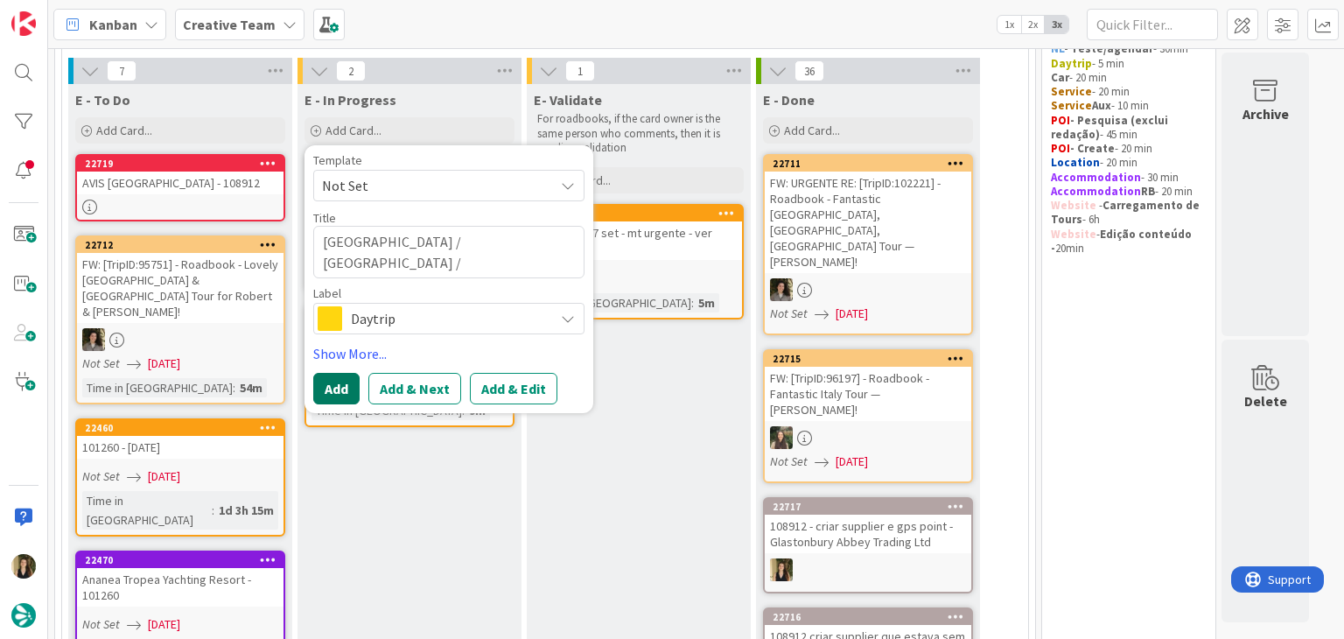
click at [340, 382] on button "Add" at bounding box center [336, 389] width 46 height 32
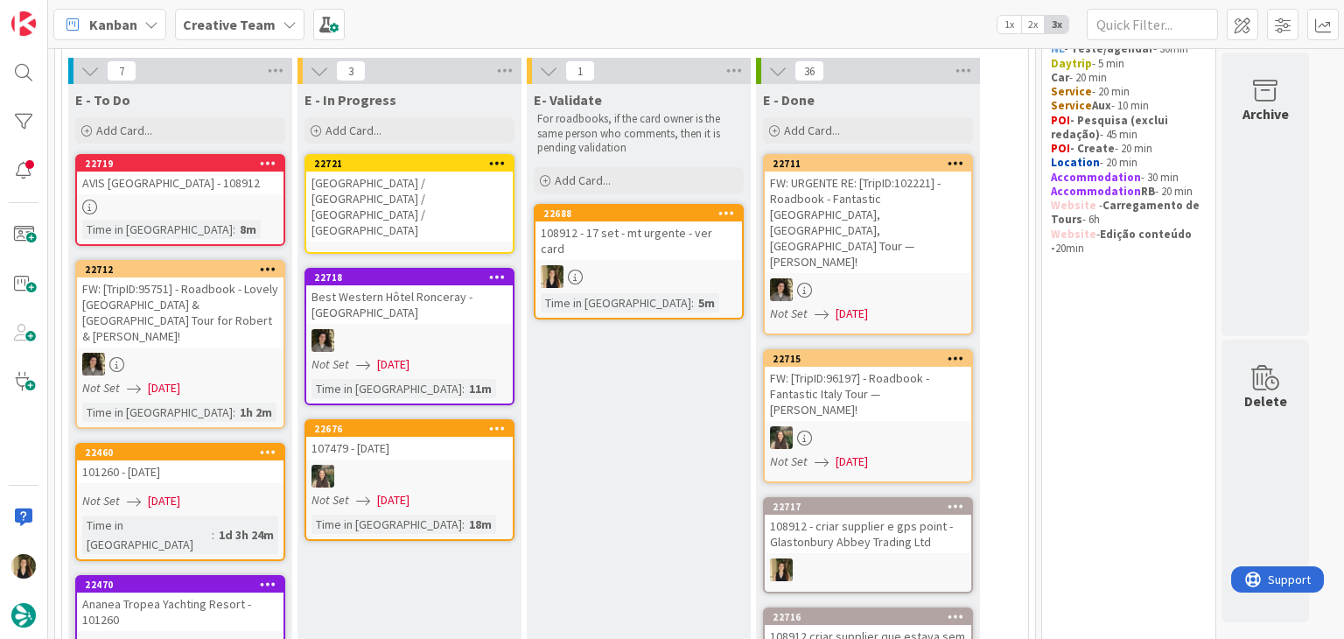
click at [424, 197] on div "Thornbury / Cheddar / Glastonbury / Thornbury" at bounding box center [409, 207] width 207 height 70
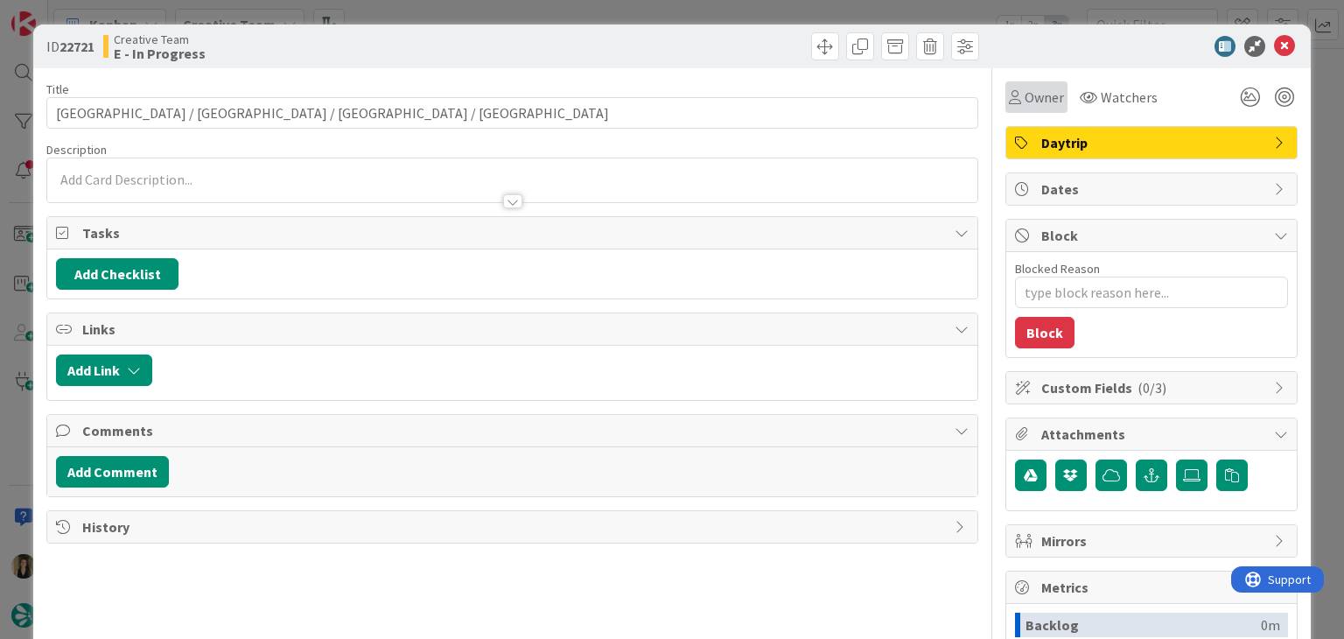
click at [1016, 109] on div "Owner" at bounding box center [1037, 97] width 62 height 32
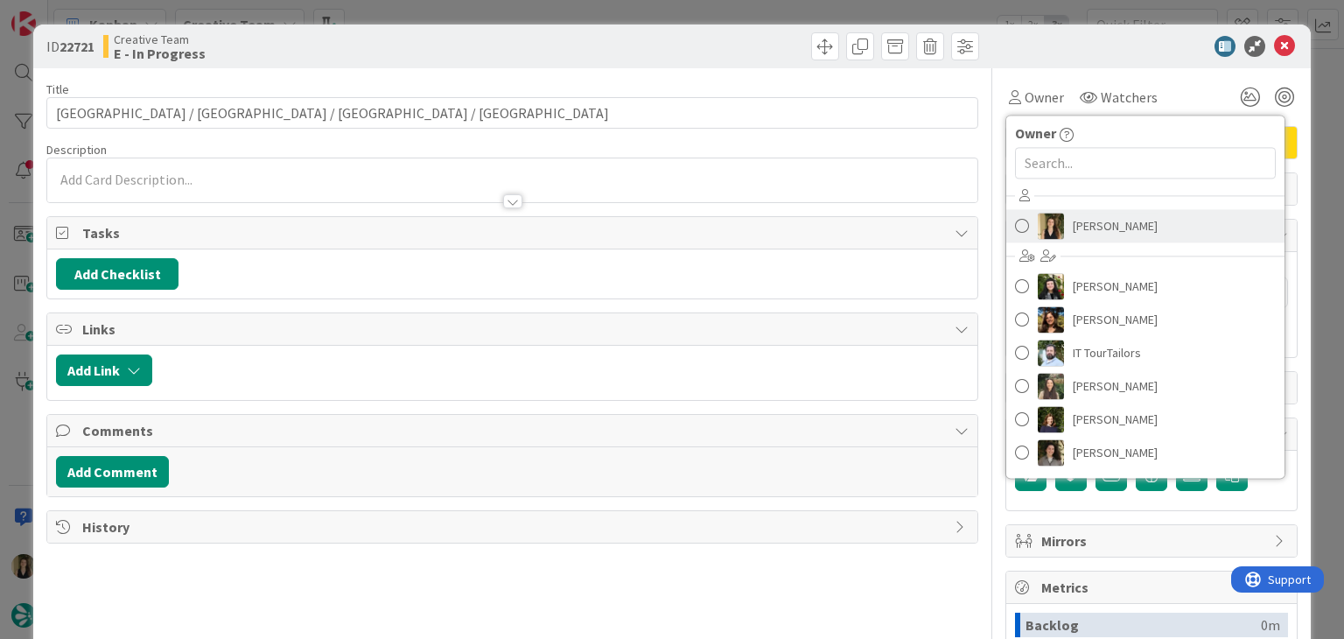
click at [1073, 229] on span "Sofia Palma" at bounding box center [1115, 226] width 85 height 26
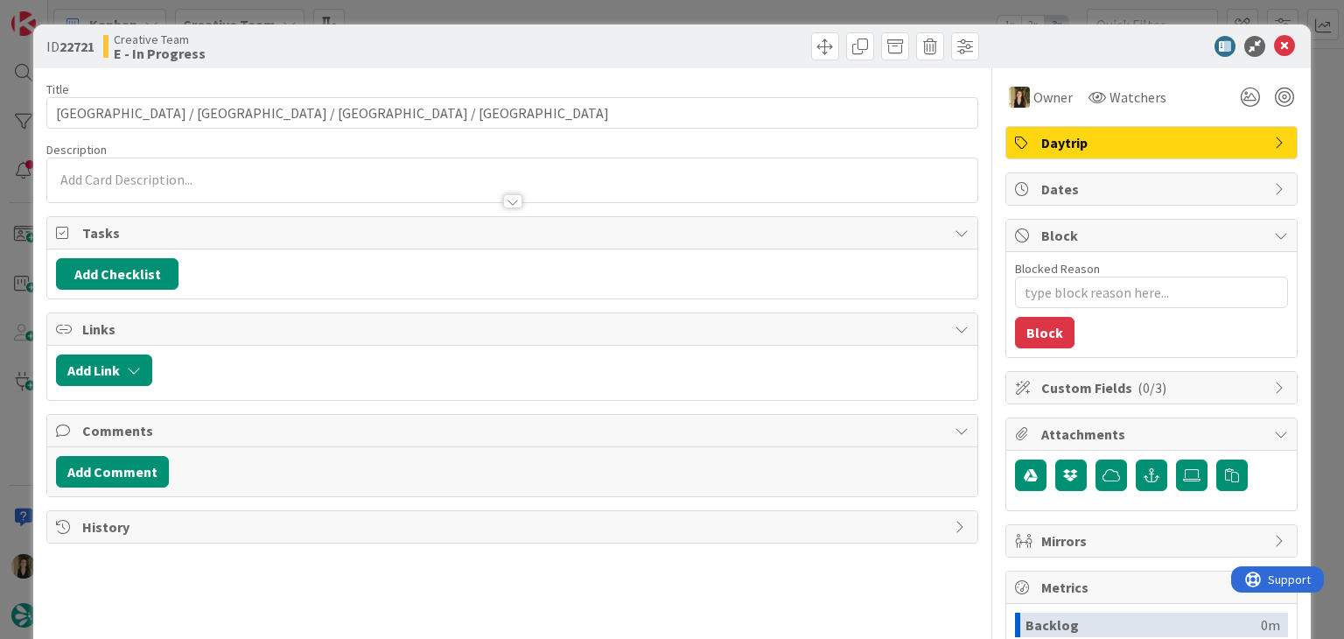
drag, startPoint x: 668, startPoint y: 50, endPoint x: 662, endPoint y: 26, distance: 24.4
click at [666, 48] on div at bounding box center [748, 46] width 462 height 28
click at [662, 16] on div "ID 22721 Creative Team E - In Progress Title 45 / 128 Thornbury / Cheddar / Gla…" at bounding box center [672, 319] width 1344 height 639
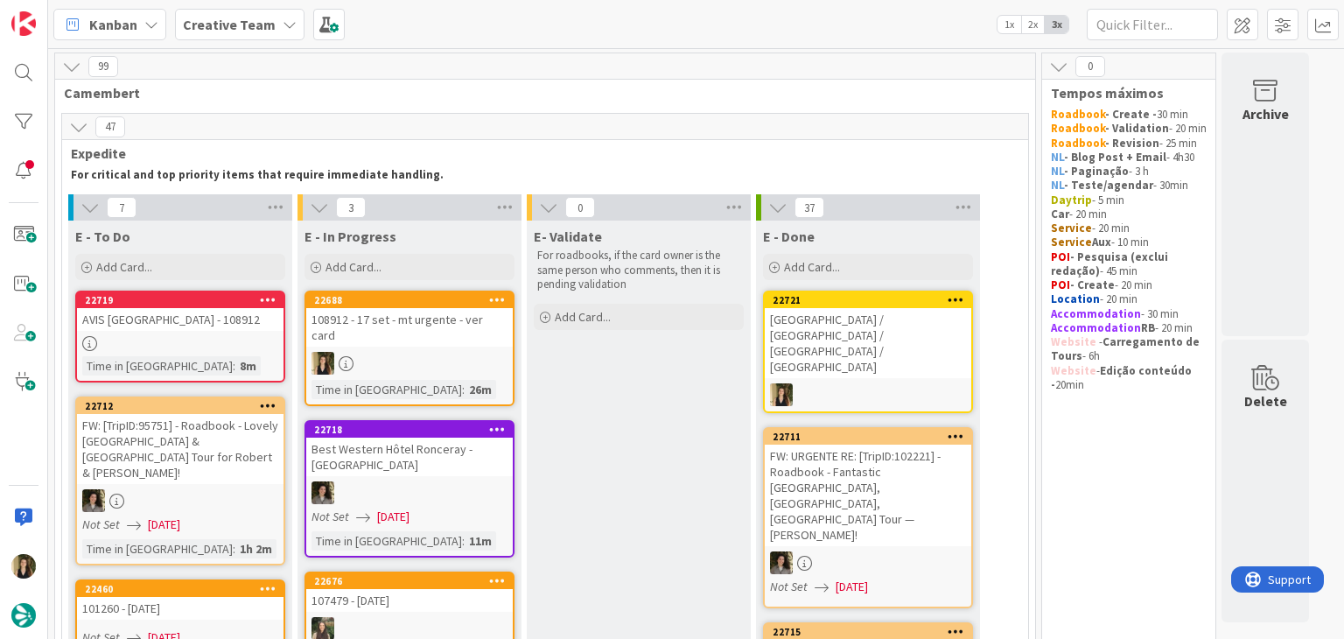
click at [445, 319] on div "108912 - 17 set - mt urgente - ver card" at bounding box center [409, 327] width 207 height 39
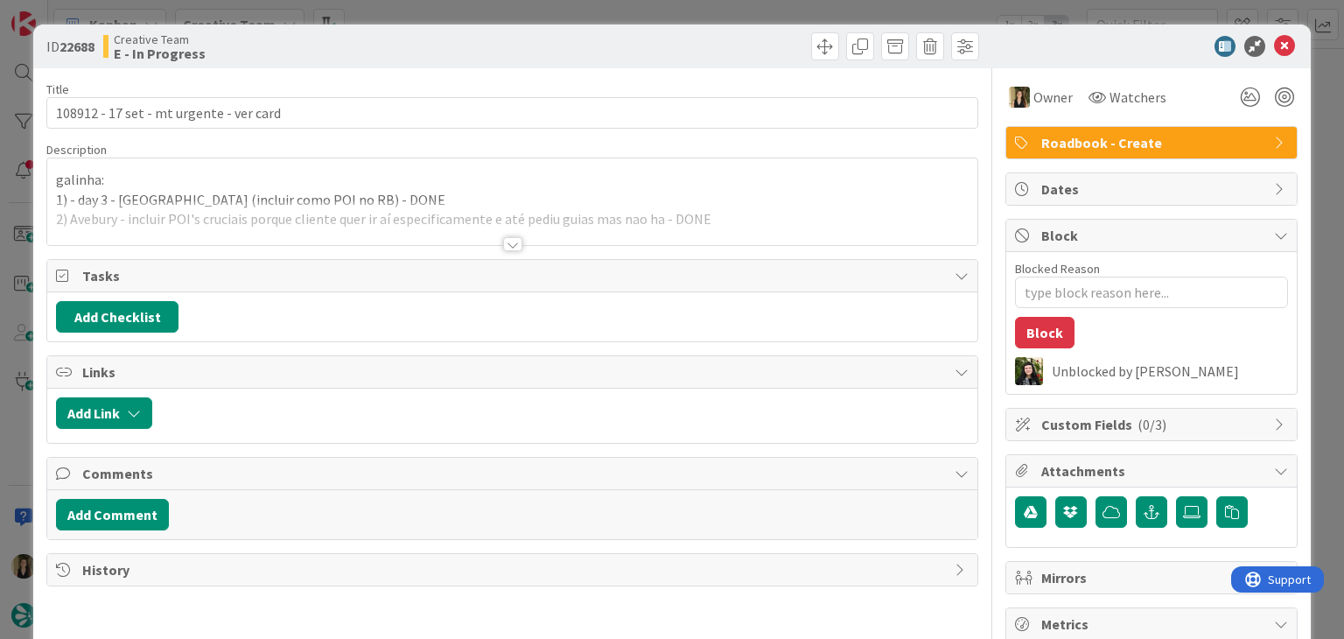
drag, startPoint x: 745, startPoint y: 216, endPoint x: 641, endPoint y: 274, distance: 118.3
click at [745, 217] on div at bounding box center [511, 222] width 929 height 45
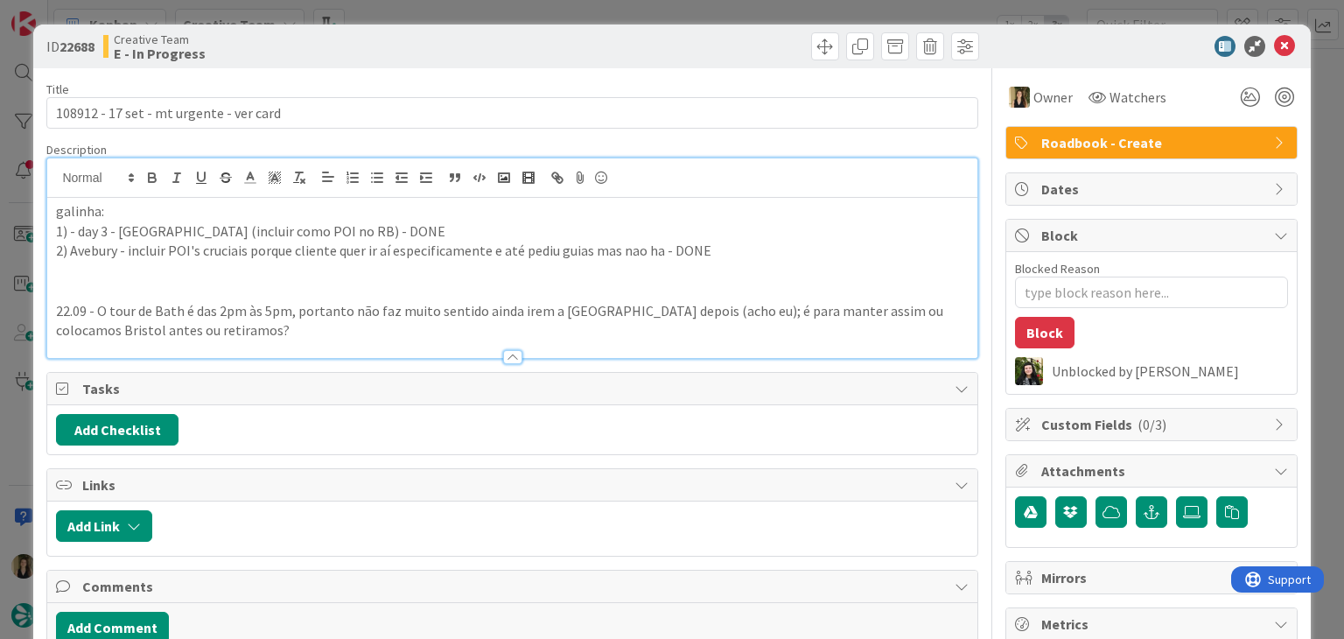
click at [232, 314] on p "22.09 - O tour de Bath é das 2pm às 5pm, portanto não faz muito sentido ainda i…" at bounding box center [512, 320] width 912 height 39
click at [240, 331] on p "22.09 - O tour de Bath é das 2pm às 5pm, portanto não faz muito sentido ainda i…" at bounding box center [512, 320] width 912 height 39
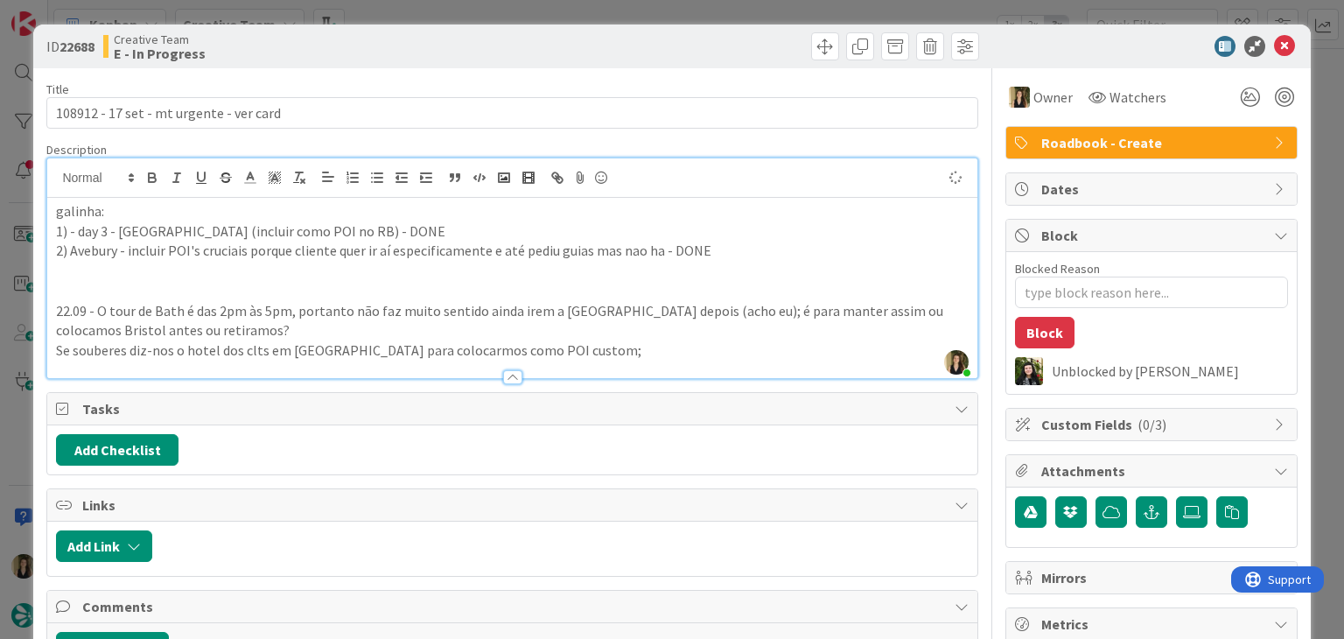
click at [621, 455] on div "Add Checklist" at bounding box center [512, 450] width 912 height 32
drag, startPoint x: 463, startPoint y: 45, endPoint x: 466, endPoint y: 25, distance: 19.6
click at [463, 44] on div "Creative Team E - In Progress" at bounding box center [305, 46] width 405 height 28
click at [470, 10] on div "ID 22688 Creative Team E - In Progress Title 39 / 128 108912 - 17 set - mt urge…" at bounding box center [672, 319] width 1344 height 639
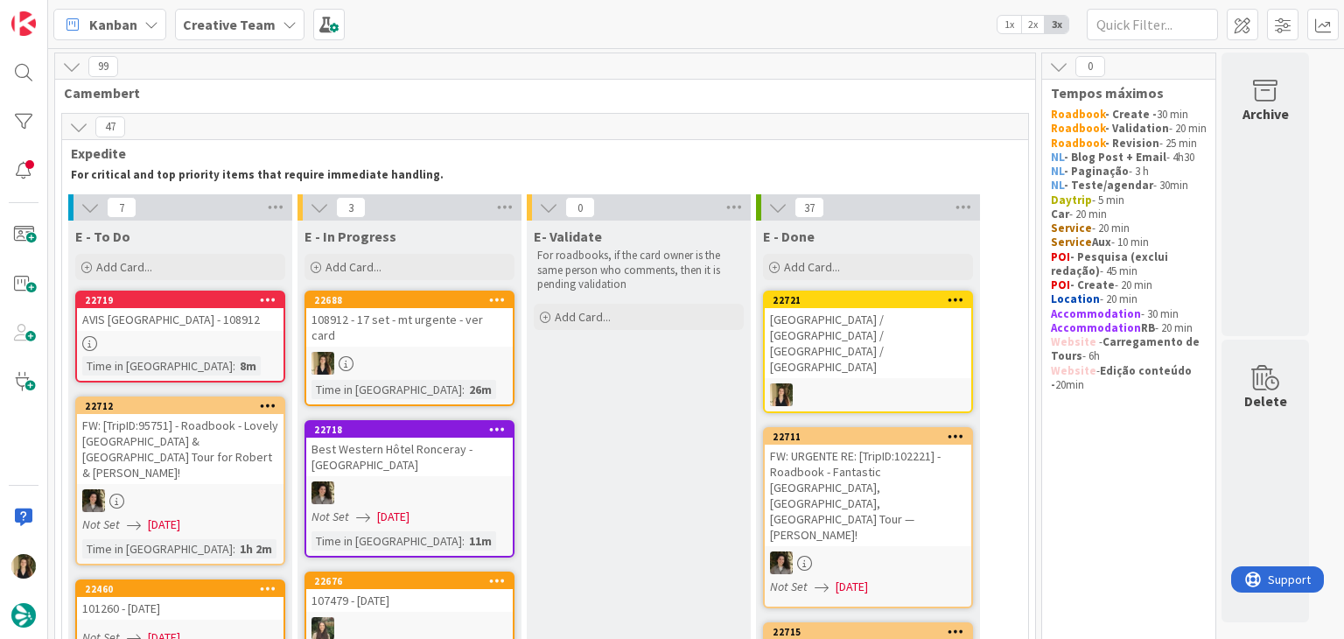
click at [462, 352] on div at bounding box center [409, 363] width 207 height 23
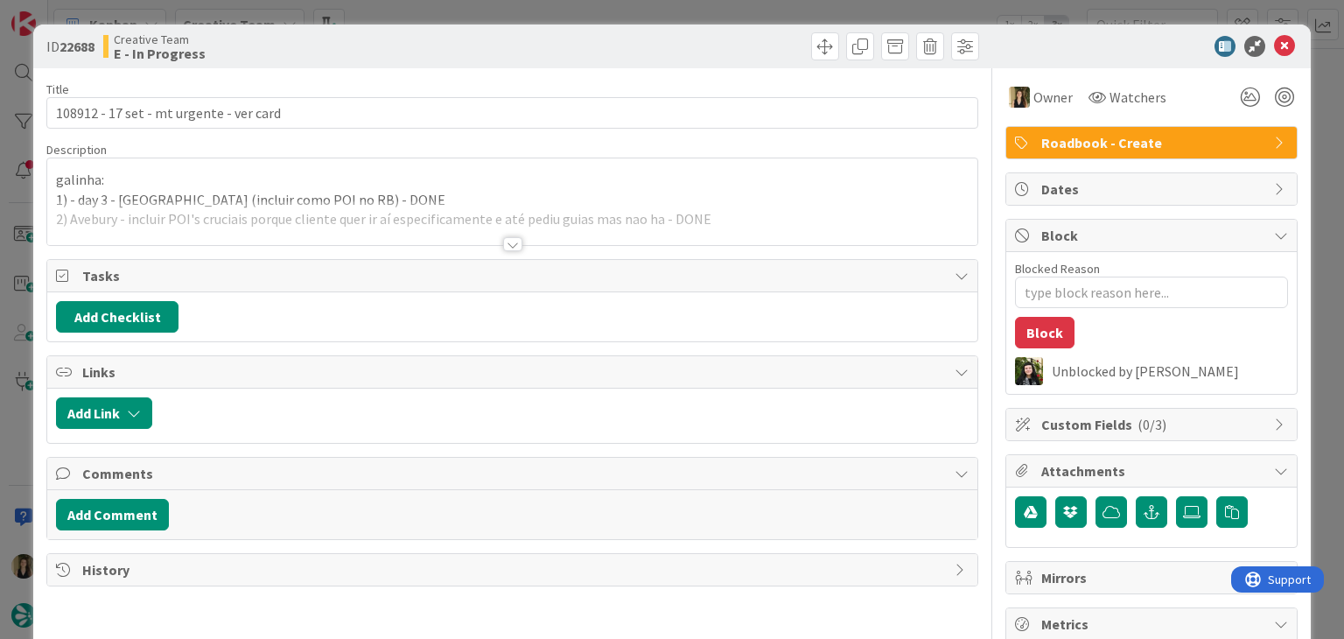
click at [473, 43] on div "Creative Team E - In Progress" at bounding box center [305, 46] width 405 height 28
click at [483, 11] on div "ID 22688 Creative Team E - In Progress Title 39 / 128 108912 - 17 set - mt urge…" at bounding box center [672, 319] width 1344 height 639
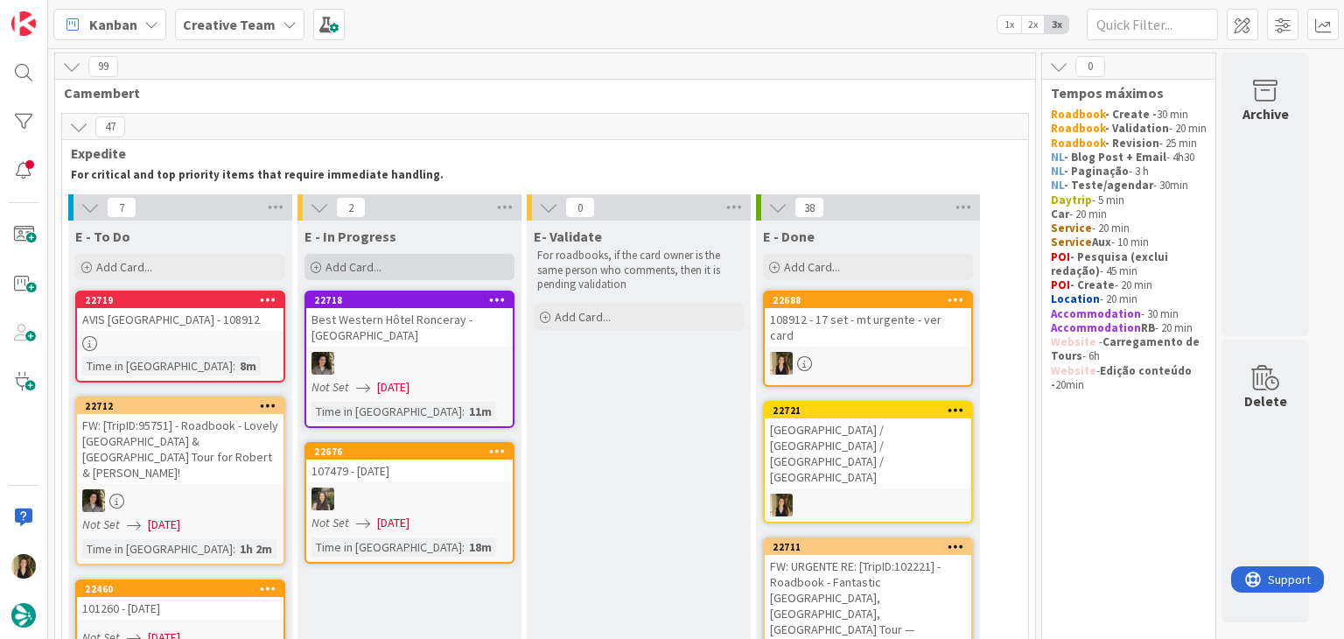
click at [428, 260] on div "Add Card..." at bounding box center [410, 267] width 210 height 26
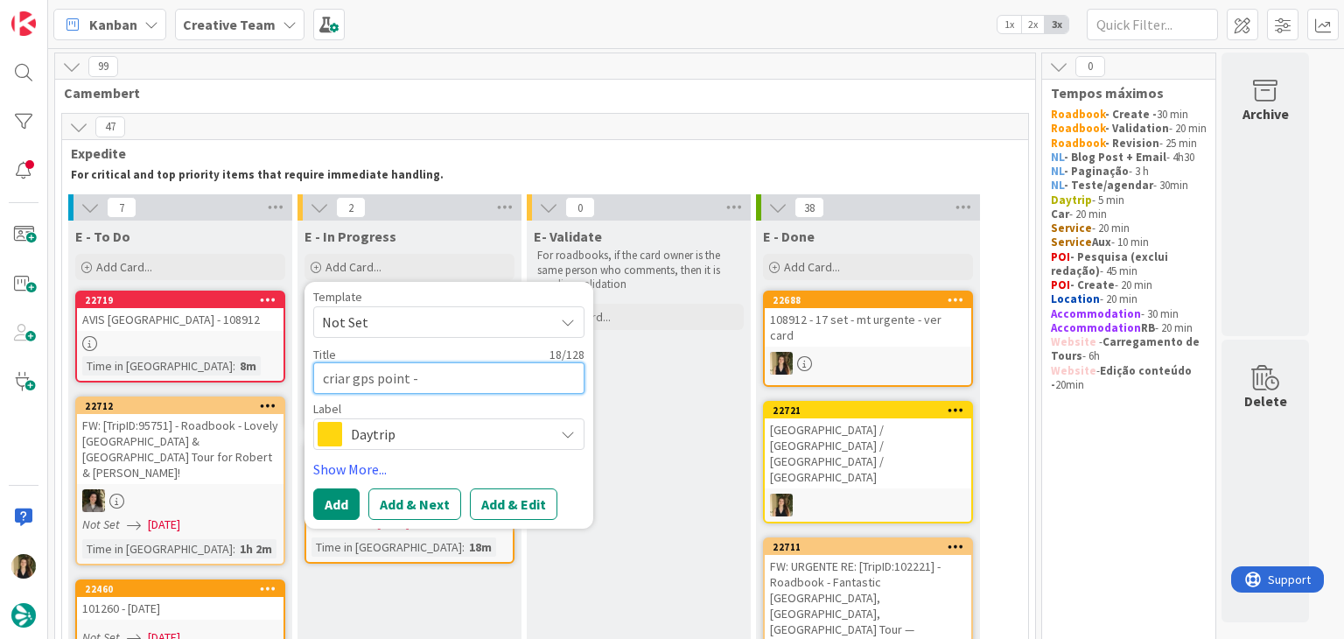
paste textarea "outside Carfax Tower, Queen Street, OX1 1ET"
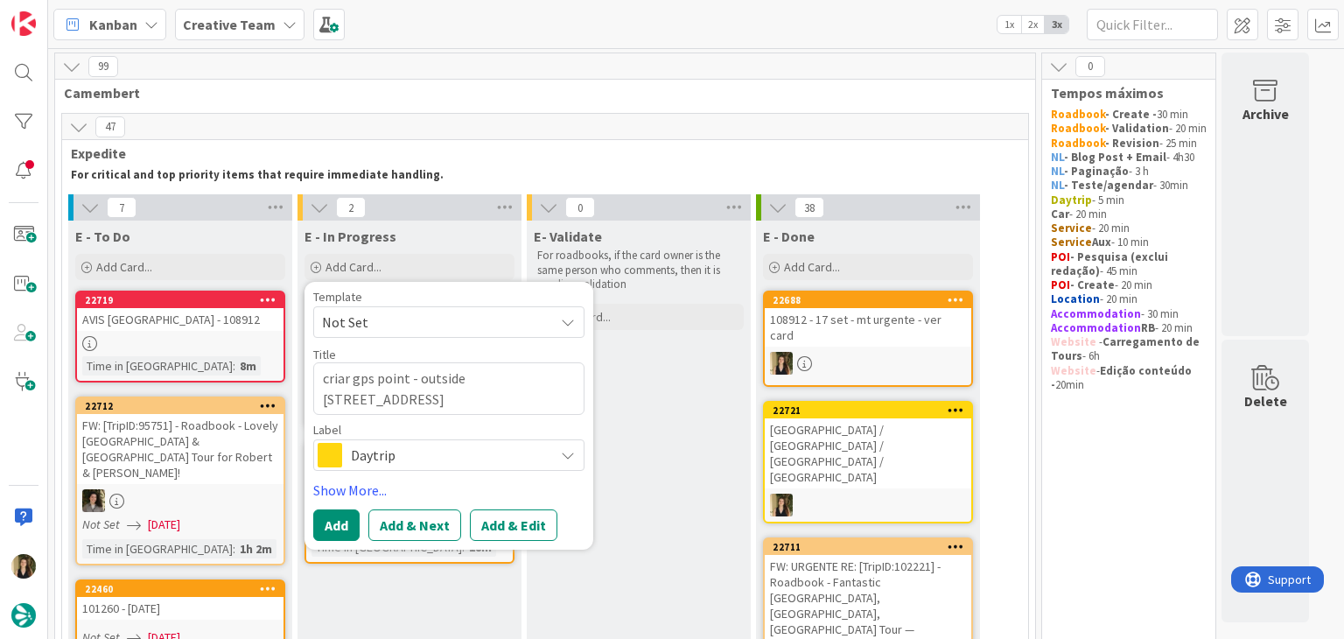
click at [396, 437] on div "Label Daytrip Accommodation Accommodation RB Car Daytrip Location NL - Blog Pos…" at bounding box center [448, 447] width 271 height 47
click at [398, 452] on span "Daytrip" at bounding box center [448, 455] width 194 height 25
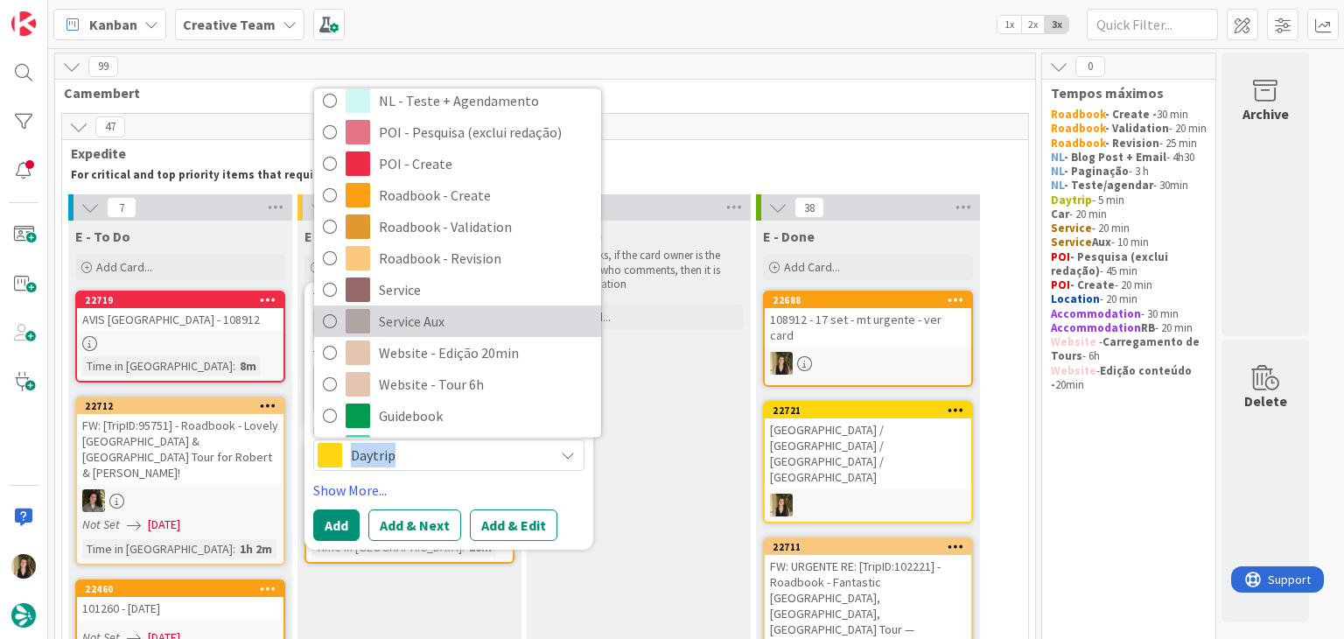
click at [436, 319] on span "Service Aux" at bounding box center [486, 321] width 214 height 26
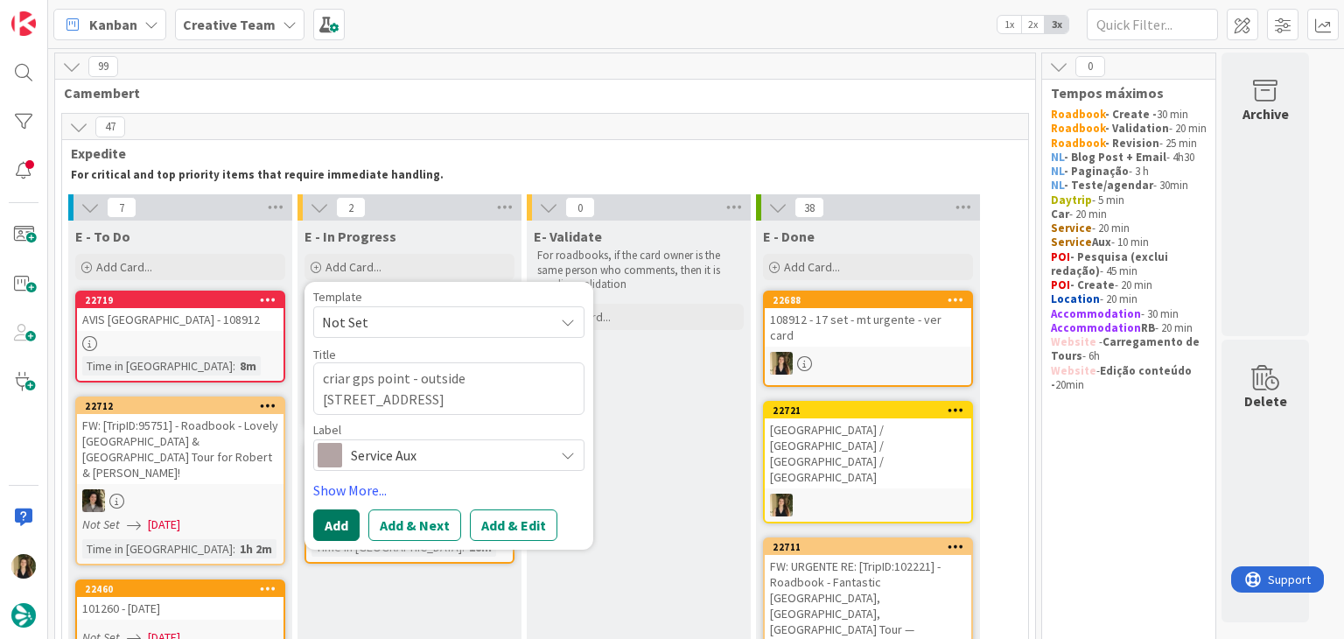
click at [336, 532] on button "Add" at bounding box center [336, 525] width 46 height 32
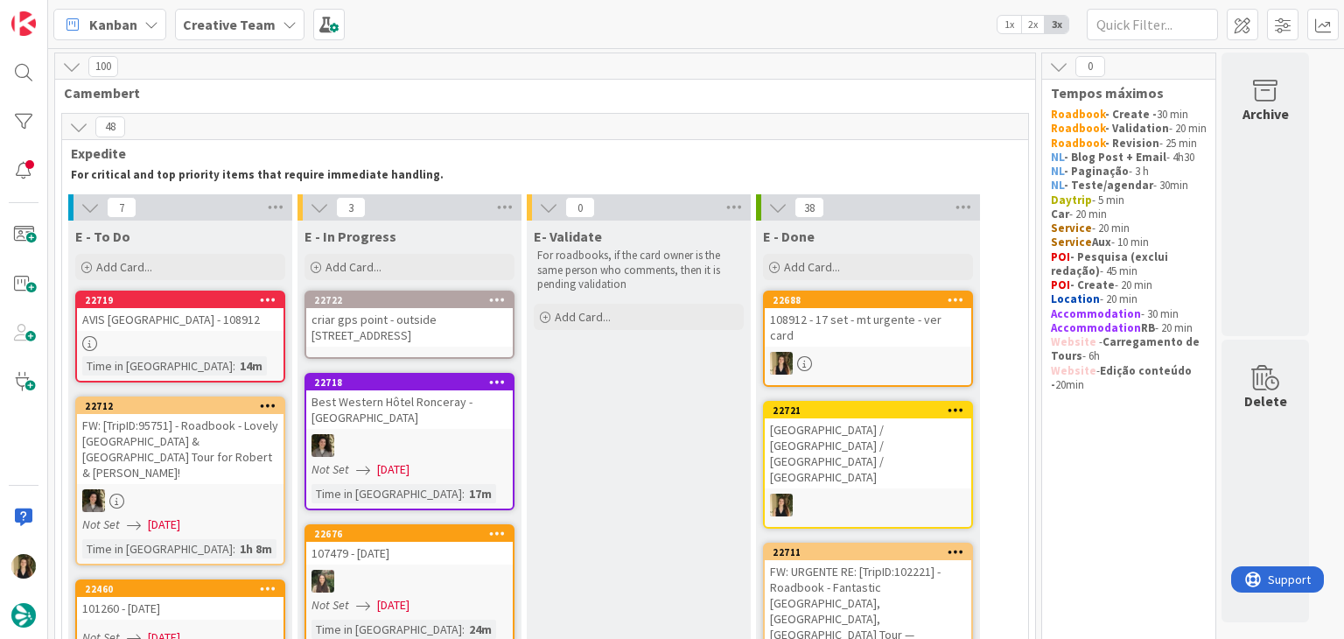
click at [399, 322] on div "criar gps point - outside Carfax Tower, Queen Street, OX1 1ET" at bounding box center [409, 327] width 207 height 39
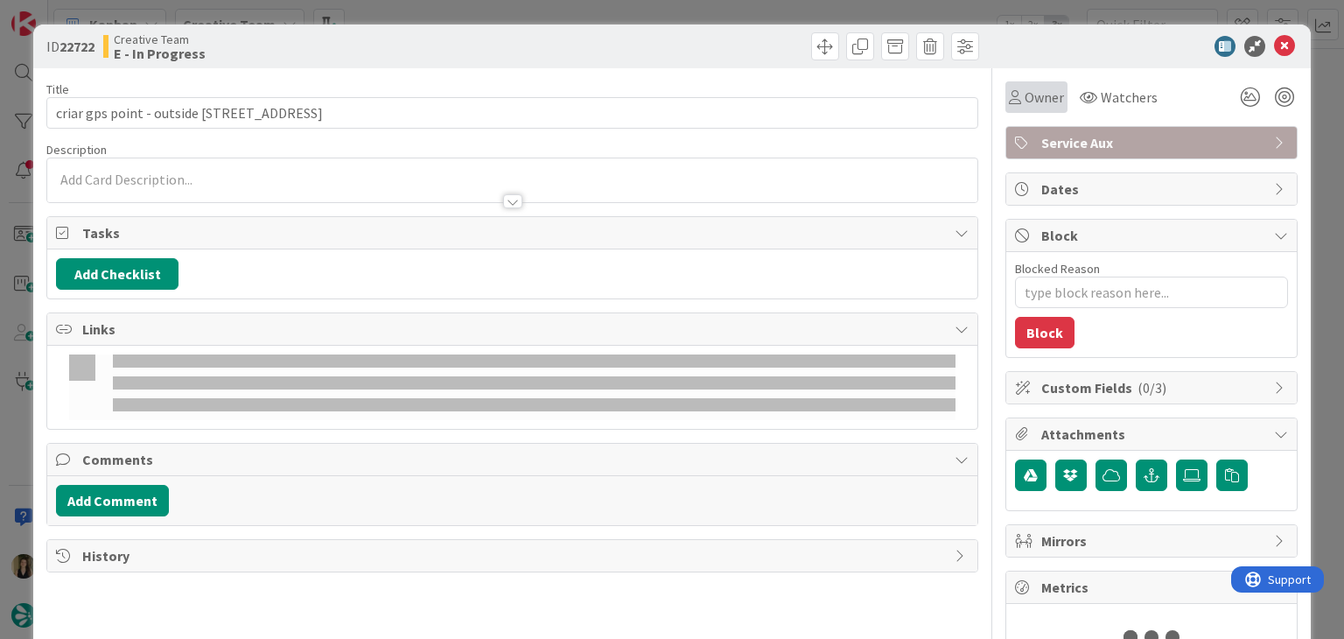
click at [1006, 85] on div "Owner" at bounding box center [1037, 97] width 62 height 32
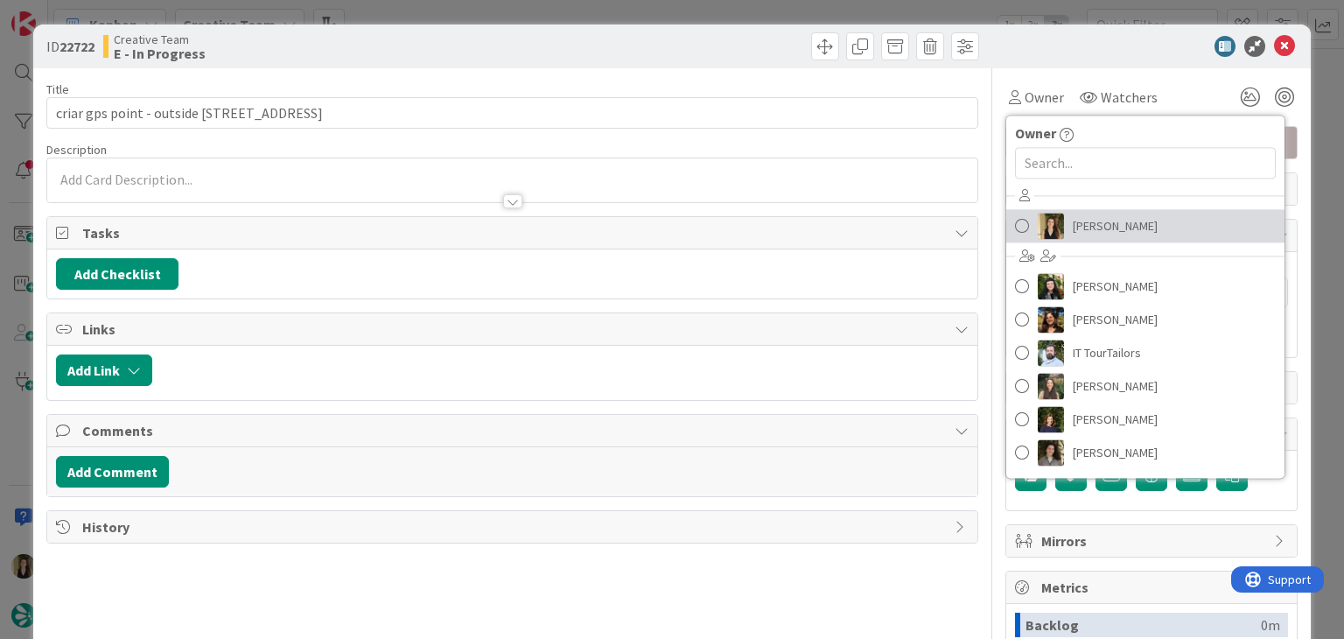
click at [1107, 214] on span "Sofia Palma" at bounding box center [1115, 226] width 85 height 26
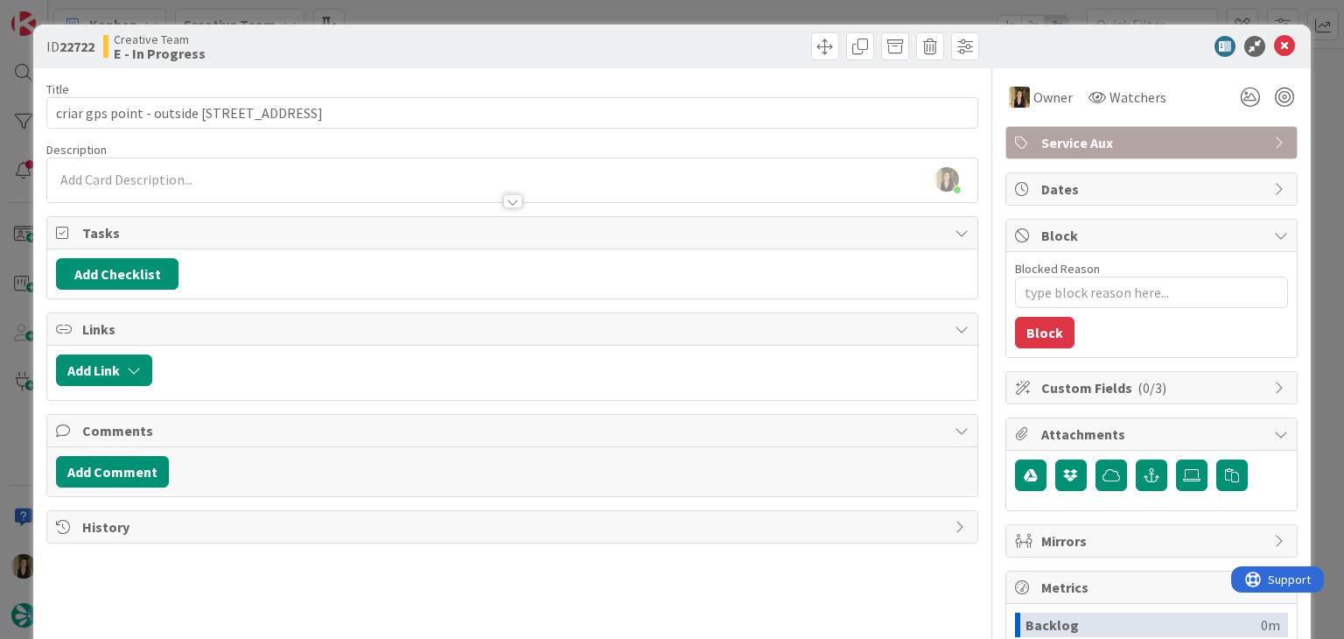
drag, startPoint x: 437, startPoint y: 48, endPoint x: 433, endPoint y: 32, distance: 17.0
click at [436, 47] on div "Creative Team E - In Progress" at bounding box center [305, 46] width 405 height 28
click at [434, 16] on div "ID 22722 Creative Team E - In Progress Title 61 / 128 criar gps point - outside…" at bounding box center [672, 319] width 1344 height 639
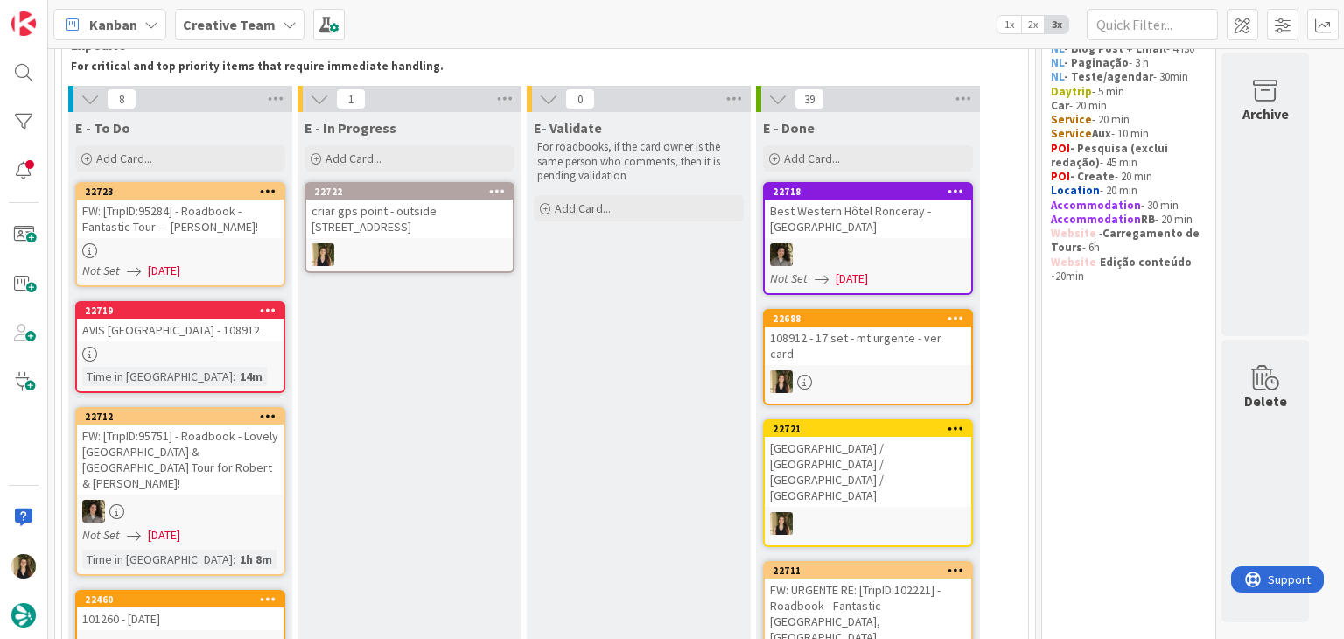
scroll to position [175, 0]
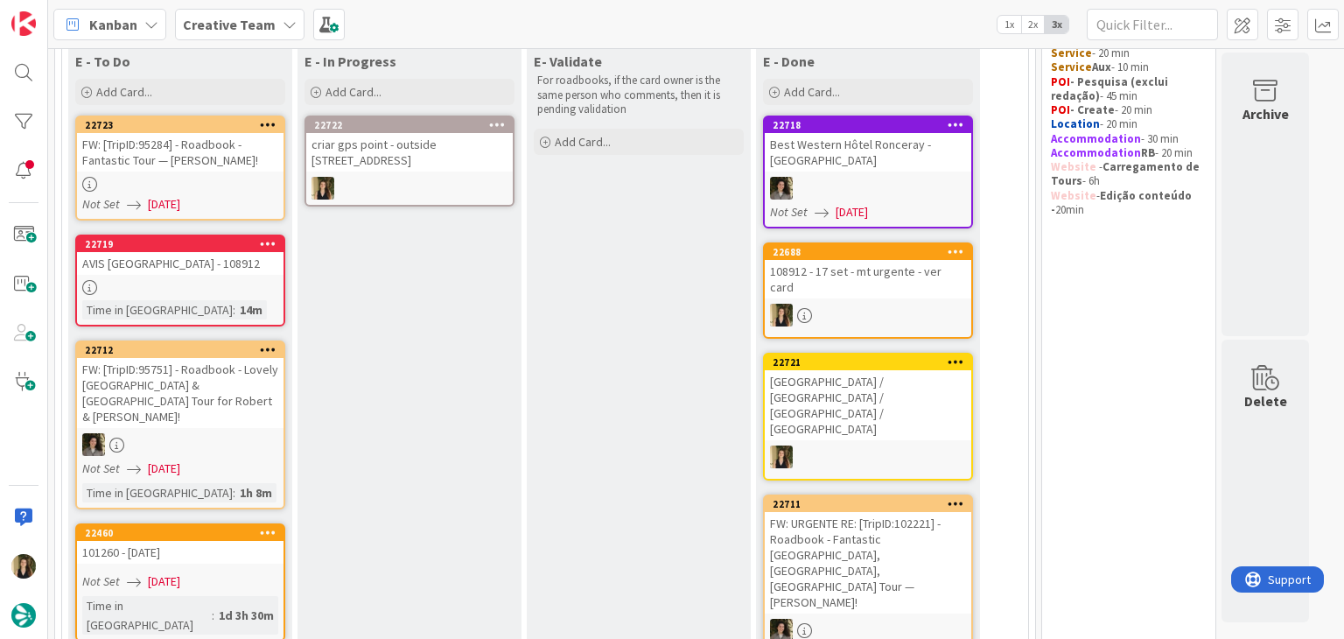
click at [872, 304] on div at bounding box center [868, 315] width 207 height 23
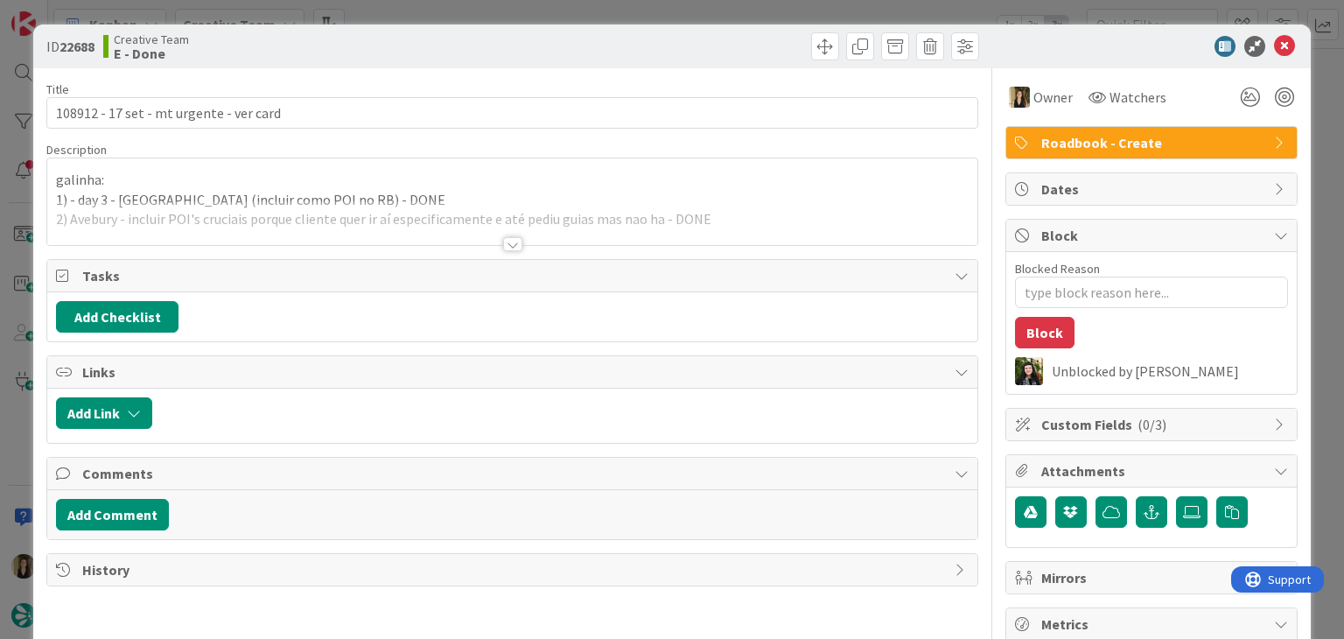
click at [503, 249] on div at bounding box center [512, 244] width 19 height 14
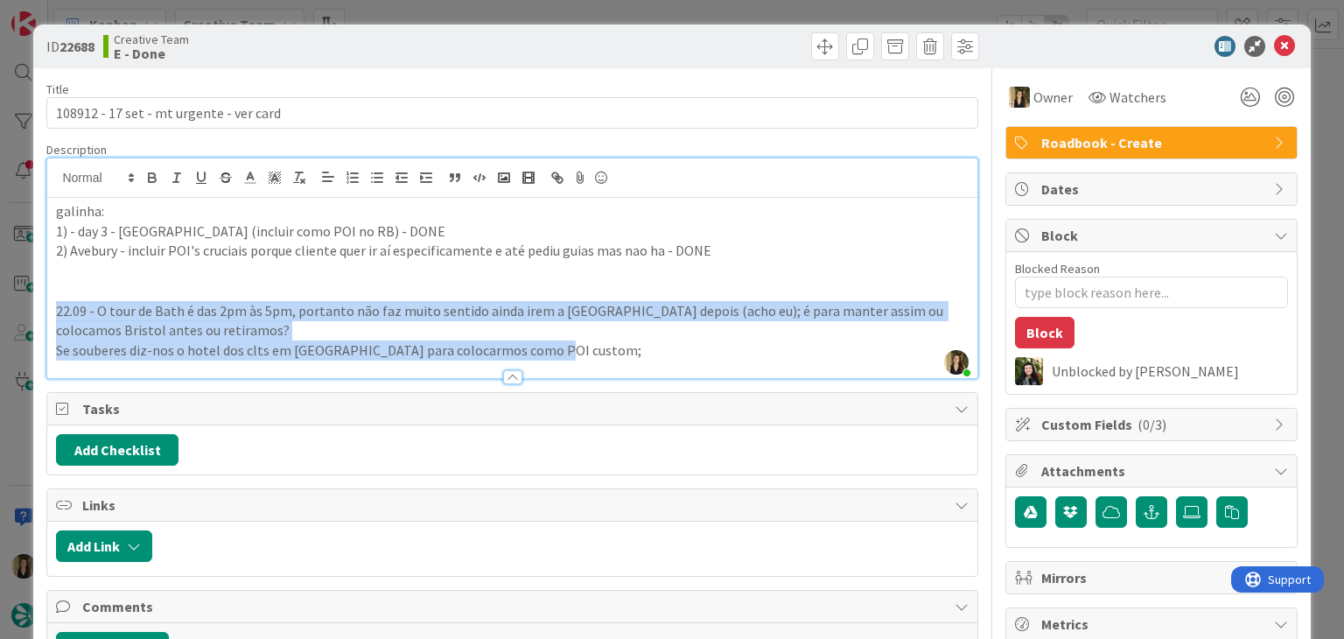
drag, startPoint x: 558, startPoint y: 350, endPoint x: 32, endPoint y: 314, distance: 527.2
click at [33, 315] on div "ID 22688 Creative Team E - Done Title 39 / 128 108912 - 17 set - mt urgente - v…" at bounding box center [671, 489] width 1277 height 928
copy div "22.09 - O tour de Bath é das 2pm às 5pm, portanto não faz muito sentido ainda i…"
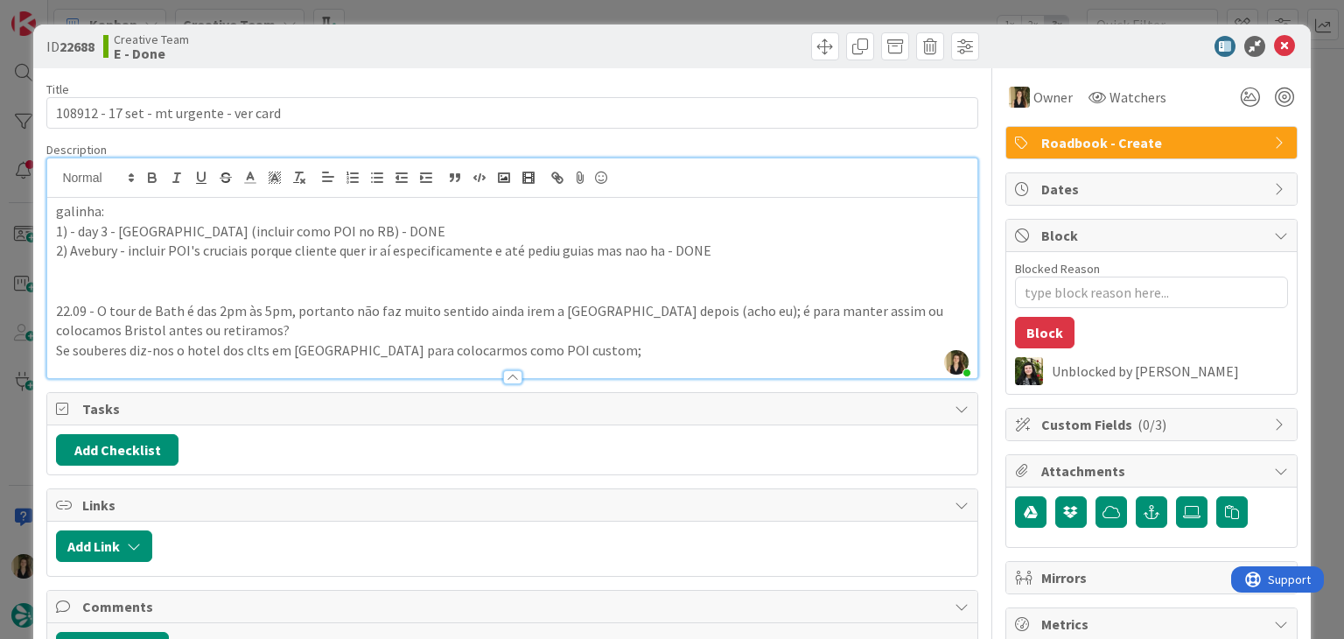
drag, startPoint x: 390, startPoint y: 41, endPoint x: 410, endPoint y: 11, distance: 35.4
click at [390, 40] on div "Creative Team E - Done" at bounding box center [305, 46] width 405 height 28
click at [411, 11] on div "ID 22688 Creative Team E - Done Title 39 / 128 108912 - 17 set - mt urgente - v…" at bounding box center [672, 319] width 1344 height 639
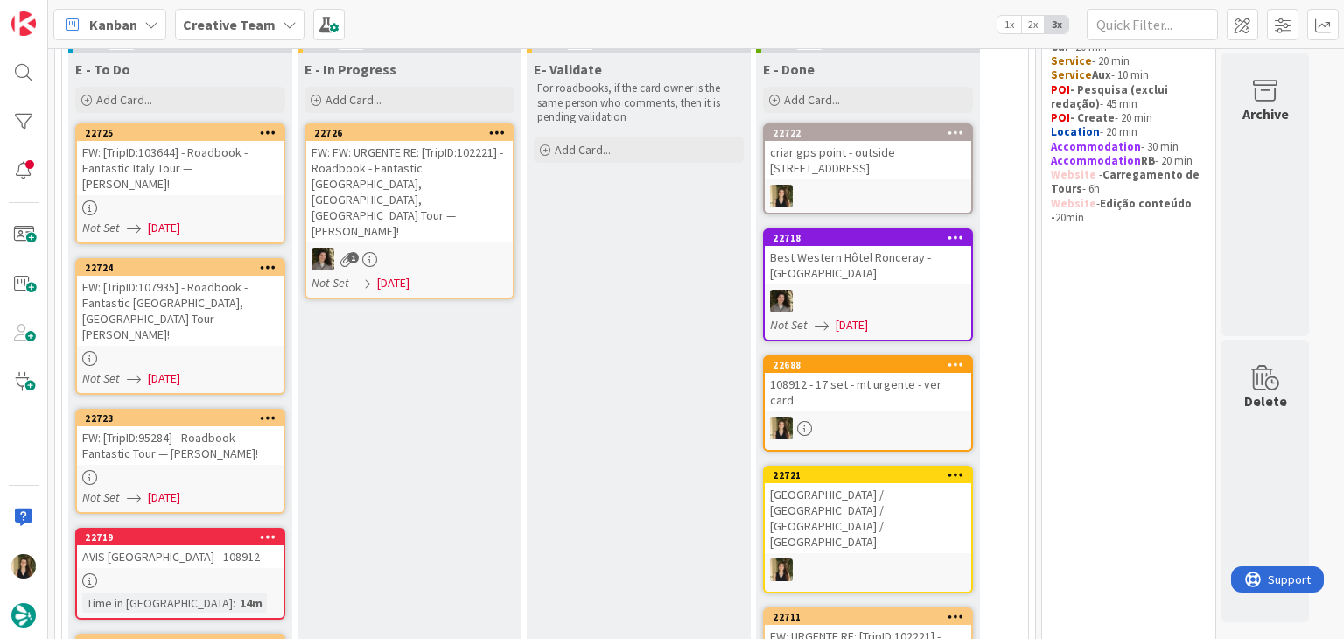
scroll to position [175, 0]
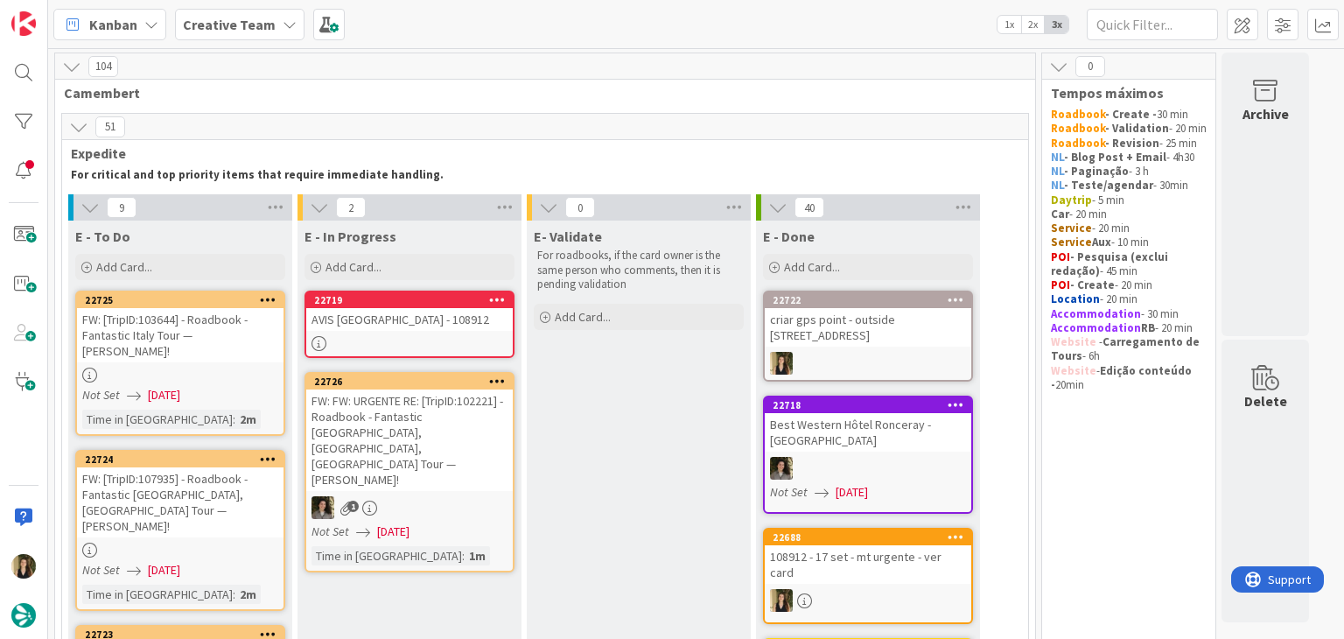
click at [473, 319] on div "AVIS Exeter Airport - 108912" at bounding box center [409, 319] width 207 height 23
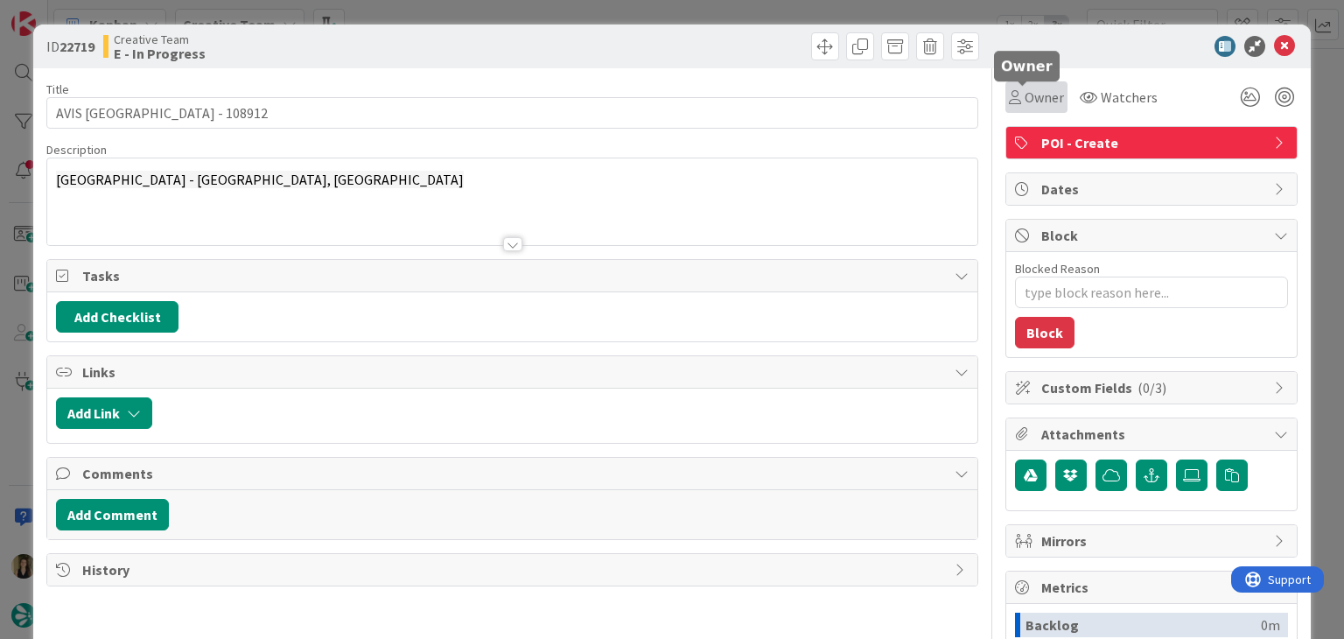
click at [1025, 107] on span "Owner" at bounding box center [1044, 97] width 39 height 21
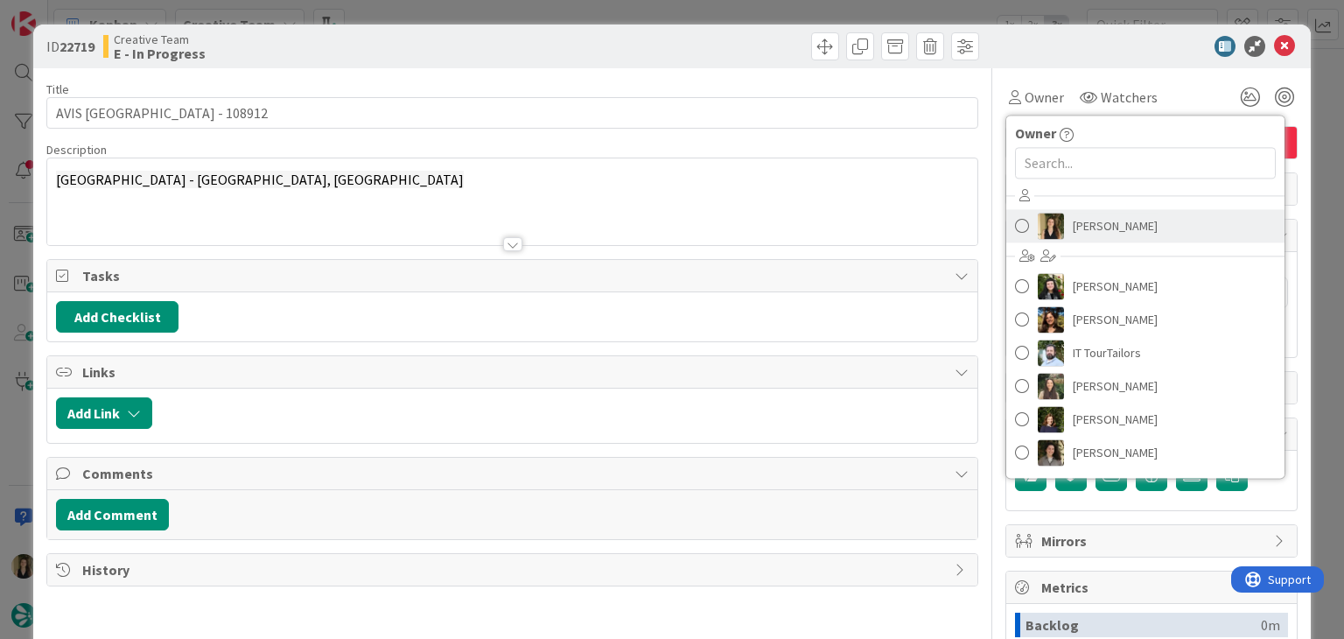
click at [1087, 219] on span "Sofia Palma" at bounding box center [1115, 226] width 85 height 26
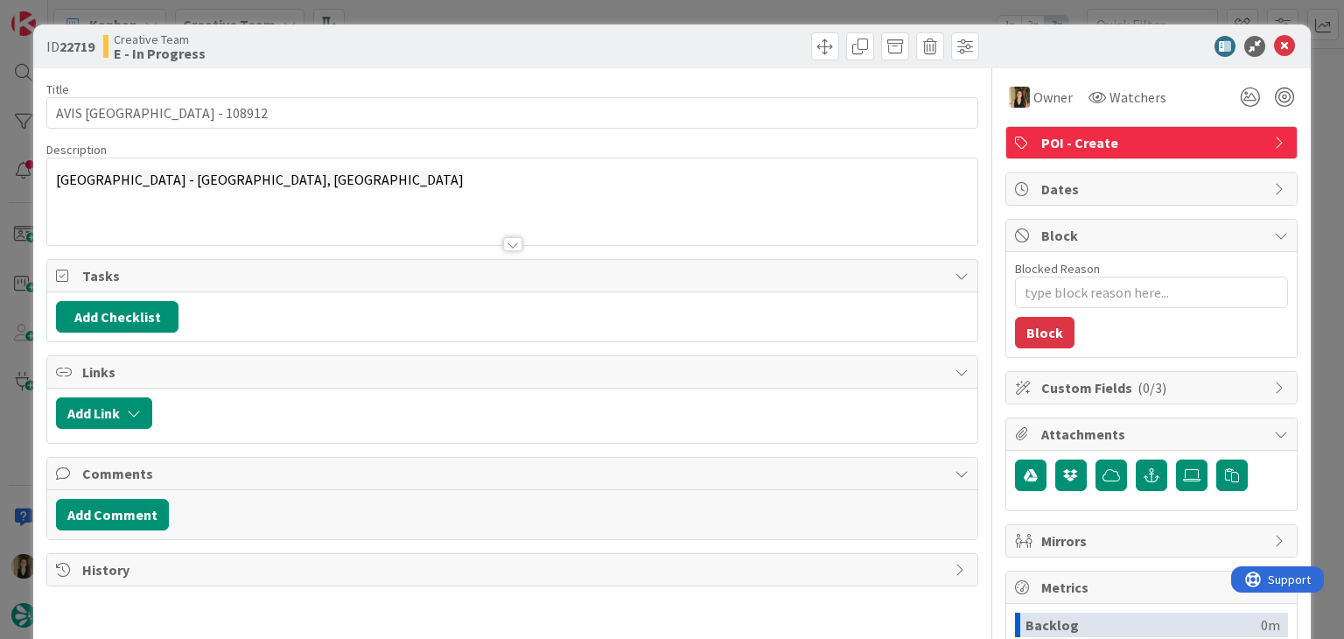
click at [515, 234] on div at bounding box center [511, 222] width 929 height 45
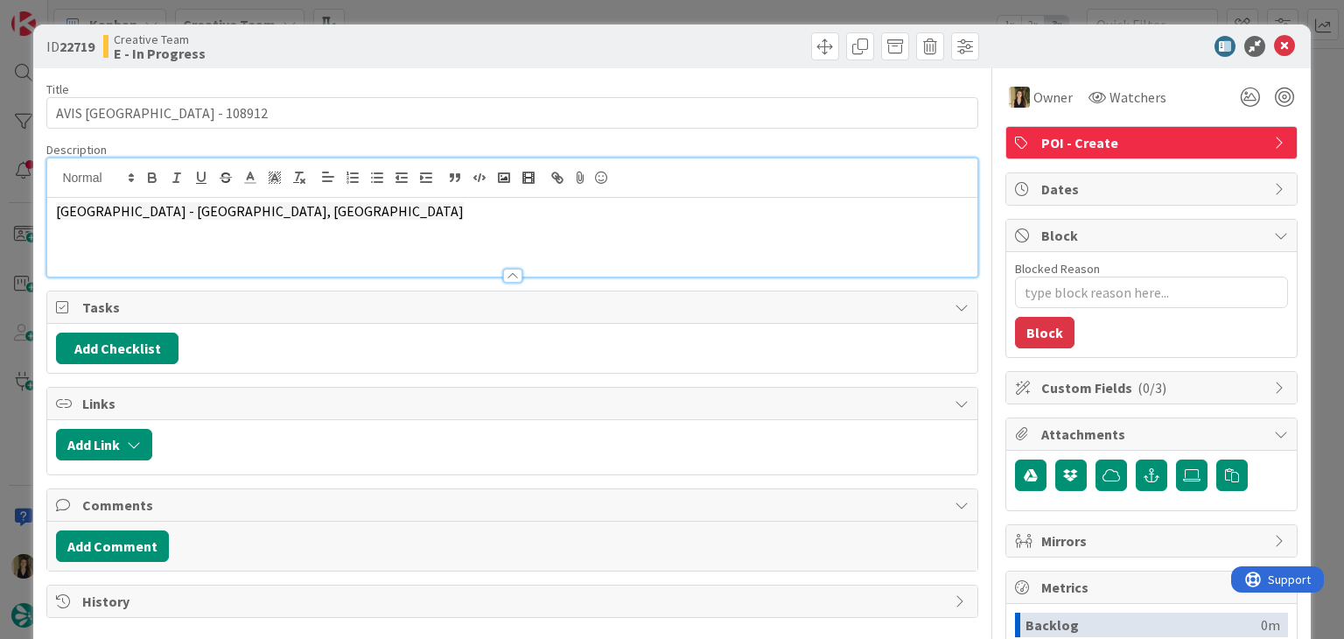
drag, startPoint x: 451, startPoint y: 81, endPoint x: 443, endPoint y: 70, distance: 13.1
click at [447, 78] on div "Title 28 / 128 AVIS Exeter Airport - 108912 Description Exeter airport - B3184,…" at bounding box center [511, 485] width 931 height 834
click at [439, 57] on div "Creative Team E - In Progress" at bounding box center [305, 46] width 405 height 28
click at [354, 41] on div "Creative Team E - In Progress" at bounding box center [305, 46] width 405 height 28
drag, startPoint x: 397, startPoint y: 46, endPoint x: 410, endPoint y: 29, distance: 21.2
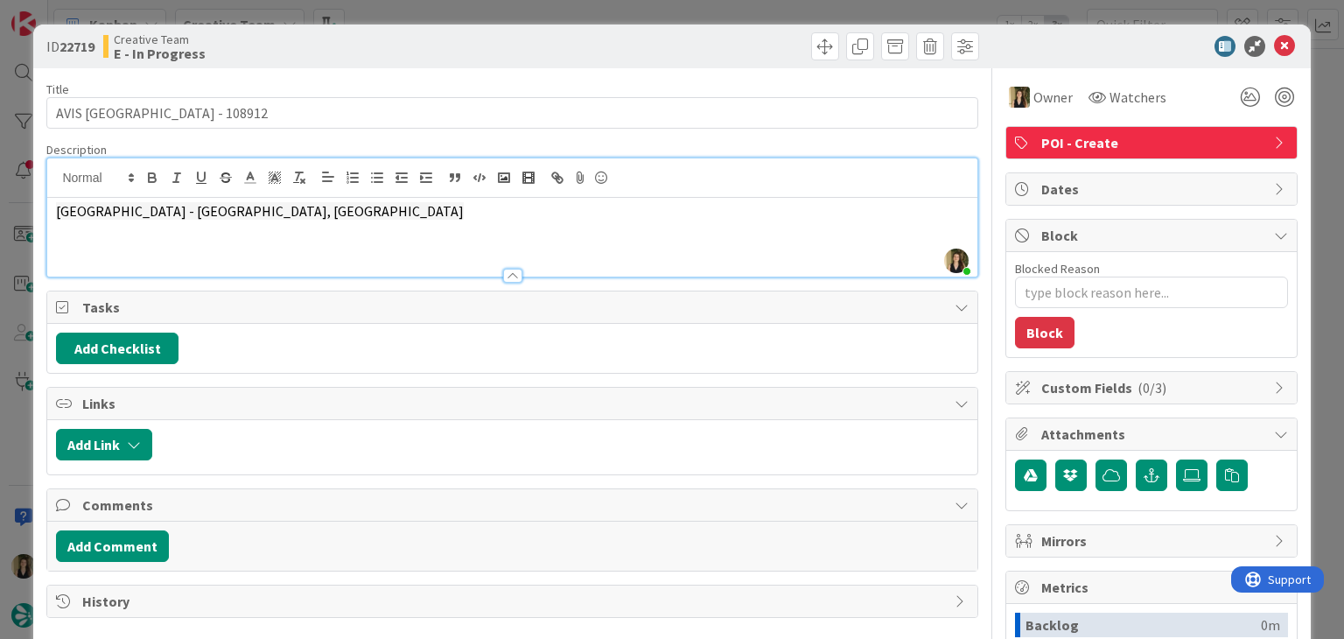
click at [399, 43] on div "Creative Team E - In Progress" at bounding box center [305, 46] width 405 height 28
click at [417, 16] on div "ID 22719 Creative Team E - In Progress Title 28 / 128 AVIS Exeter Airport - 108…" at bounding box center [672, 319] width 1344 height 639
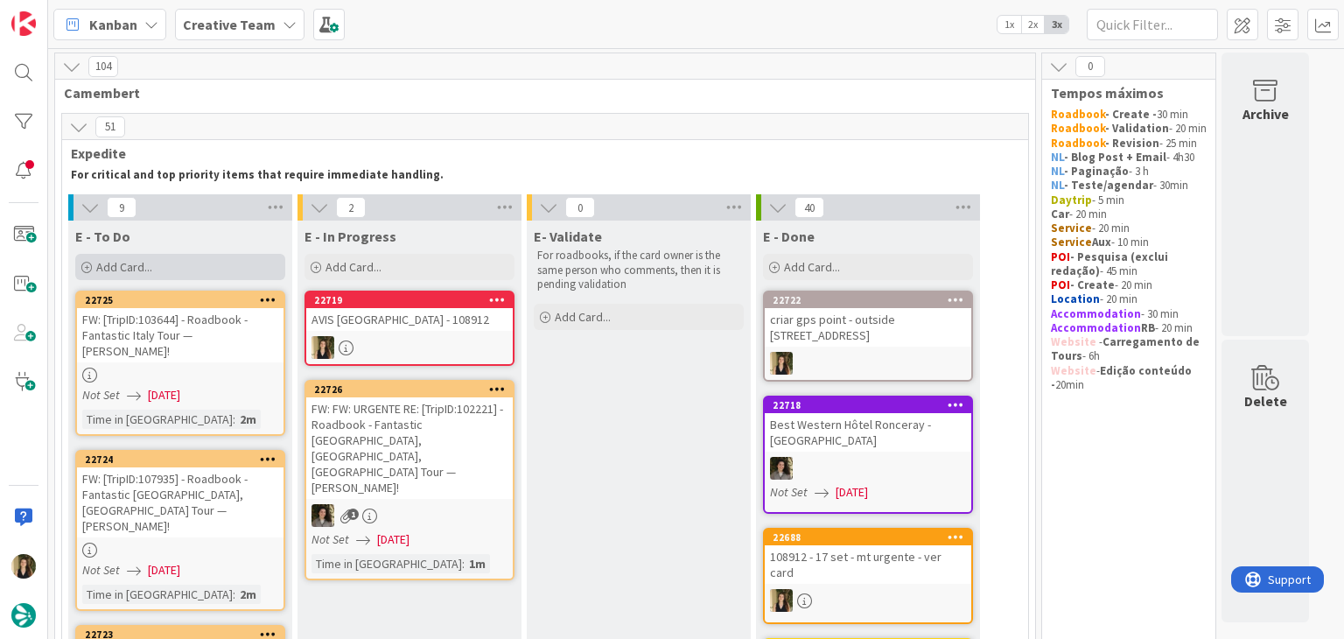
click at [245, 271] on div "Add Card..." at bounding box center [180, 267] width 210 height 26
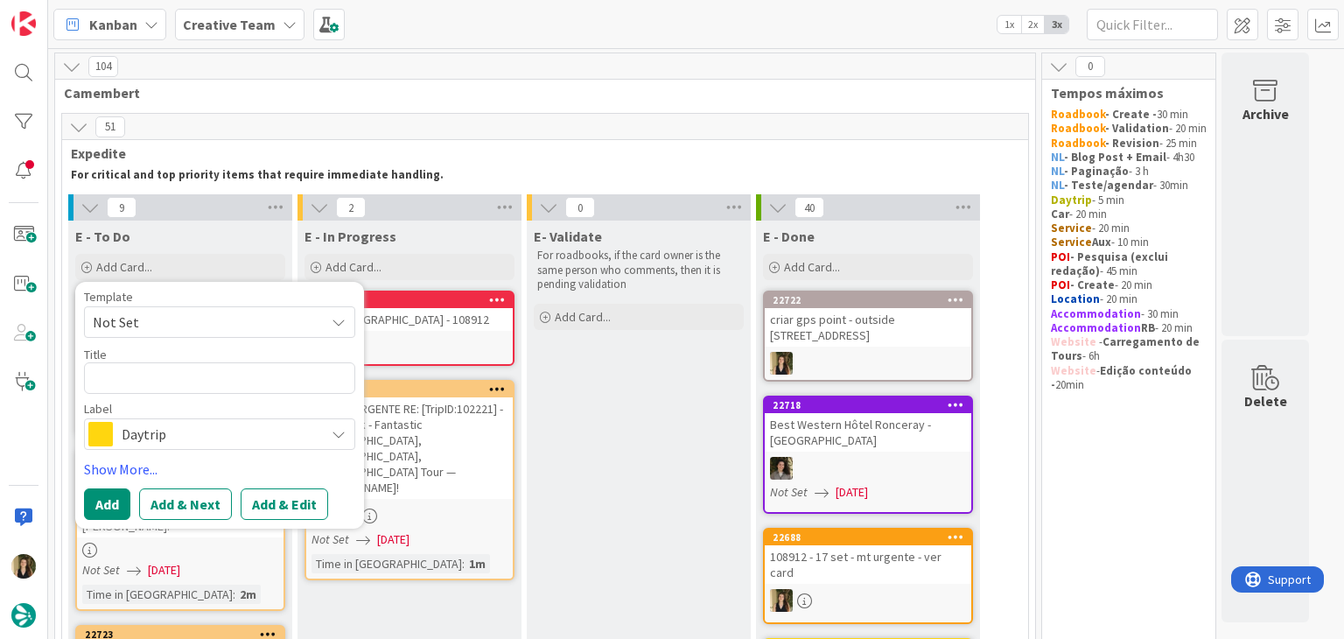
type textarea "x"
type textarea "A"
type textarea "x"
type textarea "AV"
type textarea "x"
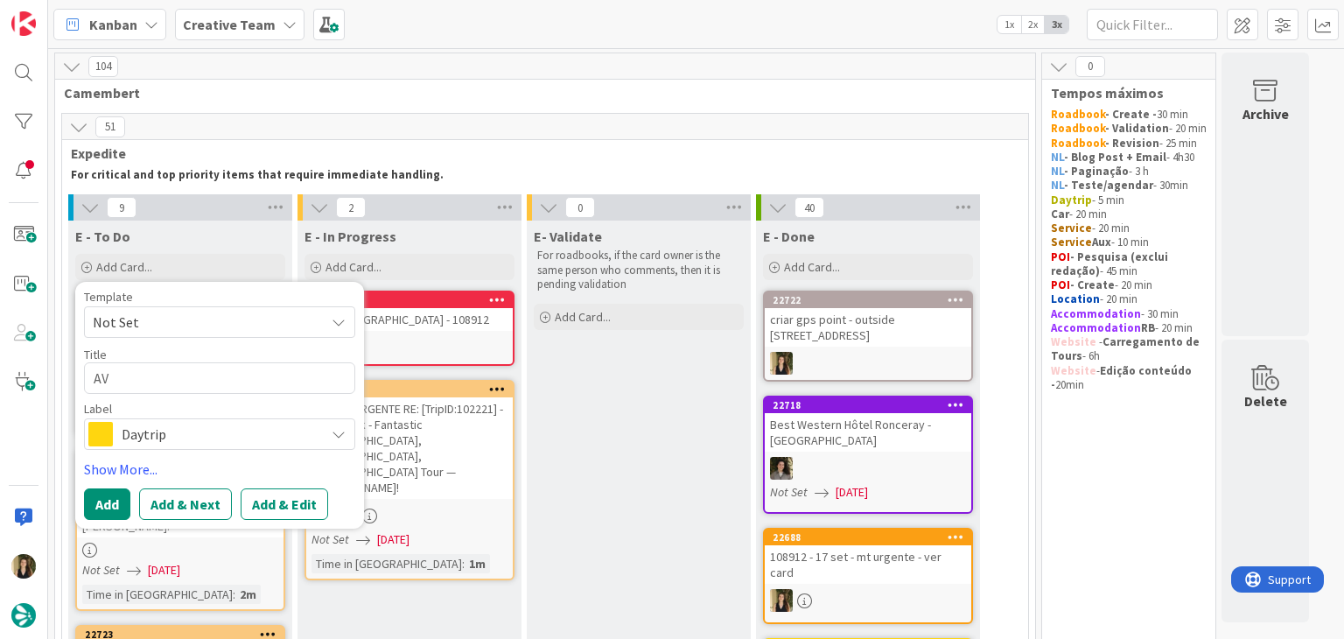
type textarea "AVI"
type textarea "x"
type textarea "AVIS"
type textarea "x"
type textarea "AVIS"
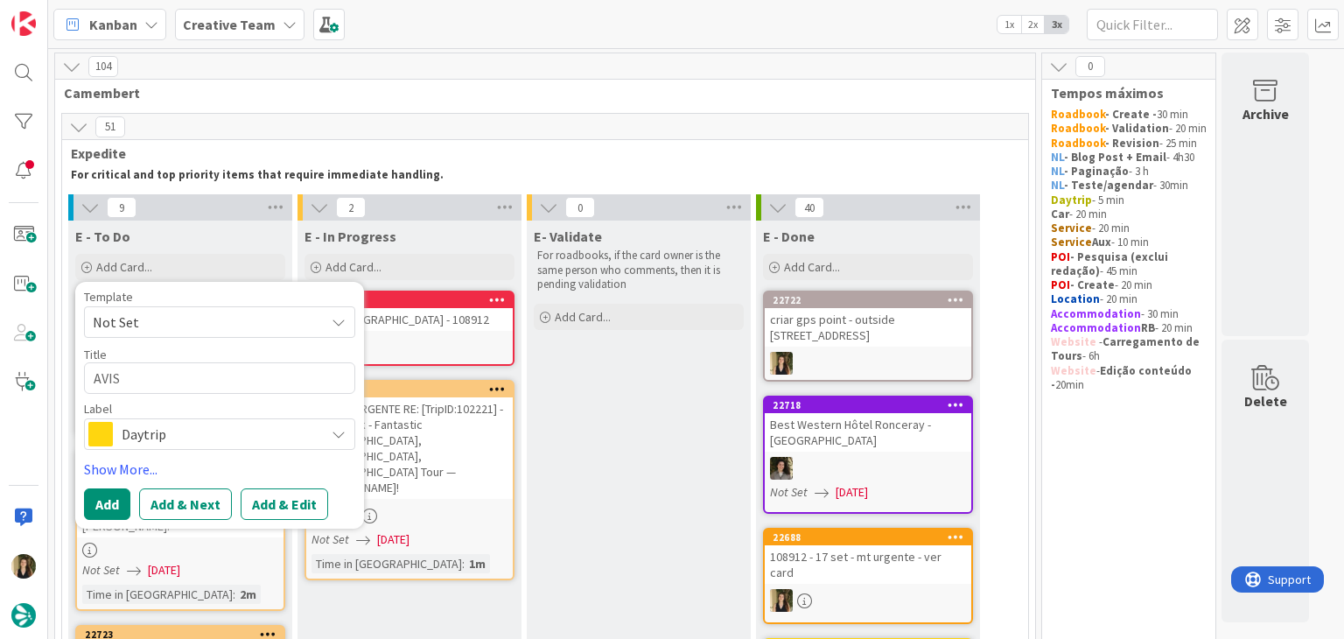
type textarea "x"
type textarea "AVIS London Heathrow Airport"
type textarea "x"
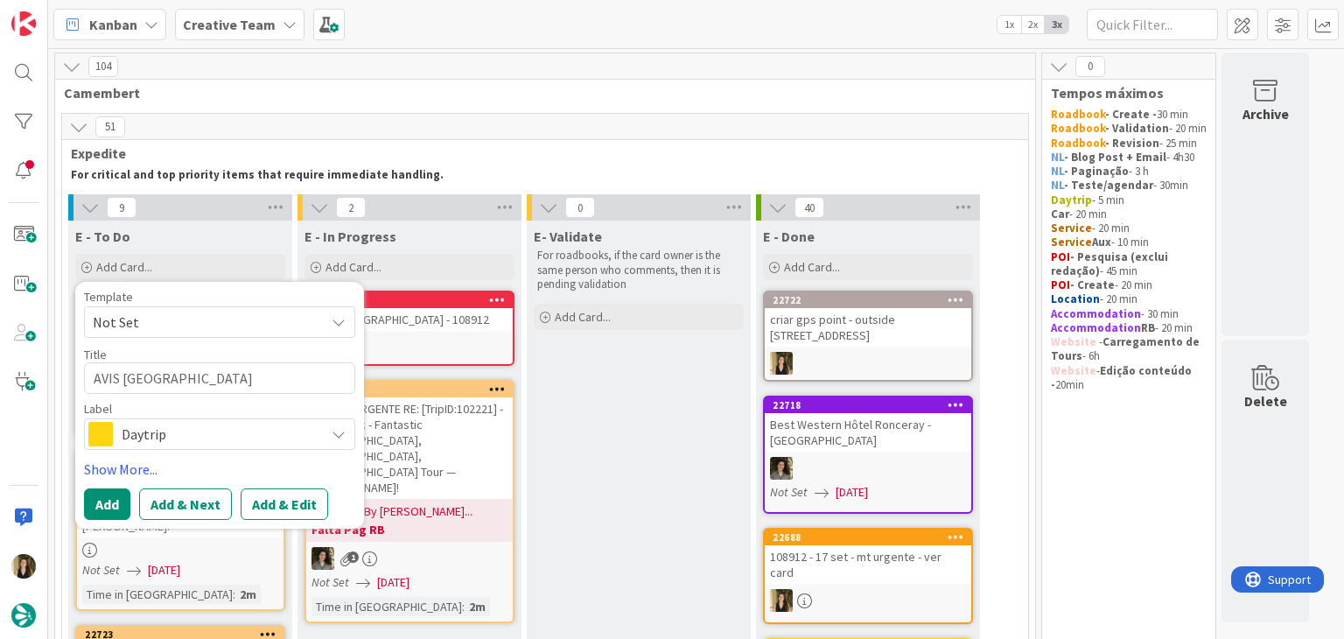
type textarea "AVIS London Heathrow Airport"
click at [196, 445] on span "Daytrip" at bounding box center [219, 434] width 194 height 25
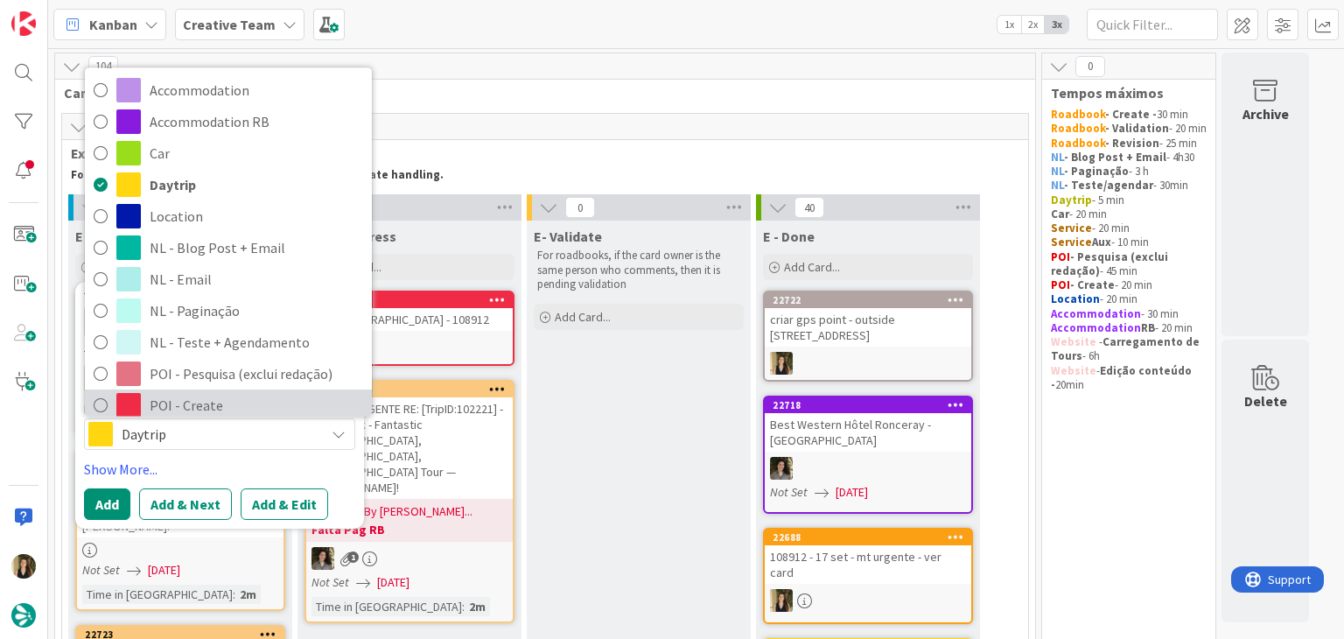
click at [221, 404] on span "POI - Create" at bounding box center [257, 406] width 214 height 26
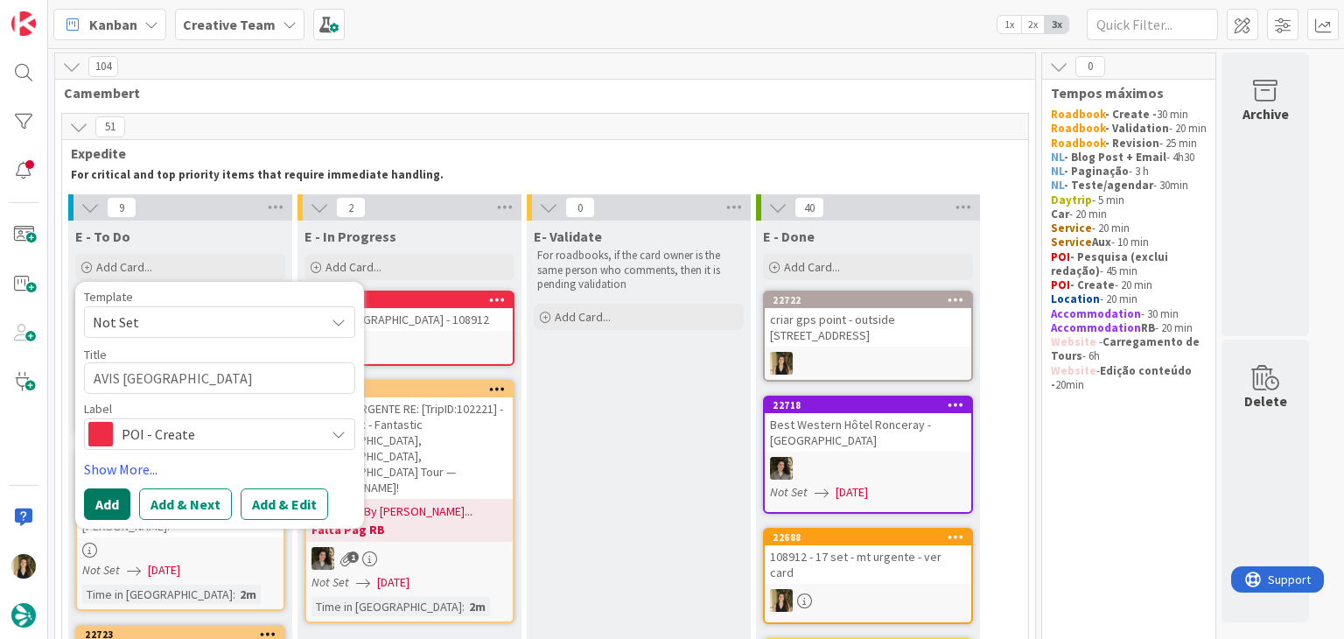
click at [106, 498] on button "Add" at bounding box center [107, 504] width 46 height 32
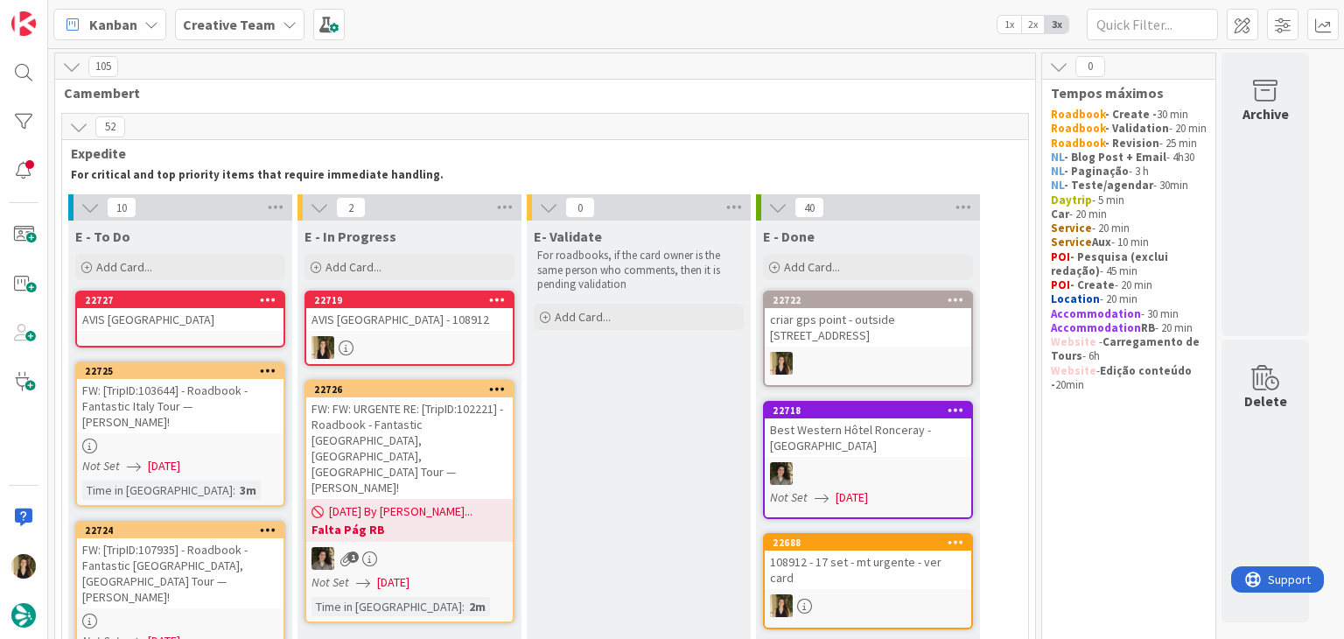
click at [198, 330] on link "22727 AVIS London Heathrow Airport" at bounding box center [180, 319] width 210 height 57
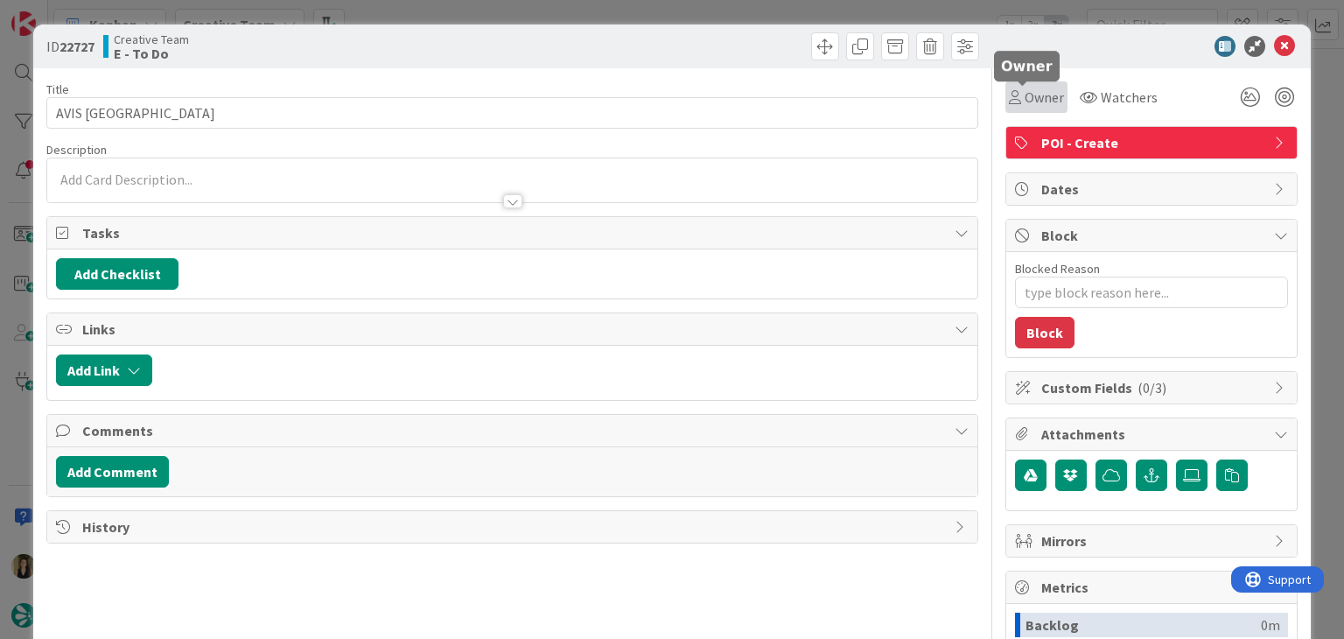
click at [1030, 102] on span "Owner" at bounding box center [1044, 97] width 39 height 21
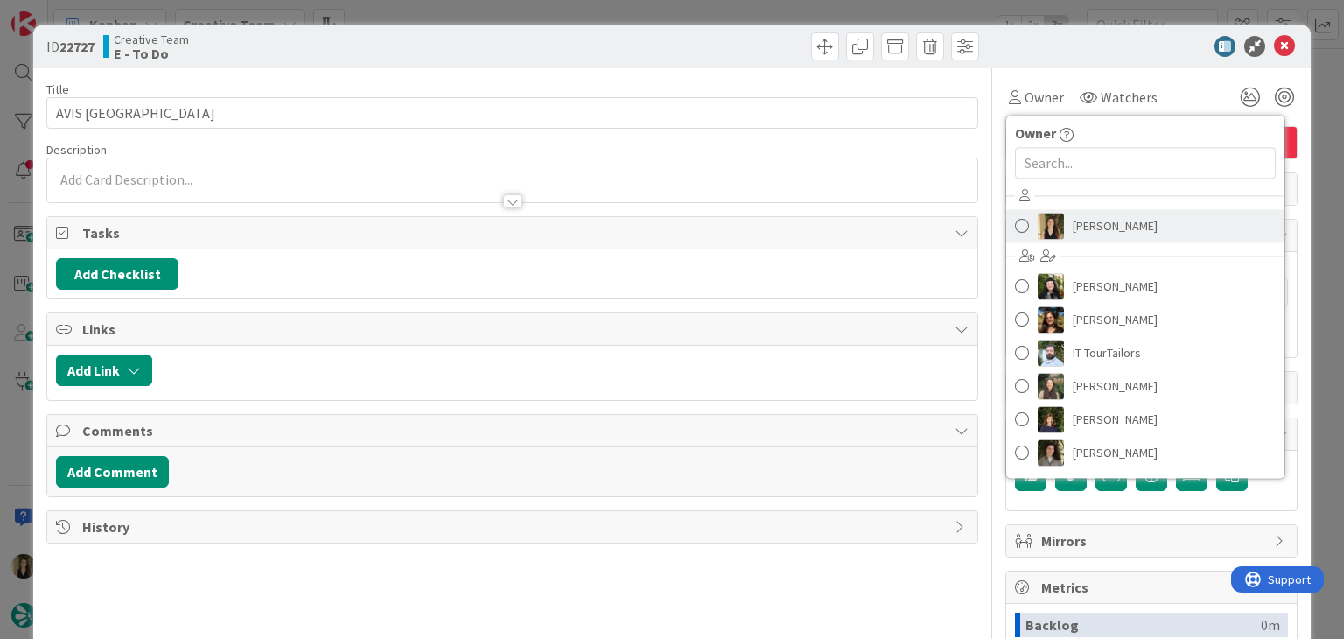
click at [1083, 241] on link "Sofia Palma" at bounding box center [1145, 225] width 278 height 33
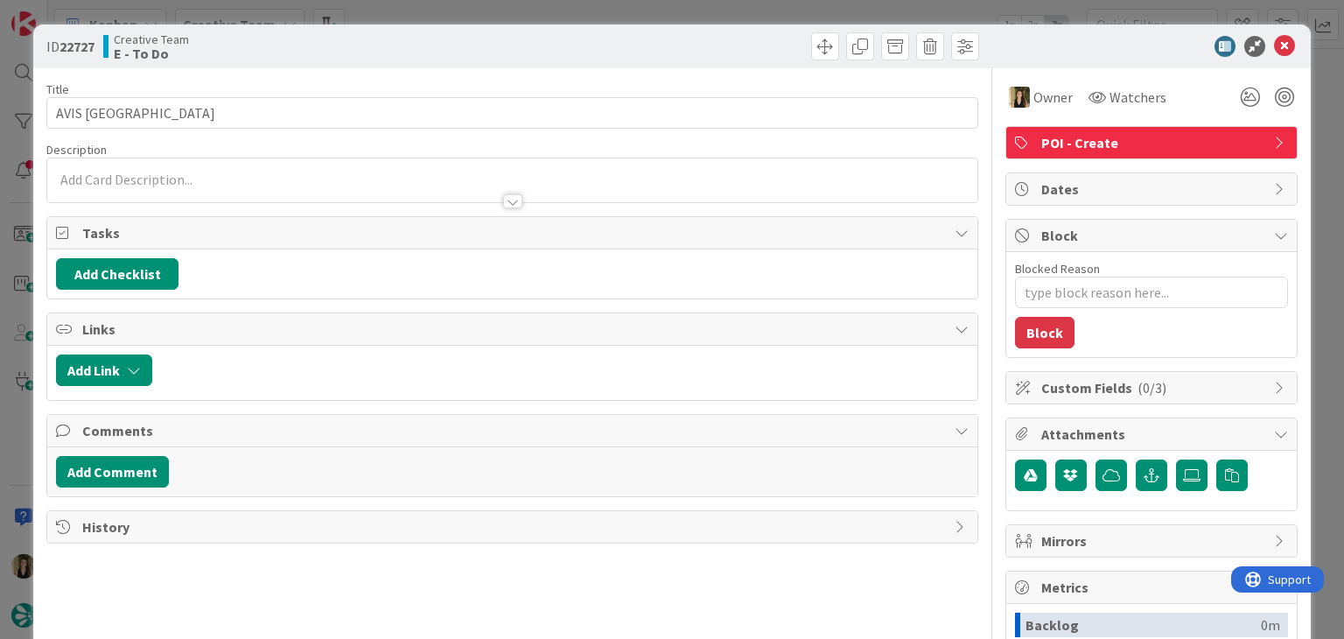
drag, startPoint x: 733, startPoint y: 54, endPoint x: 728, endPoint y: 43, distance: 12.5
click at [732, 51] on div at bounding box center [748, 46] width 462 height 28
click at [723, 15] on div "ID 22727 Creative Team E - To Do Title 28 / 128 AVIS London Heathrow Airport De…" at bounding box center [672, 319] width 1344 height 639
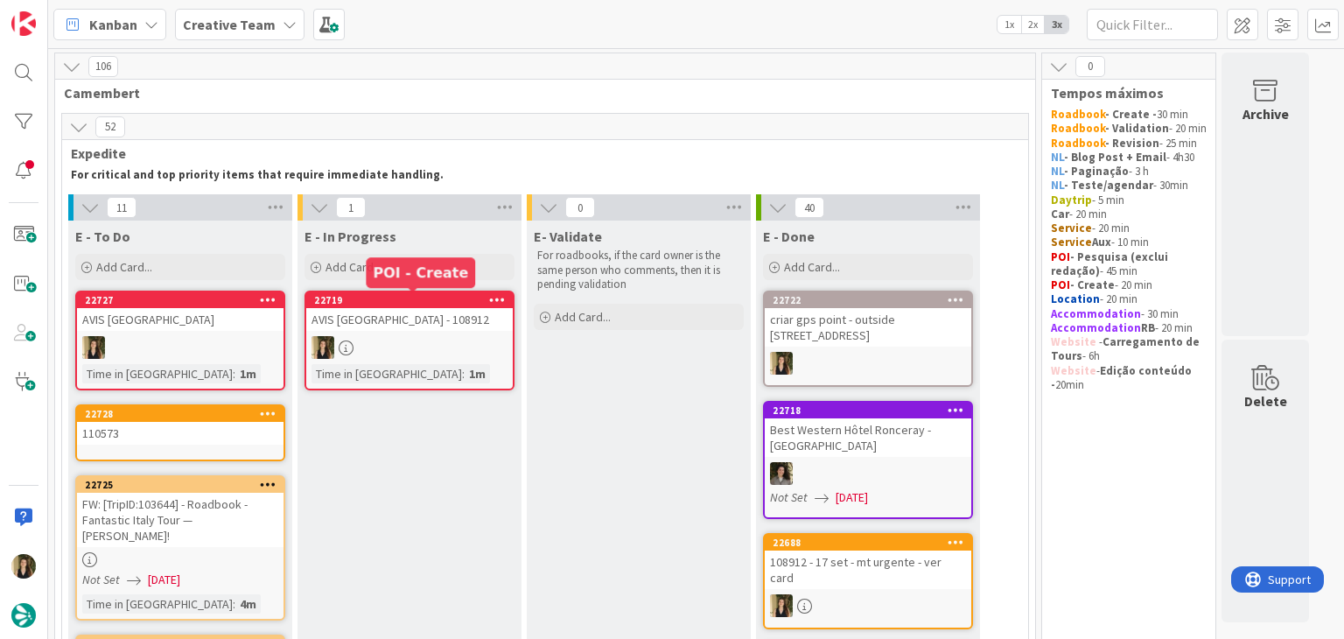
click at [466, 340] on div at bounding box center [409, 347] width 207 height 23
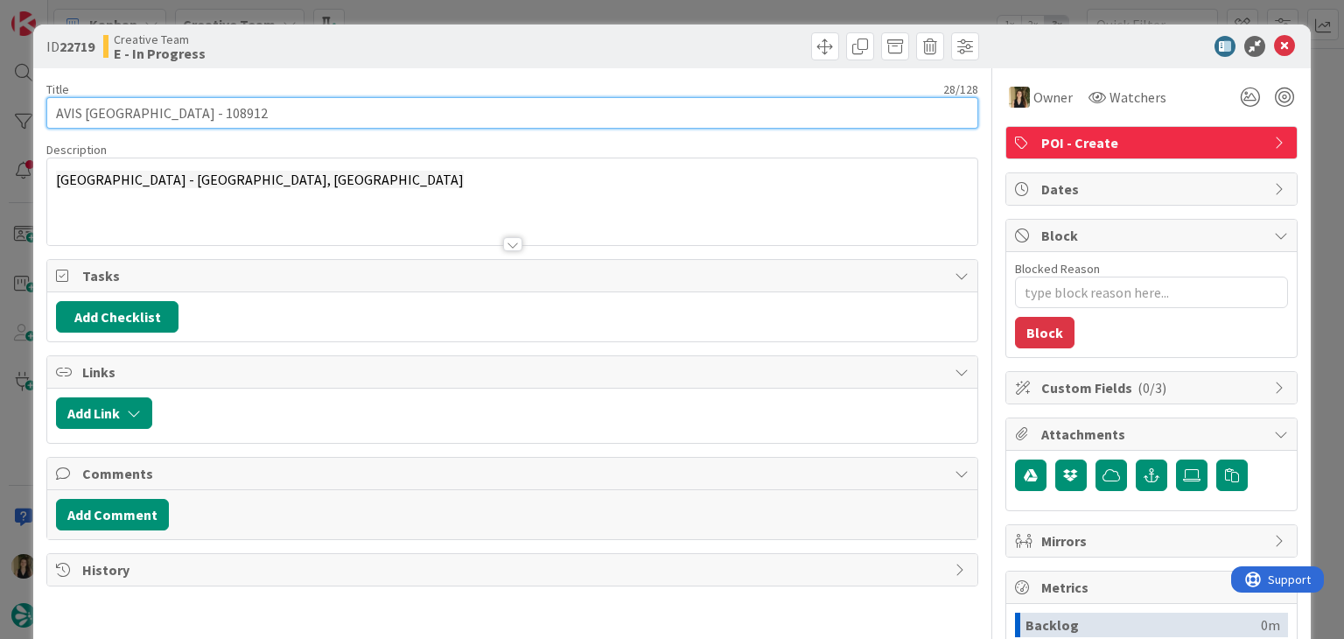
drag, startPoint x: 164, startPoint y: 110, endPoint x: 46, endPoint y: 110, distance: 118.1
click at [46, 110] on input "AVIS Exeter Airport - 108912" at bounding box center [511, 113] width 931 height 32
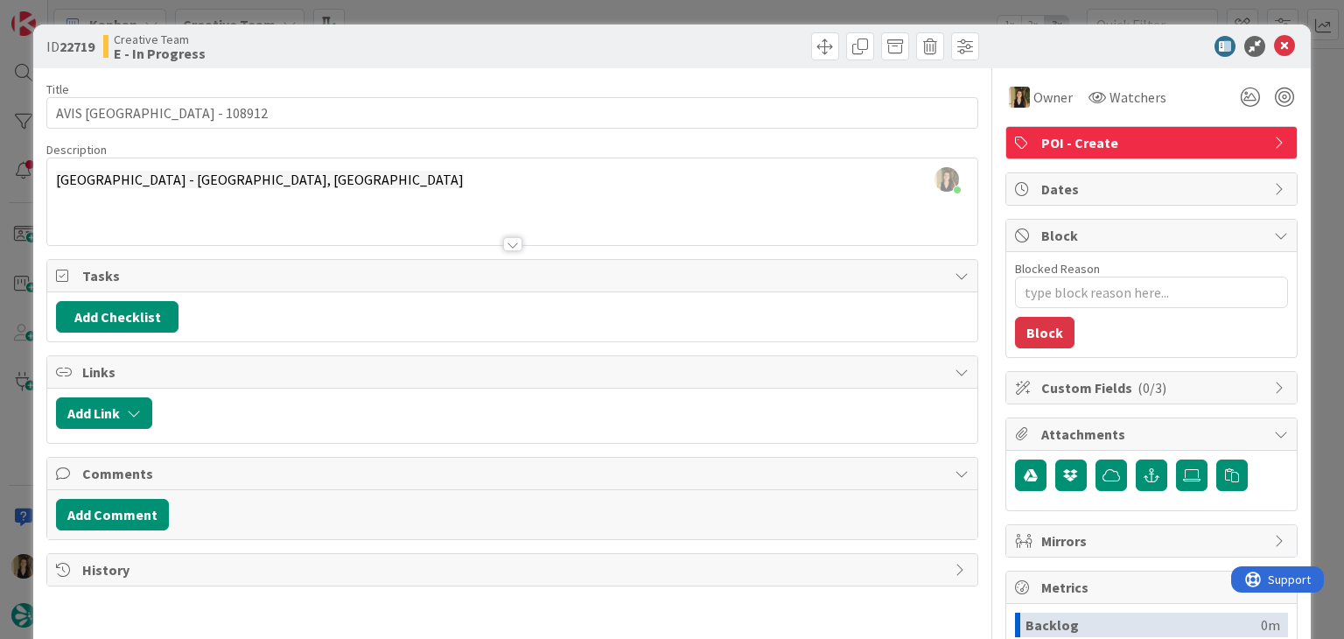
click at [400, 39] on div "Creative Team E - In Progress" at bounding box center [305, 46] width 405 height 28
click at [481, 13] on div "ID 22719 Creative Team E - In Progress Title 28 / 128 AVIS Exeter Airport - 108…" at bounding box center [672, 319] width 1344 height 639
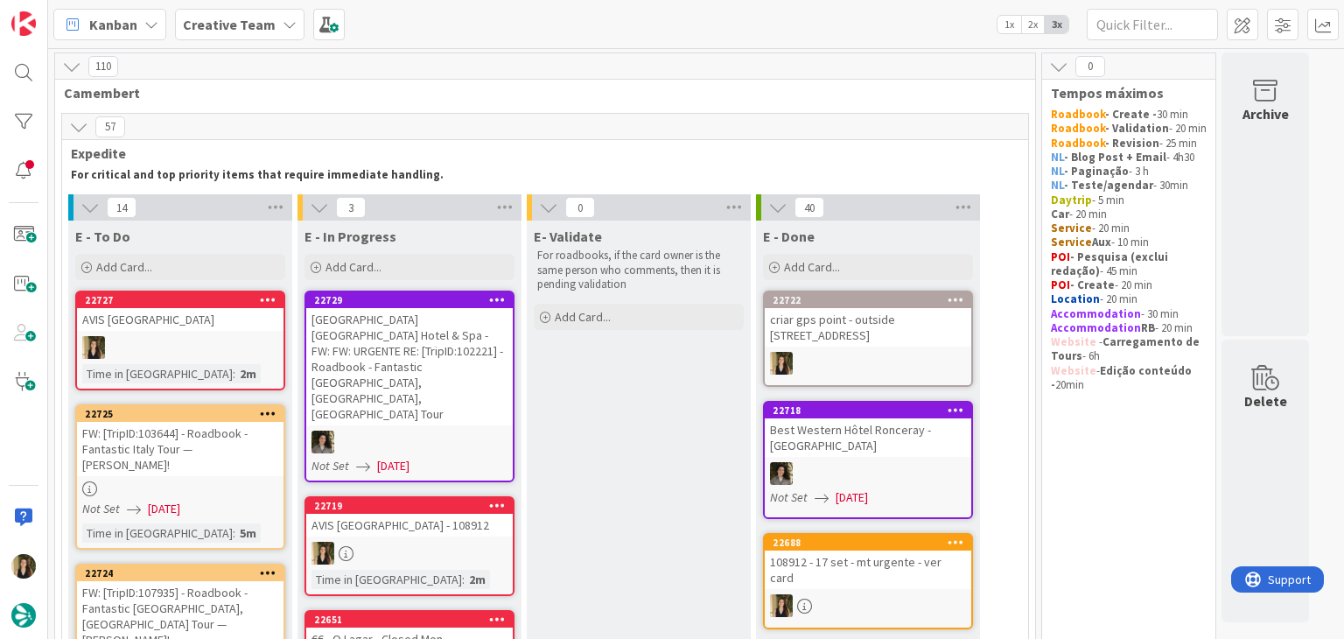
click at [466, 496] on link "22719 AVIS Exeter Airport - 108912 Time in Column : 2m" at bounding box center [410, 546] width 210 height 100
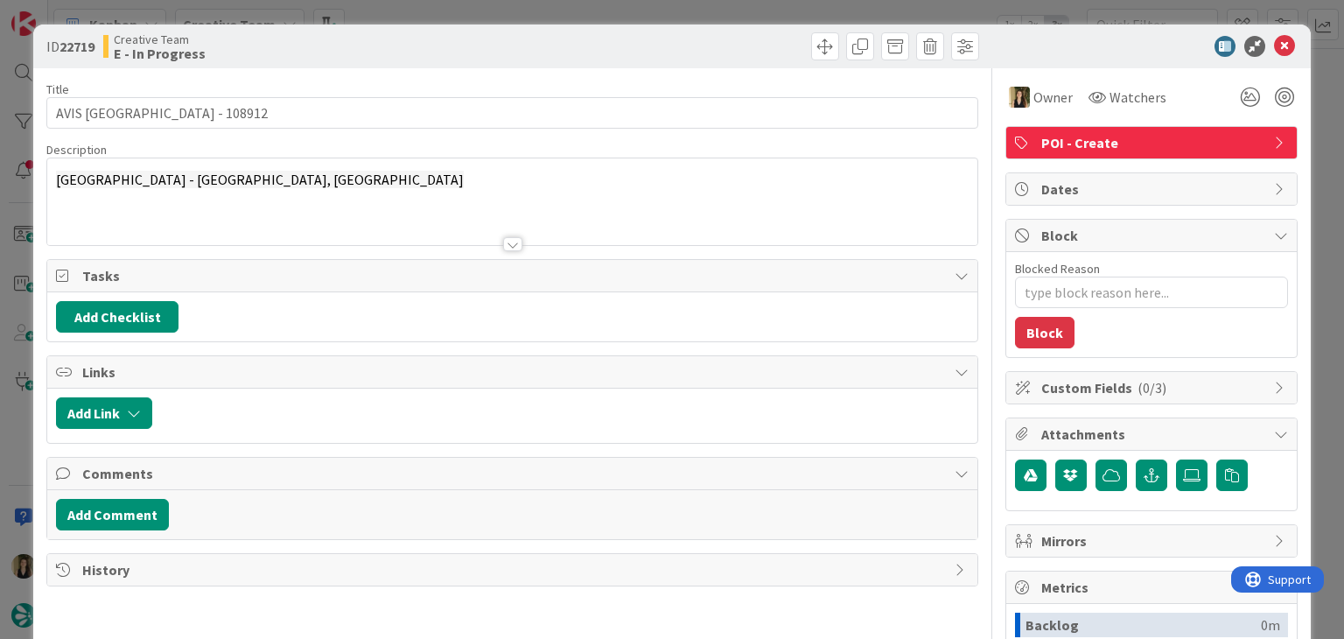
click at [692, 40] on div at bounding box center [748, 46] width 462 height 28
drag, startPoint x: 691, startPoint y: 11, endPoint x: 493, endPoint y: 160, distance: 248.7
click at [692, 10] on div "ID 22719 Creative Team E - In Progress Title 28 / 128 AVIS Exeter Airport - 108…" at bounding box center [672, 319] width 1344 height 639
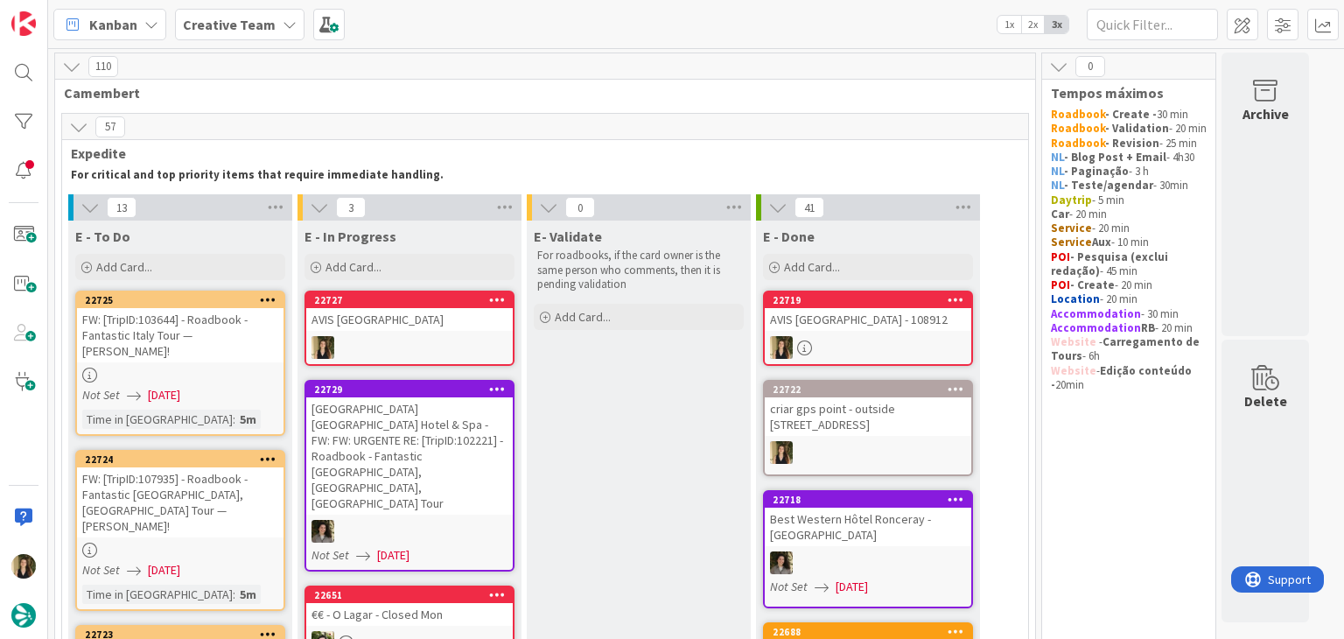
click at [453, 338] on div at bounding box center [409, 347] width 207 height 23
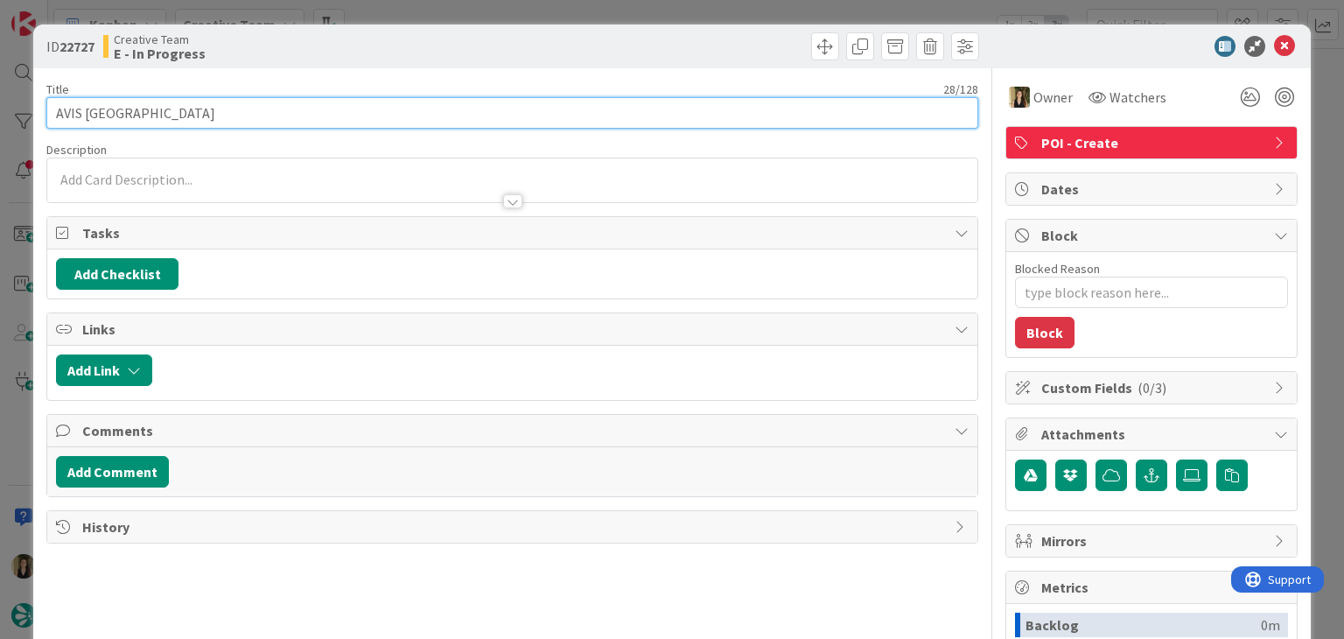
drag, startPoint x: 294, startPoint y: 109, endPoint x: 60, endPoint y: 111, distance: 234.5
click at [39, 116] on div "ID 22727 Creative Team E - In Progress Title 28 / 128 AVIS London Heathrow Airp…" at bounding box center [671, 470] width 1277 height 891
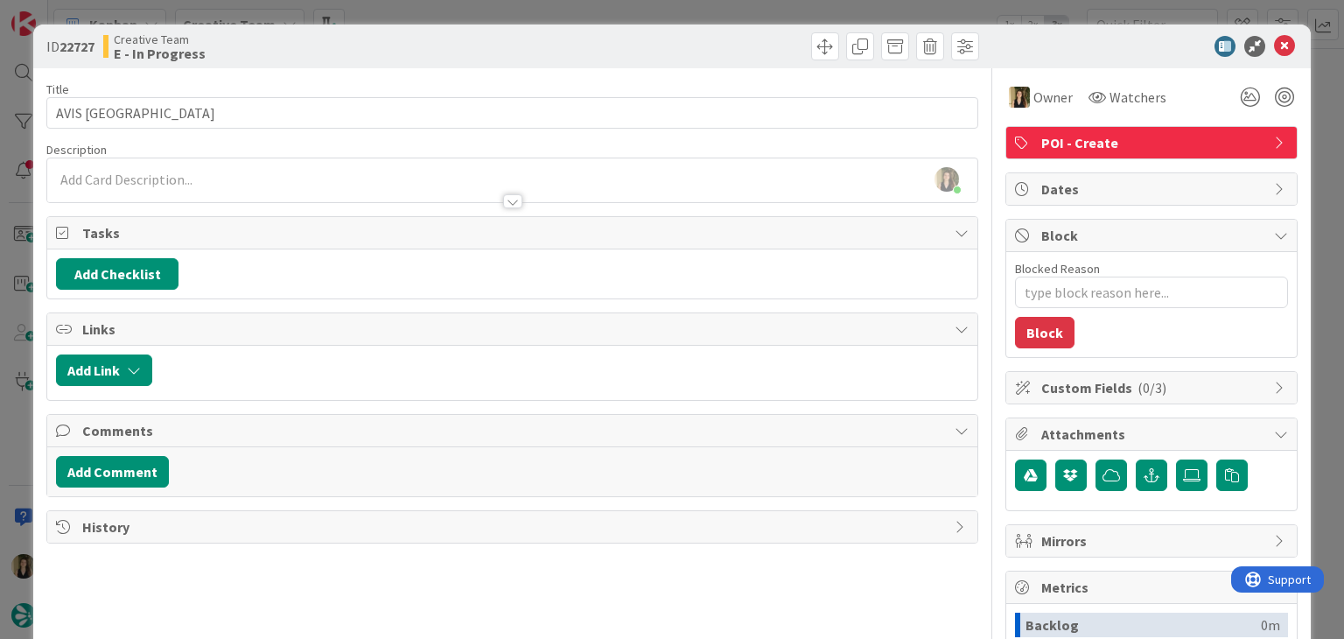
type textarea "x"
click at [312, 42] on div "Creative Team E - In Progress" at bounding box center [305, 46] width 405 height 28
click at [382, 33] on div "Creative Team E - In Progress" at bounding box center [305, 46] width 405 height 28
click at [389, 4] on div "ID 22727 Creative Team E - In Progress Title 28 / 128 AVIS London Heathrow Airp…" at bounding box center [672, 319] width 1344 height 639
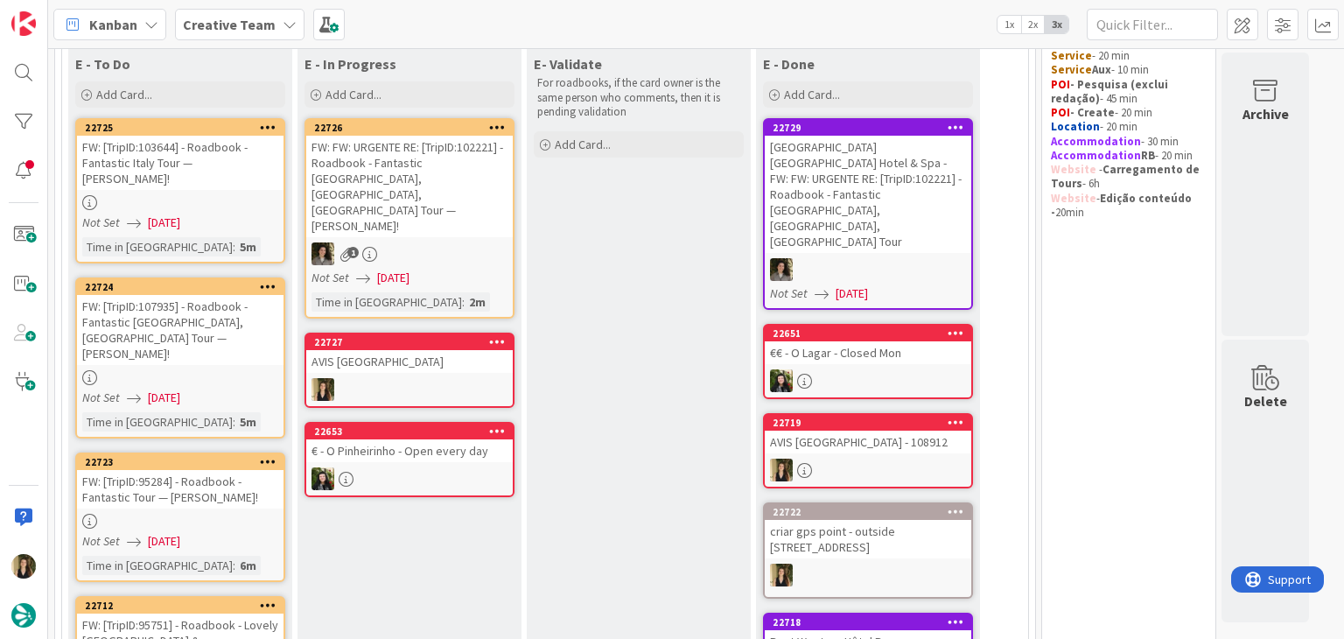
scroll to position [175, 0]
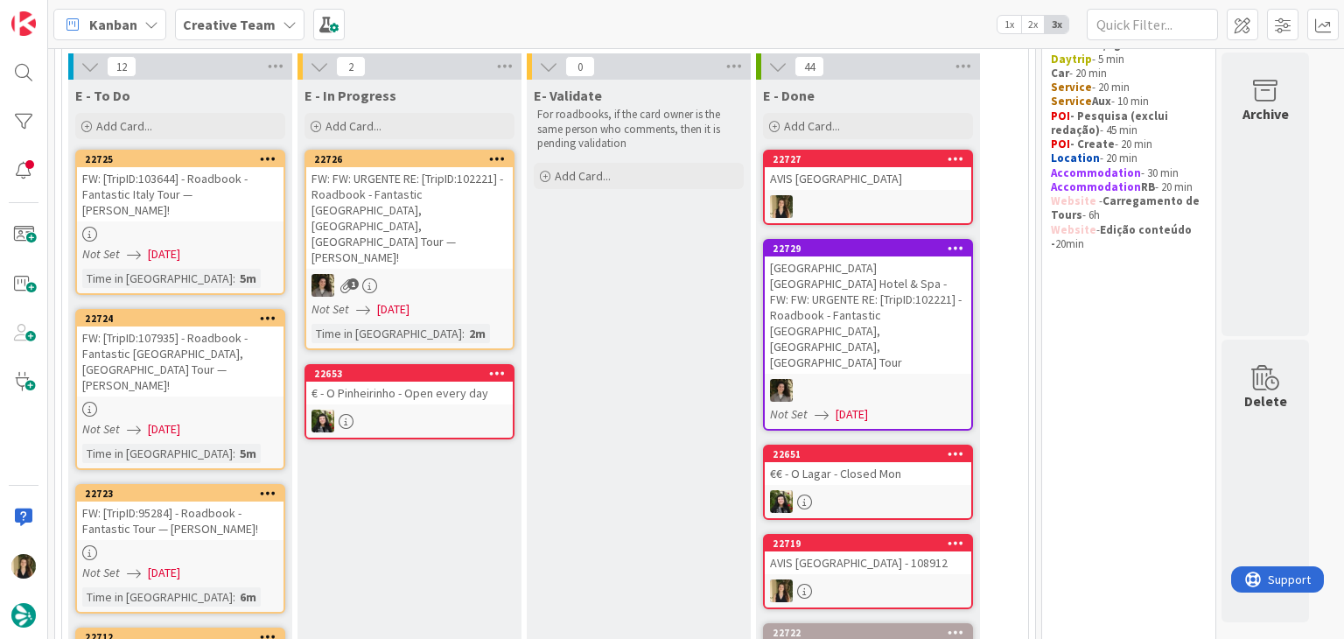
scroll to position [0, 0]
